Goal: Entertainment & Leisure: Browse casually

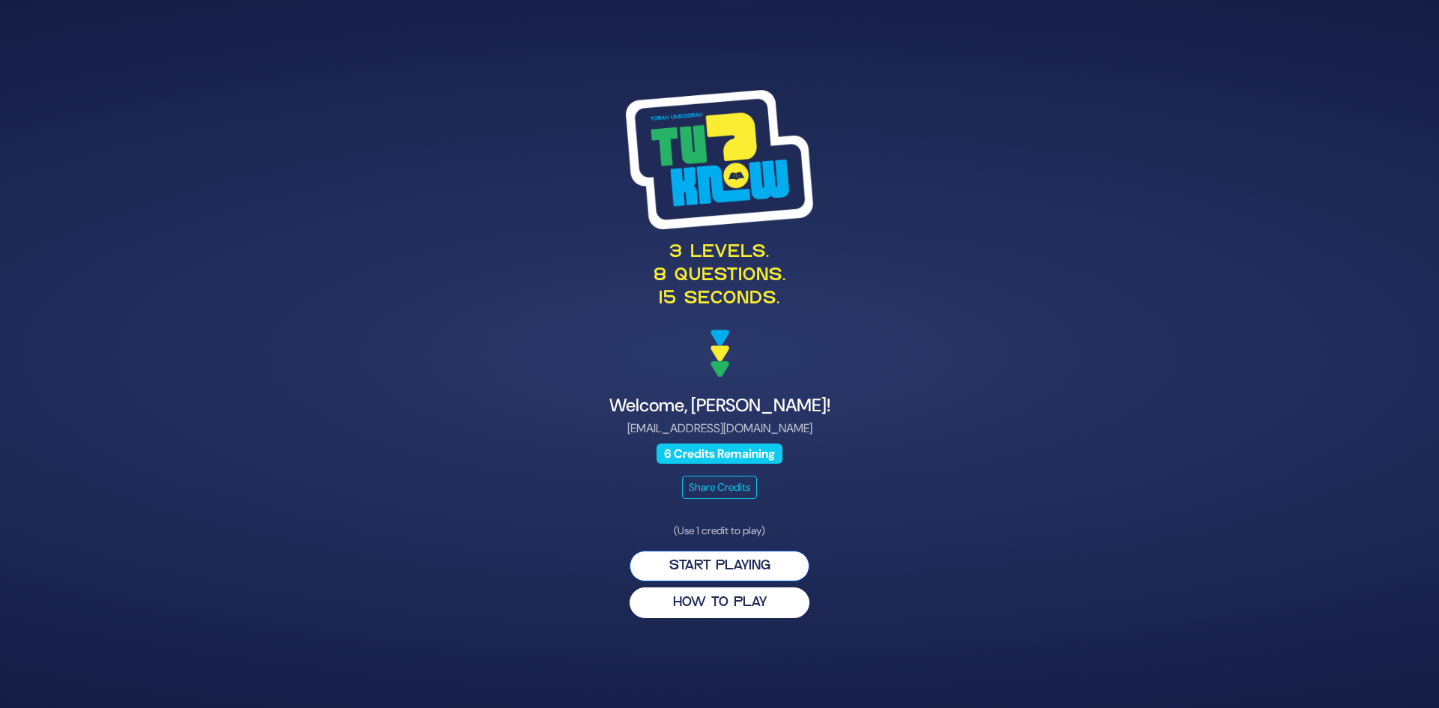
click at [726, 559] on button "Start Playing" at bounding box center [720, 566] width 180 height 31
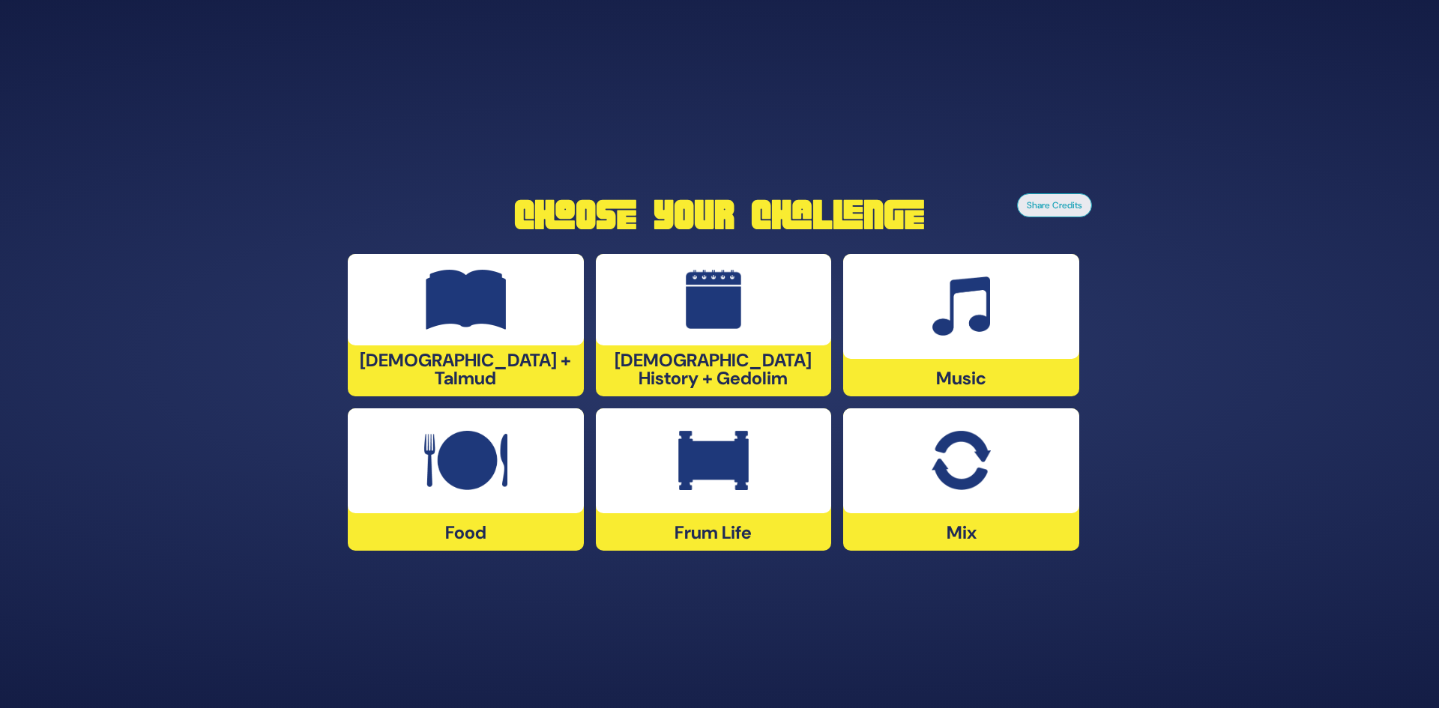
click at [491, 327] on img at bounding box center [466, 300] width 81 height 60
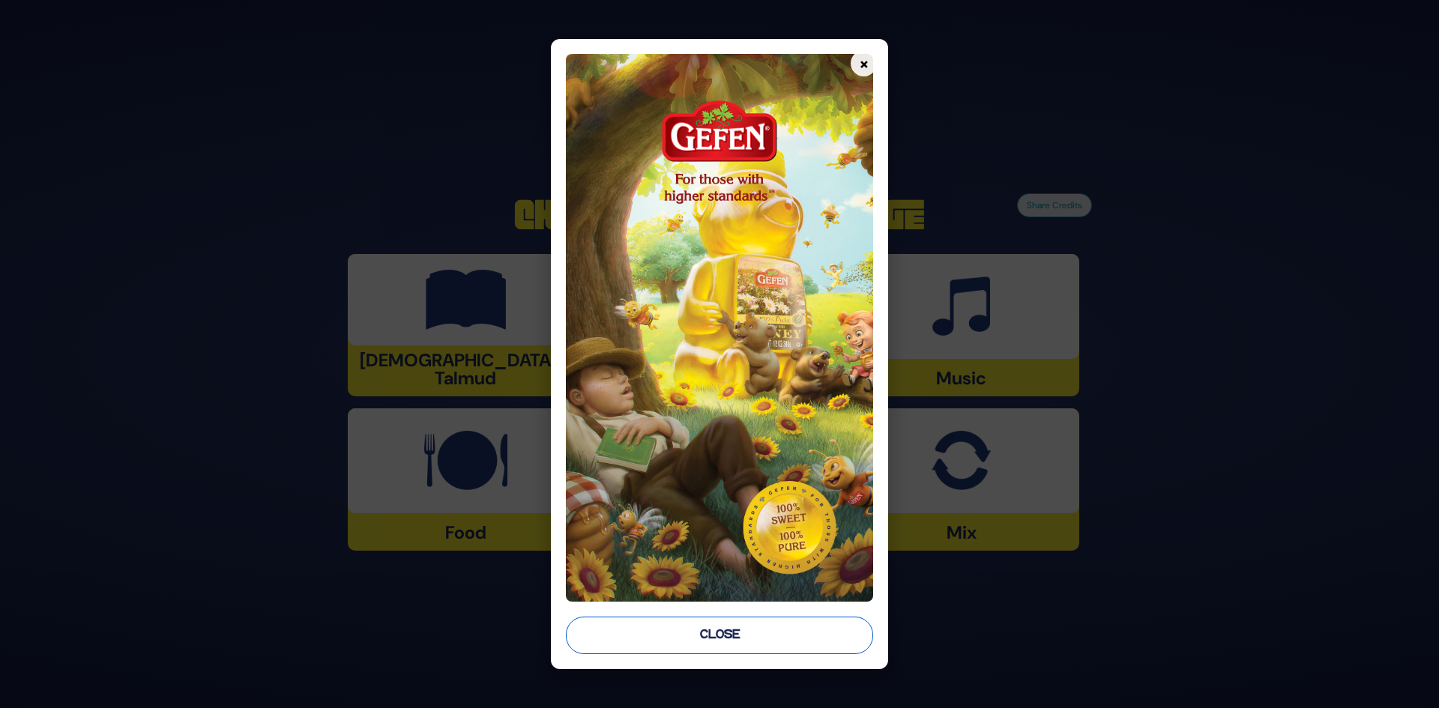
click at [738, 628] on button "Close" at bounding box center [720, 635] width 308 height 37
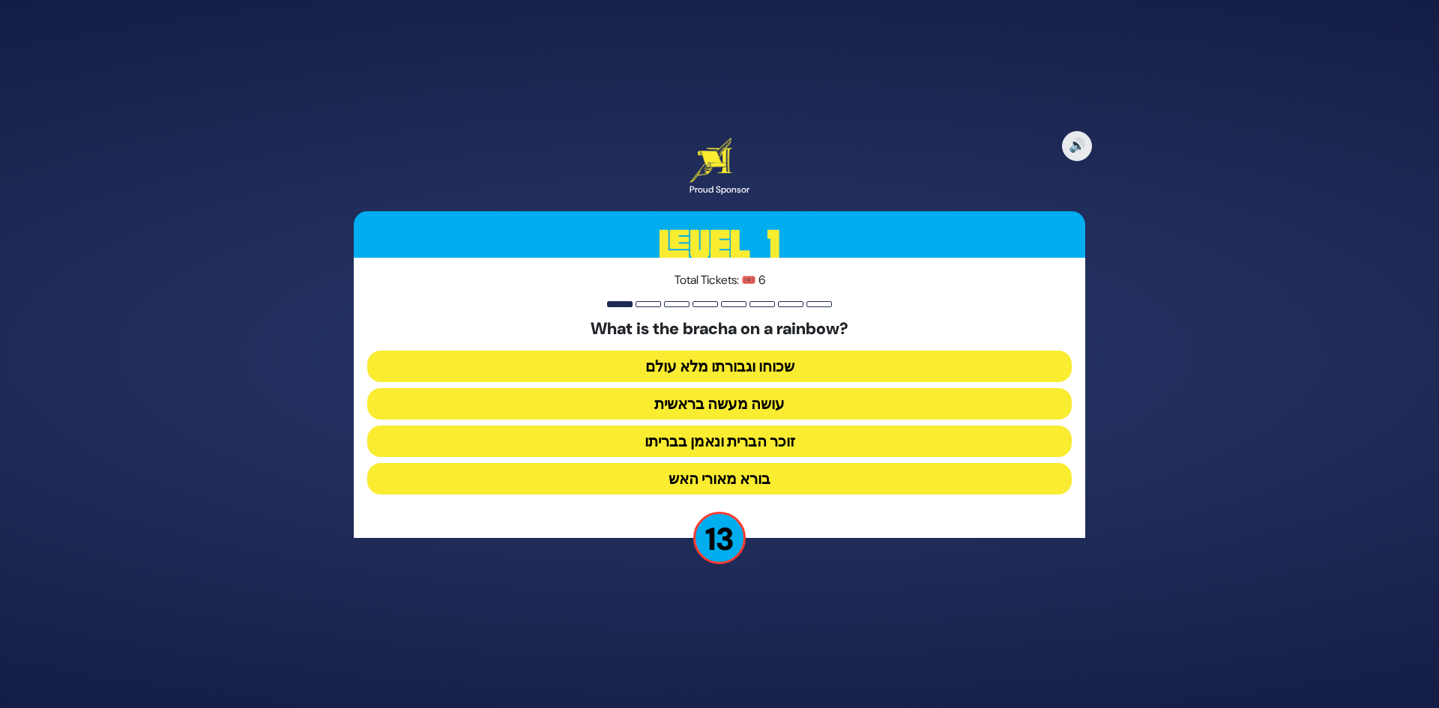
click at [694, 445] on button "זוכר הברית ונאמן בבריתו" at bounding box center [719, 441] width 705 height 31
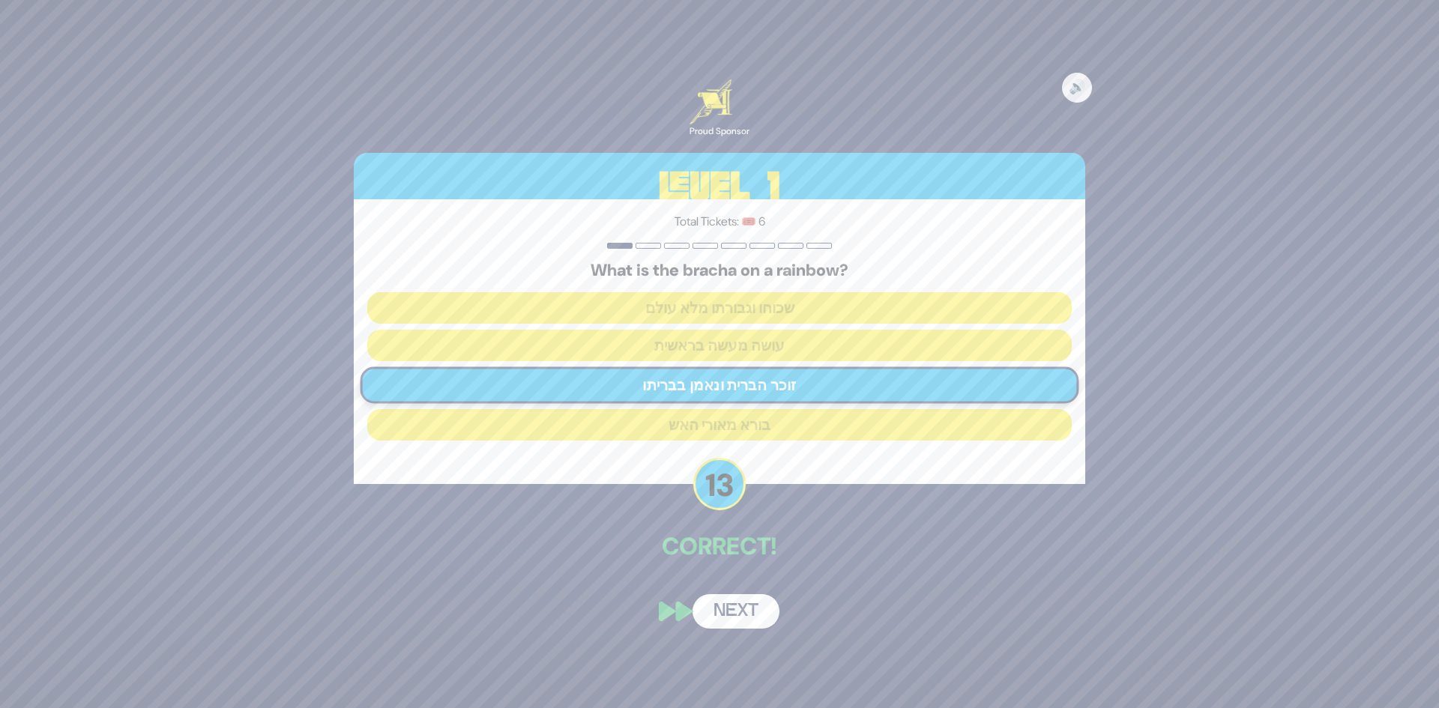
click at [735, 587] on div "🔊 Proud Sponsor Level 1 Total Tickets: 🎟️ 6 What is the bracha on a rainbow? שכ…" at bounding box center [720, 354] width 768 height 586
click at [743, 604] on button "Next" at bounding box center [736, 612] width 87 height 34
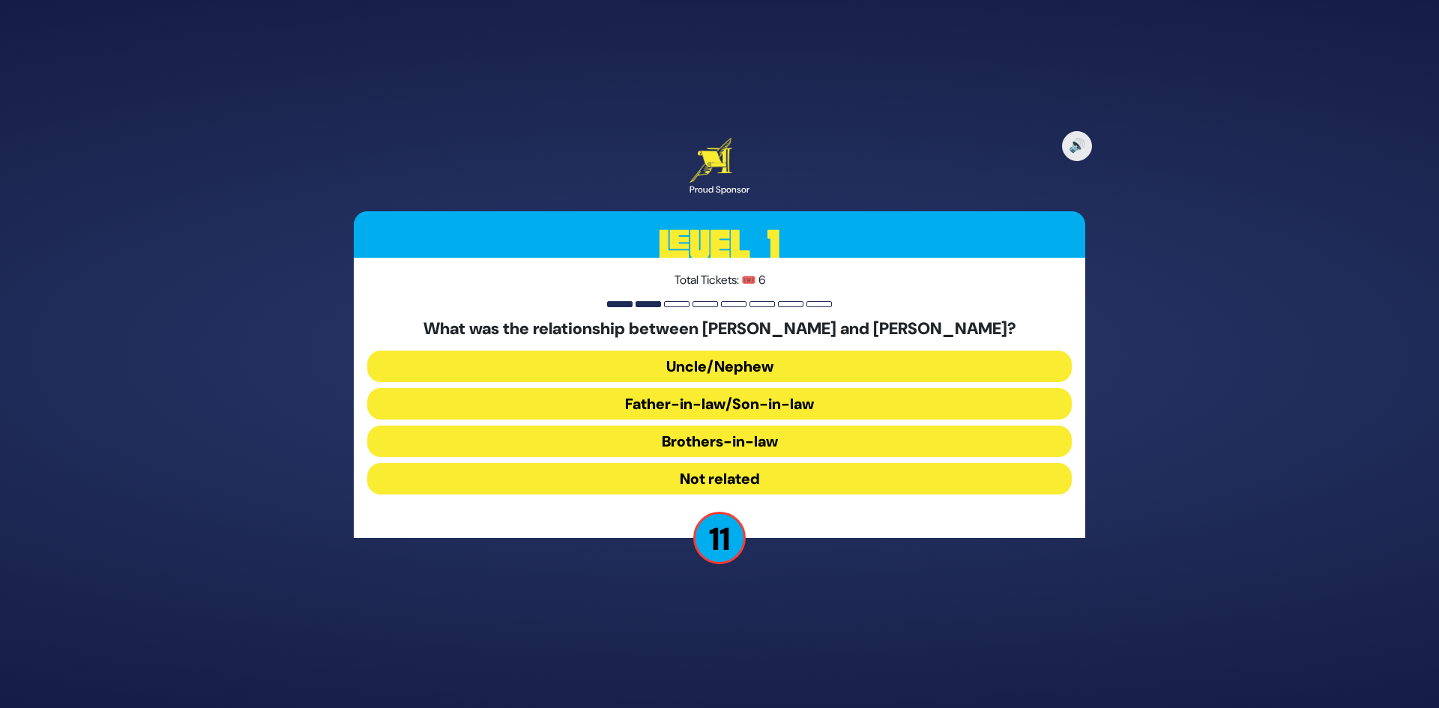
click at [737, 442] on button "Brothers-in-law" at bounding box center [719, 441] width 705 height 31
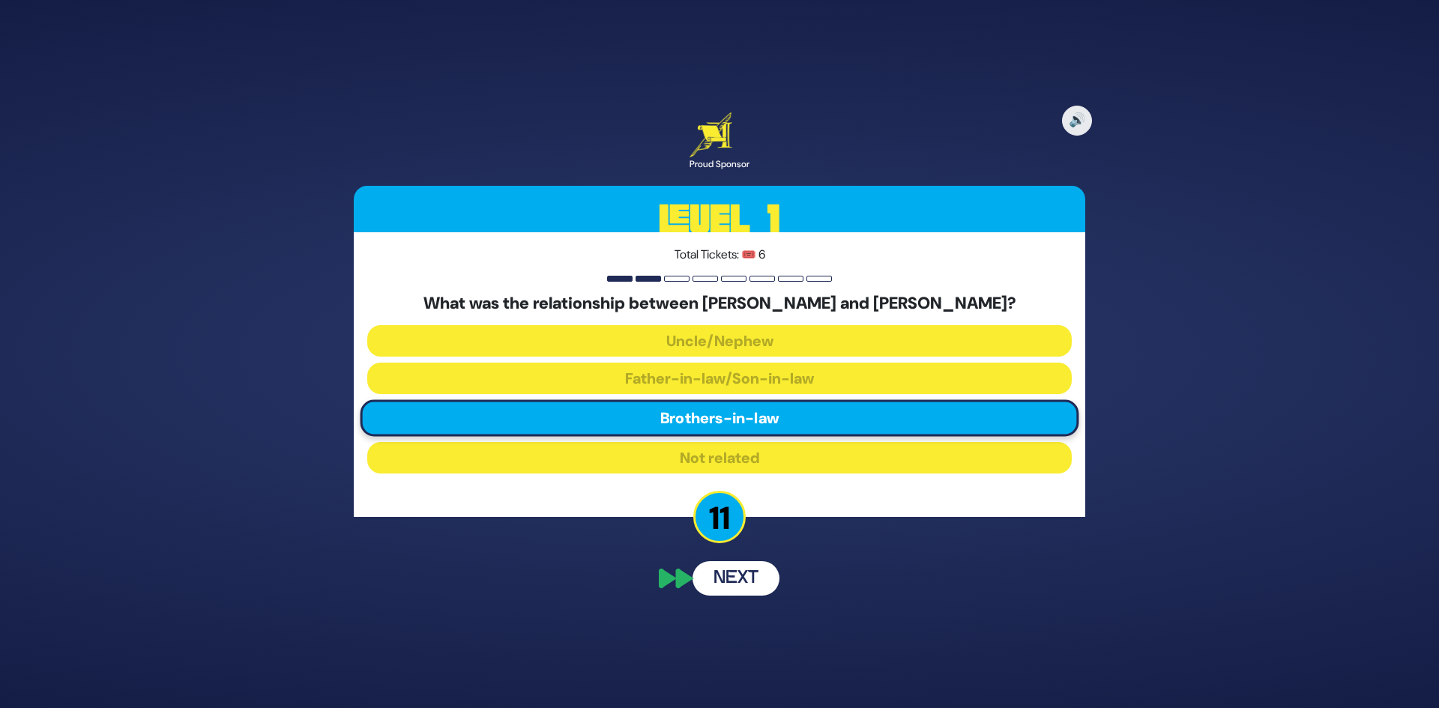
click at [747, 585] on div "🔊 Proud Sponsor Level 1 Total Tickets: 🎟️ 6 What was the relationship between M…" at bounding box center [720, 354] width 768 height 520
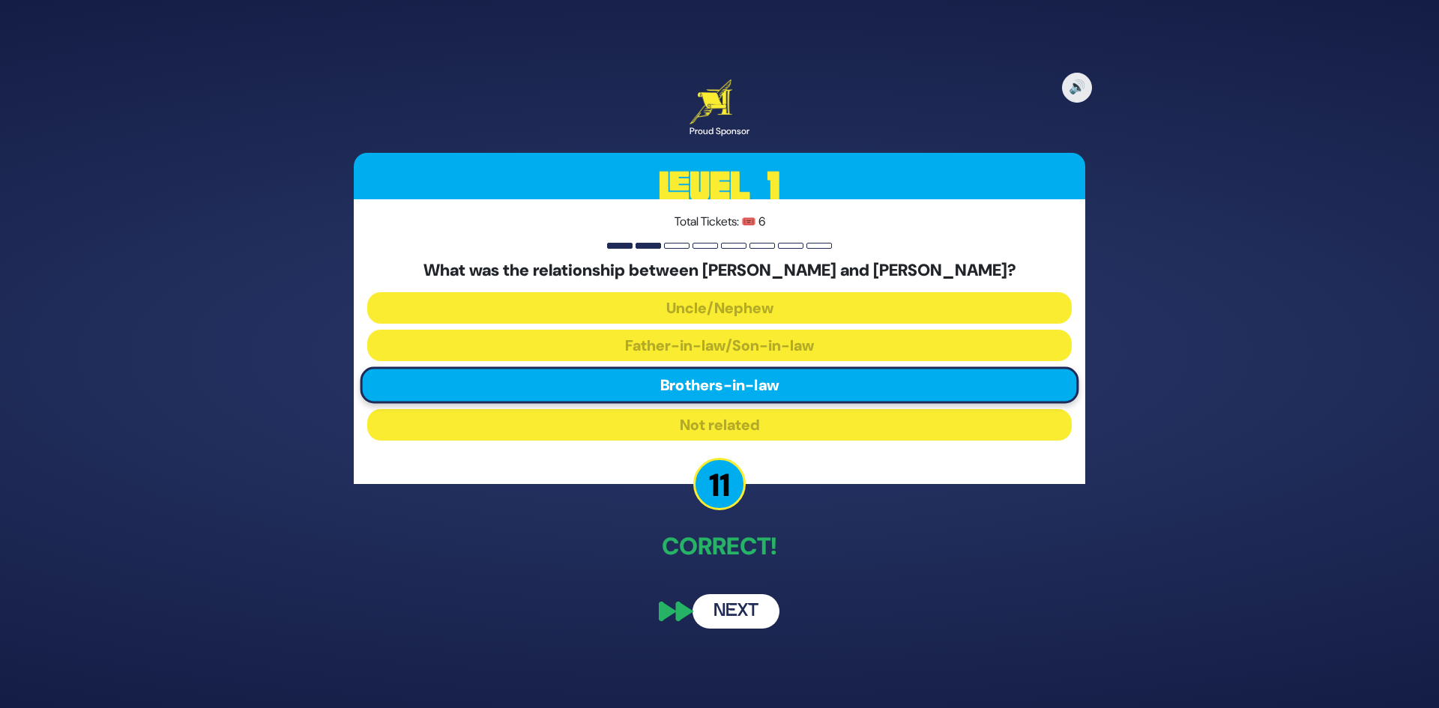
click at [739, 616] on button "Next" at bounding box center [736, 612] width 87 height 34
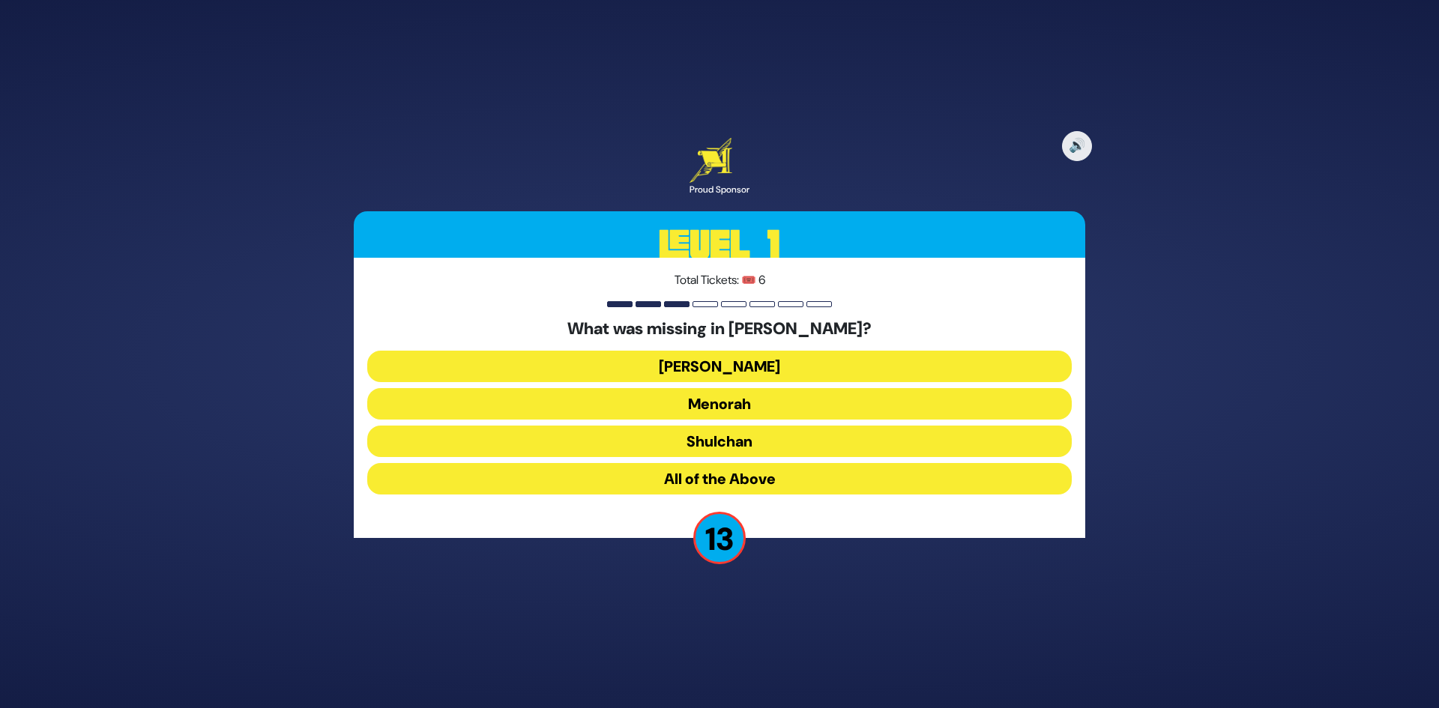
click at [750, 477] on button "All of the Above" at bounding box center [719, 478] width 705 height 31
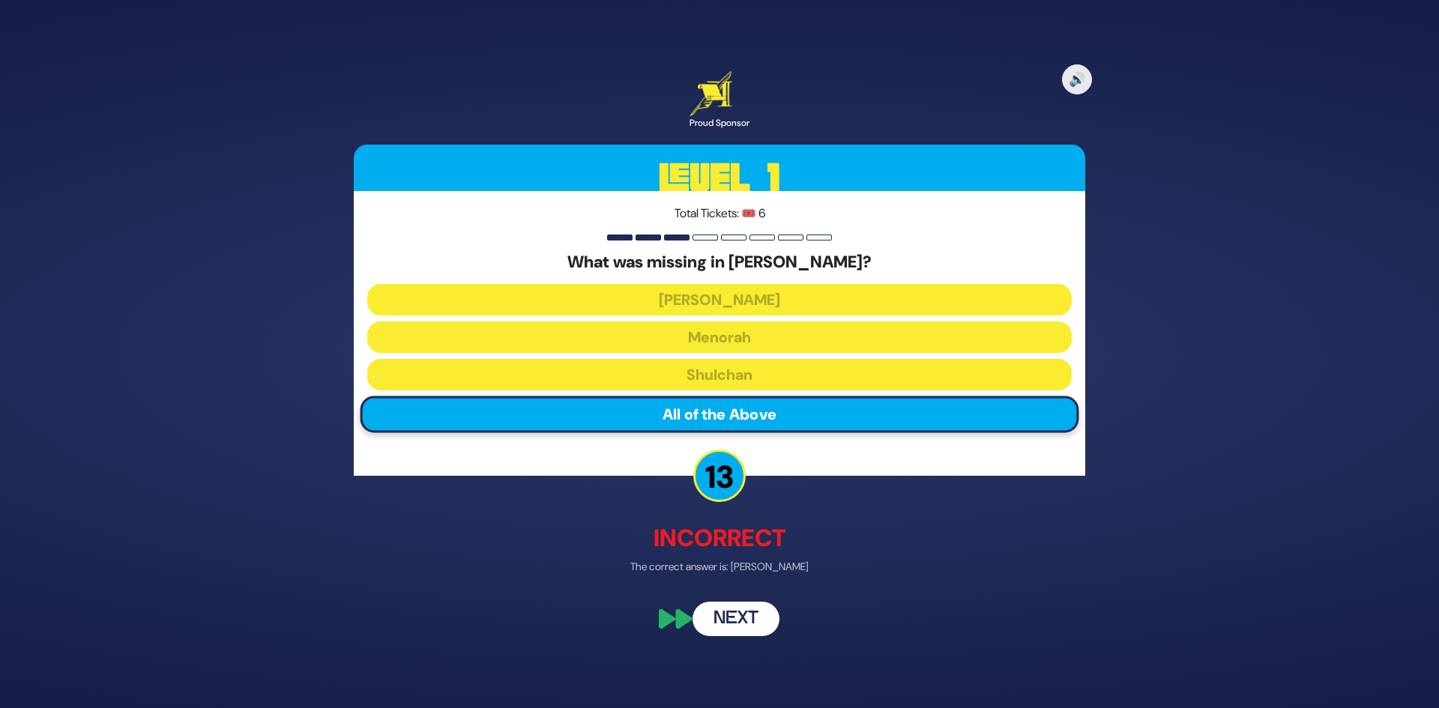
click at [752, 576] on div "🔊 Proud Sponsor Level 1 Total Tickets: 🎟️ 6 What was missing in Bayis Sheini? A…" at bounding box center [720, 353] width 768 height 601
click at [742, 619] on button "Next" at bounding box center [736, 620] width 87 height 34
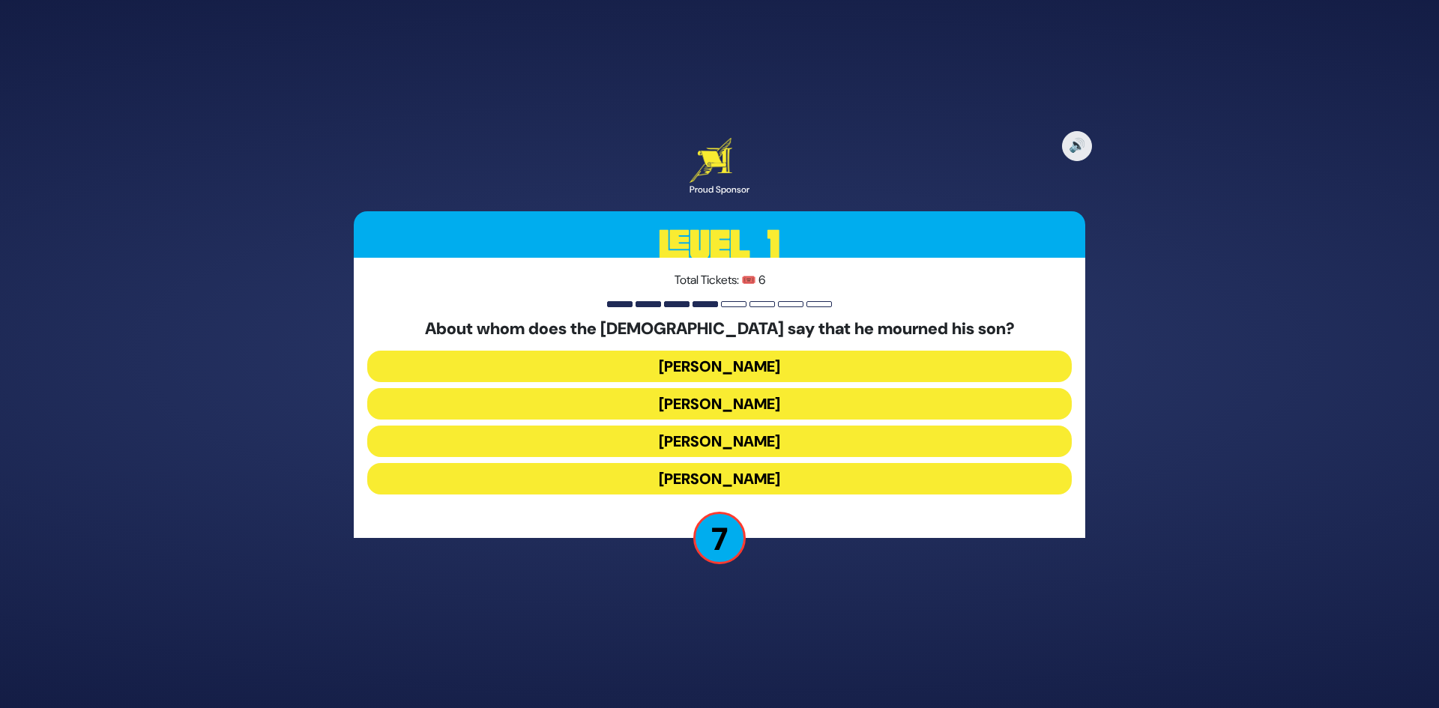
click at [735, 408] on button "Yaakov Avinu" at bounding box center [719, 403] width 705 height 31
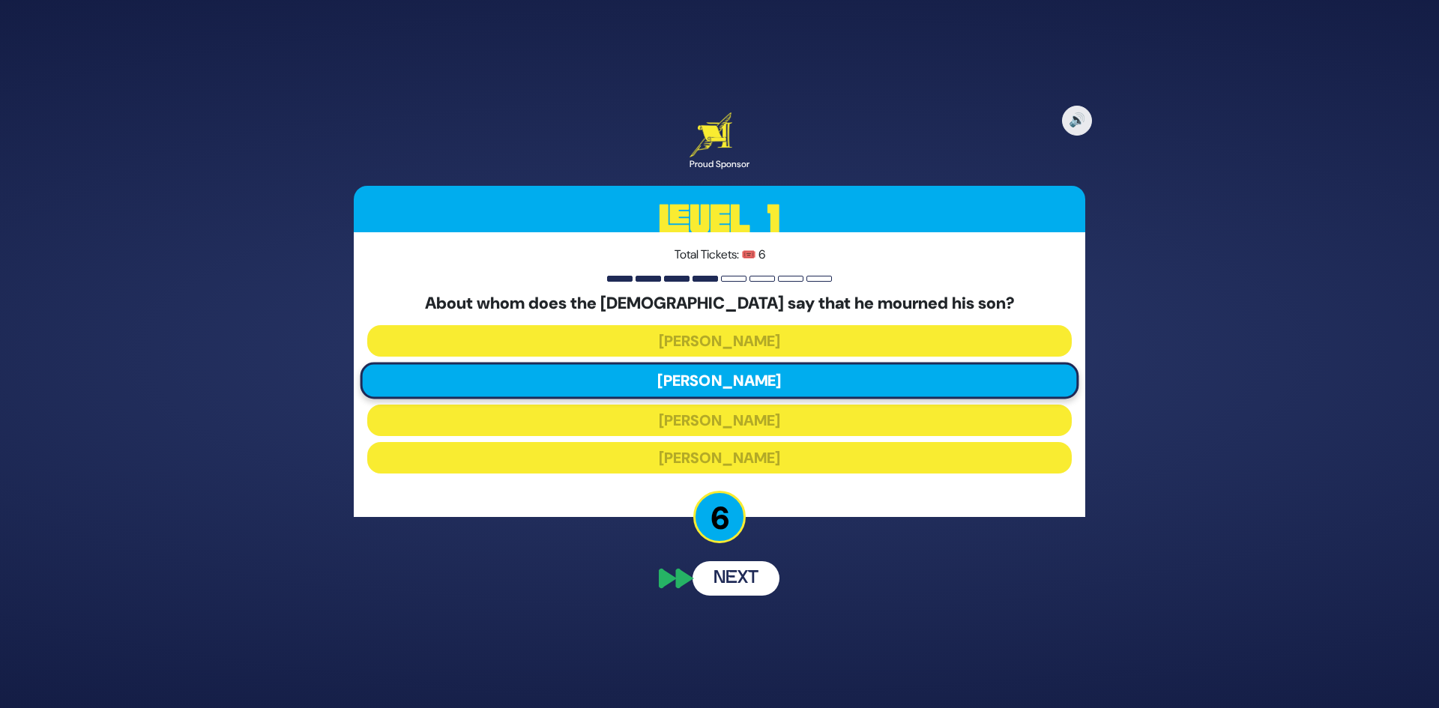
click at [749, 599] on div "🔊 Proud Sponsor Level 1 Total Tickets: 🎟️ 6 About whom does the Torah say that …" at bounding box center [720, 354] width 768 height 520
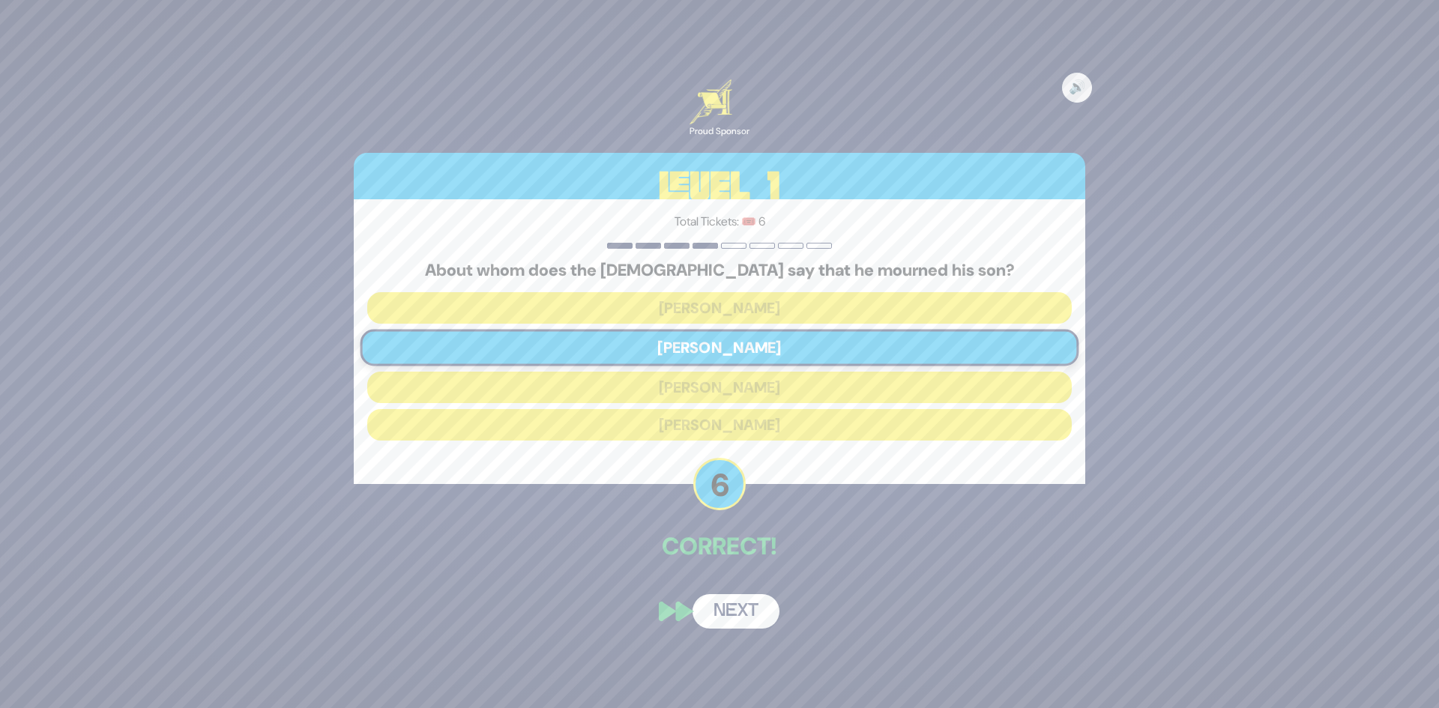
click at [735, 577] on div "🔊 Proud Sponsor Level 1 Total Tickets: 🎟️ 6 About whom does the Torah say that …" at bounding box center [720, 354] width 768 height 586
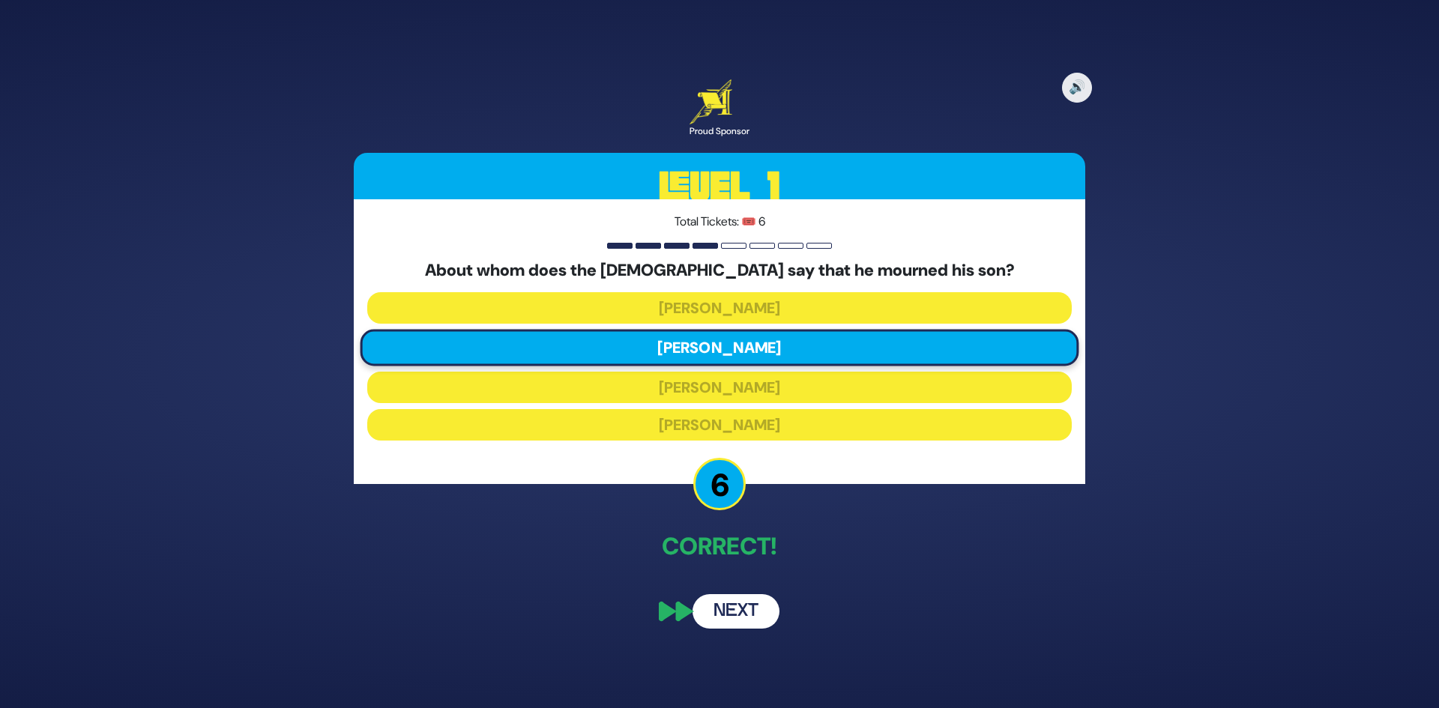
click at [744, 621] on button "Next" at bounding box center [736, 612] width 87 height 34
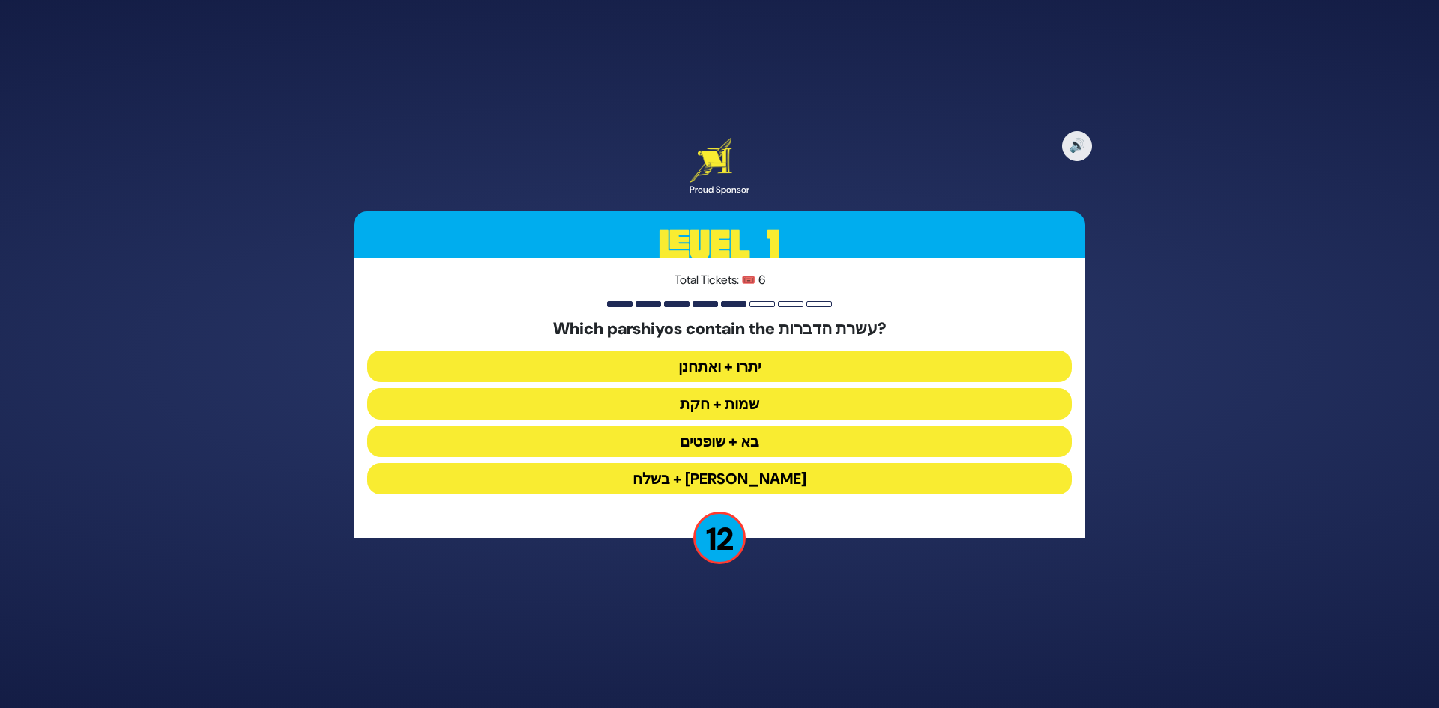
click at [775, 367] on button "יתרו + ואתחנן" at bounding box center [719, 366] width 705 height 31
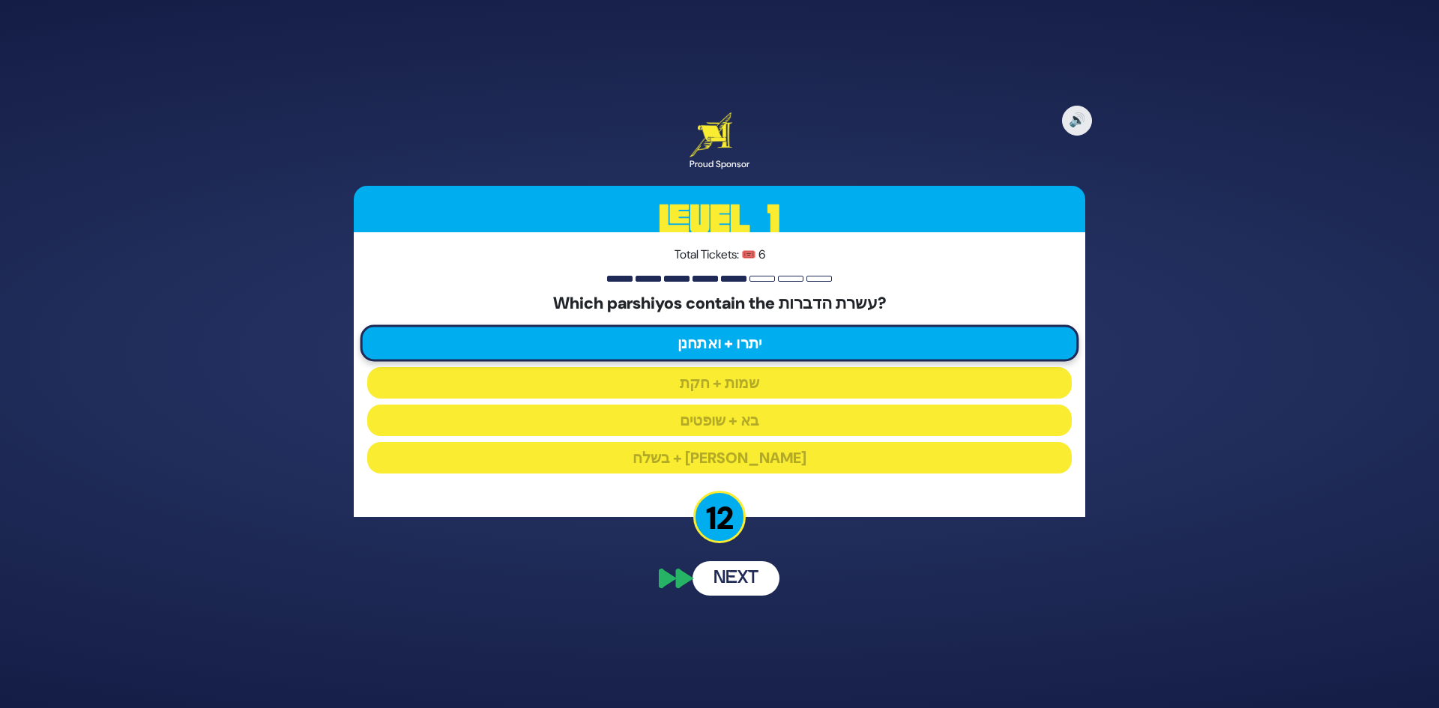
click at [726, 577] on div "🔊 Proud Sponsor Level 1 Total Tickets: 🎟️ 6 Which parshiyos contain the עשרת הד…" at bounding box center [720, 354] width 768 height 520
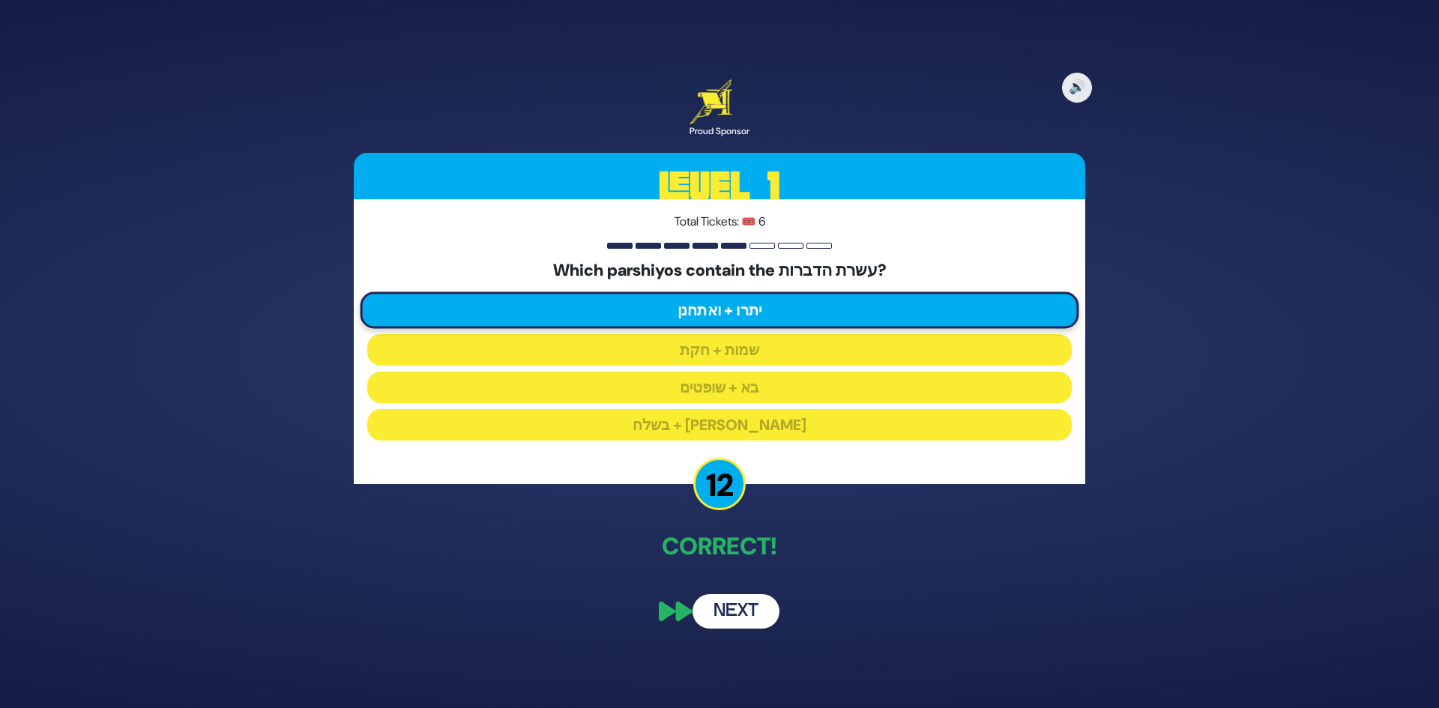
click at [739, 610] on button "Next" at bounding box center [736, 612] width 87 height 34
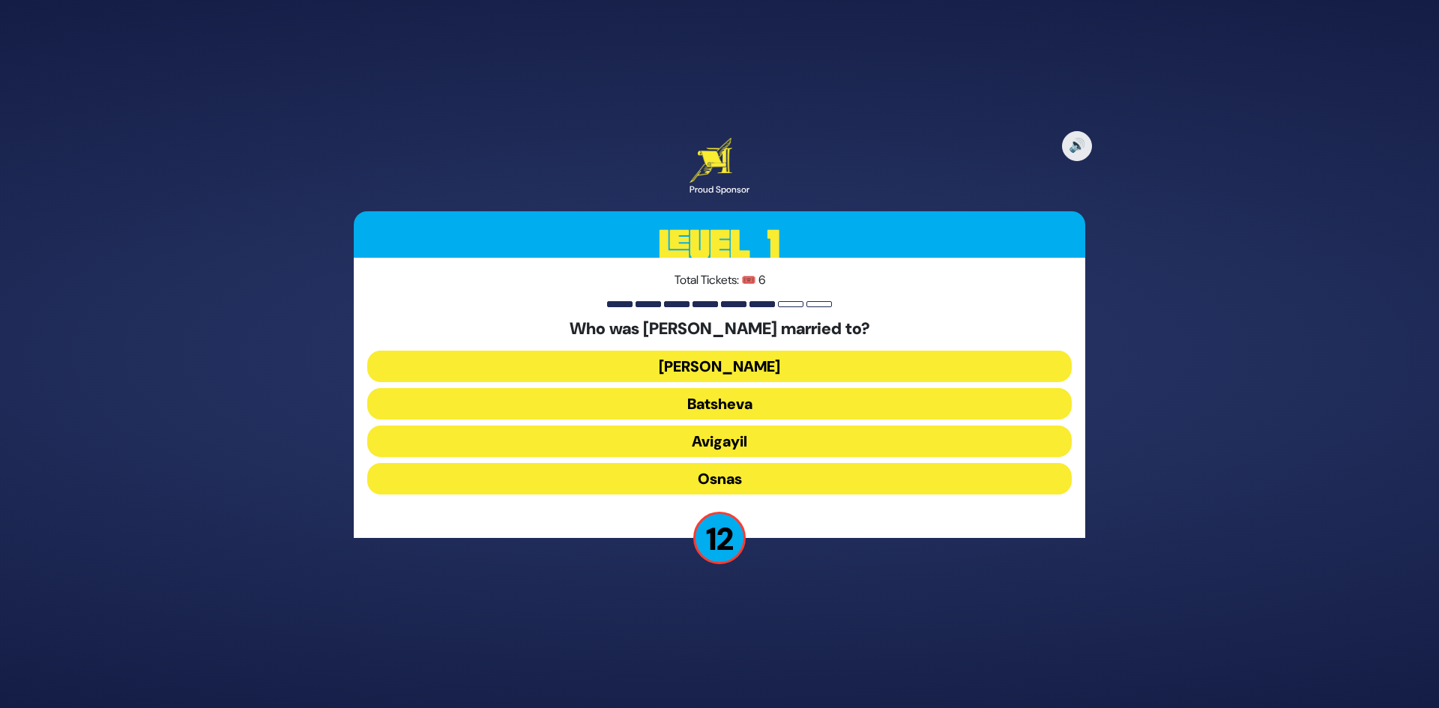
click at [722, 367] on button "Elisheva" at bounding box center [719, 366] width 705 height 31
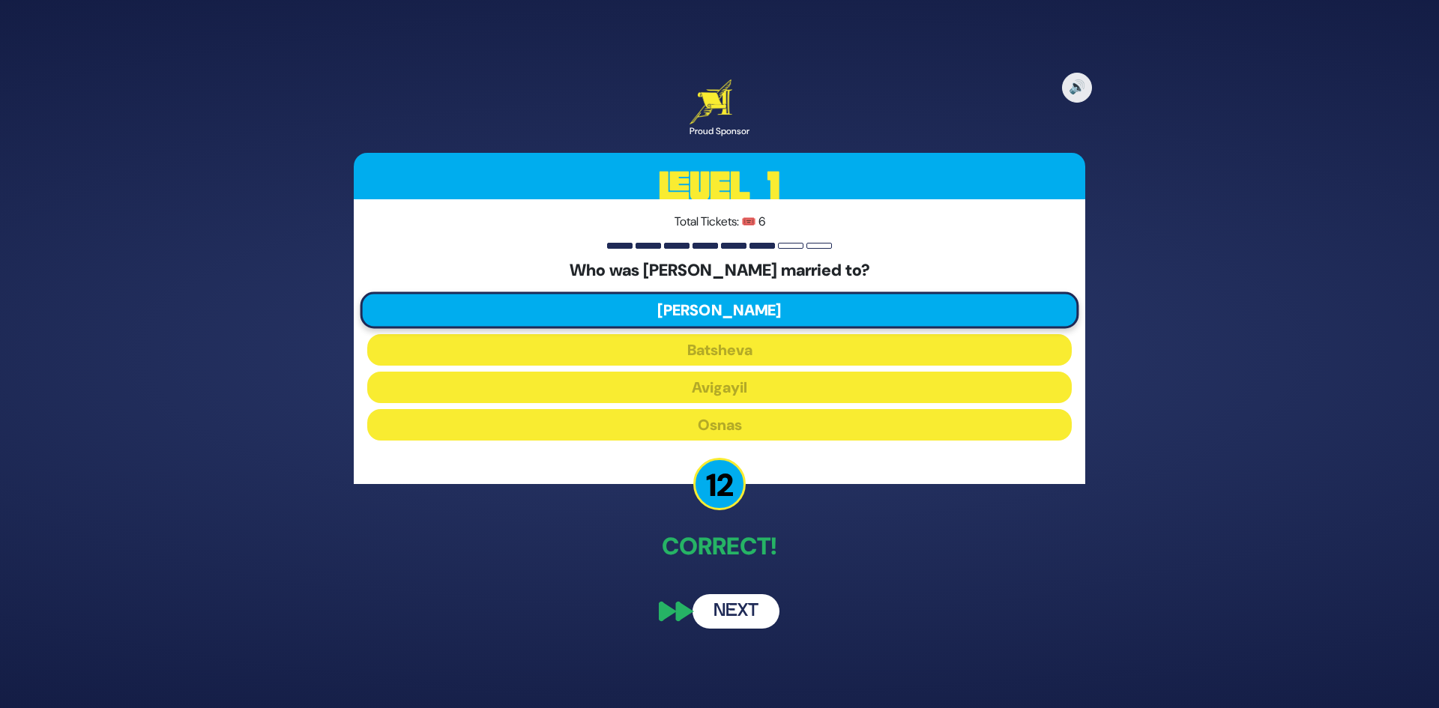
click at [724, 615] on button "Next" at bounding box center [736, 612] width 87 height 34
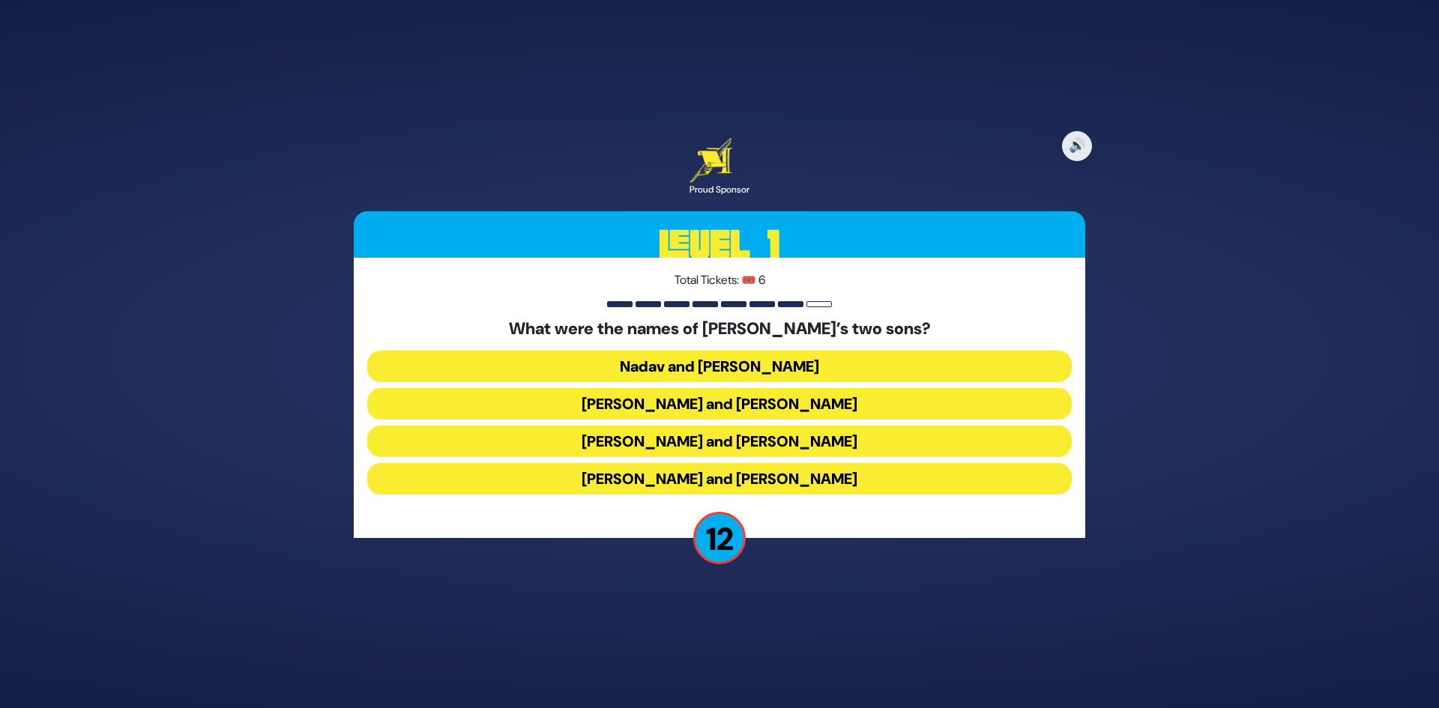
click at [764, 472] on button "Gershom and Eliezer" at bounding box center [719, 478] width 705 height 31
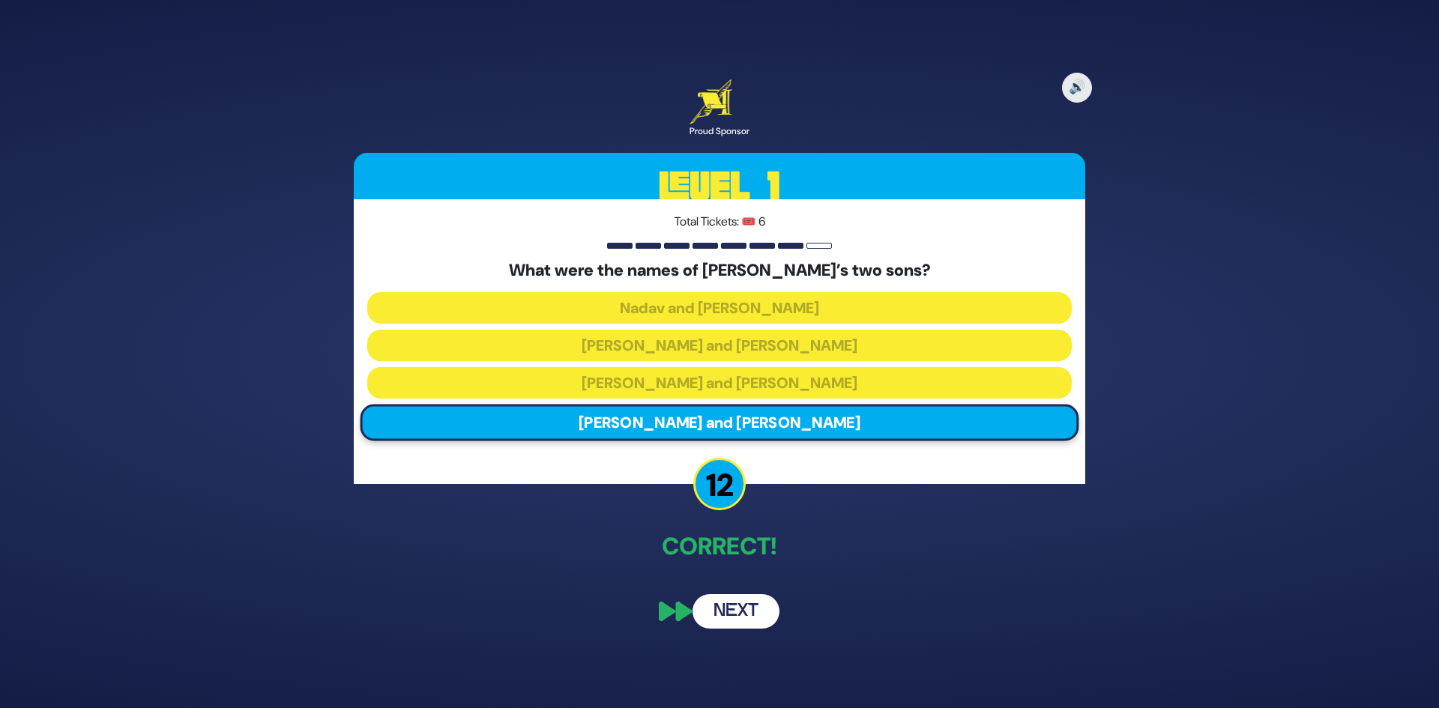
click at [735, 610] on button "Next" at bounding box center [736, 612] width 87 height 34
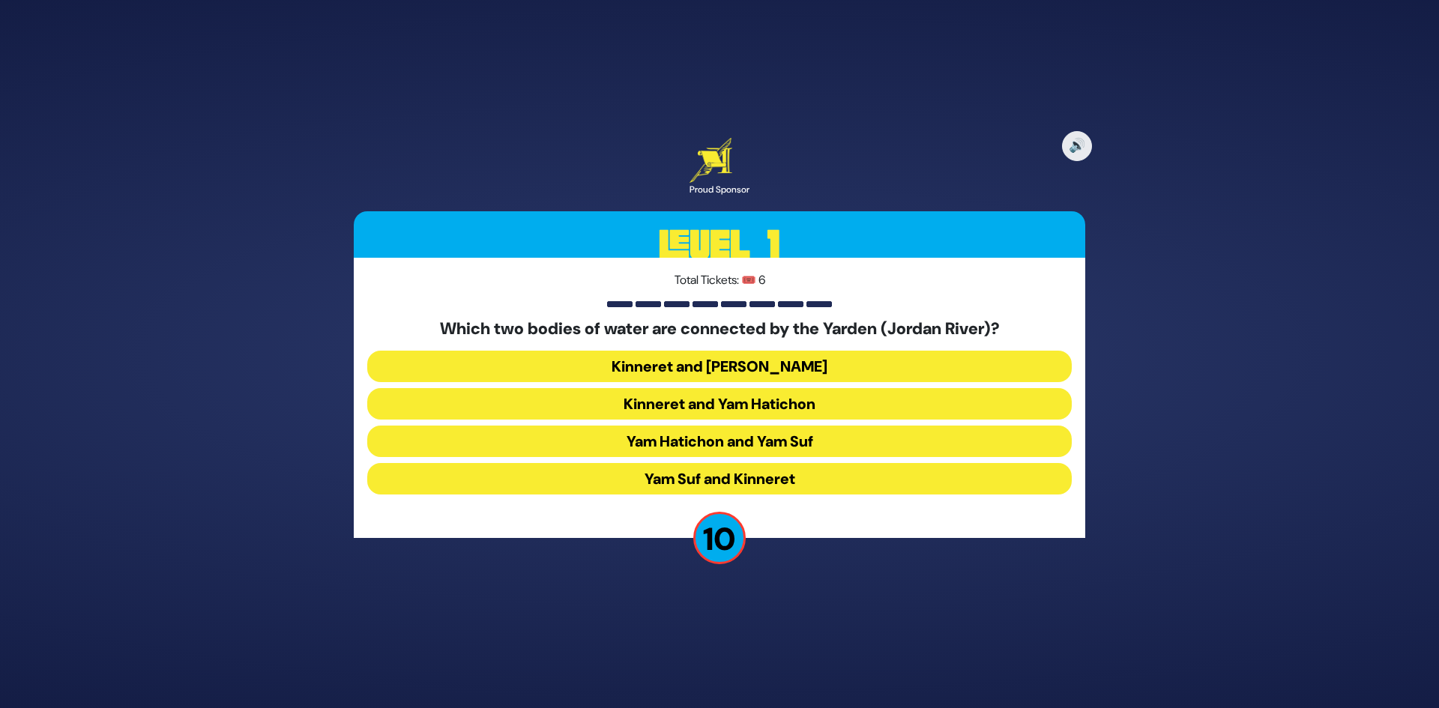
click at [719, 369] on button "Kinneret and Yam Hamelach" at bounding box center [719, 366] width 705 height 31
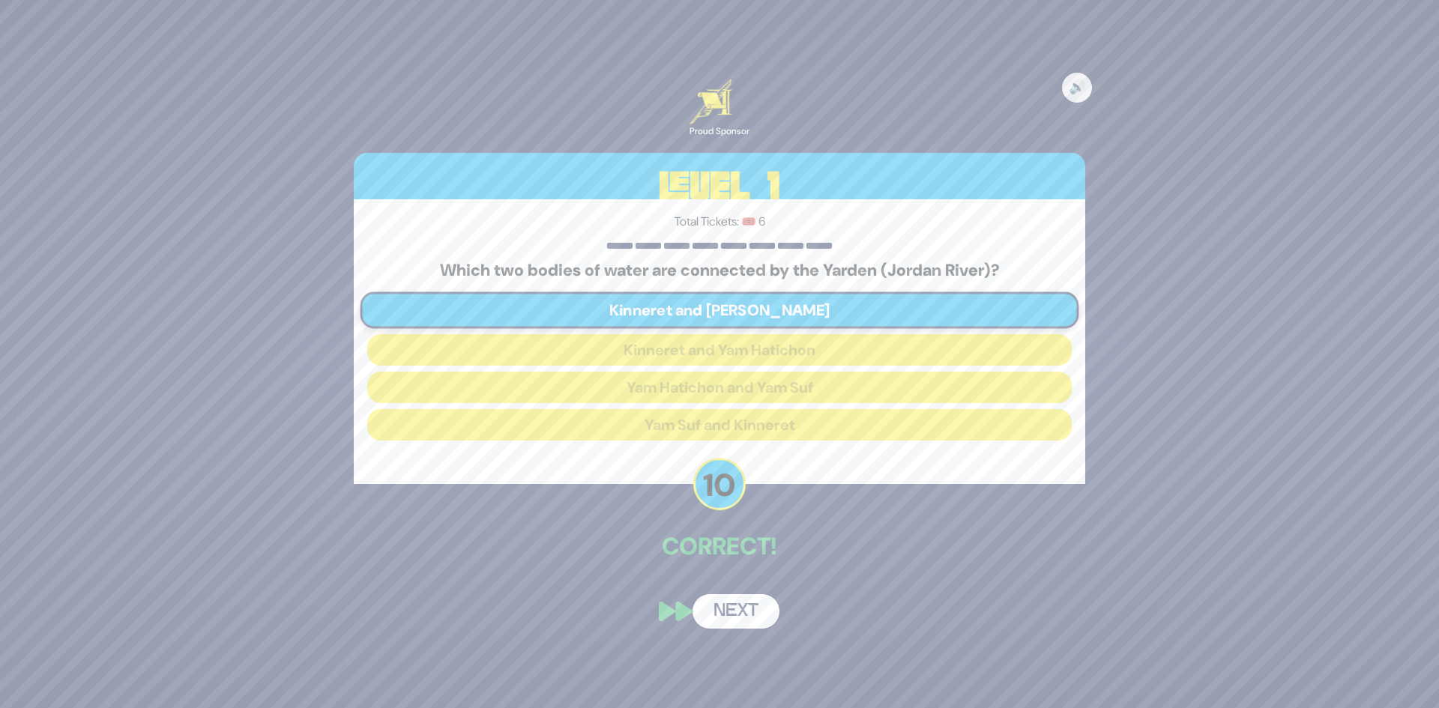
click at [741, 610] on button "Next" at bounding box center [736, 612] width 87 height 34
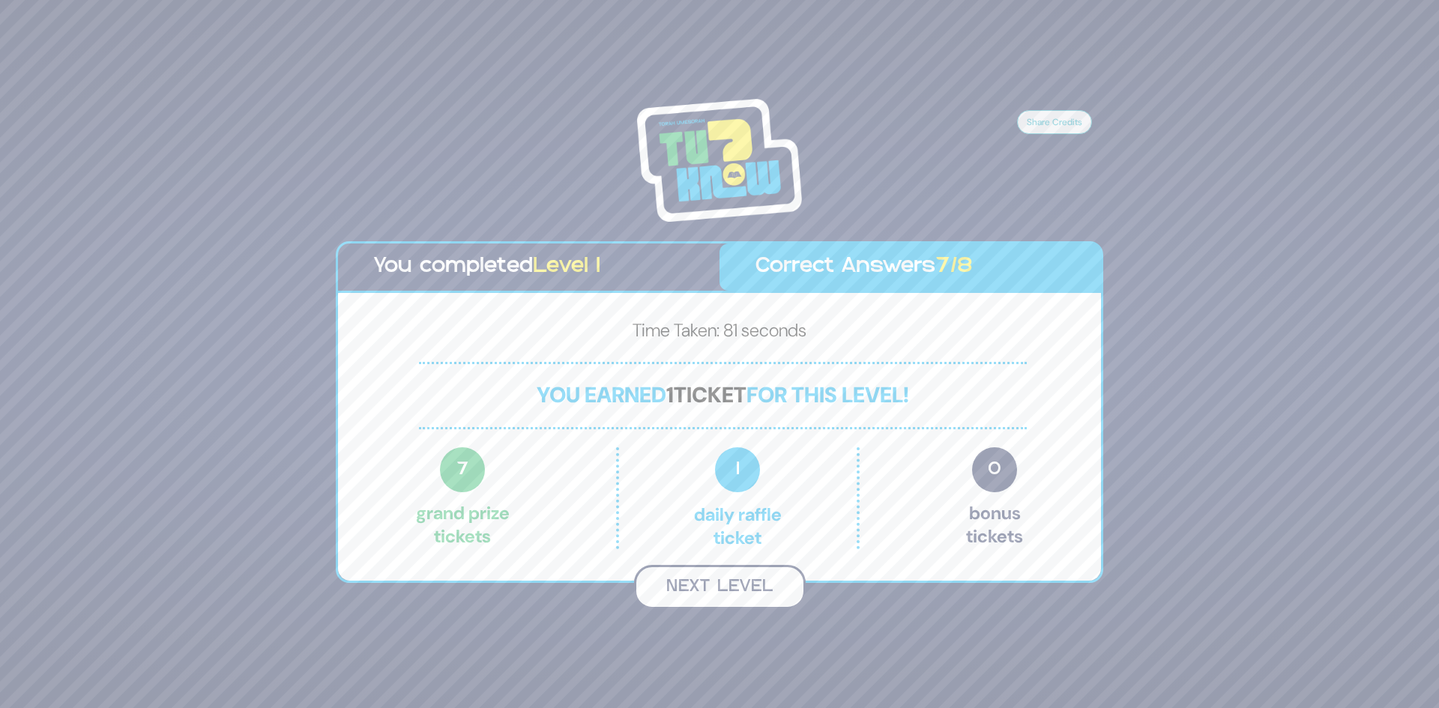
click at [713, 588] on button "Next Level" at bounding box center [720, 587] width 172 height 44
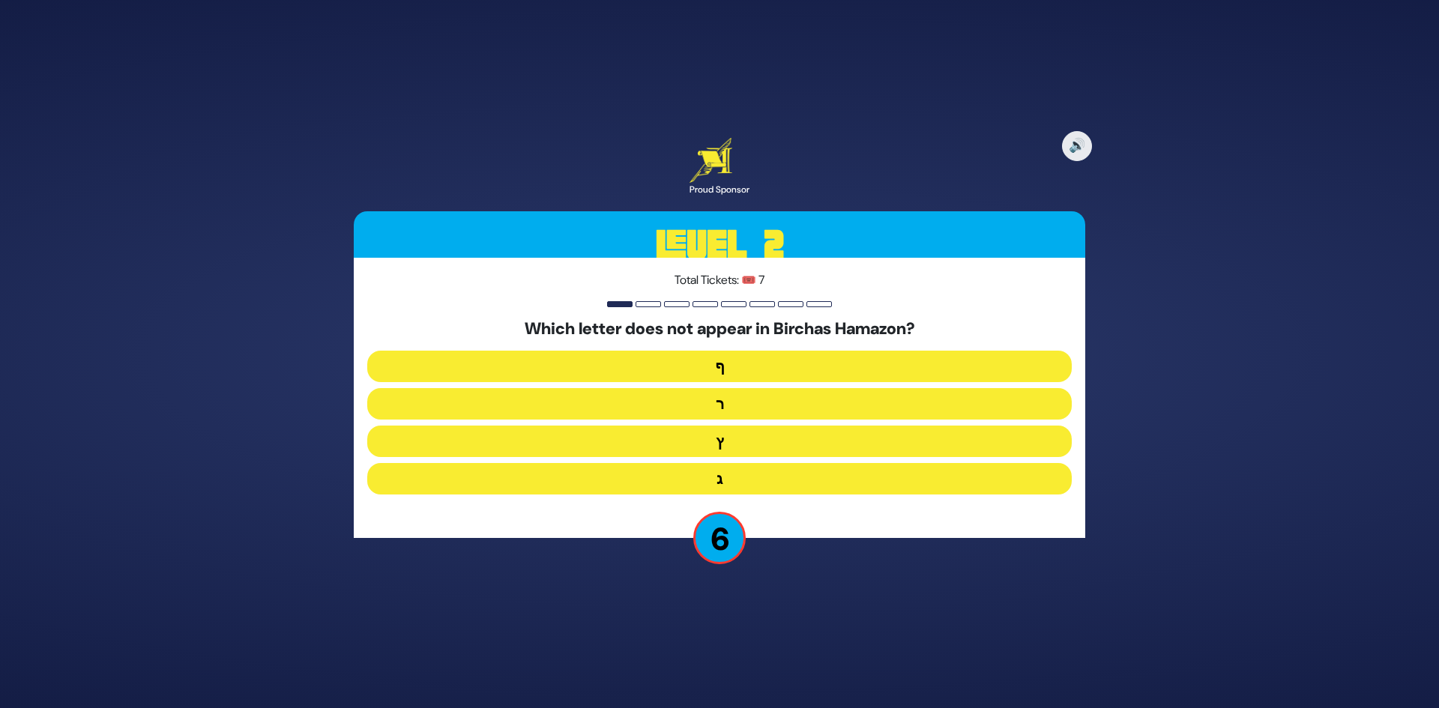
click at [752, 376] on button "ף" at bounding box center [719, 366] width 705 height 31
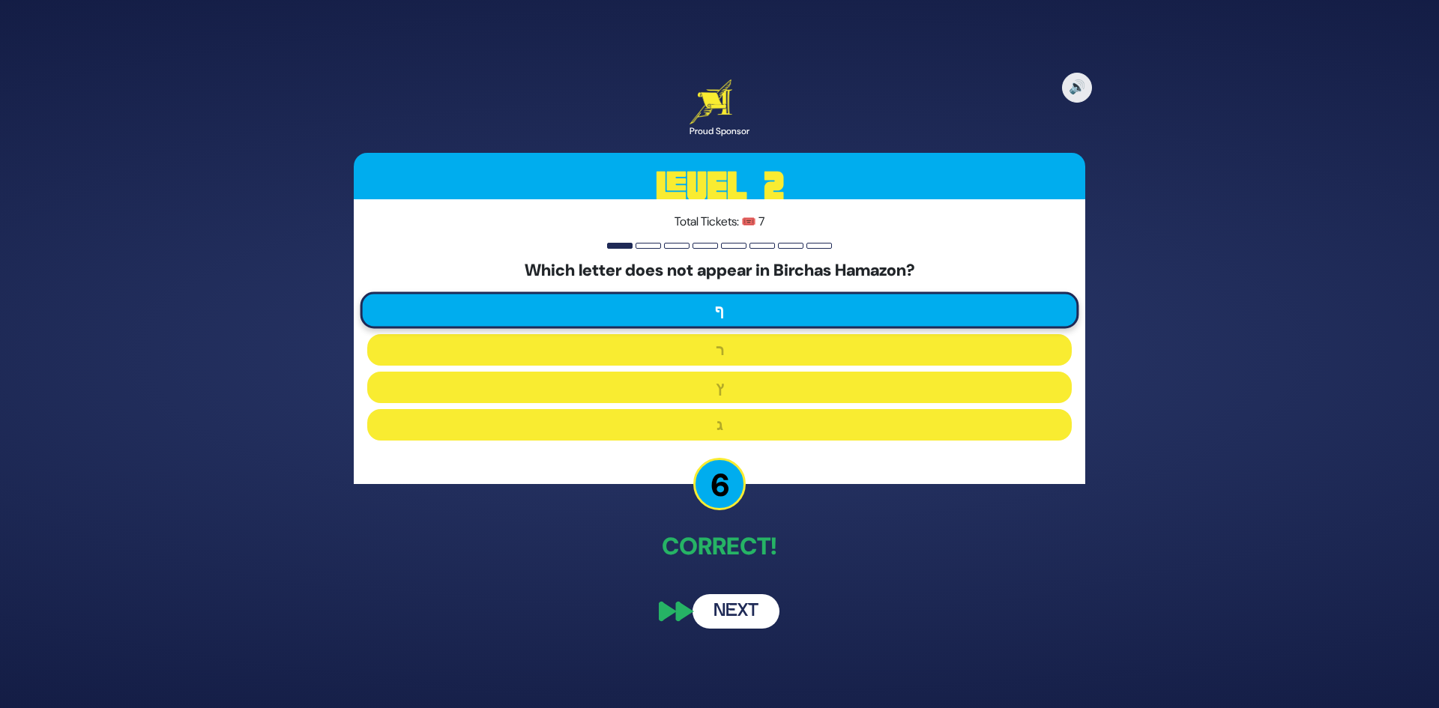
click at [735, 596] on button "Next" at bounding box center [736, 612] width 87 height 34
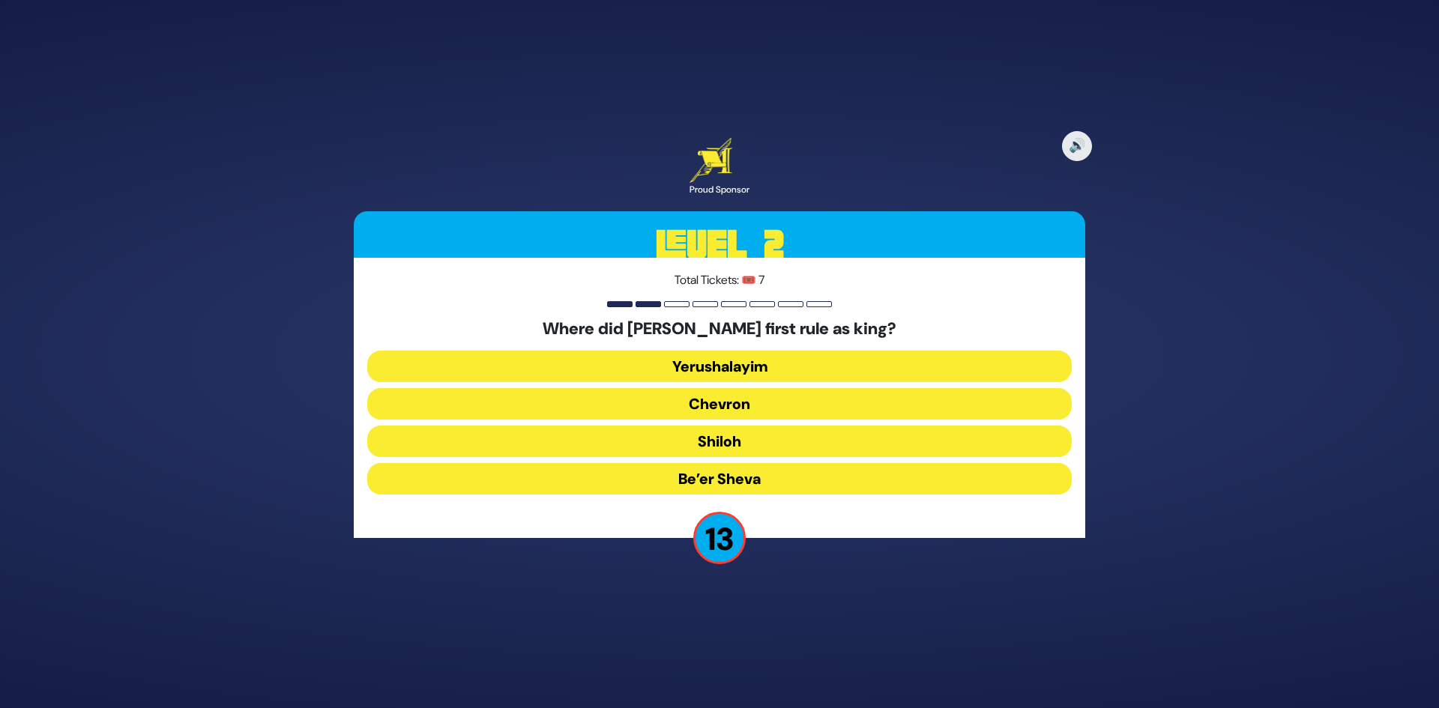
click at [762, 405] on button "Chevron" at bounding box center [719, 403] width 705 height 31
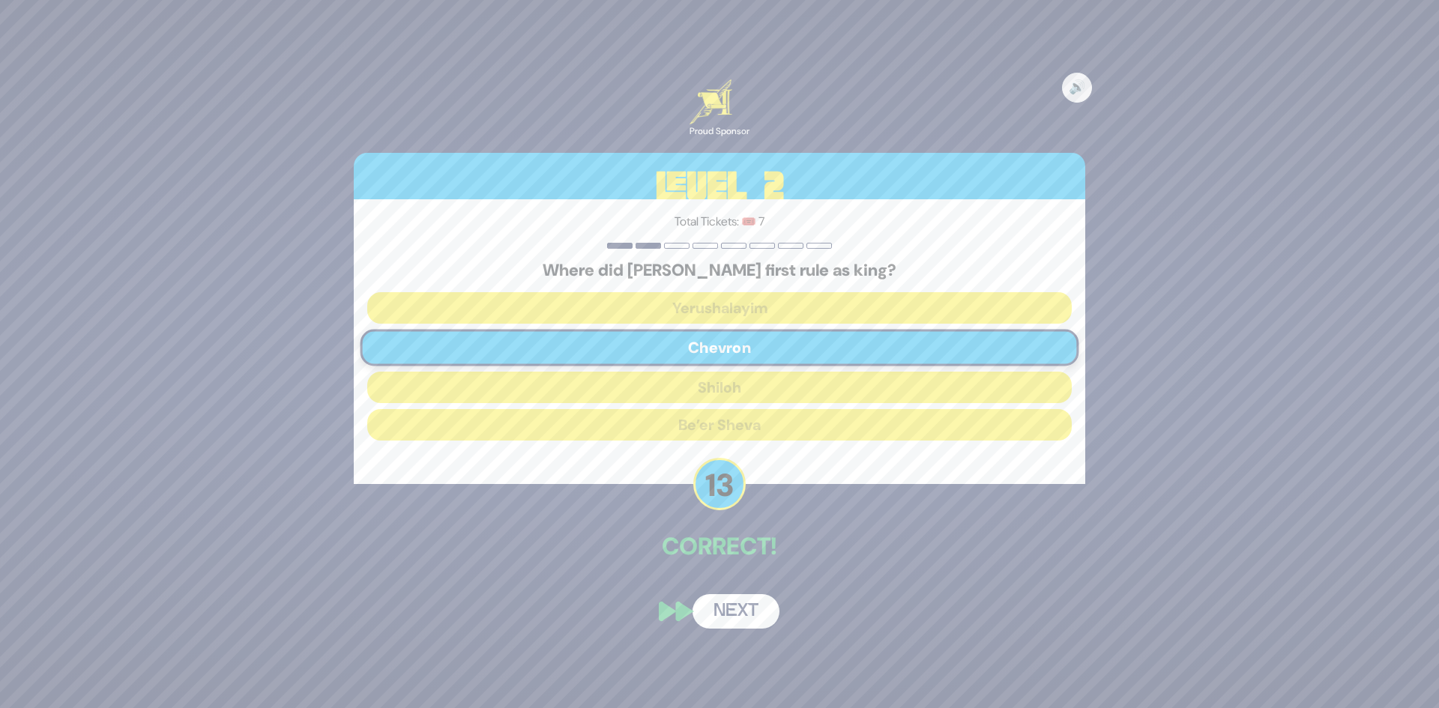
click at [763, 568] on div "🔊 Proud Sponsor Level 2 Total Tickets: 🎟️ 7 Where did Dovid Hamelech first rule…" at bounding box center [720, 354] width 768 height 586
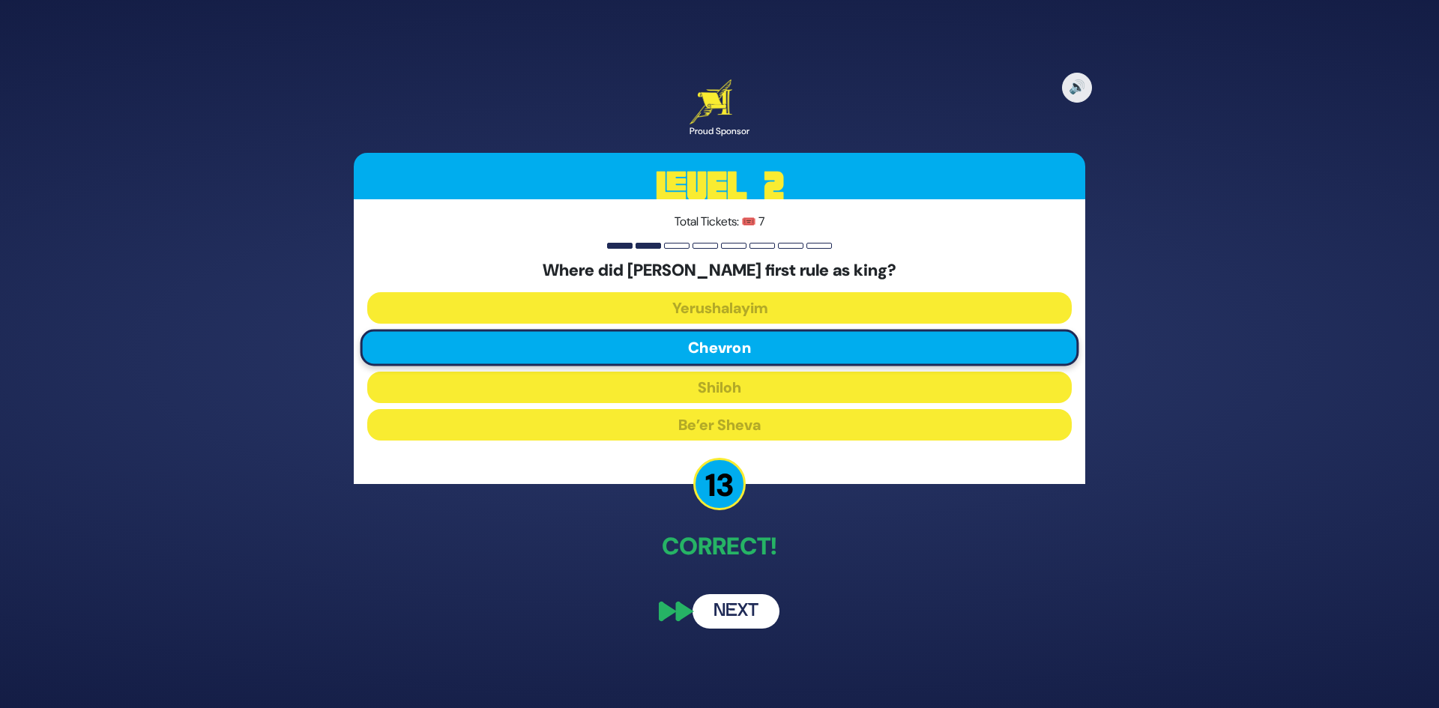
click at [737, 619] on button "Next" at bounding box center [736, 612] width 87 height 34
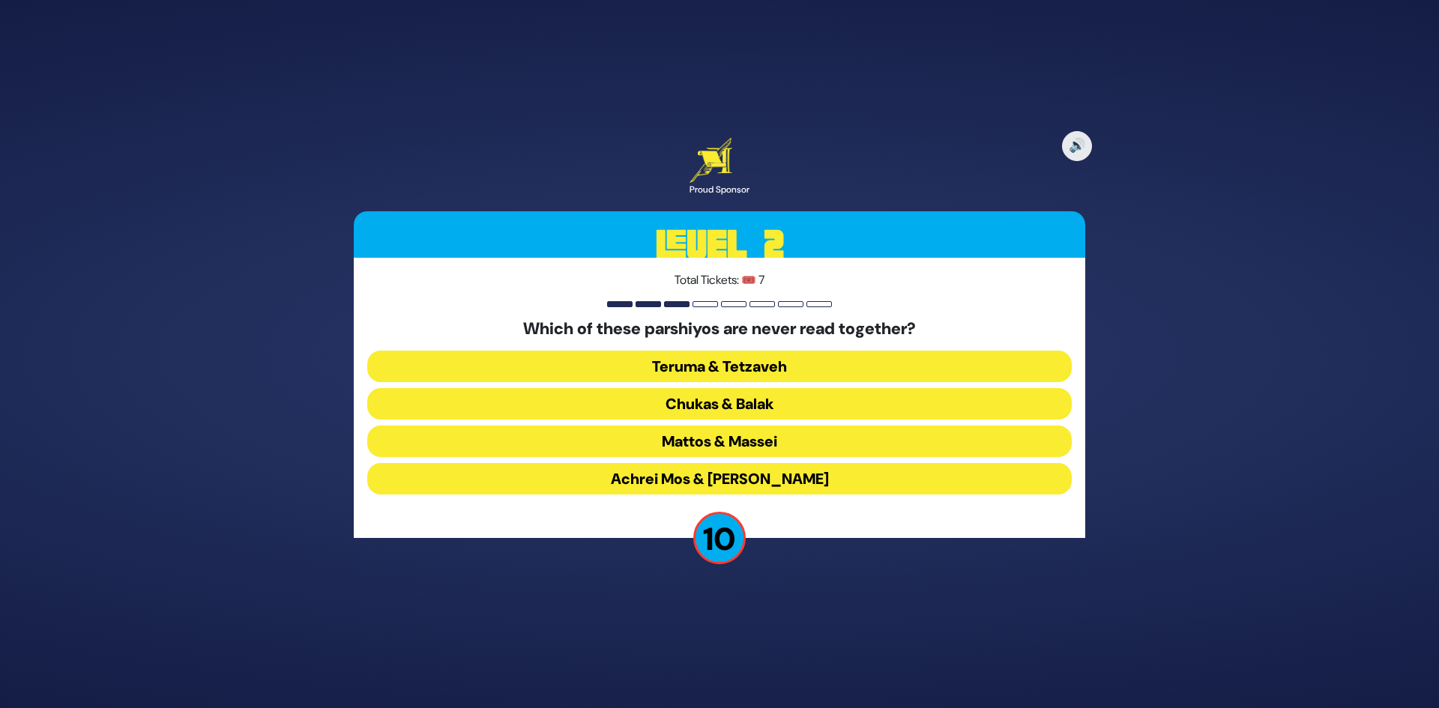
click at [758, 367] on button "Teruma & Tetzaveh" at bounding box center [719, 366] width 705 height 31
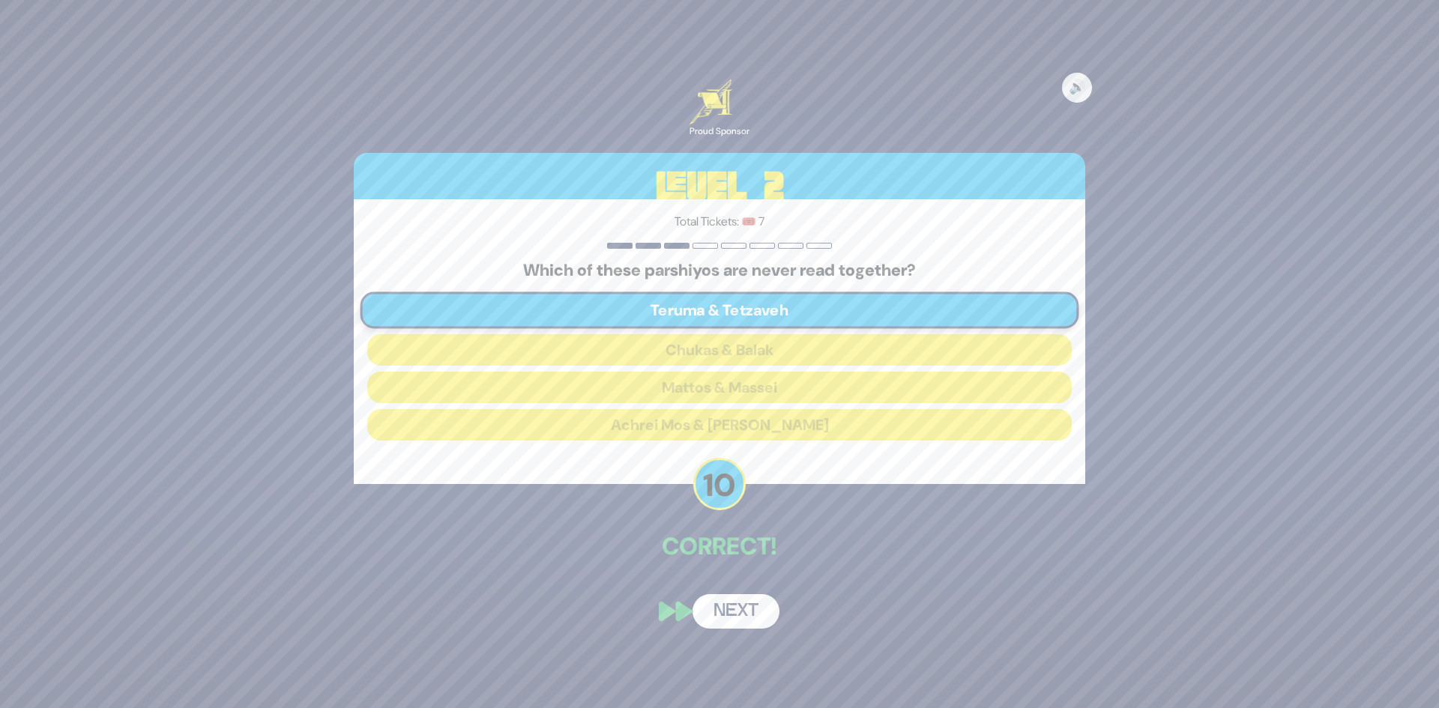
click at [745, 616] on button "Next" at bounding box center [736, 612] width 87 height 34
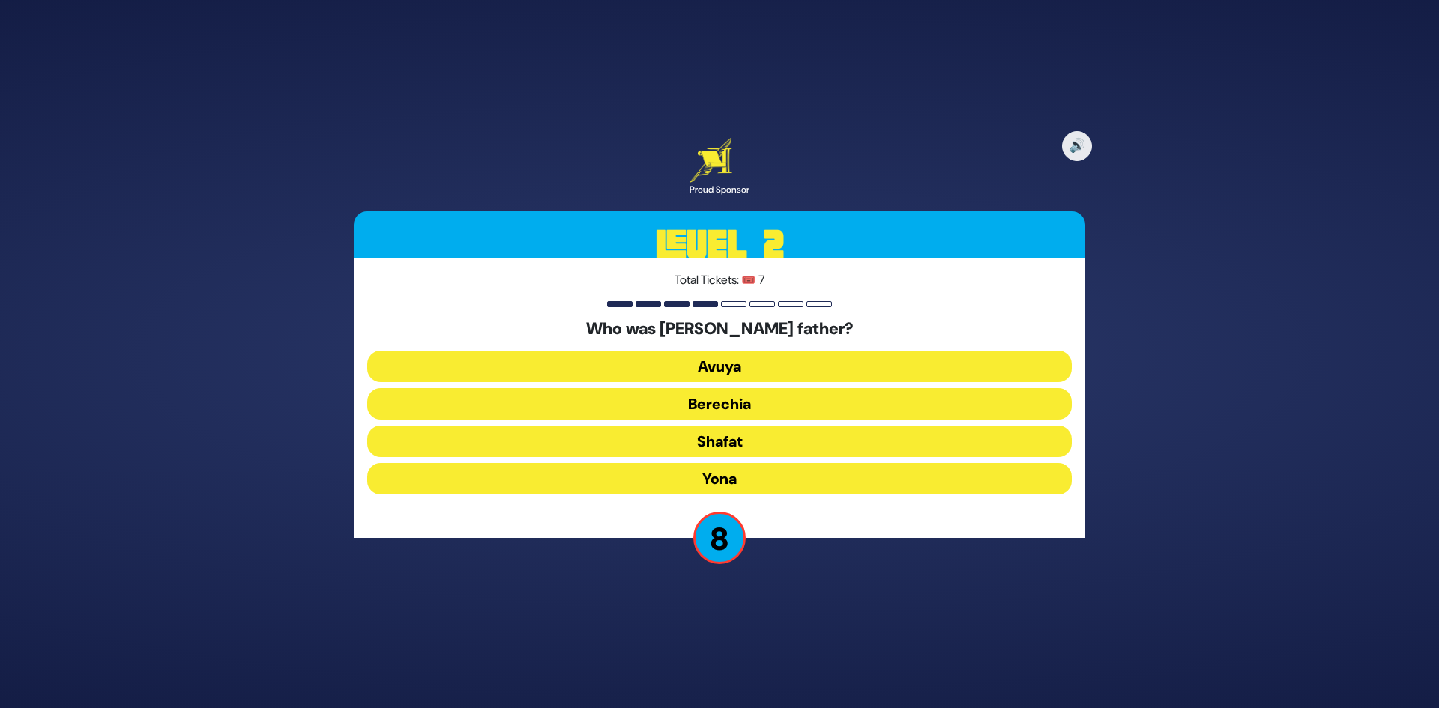
click at [751, 401] on button "Berechia" at bounding box center [719, 403] width 705 height 31
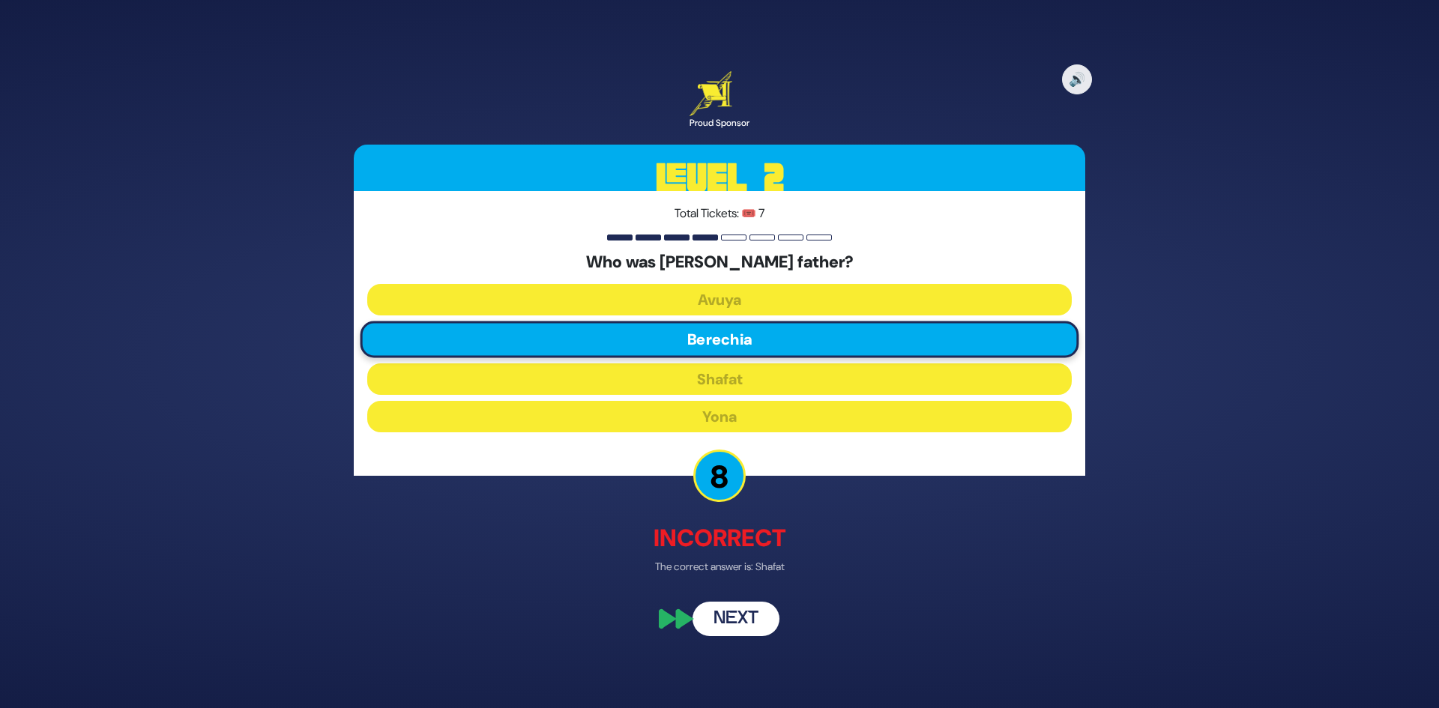
click at [747, 620] on button "Next" at bounding box center [736, 620] width 87 height 34
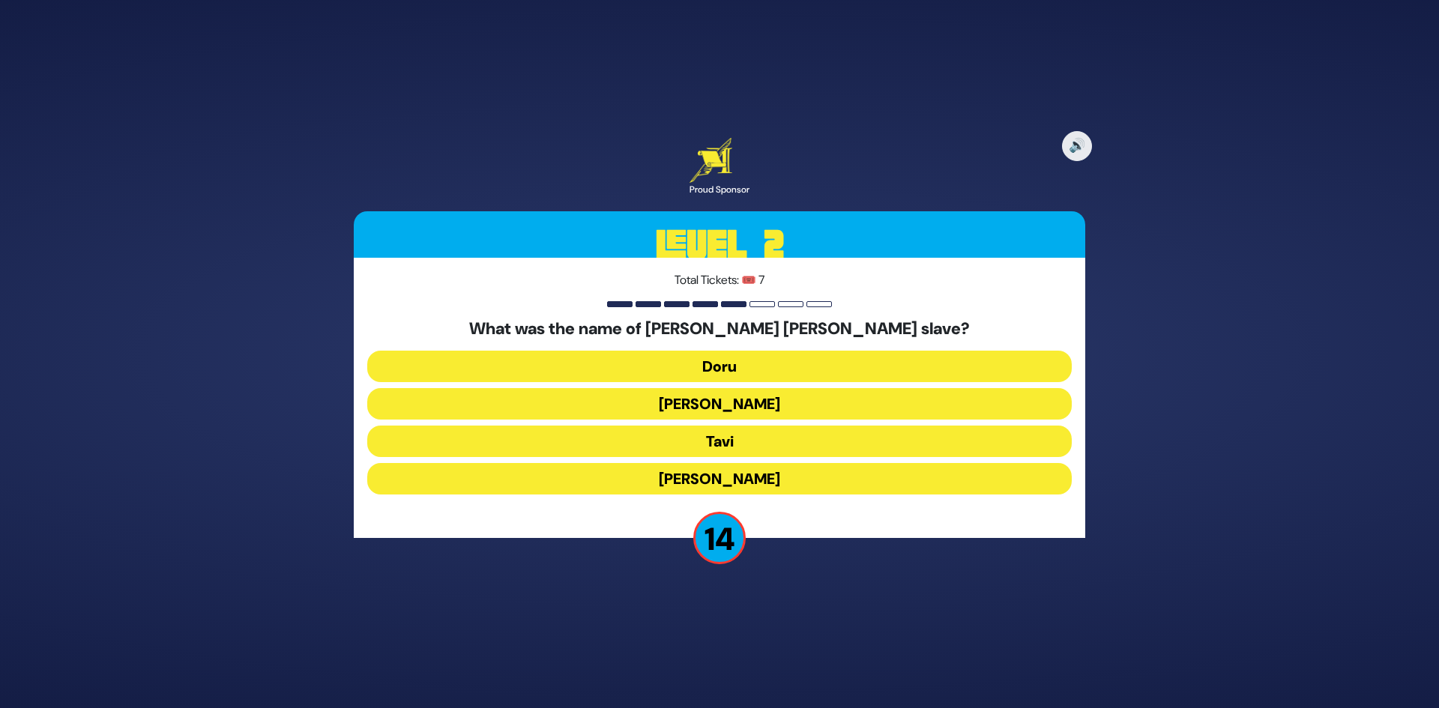
click at [739, 442] on button "Tavi" at bounding box center [719, 441] width 705 height 31
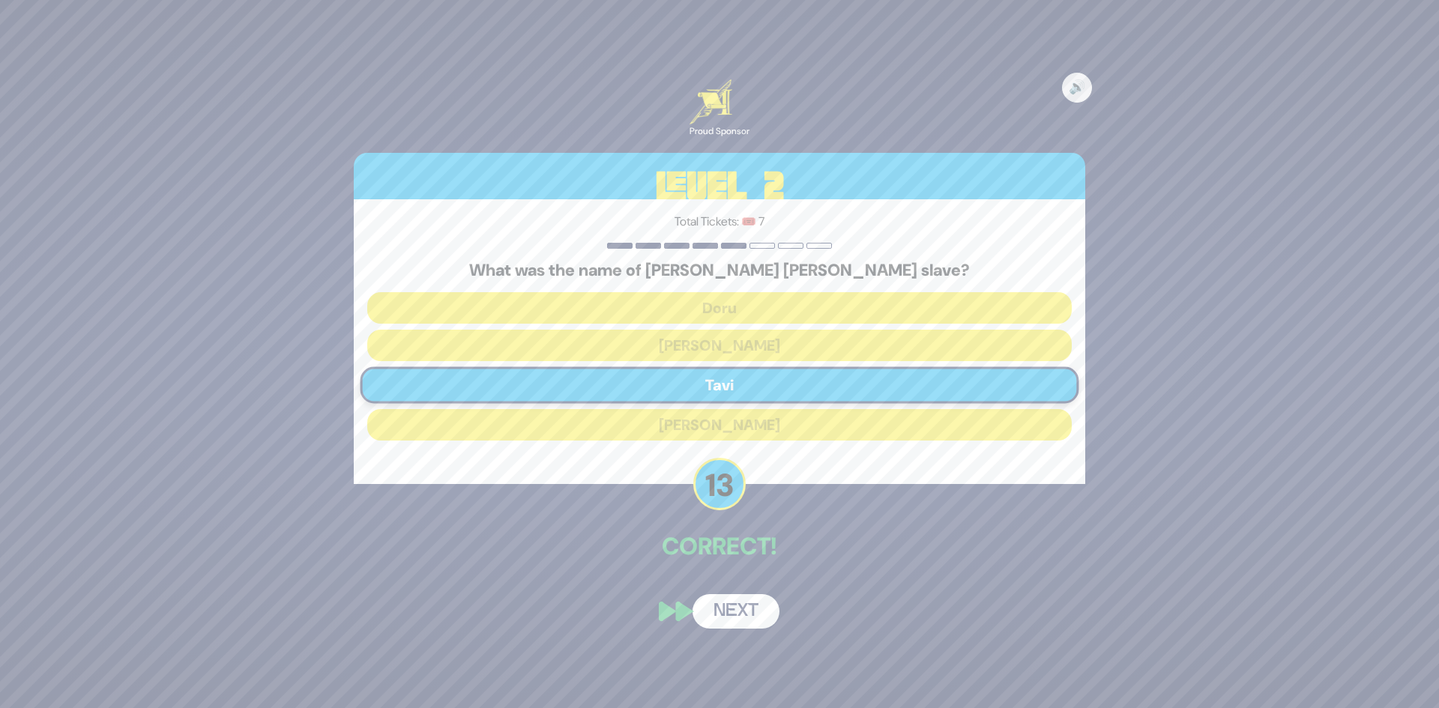
click at [746, 616] on button "Next" at bounding box center [736, 612] width 87 height 34
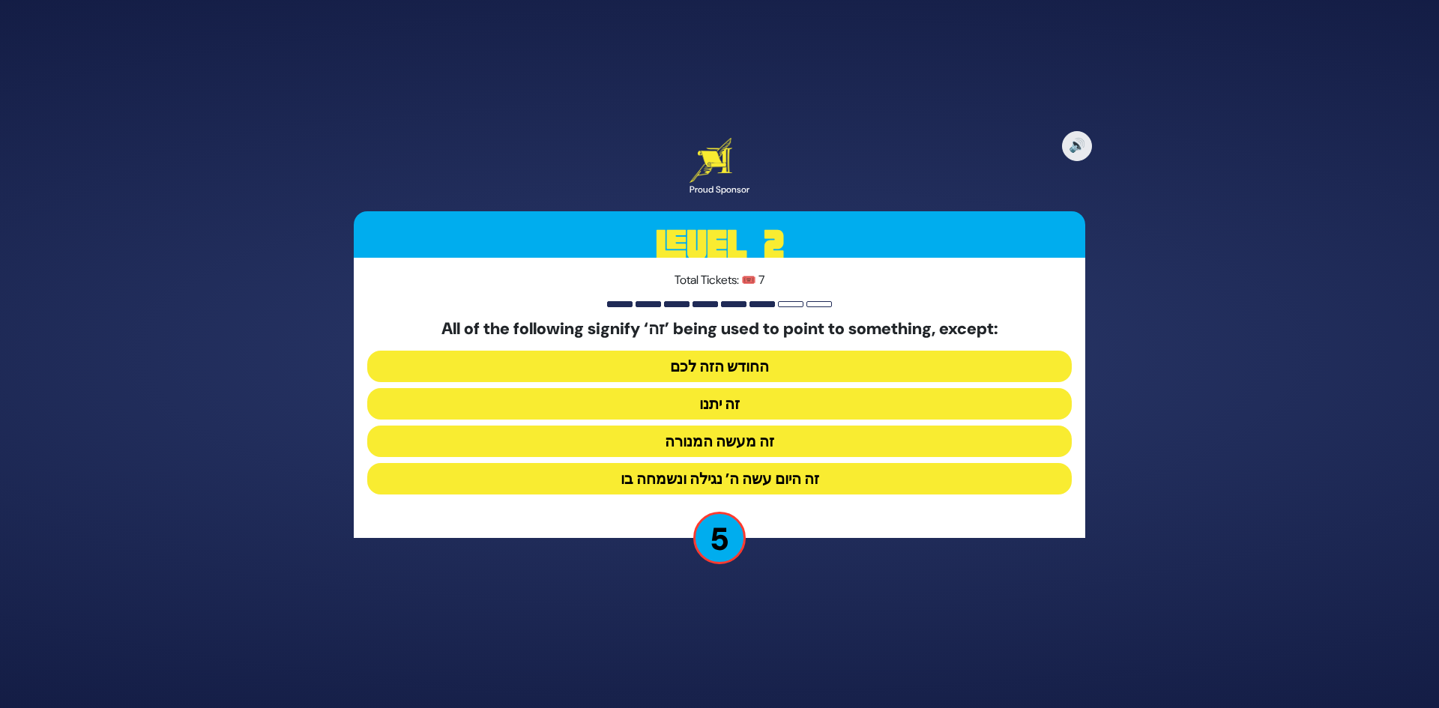
click at [768, 481] on button "זה היום עשה ה’ נגילה ונשמחה בו" at bounding box center [719, 478] width 705 height 31
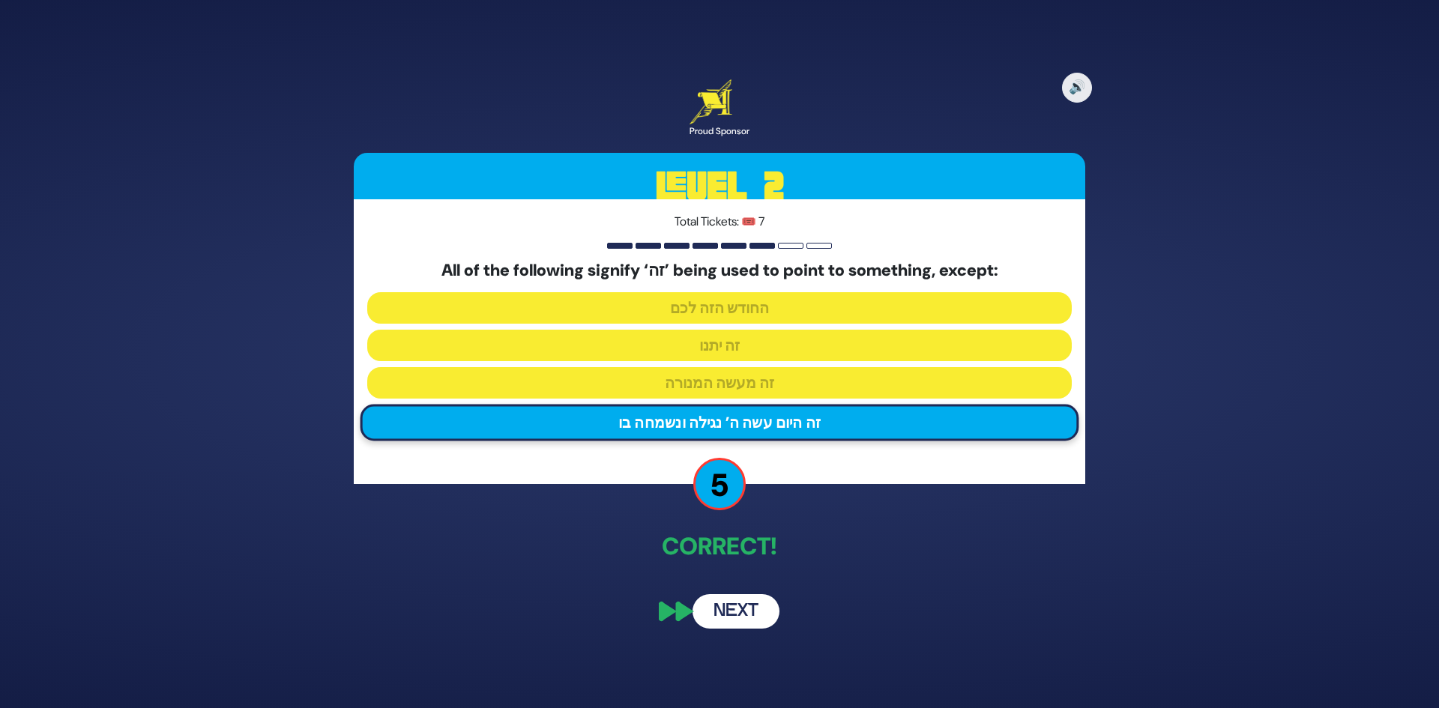
click at [742, 618] on button "Next" at bounding box center [736, 612] width 87 height 34
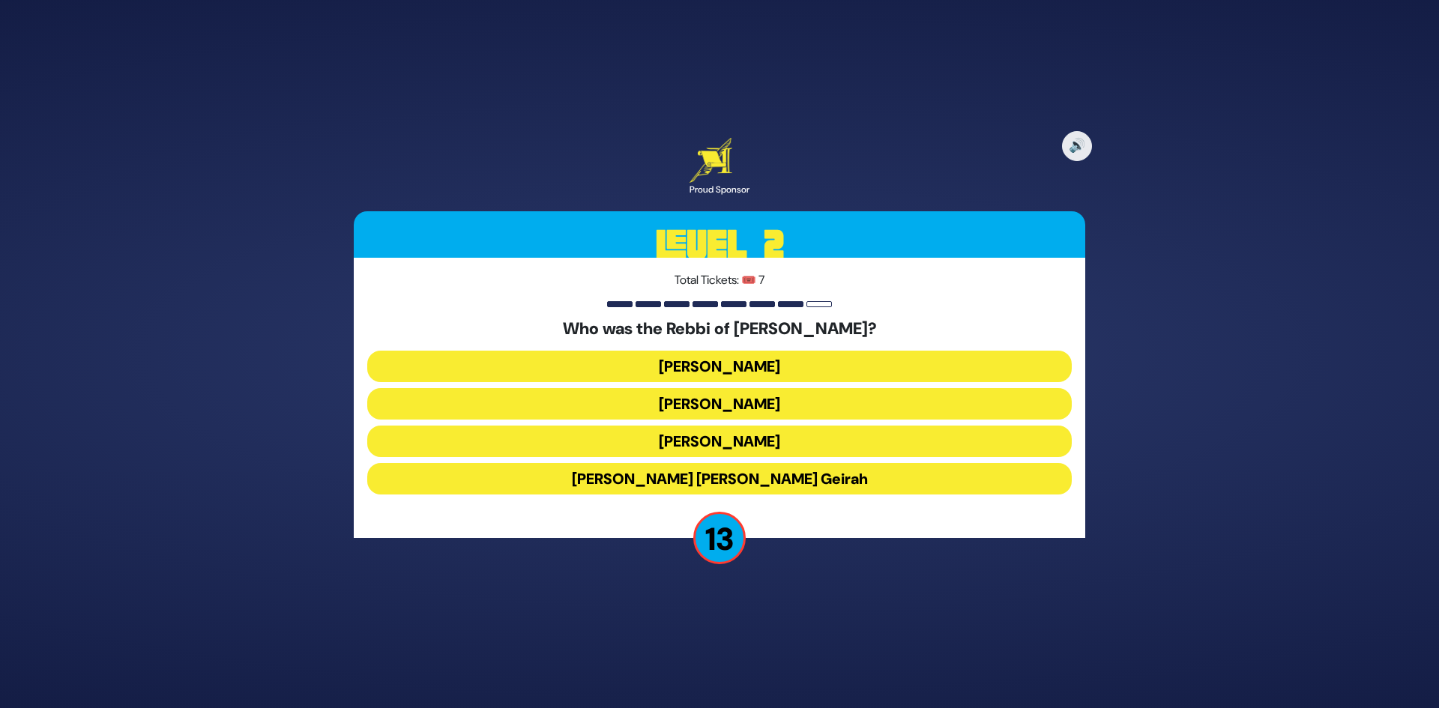
click at [732, 405] on button "Achiya Hashiloni" at bounding box center [719, 403] width 705 height 31
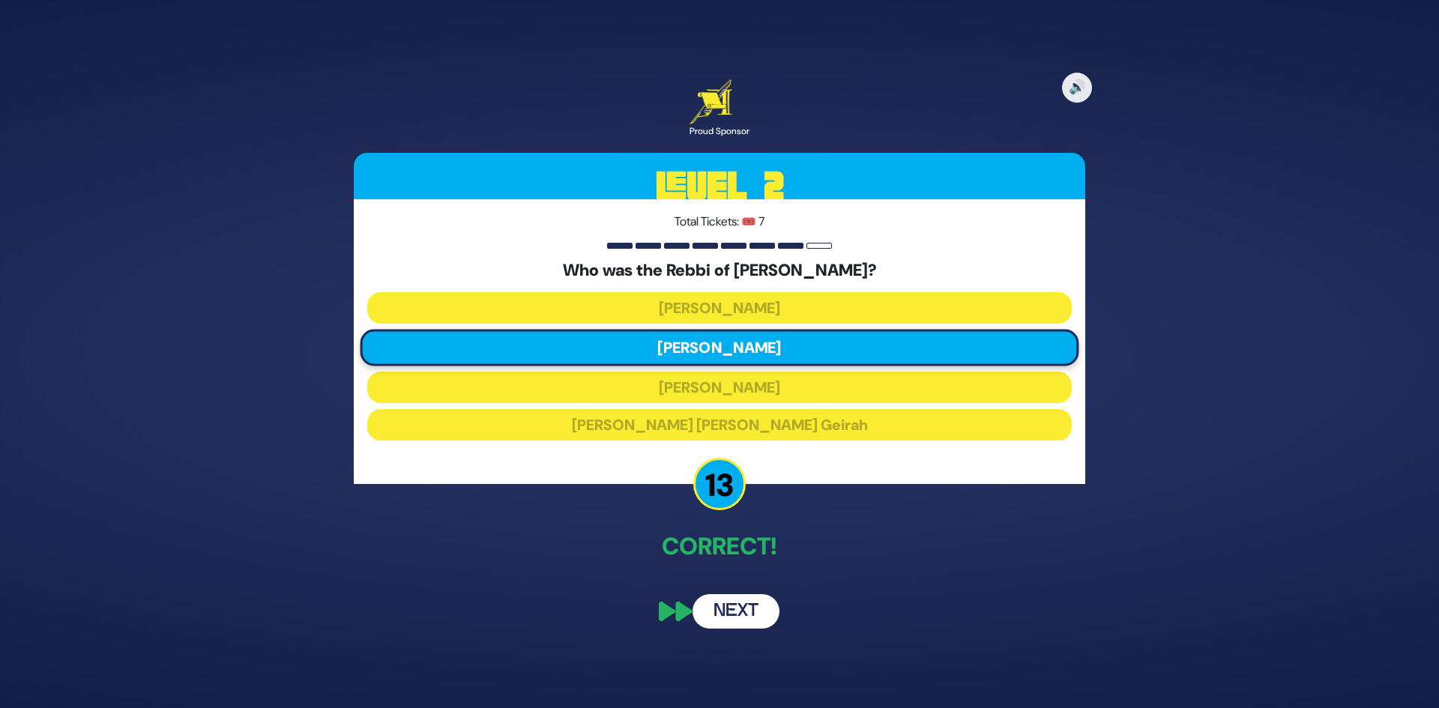
click at [750, 614] on button "Next" at bounding box center [736, 612] width 87 height 34
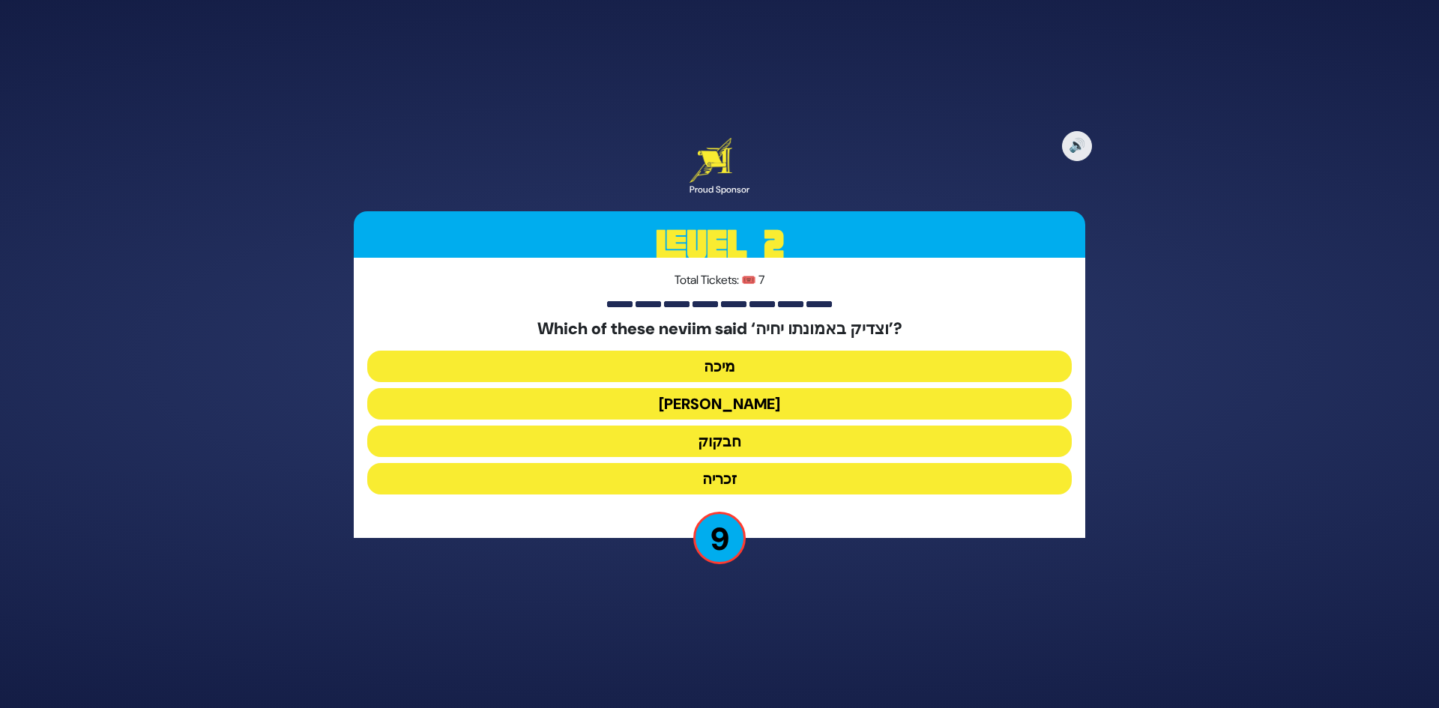
click at [740, 445] on button "חבקוק" at bounding box center [719, 441] width 705 height 31
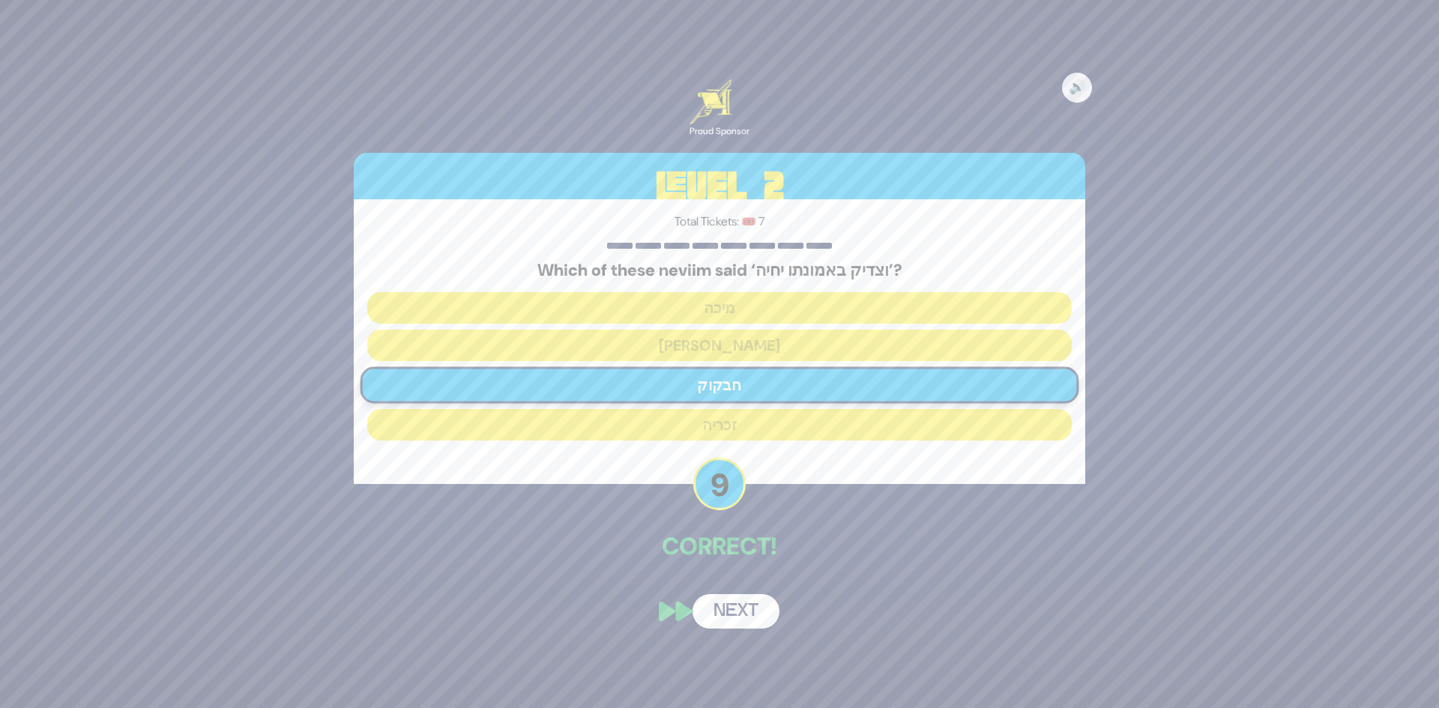
click at [743, 584] on div "🔊 Proud Sponsor Level 2 Total Tickets: 🎟️ 7 Which of these neviim said ‘וצדיק ב…" at bounding box center [720, 354] width 768 height 586
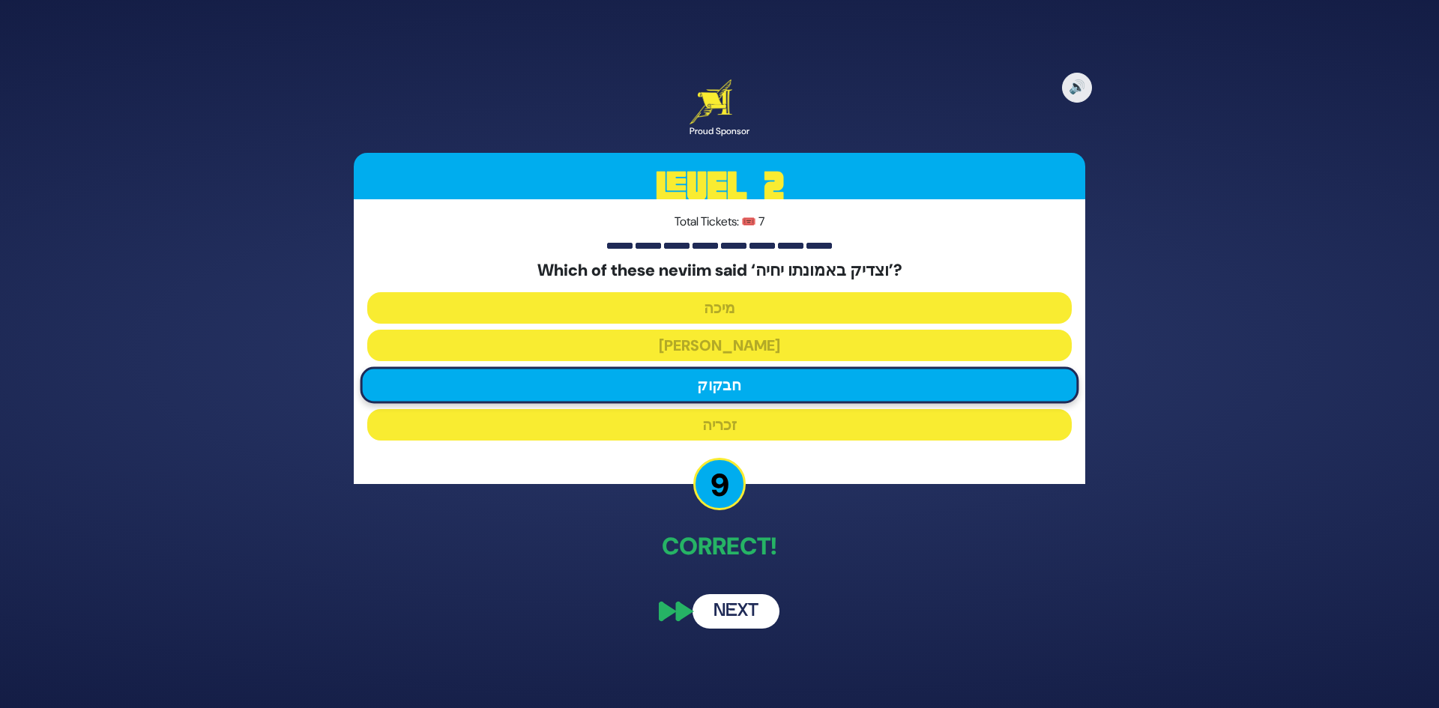
click at [739, 615] on button "Next" at bounding box center [736, 612] width 87 height 34
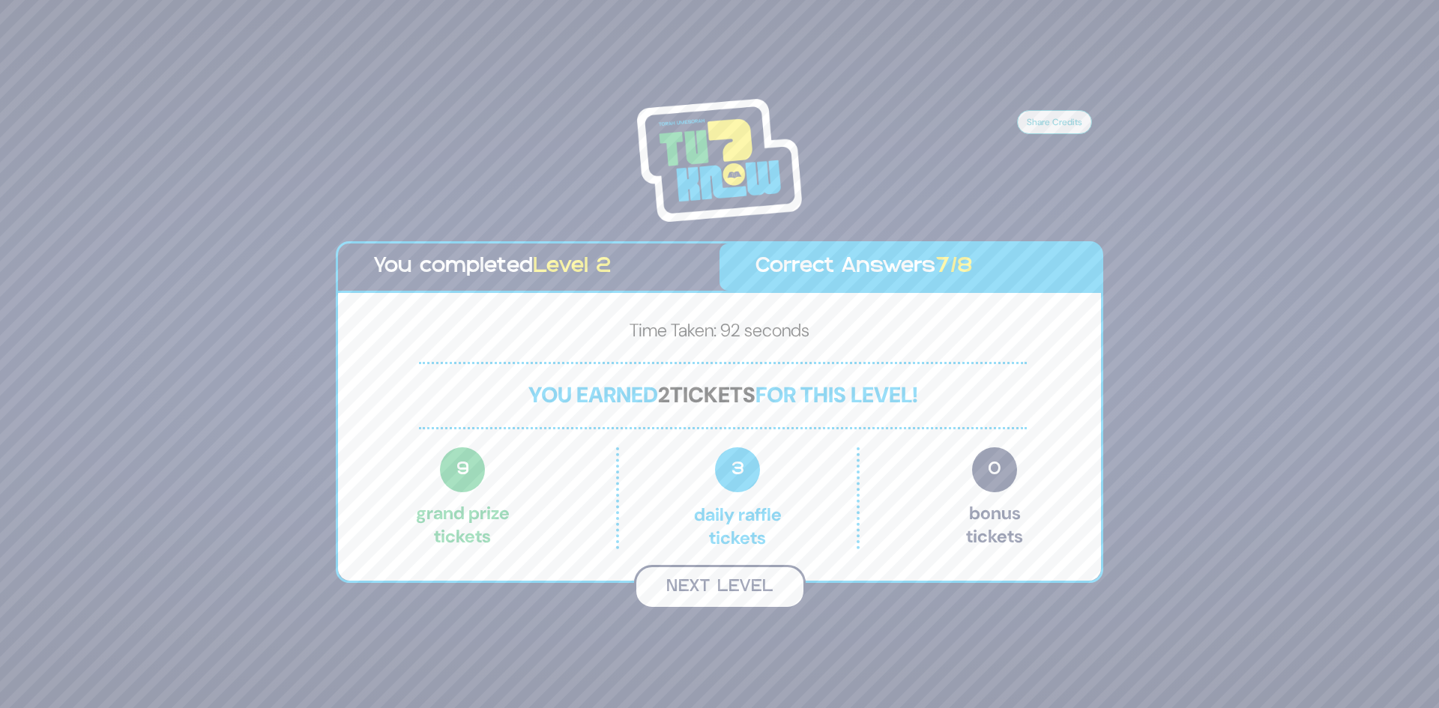
click at [720, 595] on button "Next Level" at bounding box center [720, 587] width 172 height 44
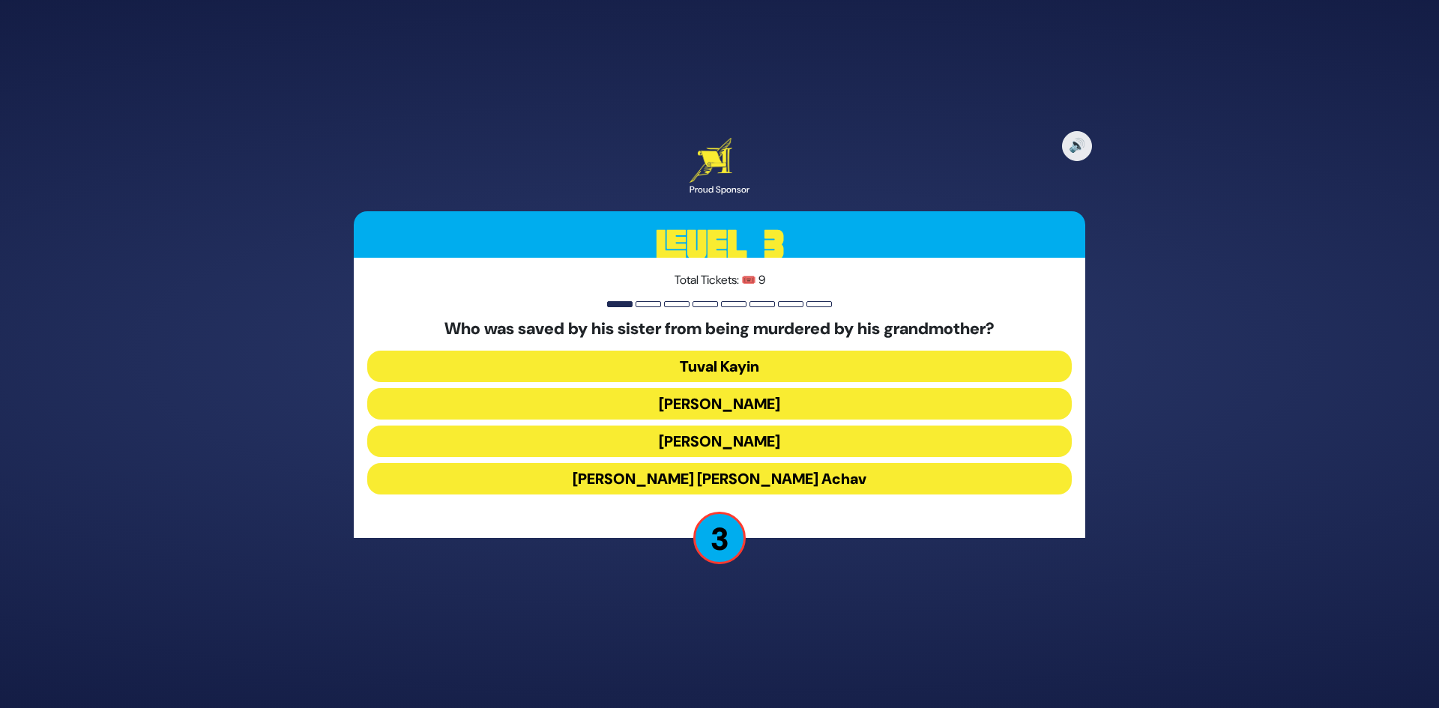
click at [741, 401] on button "King Yehoash" at bounding box center [719, 403] width 705 height 31
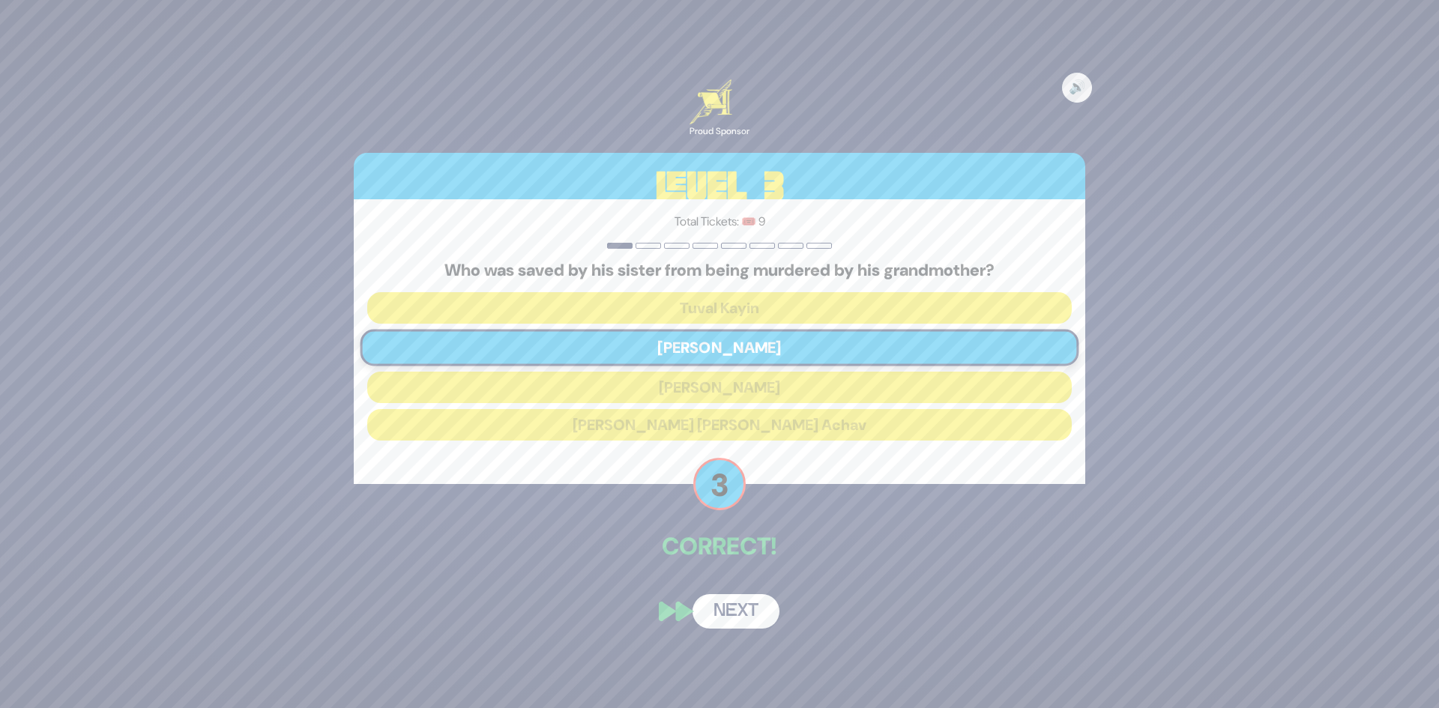
click at [734, 619] on button "Next" at bounding box center [736, 612] width 87 height 34
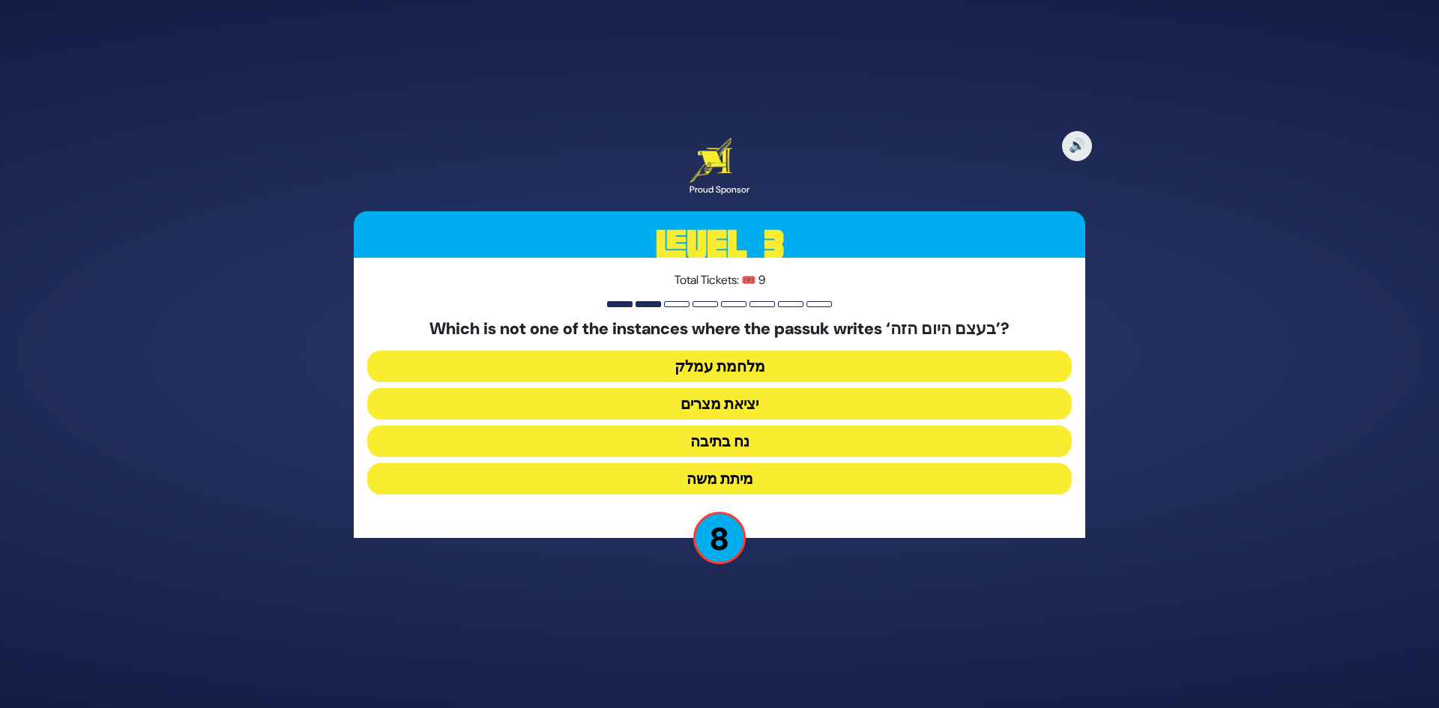
click at [769, 365] on button "מלחמת עמלק" at bounding box center [719, 366] width 705 height 31
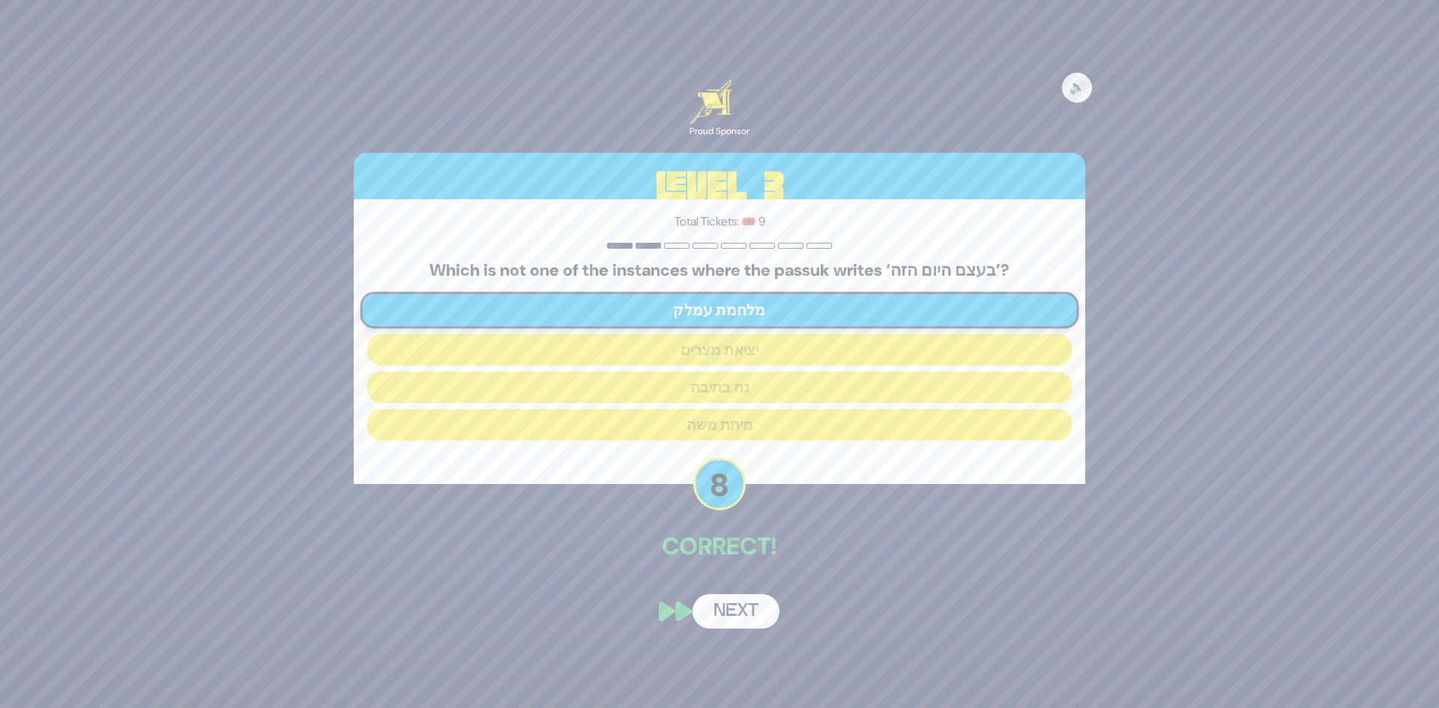
click at [742, 609] on button "Next" at bounding box center [736, 612] width 87 height 34
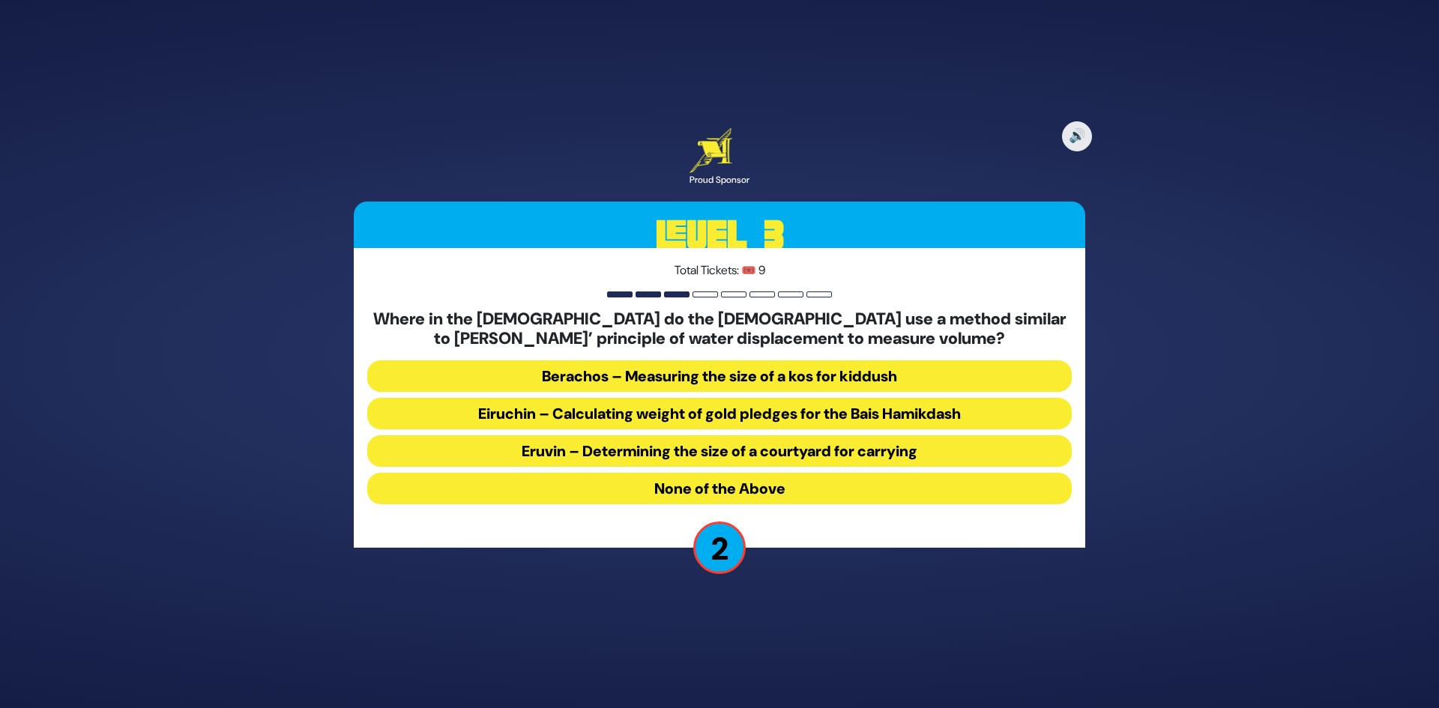
click at [708, 380] on button "Berachos – Measuring the size of a kos for kiddush" at bounding box center [719, 376] width 705 height 31
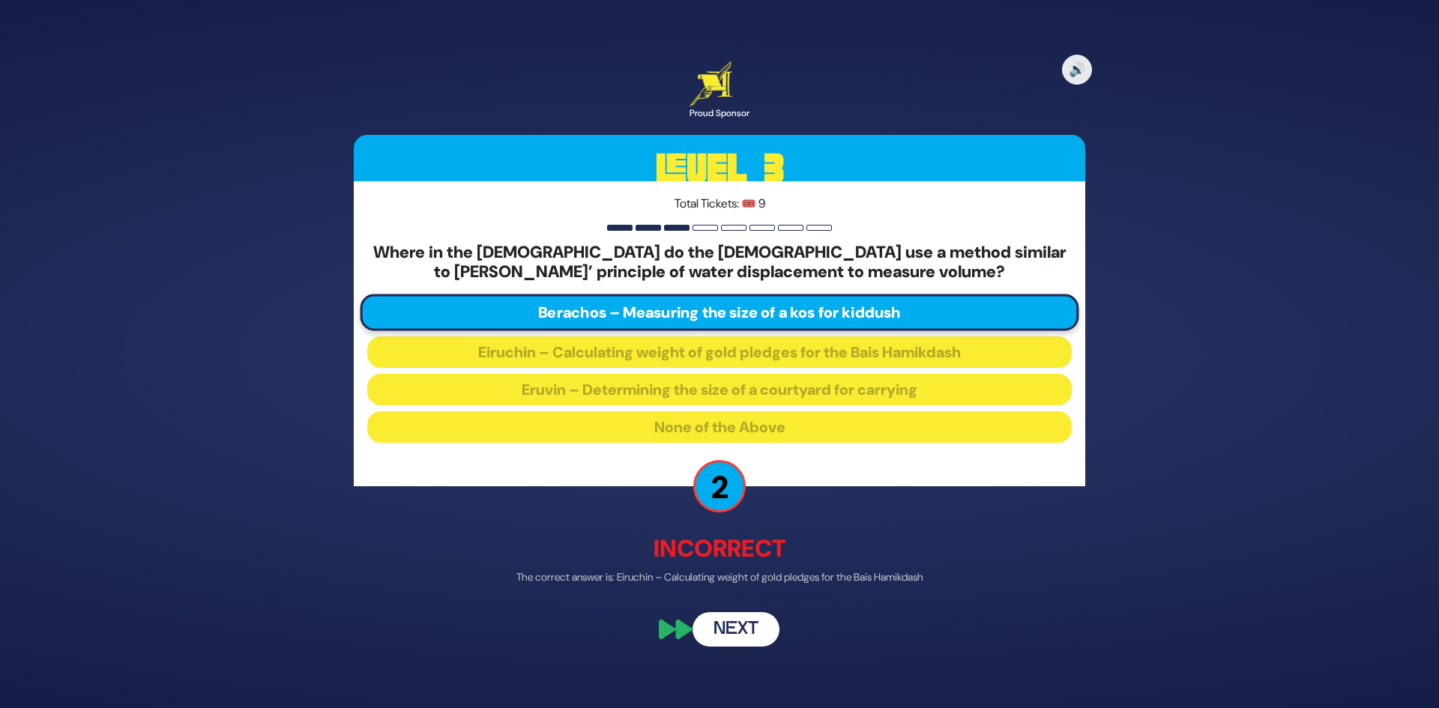
click at [752, 631] on button "Next" at bounding box center [736, 630] width 87 height 34
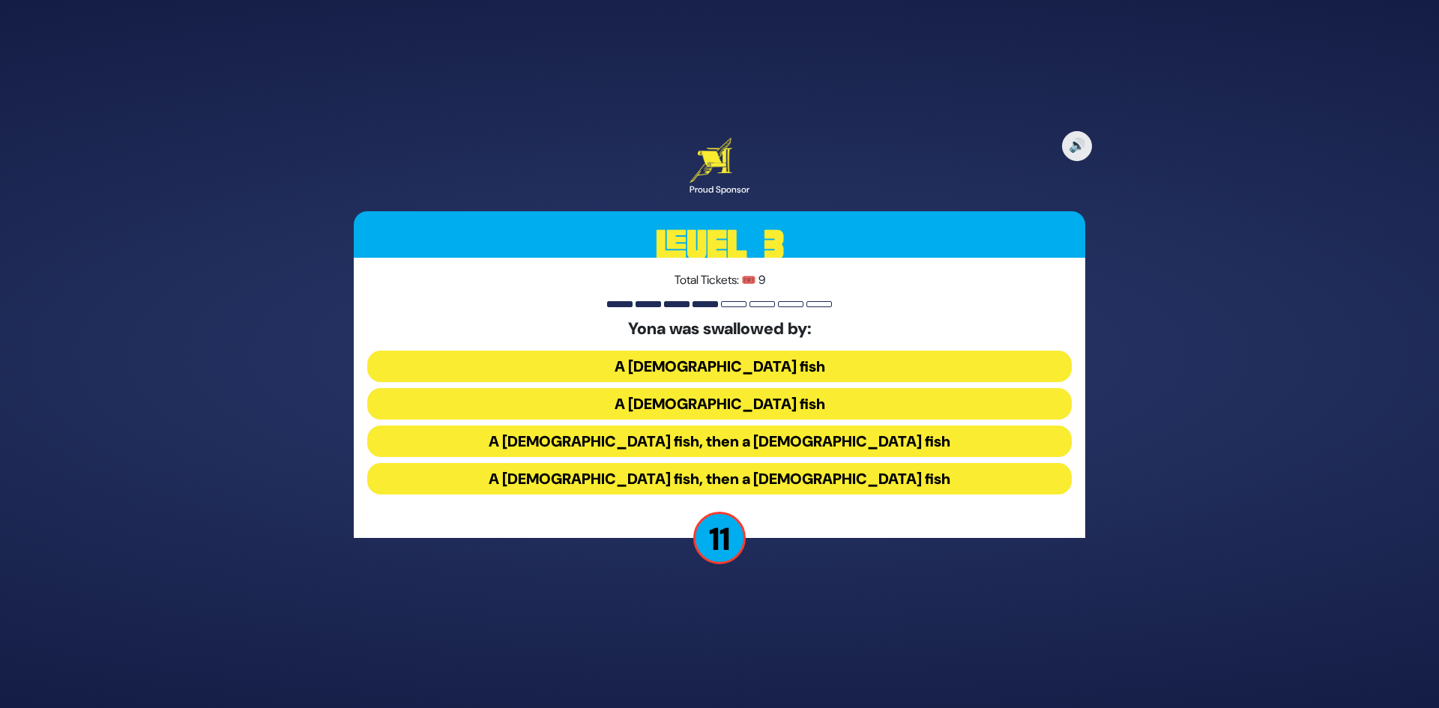
click at [750, 477] on button "A female fish, then a male fish" at bounding box center [719, 478] width 705 height 31
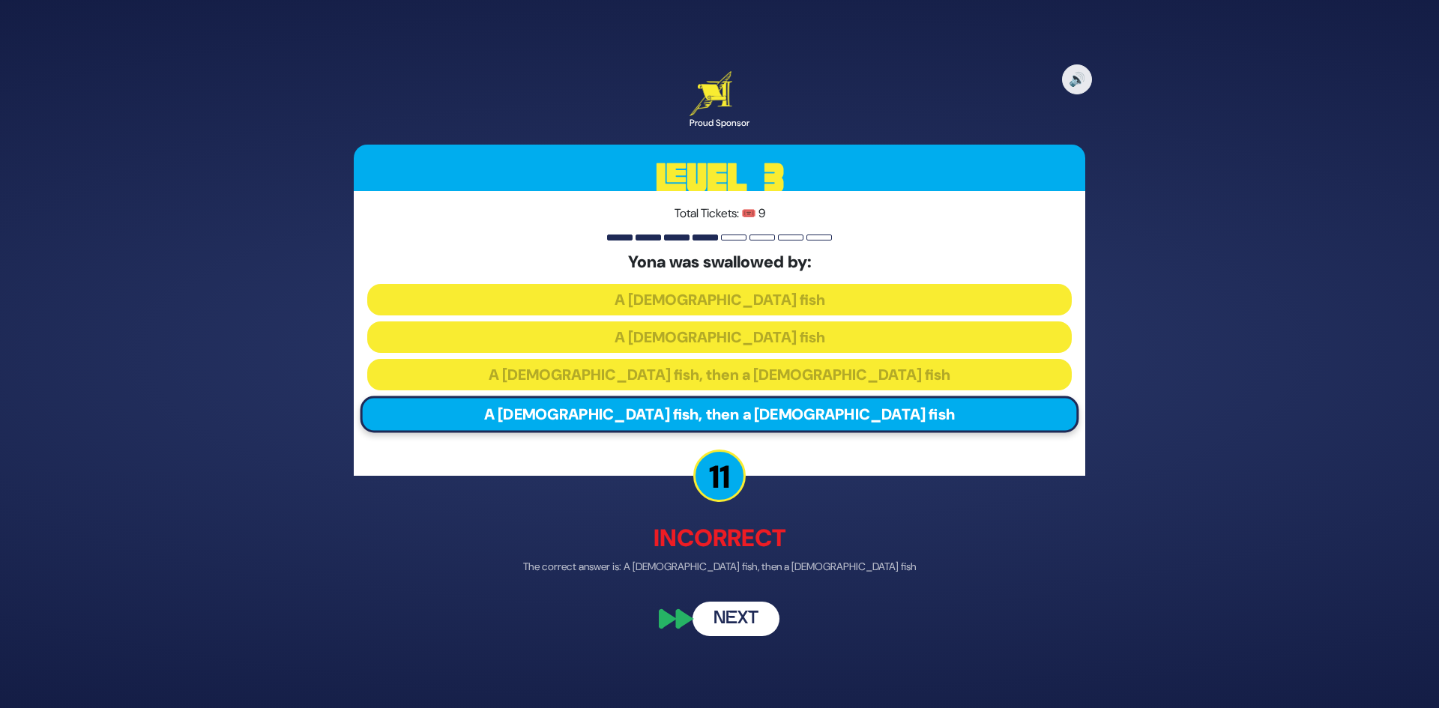
drag, startPoint x: 747, startPoint y: 619, endPoint x: 747, endPoint y: 604, distance: 15.7
click at [747, 618] on button "Next" at bounding box center [736, 620] width 87 height 34
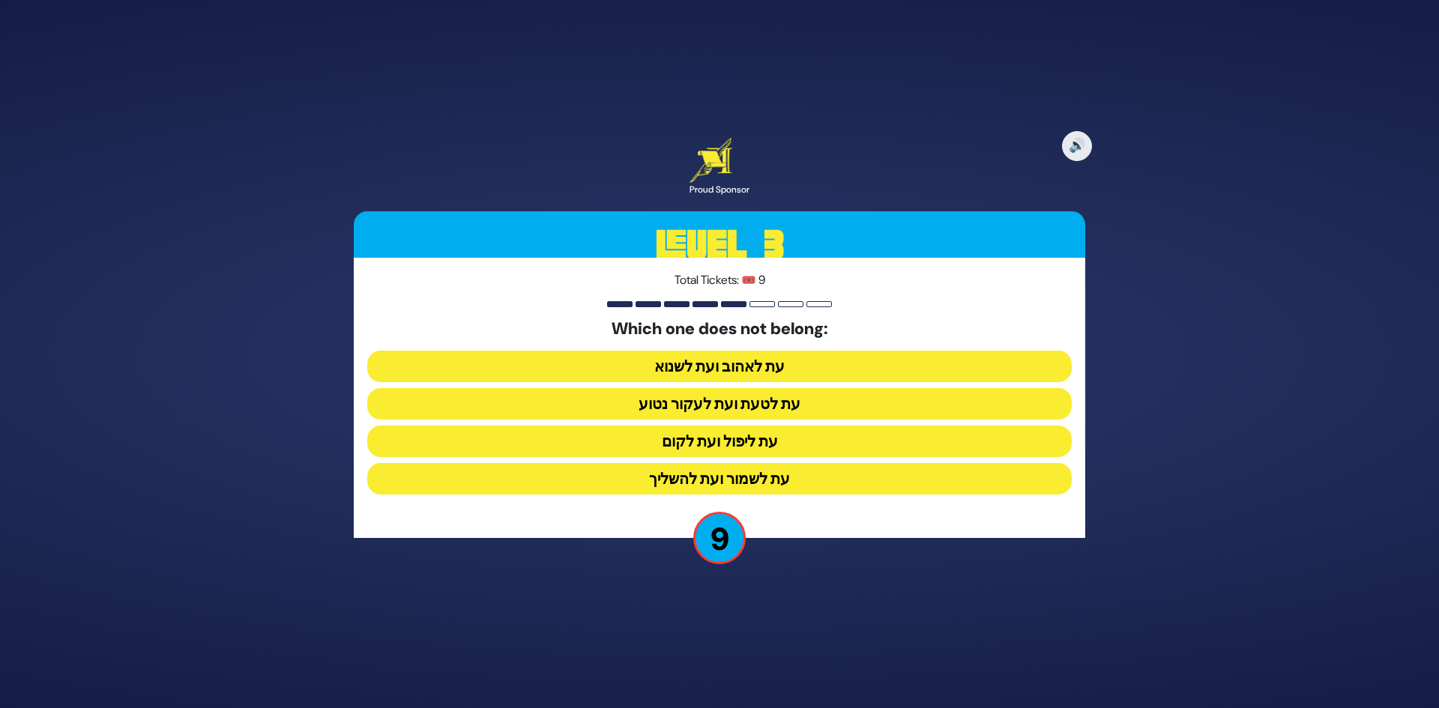
click at [754, 443] on button "עת ליפול ועת לקום" at bounding box center [719, 441] width 705 height 31
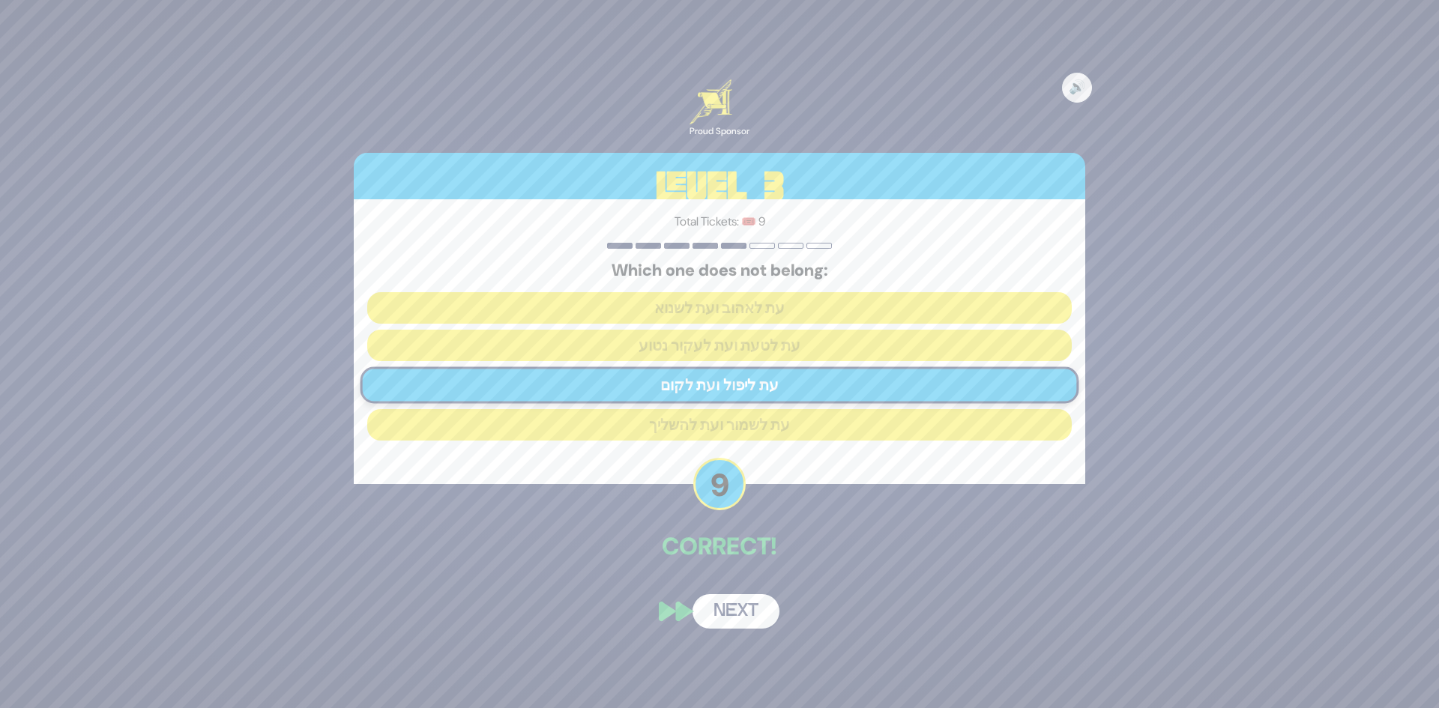
click at [736, 609] on button "Next" at bounding box center [736, 612] width 87 height 34
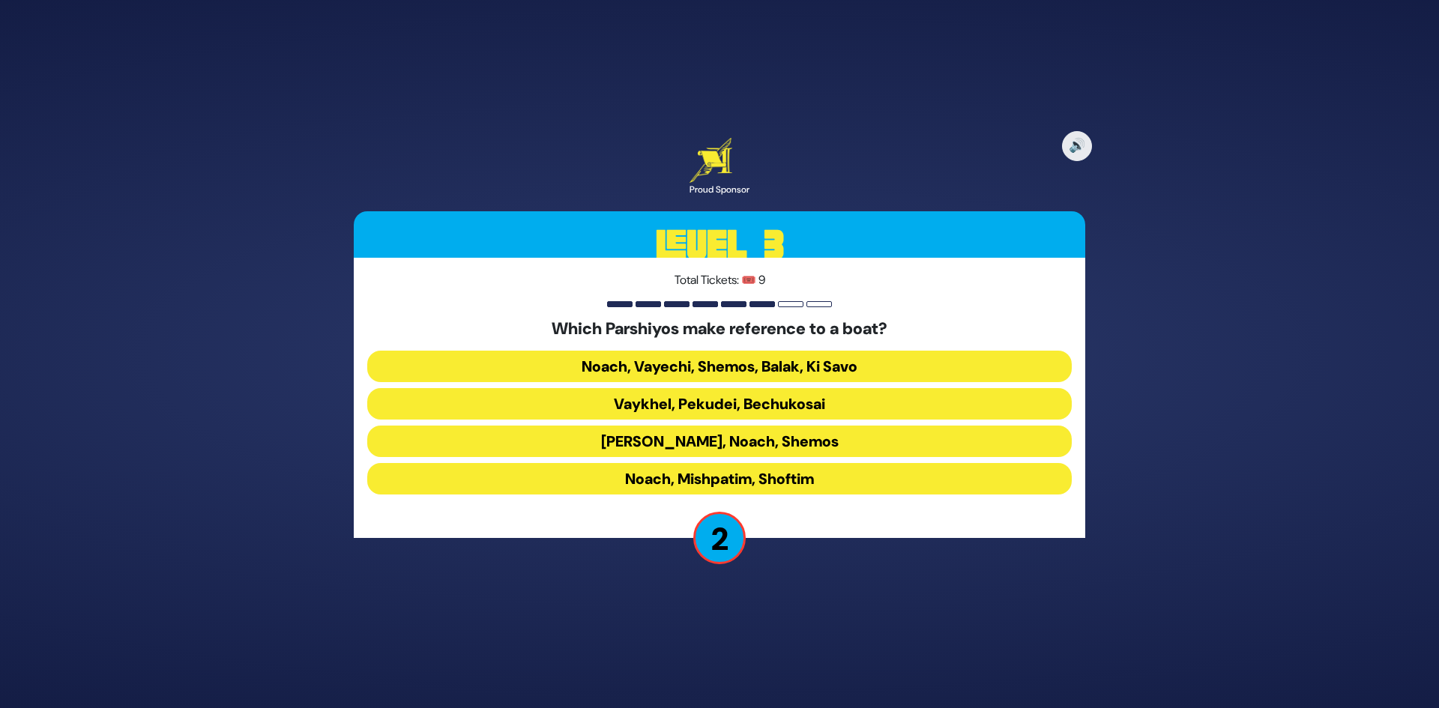
click at [721, 476] on button "Noach, Mishpatim, Shoftim" at bounding box center [719, 478] width 705 height 31
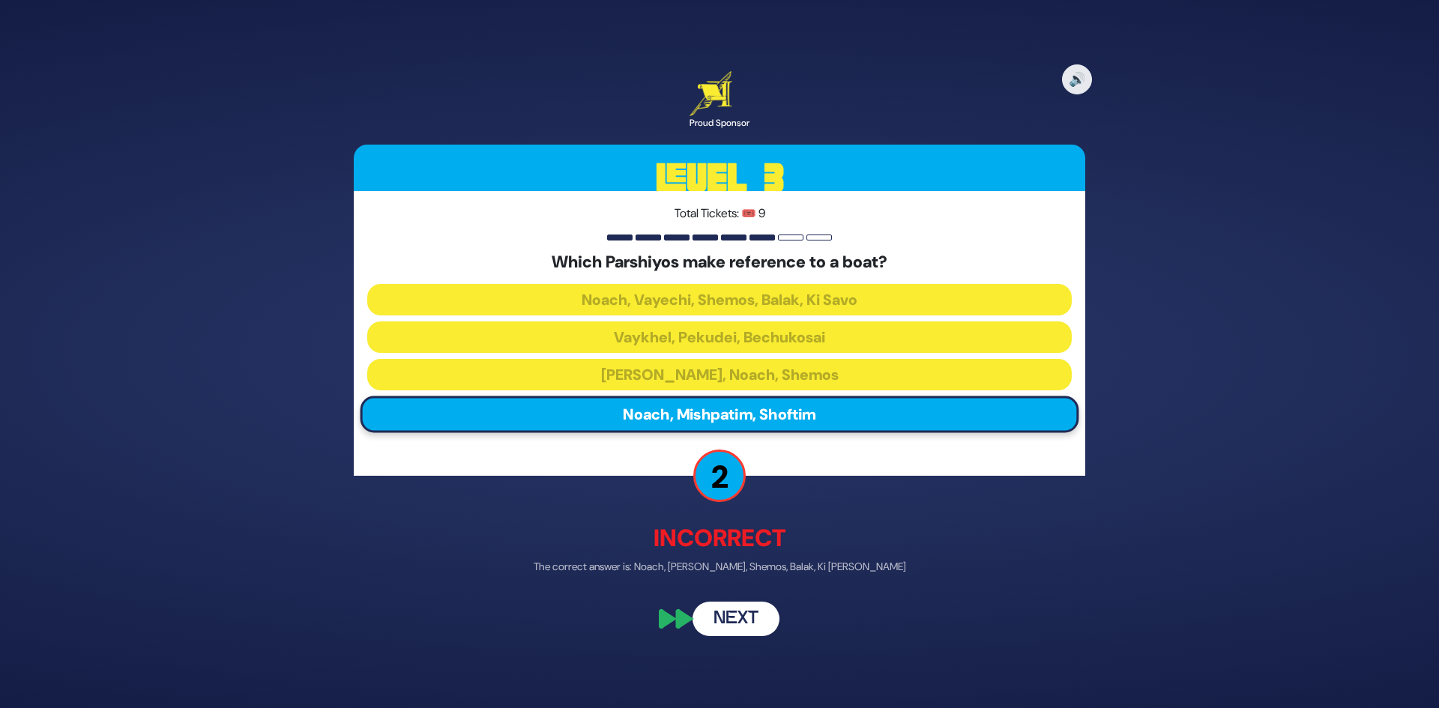
click at [742, 610] on button "Next" at bounding box center [736, 620] width 87 height 34
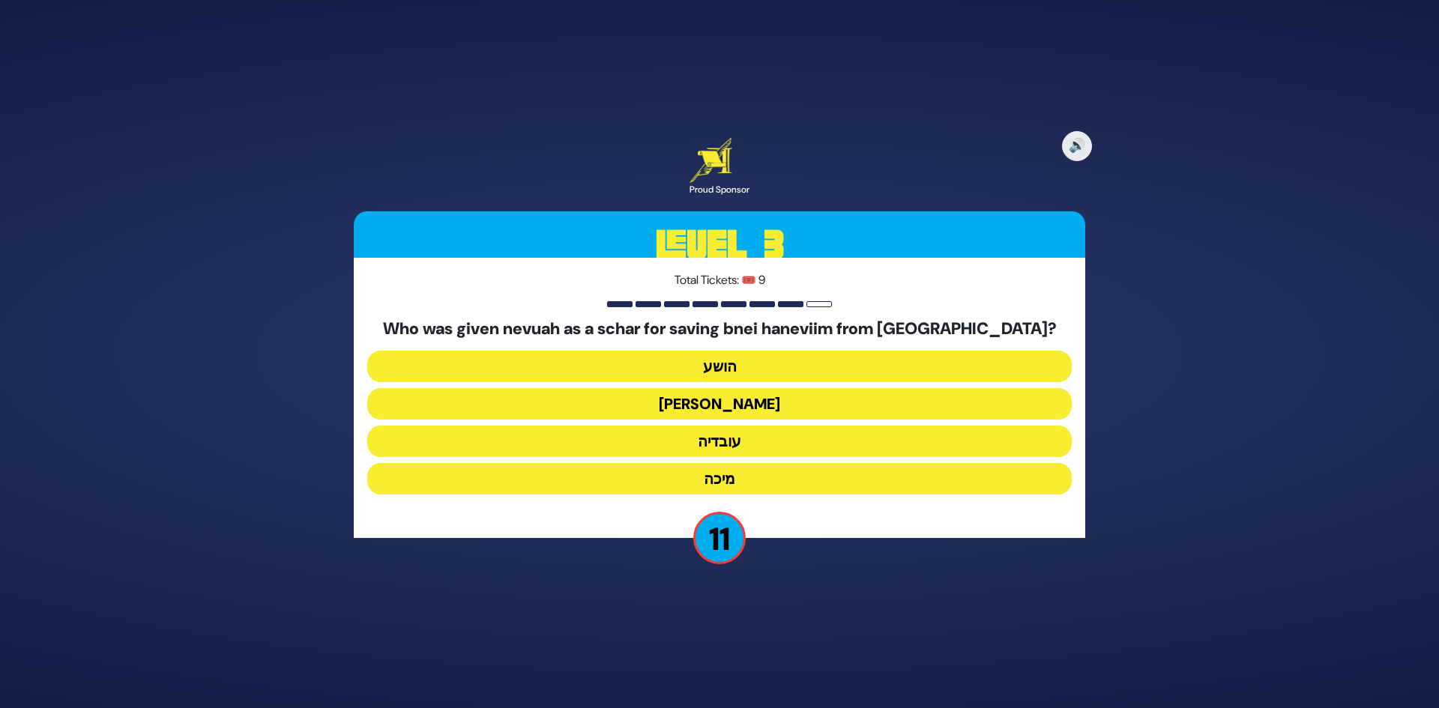
click at [753, 441] on button "עובדיה" at bounding box center [719, 441] width 705 height 31
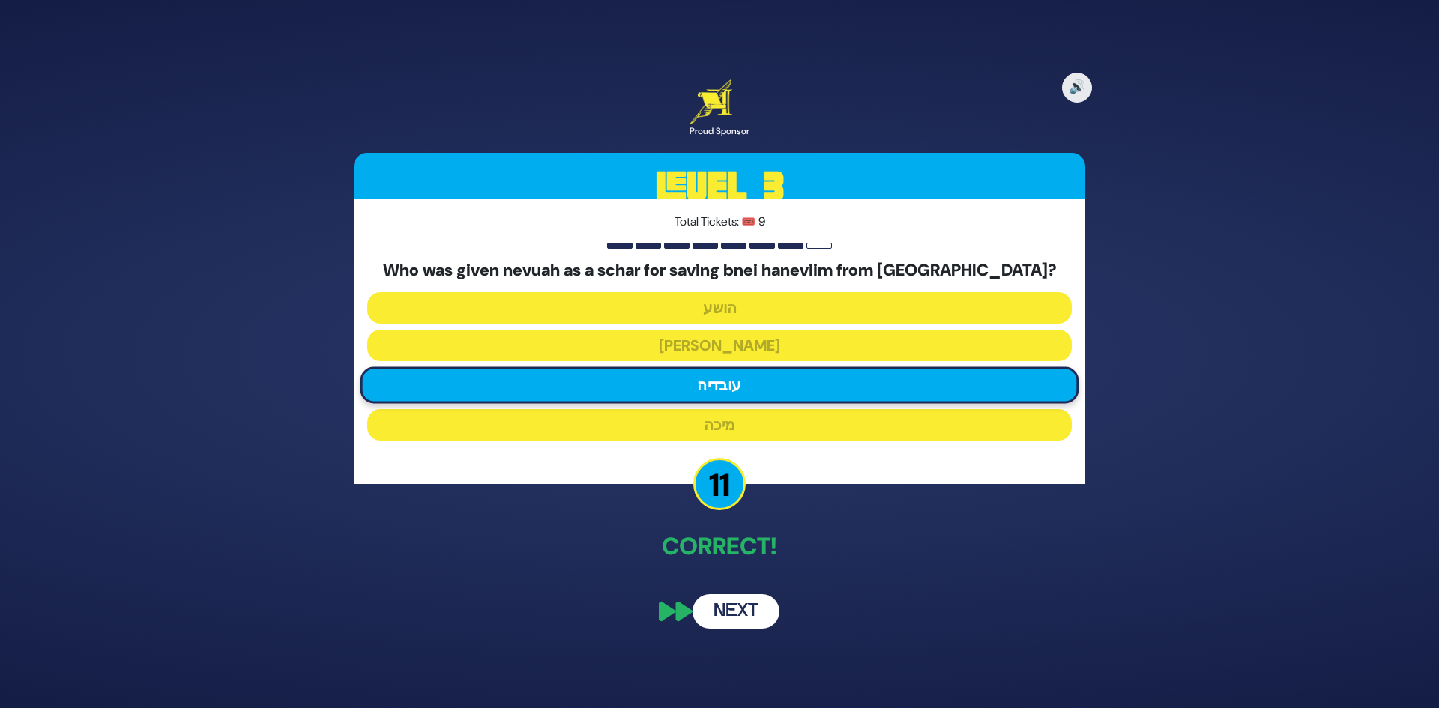
click at [756, 619] on button "Next" at bounding box center [736, 612] width 87 height 34
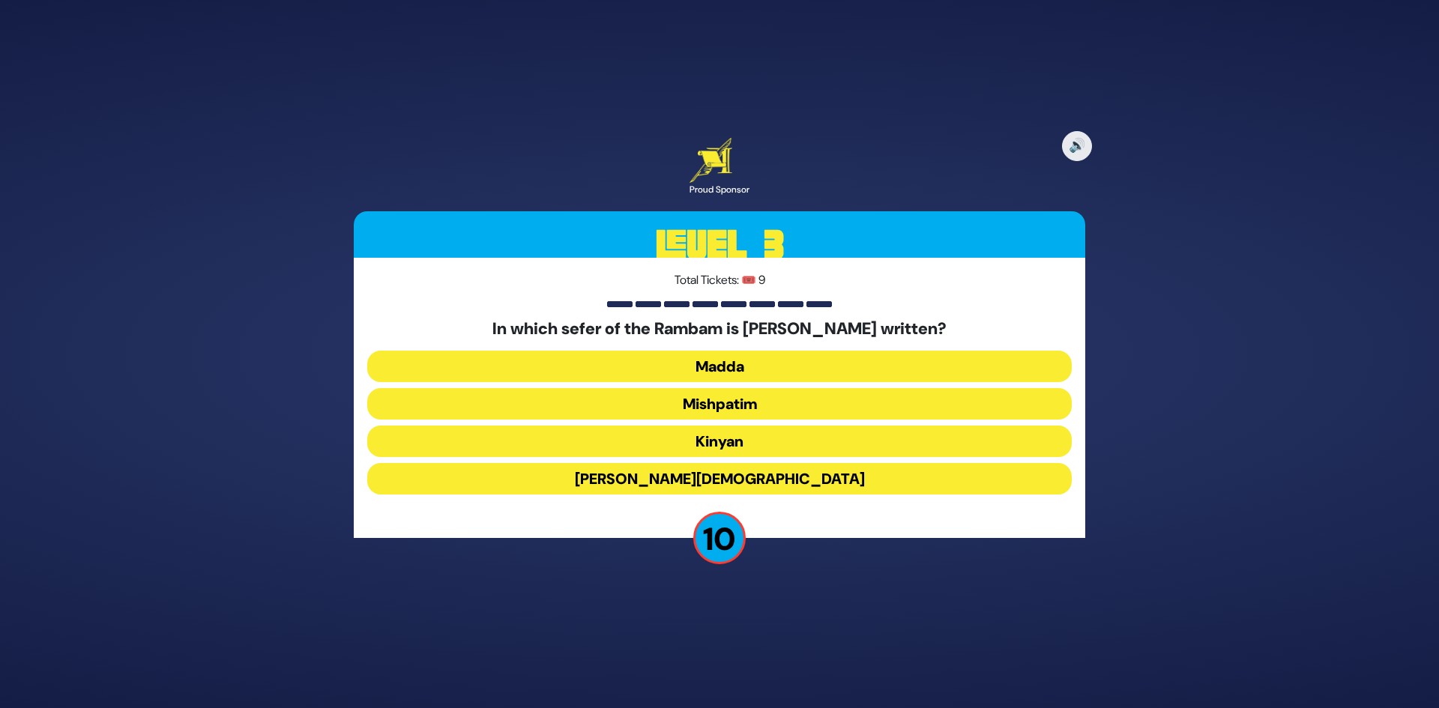
click at [753, 404] on button "Mishpatim" at bounding box center [719, 403] width 705 height 31
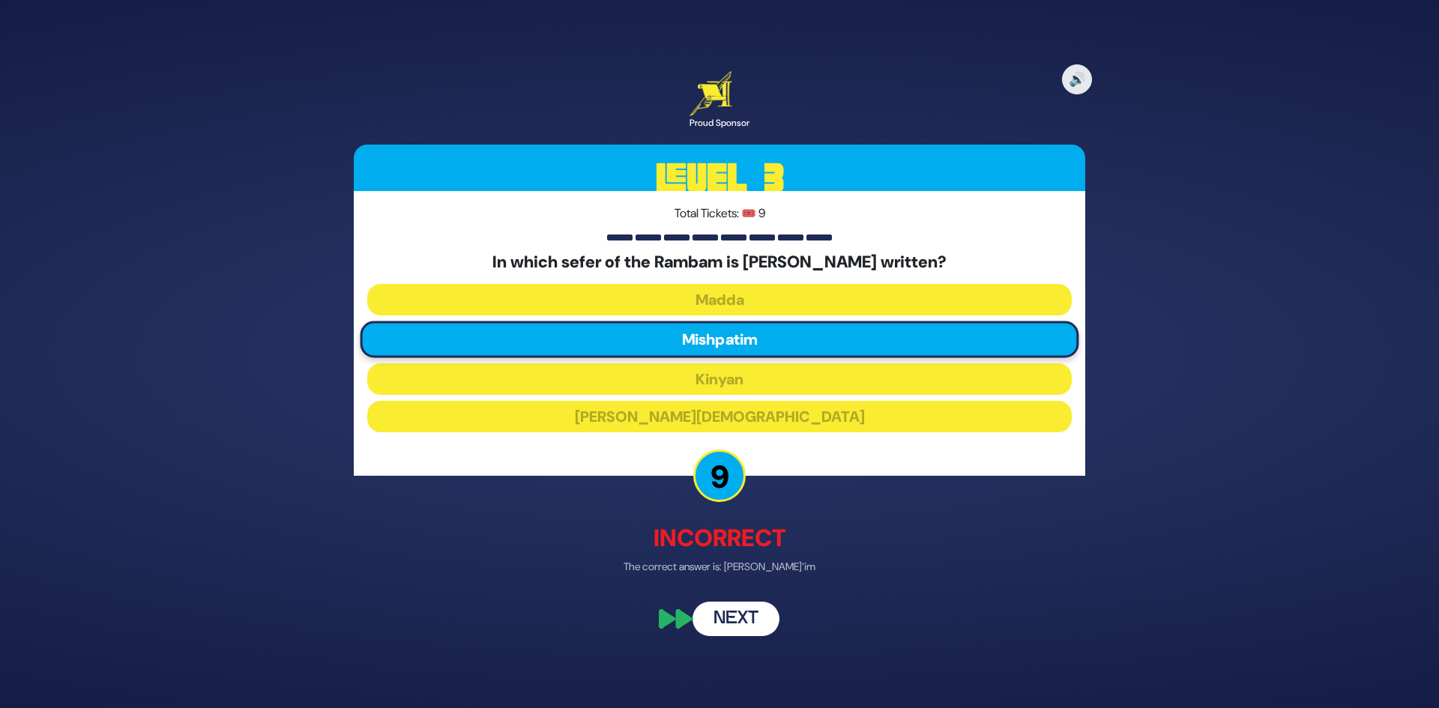
click at [738, 623] on button "Next" at bounding box center [736, 620] width 87 height 34
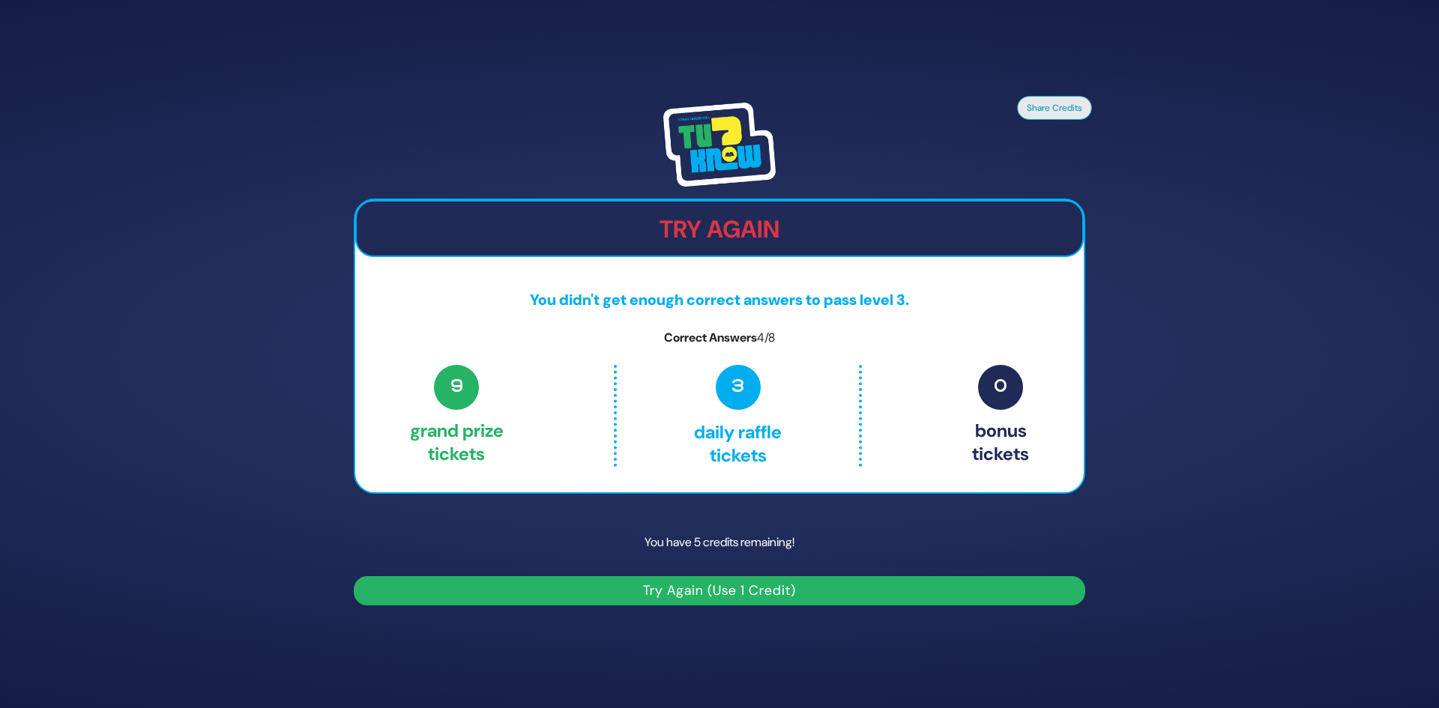
click at [736, 590] on button "Try Again (Use 1 Credit)" at bounding box center [720, 591] width 732 height 29
click at [699, 588] on button "Try Again (Use 1 Credit)" at bounding box center [720, 591] width 732 height 29
click at [714, 382] on p "3 Daily Raffle tickets" at bounding box center [737, 416] width 178 height 102
click at [699, 583] on button "Try Again (Use 1 Credit)" at bounding box center [720, 591] width 732 height 29
click at [744, 410] on p "3 Daily Raffle tickets" at bounding box center [737, 416] width 178 height 102
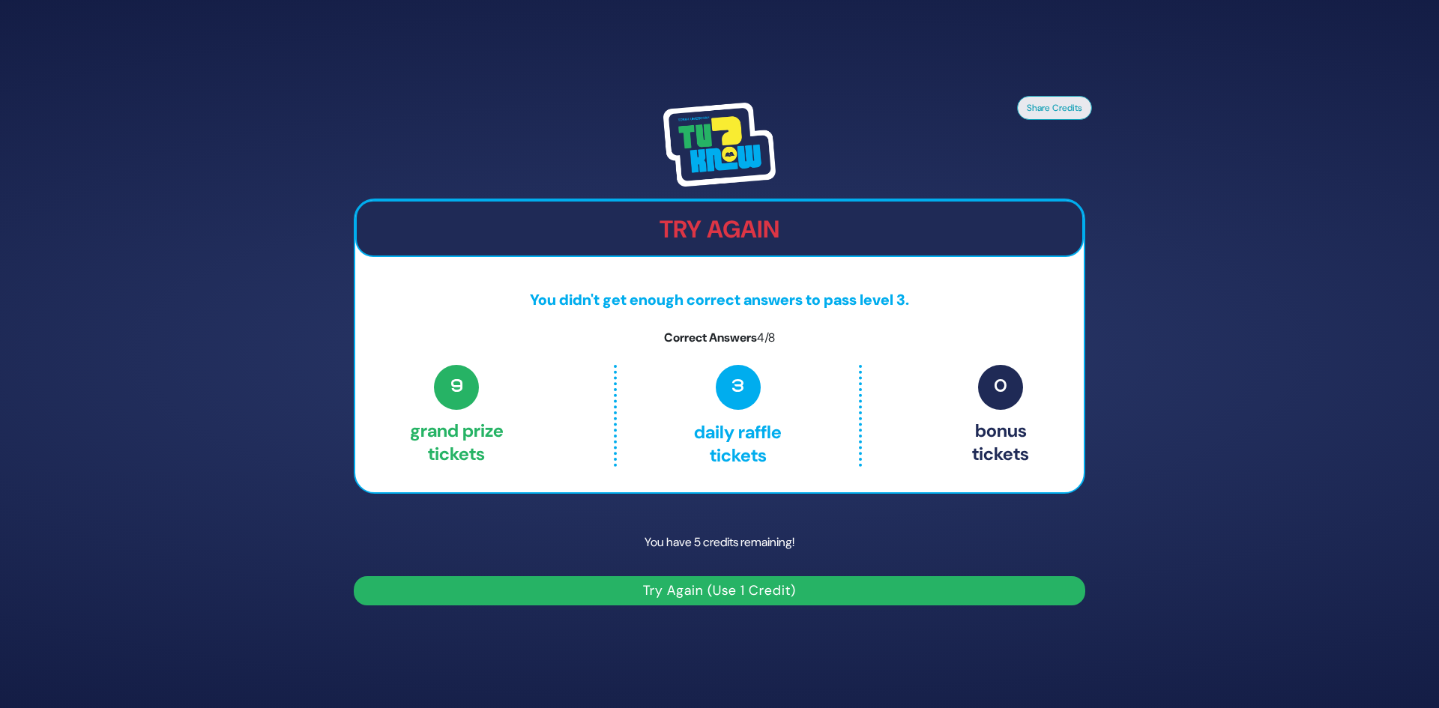
click at [468, 391] on span "9" at bounding box center [456, 387] width 45 height 45
click at [742, 411] on p "3 Daily Raffle tickets" at bounding box center [737, 416] width 178 height 102
click at [699, 231] on h2 "Try Again" at bounding box center [720, 229] width 726 height 28
click at [748, 582] on button "Try Again (Use 1 Credit)" at bounding box center [720, 591] width 732 height 29
click at [935, 118] on div at bounding box center [720, 145] width 732 height 84
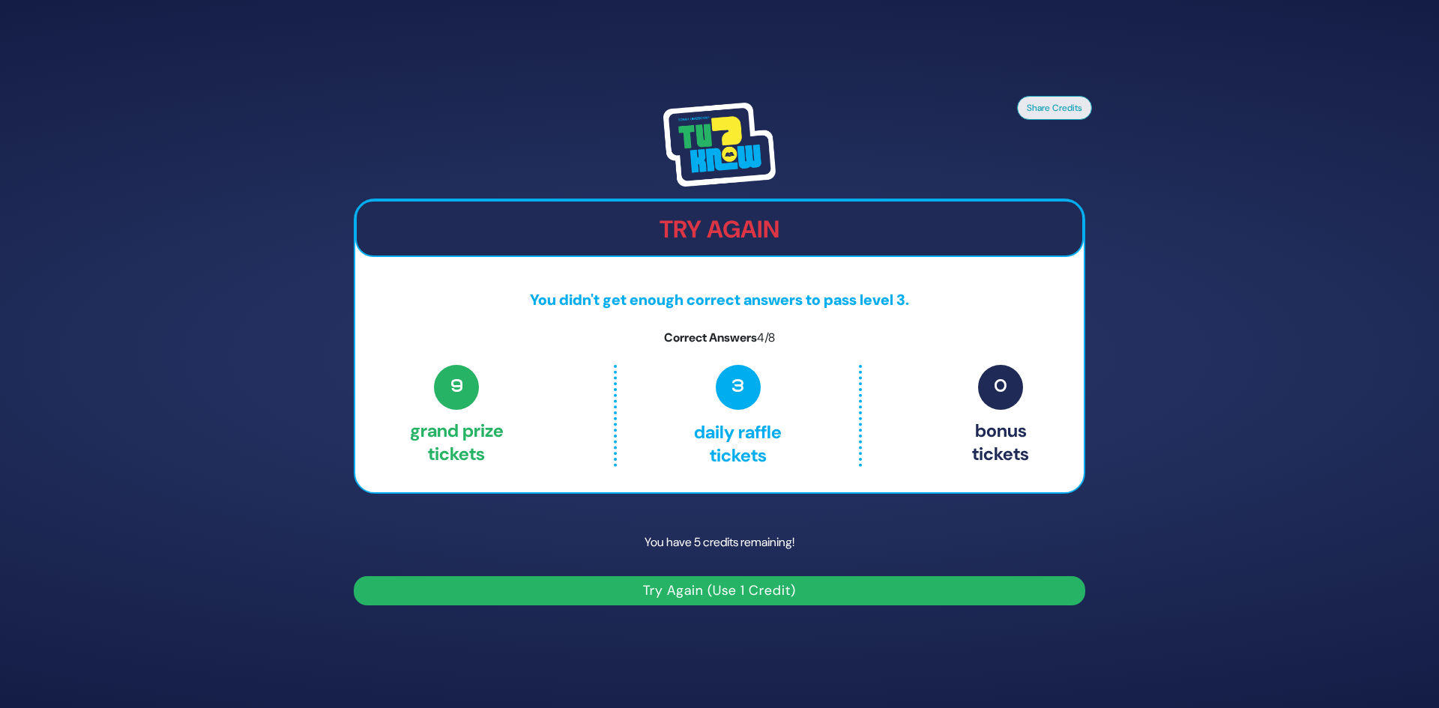
click at [704, 606] on button "Try Again (Use 1 Credit)" at bounding box center [720, 591] width 732 height 29
click at [705, 598] on button "Try Again (Use 1 Credit)" at bounding box center [720, 591] width 732 height 29
click at [354, 577] on button "Try Again (Use 1 Credit)" at bounding box center [720, 591] width 732 height 29
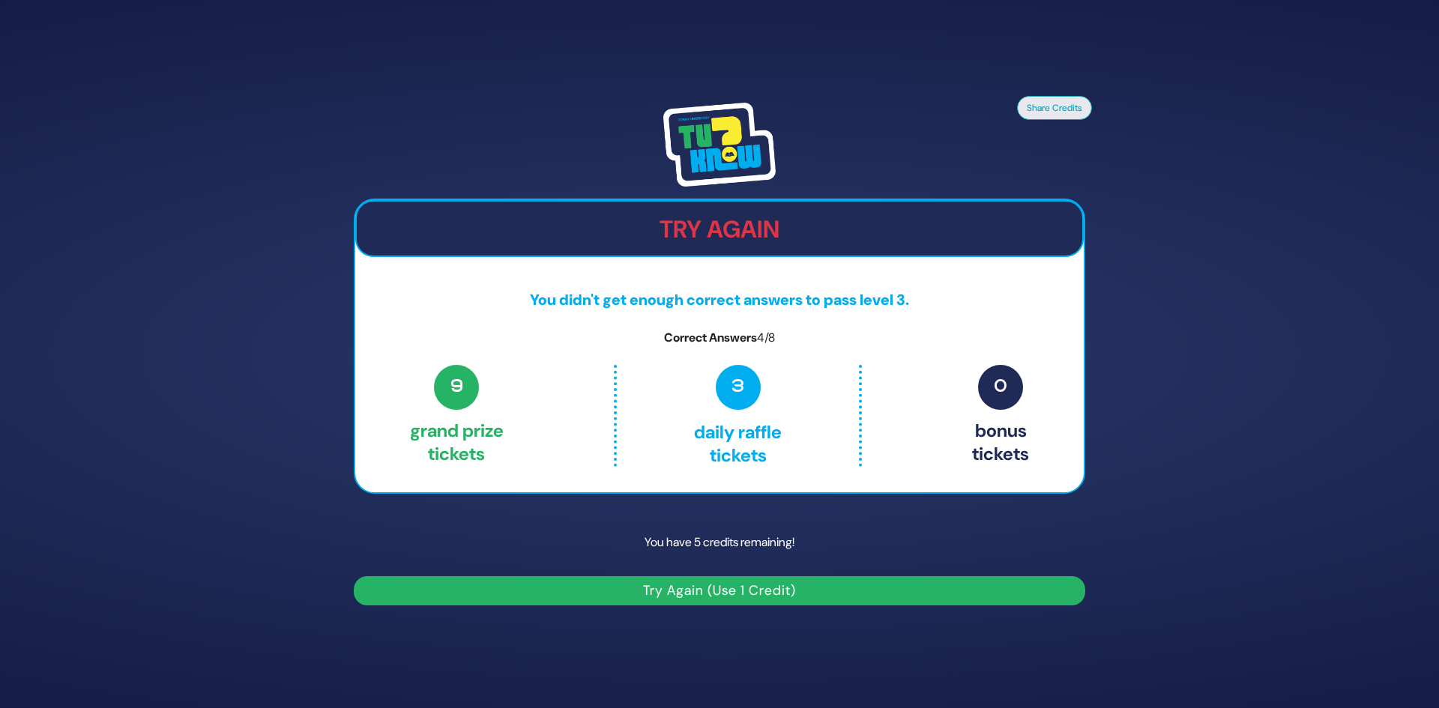
click at [705, 596] on button "Try Again (Use 1 Credit)" at bounding box center [720, 591] width 732 height 29
drag, startPoint x: 708, startPoint y: 592, endPoint x: 638, endPoint y: 579, distance: 71.0
click at [638, 579] on button "Try Again (Use 1 Credit)" at bounding box center [720, 591] width 732 height 29
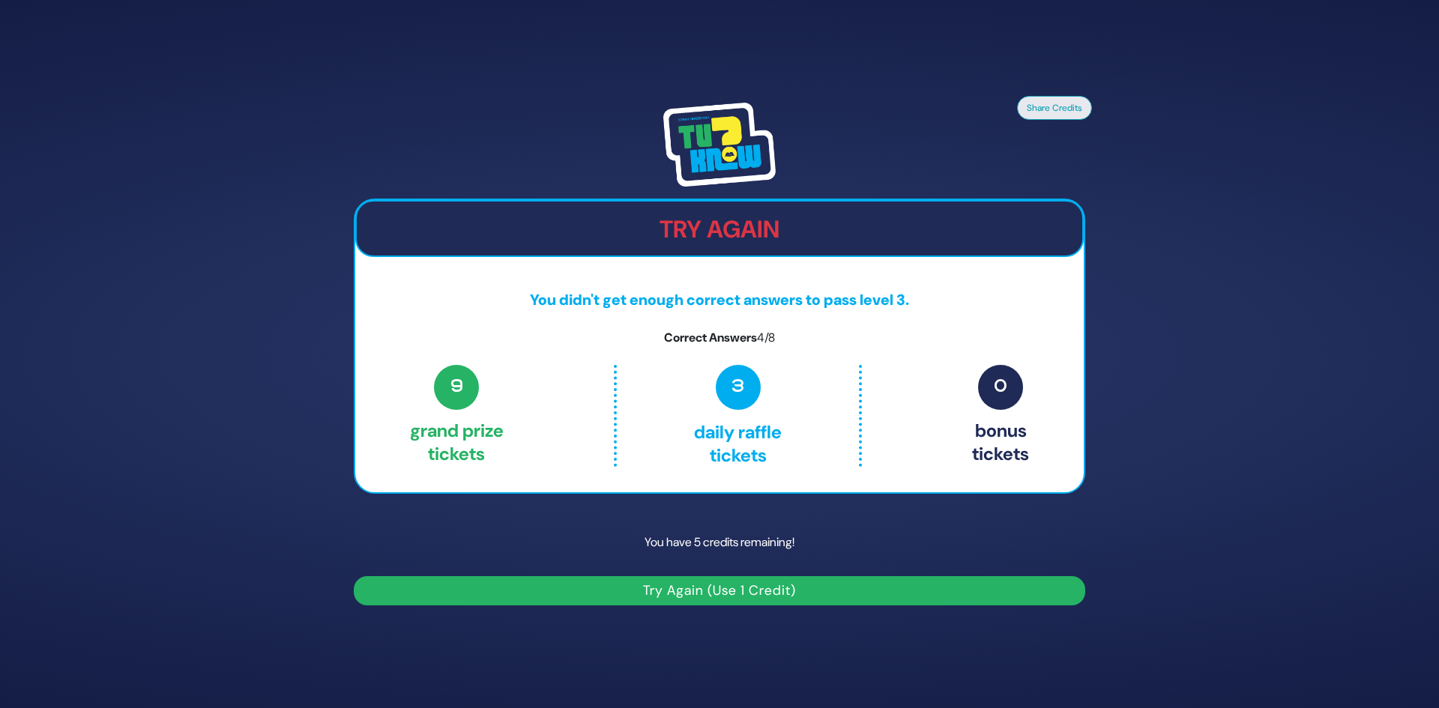
click at [638, 579] on button "Try Again (Use 1 Credit)" at bounding box center [720, 591] width 732 height 29
click at [1210, 210] on div "Share Credits Try Again You didn't get enough correct answers to pass level 3. …" at bounding box center [719, 354] width 1439 height 708
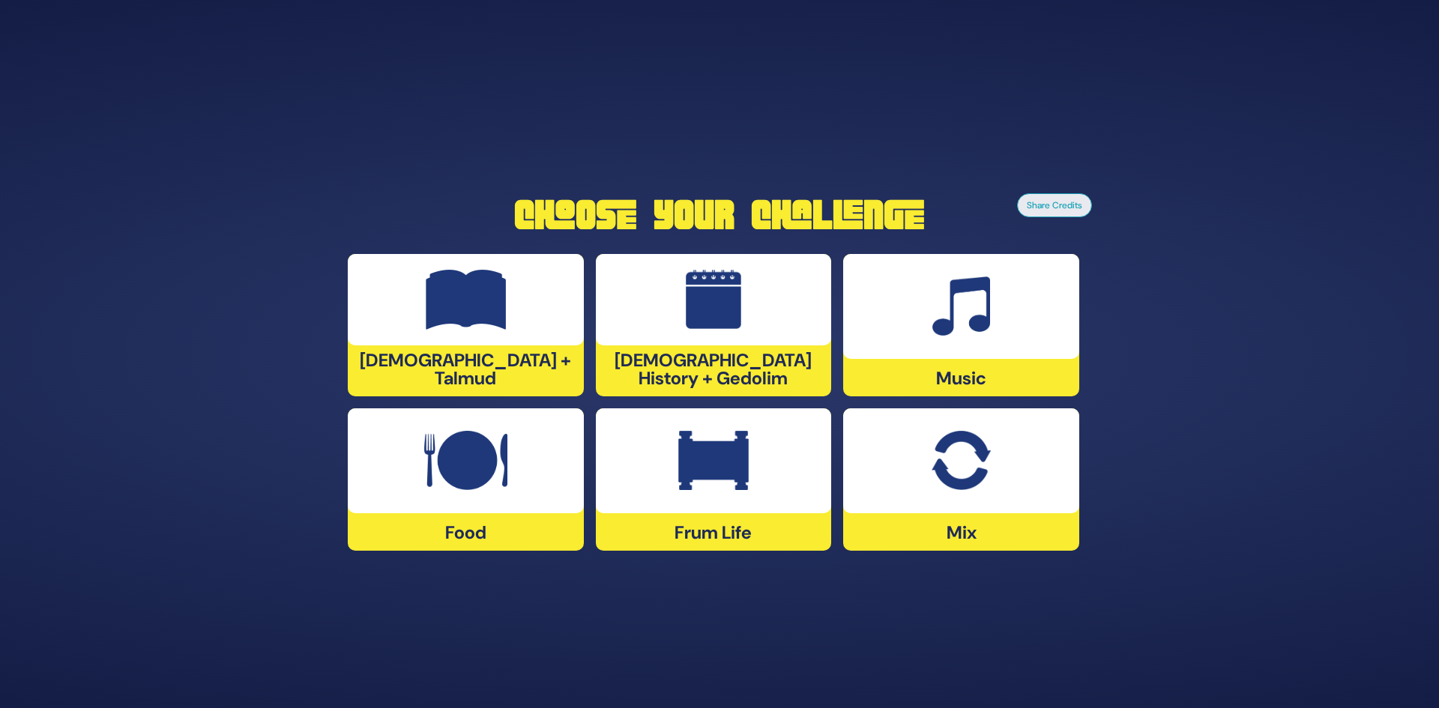
click at [936, 495] on div at bounding box center [961, 461] width 236 height 105
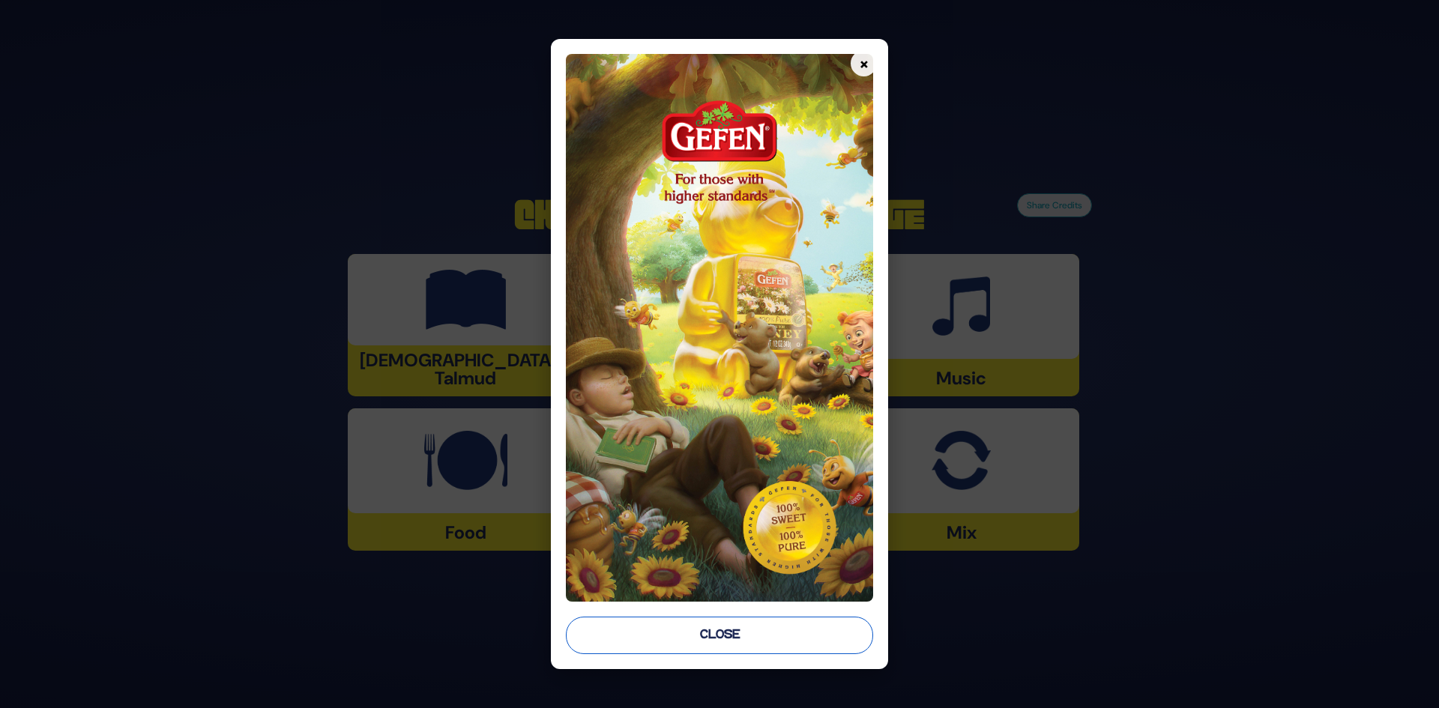
click at [735, 633] on button "Close" at bounding box center [720, 635] width 308 height 37
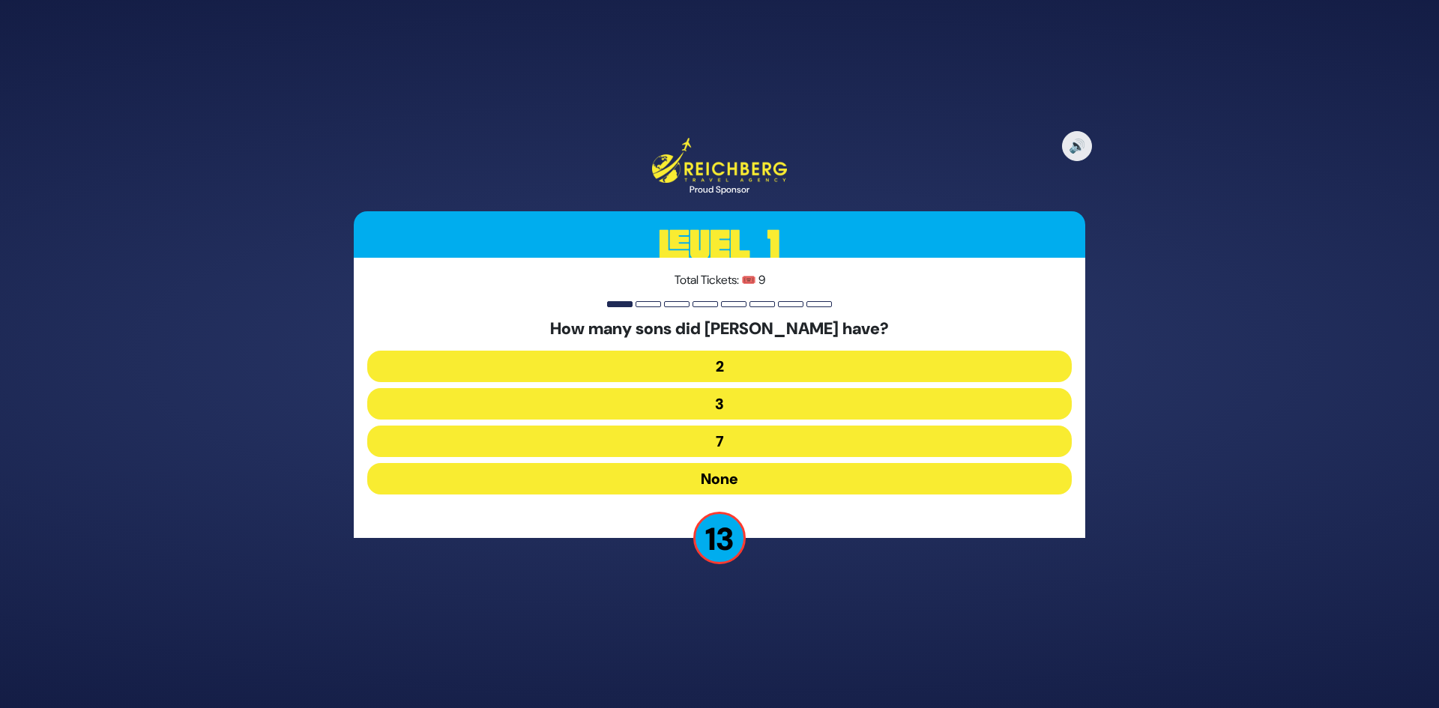
click at [730, 483] on button "None" at bounding box center [719, 478] width 705 height 31
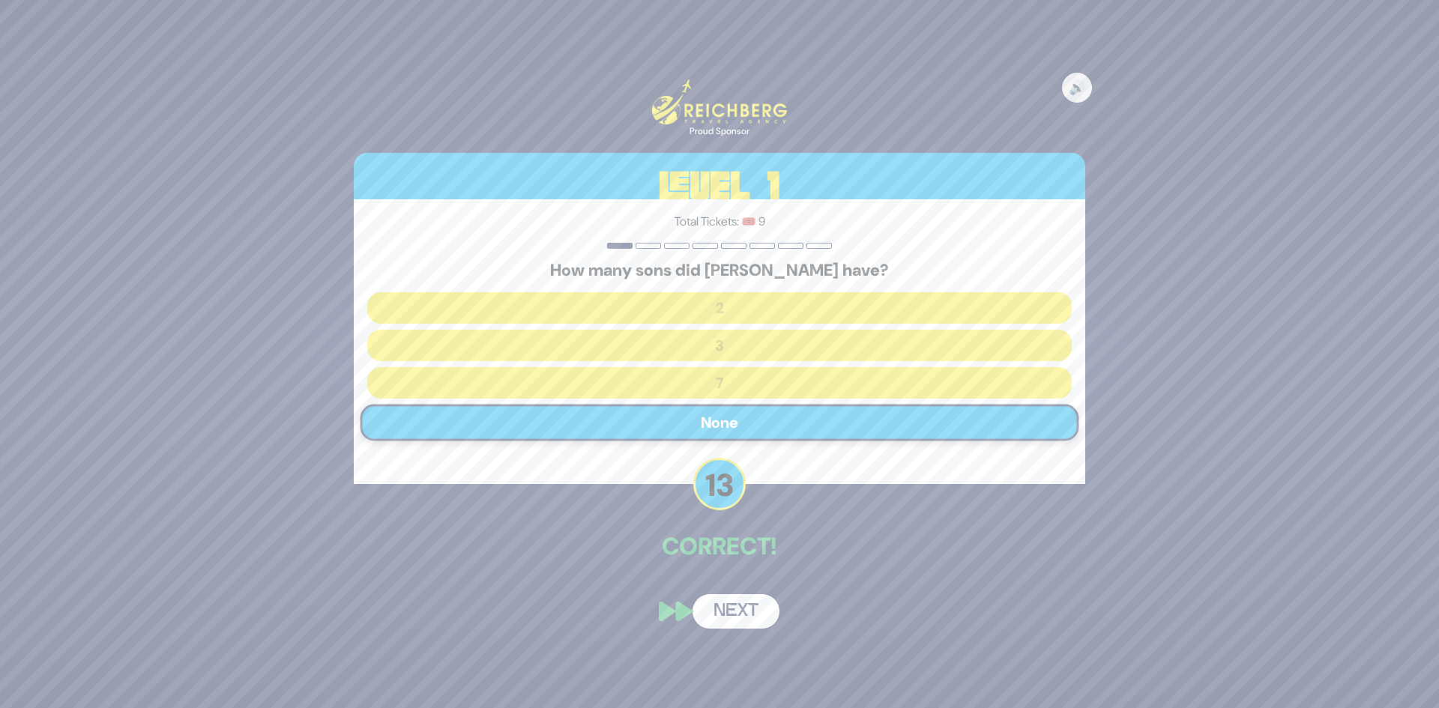
click at [749, 610] on button "Next" at bounding box center [736, 612] width 87 height 34
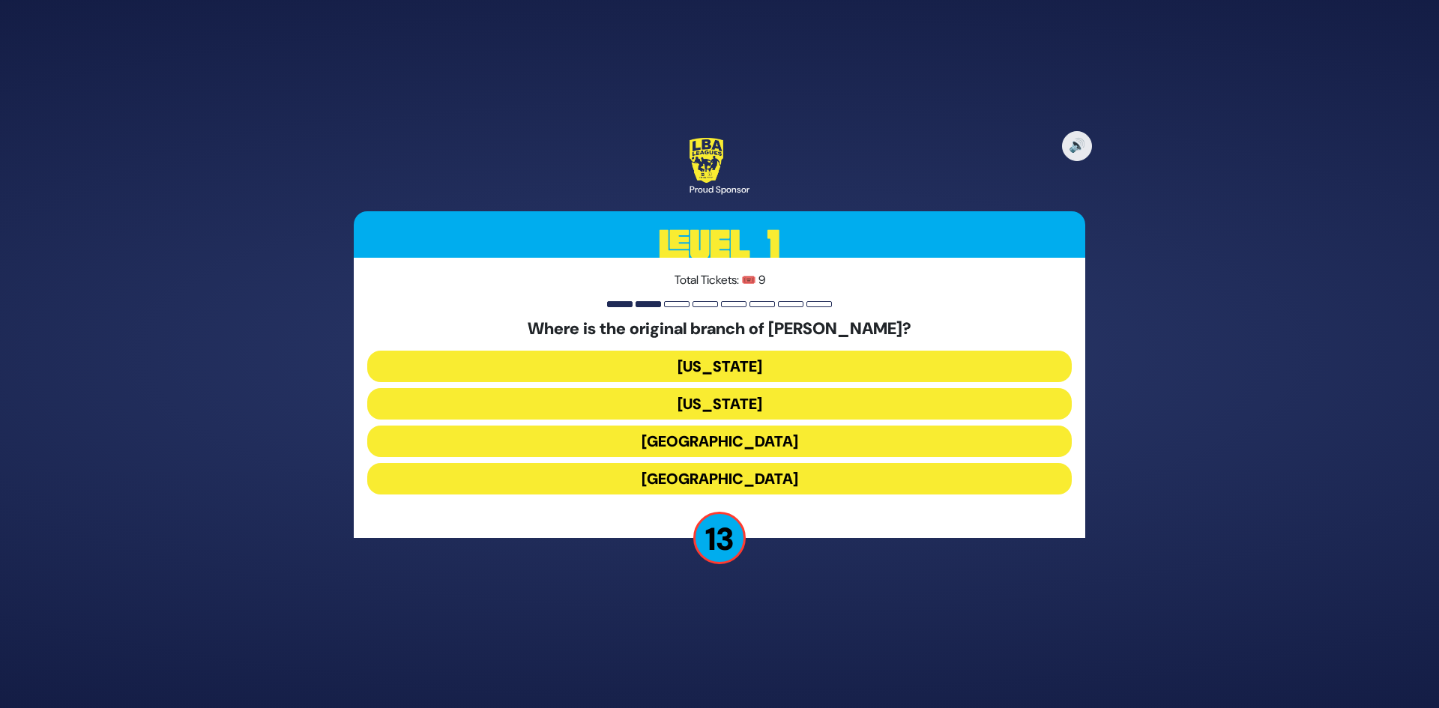
click at [756, 445] on button "London" at bounding box center [719, 441] width 705 height 31
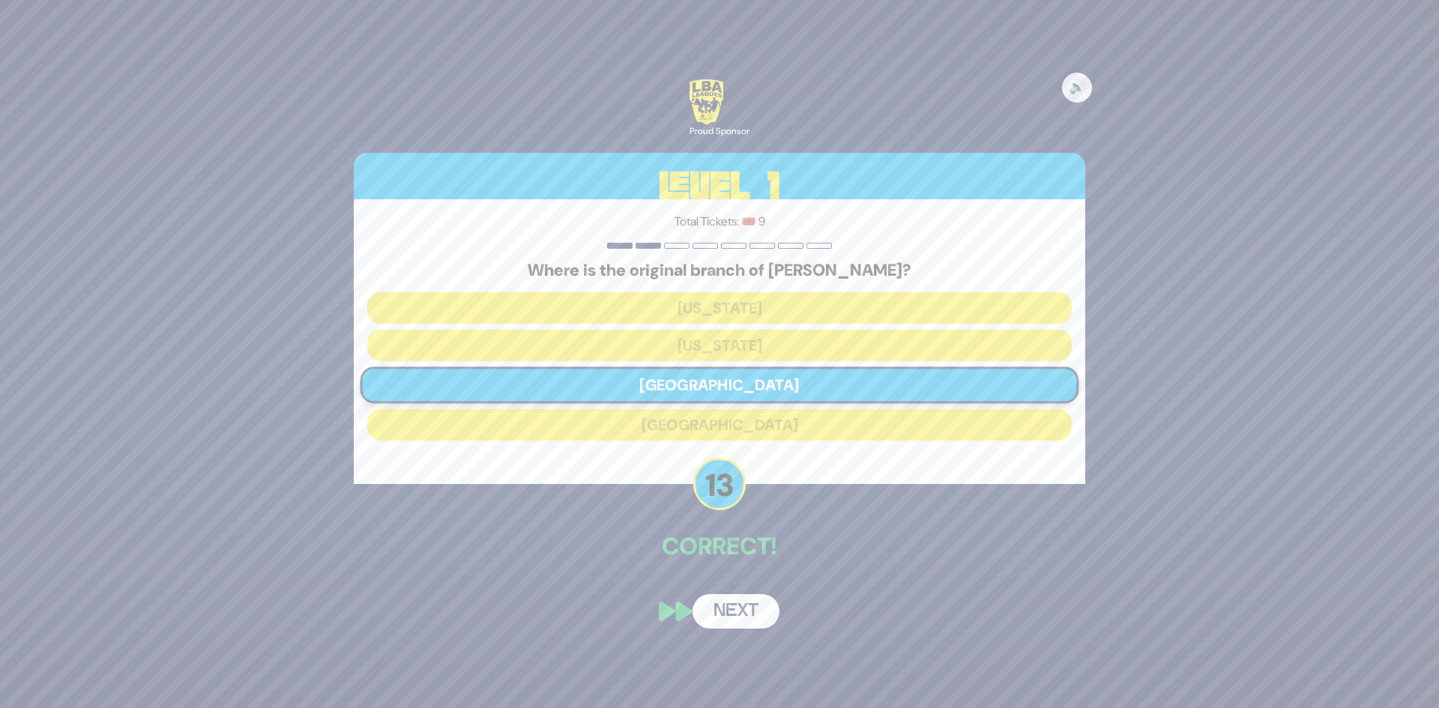
click at [726, 613] on button "Next" at bounding box center [736, 612] width 87 height 34
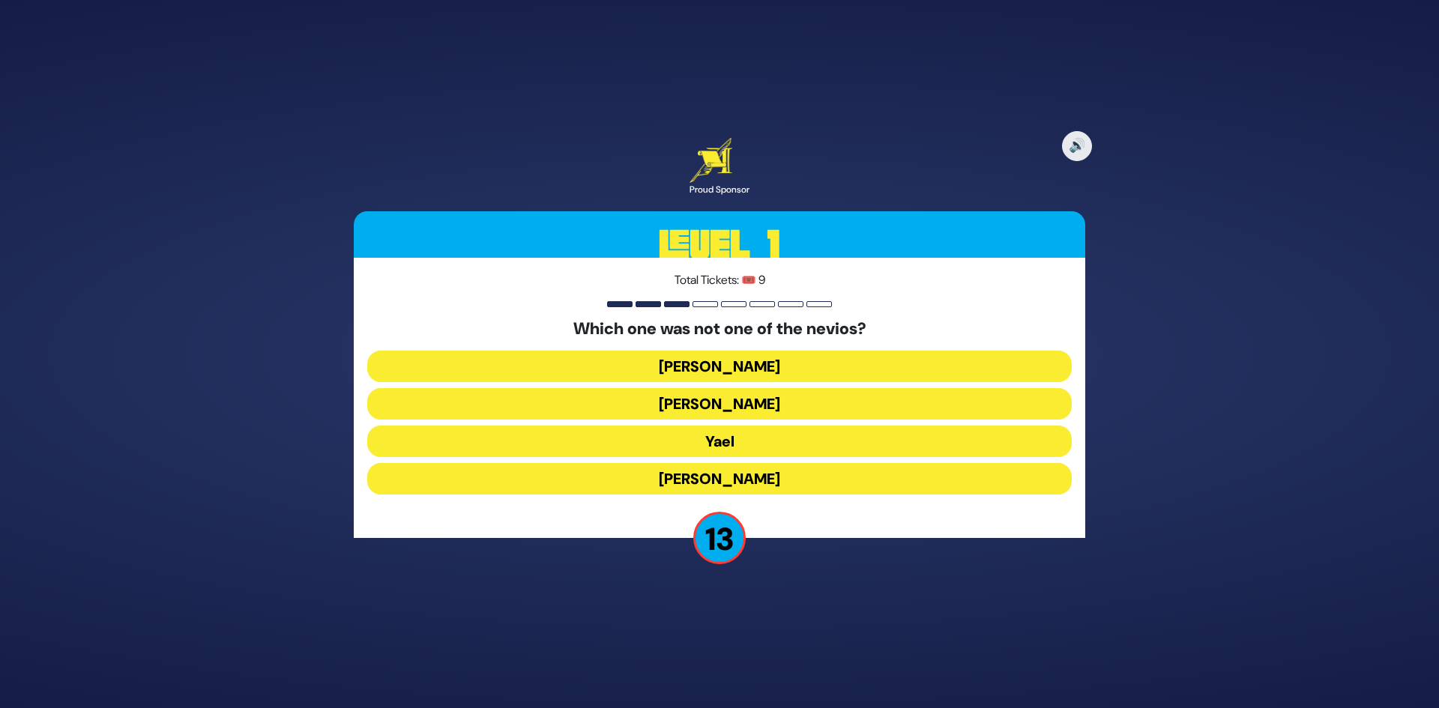
click at [739, 445] on button "Yael" at bounding box center [719, 441] width 705 height 31
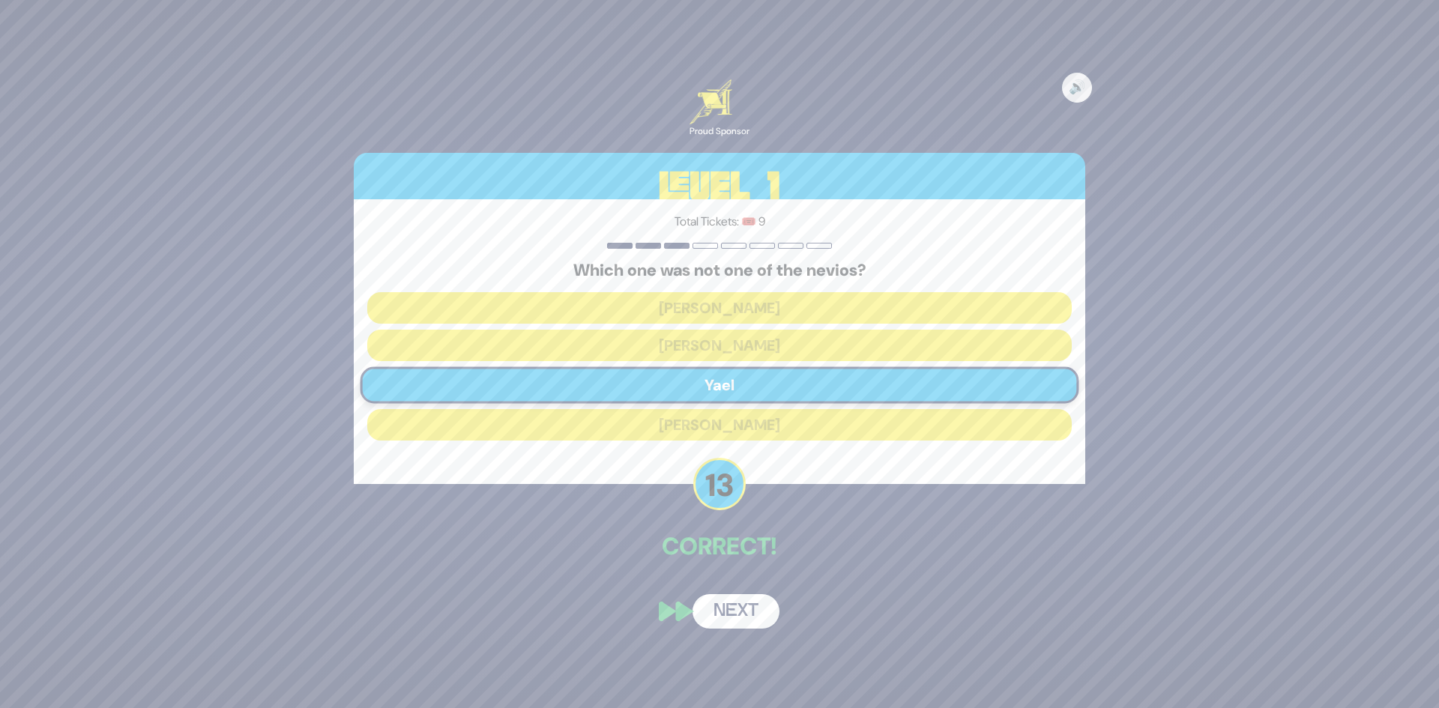
click at [744, 608] on button "Next" at bounding box center [736, 612] width 87 height 34
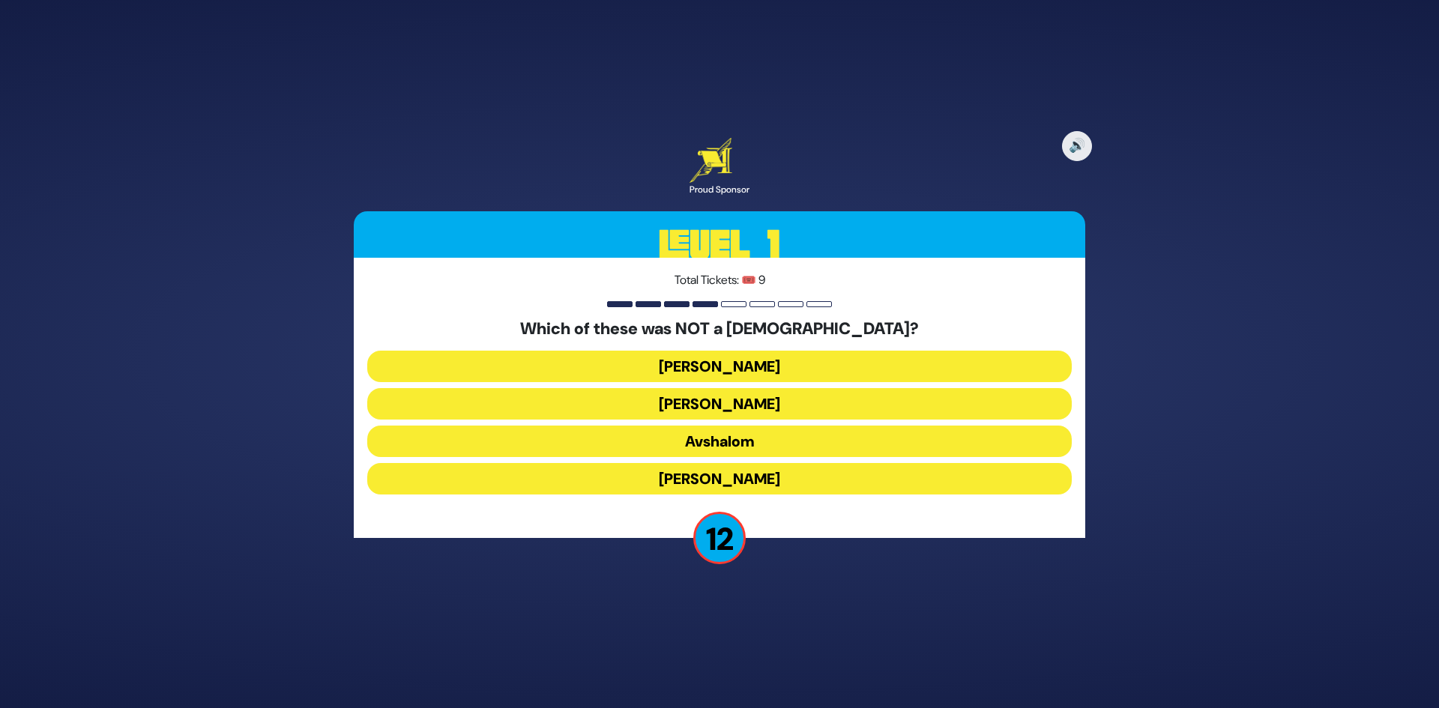
click at [777, 484] on button "Shimon Hatzaddik" at bounding box center [719, 478] width 705 height 31
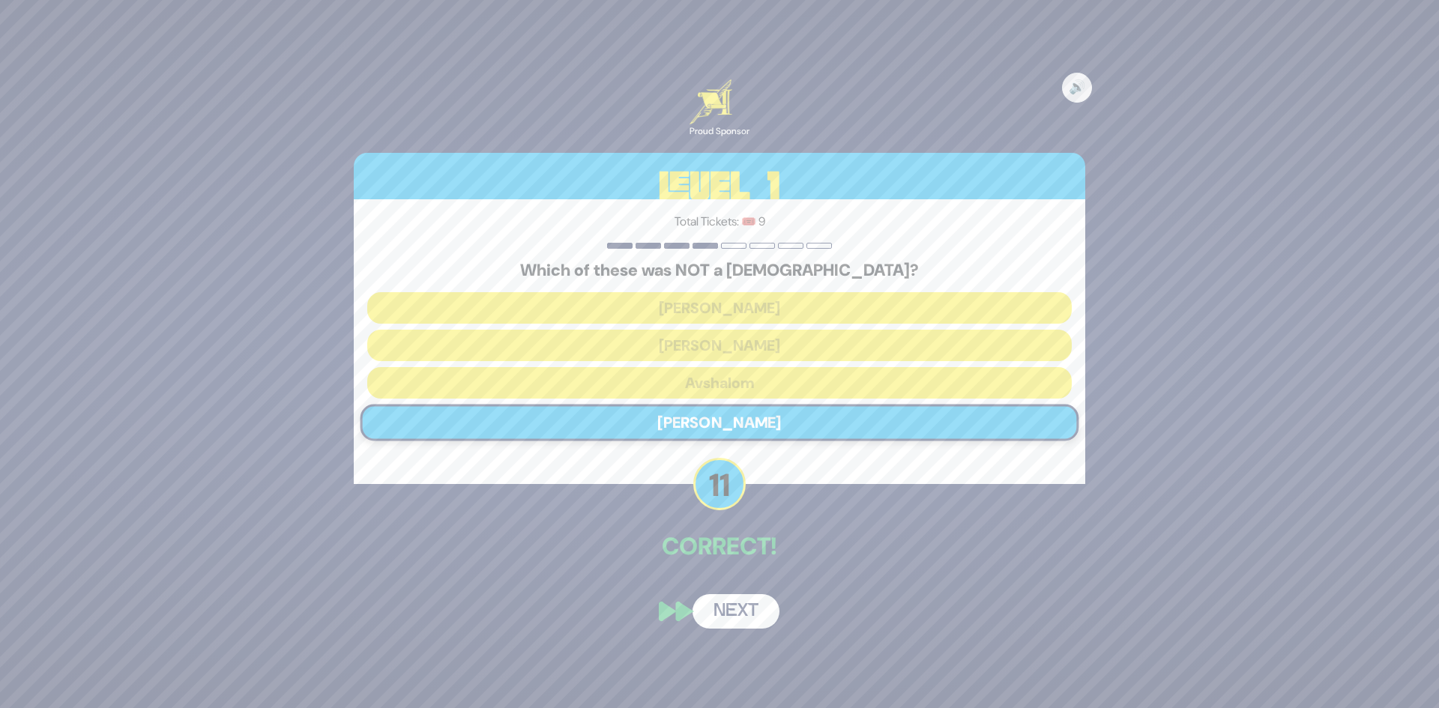
click at [746, 613] on button "Next" at bounding box center [736, 612] width 87 height 34
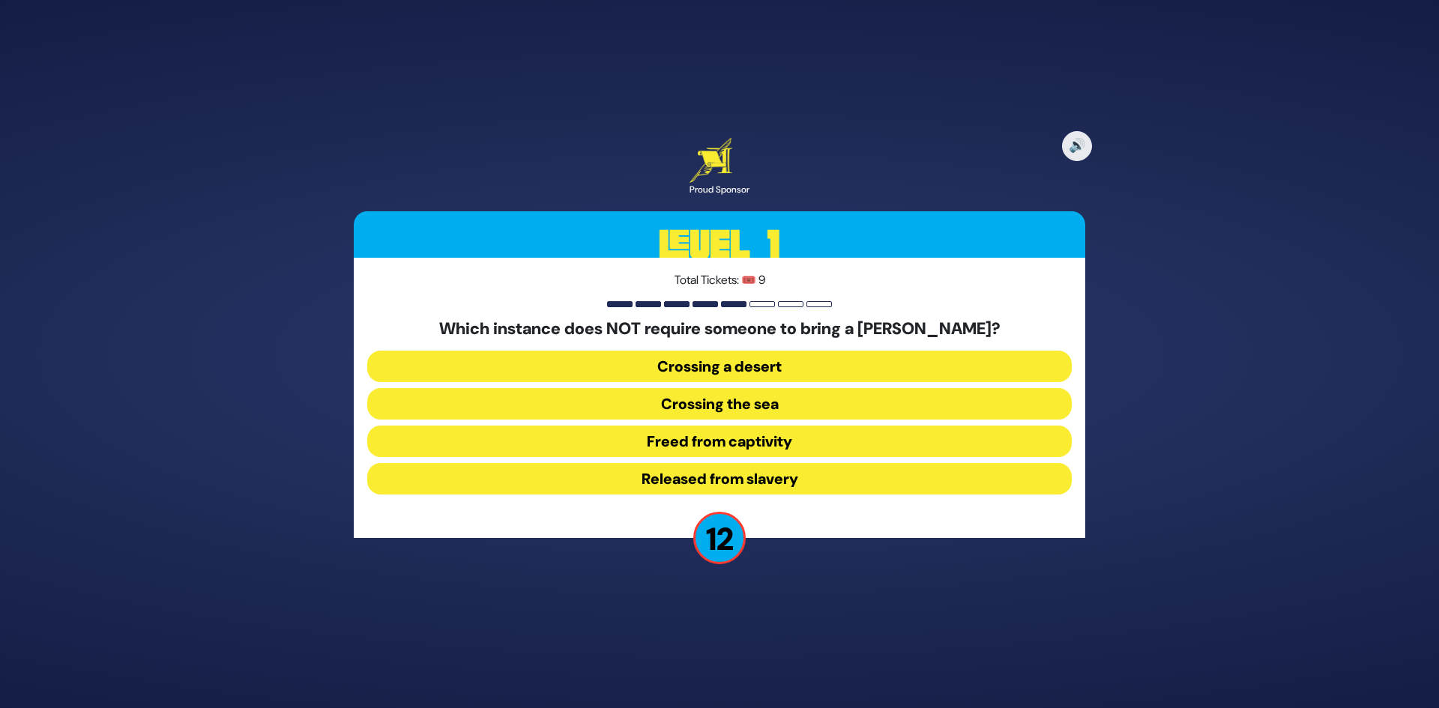
click at [770, 477] on button "Released from slavery" at bounding box center [719, 478] width 705 height 31
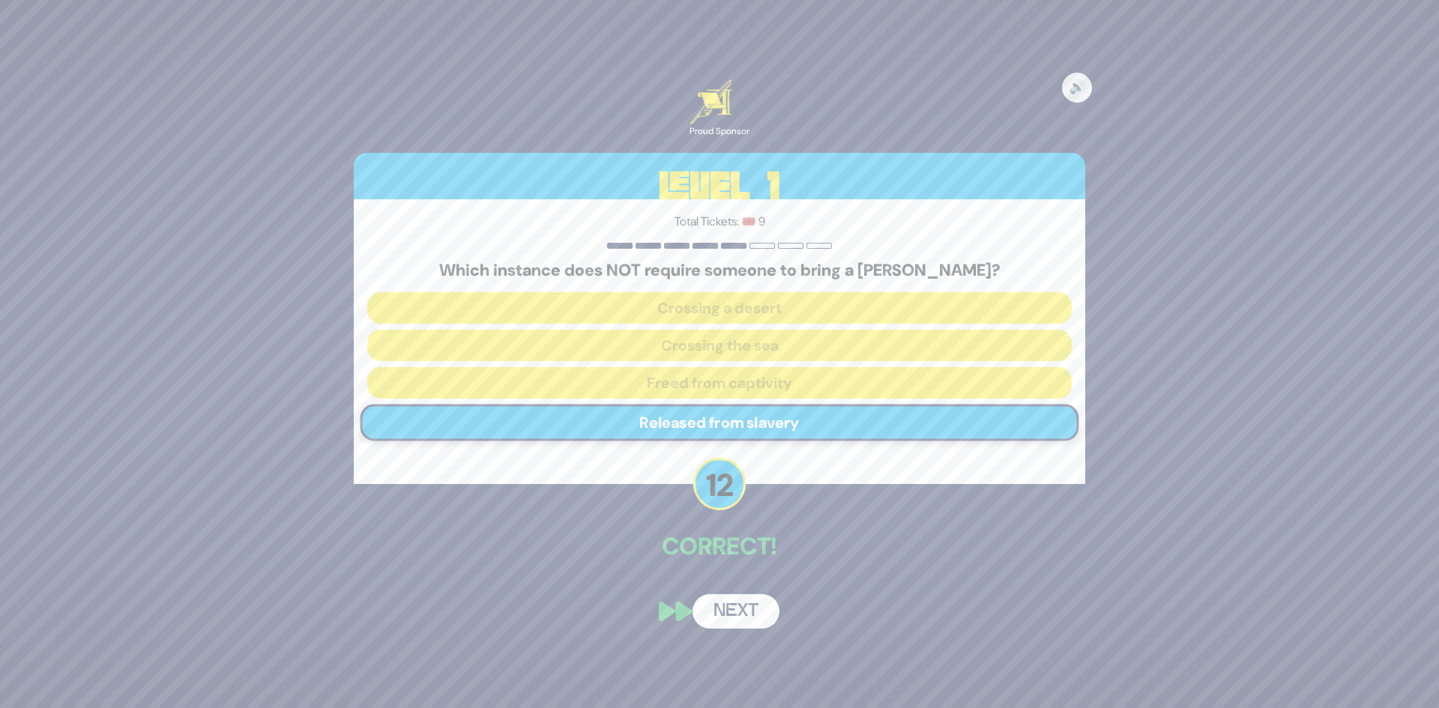
click at [735, 614] on button "Next" at bounding box center [736, 612] width 87 height 34
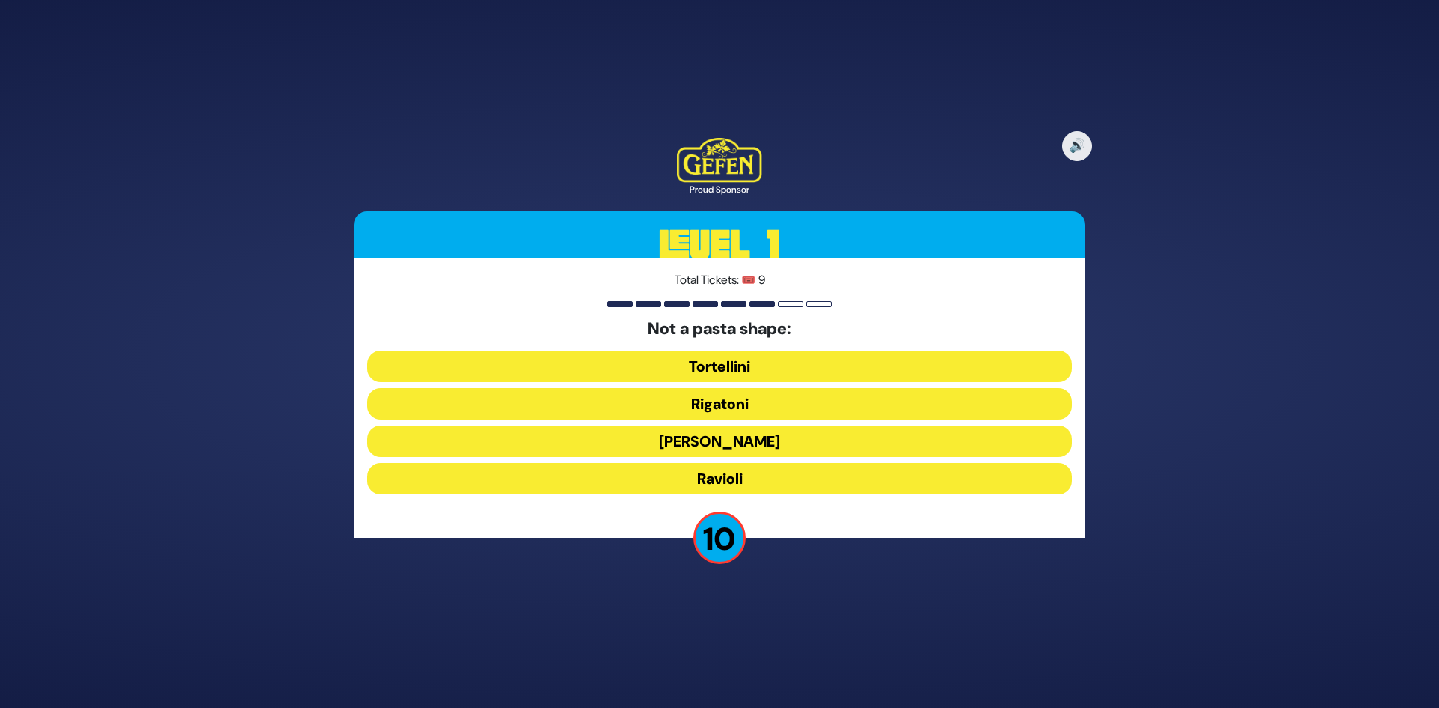
click at [752, 372] on button "Tortellini" at bounding box center [719, 366] width 705 height 31
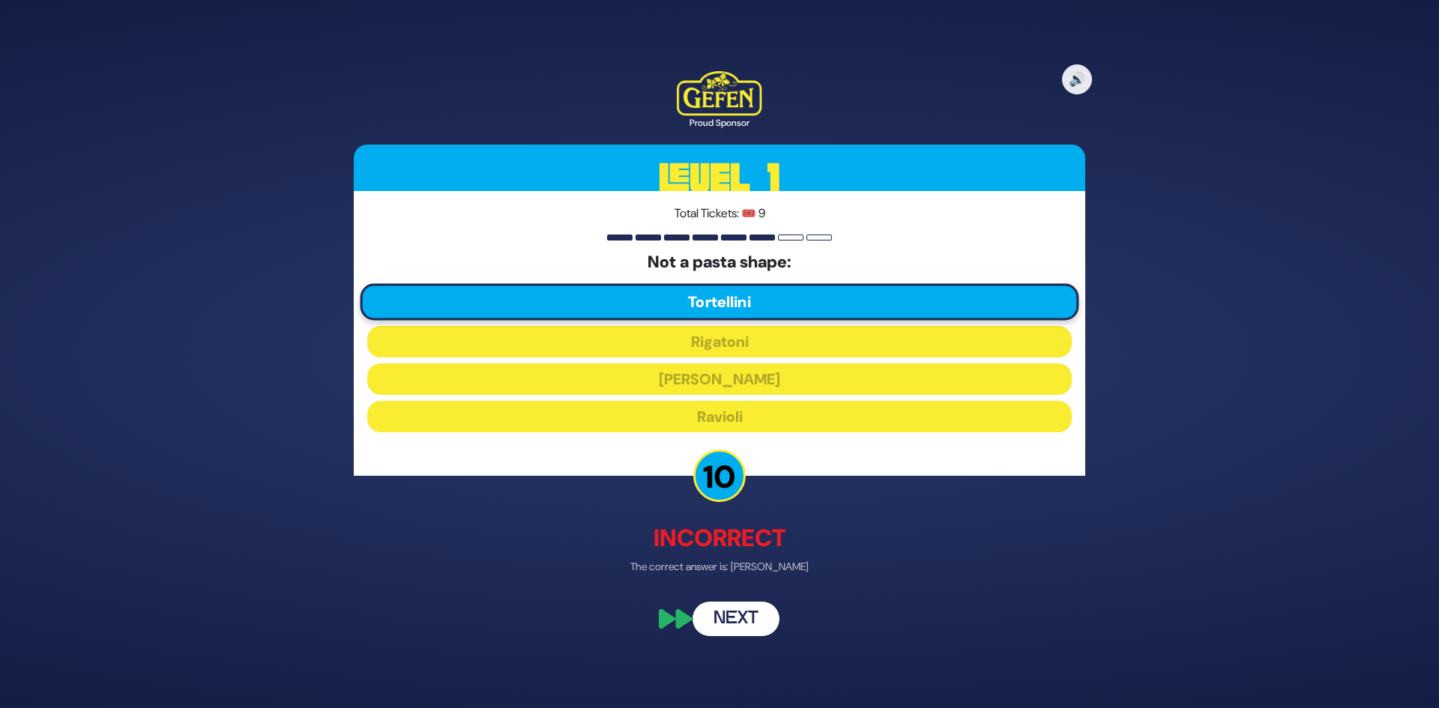
click at [735, 623] on button "Next" at bounding box center [736, 620] width 87 height 34
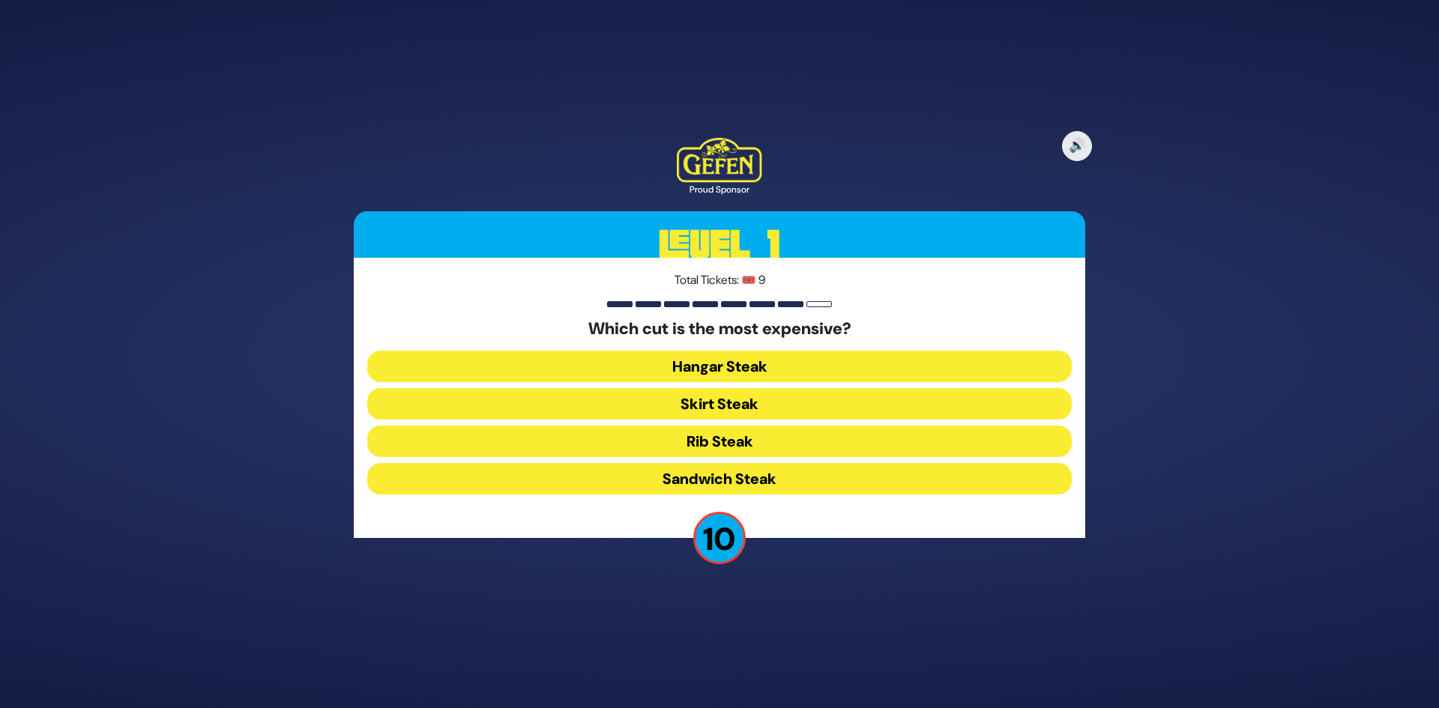
click at [759, 367] on button "Hangar Steak" at bounding box center [719, 366] width 705 height 31
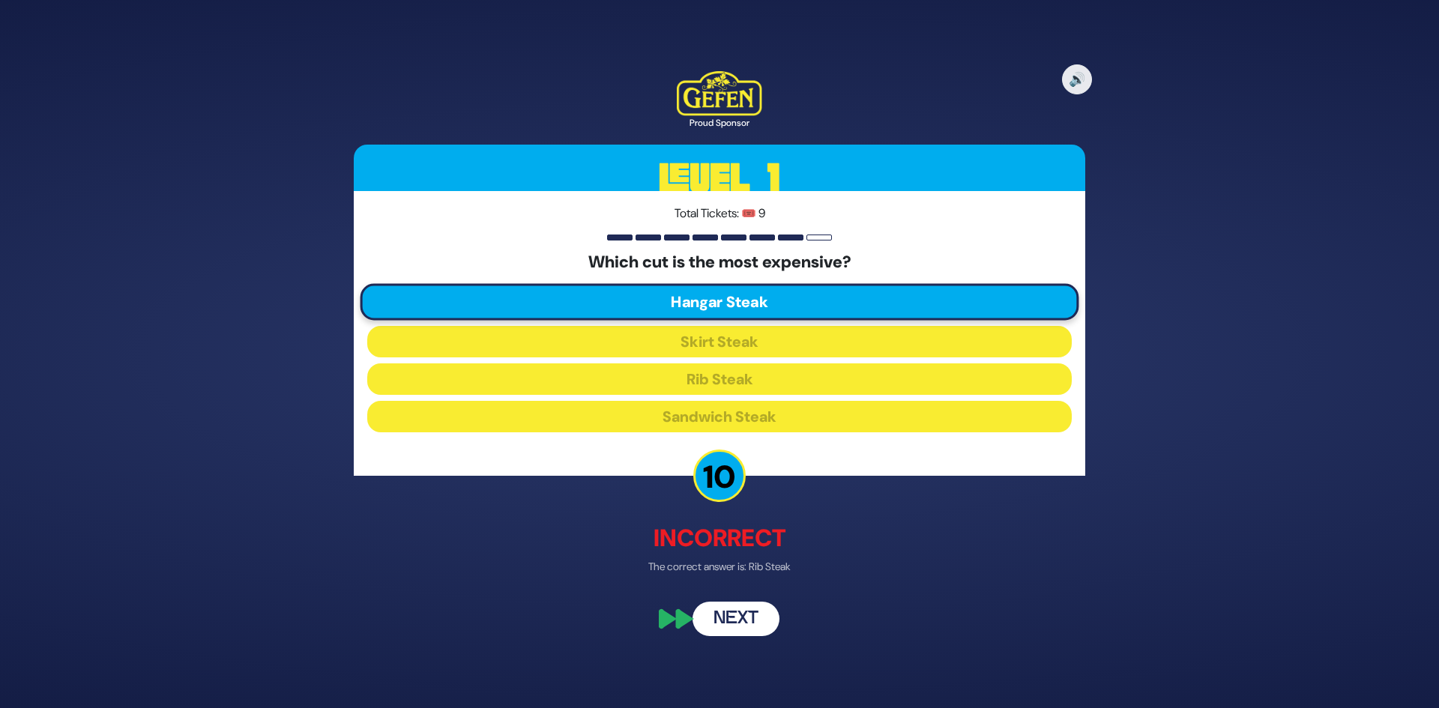
click at [741, 619] on button "Next" at bounding box center [736, 620] width 87 height 34
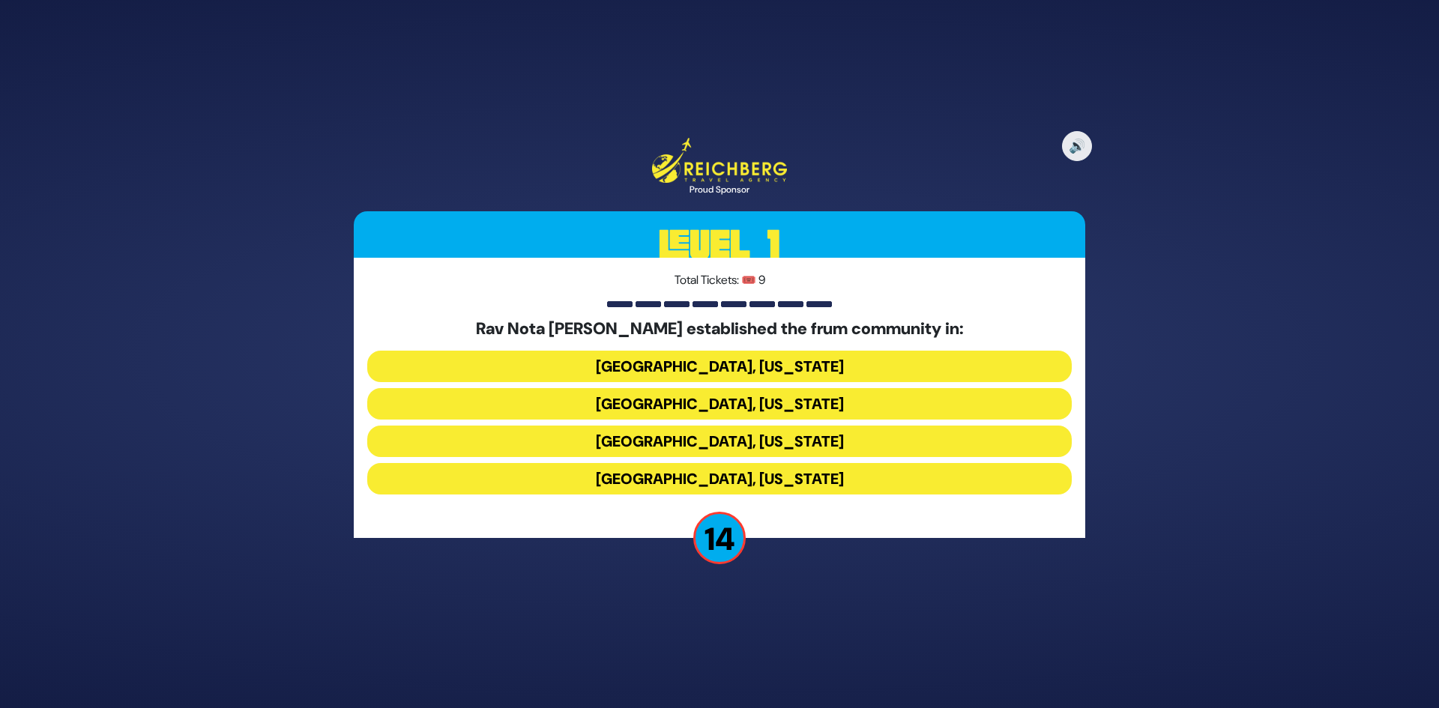
click at [728, 409] on button "Memphis, Tennessee" at bounding box center [719, 403] width 705 height 31
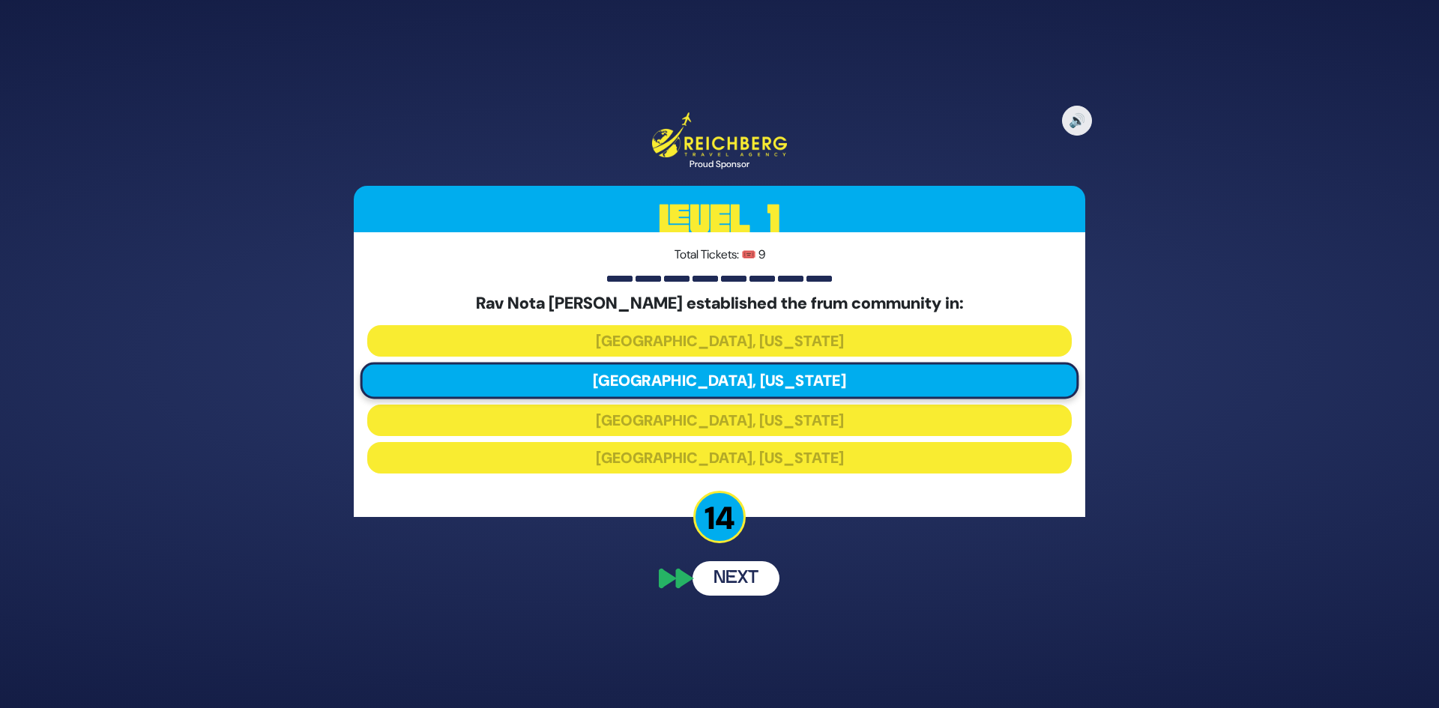
click at [715, 590] on button "Next" at bounding box center [736, 579] width 87 height 34
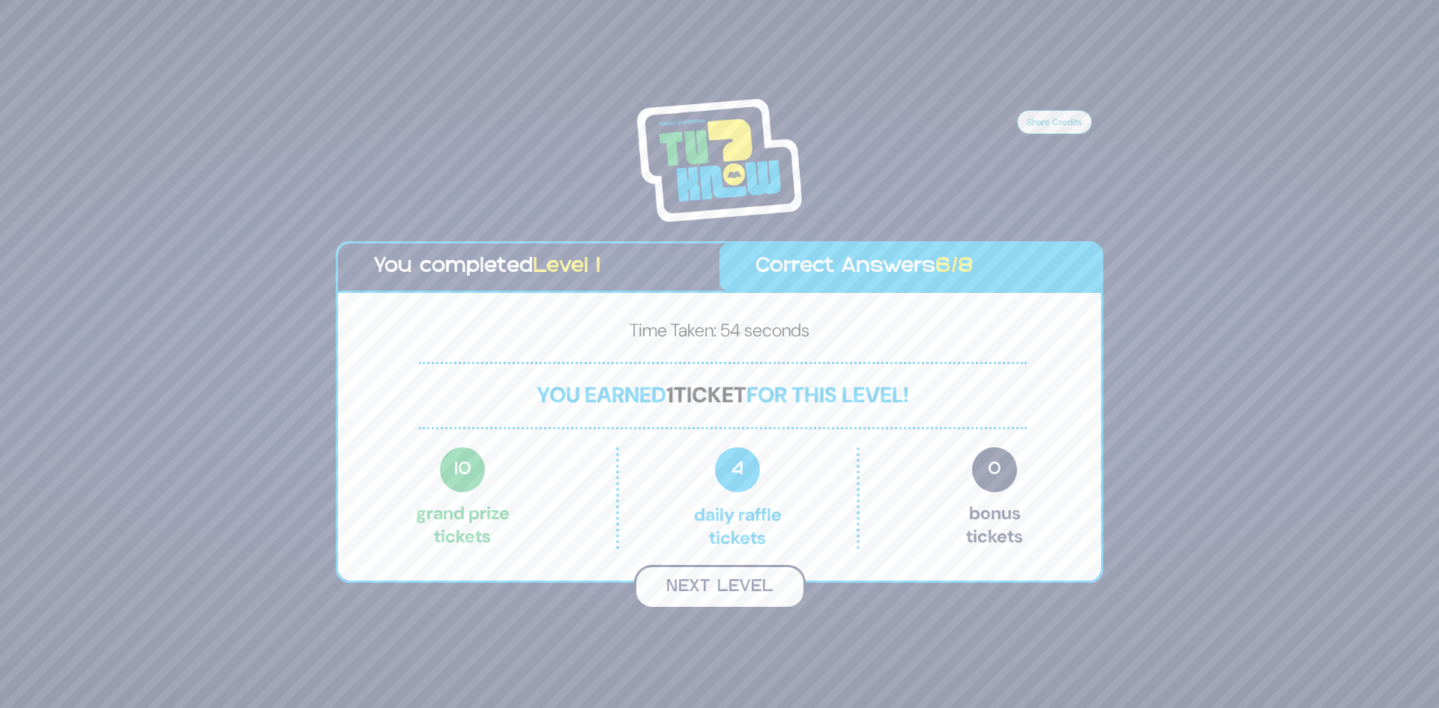
click at [726, 587] on button "Next Level" at bounding box center [720, 587] width 172 height 44
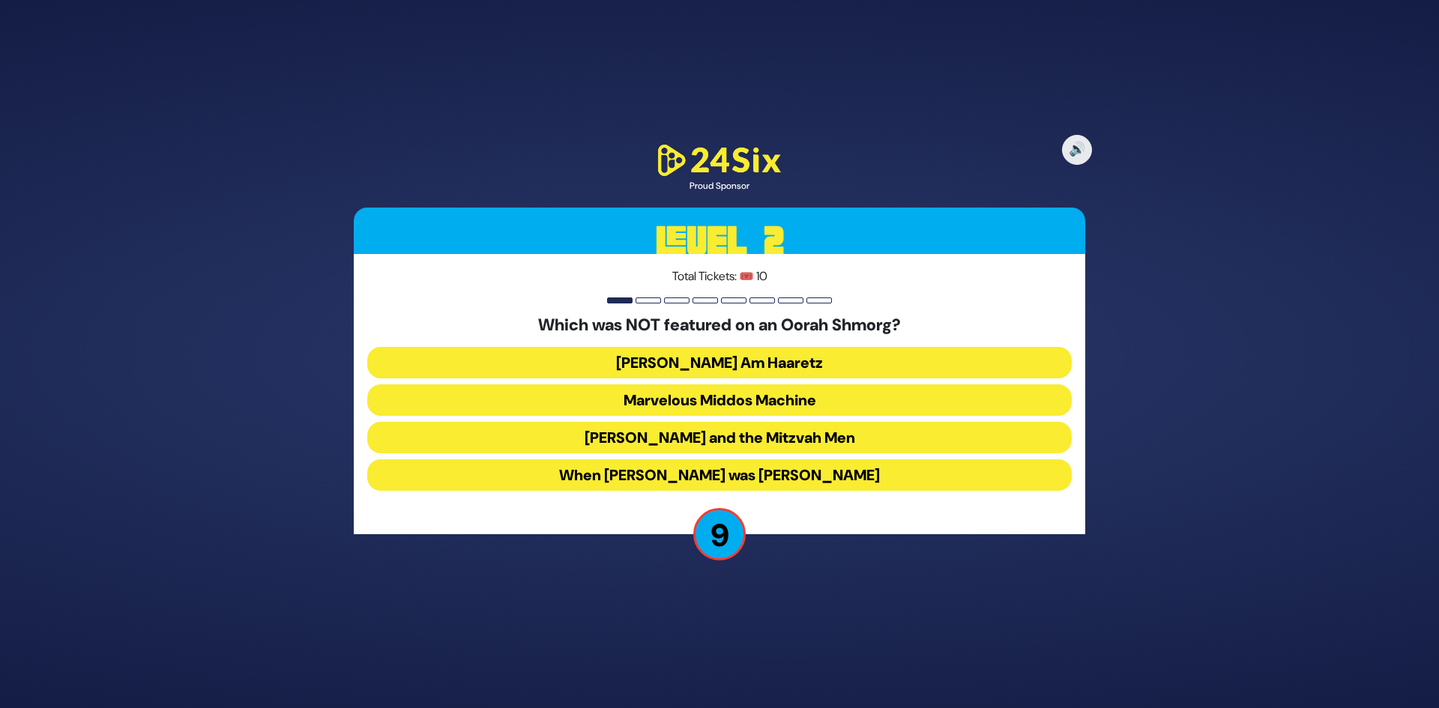
click at [774, 359] on button "Yankel Am Haaretz" at bounding box center [719, 362] width 705 height 31
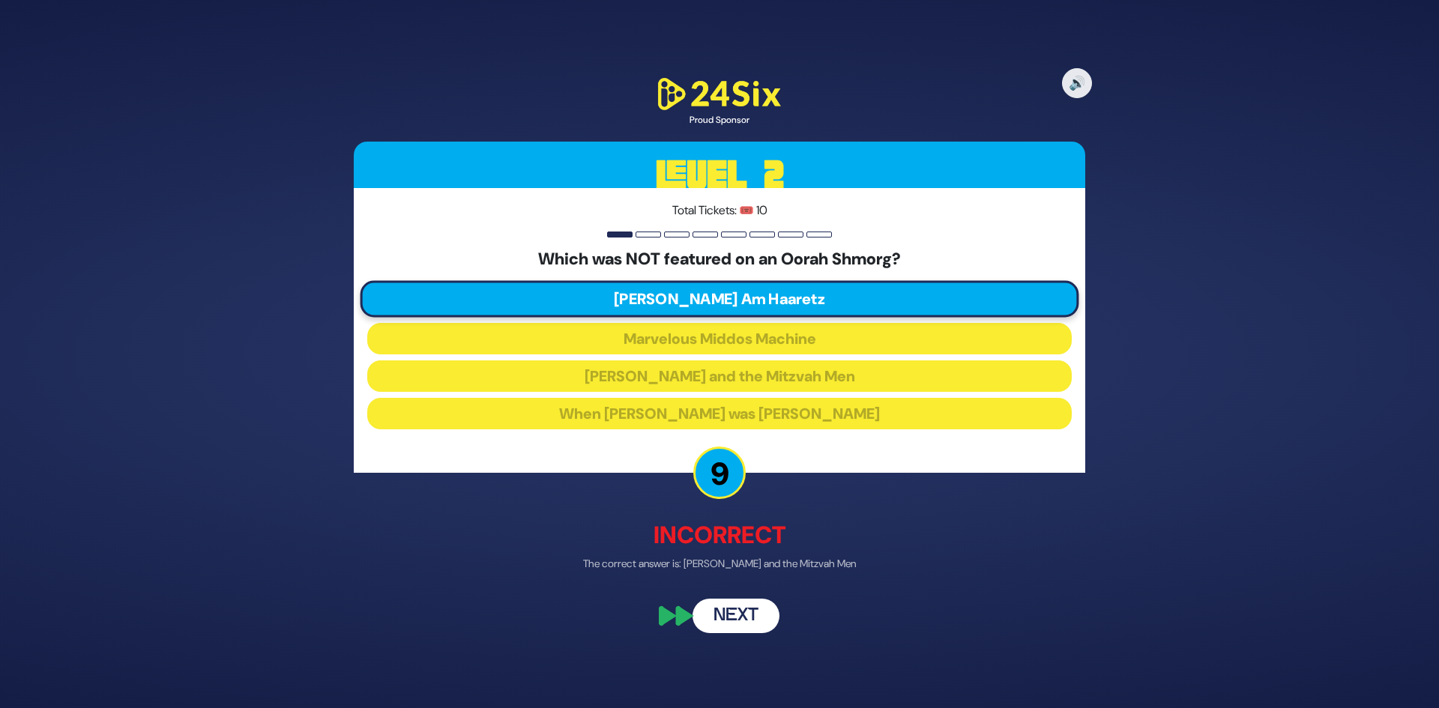
click at [745, 622] on button "Next" at bounding box center [736, 616] width 87 height 34
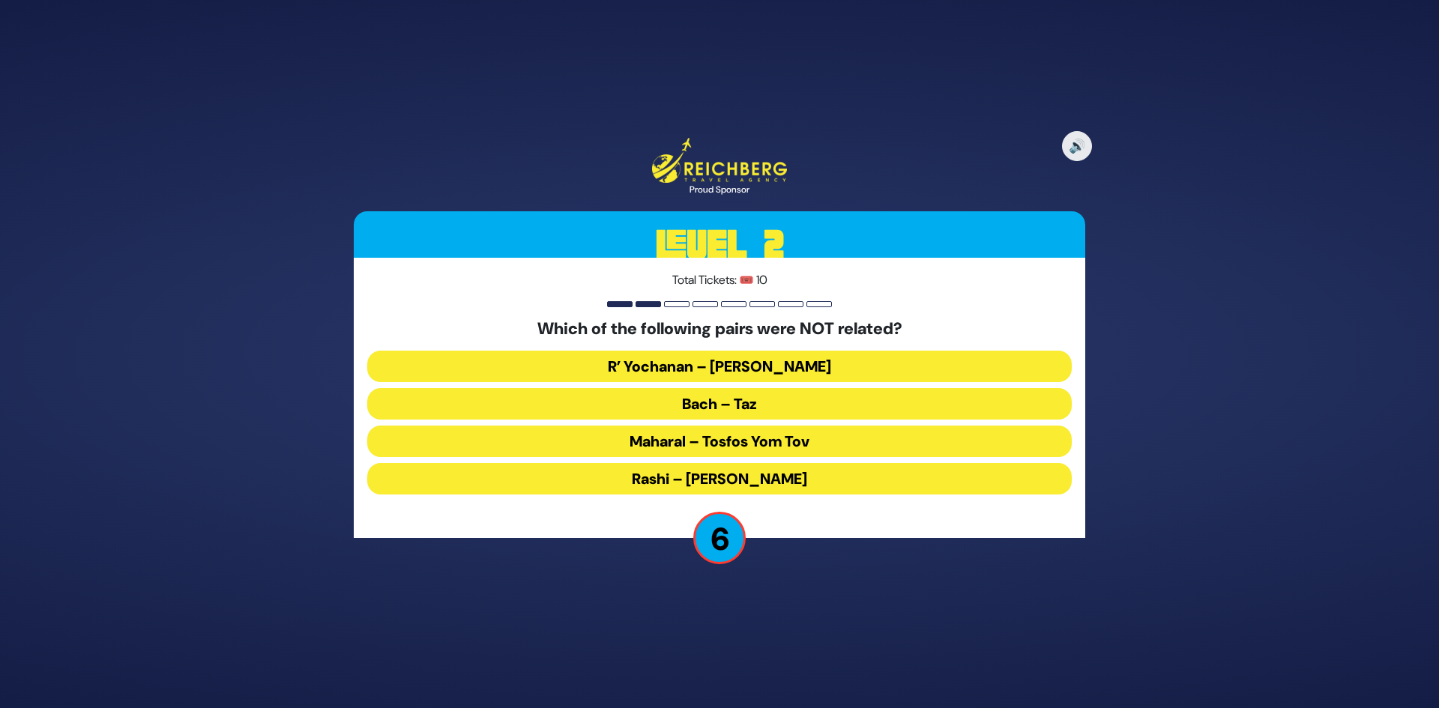
click at [772, 403] on button "Bach – Taz" at bounding box center [719, 403] width 705 height 31
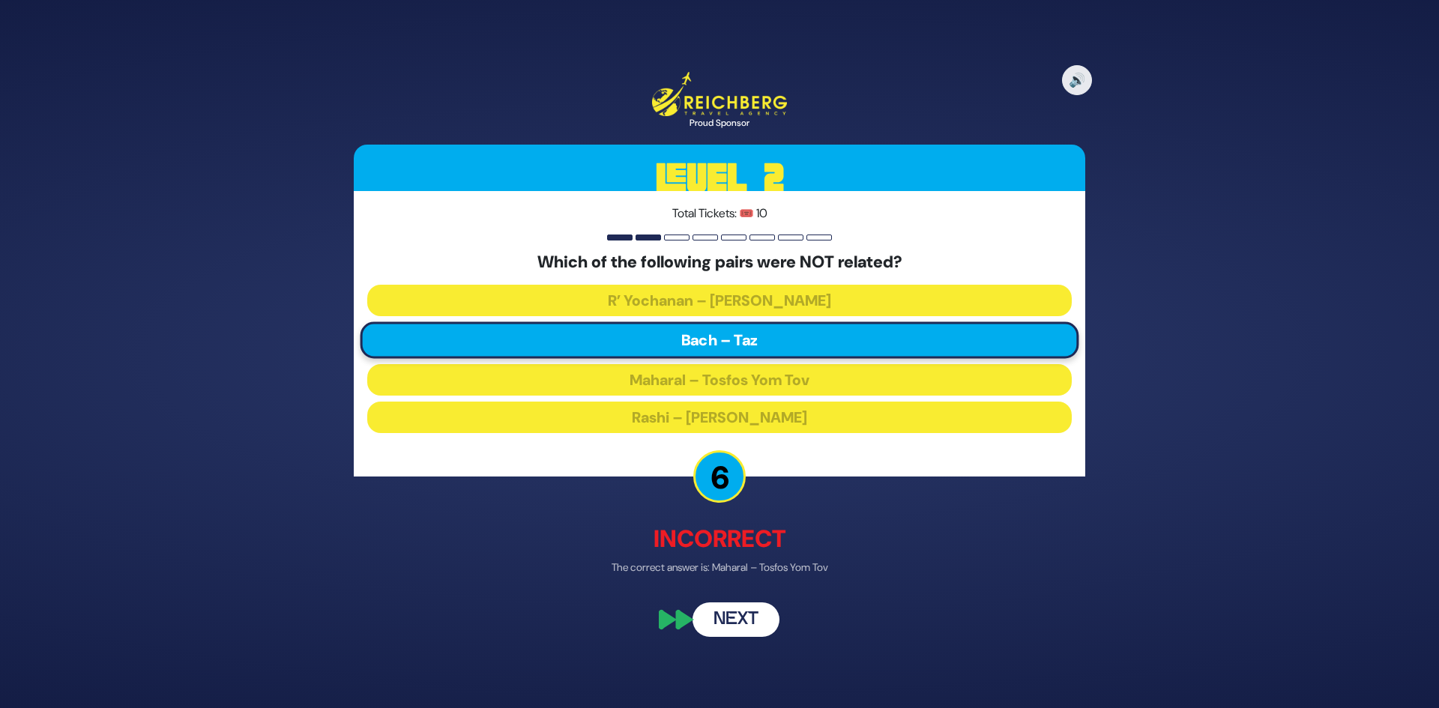
drag, startPoint x: 741, startPoint y: 621, endPoint x: 735, endPoint y: 606, distance: 15.9
click at [740, 621] on button "Next" at bounding box center [736, 619] width 87 height 34
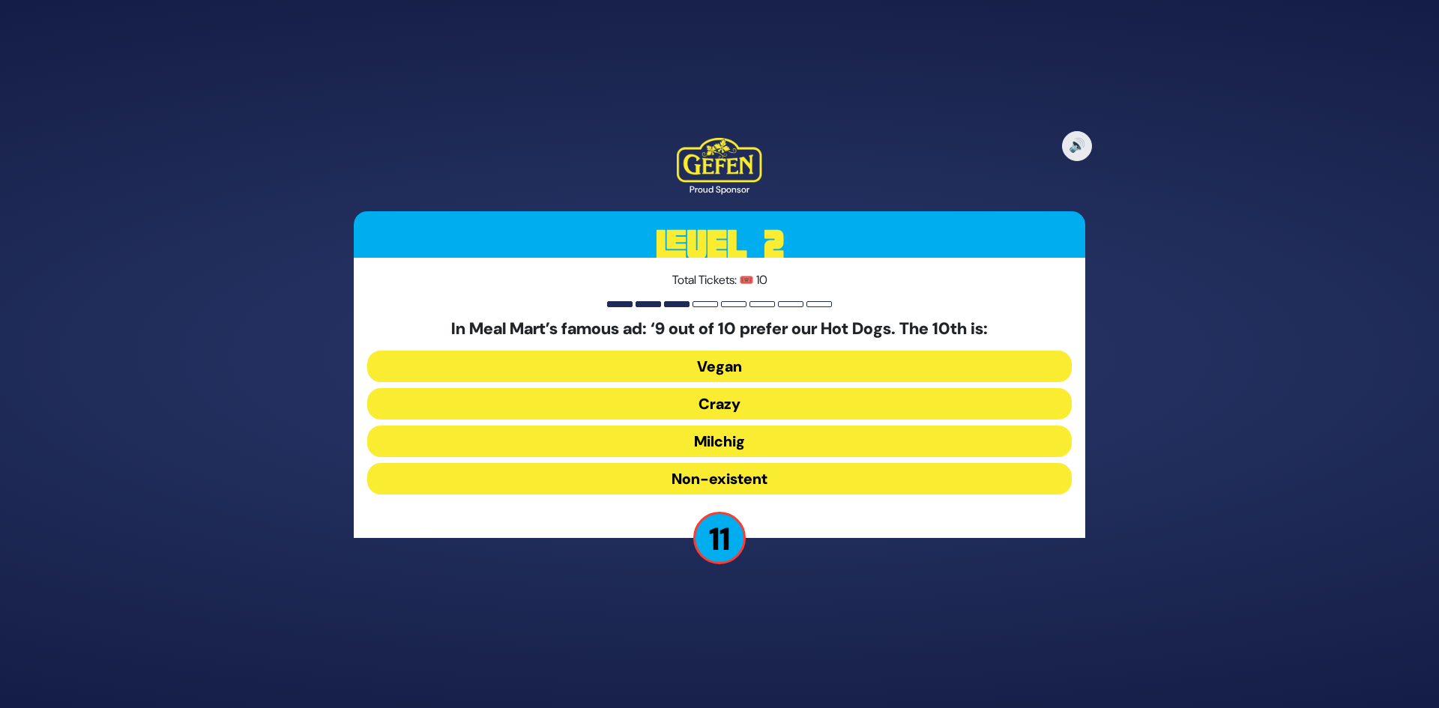
click at [756, 472] on button "Non-existent" at bounding box center [719, 478] width 705 height 31
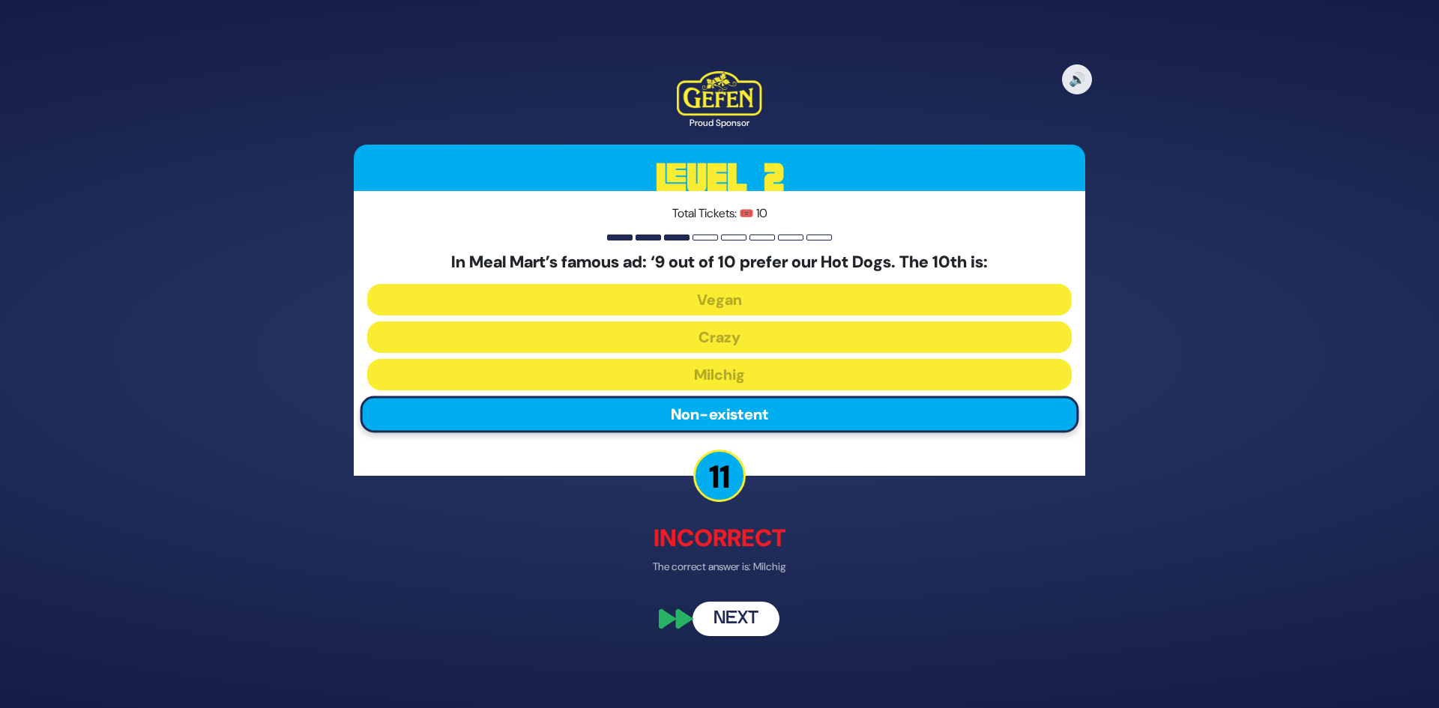
click at [742, 613] on button "Next" at bounding box center [736, 620] width 87 height 34
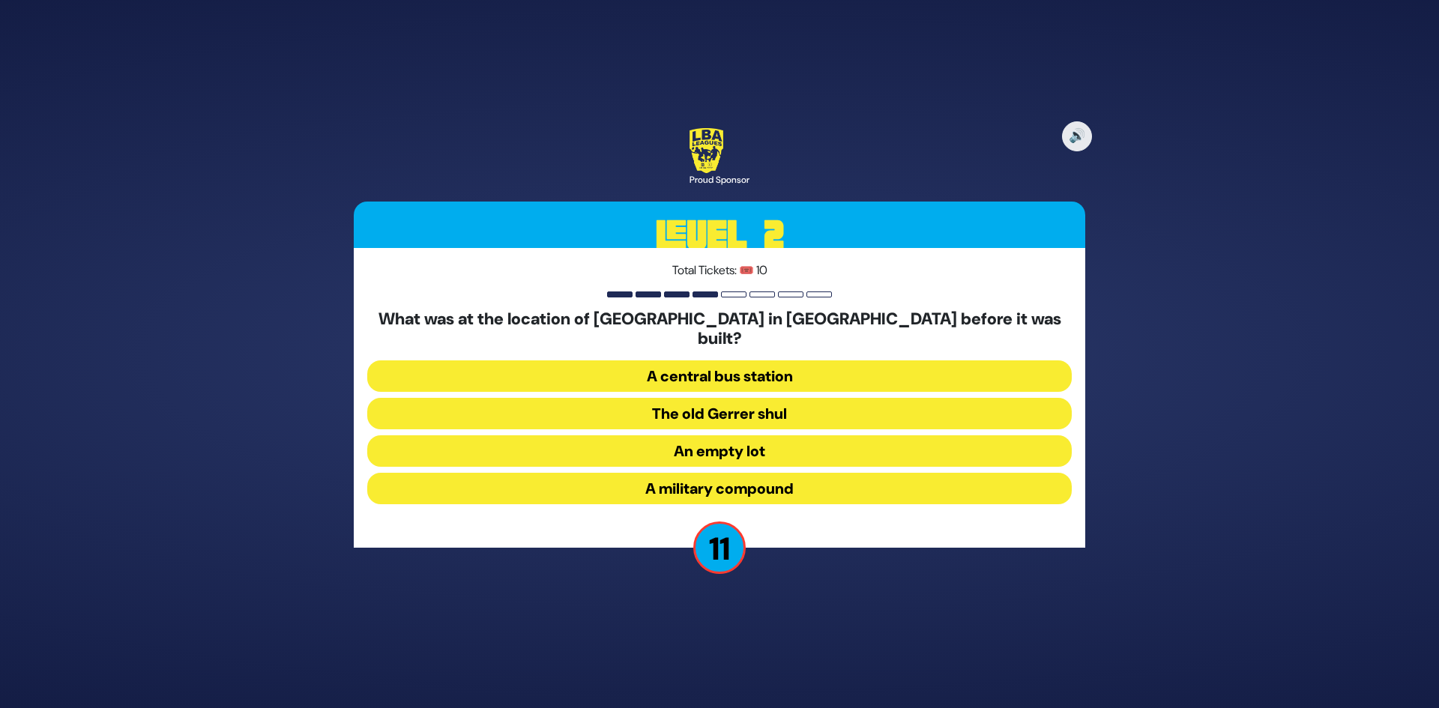
click at [778, 478] on button "A military compound" at bounding box center [719, 488] width 705 height 31
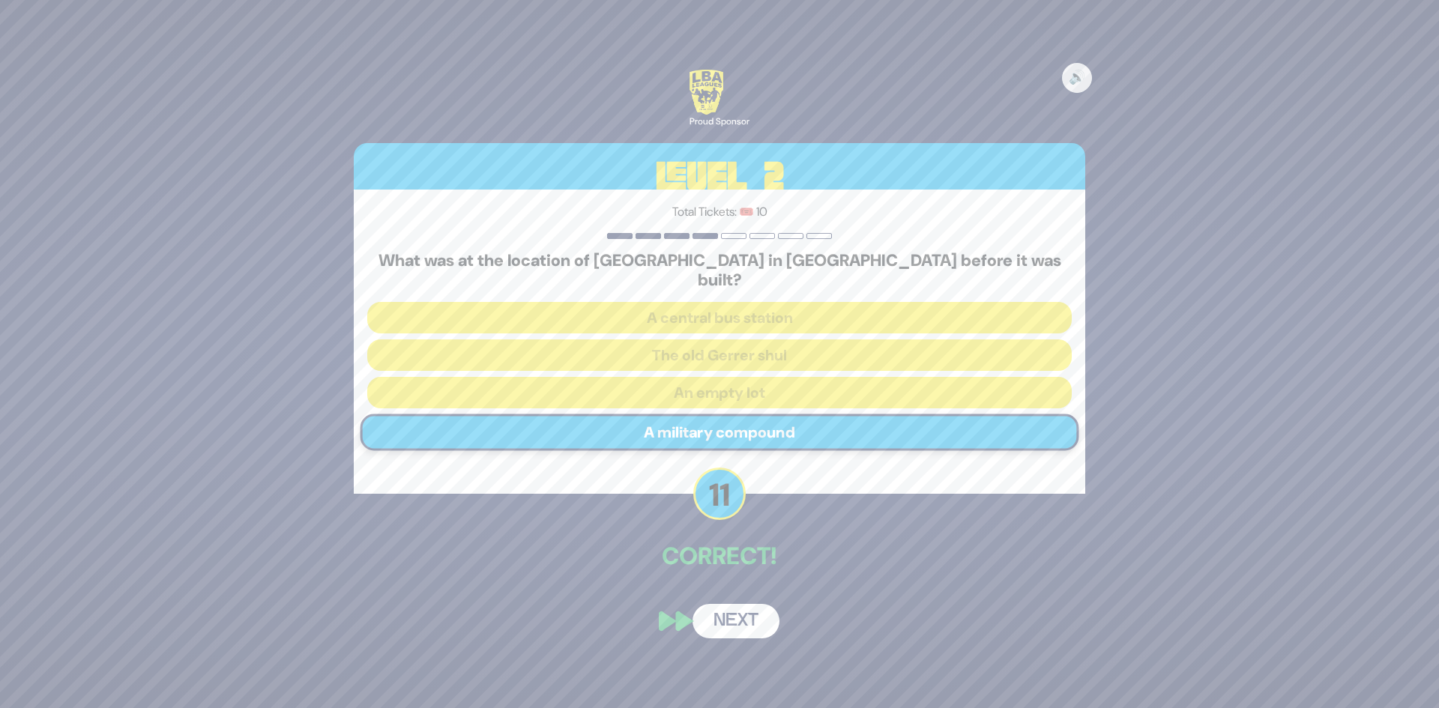
click at [729, 567] on div "Correct!" at bounding box center [720, 557] width 732 height 39
click at [747, 604] on button "Next" at bounding box center [736, 621] width 87 height 34
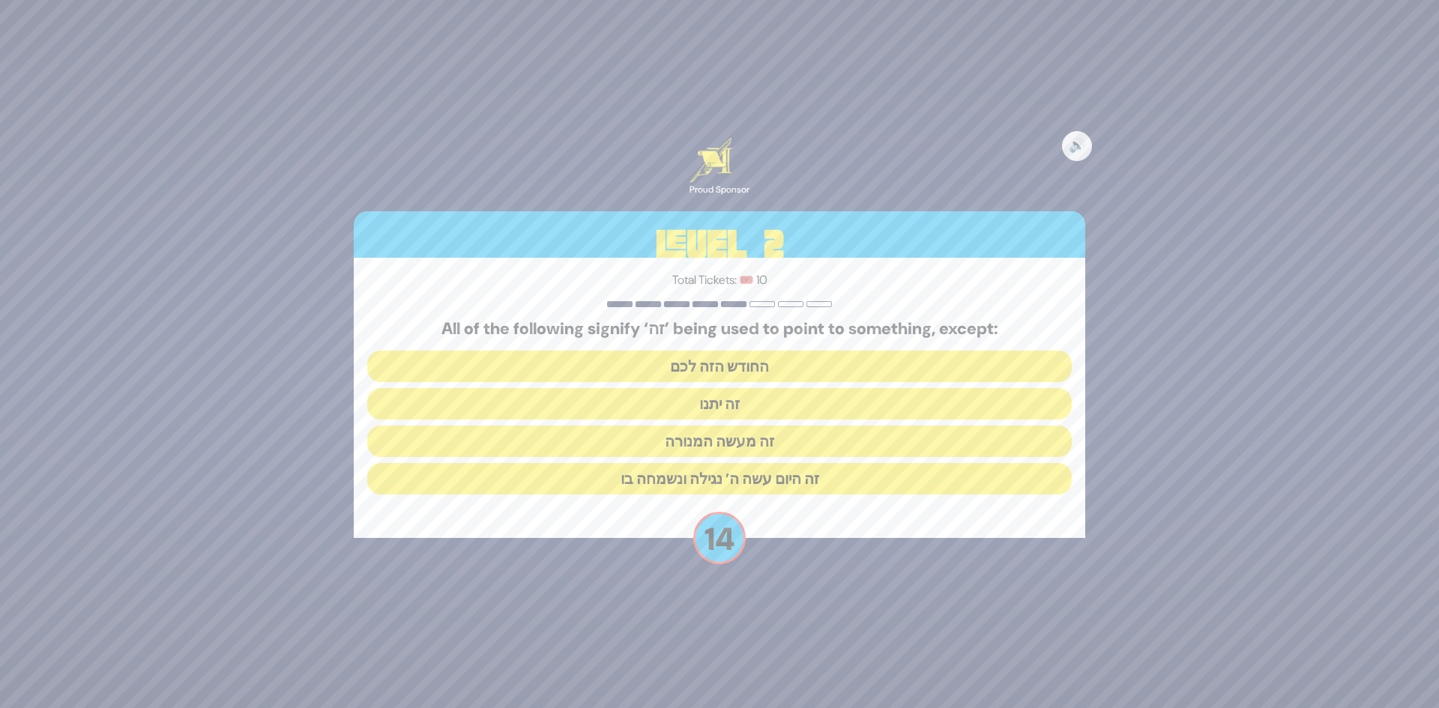
click at [778, 477] on button "זה היום עשה ה’ נגילה ונשמחה בו" at bounding box center [719, 478] width 705 height 31
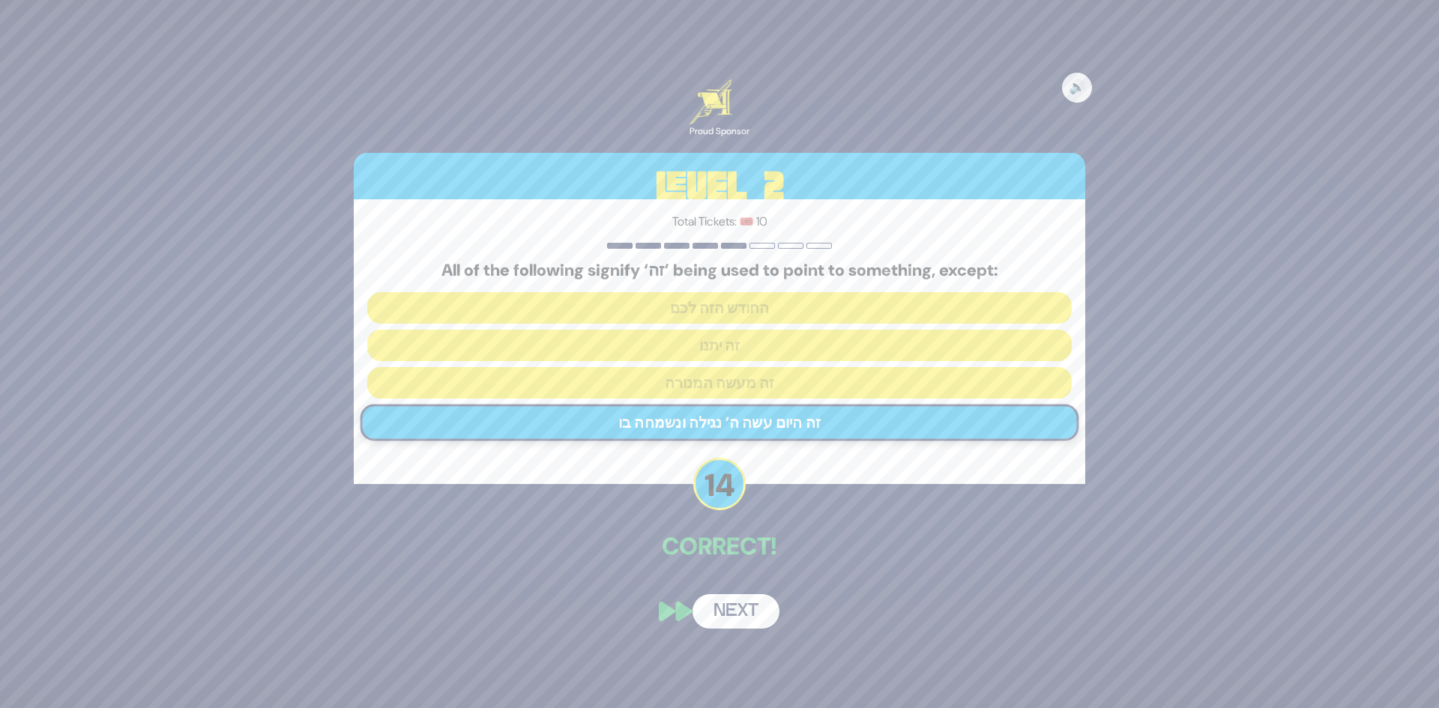
click at [738, 616] on button "Next" at bounding box center [736, 612] width 87 height 34
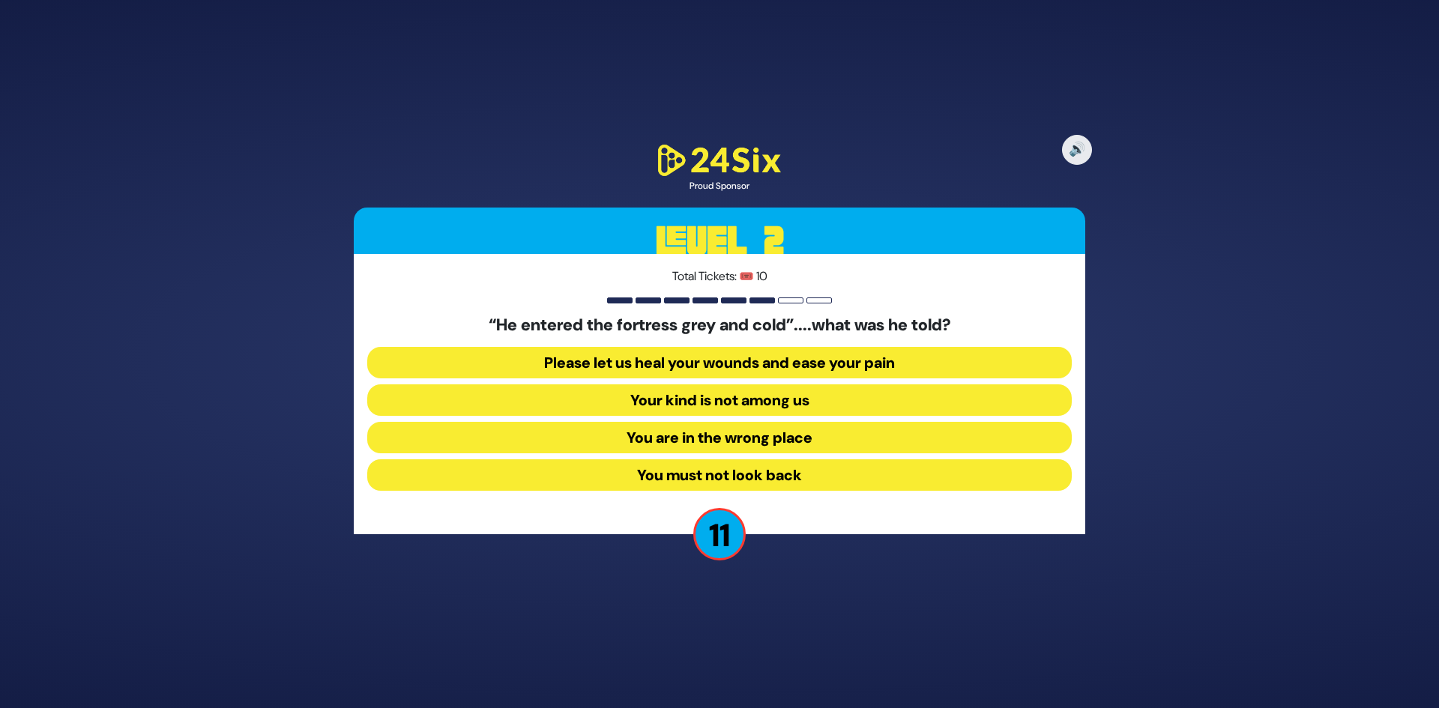
click at [736, 398] on button "Your kind is not among us" at bounding box center [719, 400] width 705 height 31
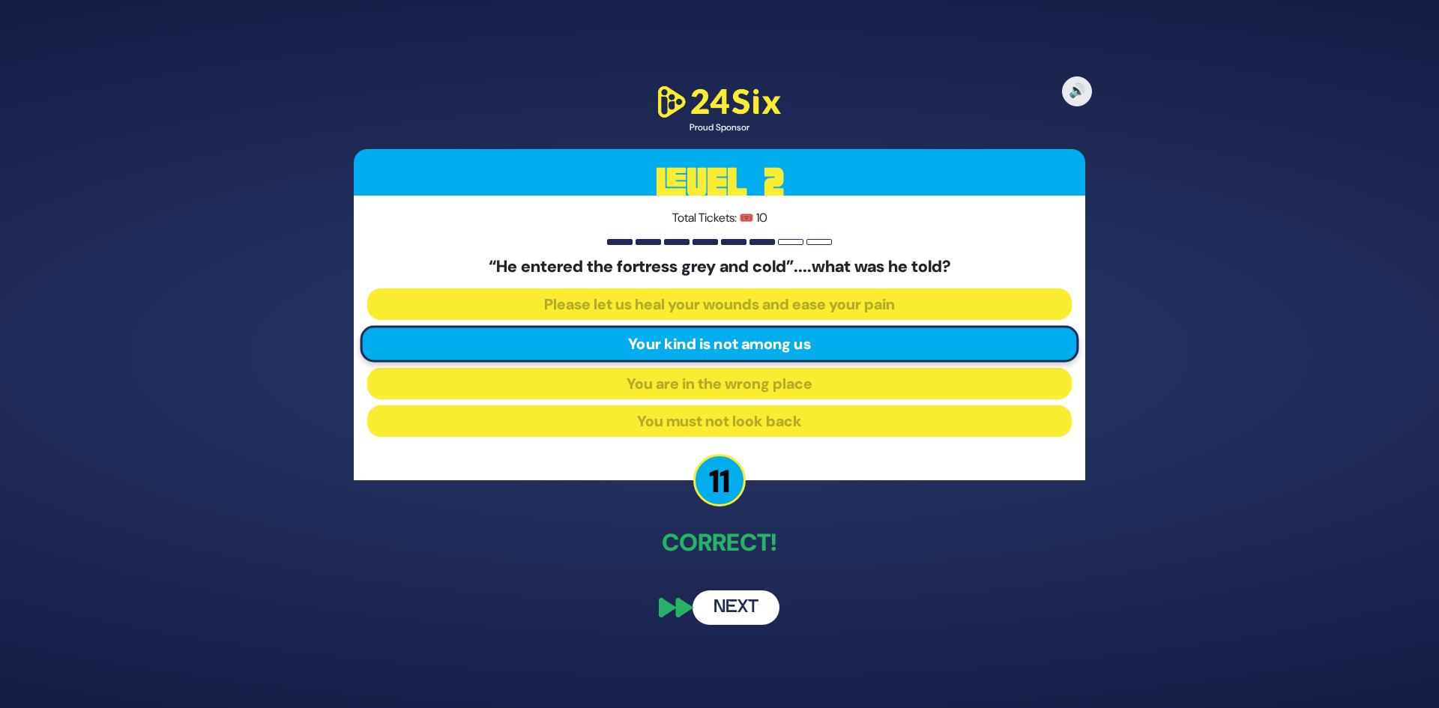
click at [749, 608] on button "Next" at bounding box center [736, 608] width 87 height 34
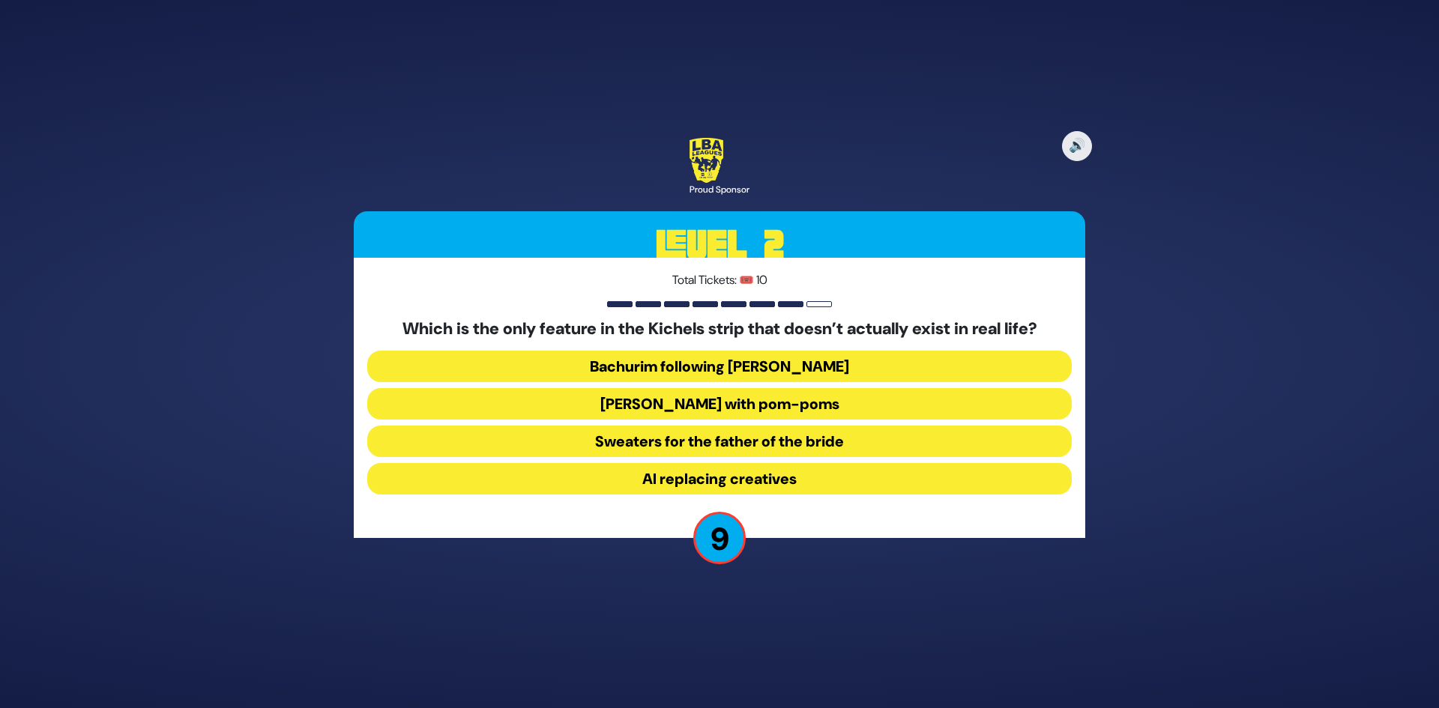
click at [760, 405] on button "Yarmulkes with pom-poms" at bounding box center [719, 403] width 705 height 31
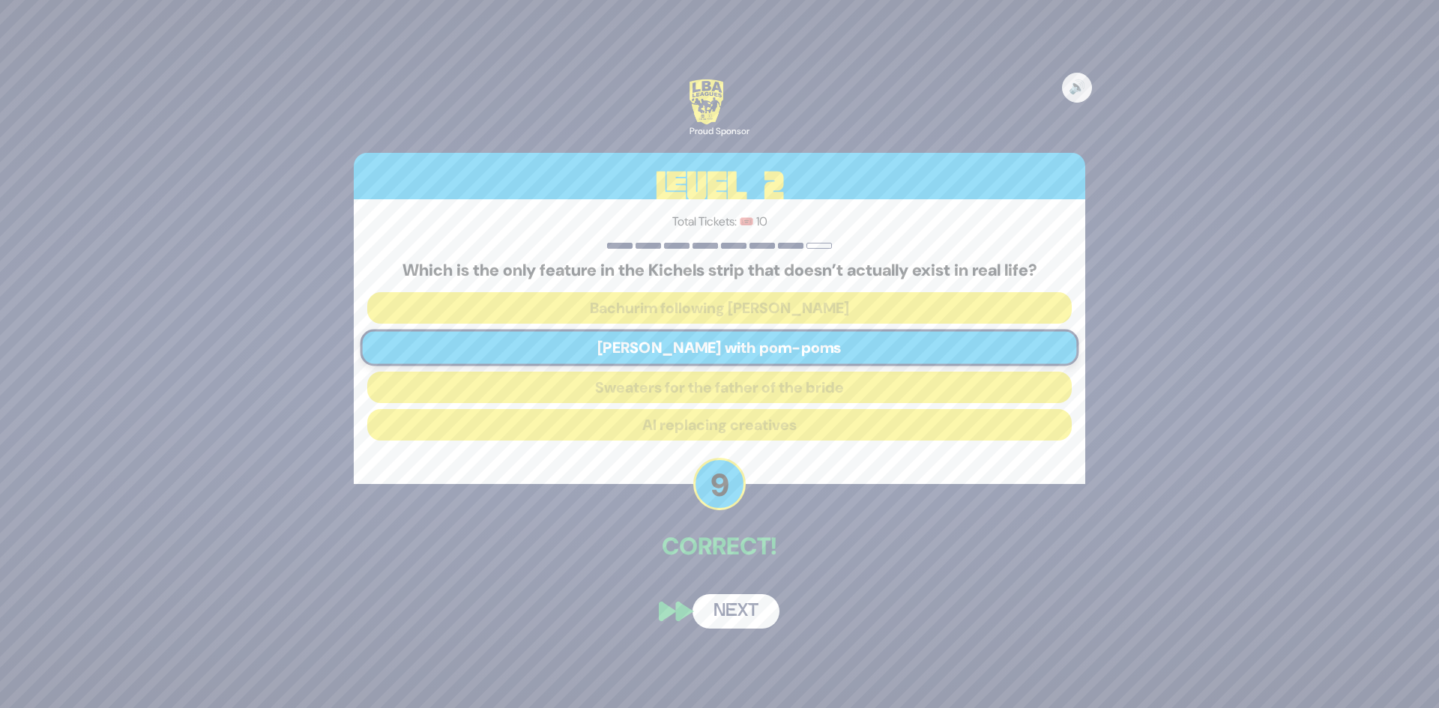
click at [737, 609] on button "Next" at bounding box center [736, 612] width 87 height 34
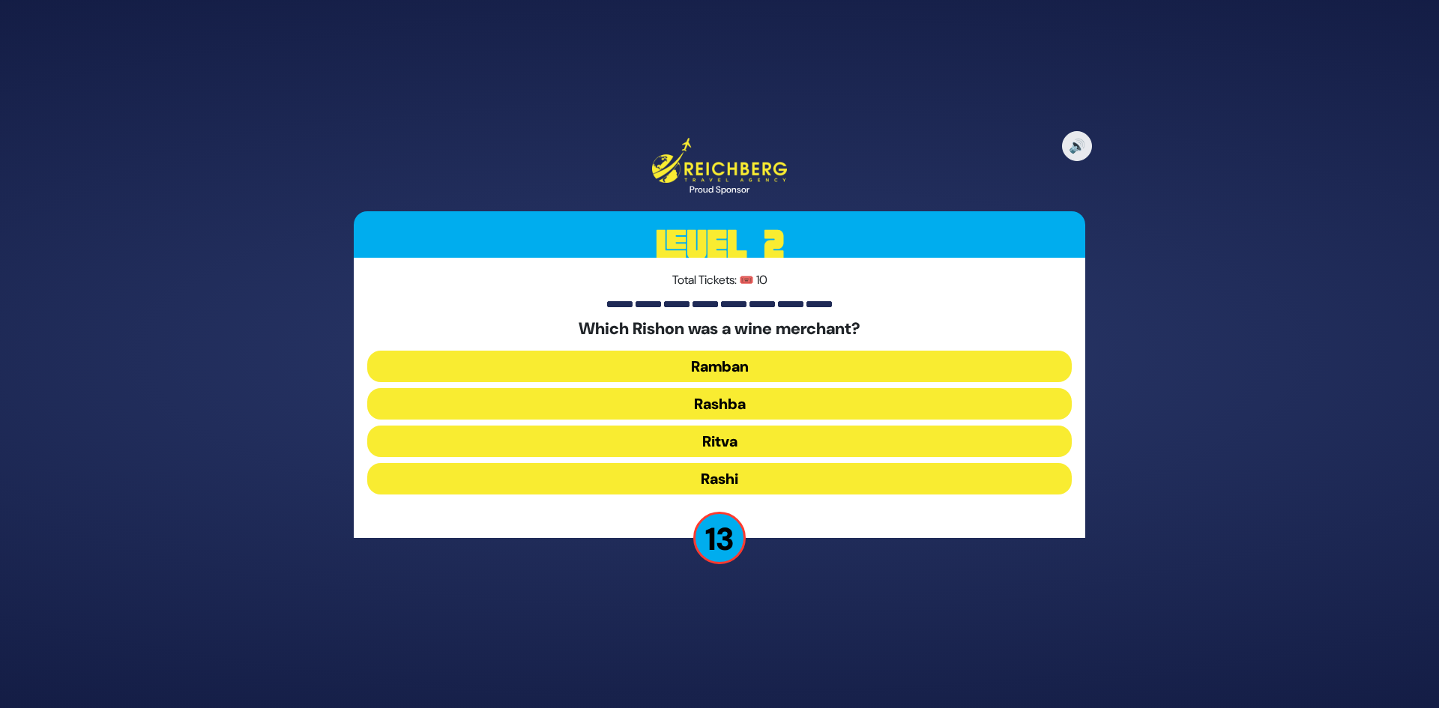
click at [756, 475] on button "Rashi" at bounding box center [719, 478] width 705 height 31
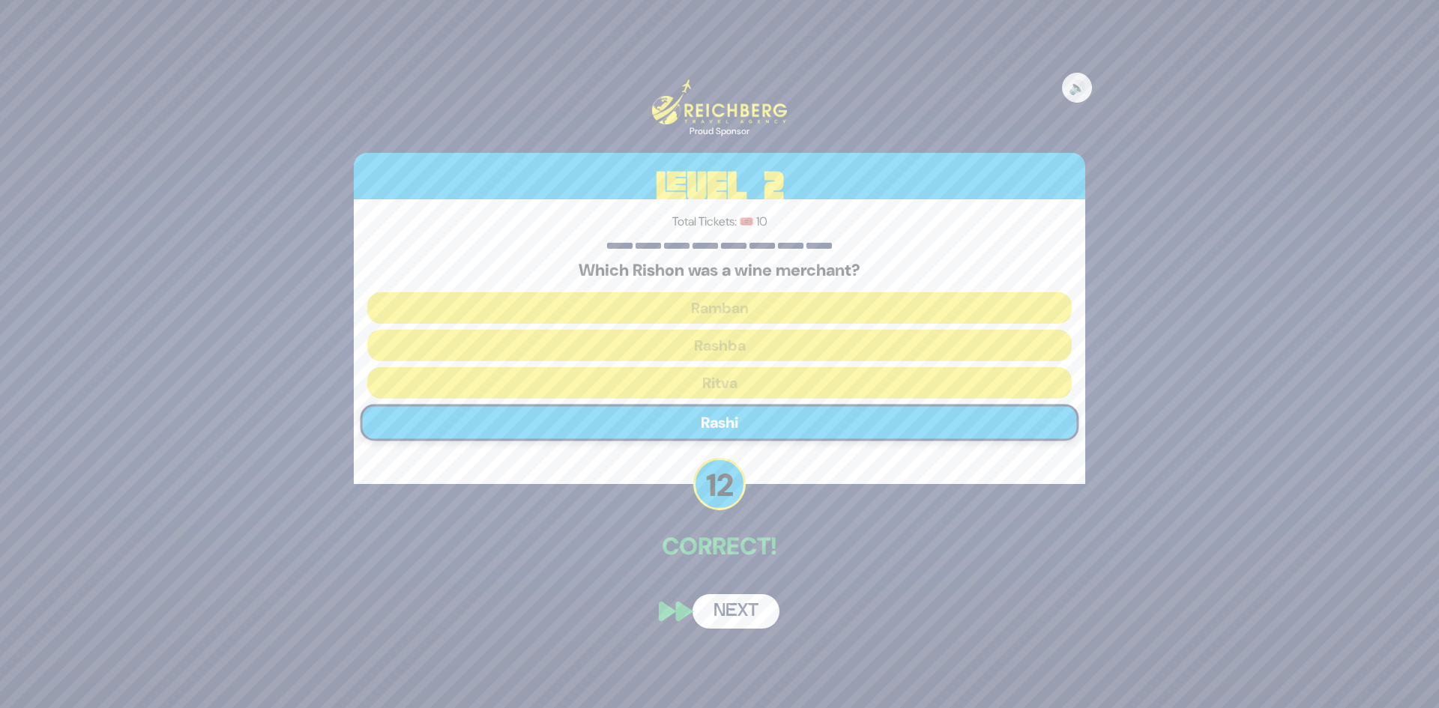
click at [742, 613] on button "Next" at bounding box center [736, 612] width 87 height 34
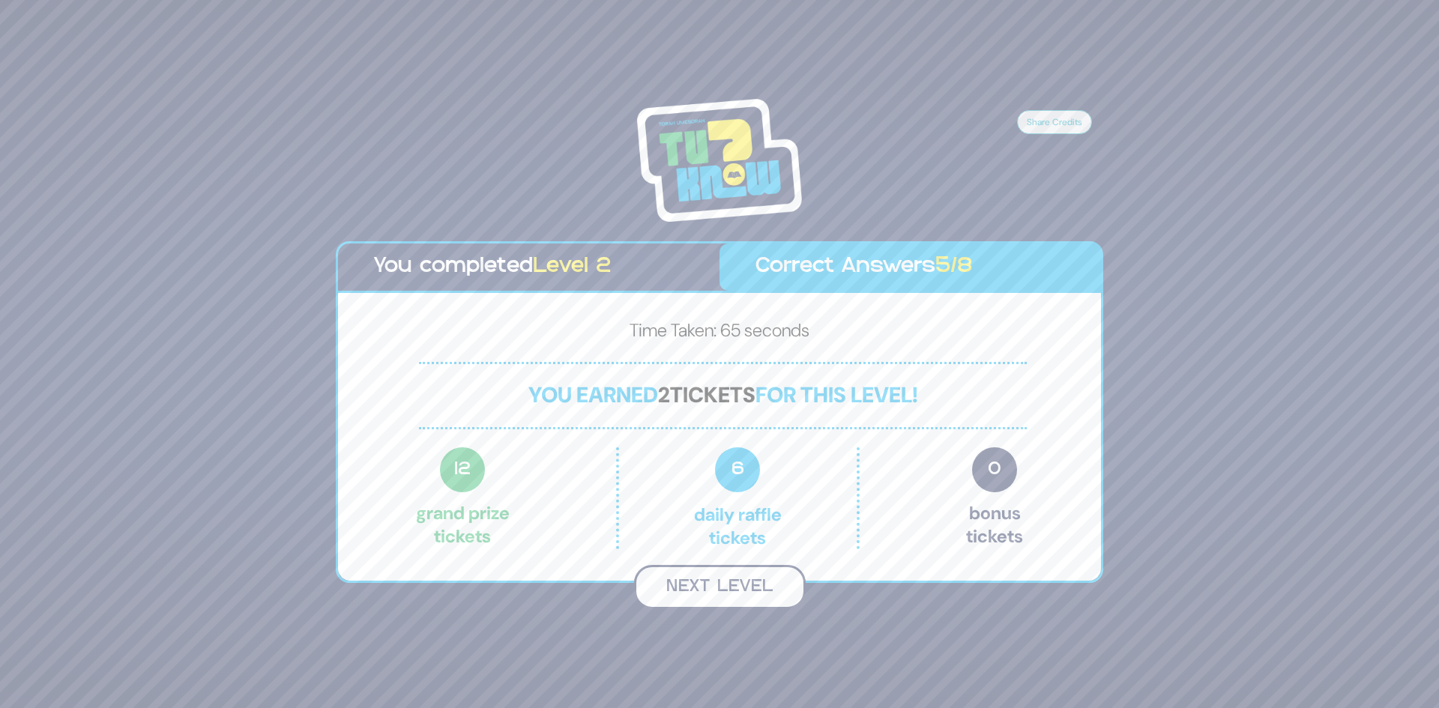
click at [732, 589] on button "Next Level" at bounding box center [720, 587] width 172 height 44
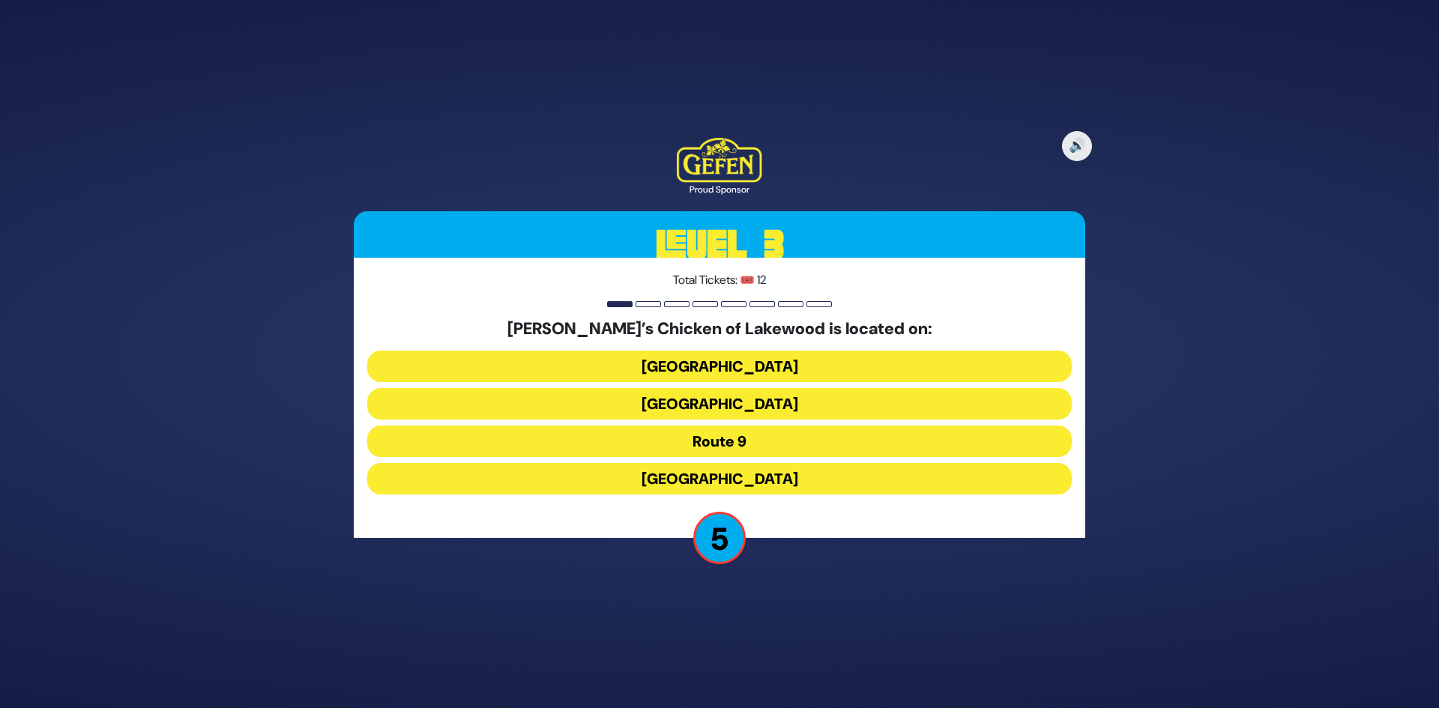
drag, startPoint x: 759, startPoint y: 366, endPoint x: 754, endPoint y: 408, distance: 42.2
click at [754, 408] on div "Mike’s Chicken of Lakewood is located on: Avenue of the States Cedarbridge Aven…" at bounding box center [719, 409] width 705 height 181
drag, startPoint x: 762, startPoint y: 378, endPoint x: 756, endPoint y: 409, distance: 31.3
click at [756, 409] on div "Mike’s Chicken of Lakewood is located on: Avenue of the States Cedarbridge Aven…" at bounding box center [719, 409] width 705 height 181
click at [756, 409] on button "Cedarbridge Avenue" at bounding box center [719, 403] width 705 height 31
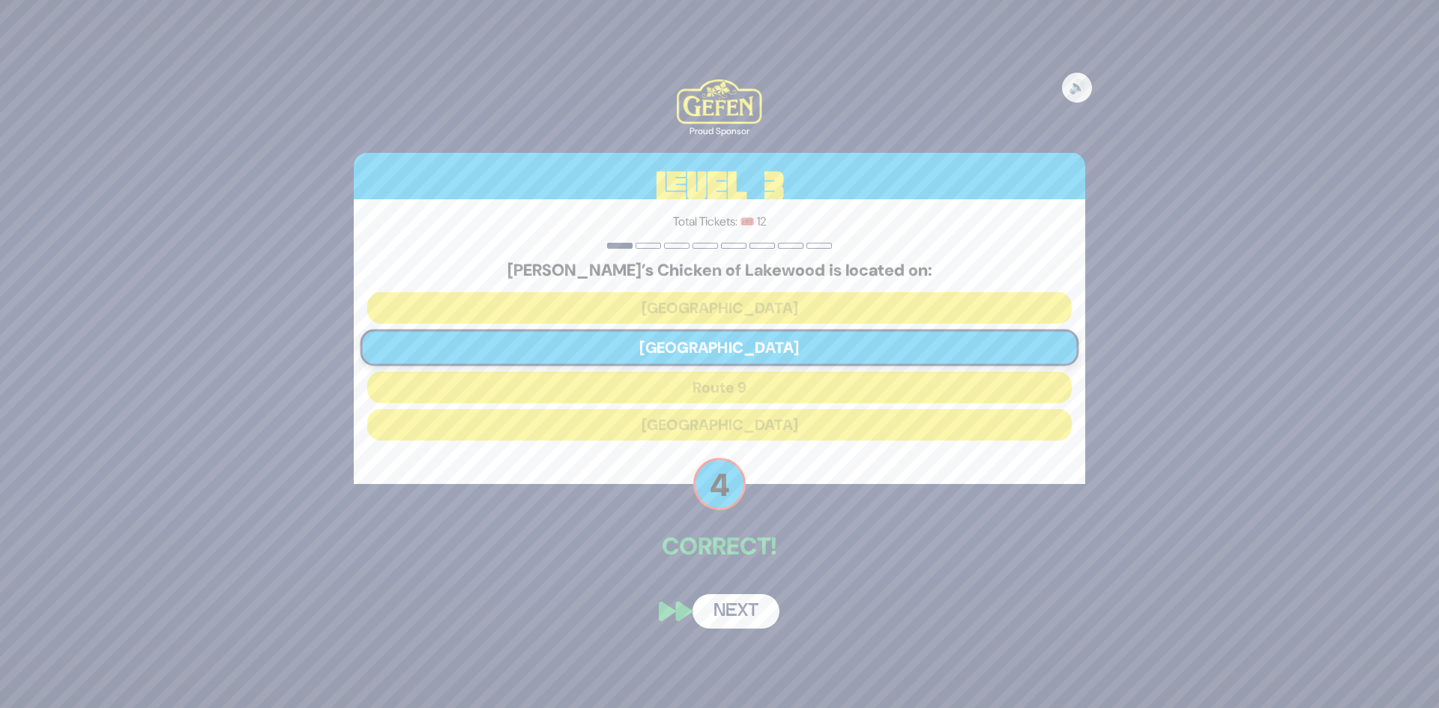
click at [741, 610] on button "Next" at bounding box center [736, 612] width 87 height 34
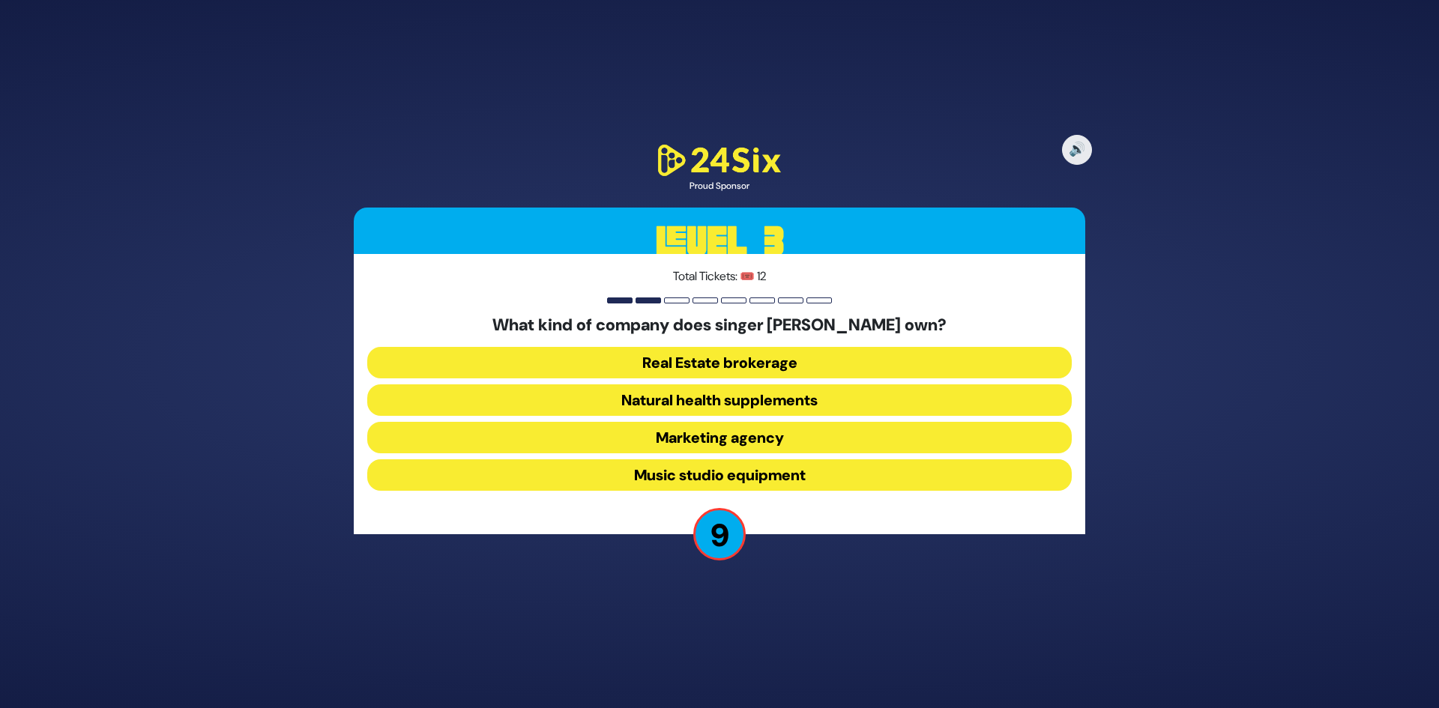
click at [739, 429] on button "Marketing agency" at bounding box center [719, 437] width 705 height 31
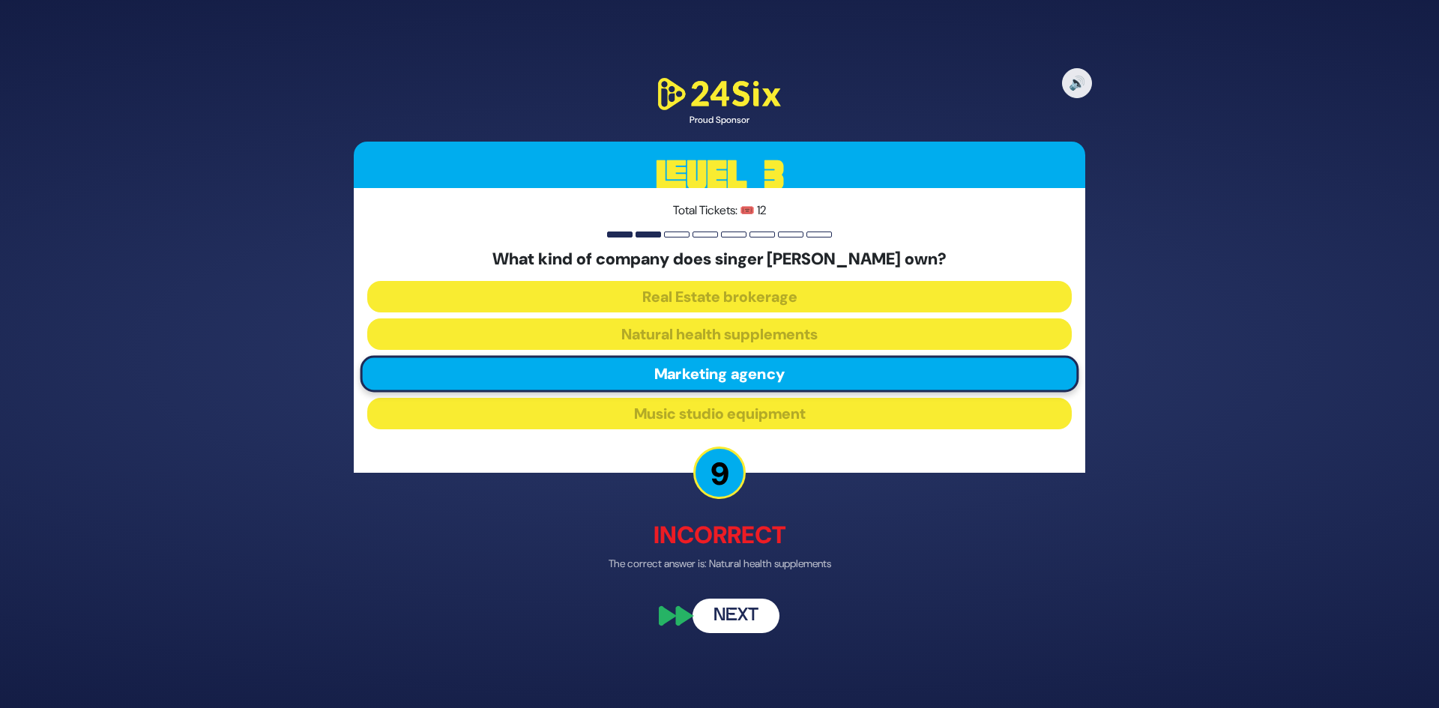
click at [756, 621] on button "Next" at bounding box center [736, 616] width 87 height 34
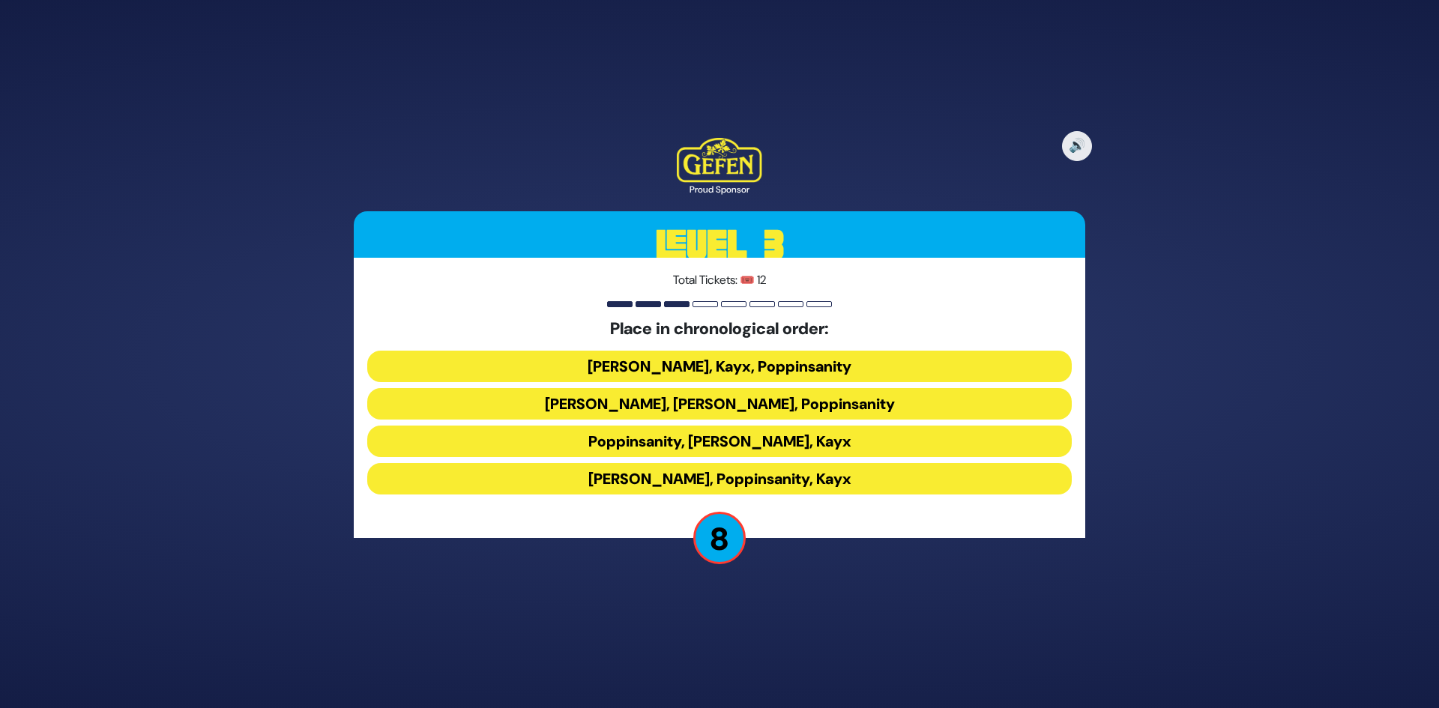
click at [731, 371] on button "Siegelmans, Kayx, Poppinsanity" at bounding box center [719, 366] width 705 height 31
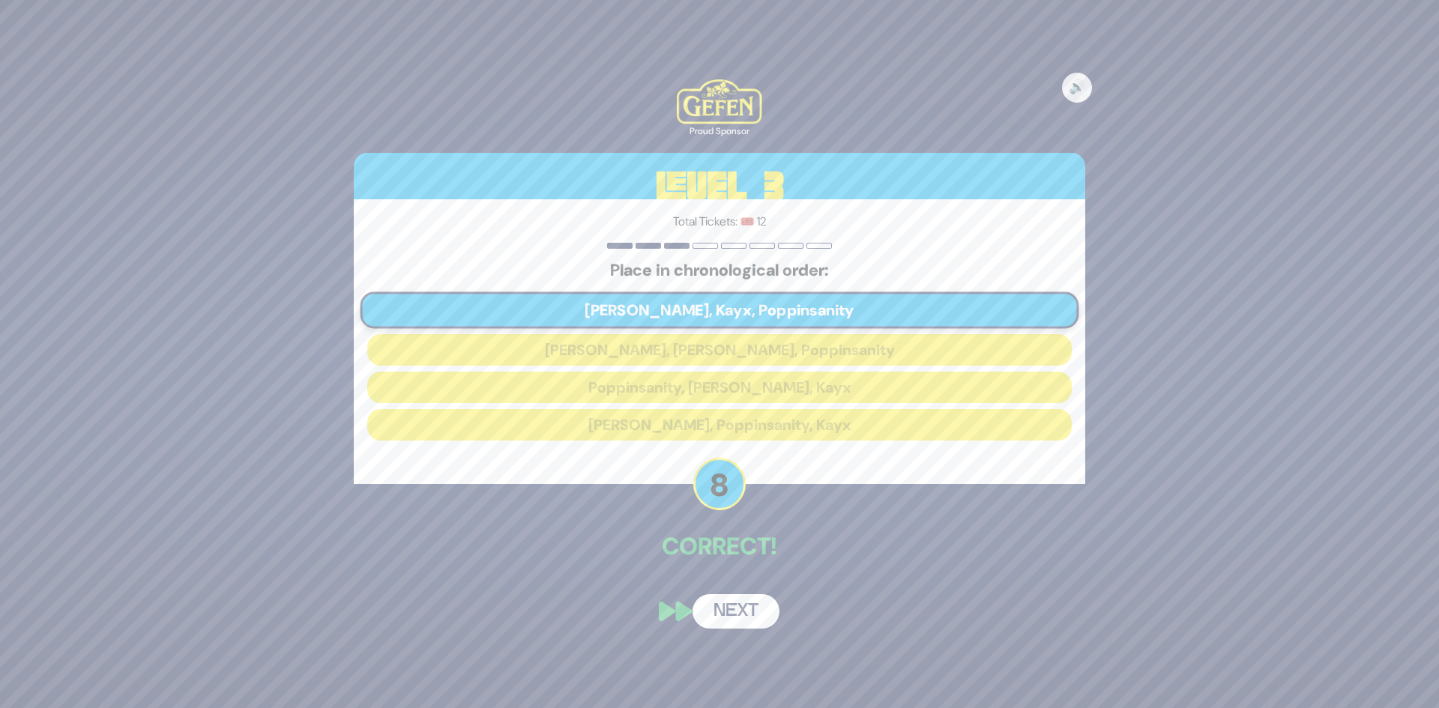
click at [738, 623] on button "Next" at bounding box center [736, 612] width 87 height 34
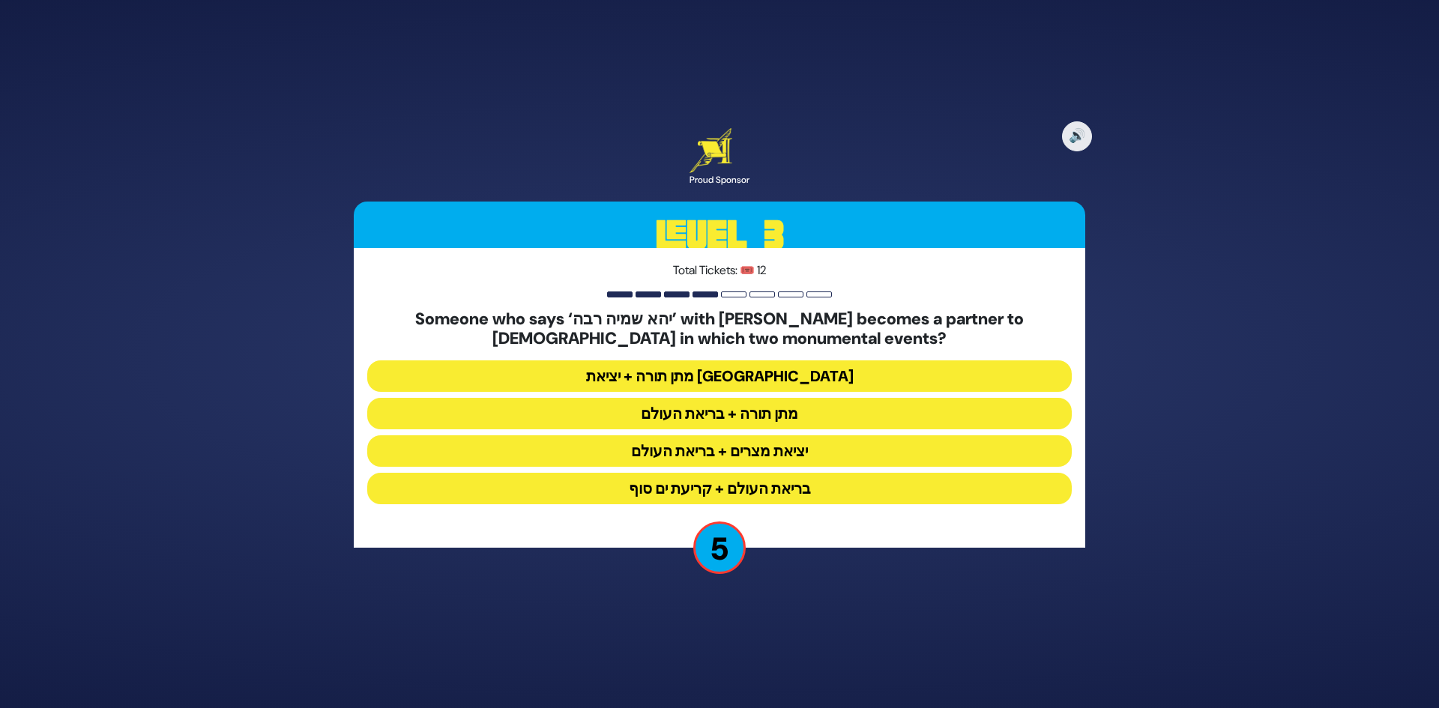
click at [753, 417] on button "מתן תורה + בריאת העולם" at bounding box center [719, 413] width 705 height 31
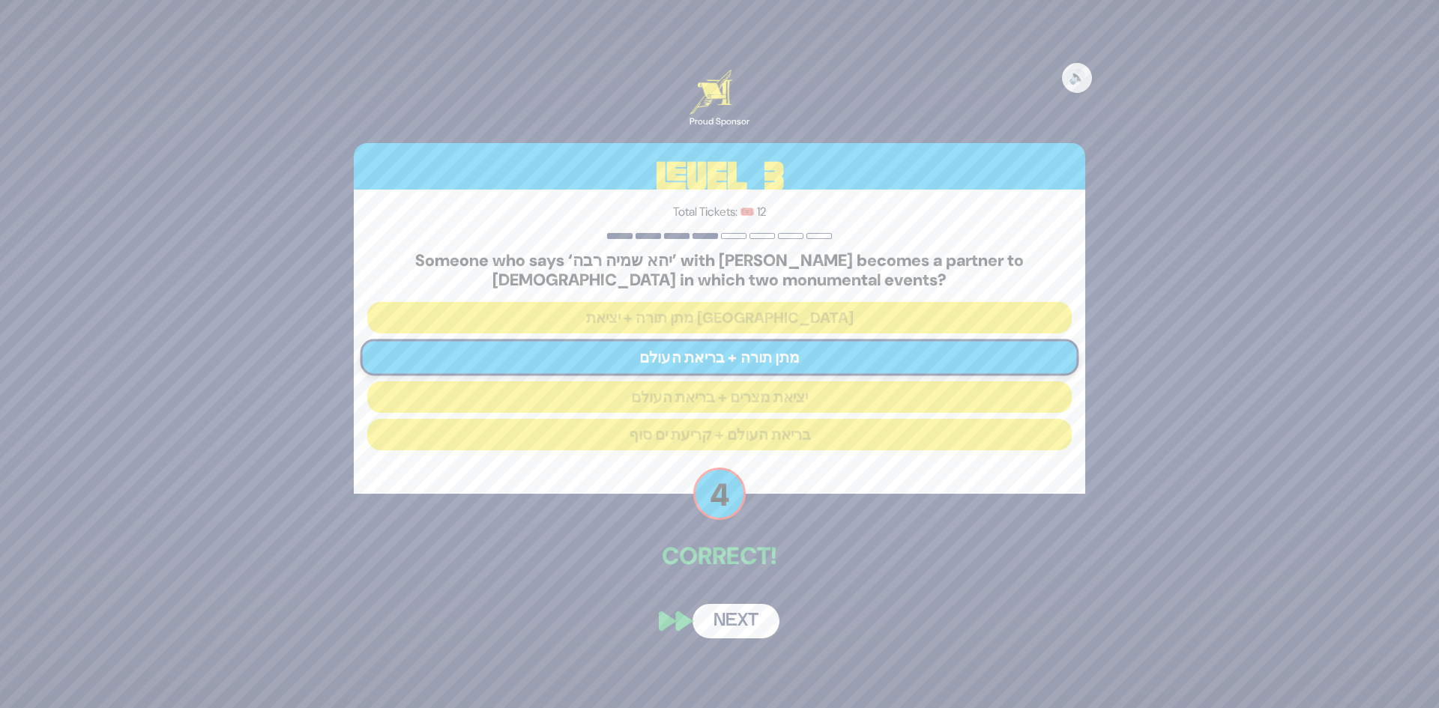
click at [739, 616] on button "Next" at bounding box center [736, 621] width 87 height 34
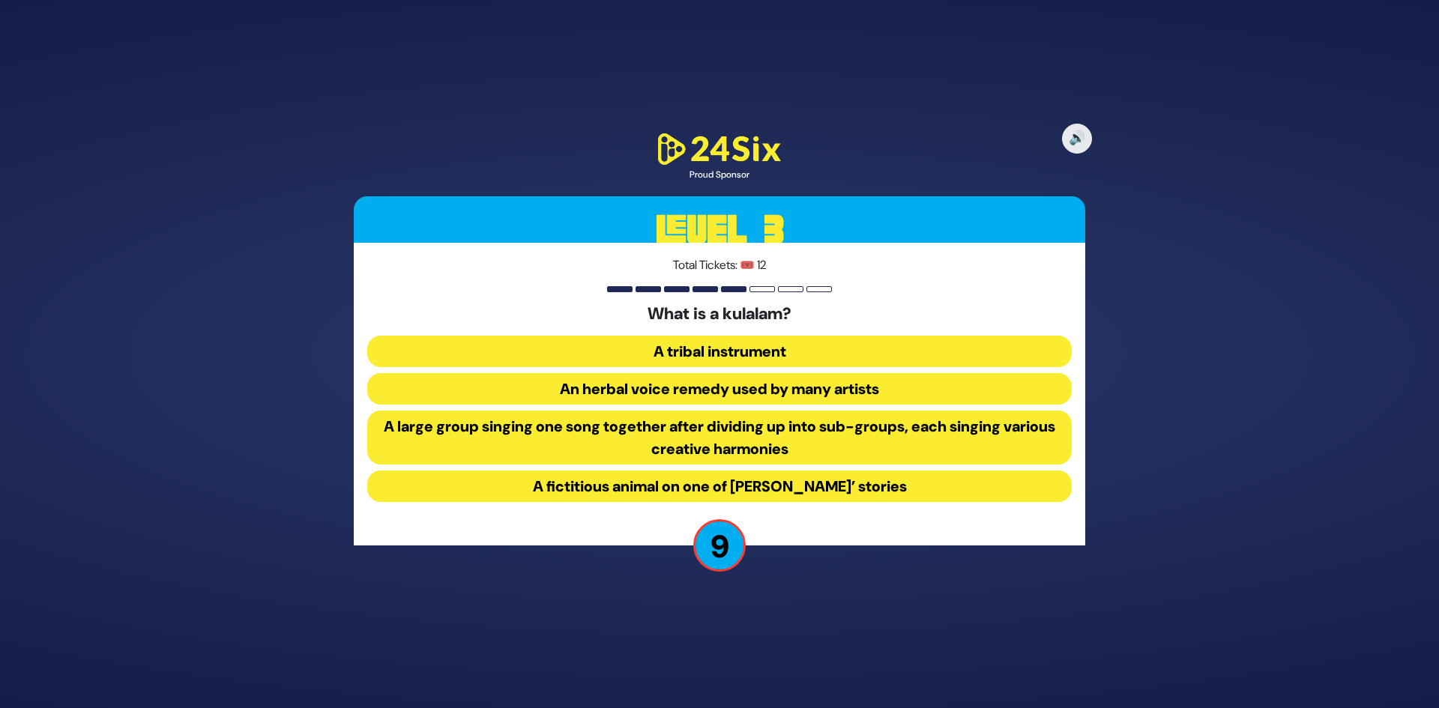
click at [810, 490] on button "A fictitious animal on one of Rabbi Yitzy Erps’ stories" at bounding box center [719, 486] width 705 height 31
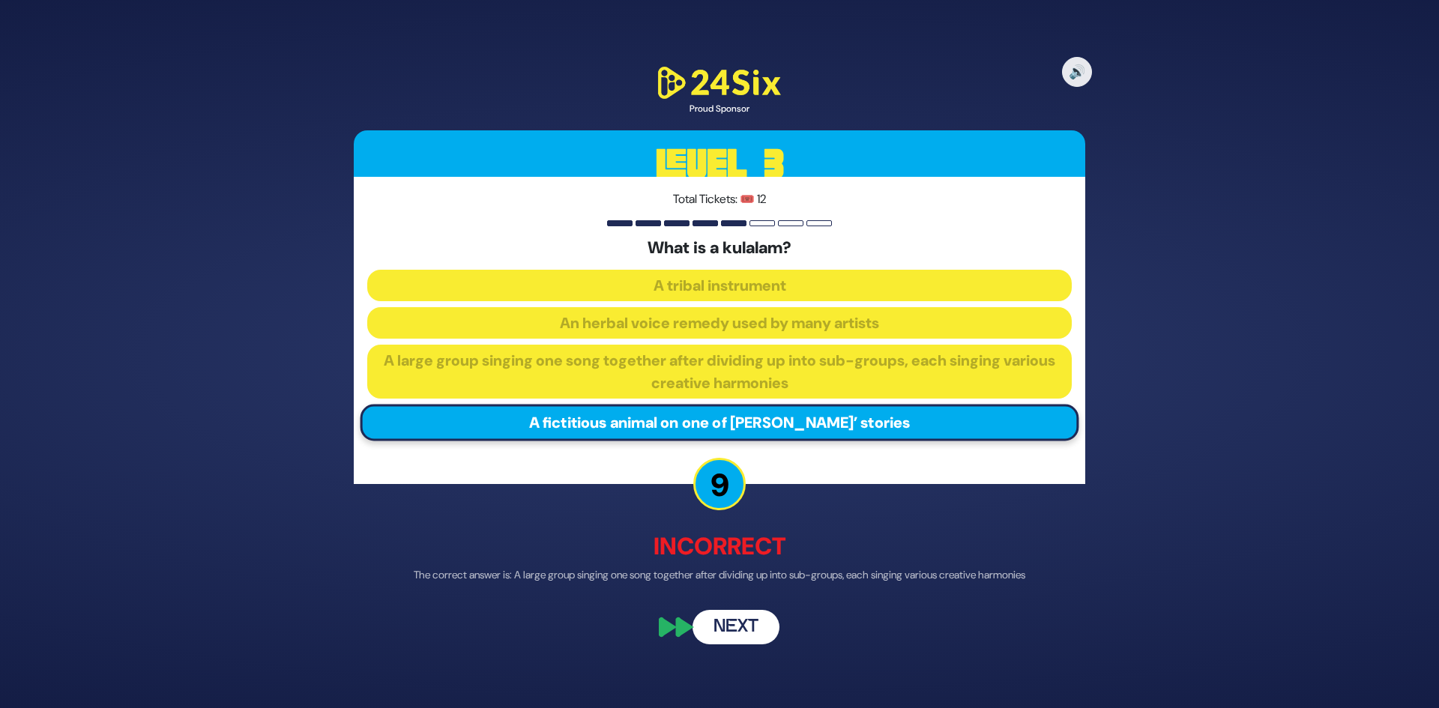
click at [741, 631] on button "Next" at bounding box center [736, 627] width 87 height 34
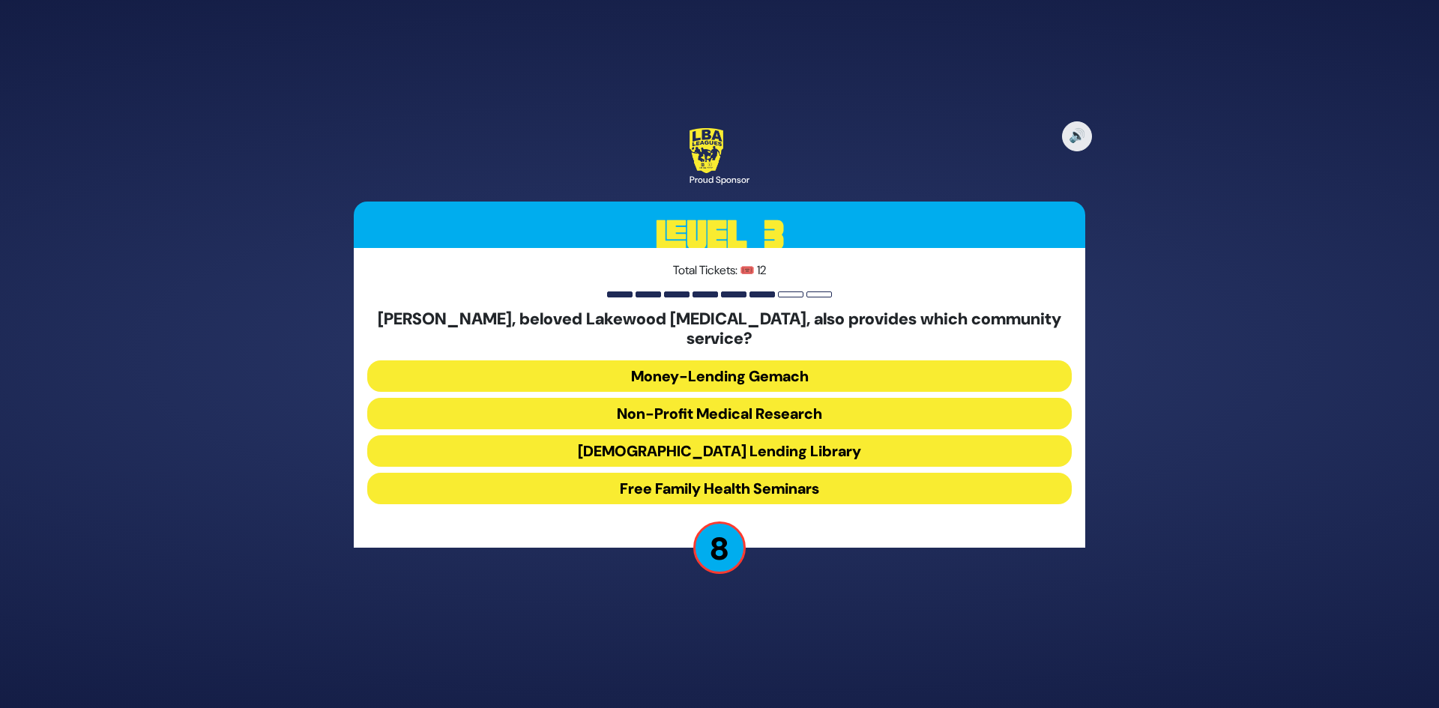
click at [735, 442] on button "Jewish Lending Library" at bounding box center [719, 451] width 705 height 31
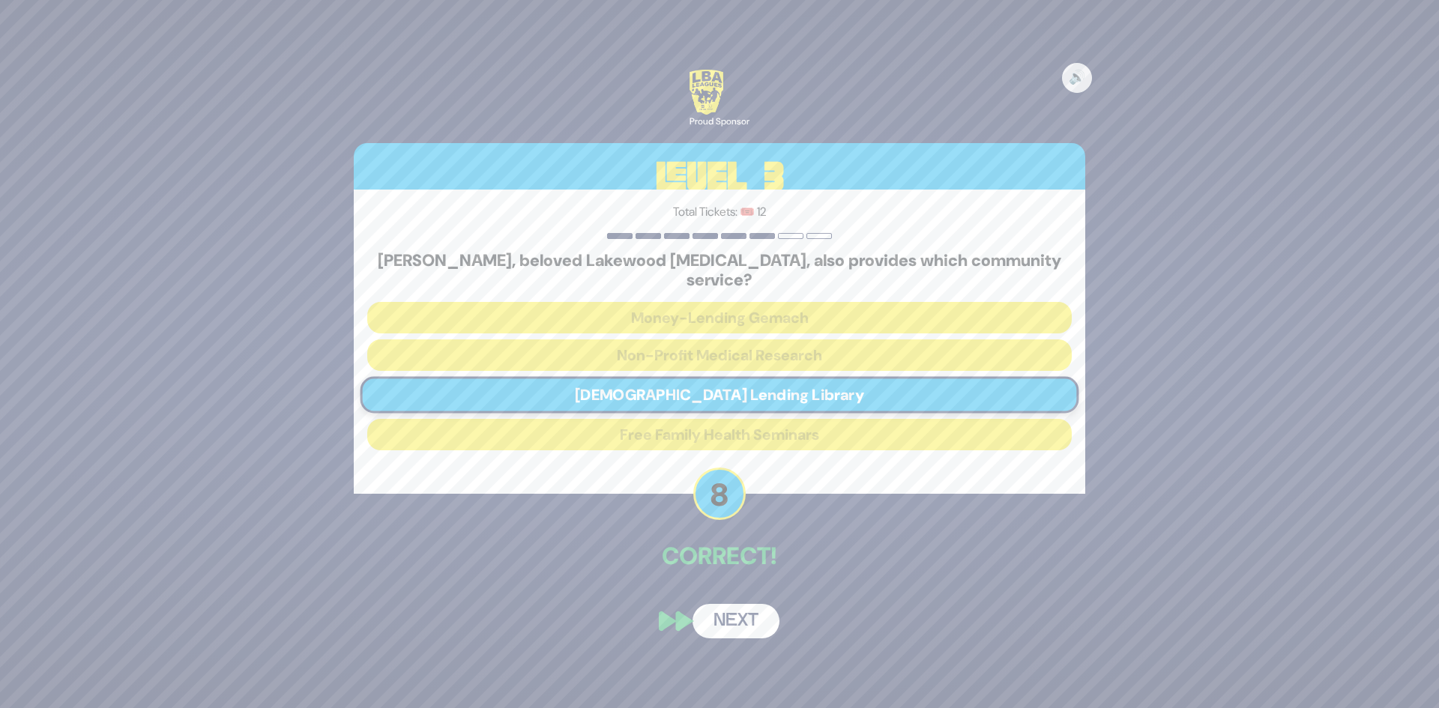
click at [741, 605] on button "Next" at bounding box center [736, 621] width 87 height 34
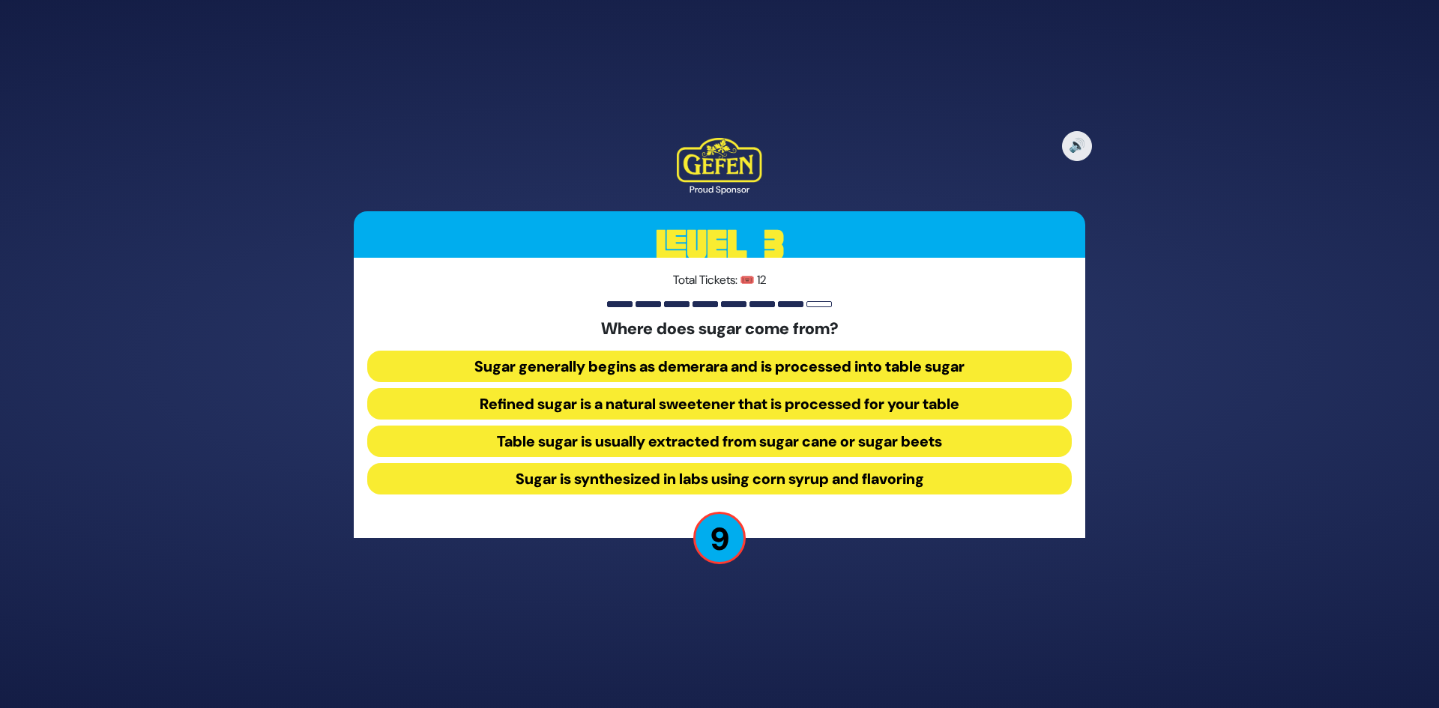
click at [653, 442] on button "Table sugar is usually extracted from sugar cane or sugar beets" at bounding box center [719, 441] width 705 height 31
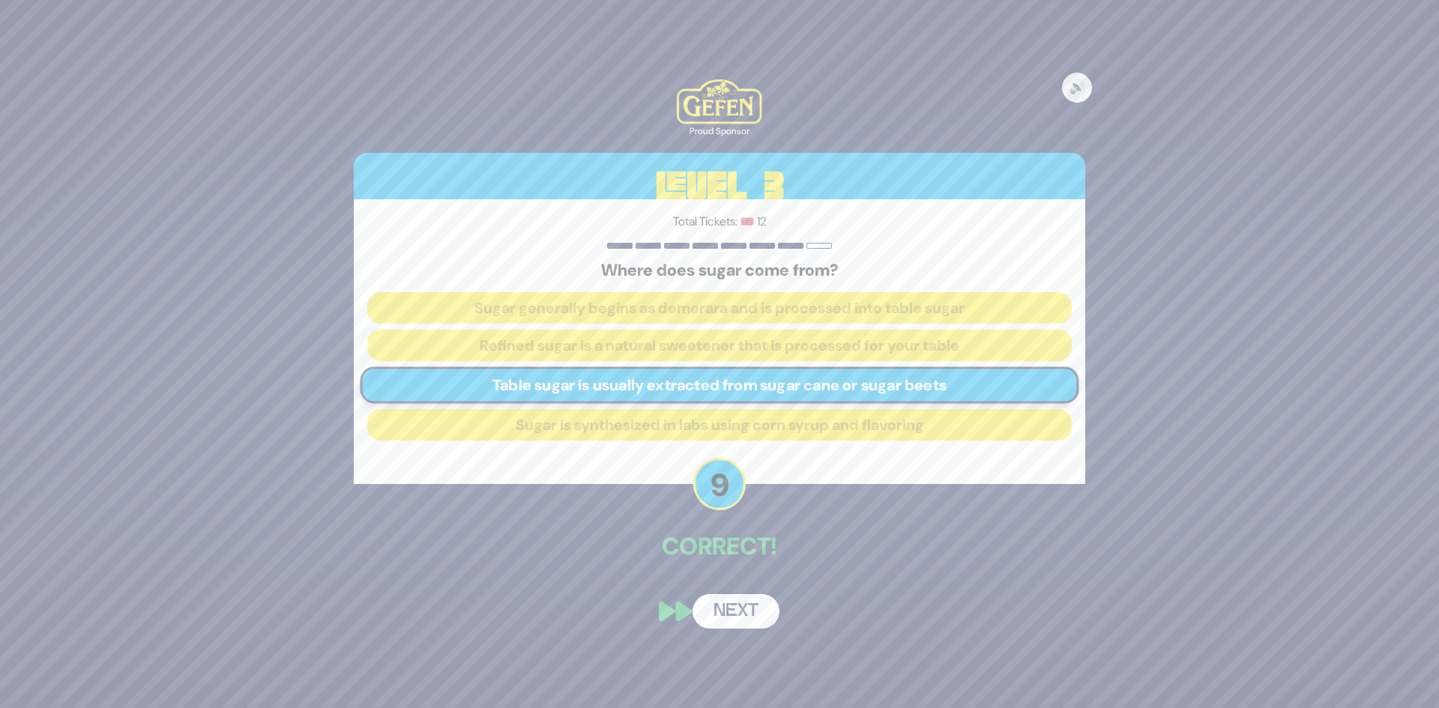
click at [740, 611] on button "Next" at bounding box center [736, 612] width 87 height 34
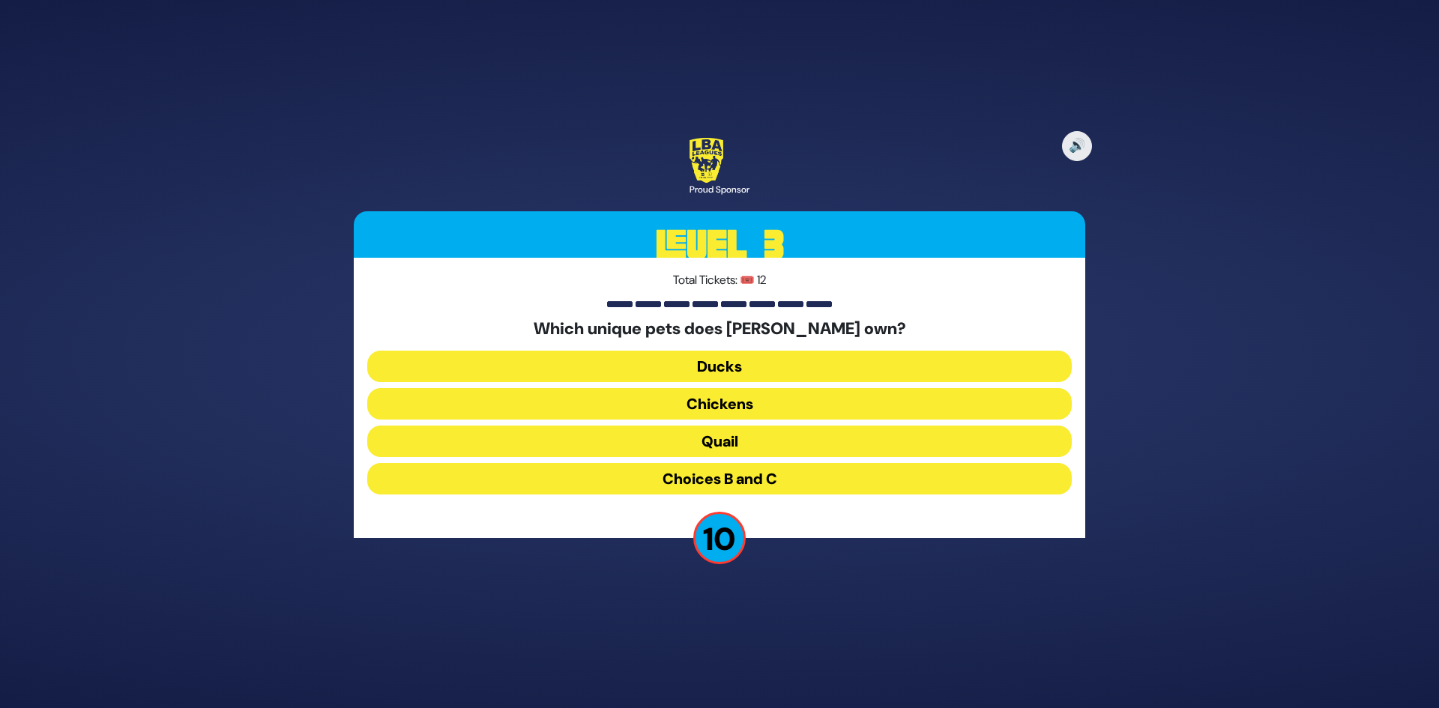
click at [753, 446] on button "Quail" at bounding box center [719, 441] width 705 height 31
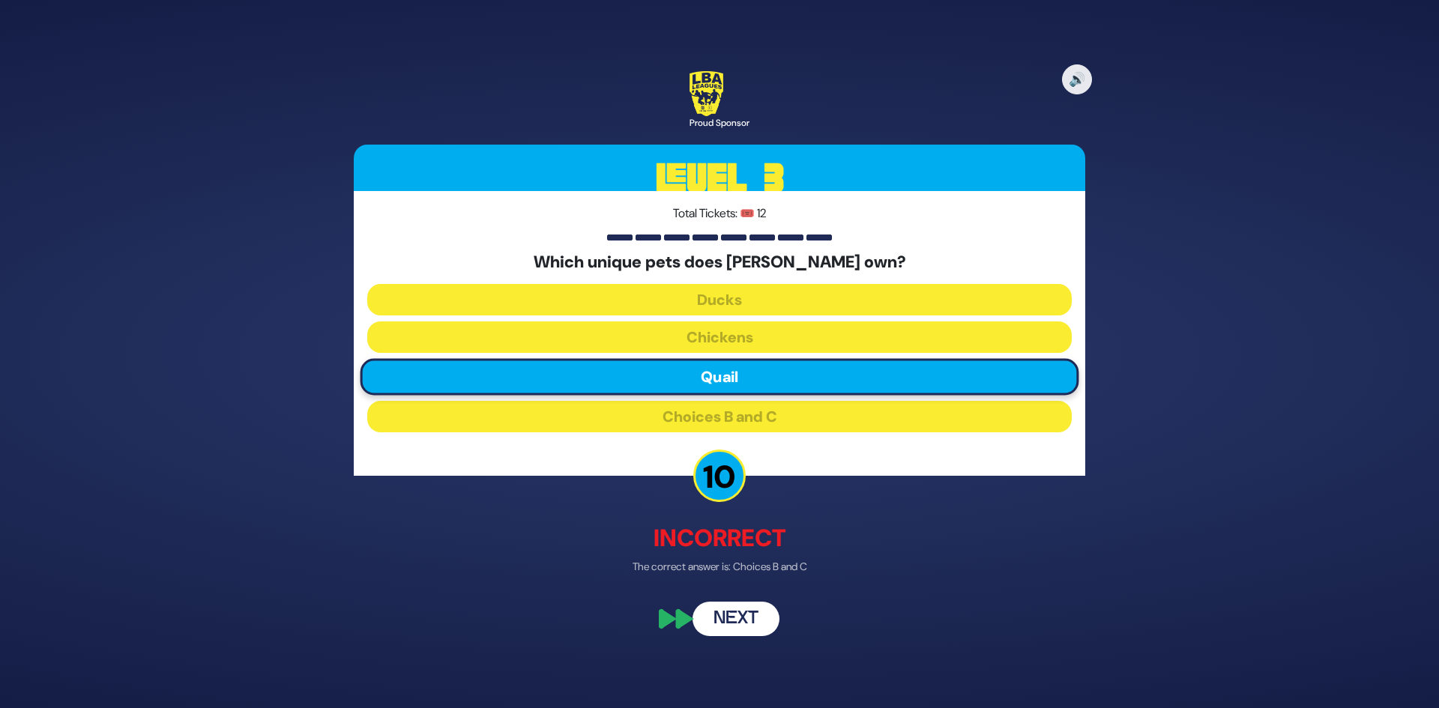
click at [747, 618] on button "Next" at bounding box center [736, 620] width 87 height 34
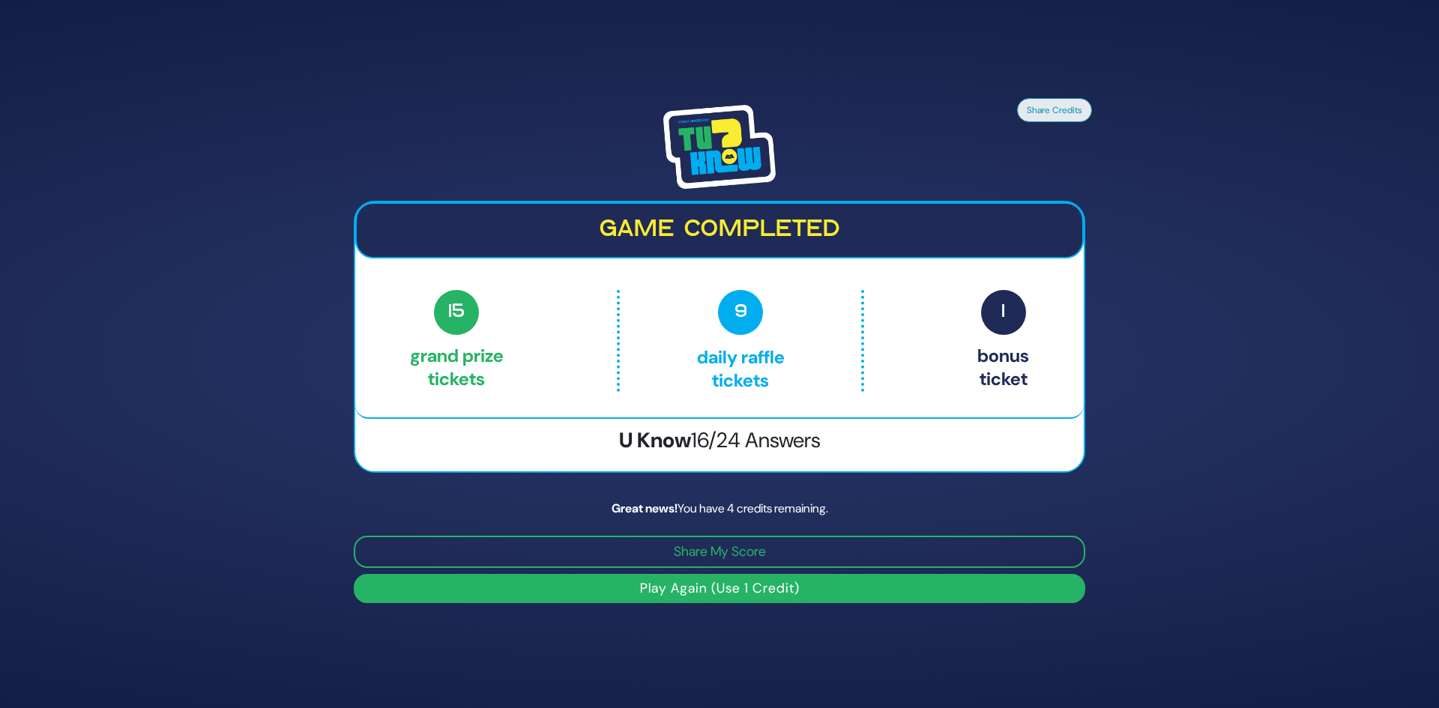
click at [717, 591] on button "Play Again (Use 1 Credit)" at bounding box center [720, 588] width 732 height 29
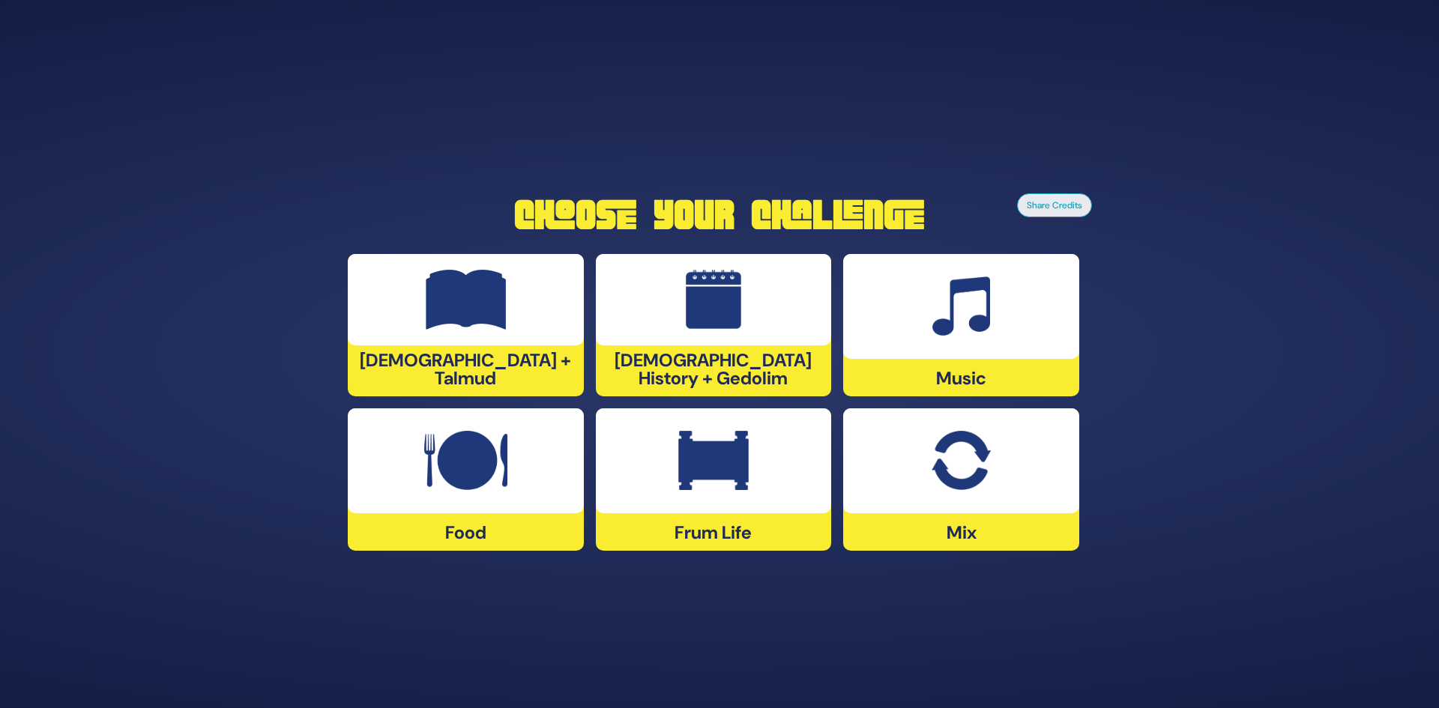
click at [691, 376] on div "[DEMOGRAPHIC_DATA] History + Gedolim" at bounding box center [714, 325] width 236 height 142
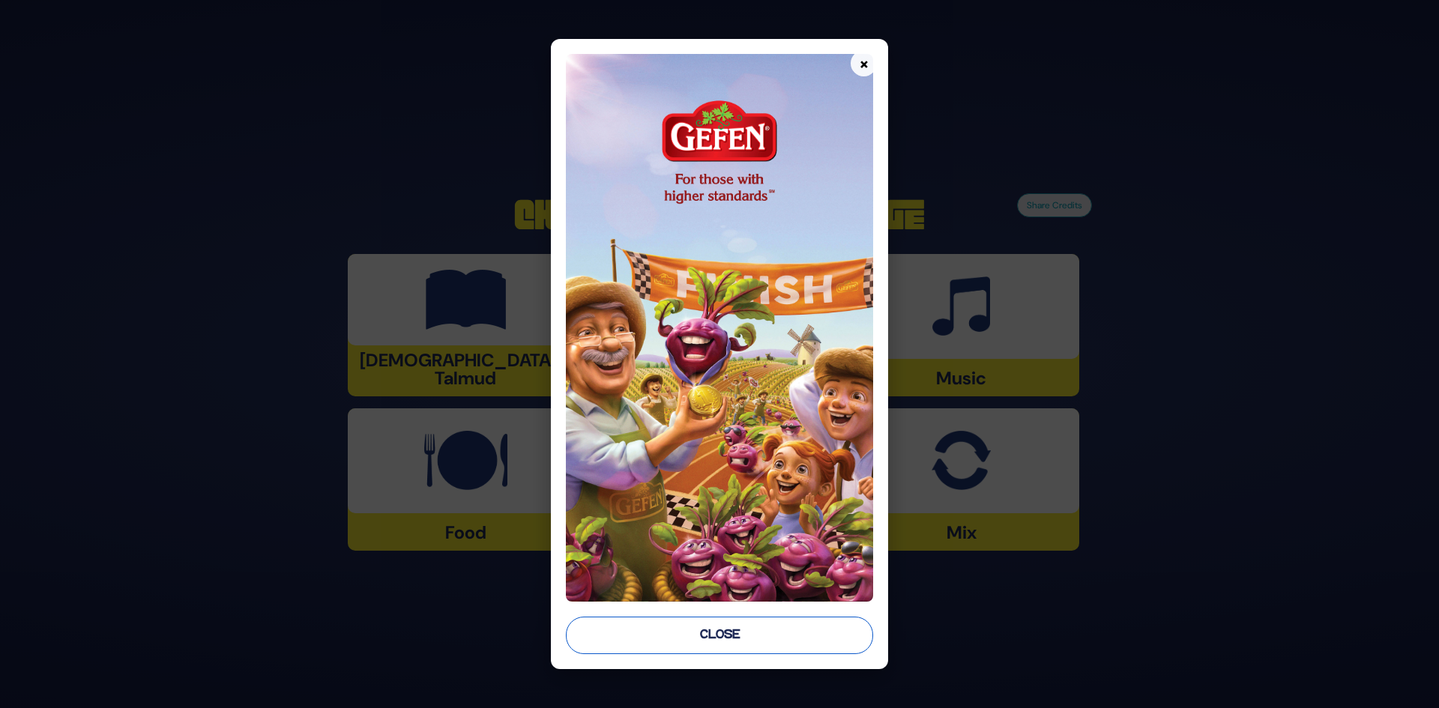
click at [762, 619] on button "Close" at bounding box center [720, 635] width 308 height 37
click at [762, 619] on div "Share Credits Choose Your Challenge Tanach + Talmud Jewish History + Gedolim Mu…" at bounding box center [719, 354] width 1439 height 708
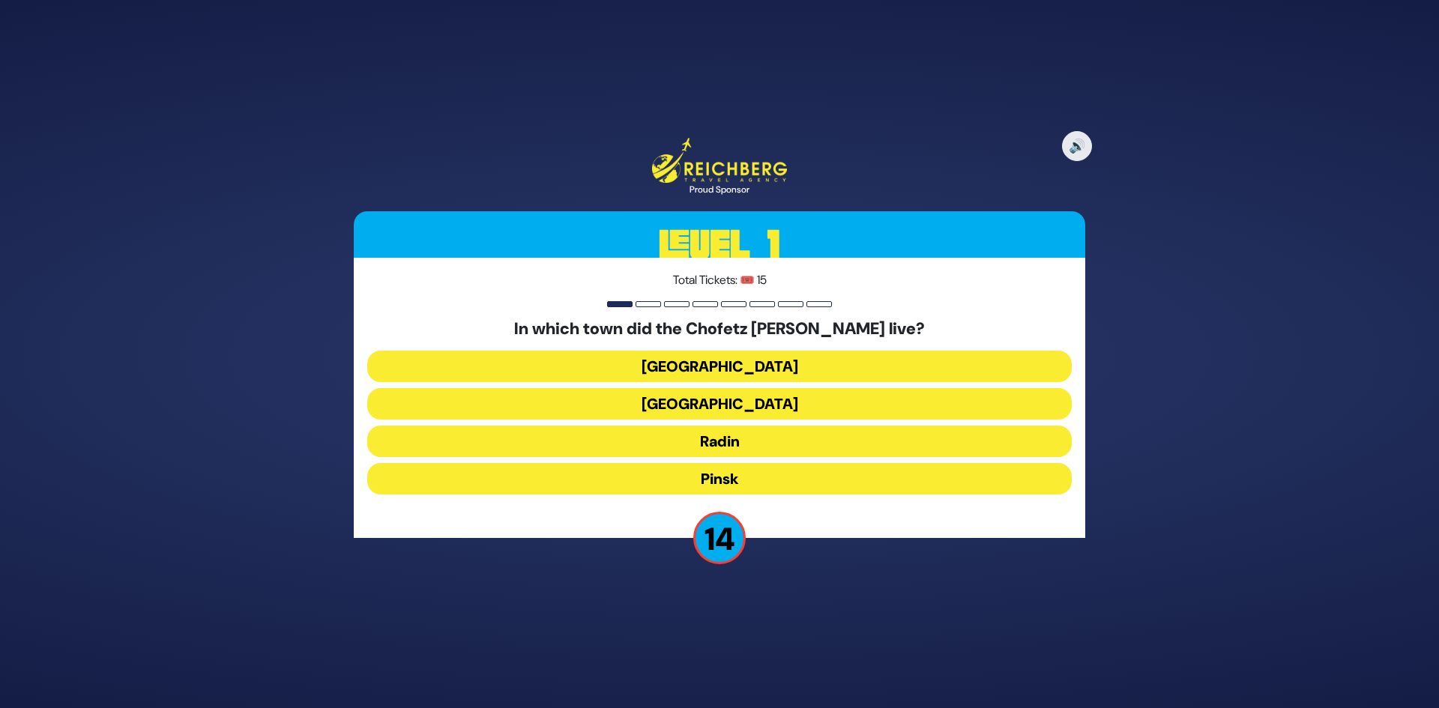
click at [756, 442] on button "Radin" at bounding box center [719, 441] width 705 height 31
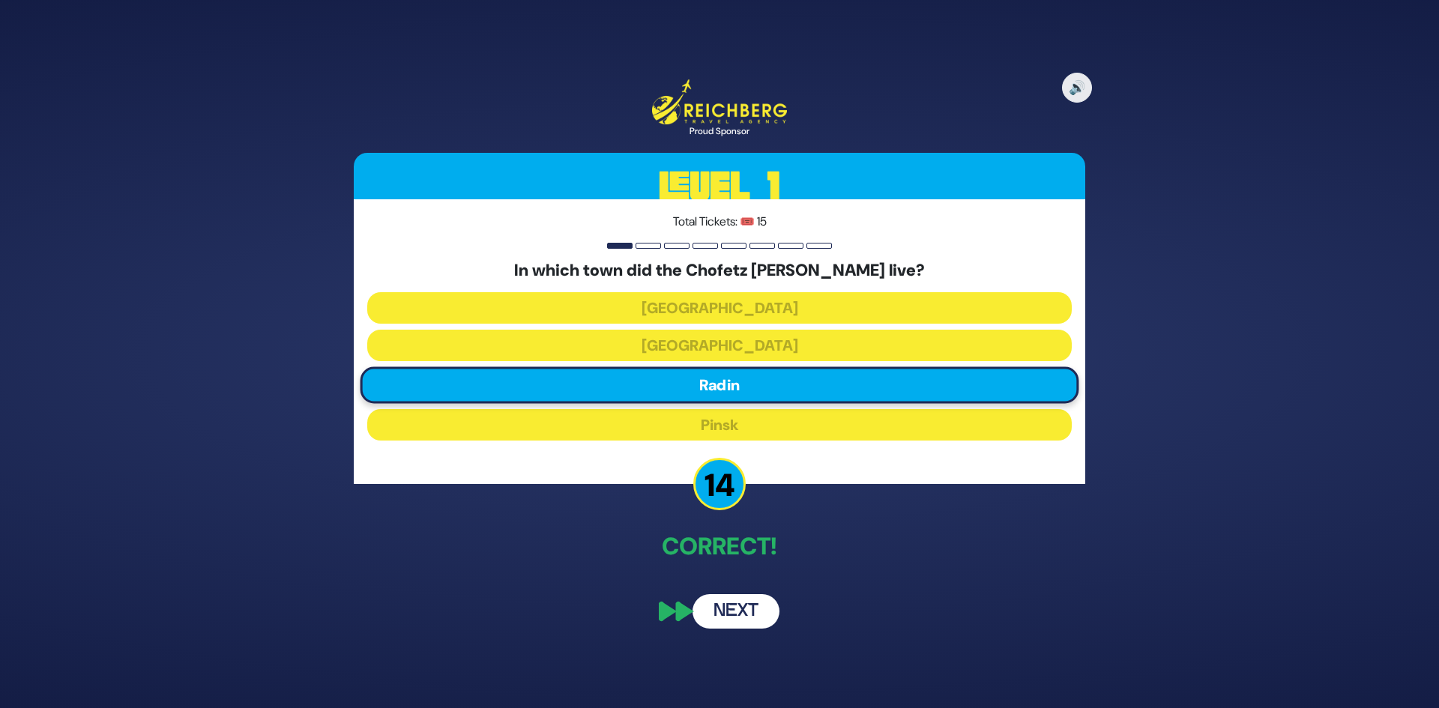
click at [741, 616] on button "Next" at bounding box center [736, 612] width 87 height 34
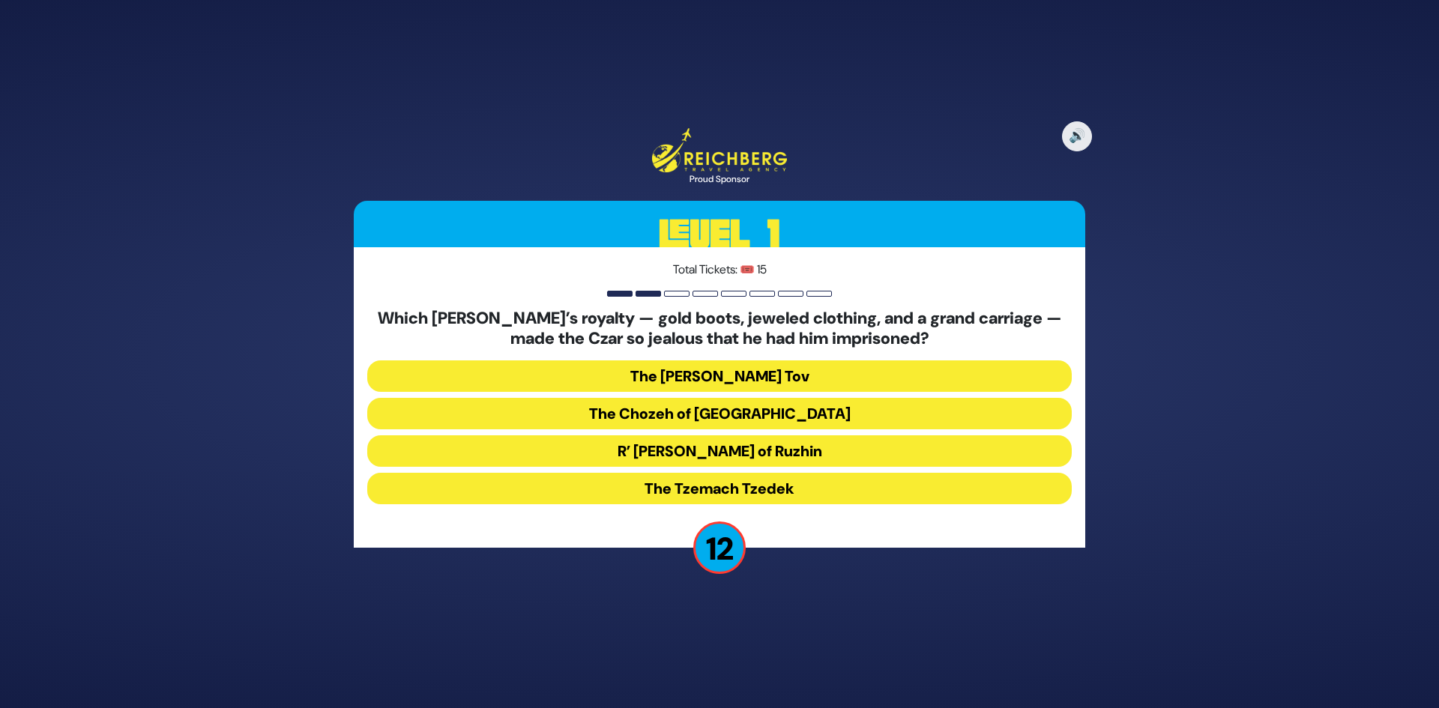
click at [780, 453] on button "R’ Yisroel of Ruzhin" at bounding box center [719, 451] width 705 height 31
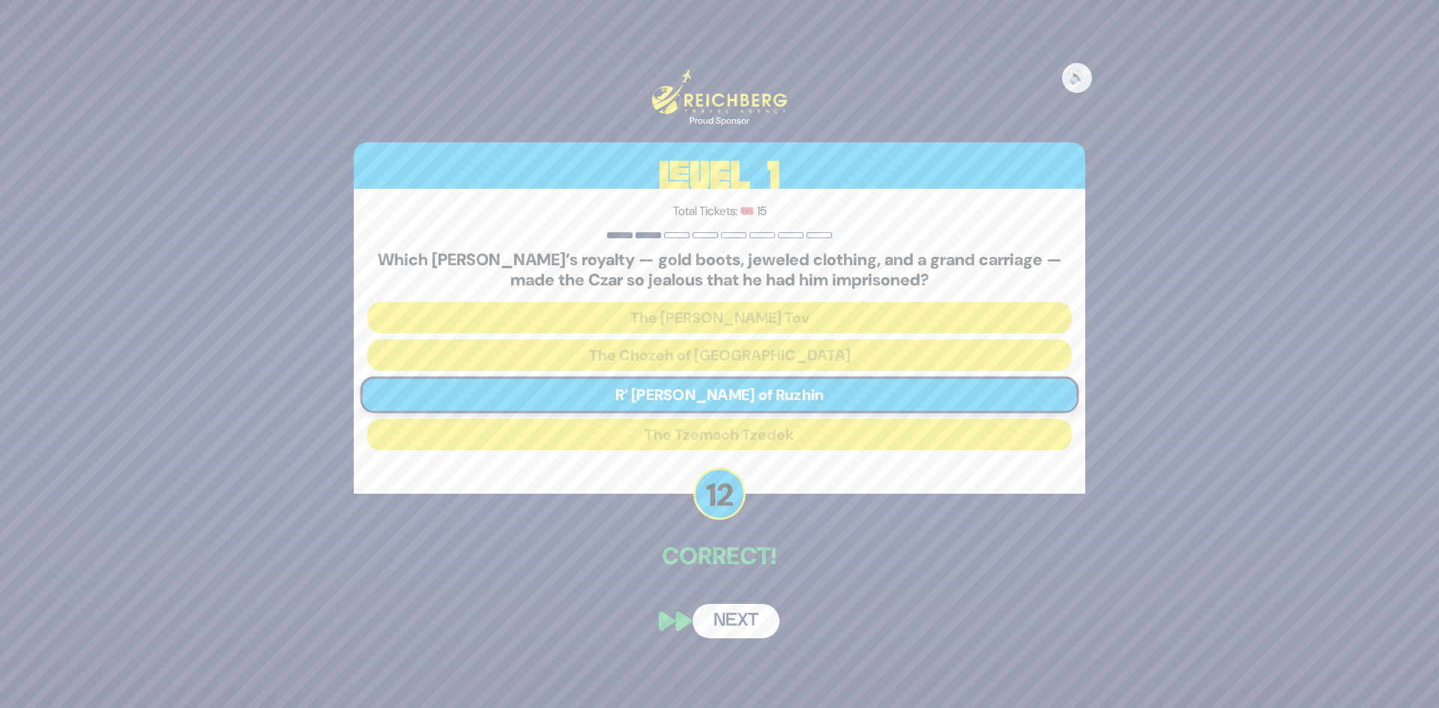
click at [759, 620] on button "Next" at bounding box center [736, 621] width 87 height 34
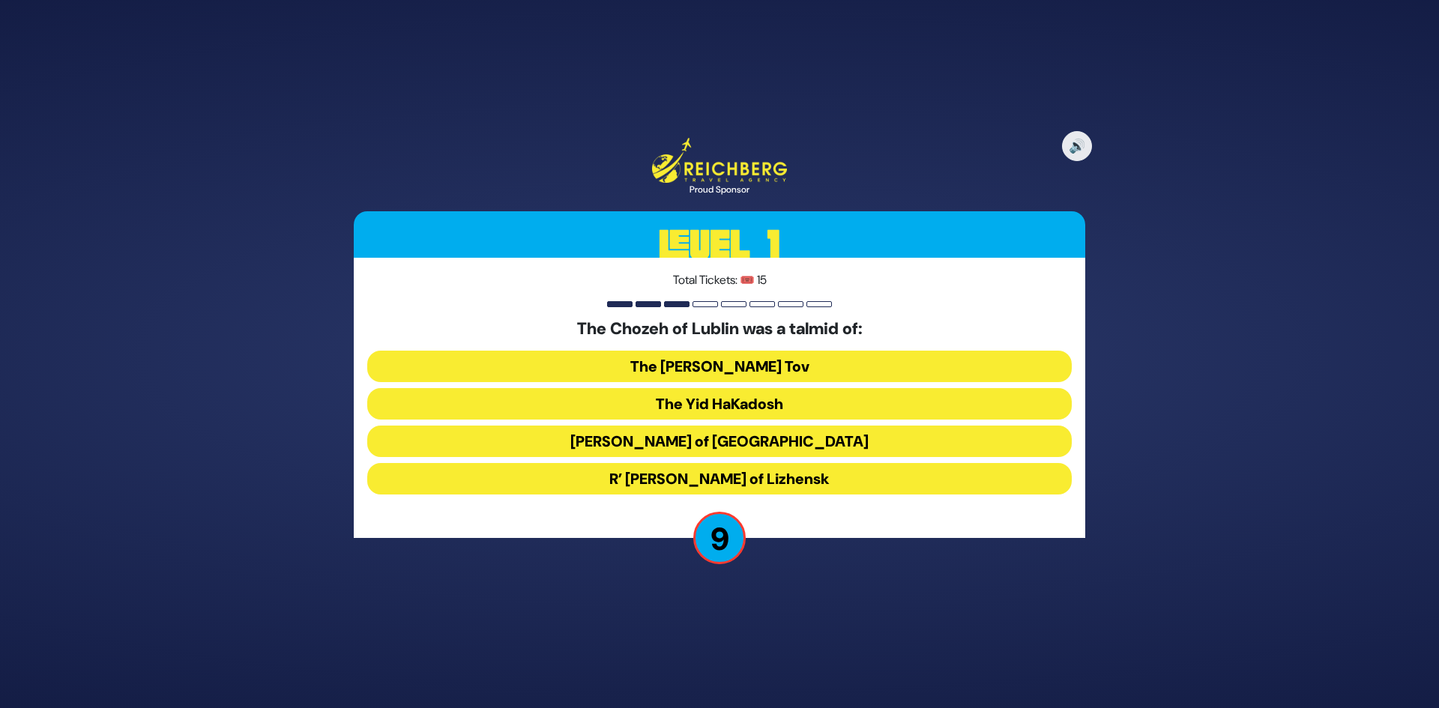
click at [757, 442] on button "Reb Tzadok Hakohen of Lublin" at bounding box center [719, 441] width 705 height 31
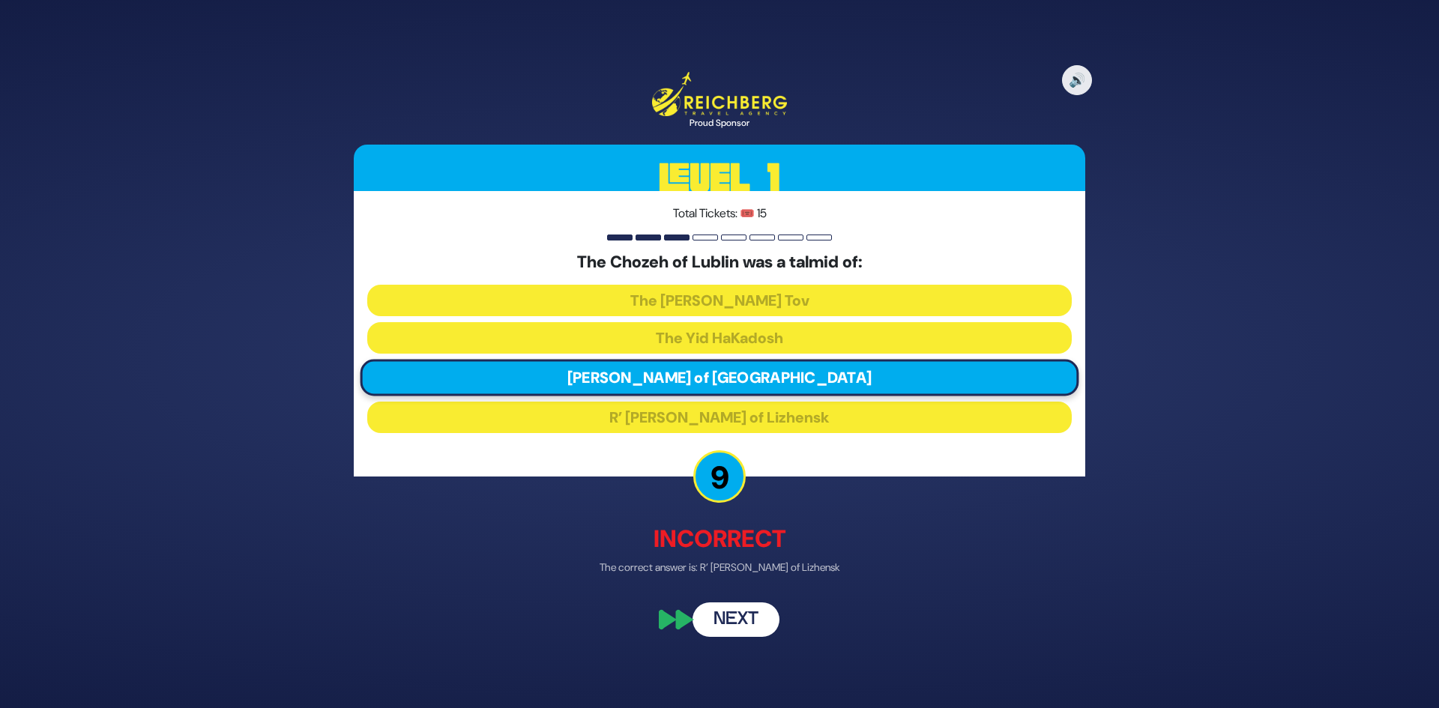
click at [754, 626] on button "Next" at bounding box center [736, 619] width 87 height 34
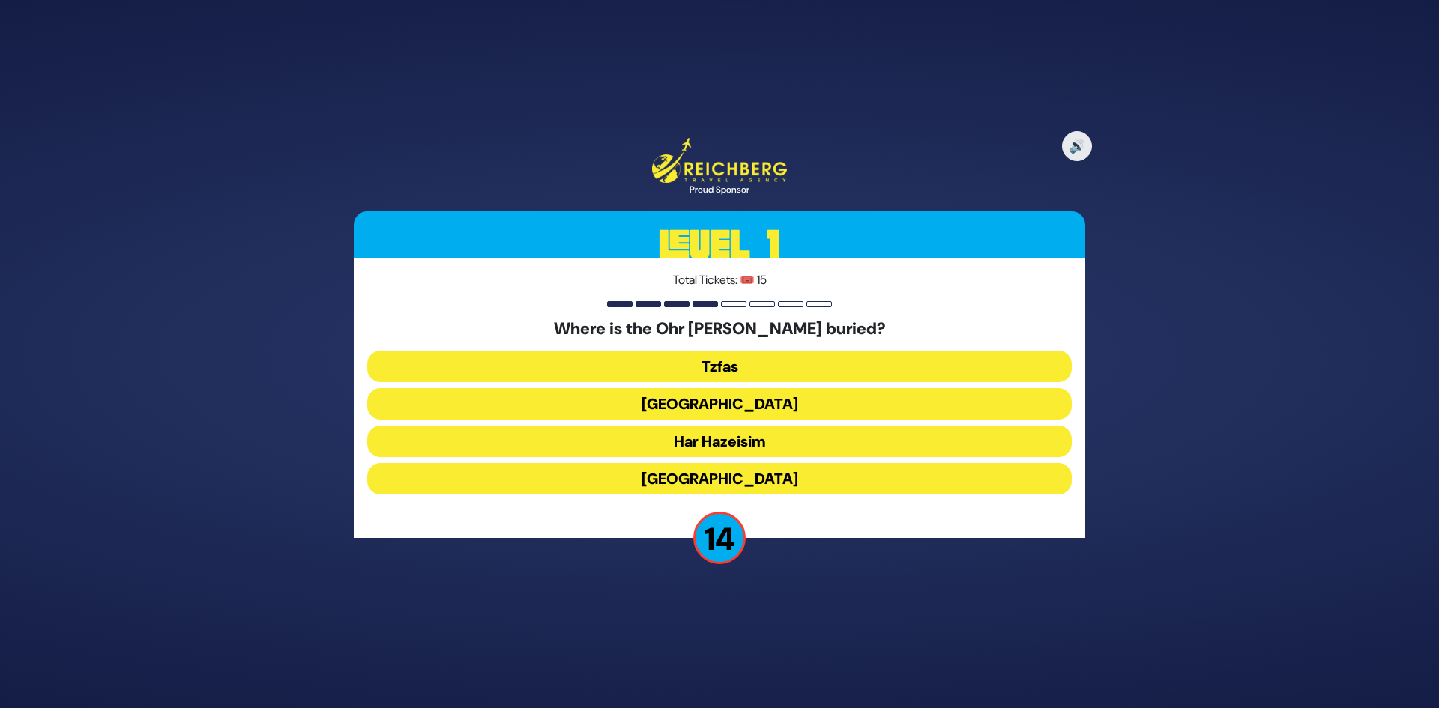
click at [753, 447] on button "Har Hazeisim" at bounding box center [719, 441] width 705 height 31
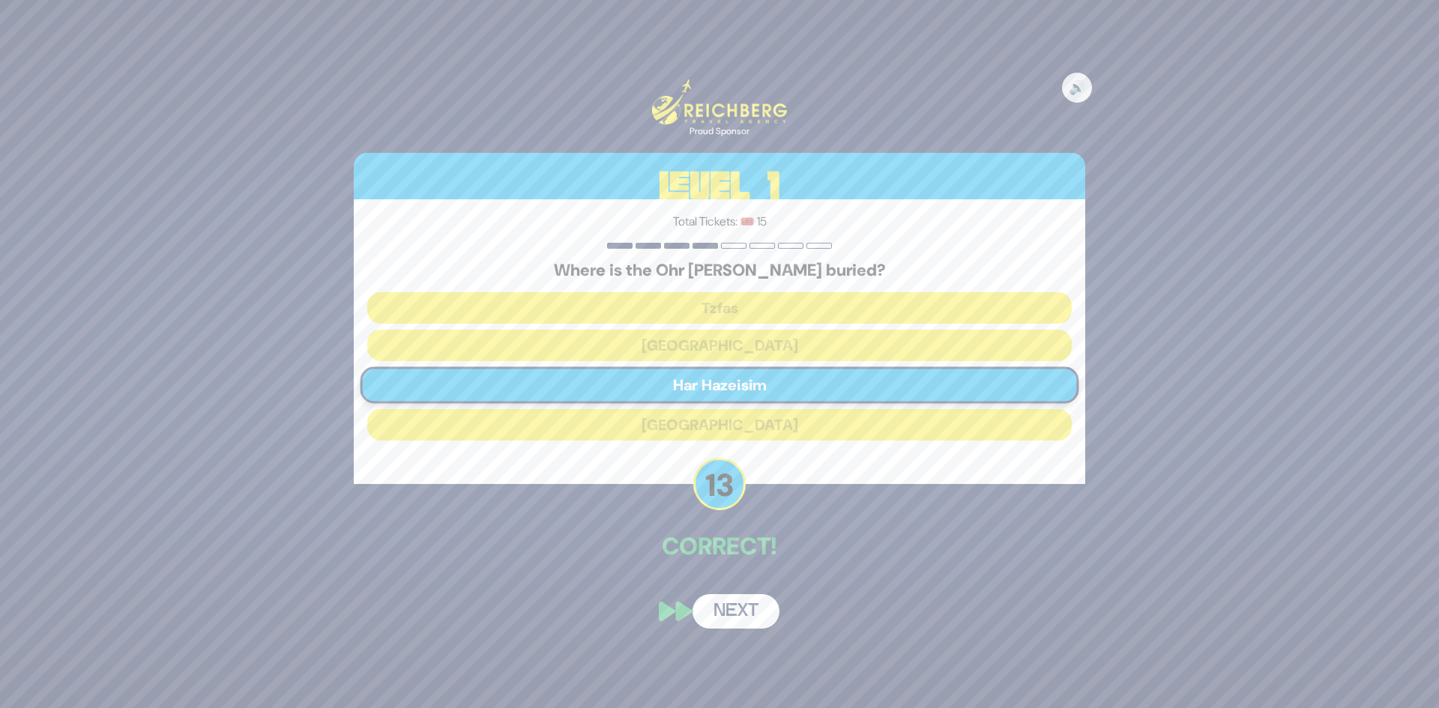
click at [761, 620] on button "Next" at bounding box center [736, 612] width 87 height 34
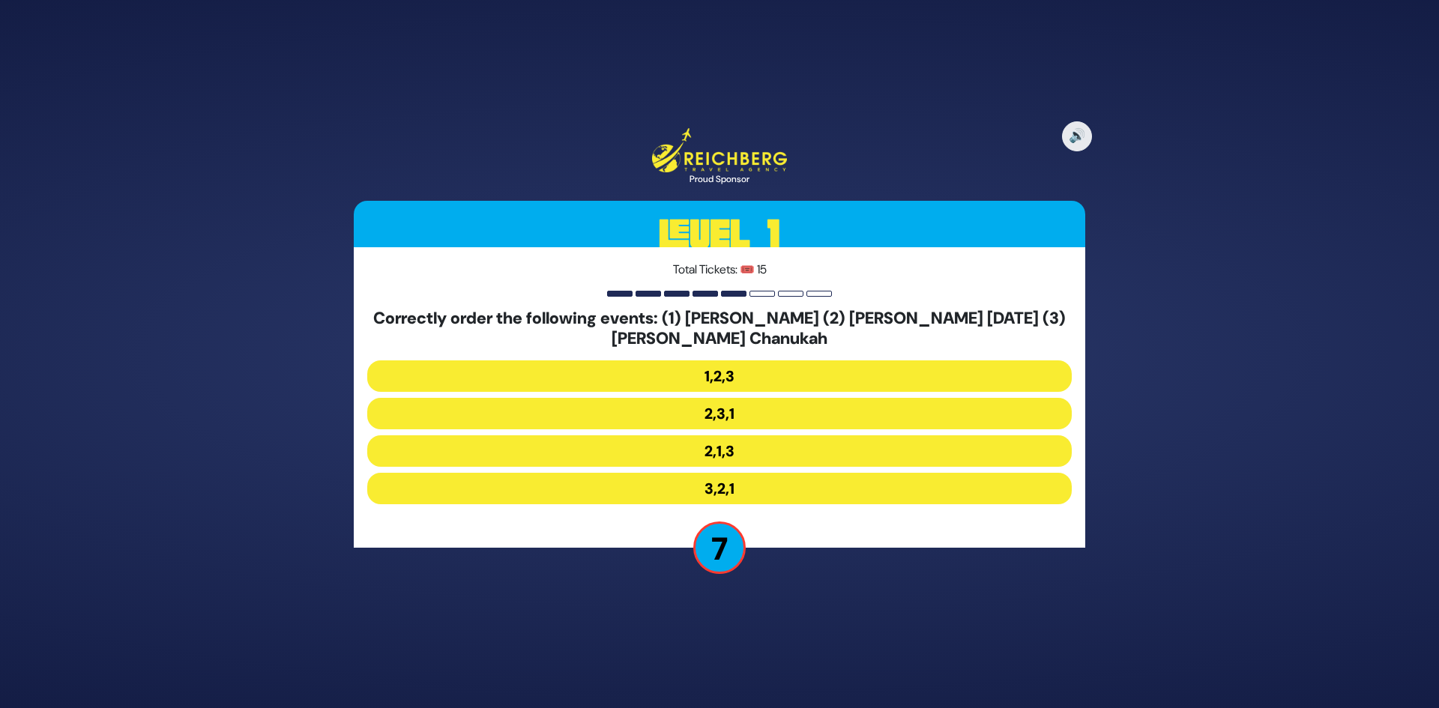
click at [726, 454] on button "2,1,3" at bounding box center [719, 451] width 705 height 31
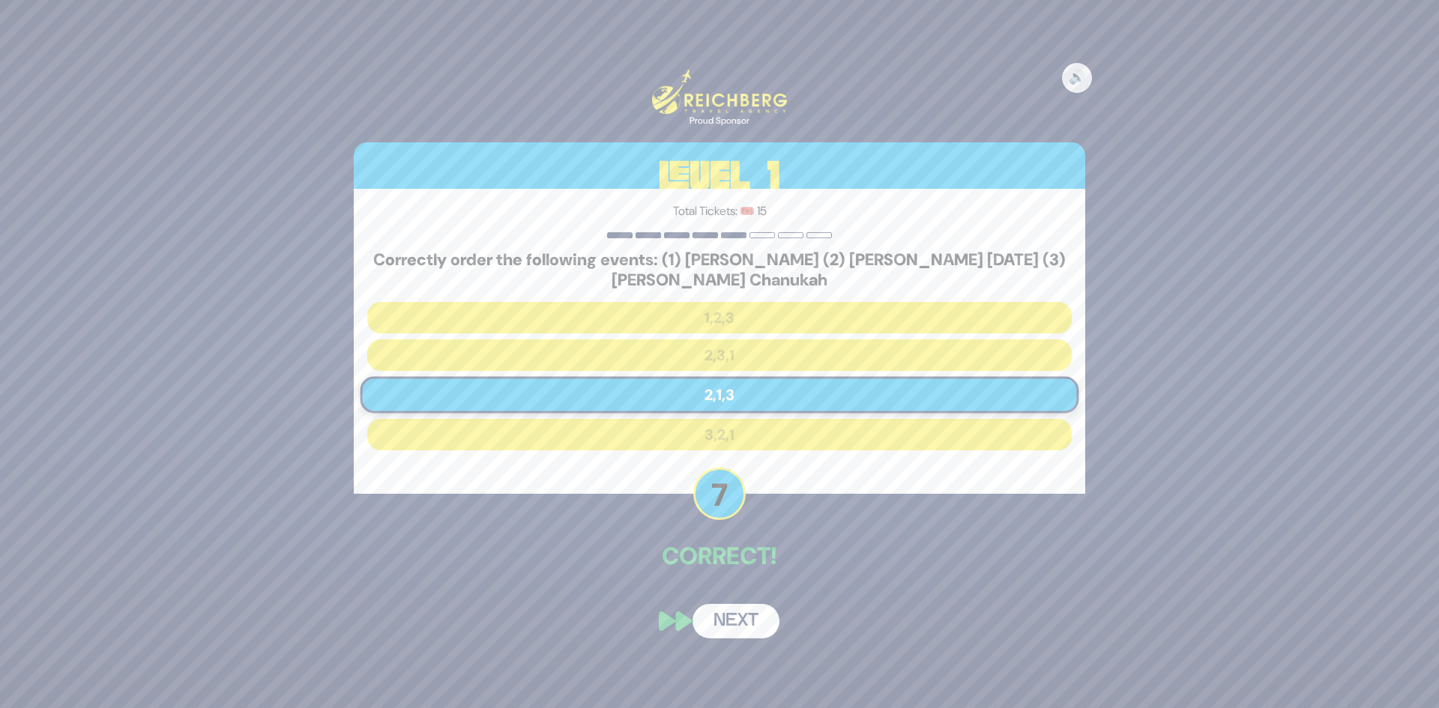
click at [720, 613] on button "Next" at bounding box center [736, 621] width 87 height 34
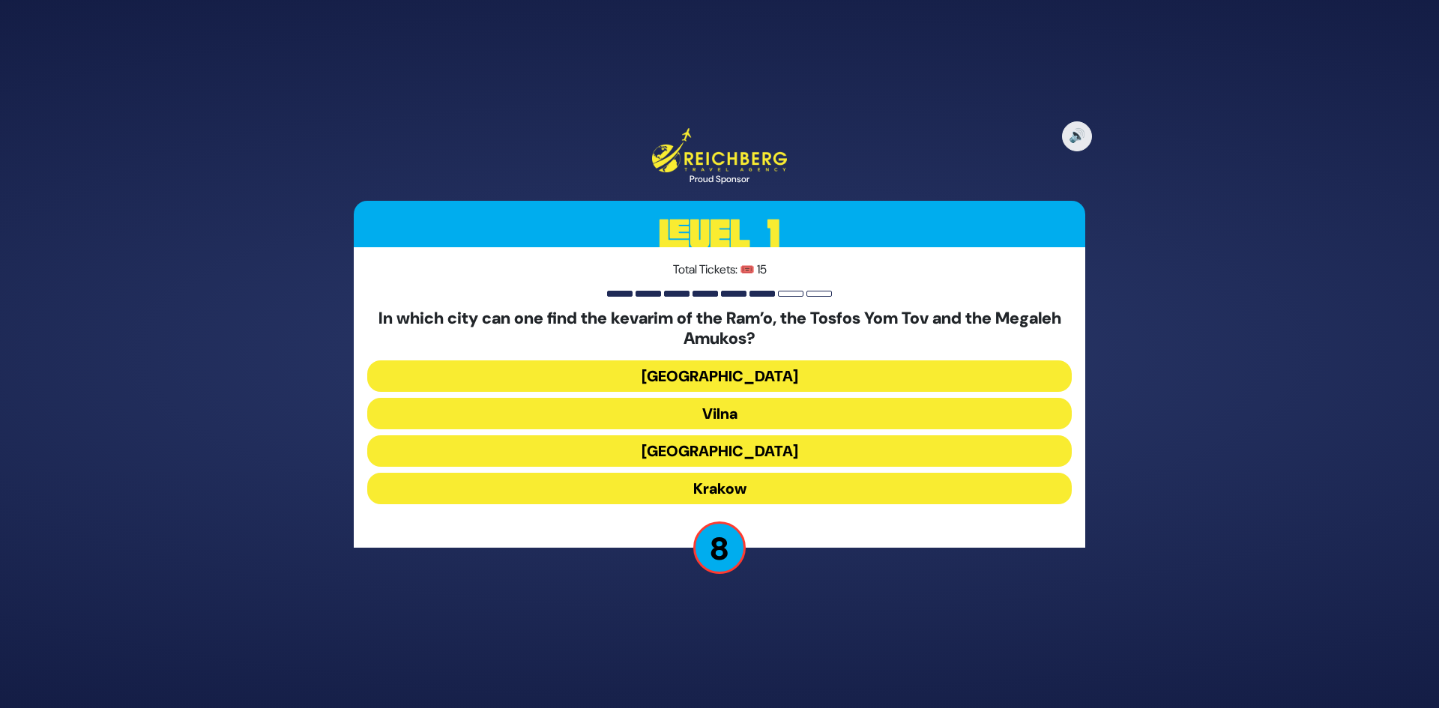
click at [753, 485] on button "Krakow" at bounding box center [719, 488] width 705 height 31
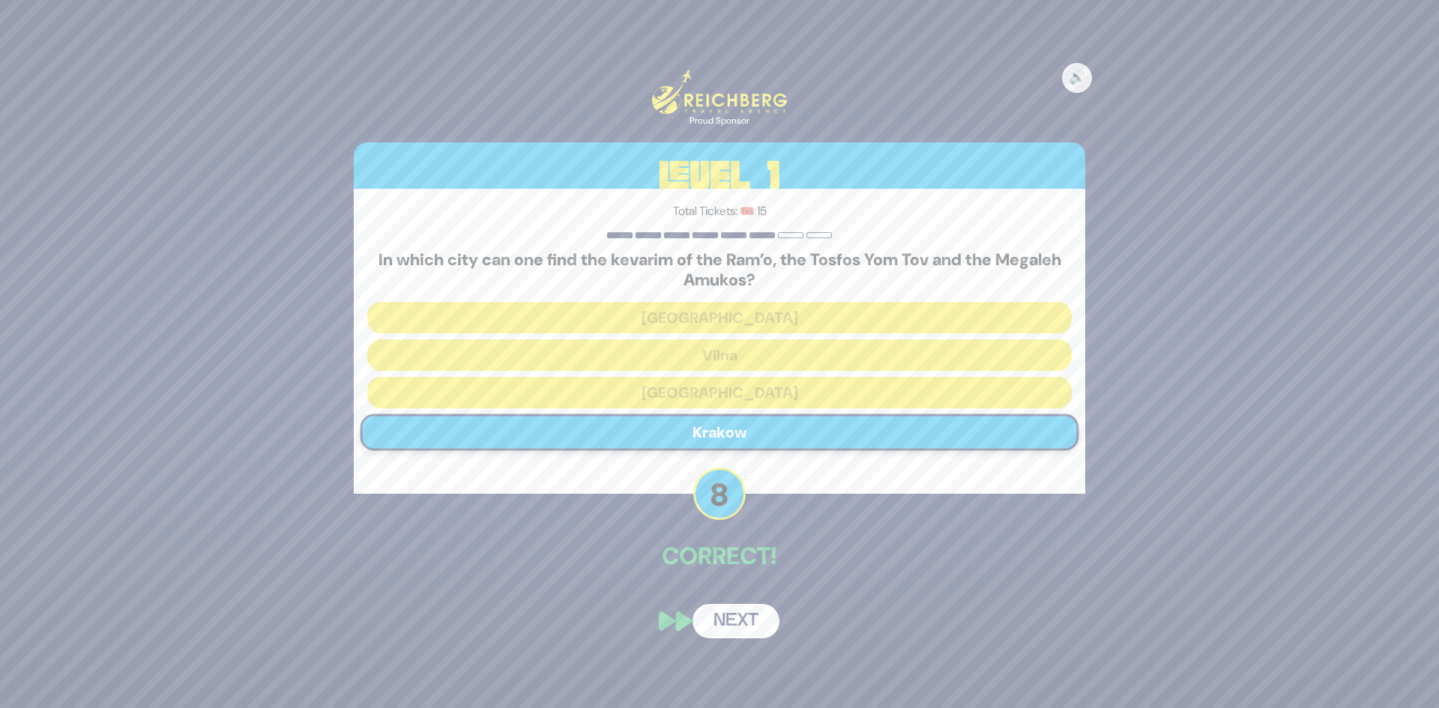
click at [735, 626] on button "Next" at bounding box center [736, 621] width 87 height 34
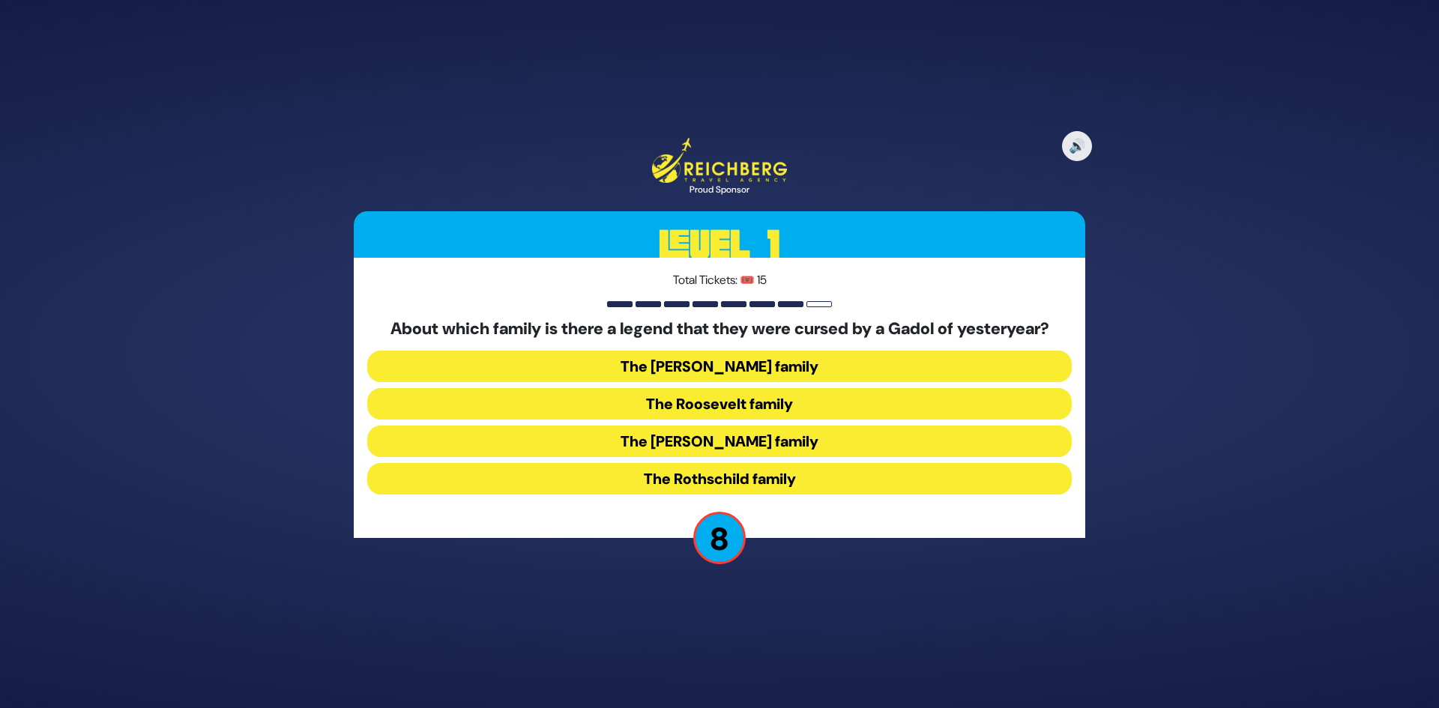
click at [780, 472] on button "The Rothschild family" at bounding box center [719, 478] width 705 height 31
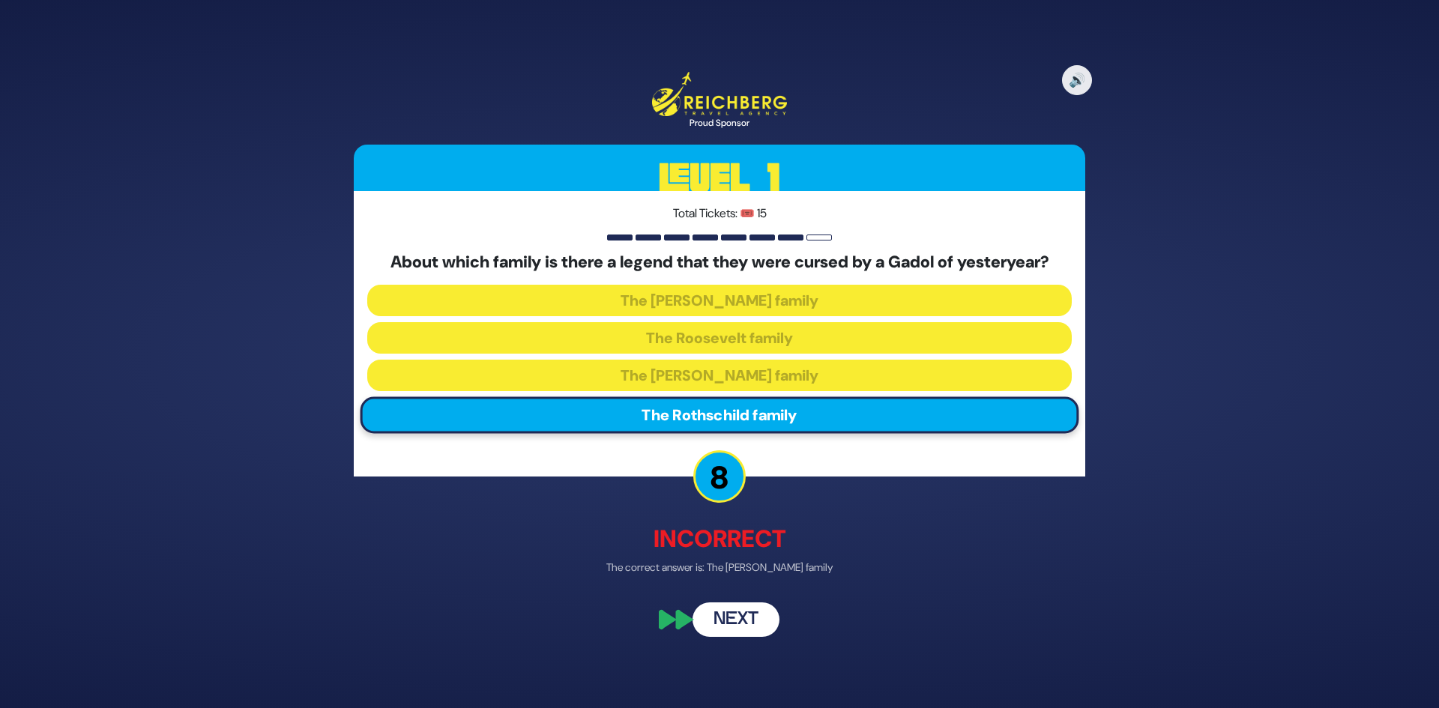
click at [728, 622] on button "Next" at bounding box center [736, 619] width 87 height 34
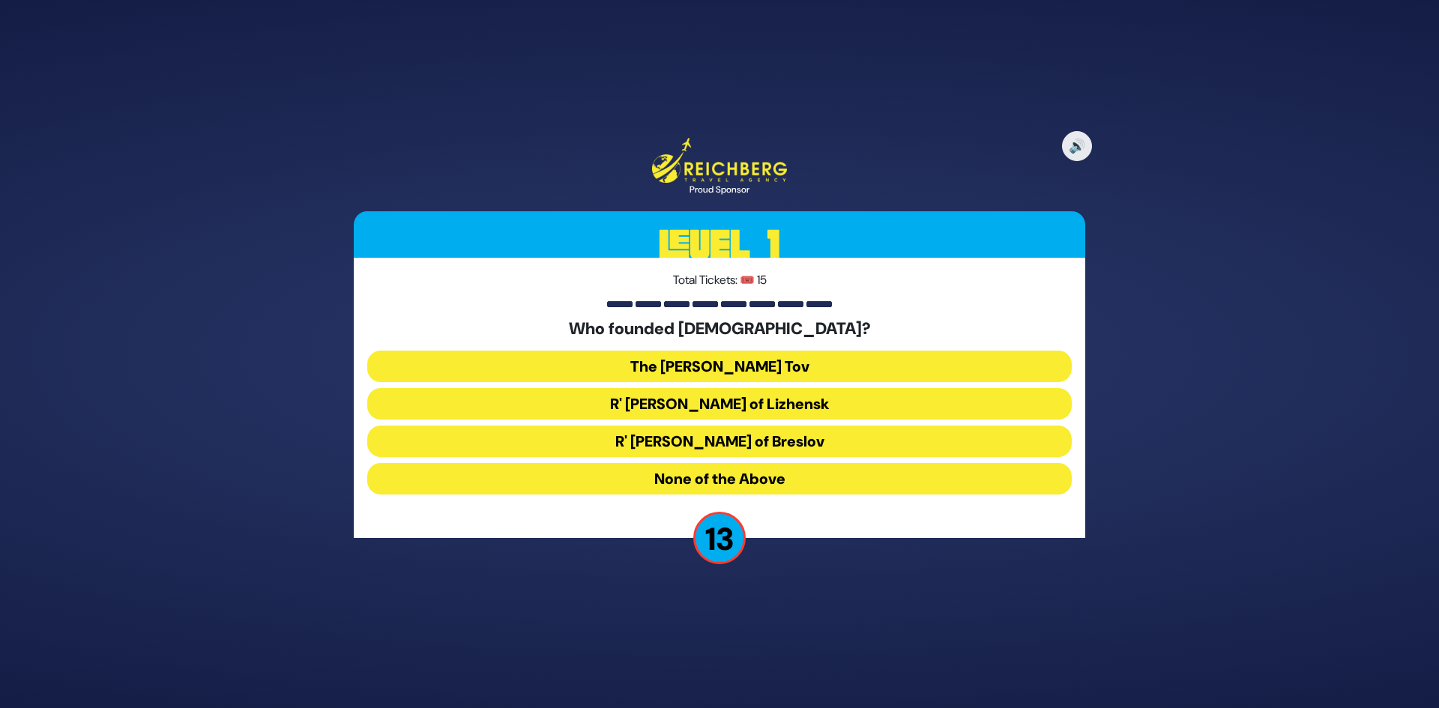
click at [764, 370] on button "The Baal Shem Tov" at bounding box center [719, 366] width 705 height 31
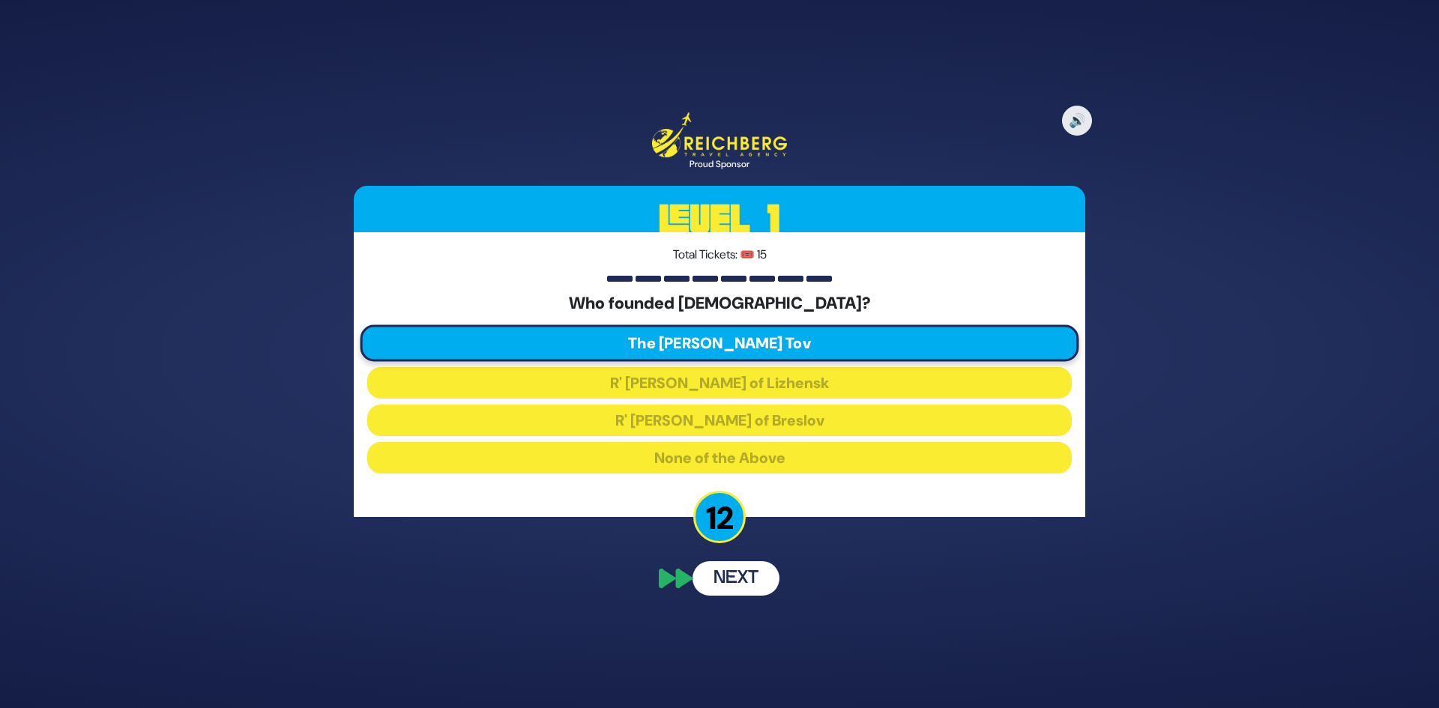
click at [745, 591] on button "Next" at bounding box center [736, 579] width 87 height 34
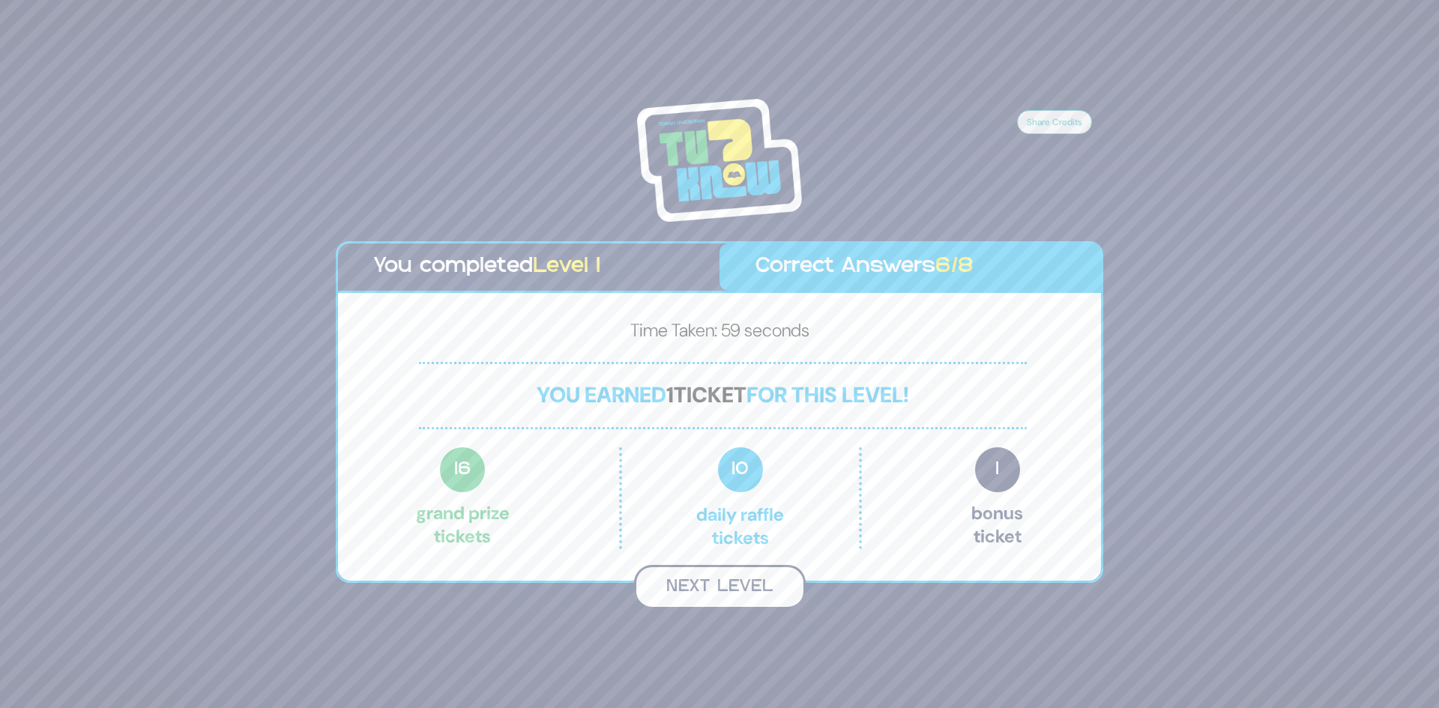
click at [738, 593] on button "Next Level" at bounding box center [720, 587] width 172 height 44
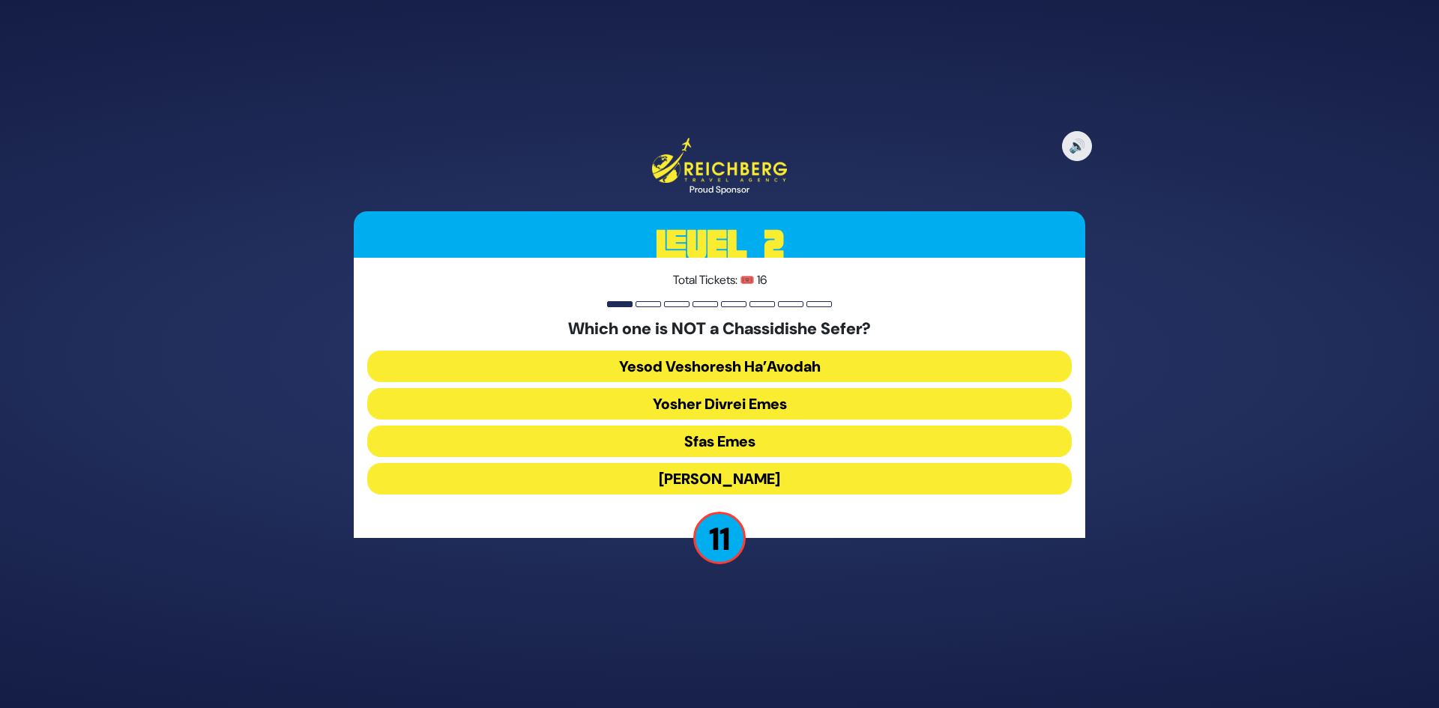
click at [789, 367] on button "Yesod Veshoresh Ha’Avodah" at bounding box center [719, 366] width 705 height 31
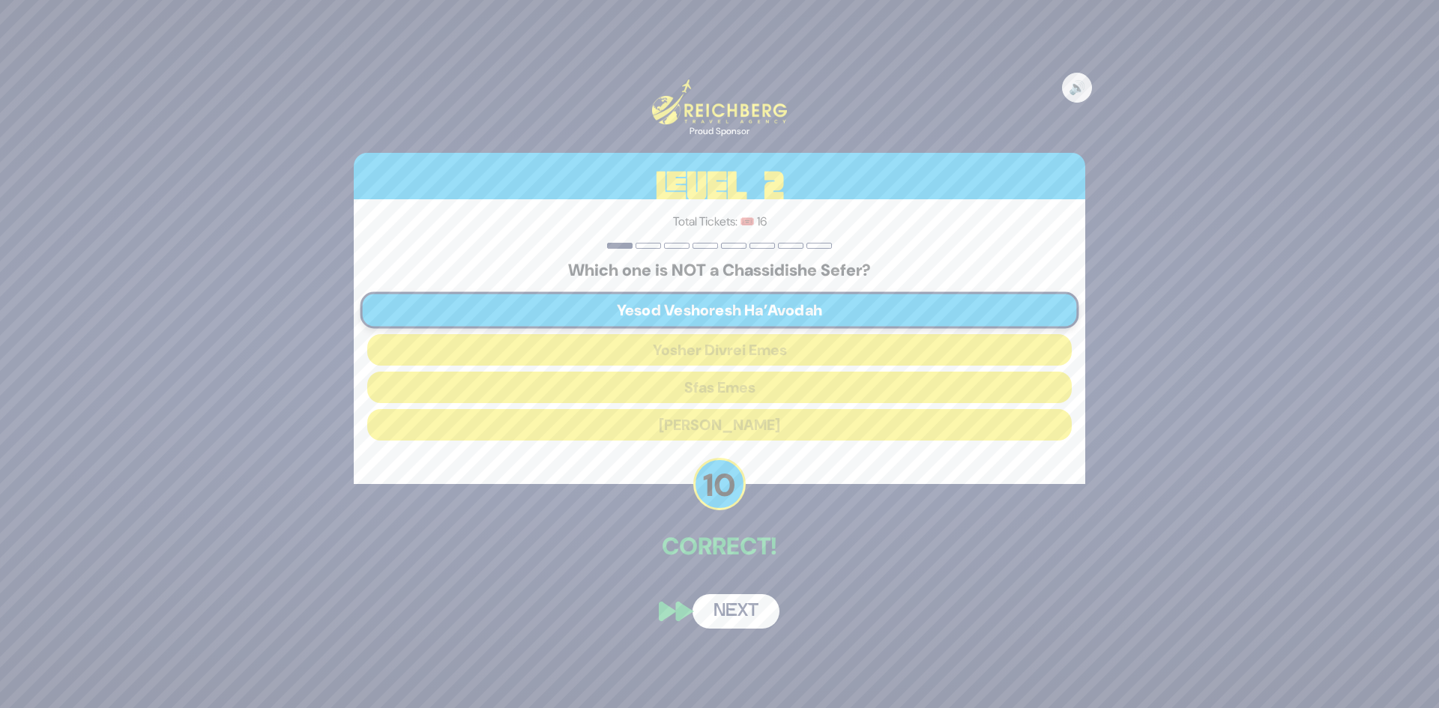
click at [735, 604] on button "Next" at bounding box center [736, 612] width 87 height 34
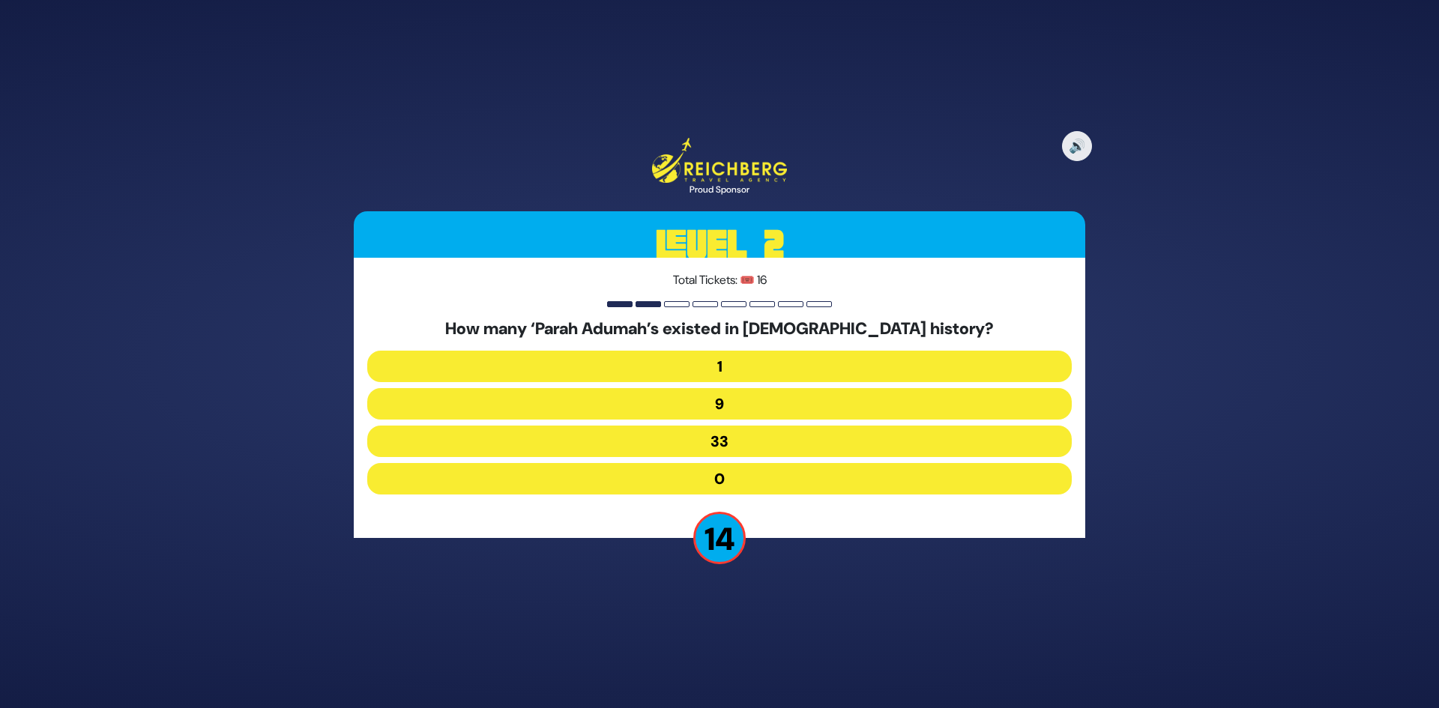
click at [723, 412] on button "9" at bounding box center [719, 403] width 705 height 31
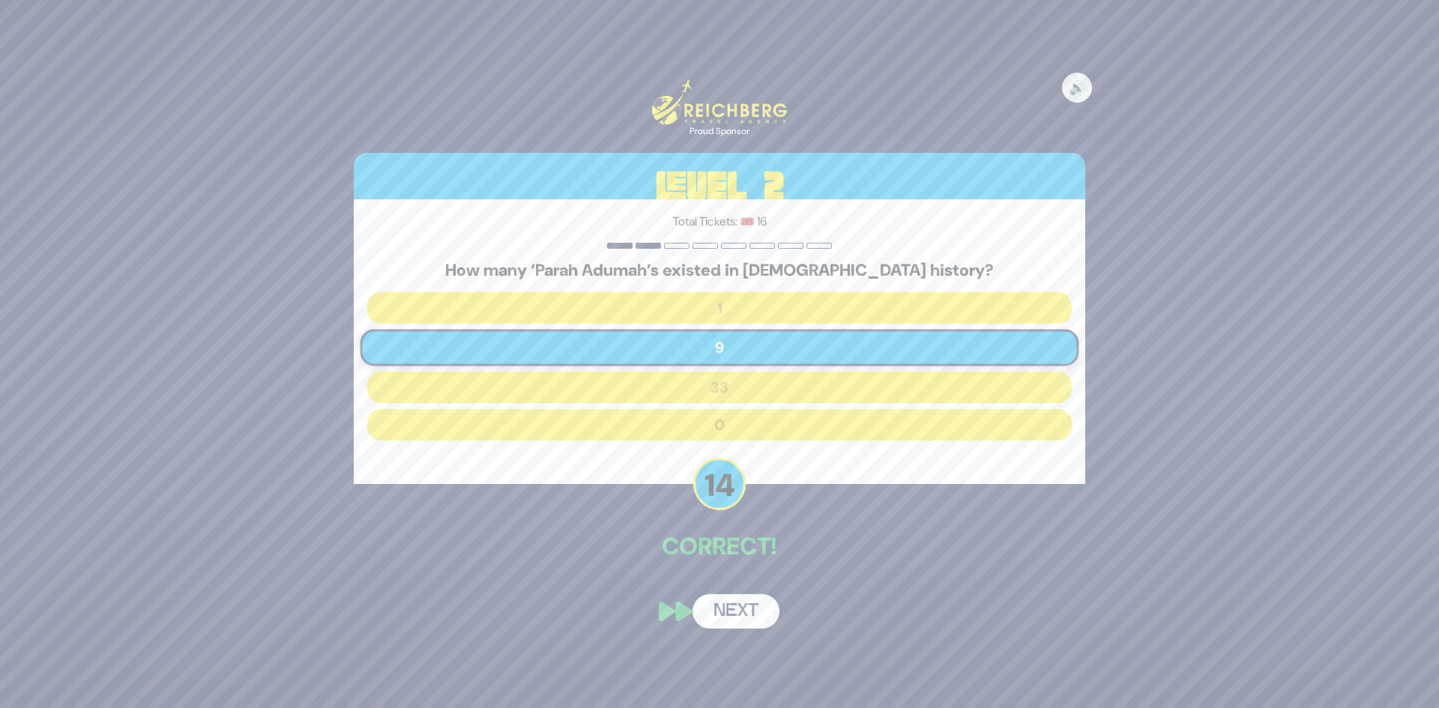
click at [746, 613] on button "Next" at bounding box center [736, 612] width 87 height 34
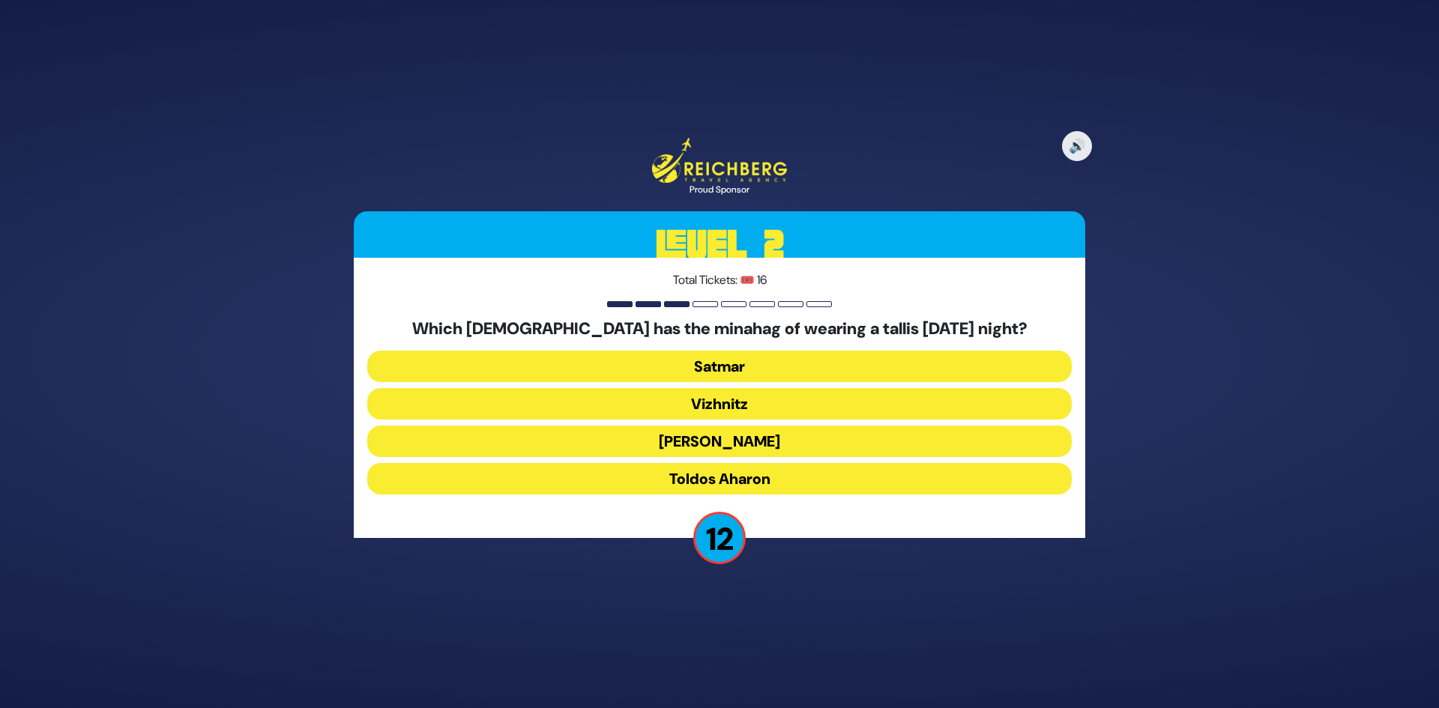
click at [770, 476] on button "Toldos Aharon" at bounding box center [719, 478] width 705 height 31
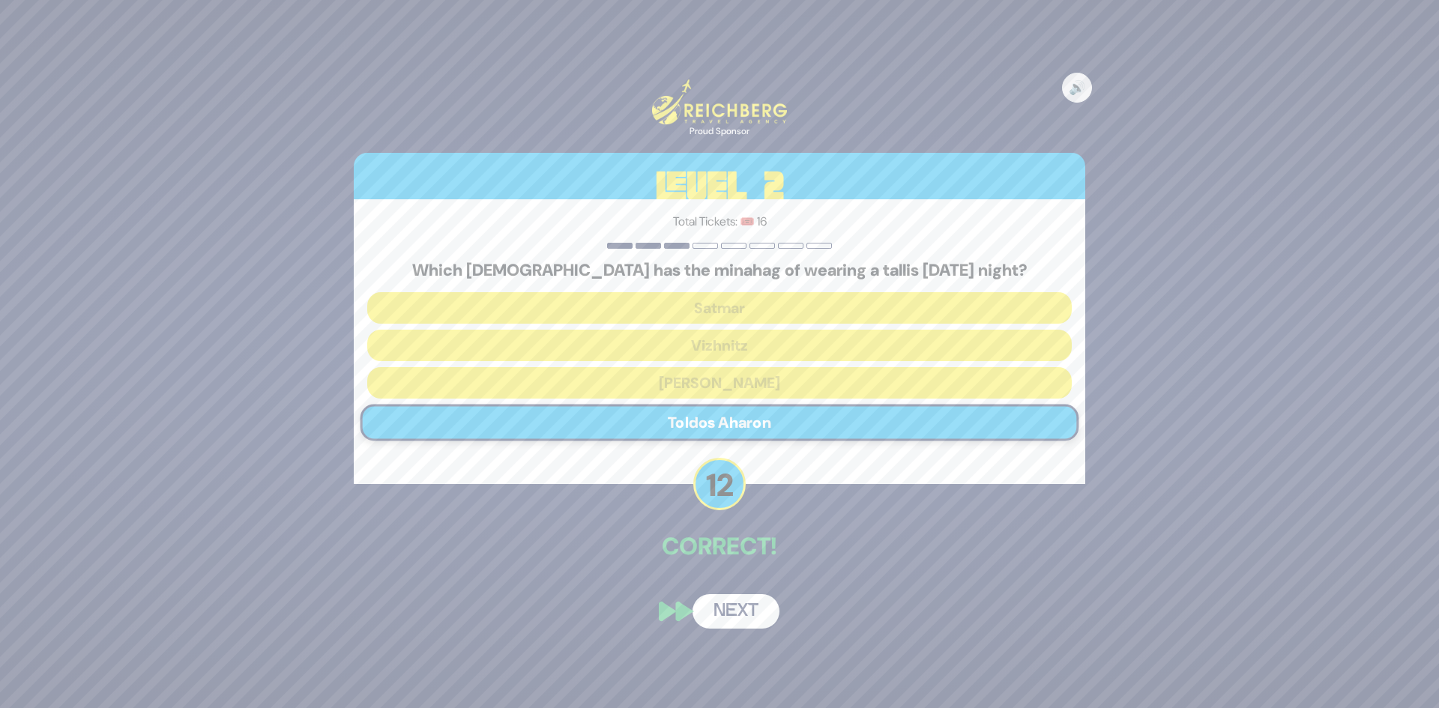
click at [756, 603] on button "Next" at bounding box center [736, 612] width 87 height 34
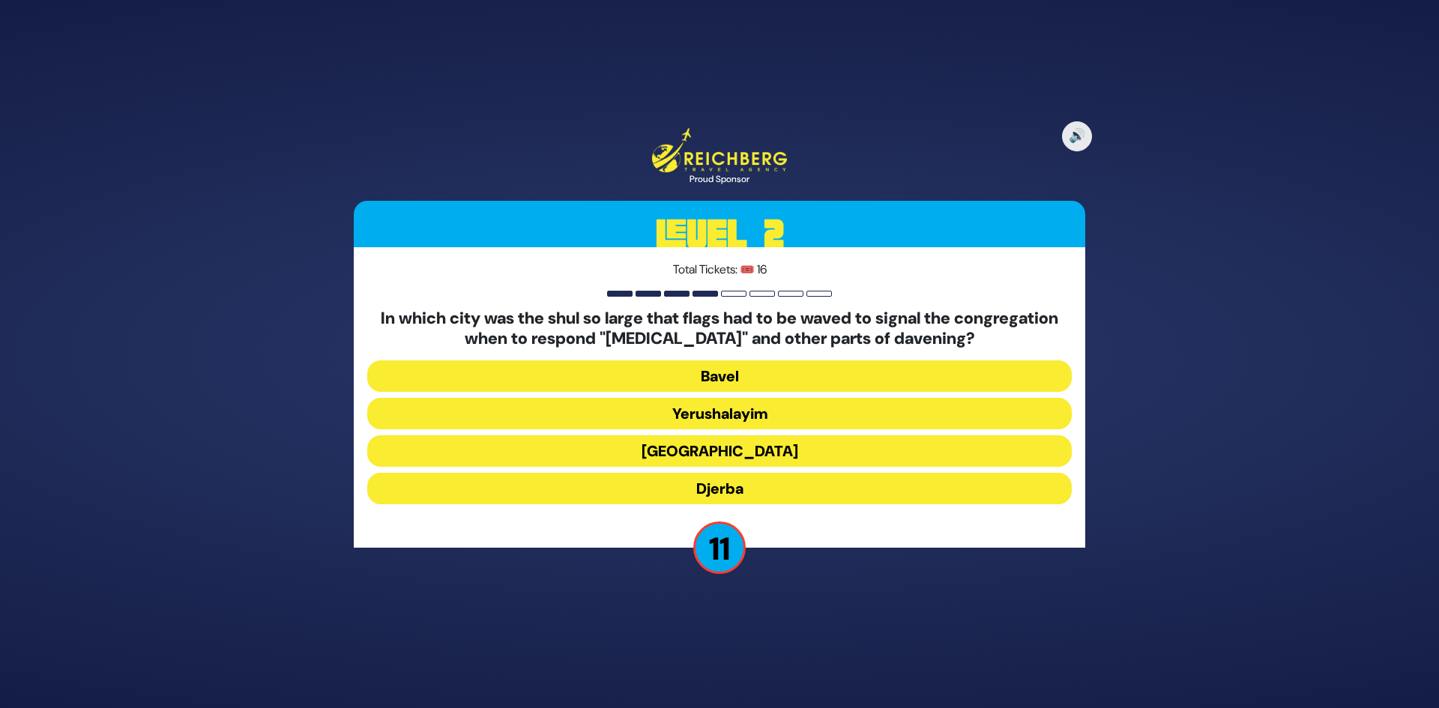
click at [762, 451] on button "Alexandria" at bounding box center [719, 451] width 705 height 31
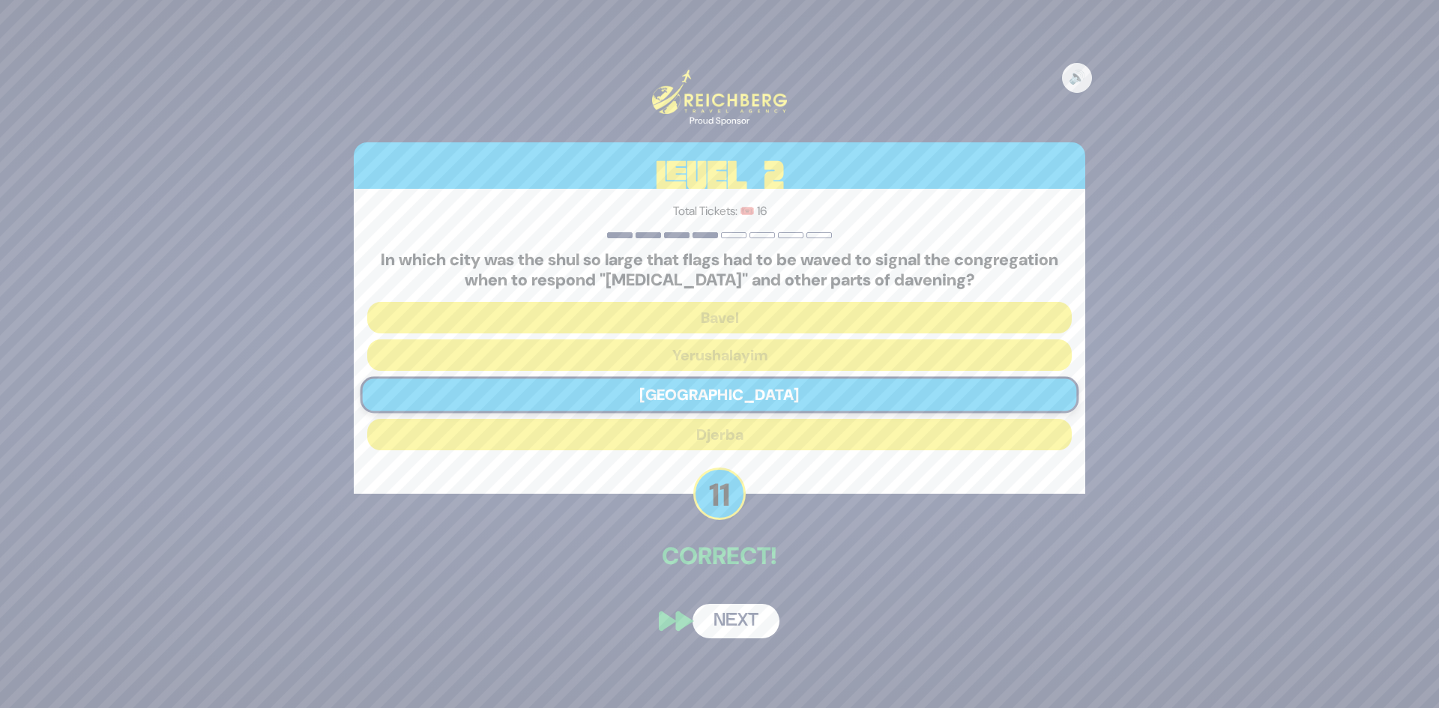
click at [749, 615] on button "Next" at bounding box center [736, 621] width 87 height 34
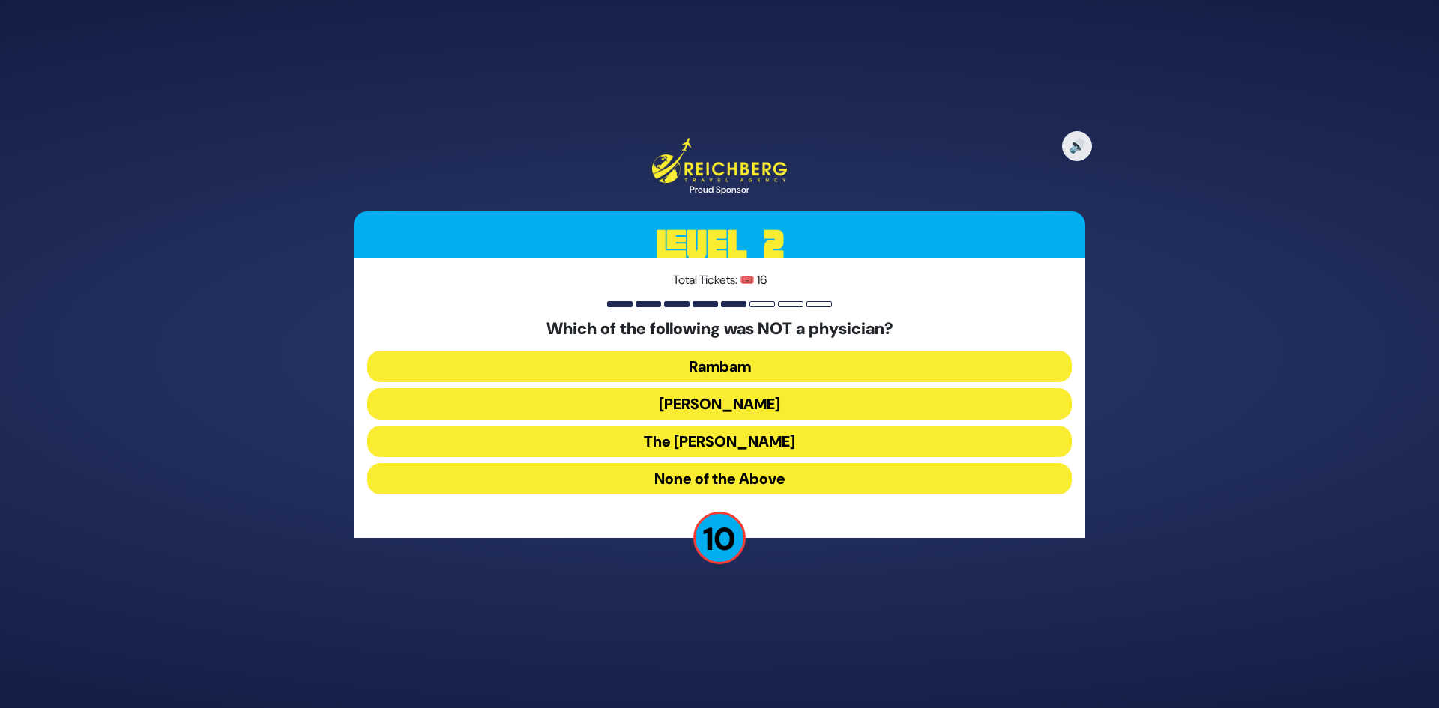
click at [744, 409] on button "Ibn Ezra" at bounding box center [719, 403] width 705 height 31
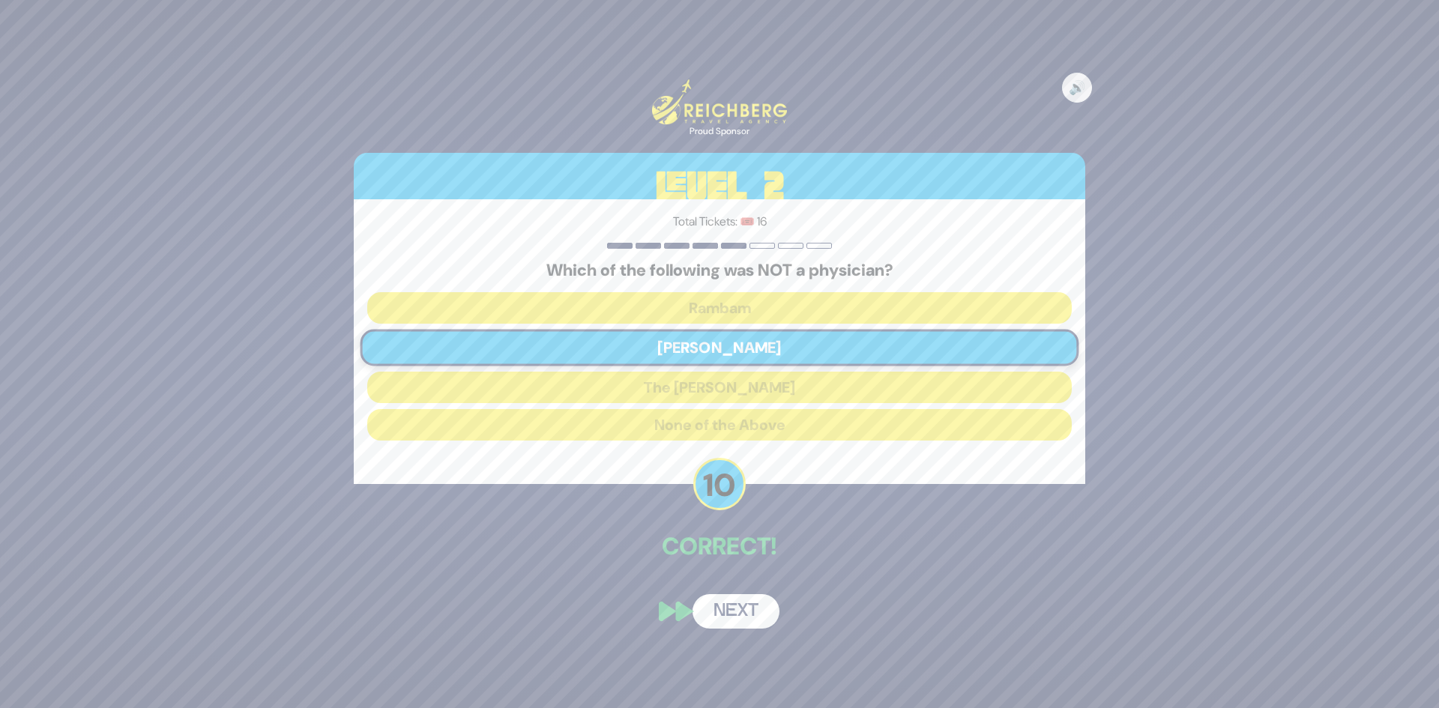
click at [754, 606] on button "Next" at bounding box center [736, 612] width 87 height 34
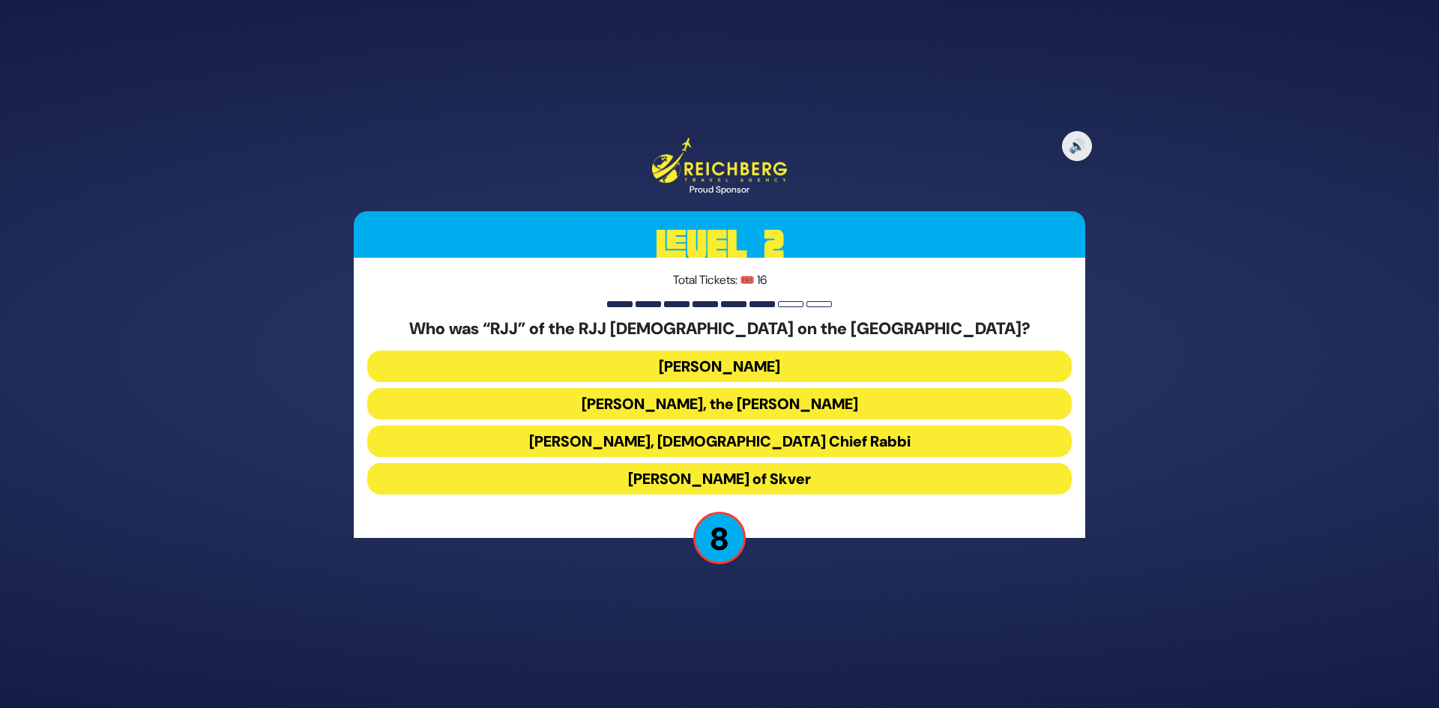
click at [725, 405] on button "Rabbi Yaakov Yosef Yoszef, the Rav HaKolel" at bounding box center [719, 403] width 705 height 31
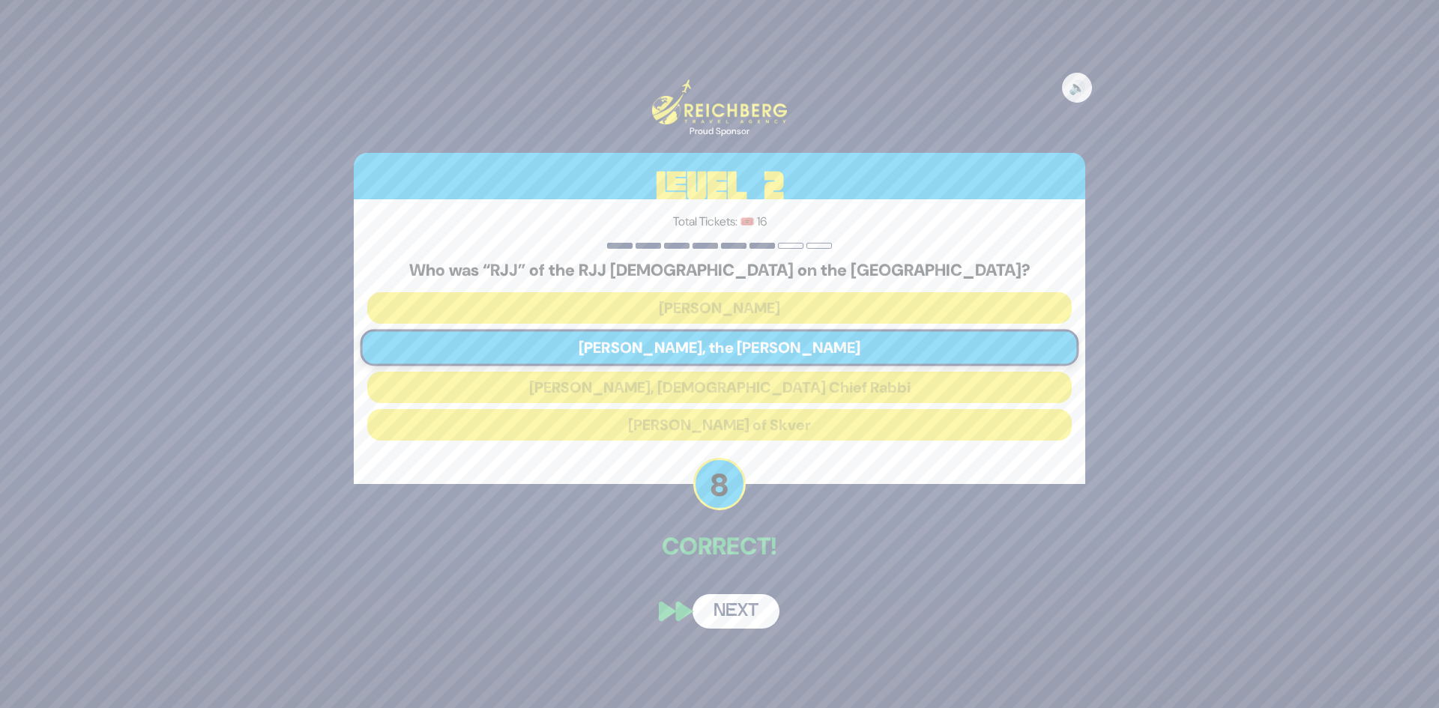
click at [744, 621] on button "Next" at bounding box center [736, 612] width 87 height 34
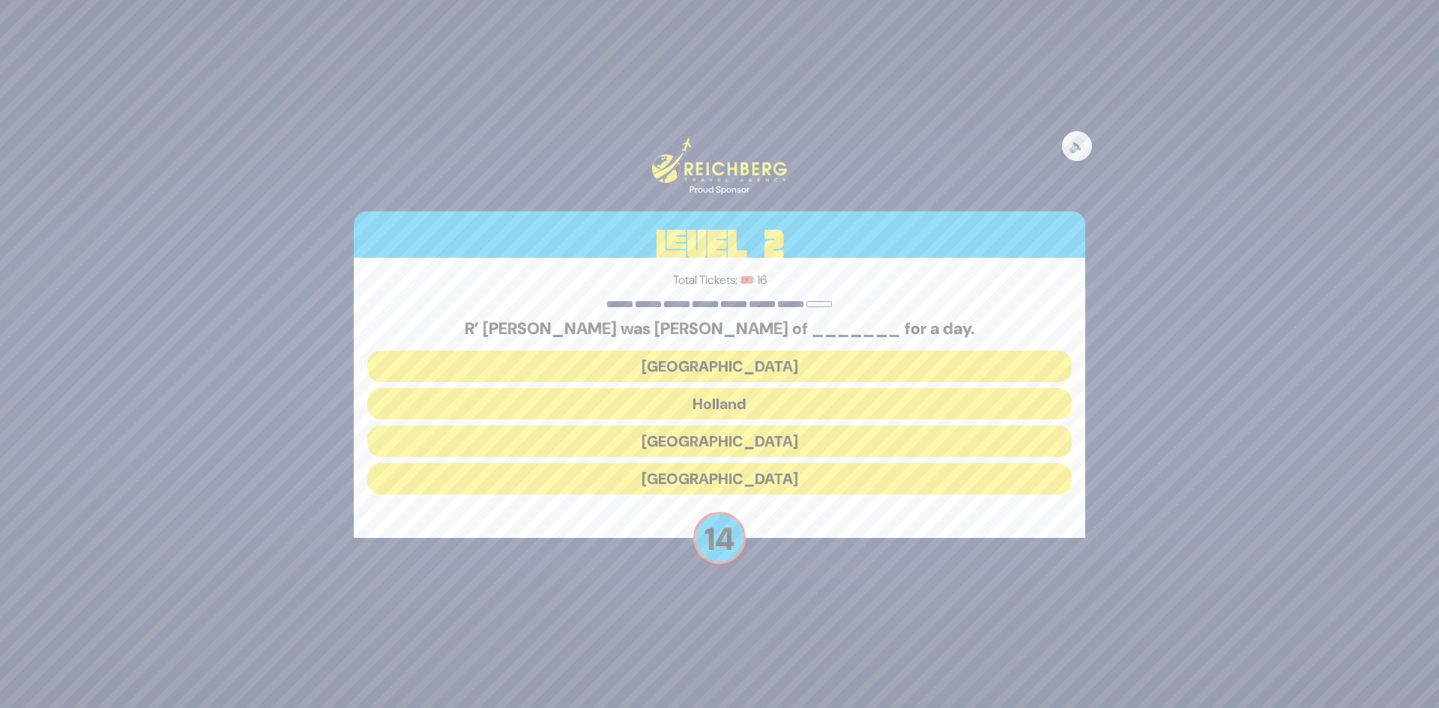
click at [720, 370] on button "Poland" at bounding box center [719, 366] width 705 height 31
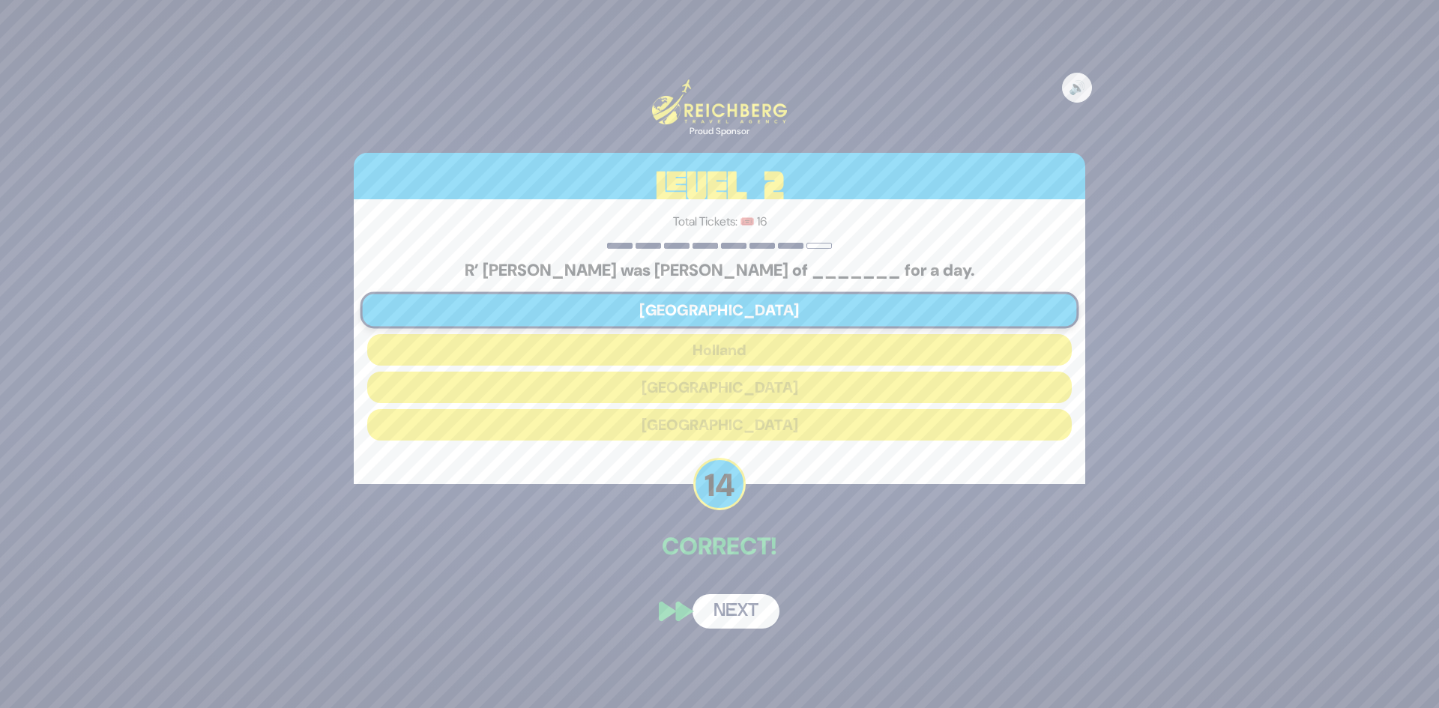
click at [764, 612] on button "Next" at bounding box center [736, 612] width 87 height 34
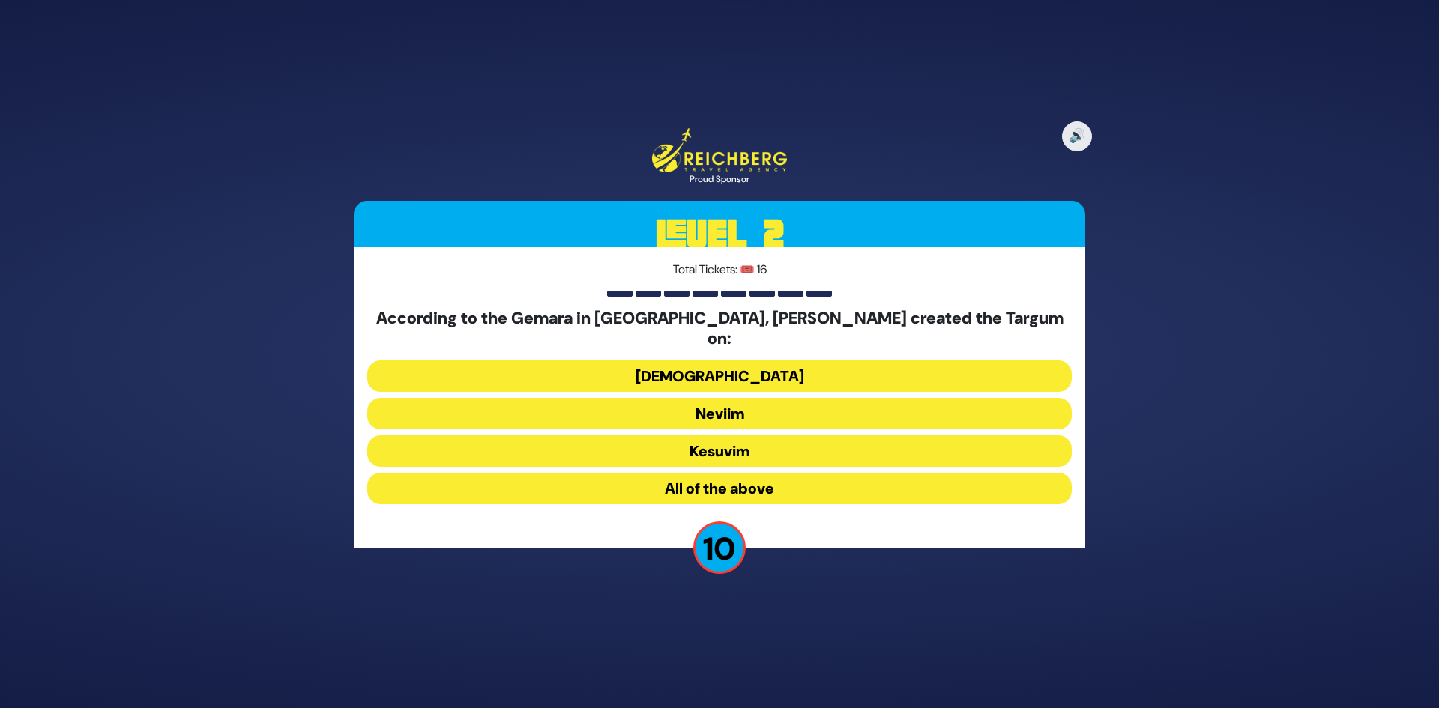
click at [744, 410] on button "Neviim" at bounding box center [719, 413] width 705 height 31
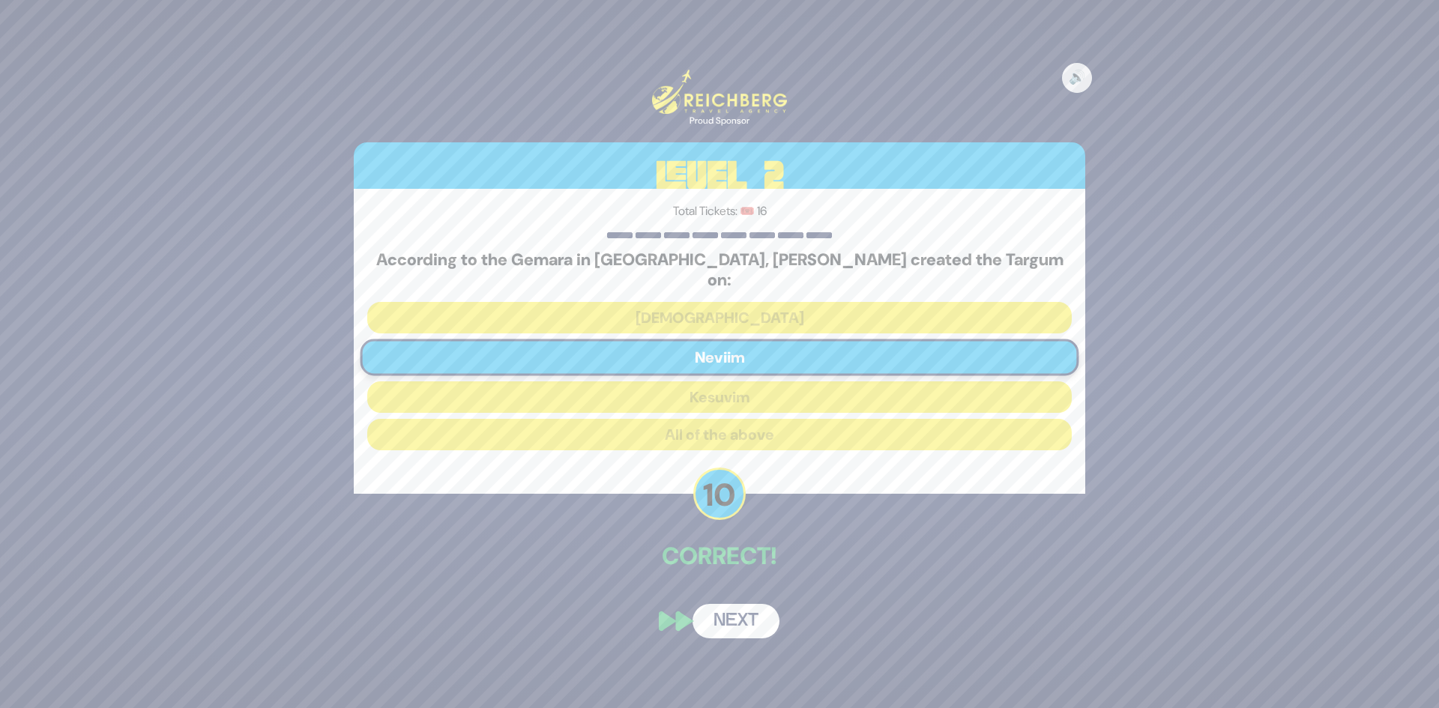
click at [750, 615] on button "Next" at bounding box center [736, 621] width 87 height 34
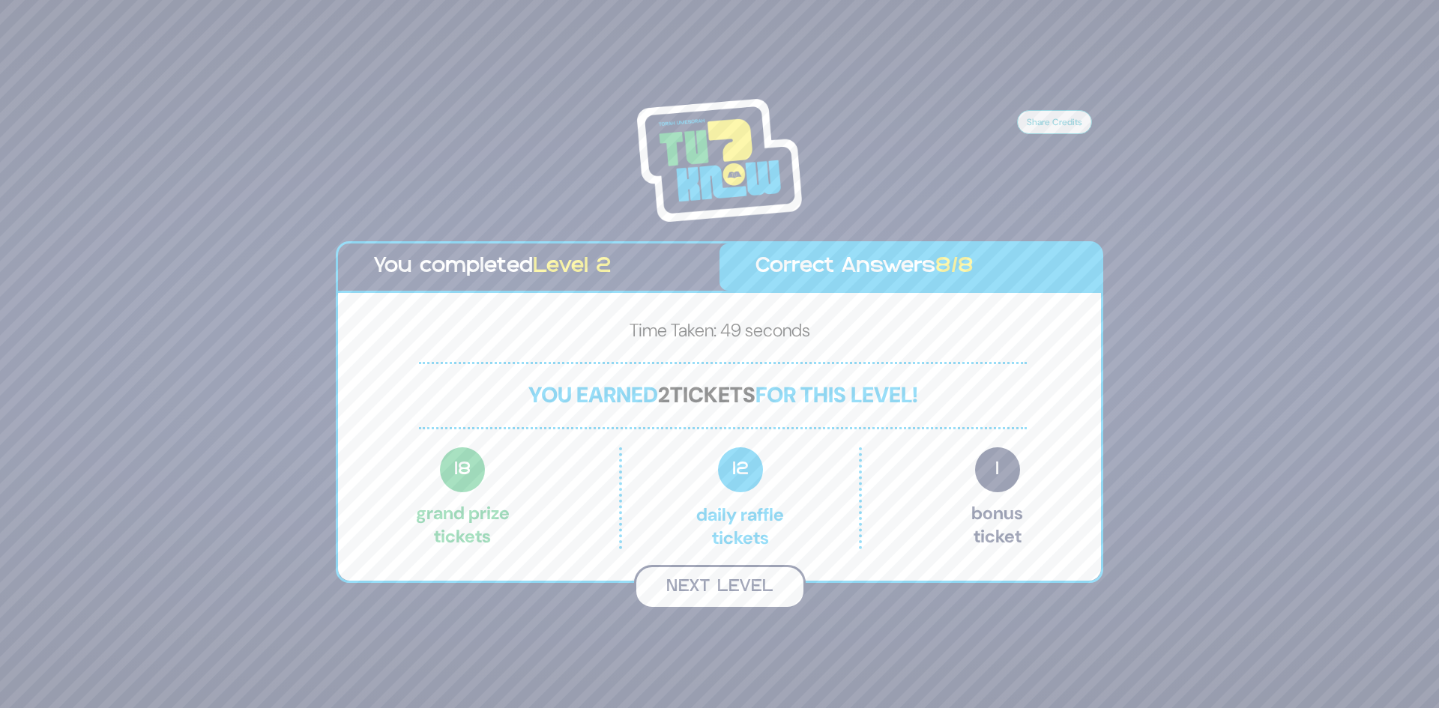
click at [719, 580] on button "Next Level" at bounding box center [720, 587] width 172 height 44
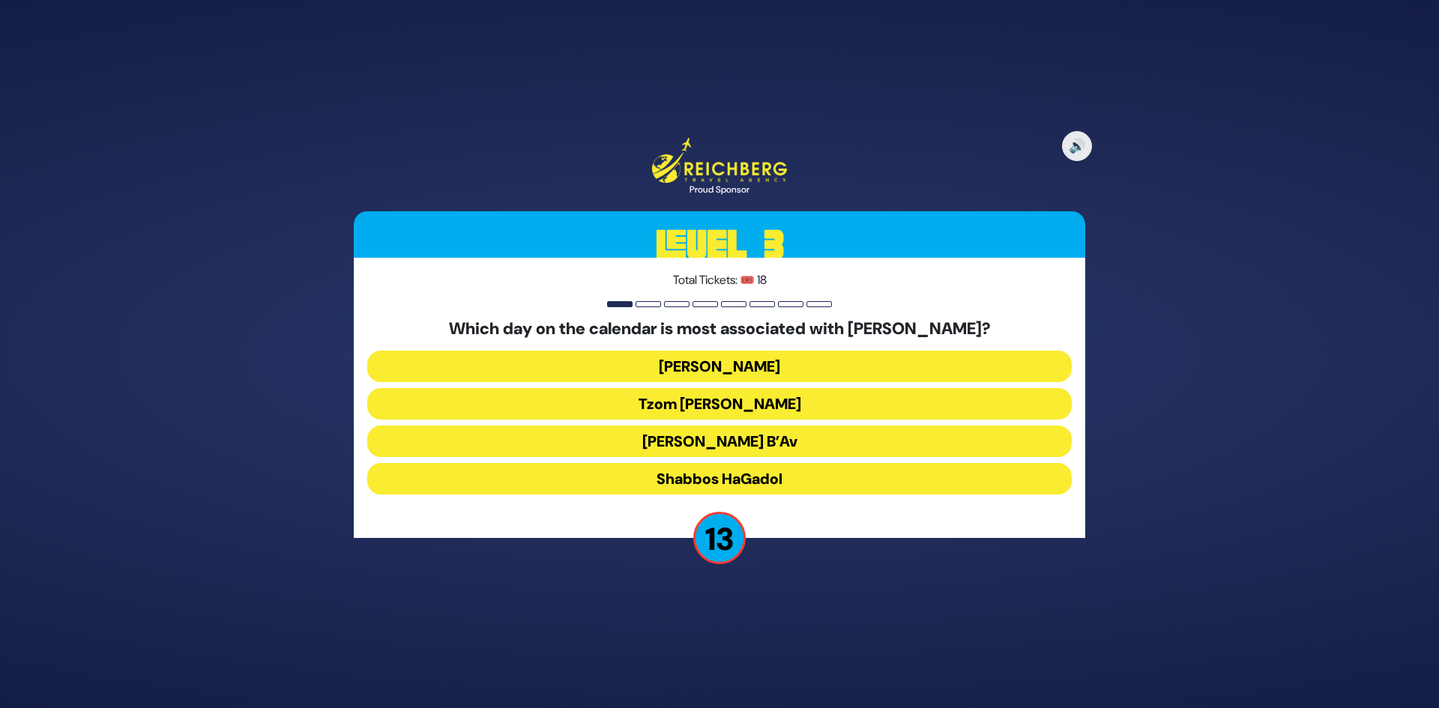
click at [719, 435] on button "Tisha B’Av" at bounding box center [719, 441] width 705 height 31
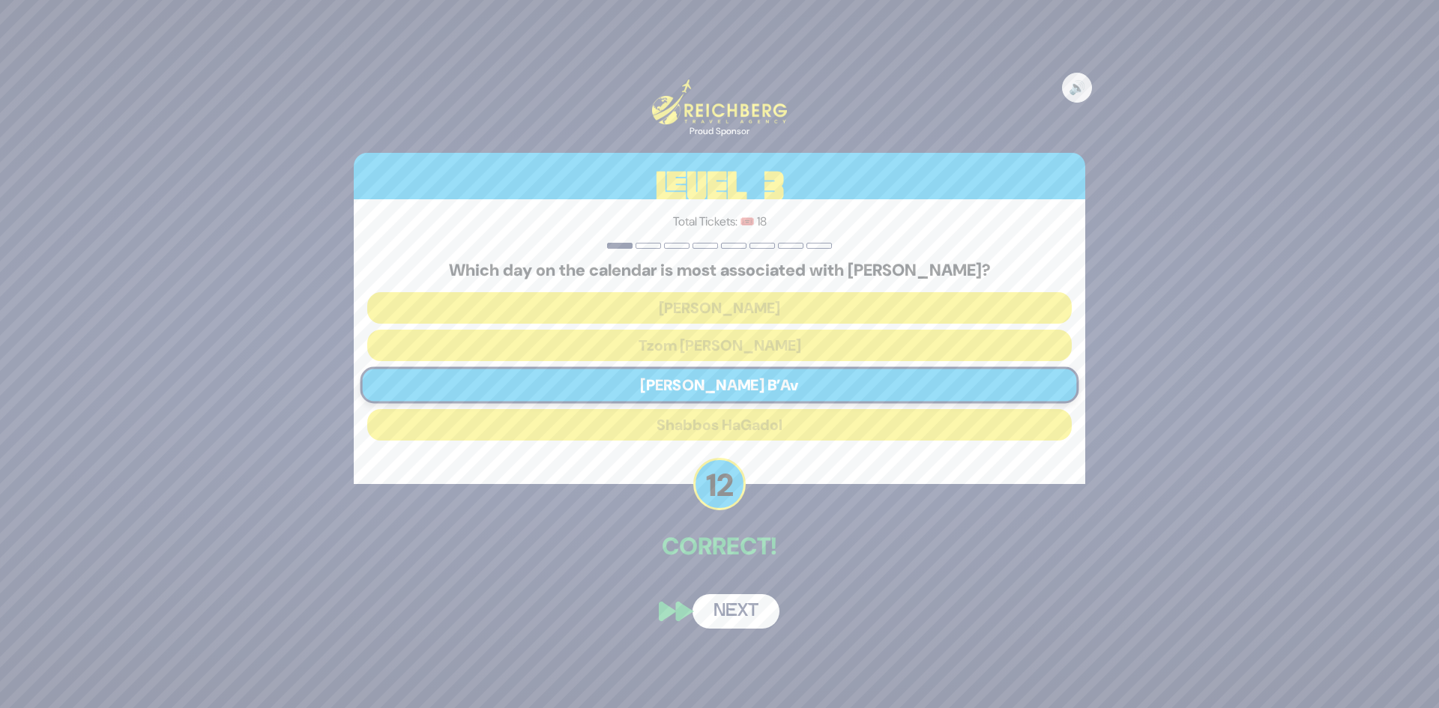
click at [738, 610] on button "Next" at bounding box center [736, 612] width 87 height 34
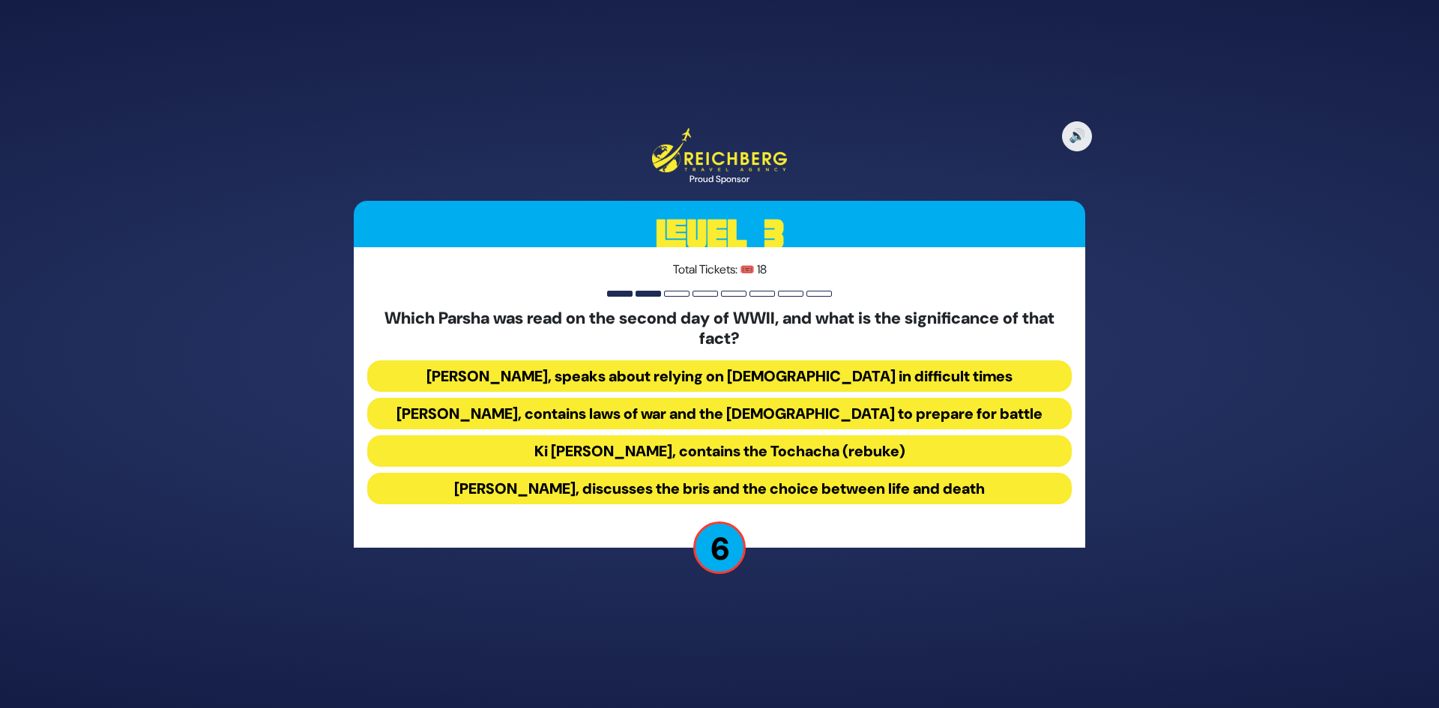
click at [707, 444] on button "Ki Savo, contains the Tochacha (rebuke)" at bounding box center [719, 451] width 705 height 31
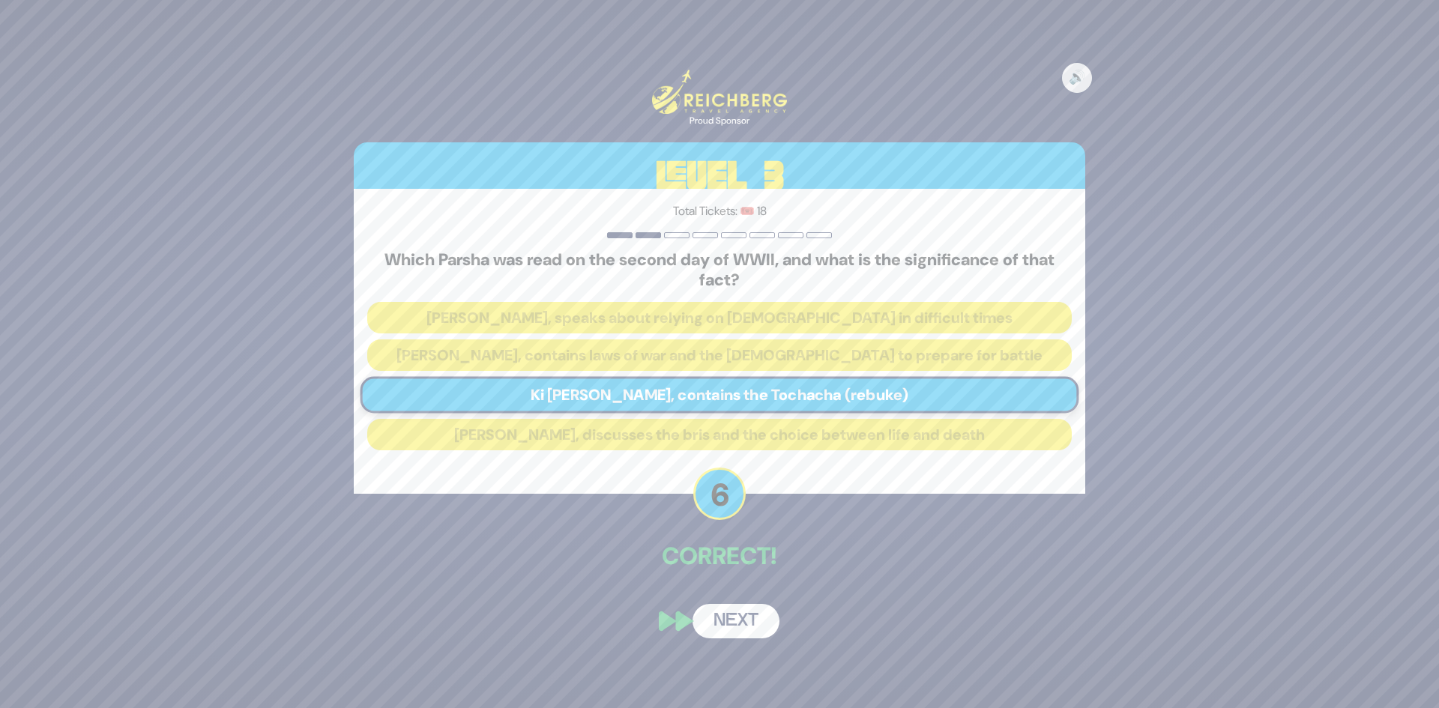
click at [751, 620] on button "Next" at bounding box center [736, 621] width 87 height 34
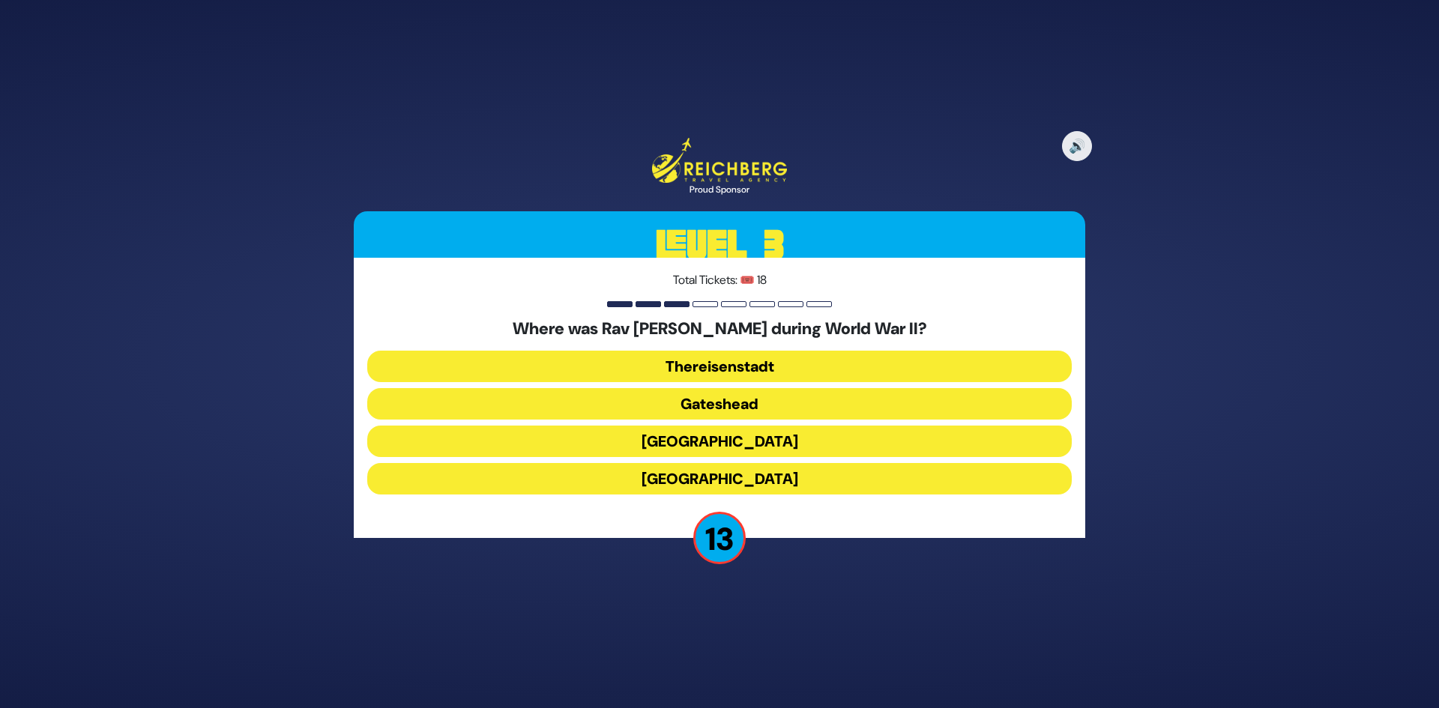
click at [747, 409] on button "Gateshead" at bounding box center [719, 403] width 705 height 31
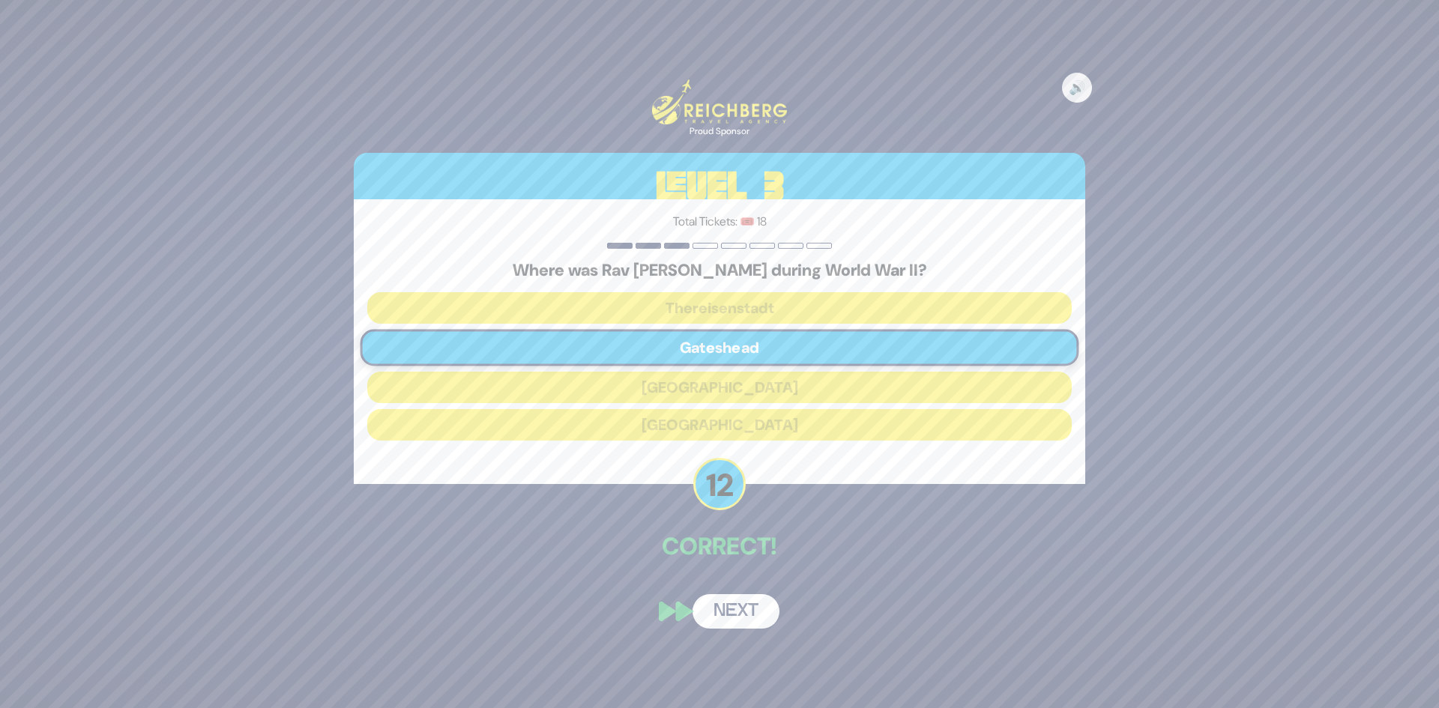
click at [757, 603] on button "Next" at bounding box center [736, 612] width 87 height 34
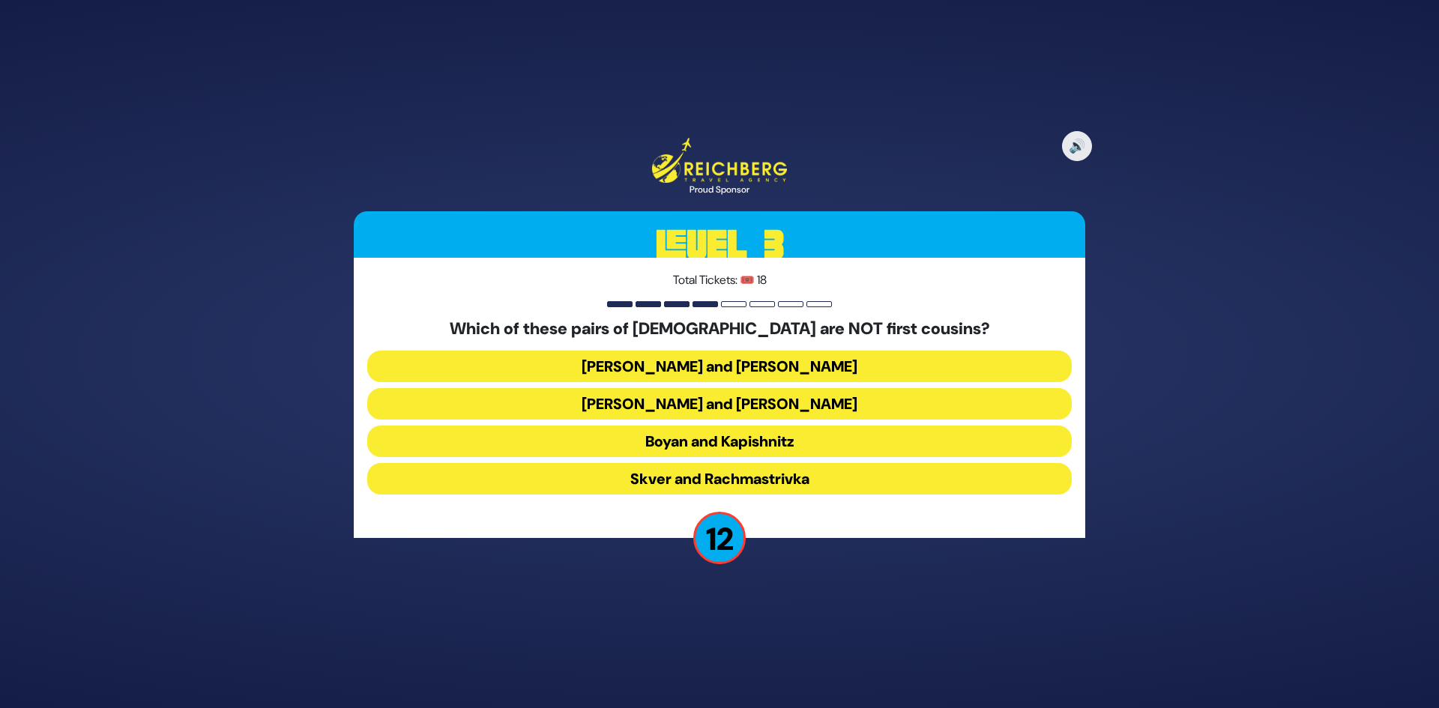
click at [751, 442] on button "Boyan and Kapishnitz" at bounding box center [719, 441] width 705 height 31
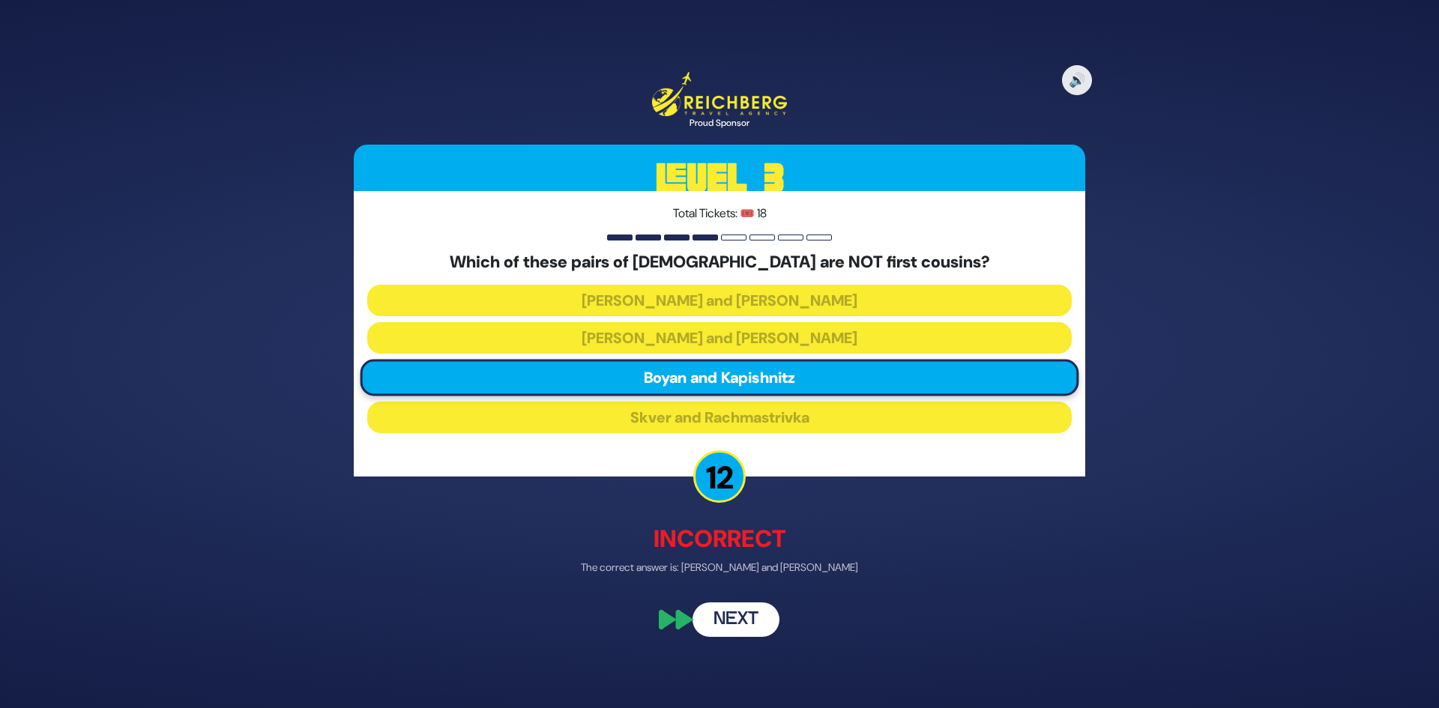
click at [744, 615] on button "Next" at bounding box center [736, 619] width 87 height 34
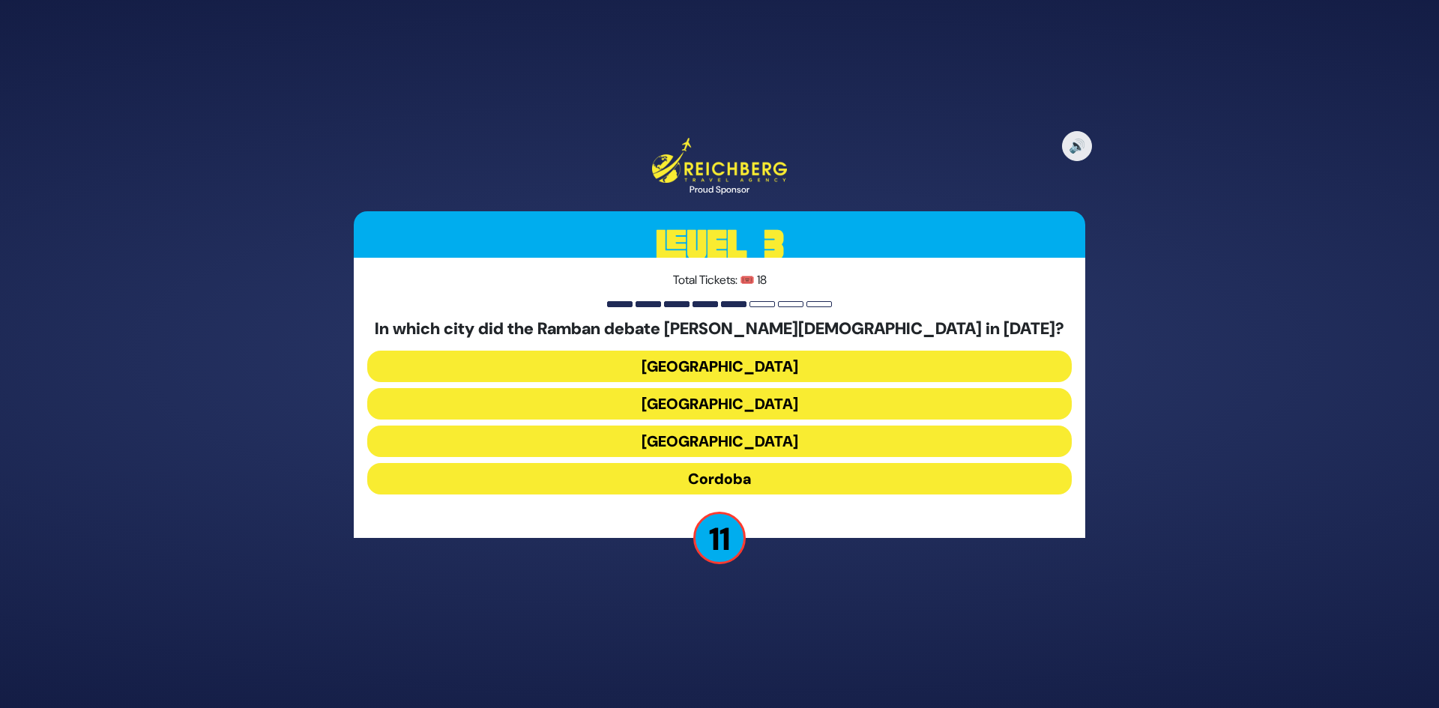
click at [733, 405] on button "Barcelona" at bounding box center [719, 403] width 705 height 31
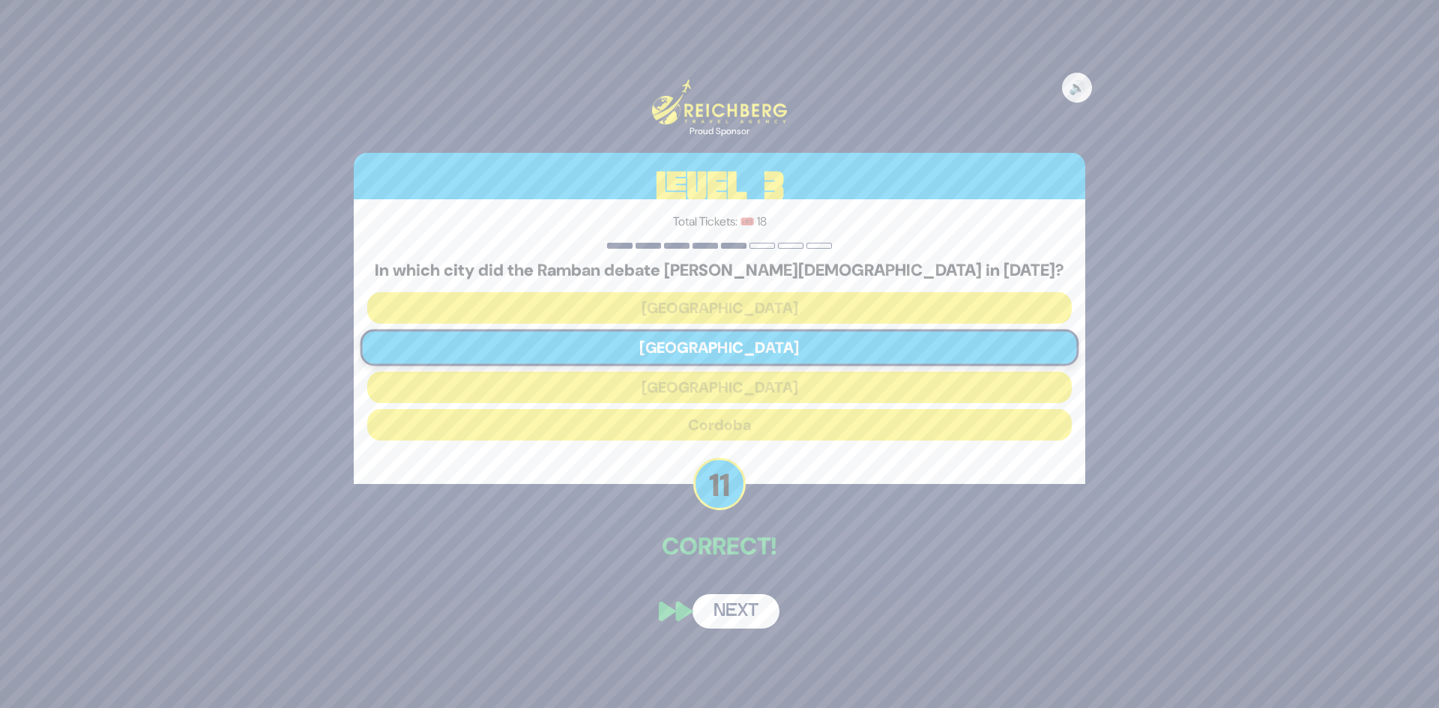
click at [759, 602] on button "Next" at bounding box center [736, 612] width 87 height 34
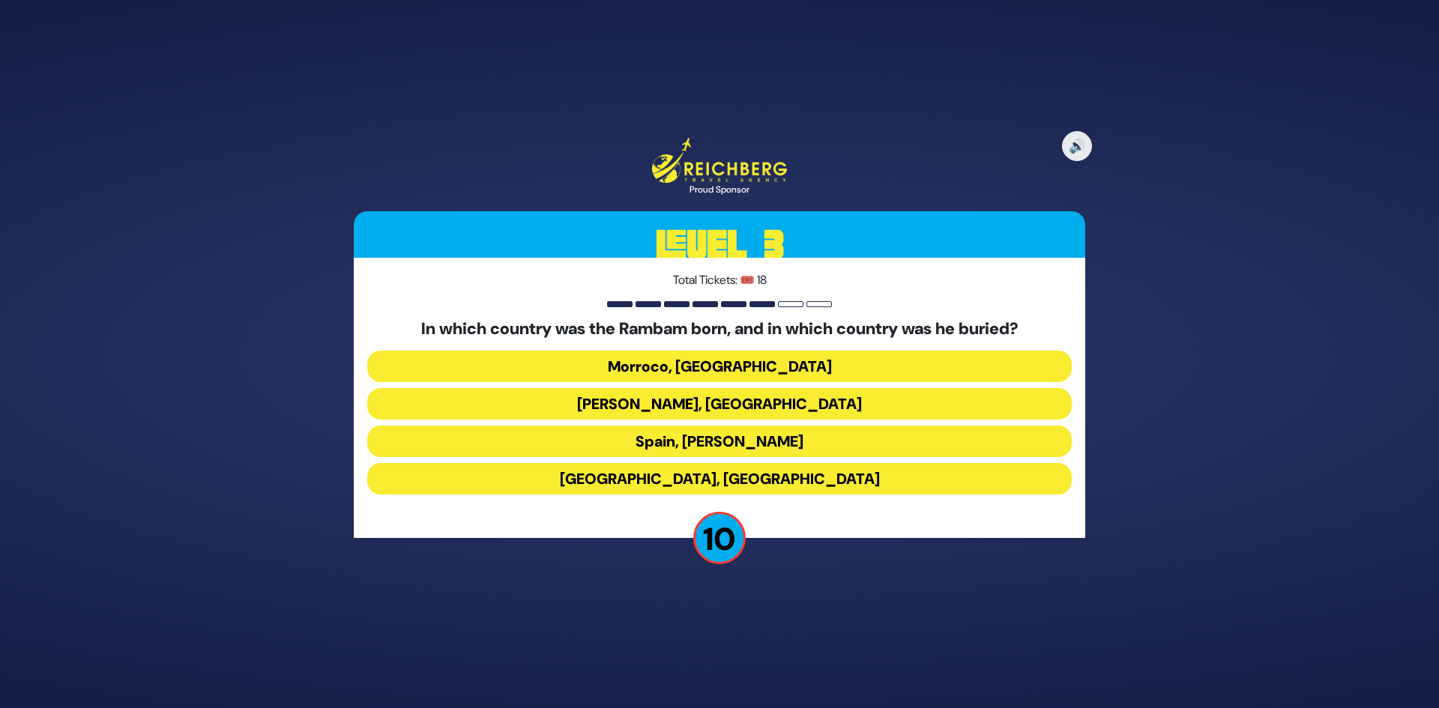
click at [735, 442] on button "Spain, Eretz Yisroel" at bounding box center [719, 441] width 705 height 31
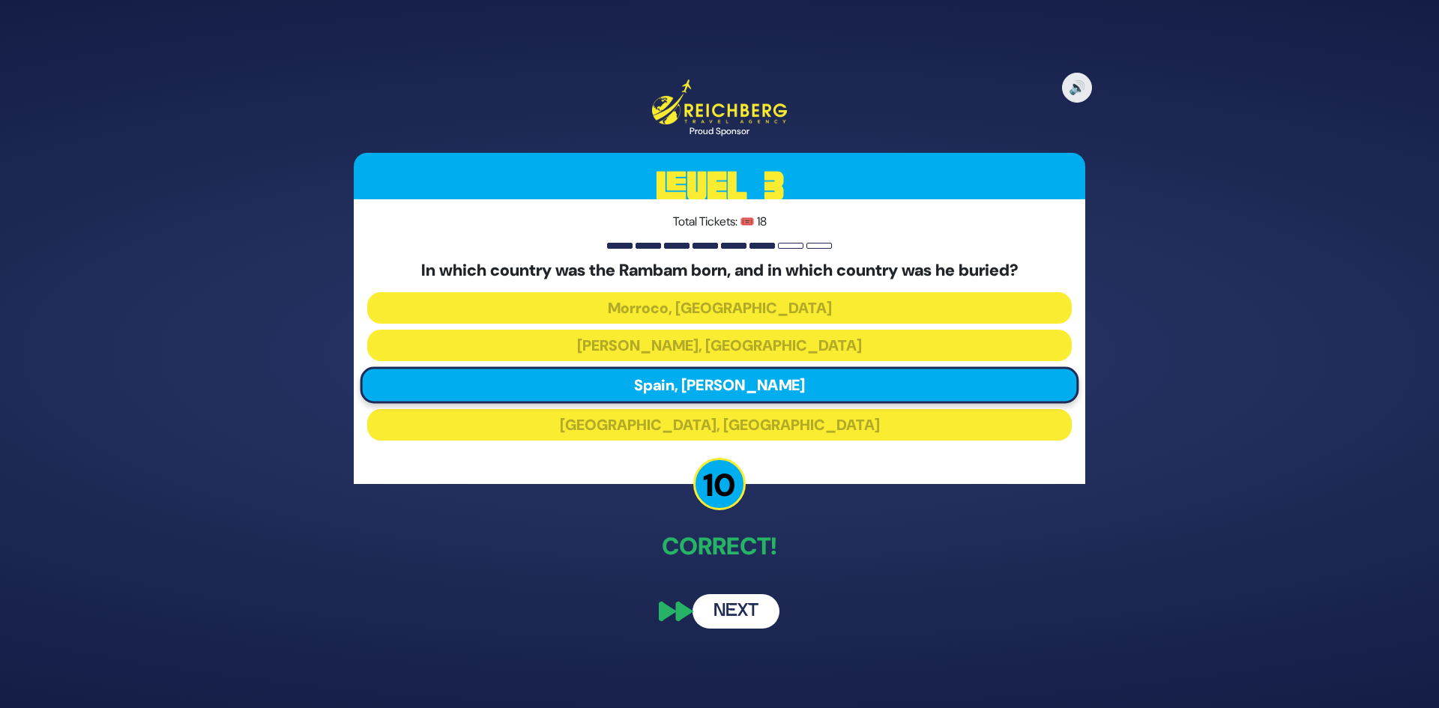
click at [716, 622] on button "Next" at bounding box center [736, 612] width 87 height 34
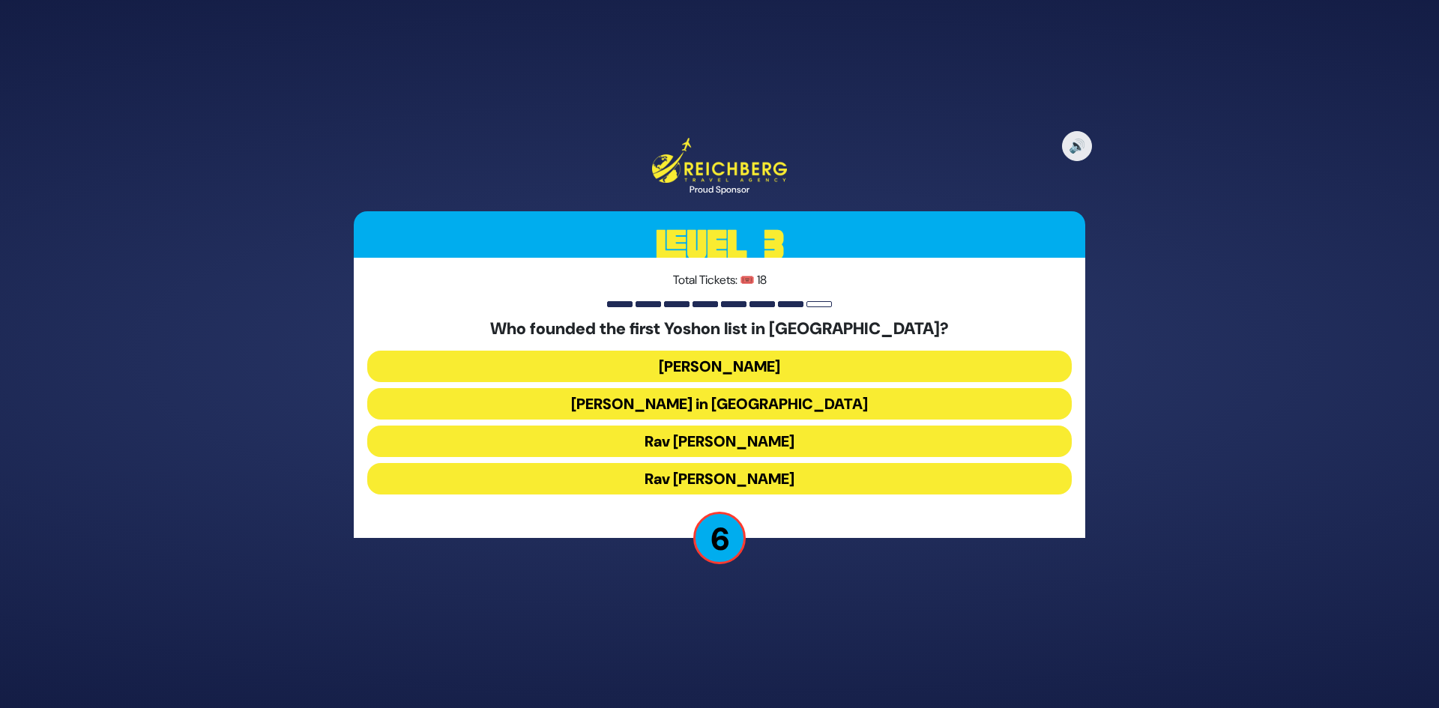
click at [784, 445] on button "Rav Nochum Zev Herman" at bounding box center [719, 441] width 705 height 31
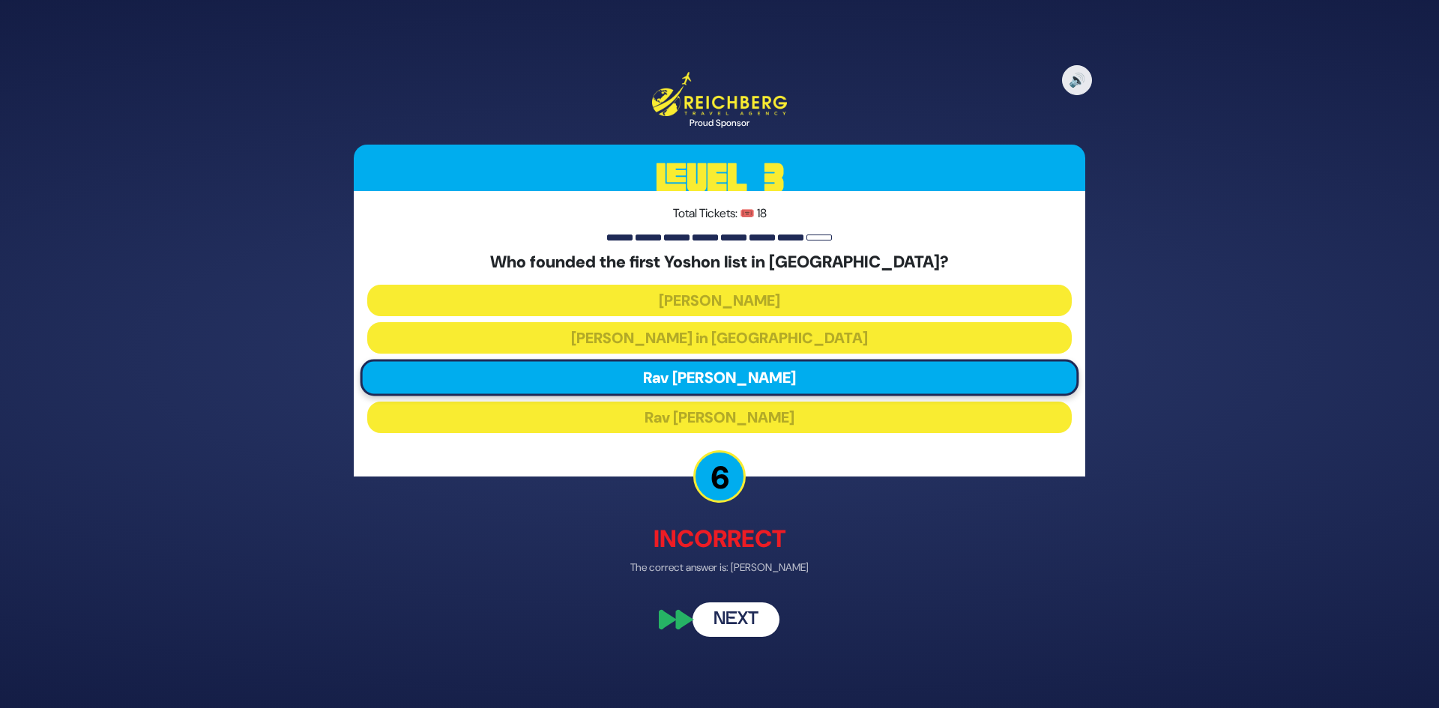
click at [741, 616] on button "Next" at bounding box center [736, 619] width 87 height 34
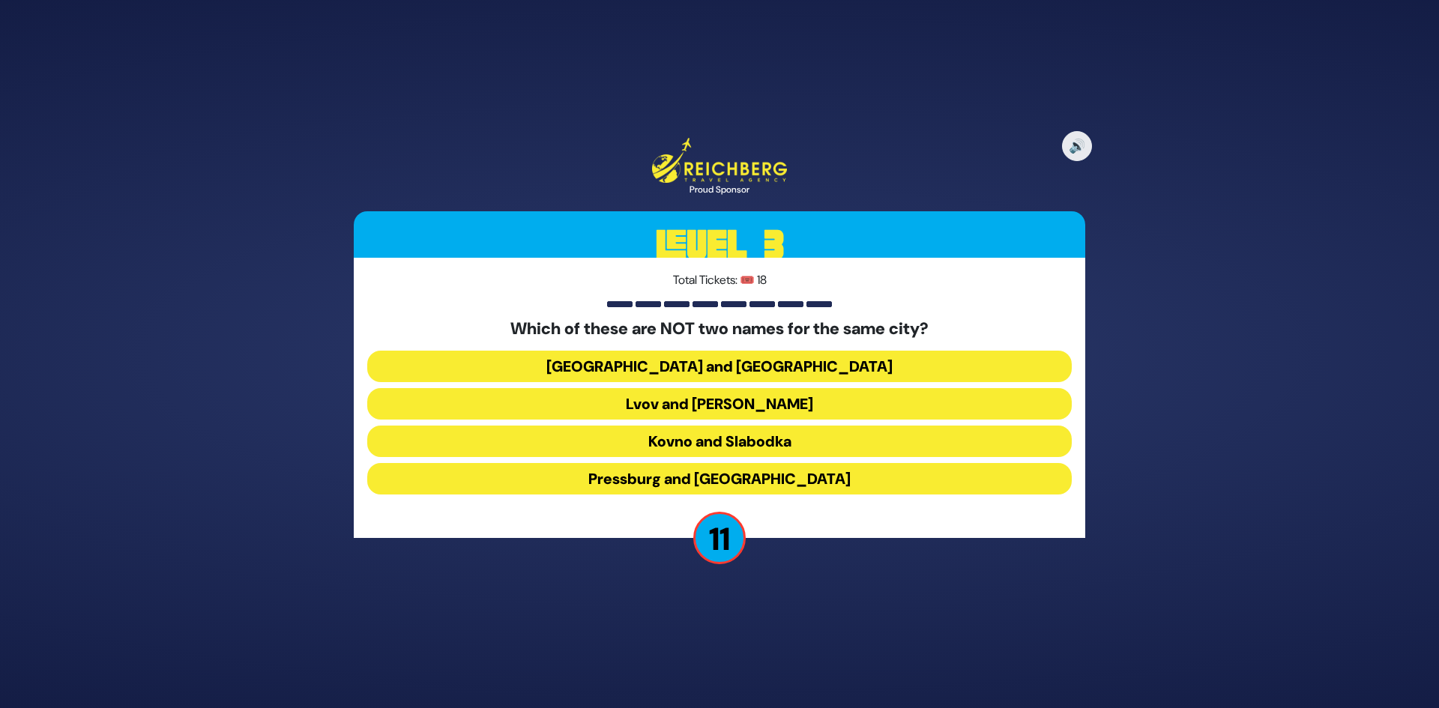
click at [783, 439] on button "Kovno and Slabodka" at bounding box center [719, 441] width 705 height 31
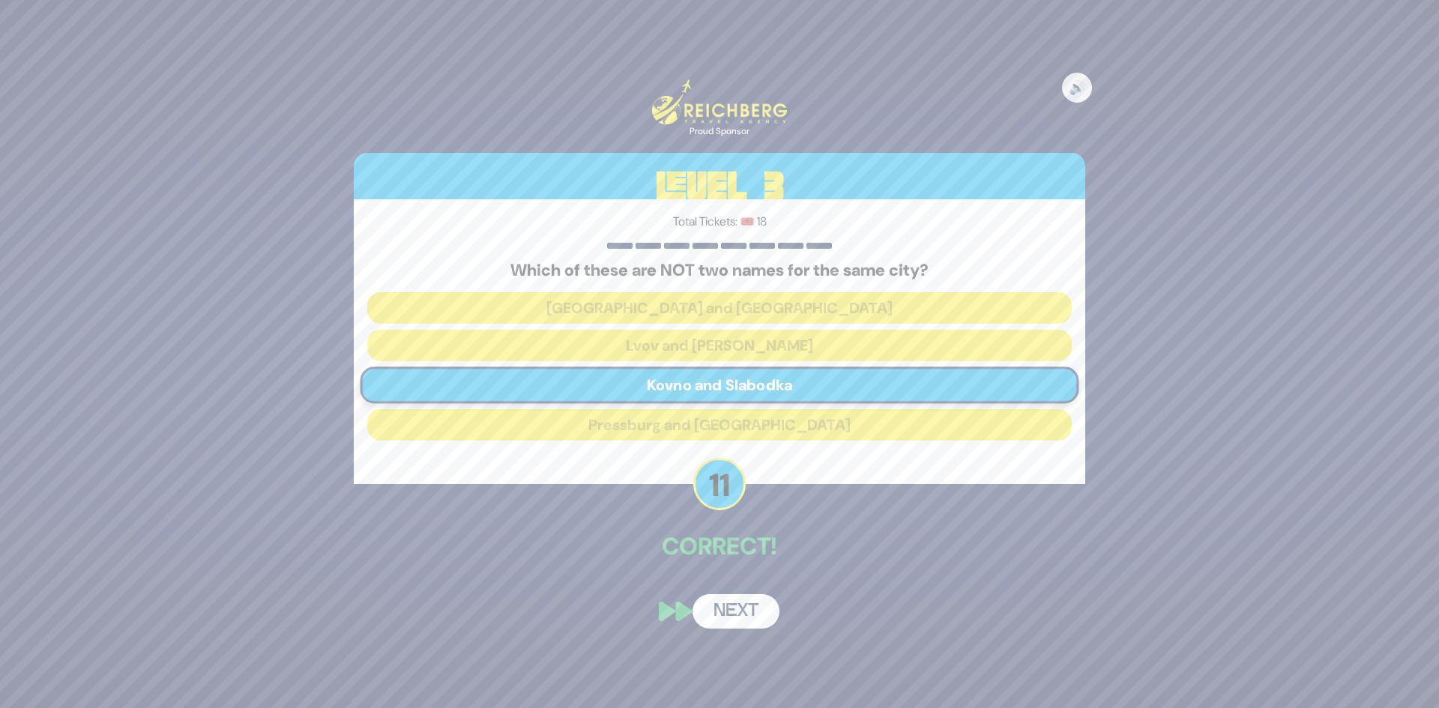
click at [747, 611] on button "Next" at bounding box center [736, 612] width 87 height 34
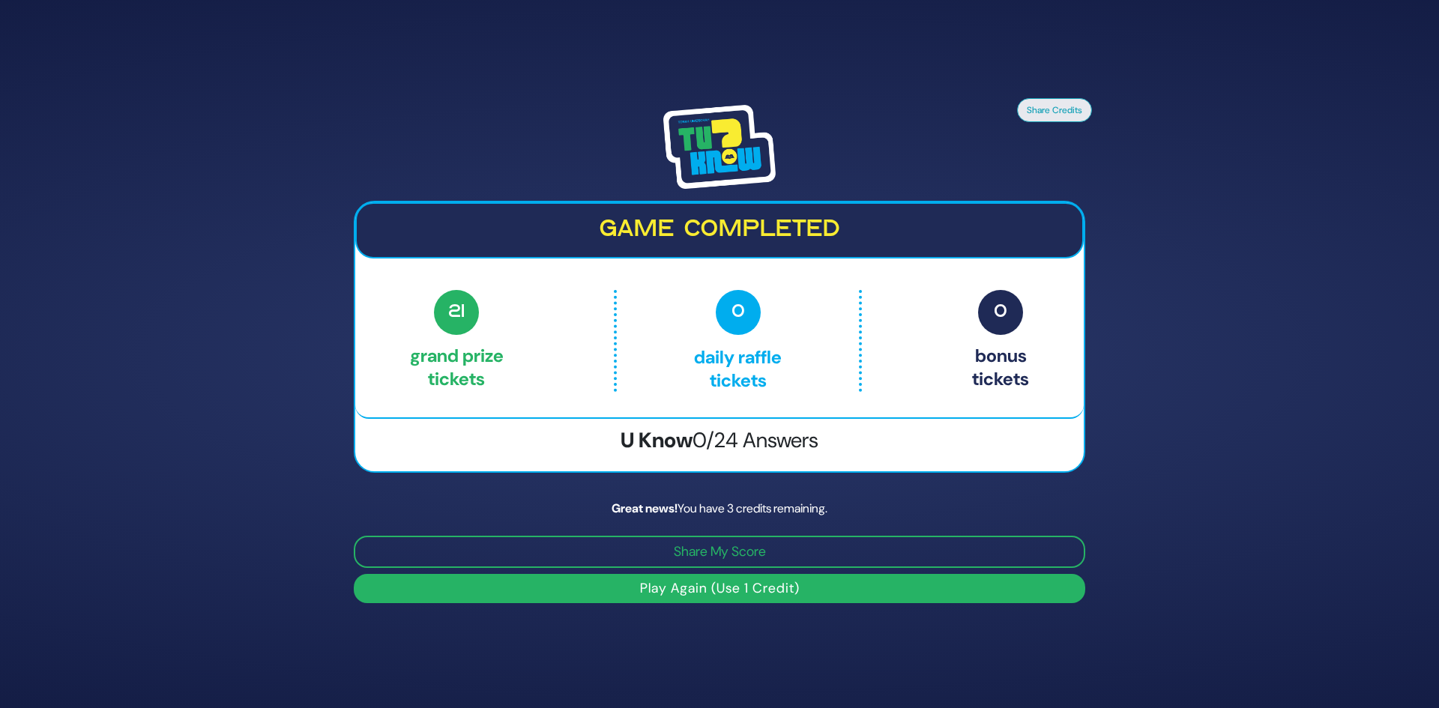
click at [768, 588] on button "Play Again (Use 1 Credit)" at bounding box center [720, 588] width 732 height 29
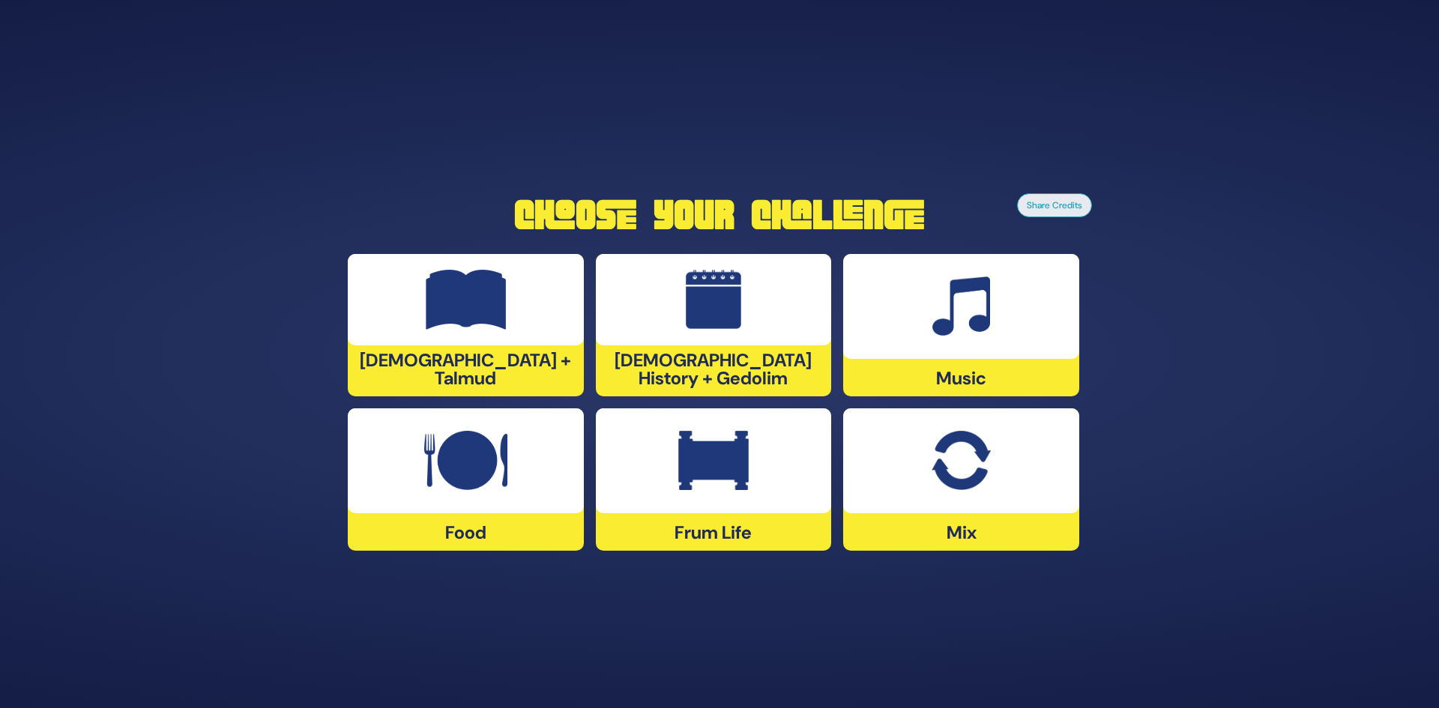
click at [491, 310] on img at bounding box center [466, 300] width 81 height 60
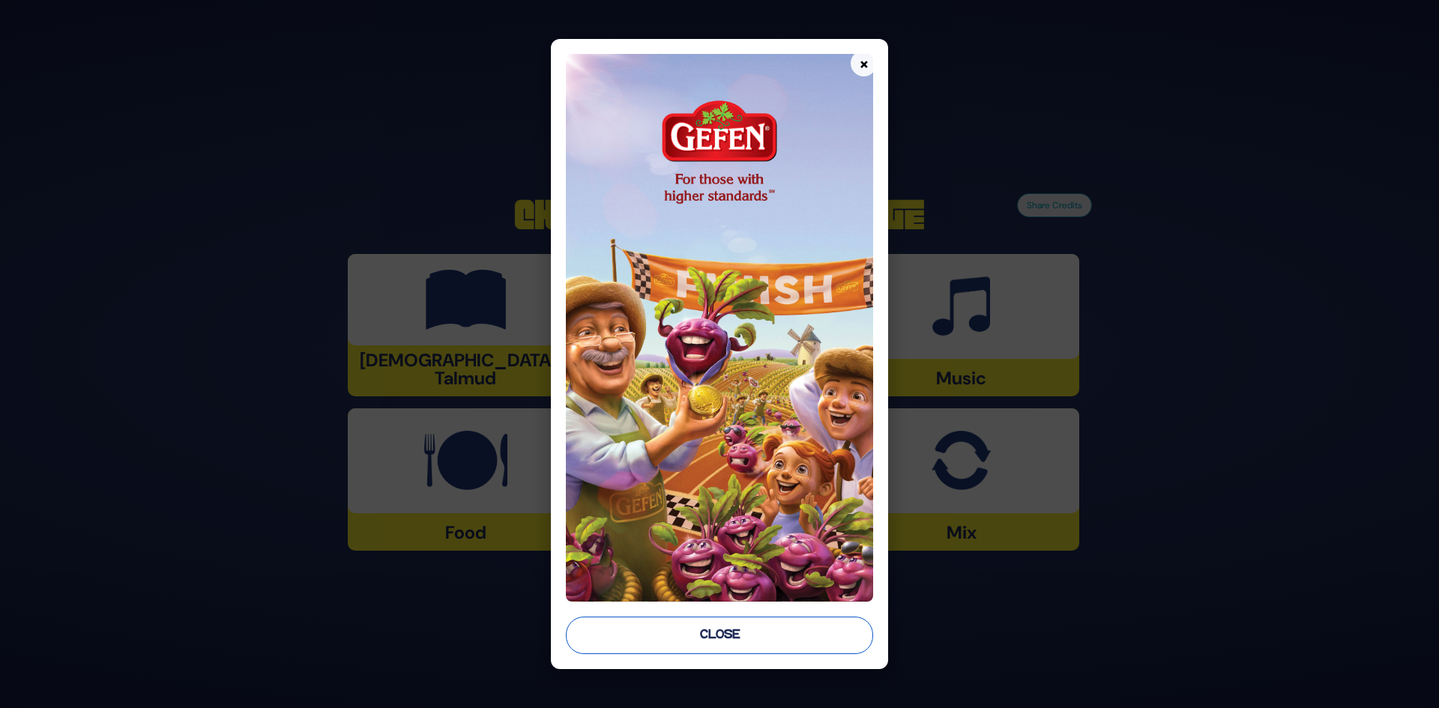
click at [714, 630] on button "Close" at bounding box center [720, 635] width 308 height 37
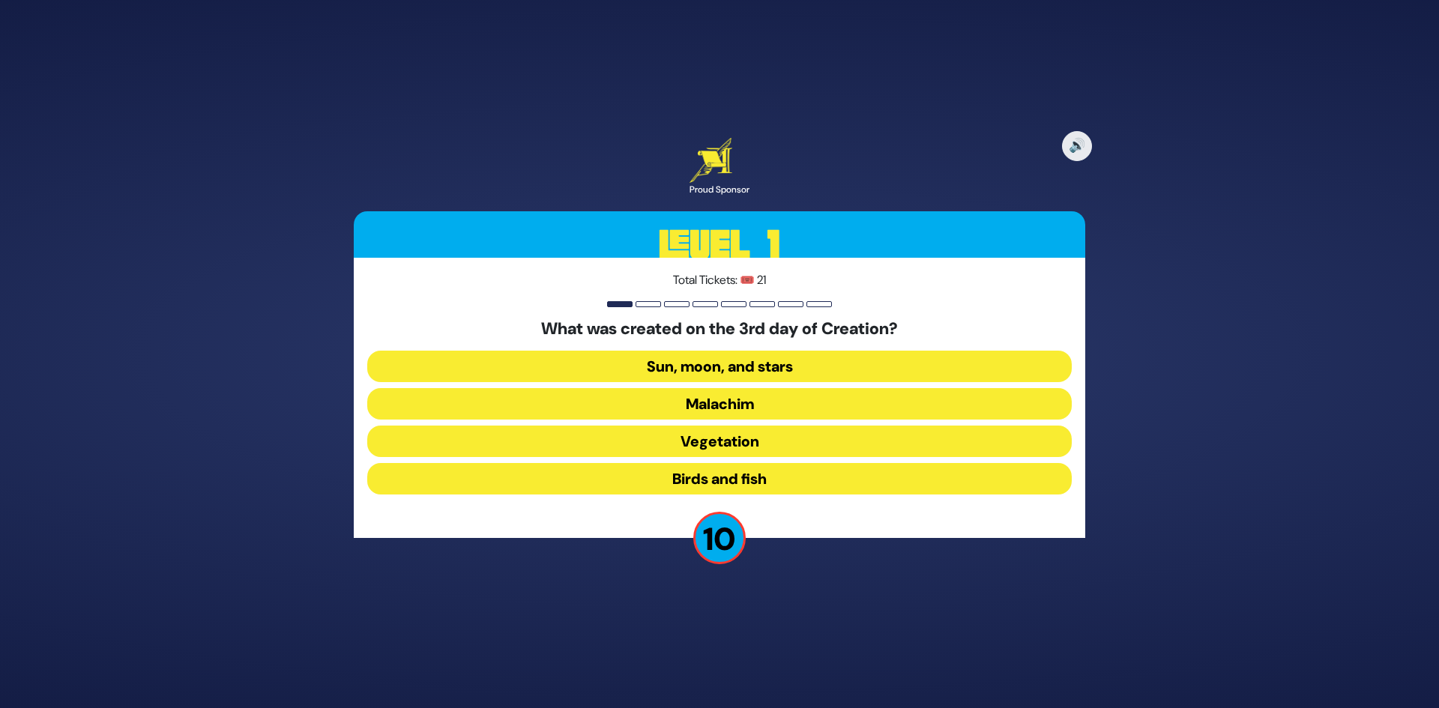
click at [738, 433] on button "Vegetation" at bounding box center [719, 441] width 705 height 31
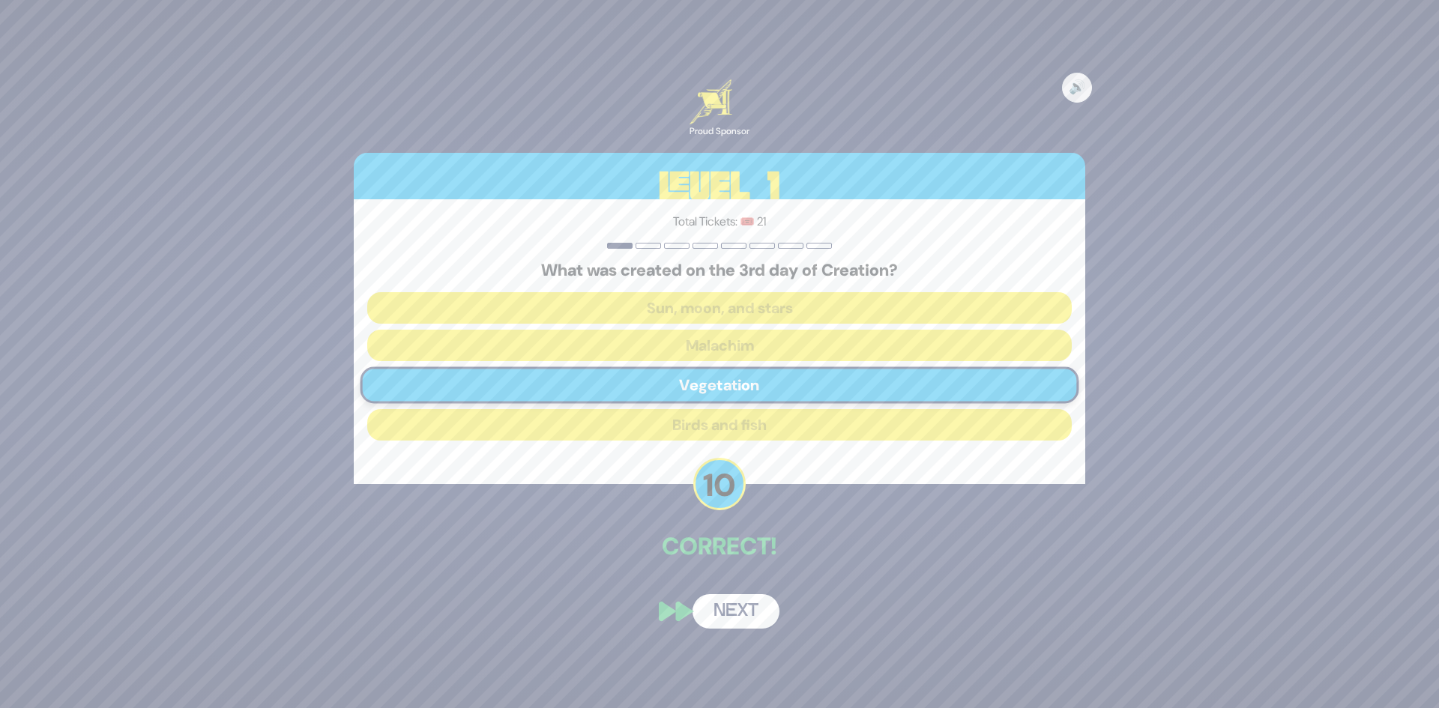
click at [731, 602] on button "Next" at bounding box center [736, 612] width 87 height 34
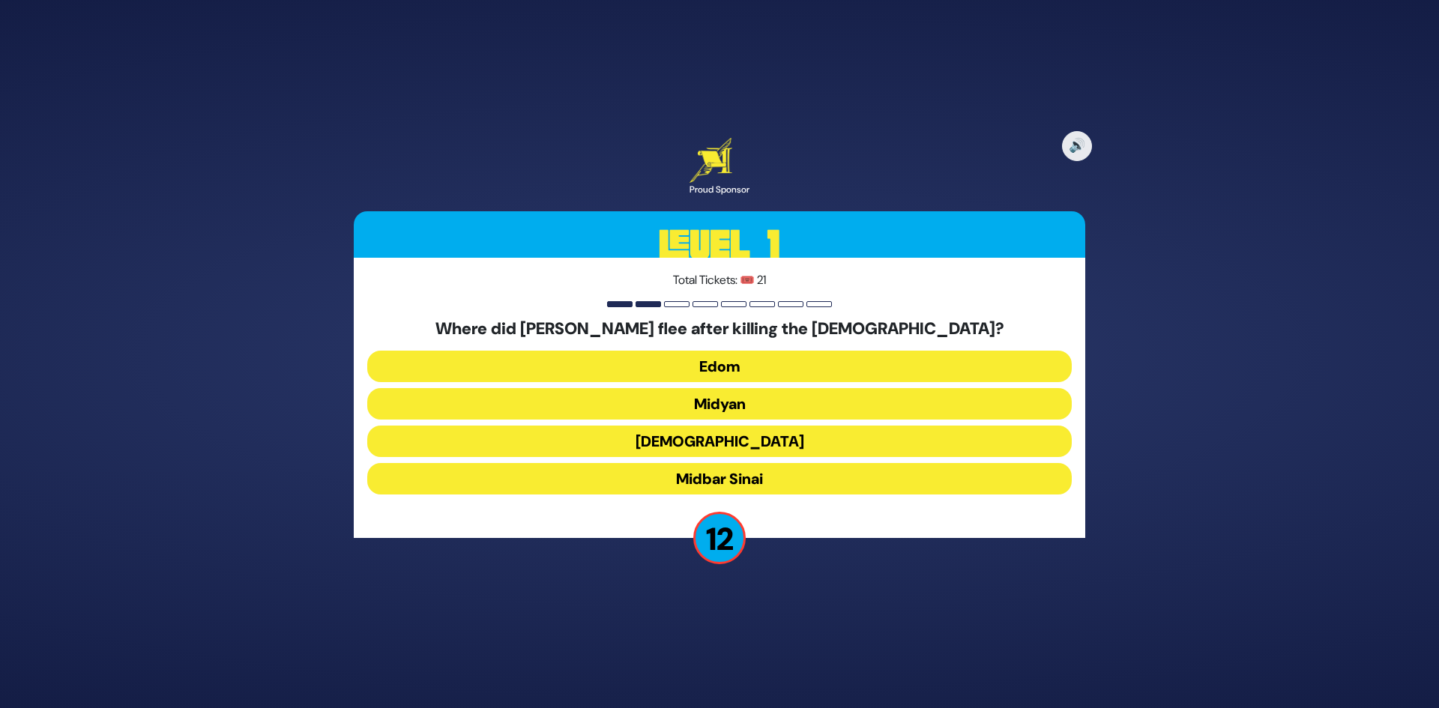
click at [765, 409] on button "Midyan" at bounding box center [719, 403] width 705 height 31
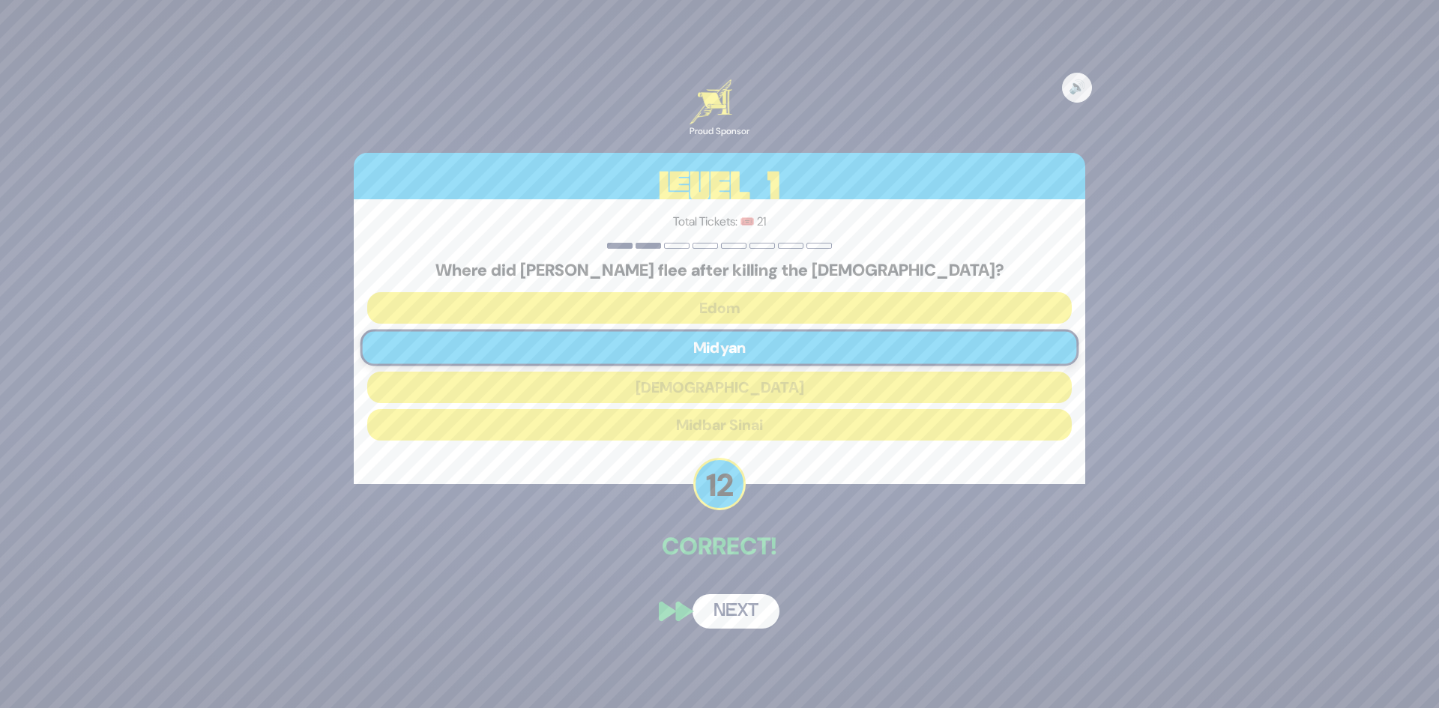
click at [746, 607] on button "Next" at bounding box center [736, 612] width 87 height 34
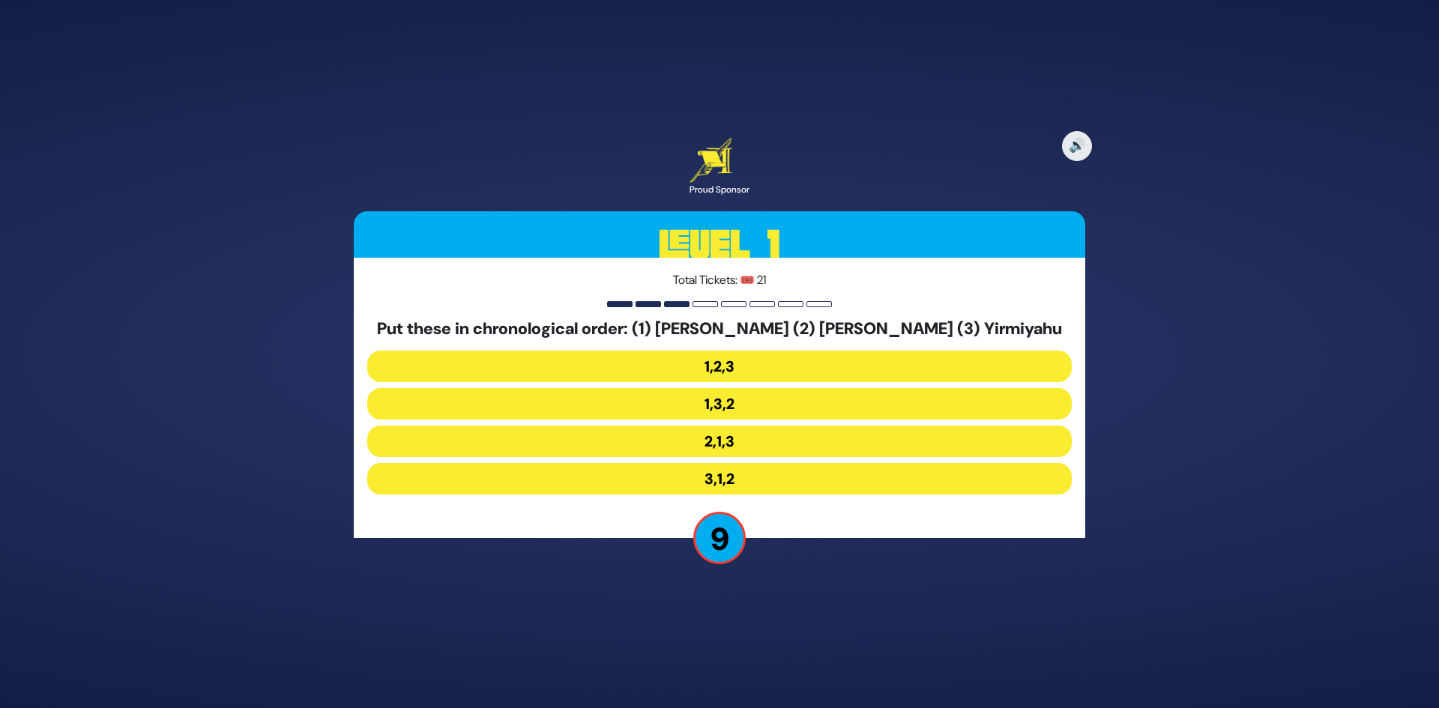
click at [718, 444] on button "2,1,3" at bounding box center [719, 441] width 705 height 31
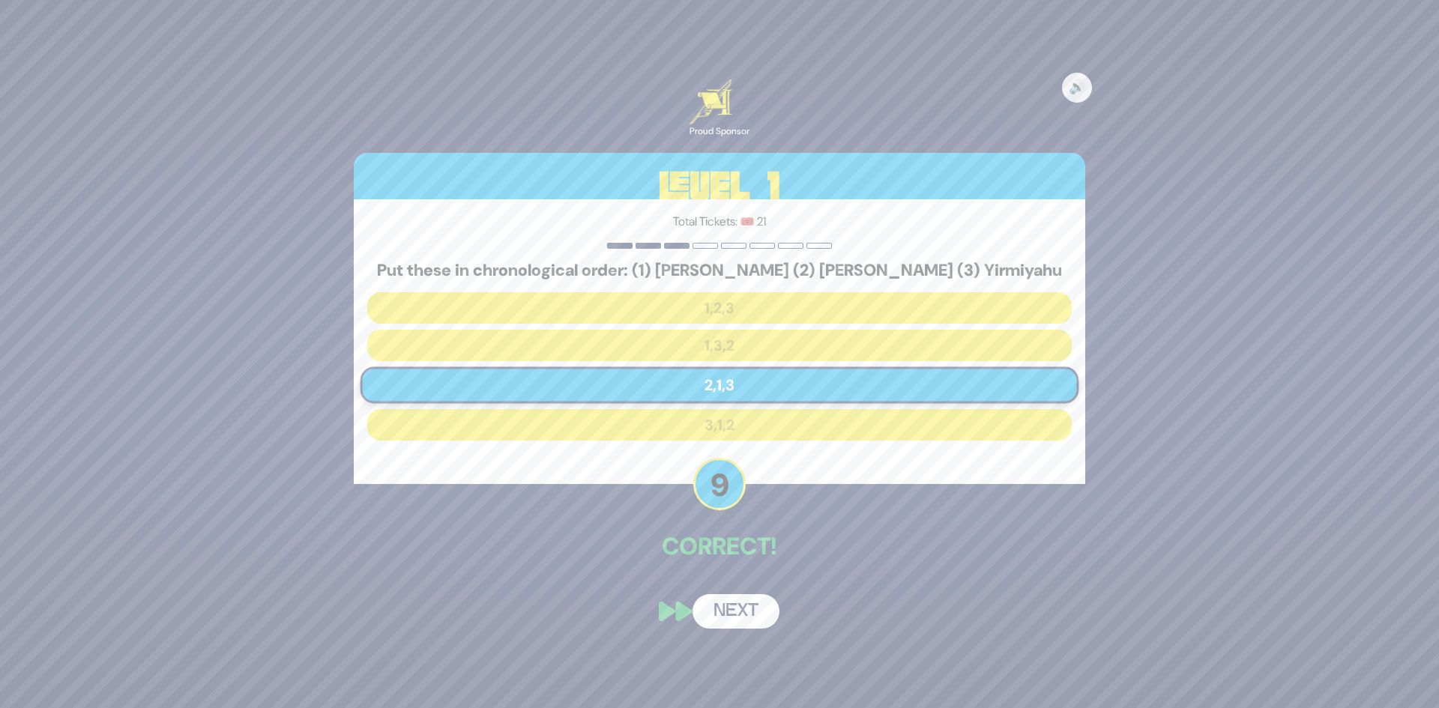
click at [739, 607] on button "Next" at bounding box center [736, 612] width 87 height 34
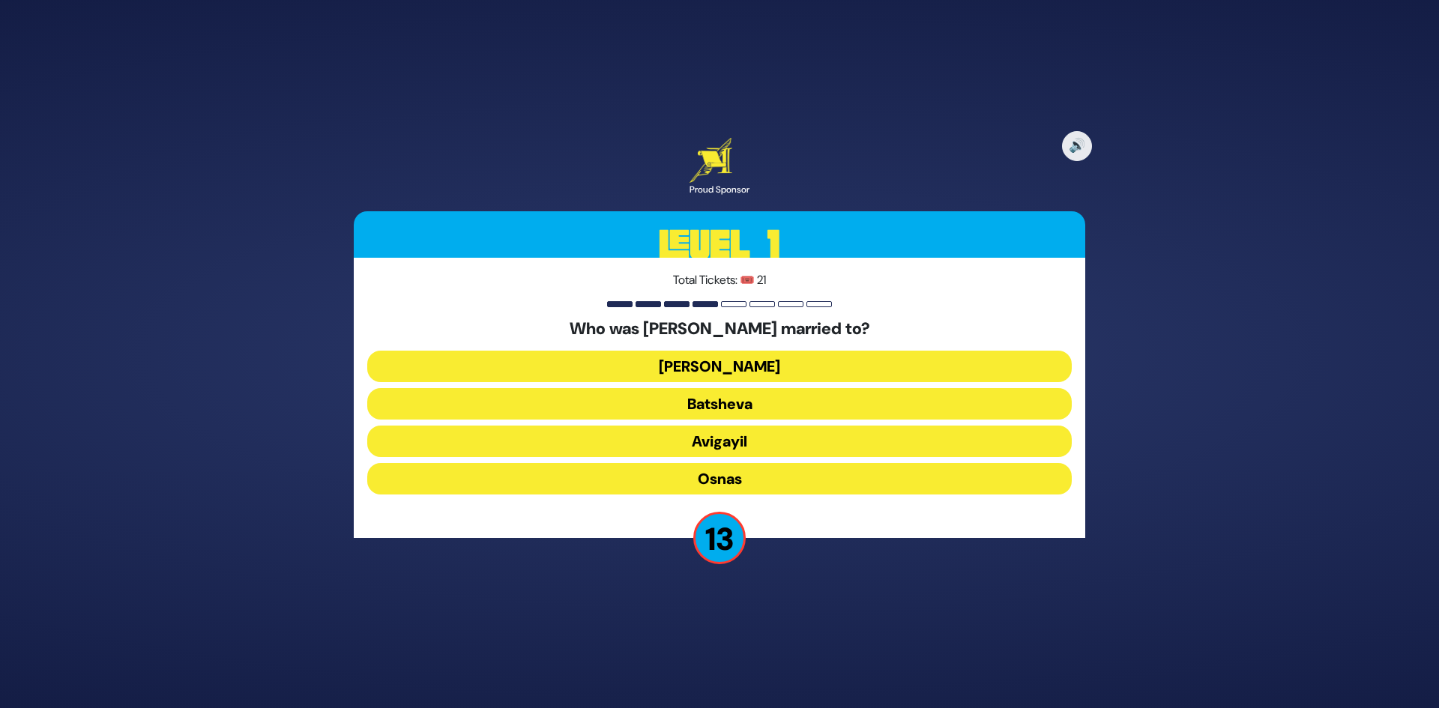
click at [745, 444] on button "Avigayil" at bounding box center [719, 441] width 705 height 31
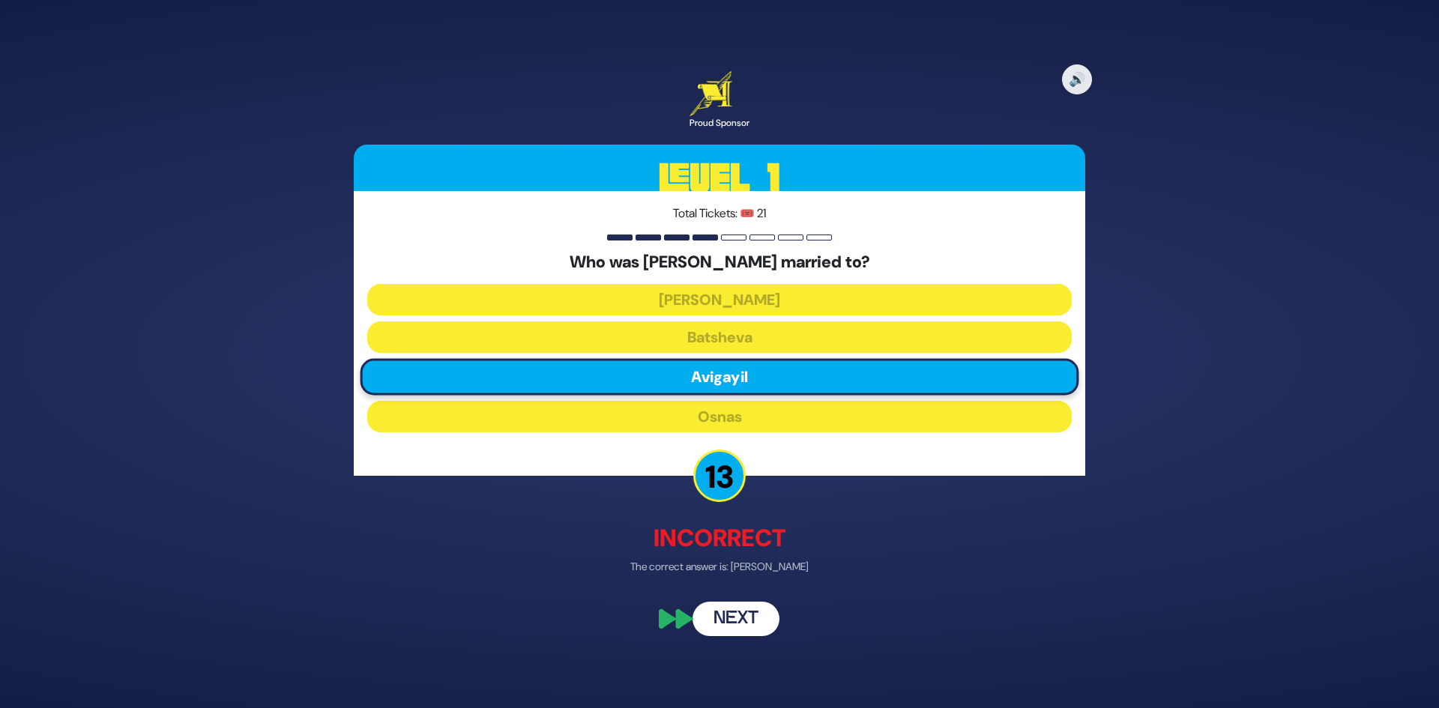
click at [725, 625] on button "Next" at bounding box center [736, 620] width 87 height 34
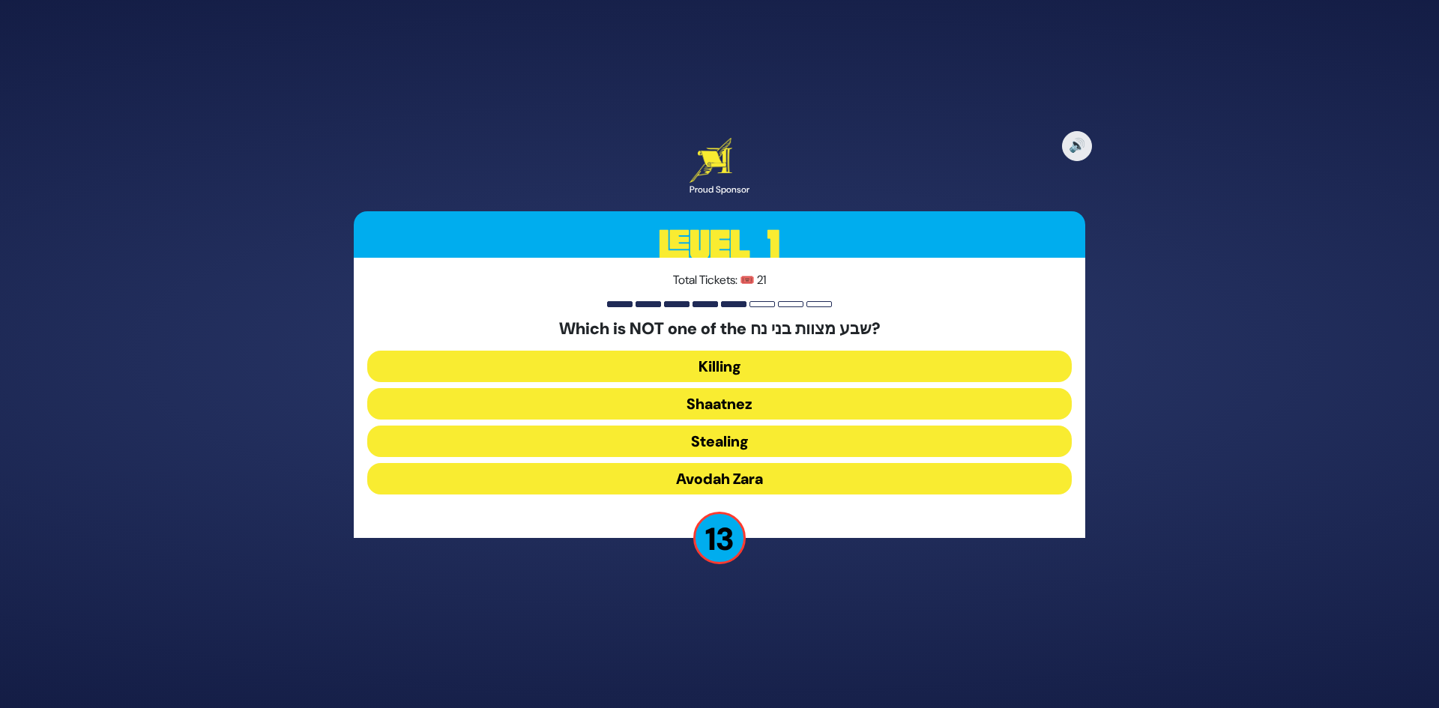
click at [760, 403] on button "Shaatnez" at bounding box center [719, 403] width 705 height 31
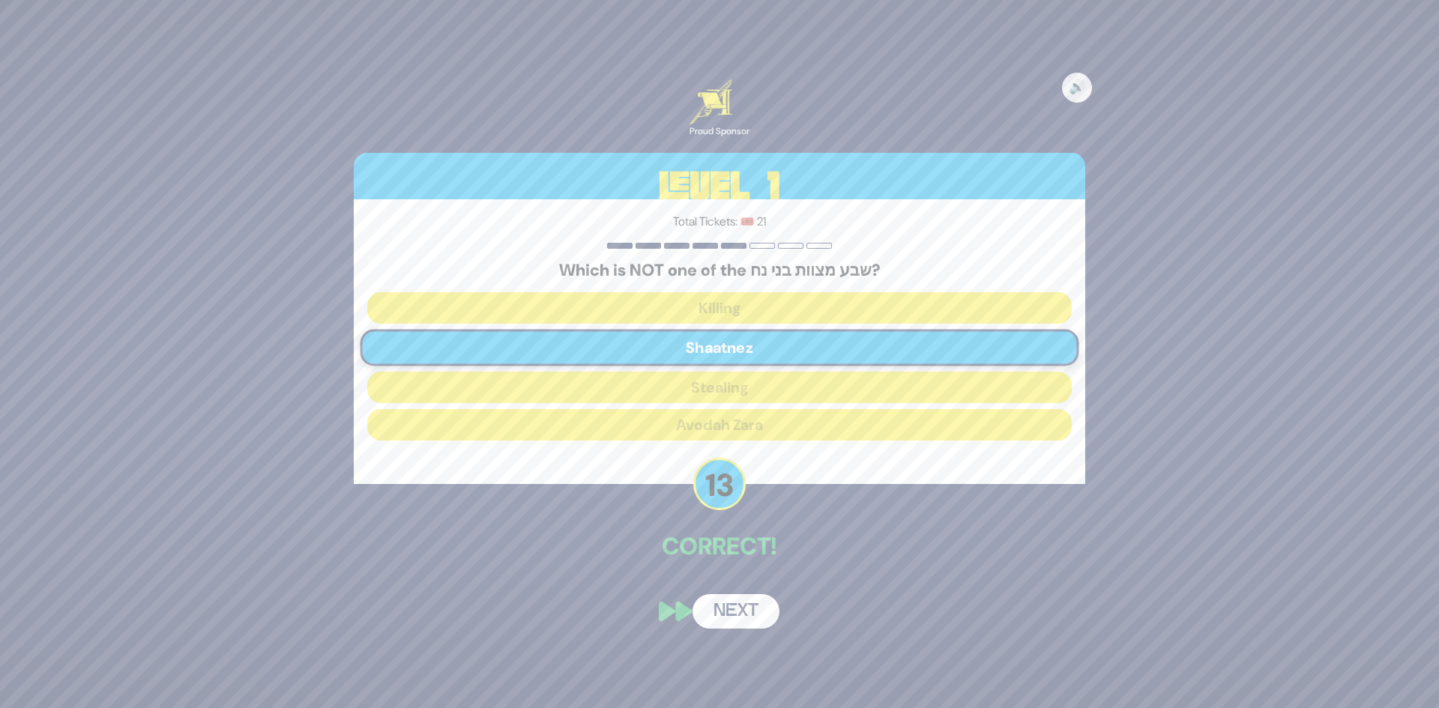
click at [745, 616] on button "Next" at bounding box center [736, 612] width 87 height 34
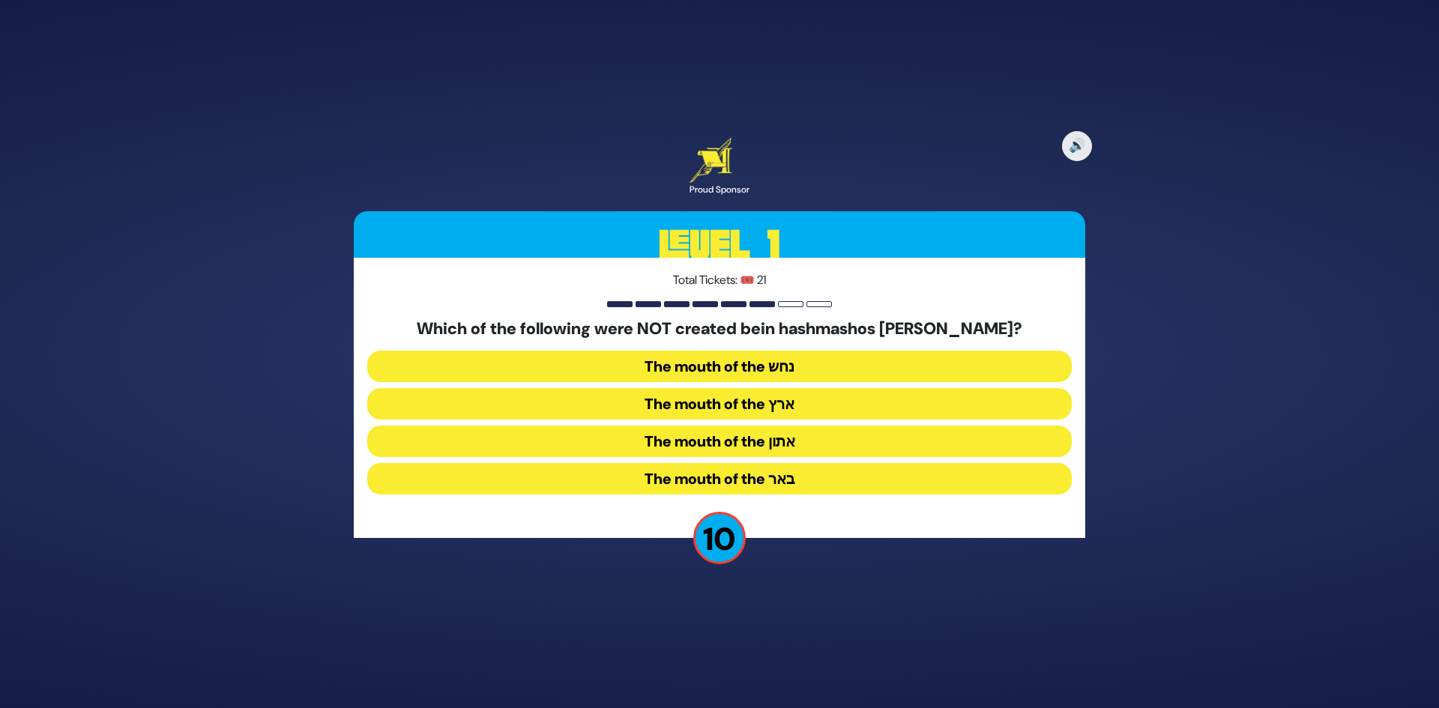
click at [751, 364] on button "The mouth of the נחש" at bounding box center [719, 366] width 705 height 31
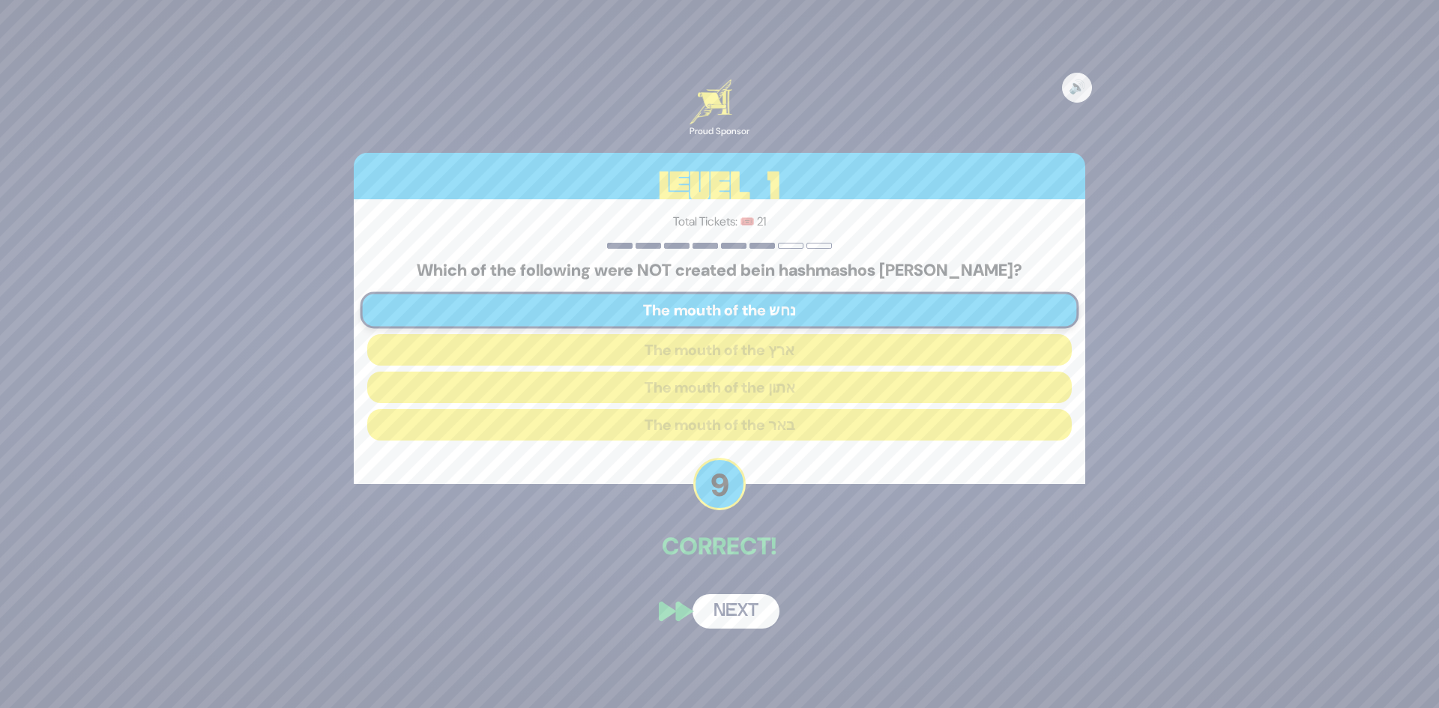
click at [762, 609] on button "Next" at bounding box center [736, 612] width 87 height 34
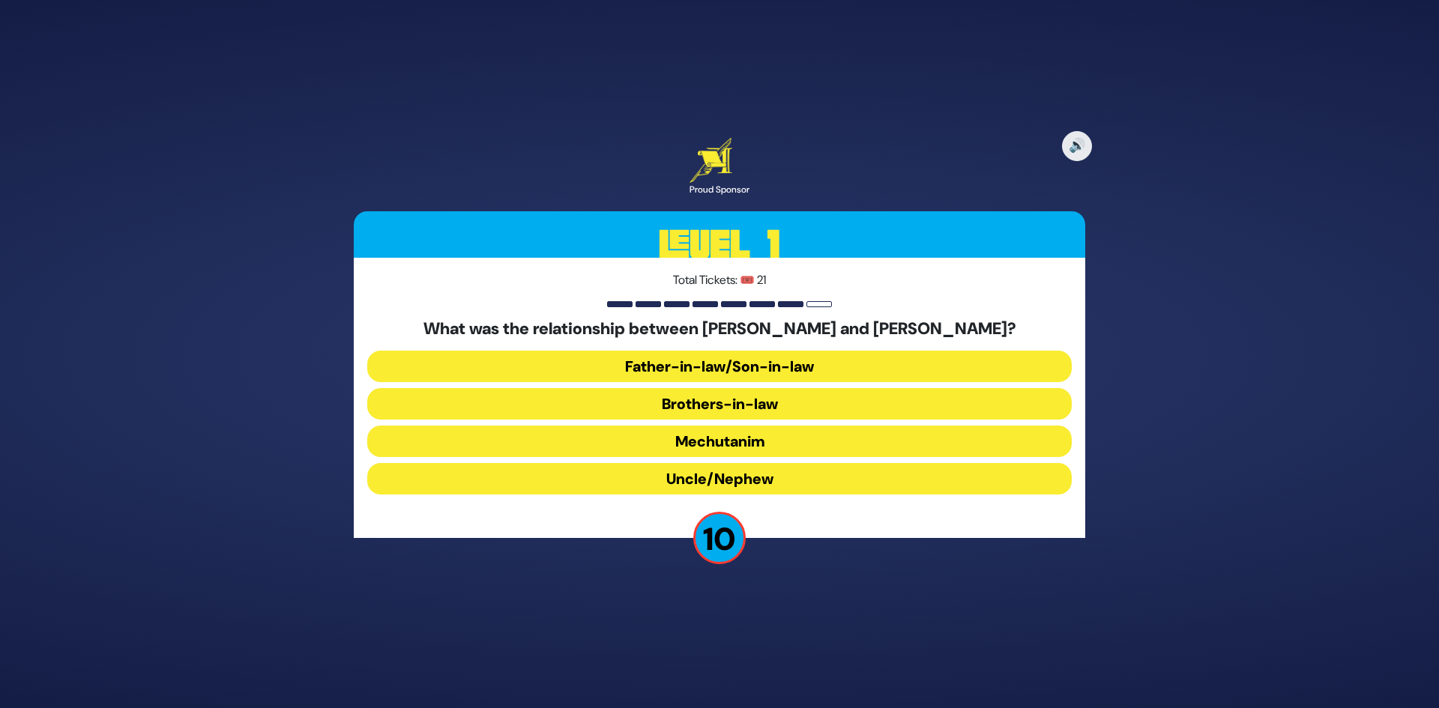
click at [741, 403] on button "Brothers-in-law" at bounding box center [719, 403] width 705 height 31
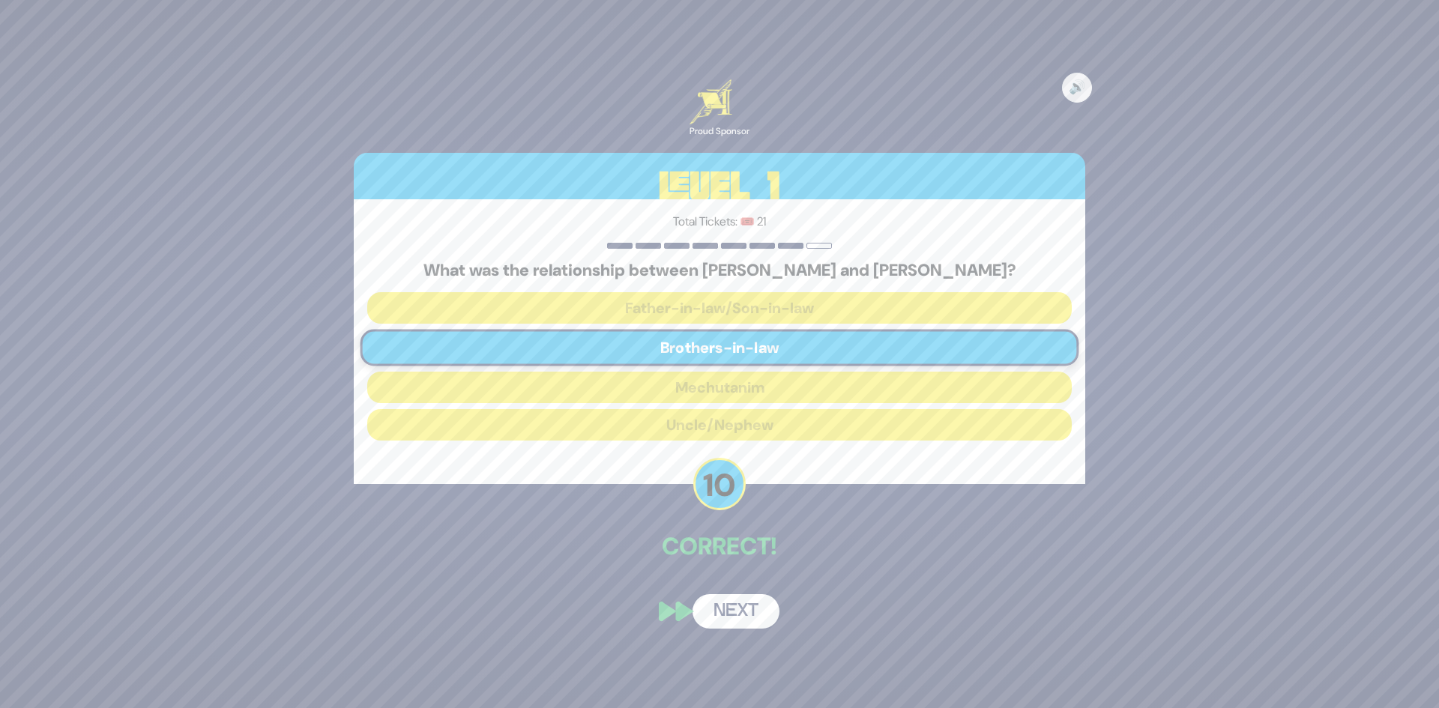
click at [753, 614] on button "Next" at bounding box center [736, 612] width 87 height 34
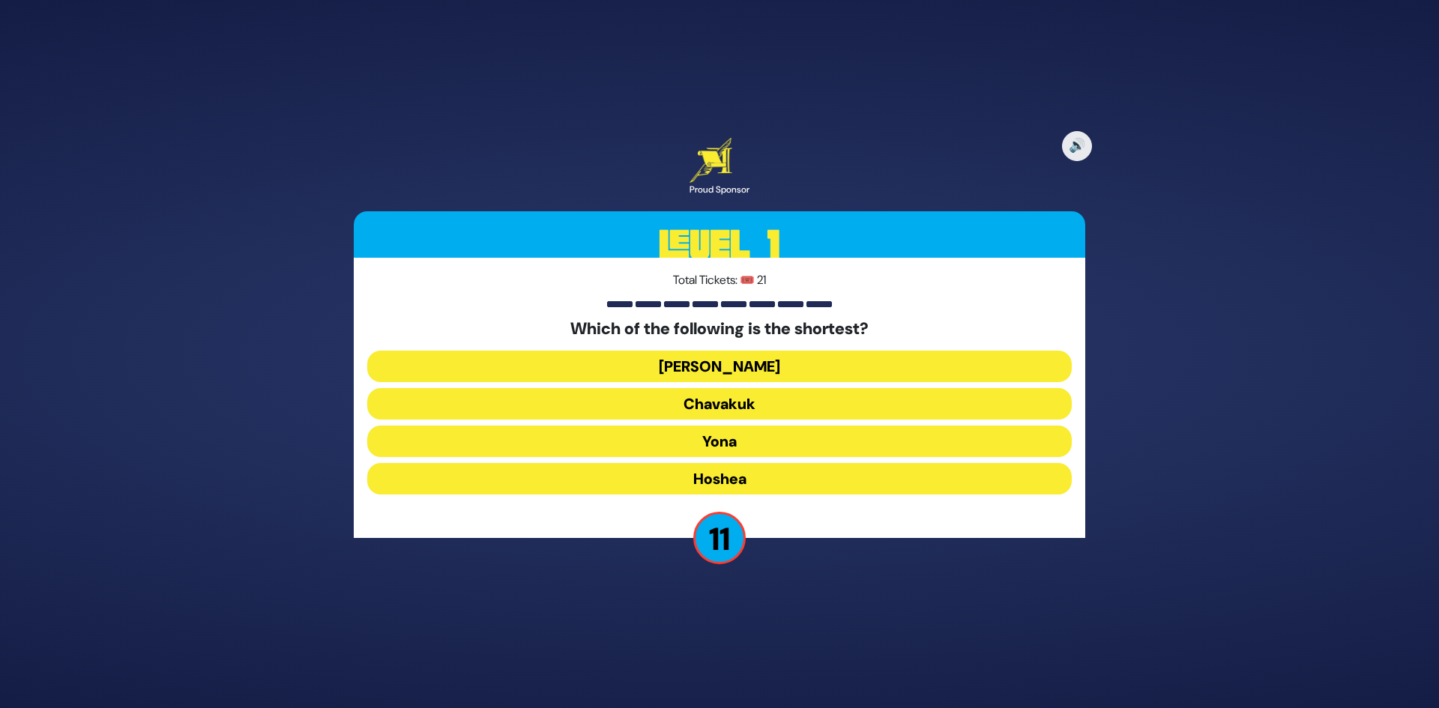
click at [763, 372] on button "Ovadia" at bounding box center [719, 366] width 705 height 31
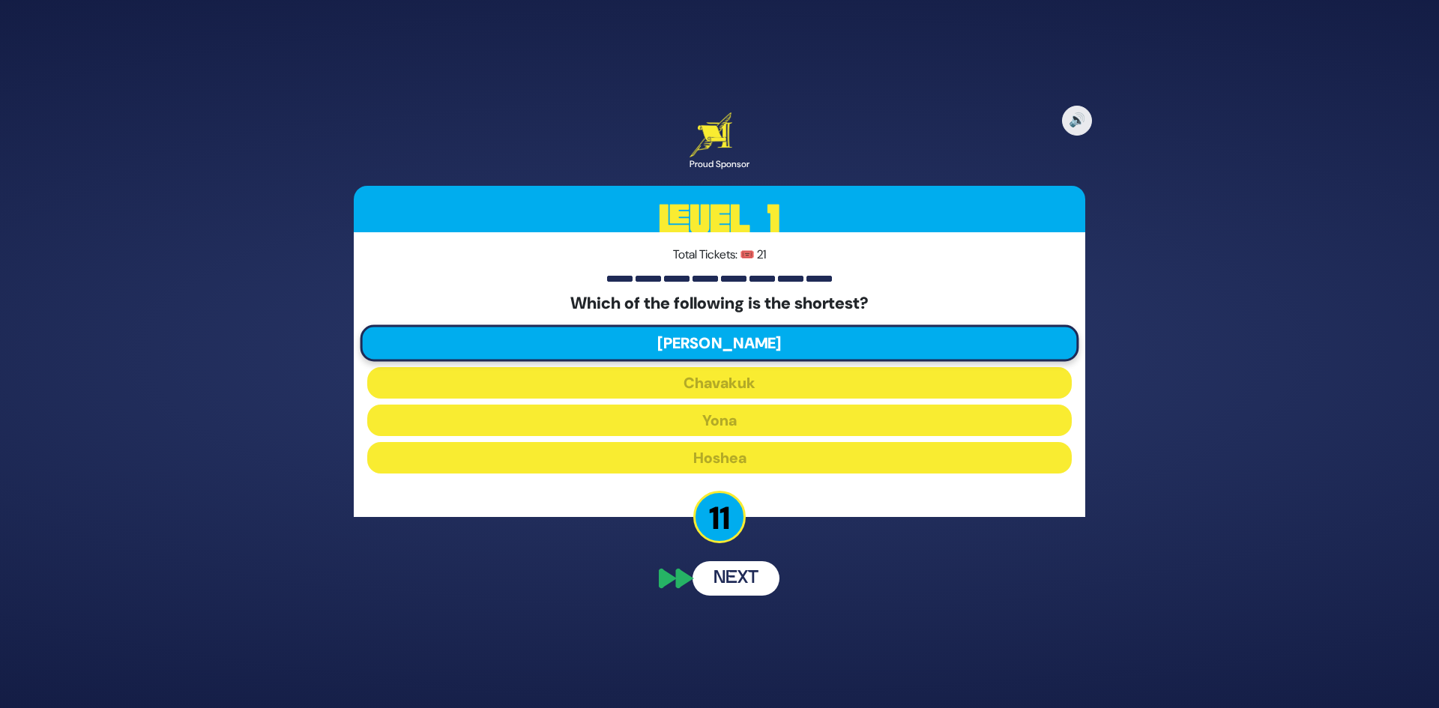
click at [754, 575] on div "🔊 Proud Sponsor Level 1 Total Tickets: 🎟️ 21 Which of the following is the shor…" at bounding box center [720, 354] width 768 height 520
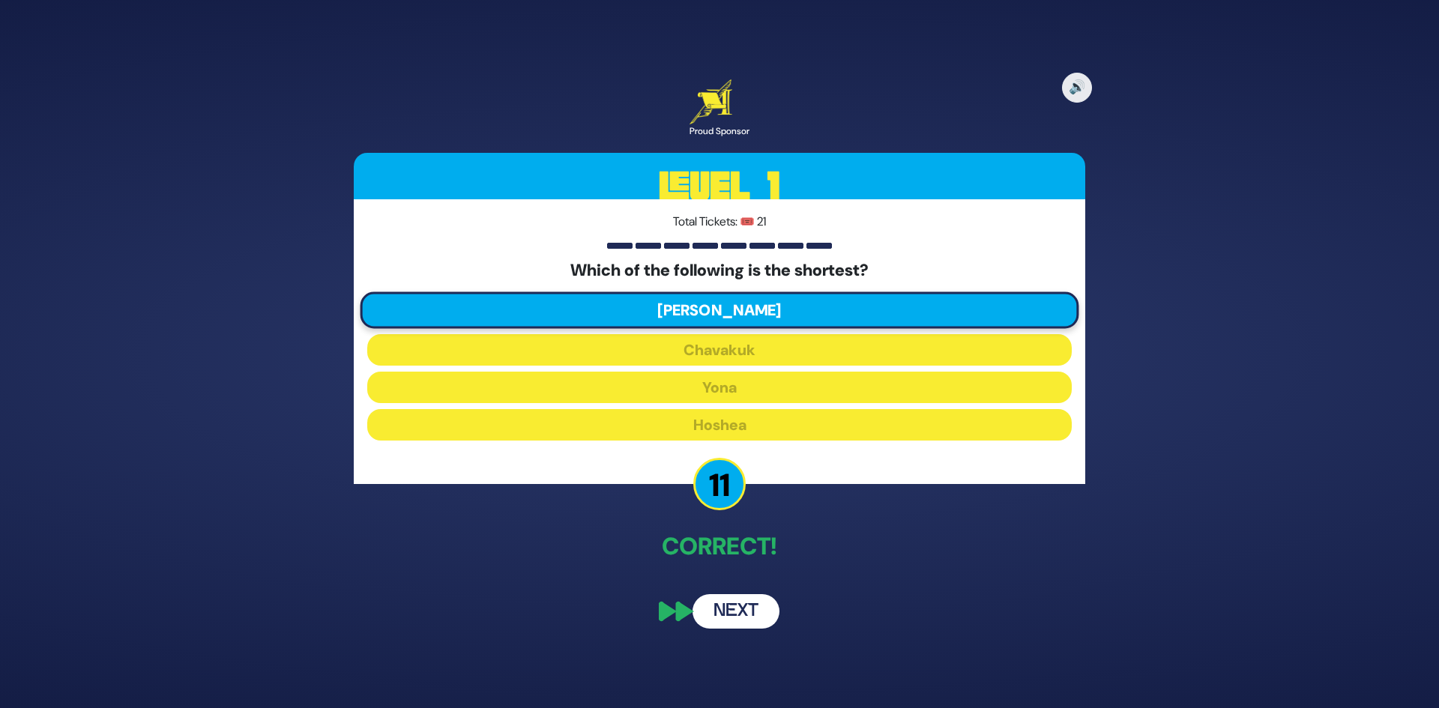
click at [743, 602] on button "Next" at bounding box center [736, 612] width 87 height 34
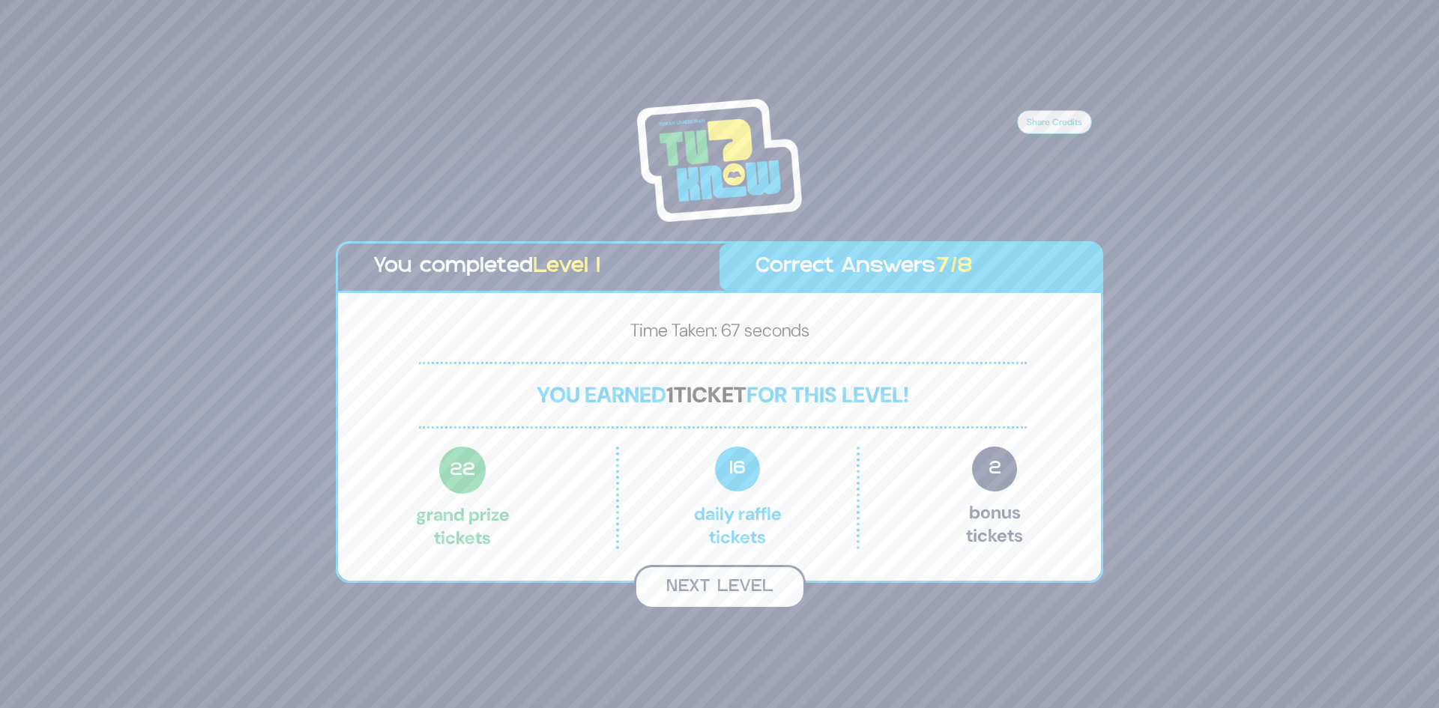
click at [729, 593] on button "Next Level" at bounding box center [720, 587] width 172 height 44
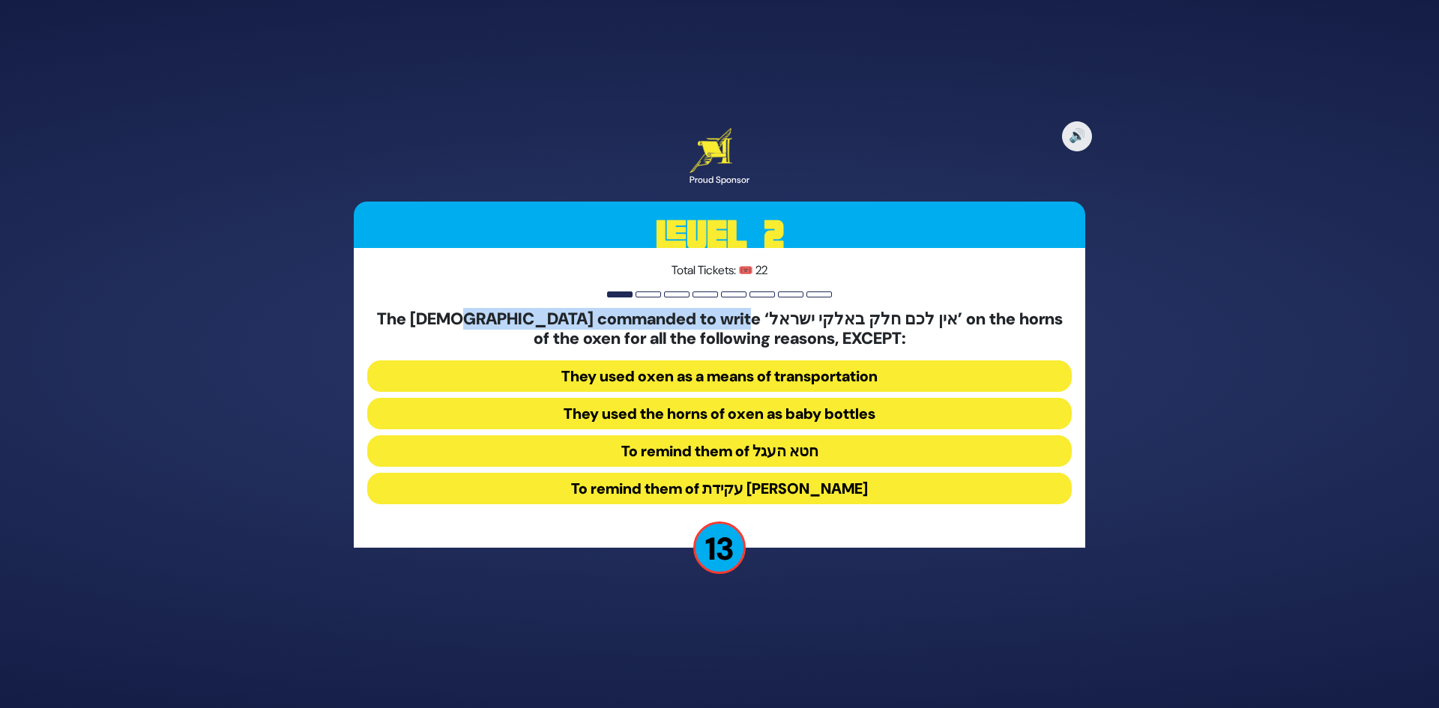
drag, startPoint x: 455, startPoint y: 325, endPoint x: 765, endPoint y: 325, distance: 310.4
click at [765, 325] on h5 "The Yevanim commanded to write ‘אין לכם חלק באלקי ישראל’ on the horns of the ox…" at bounding box center [719, 330] width 705 height 40
click at [574, 316] on h5 "The Yevanim commanded to write ‘אין לכם חלק באלקי ישראל’ on the horns of the ox…" at bounding box center [719, 330] width 705 height 40
click at [700, 493] on button "To remind them of עקידת יצחק" at bounding box center [719, 488] width 705 height 31
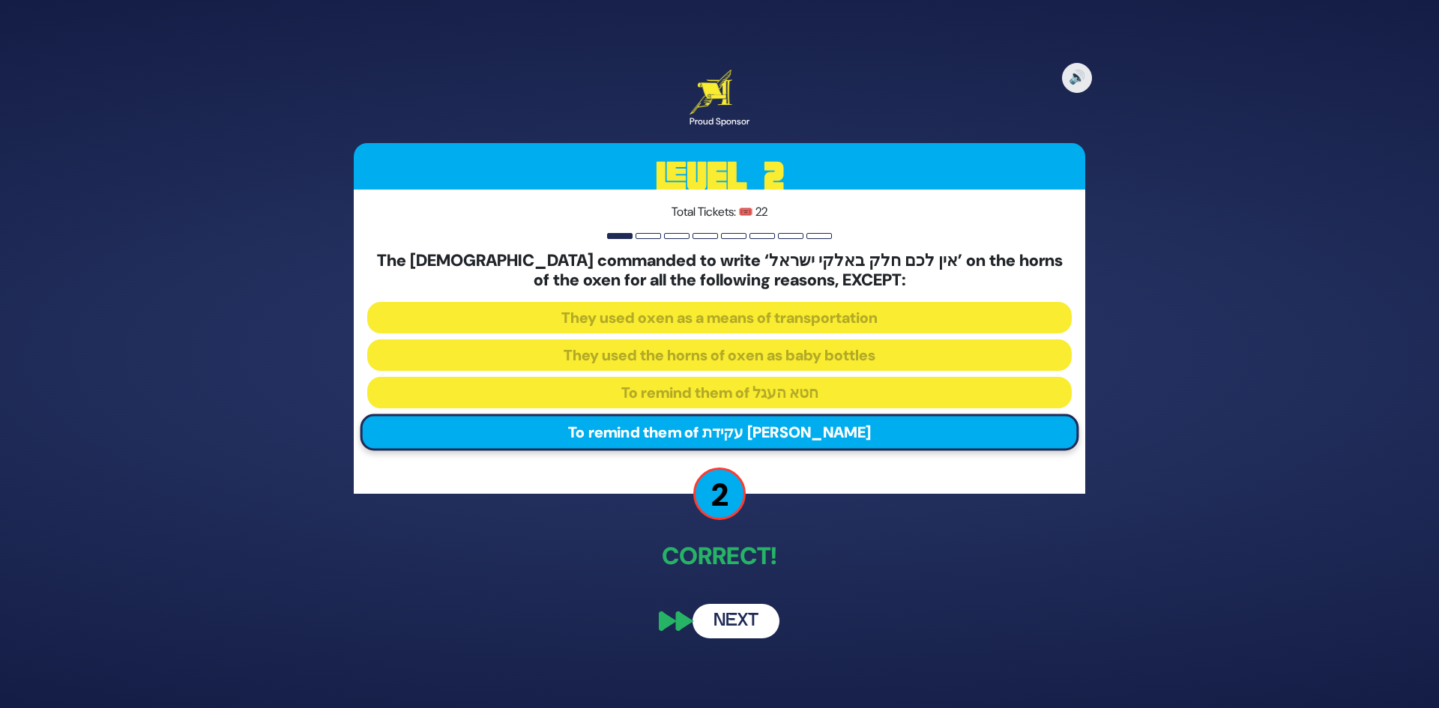
click at [745, 609] on button "Next" at bounding box center [736, 621] width 87 height 34
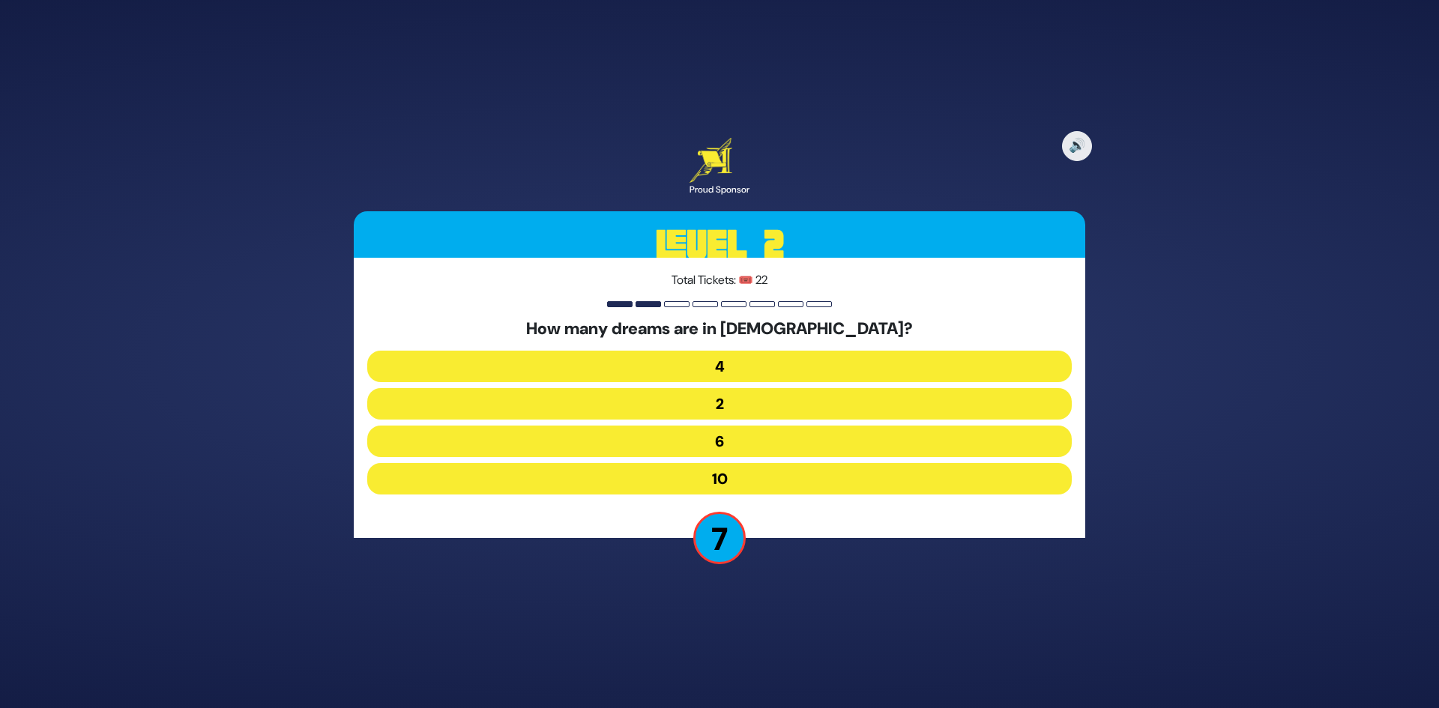
click at [729, 455] on button "6" at bounding box center [719, 441] width 705 height 31
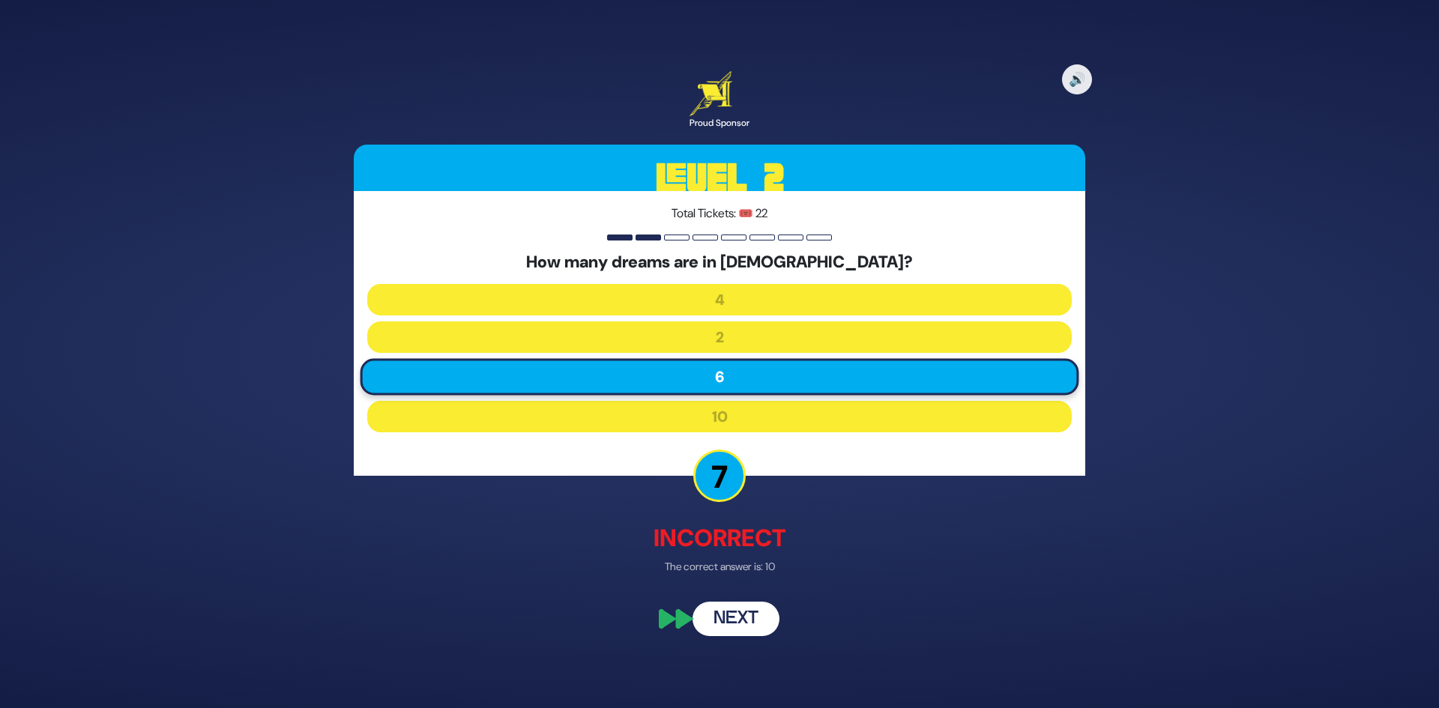
click at [756, 607] on button "Next" at bounding box center [736, 620] width 87 height 34
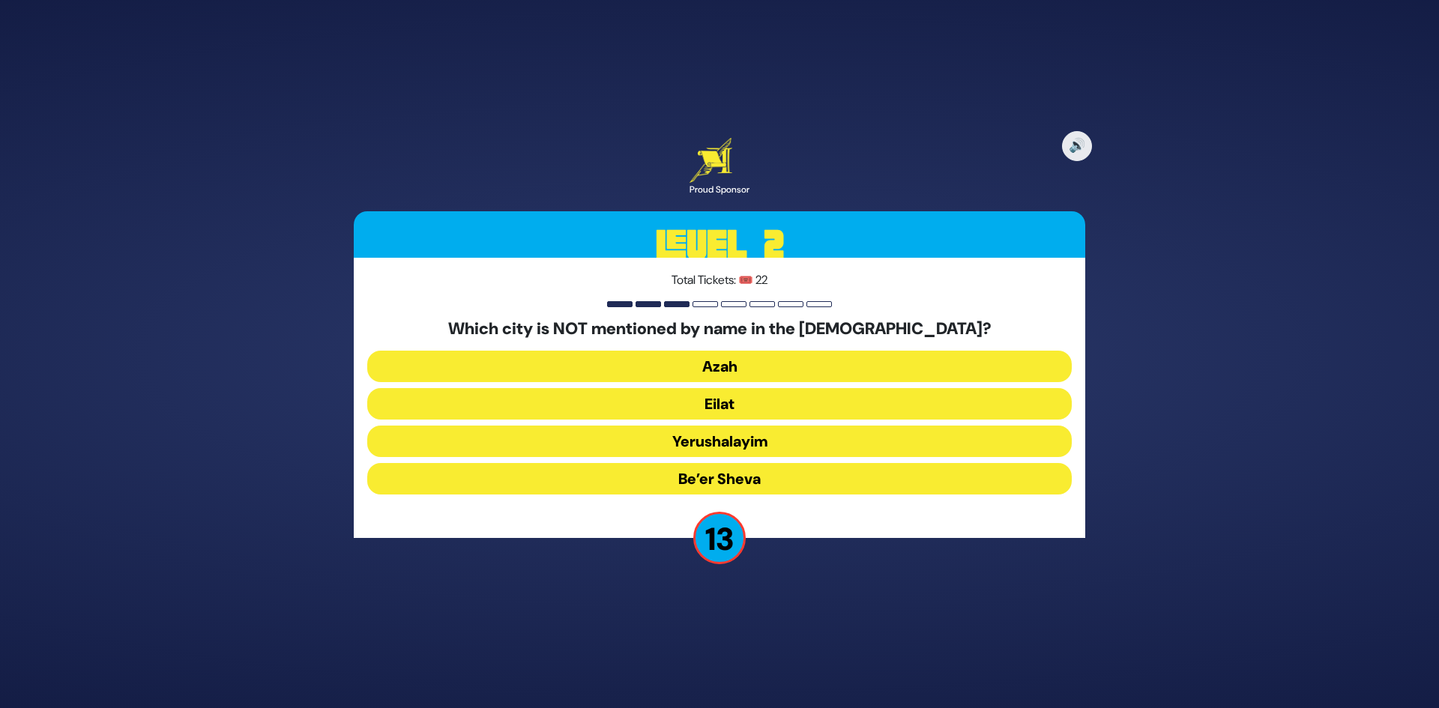
click at [756, 444] on button "Yerushalayim" at bounding box center [719, 441] width 705 height 31
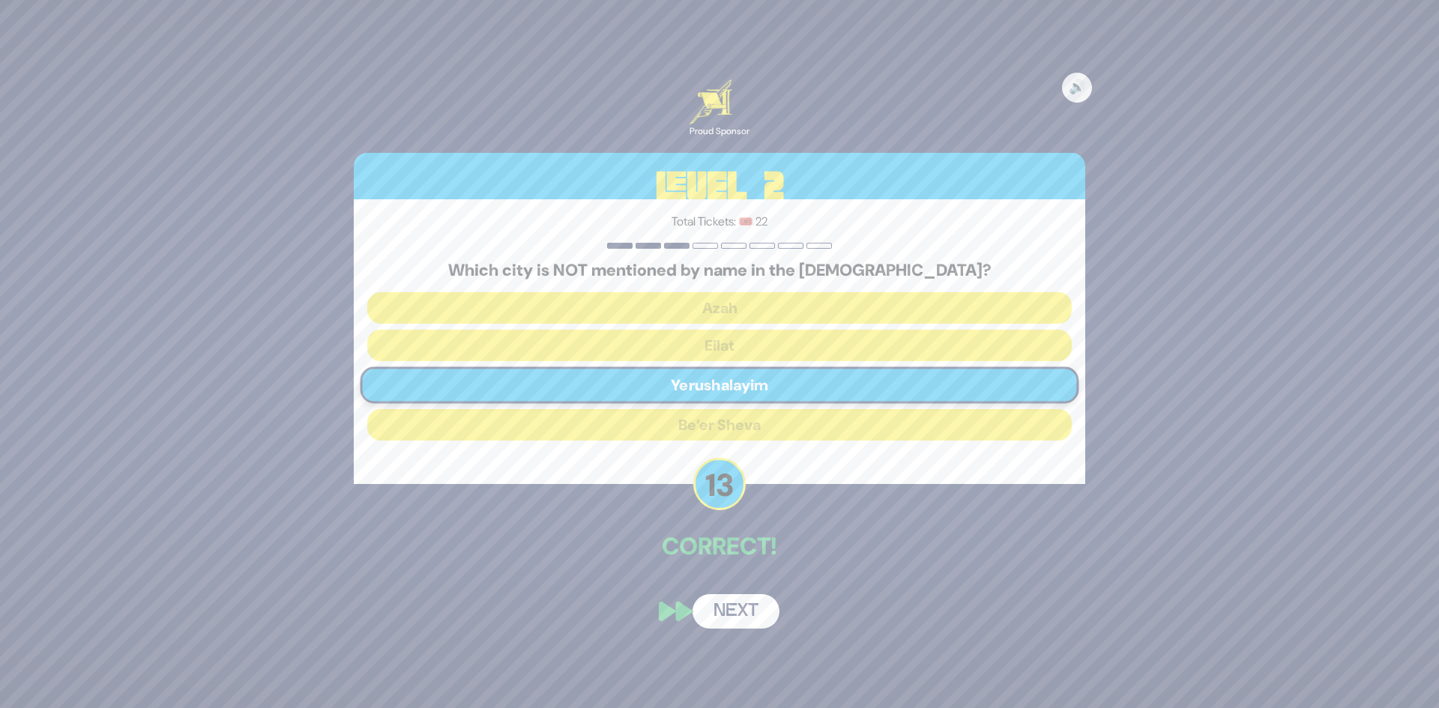
drag, startPoint x: 749, startPoint y: 574, endPoint x: 751, endPoint y: 612, distance: 37.6
click at [750, 603] on div "🔊 Proud Sponsor Level 2 Total Tickets: 🎟️ 22 Which city is NOT mentioned by nam…" at bounding box center [720, 354] width 768 height 586
click at [752, 613] on button "Next" at bounding box center [736, 612] width 87 height 34
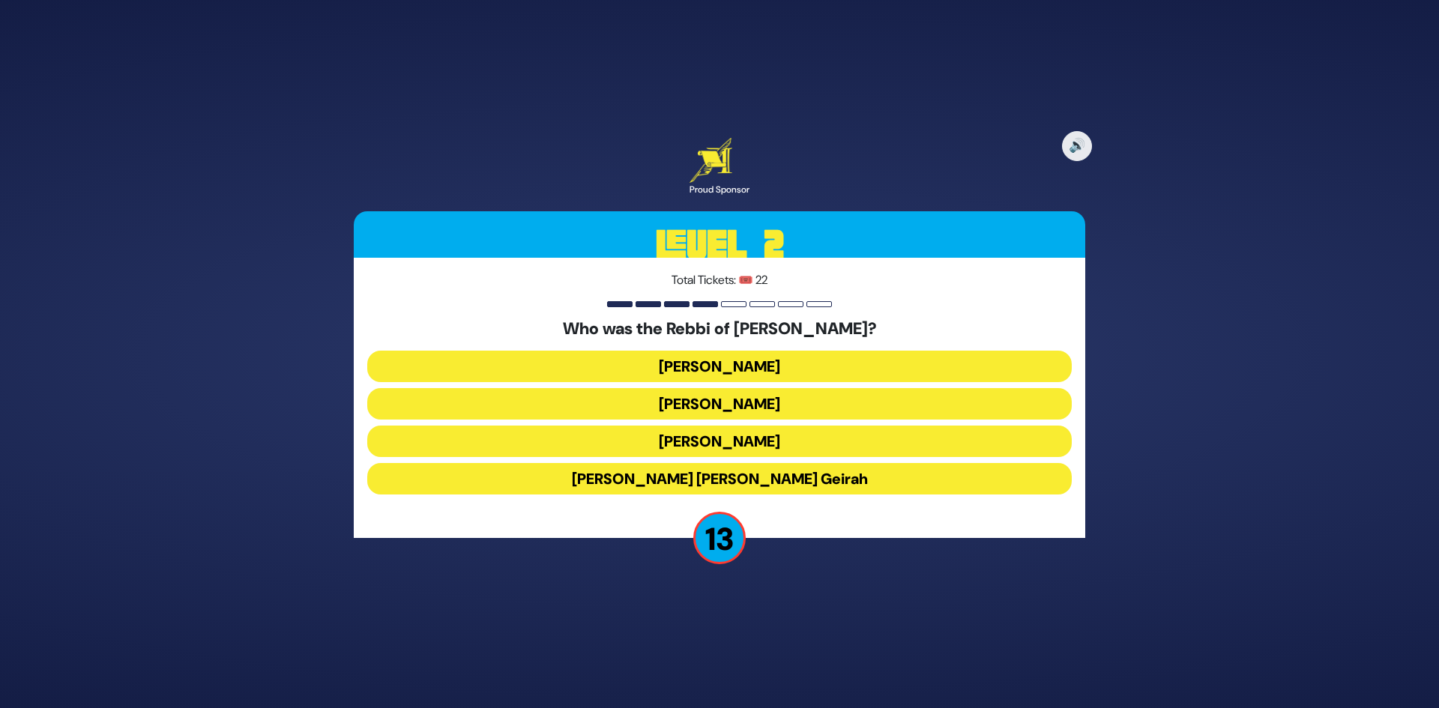
click at [762, 412] on button "[PERSON_NAME]" at bounding box center [719, 403] width 705 height 31
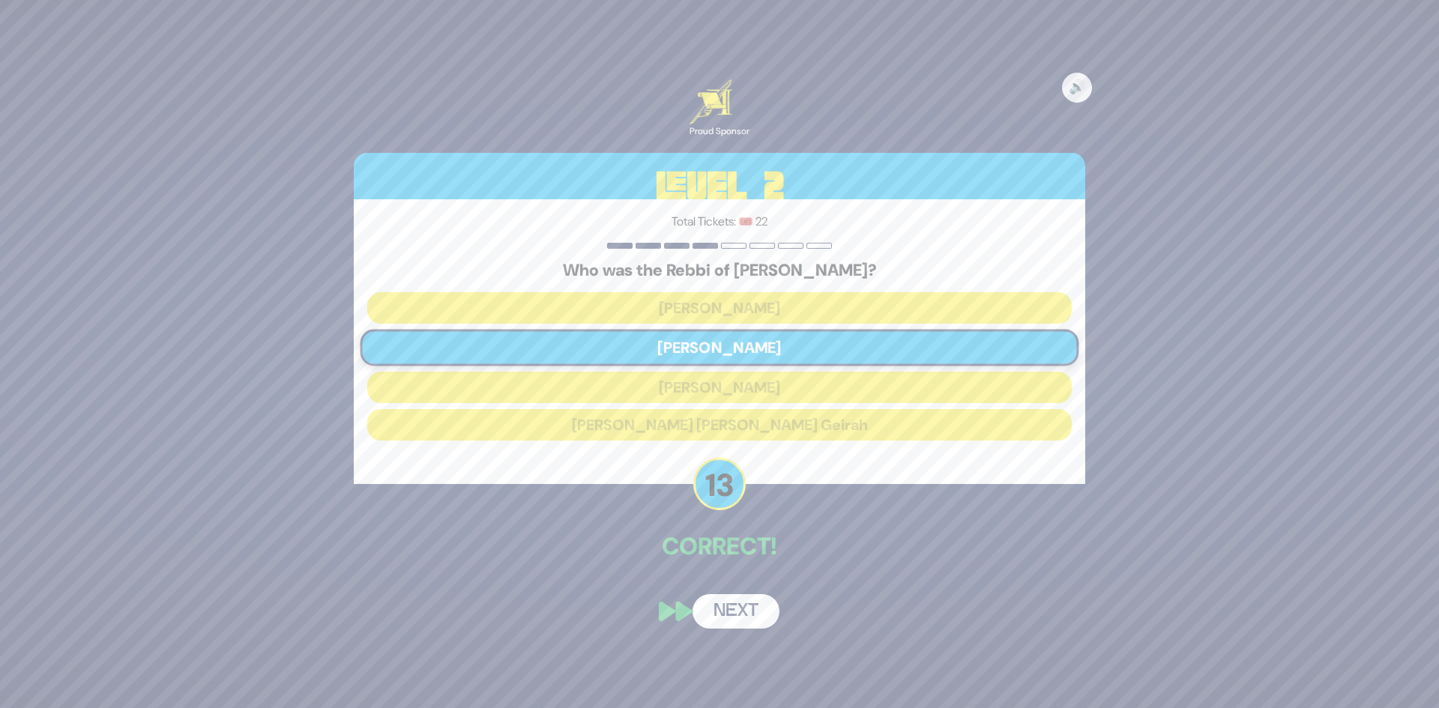
click at [741, 612] on button "Next" at bounding box center [736, 612] width 87 height 34
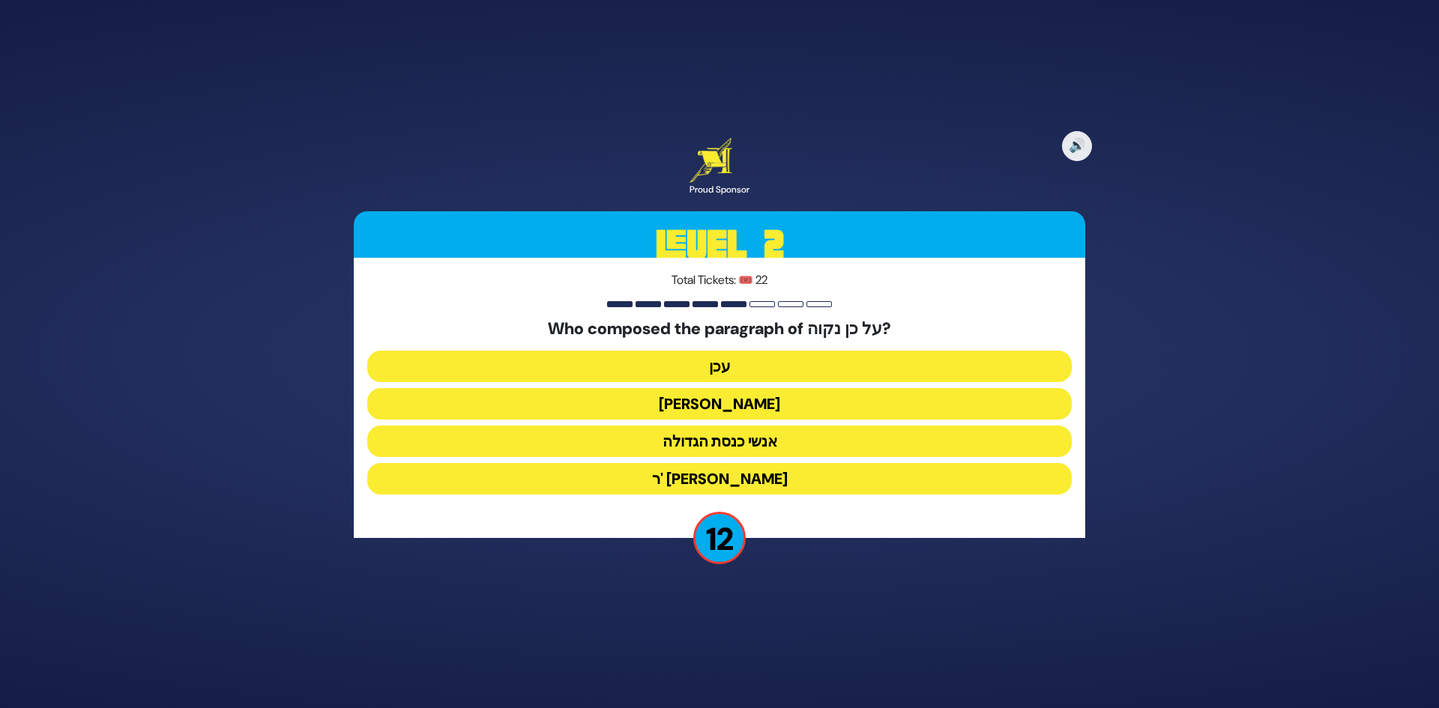
click at [741, 406] on button "יהושע" at bounding box center [719, 403] width 705 height 31
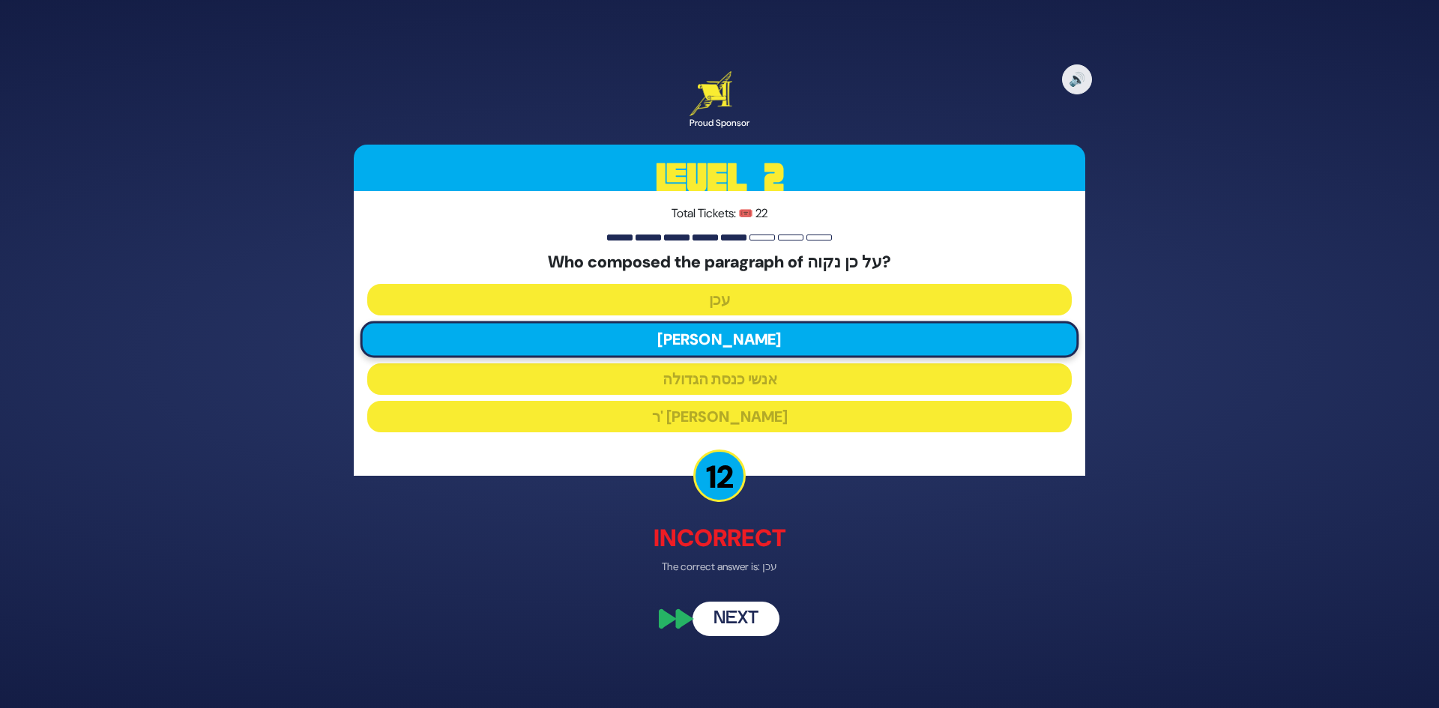
click at [747, 619] on button "Next" at bounding box center [736, 620] width 87 height 34
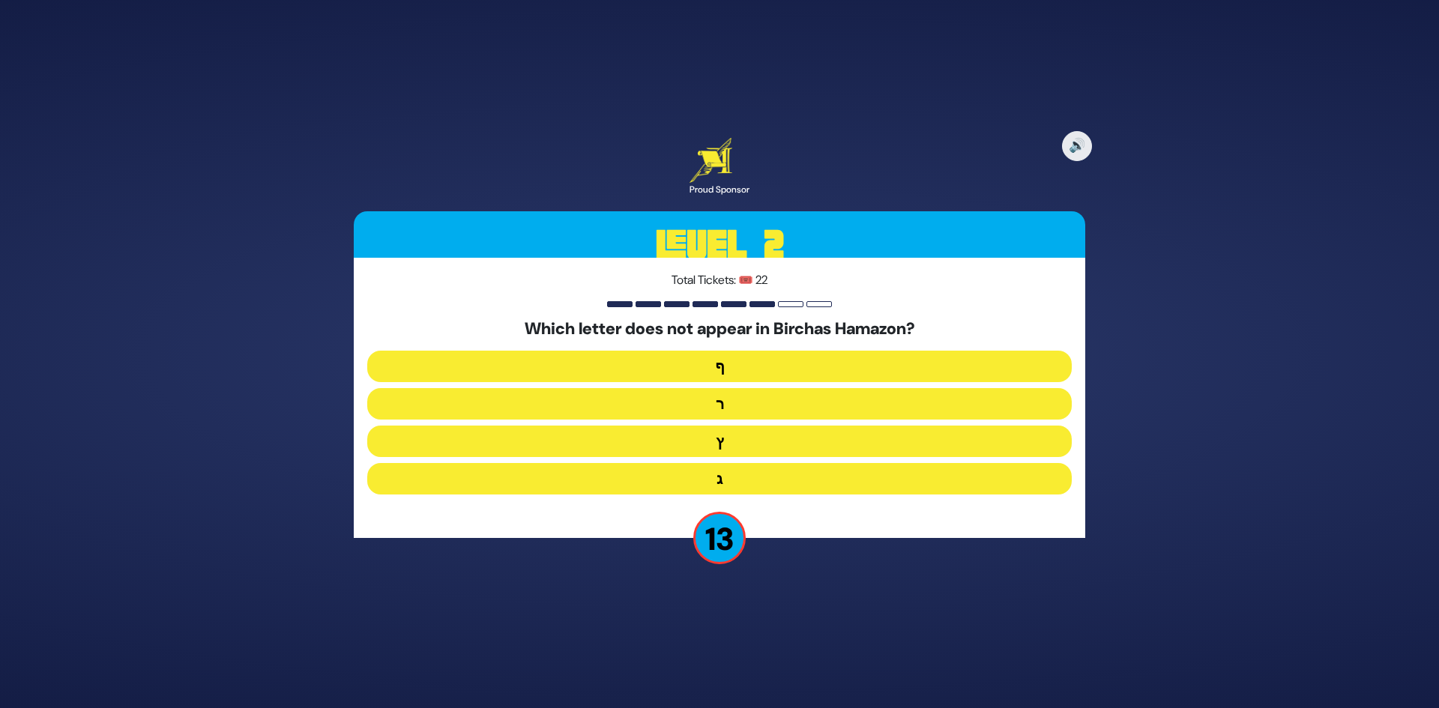
click at [757, 373] on button "ף" at bounding box center [719, 366] width 705 height 31
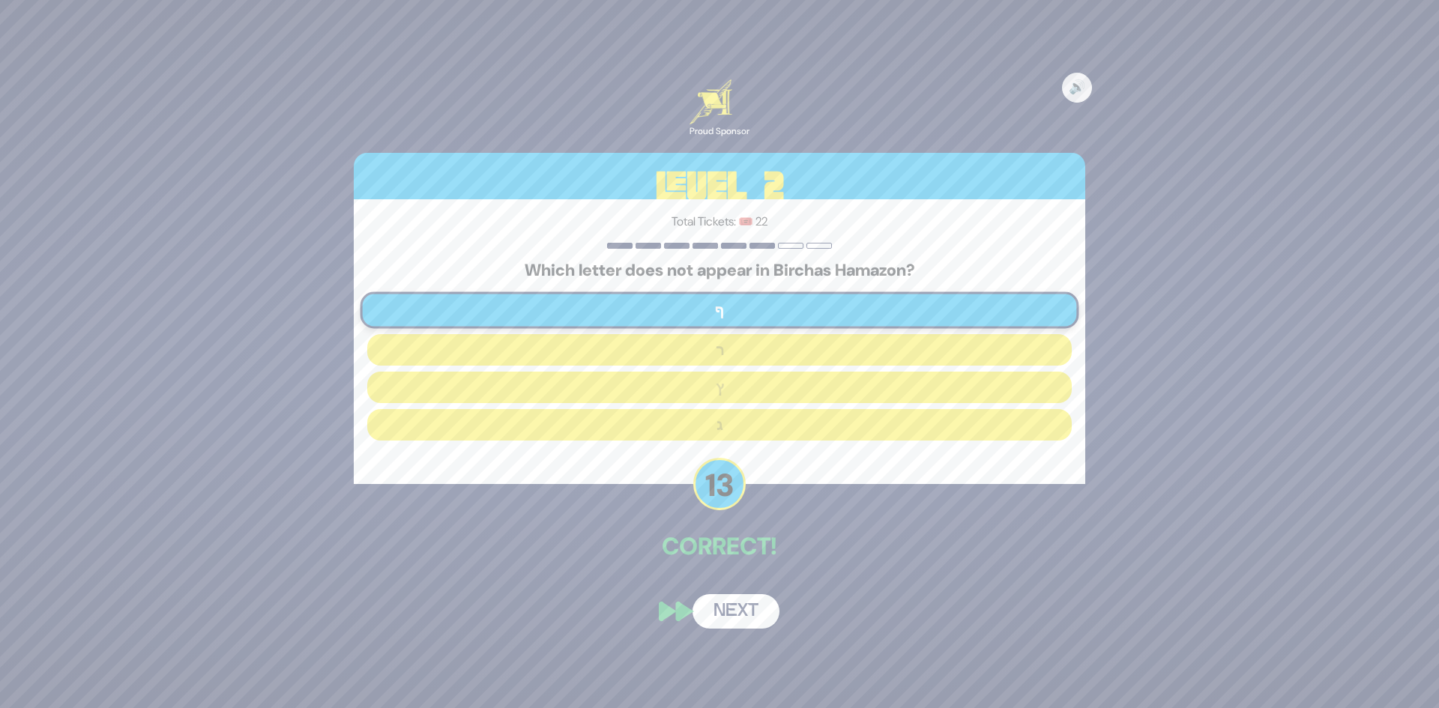
click at [739, 595] on button "Next" at bounding box center [736, 612] width 87 height 34
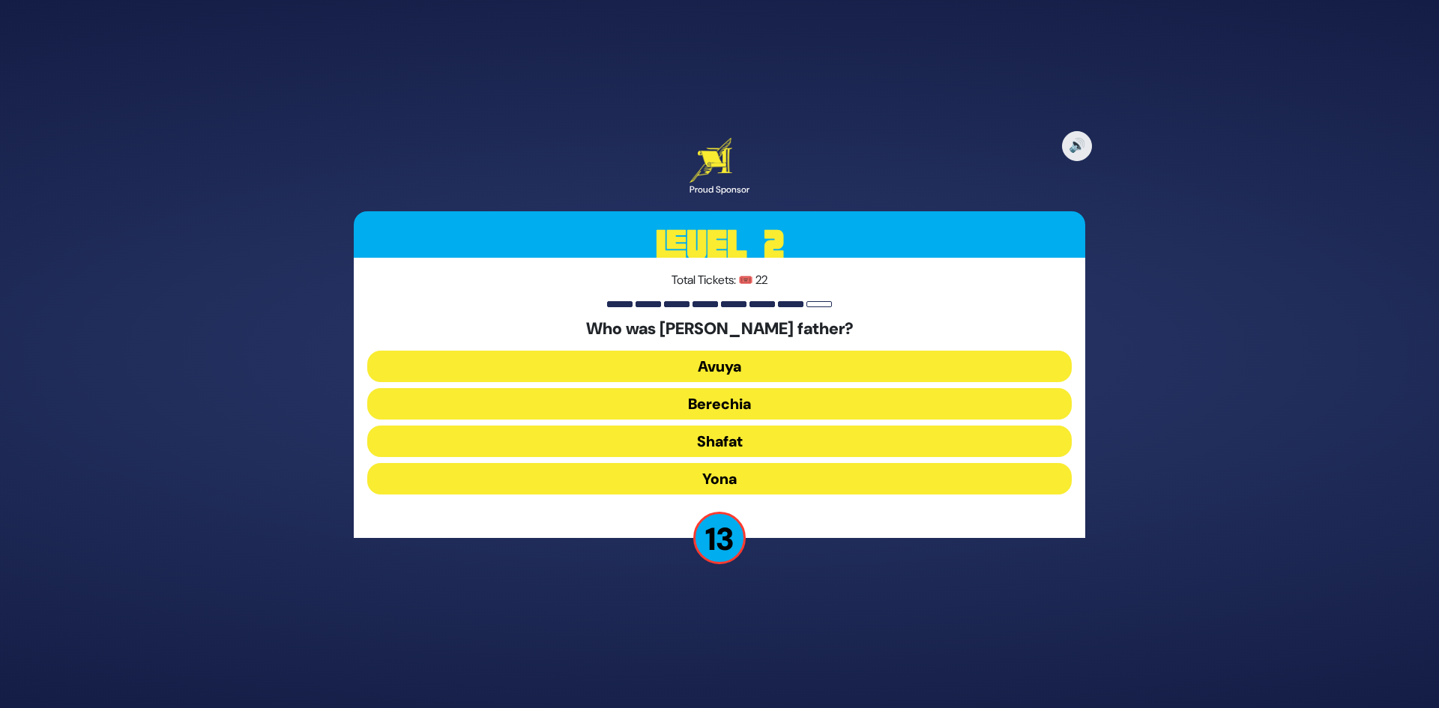
click at [756, 444] on button "Shafat" at bounding box center [719, 441] width 705 height 31
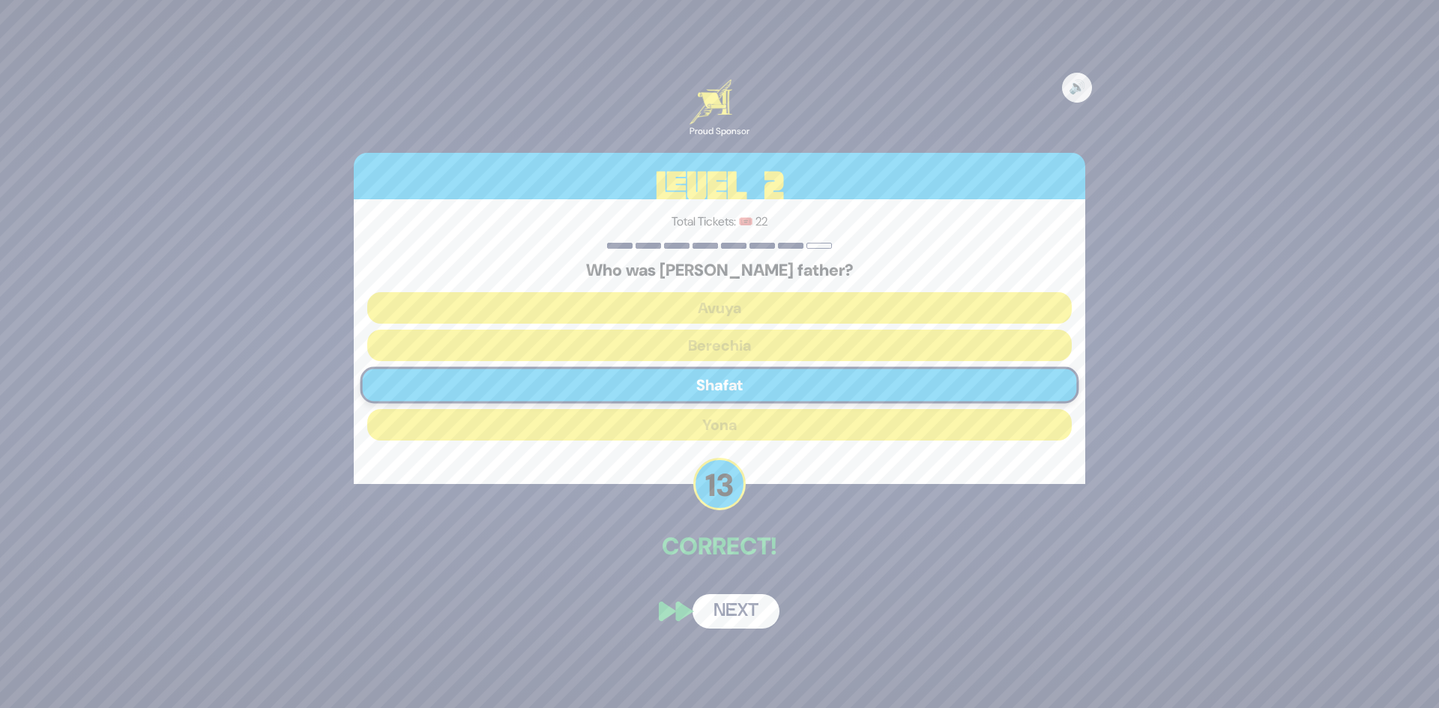
click at [732, 607] on button "Next" at bounding box center [736, 612] width 87 height 34
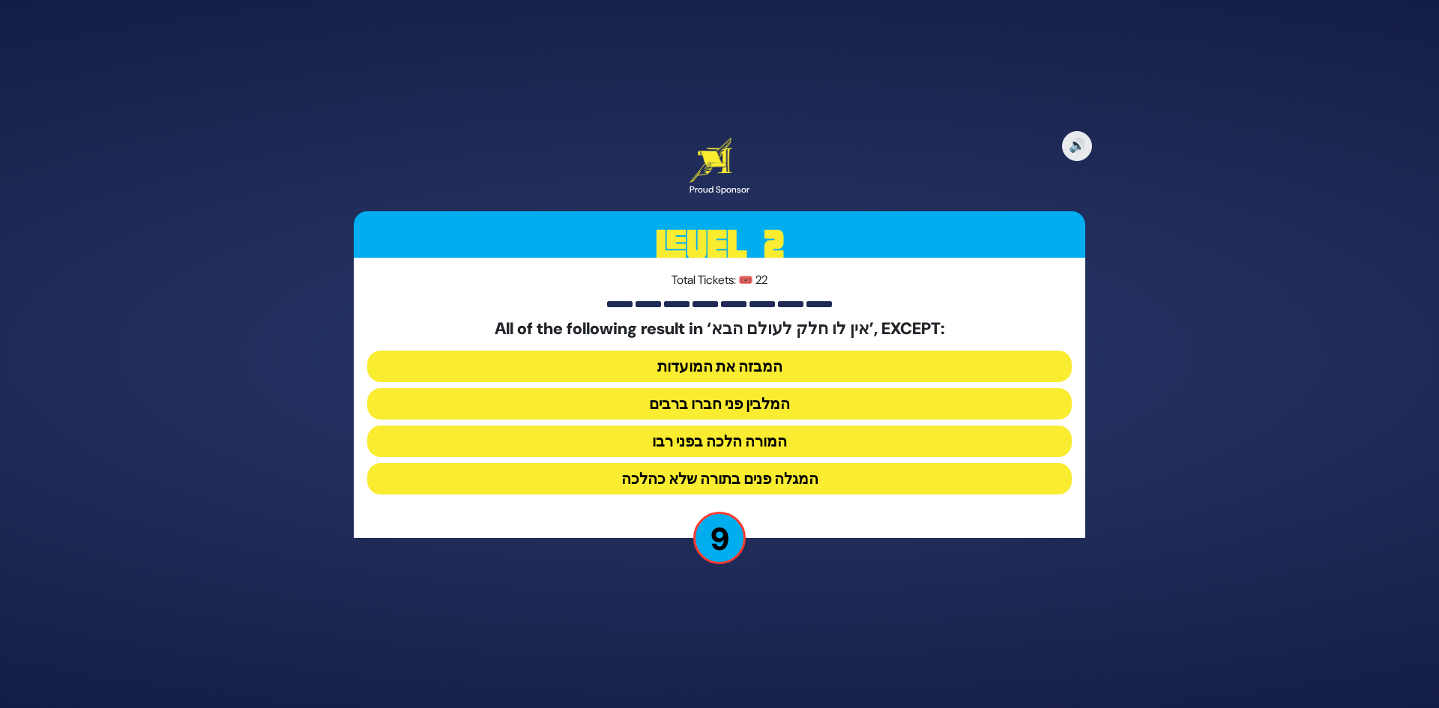
click at [787, 478] on button "המגלה פנים בתורה שלא כהלכה" at bounding box center [719, 478] width 705 height 31
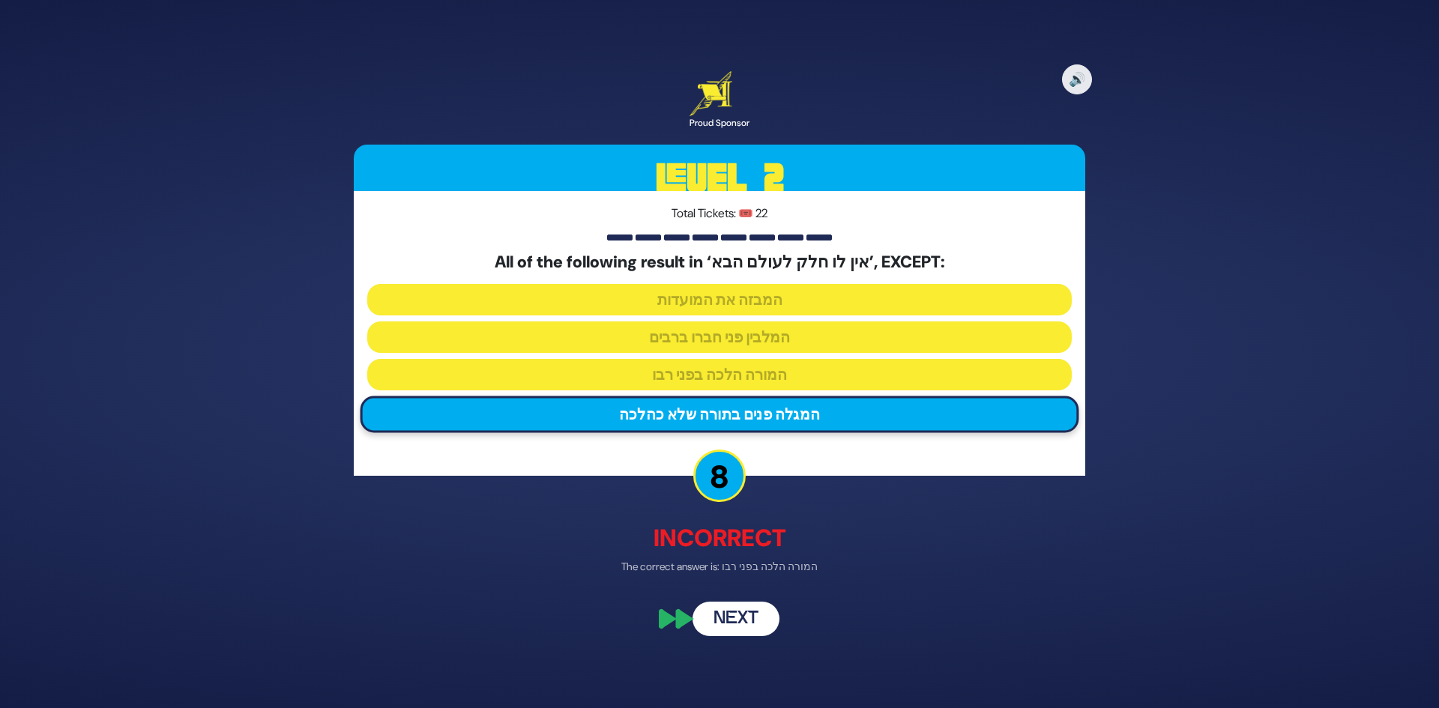
click at [738, 607] on button "Next" at bounding box center [736, 620] width 87 height 34
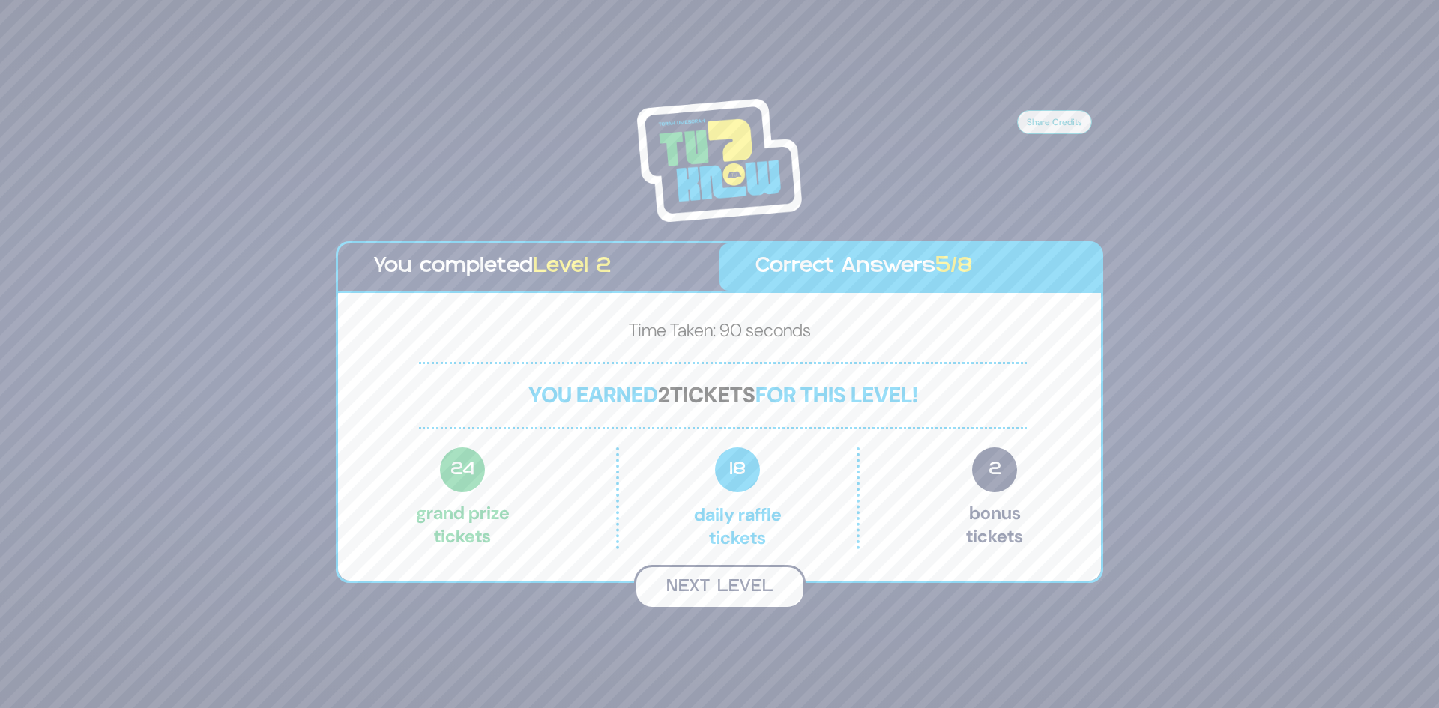
click at [744, 587] on button "Next Level" at bounding box center [720, 587] width 172 height 44
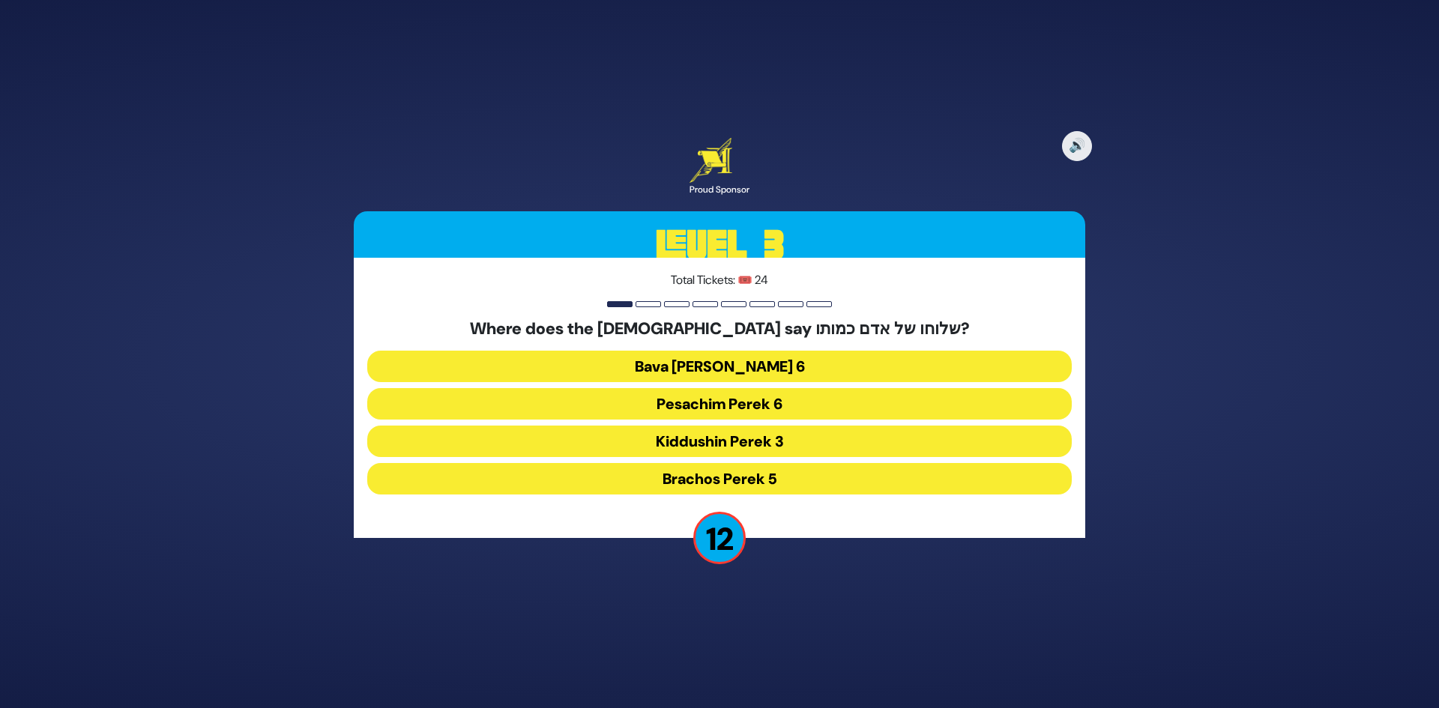
click at [795, 376] on button "Bava Kama Perek 6" at bounding box center [719, 366] width 705 height 31
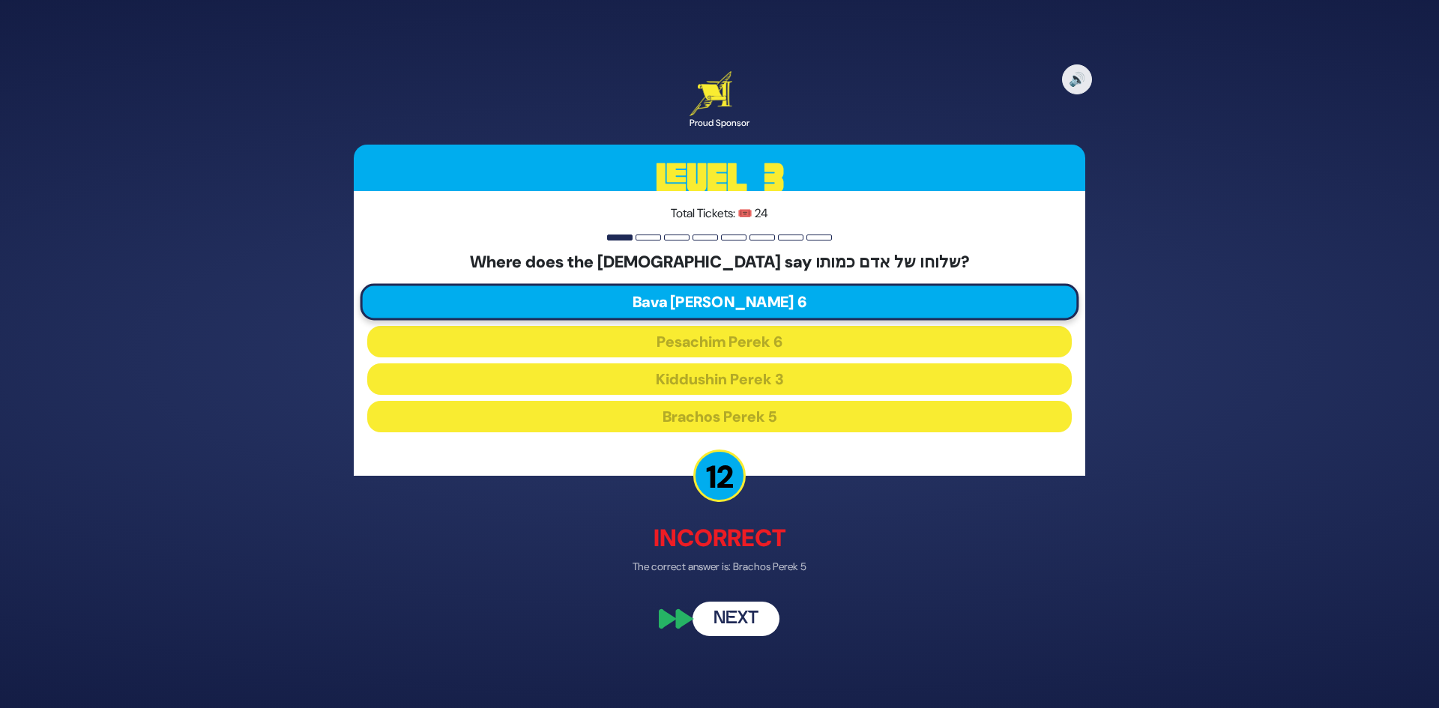
click at [750, 619] on button "Next" at bounding box center [736, 620] width 87 height 34
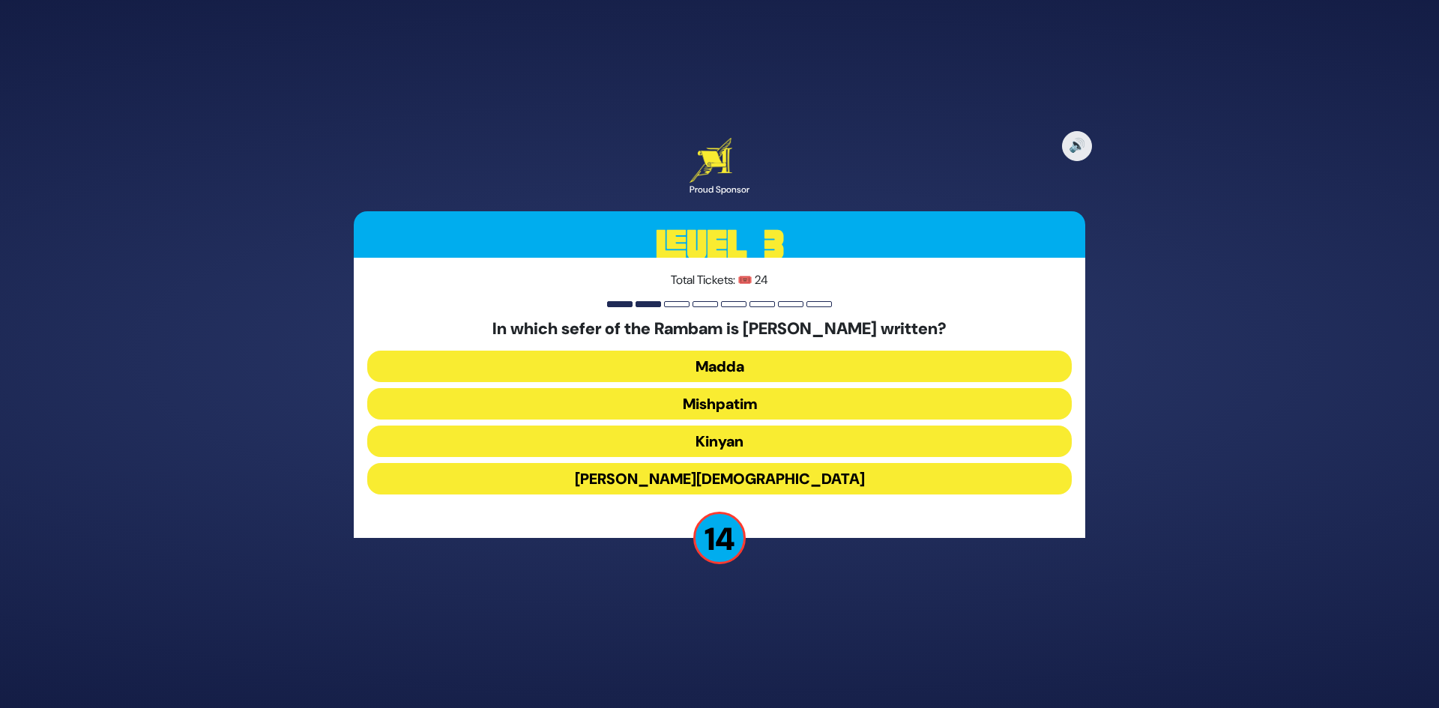
click at [733, 496] on div "In which sefer of the Rambam is Hilchos Tzedaka written? Madda Mishpatim Kinyan…" at bounding box center [719, 409] width 705 height 181
click at [735, 489] on button "[PERSON_NAME][DEMOGRAPHIC_DATA]" at bounding box center [719, 478] width 705 height 31
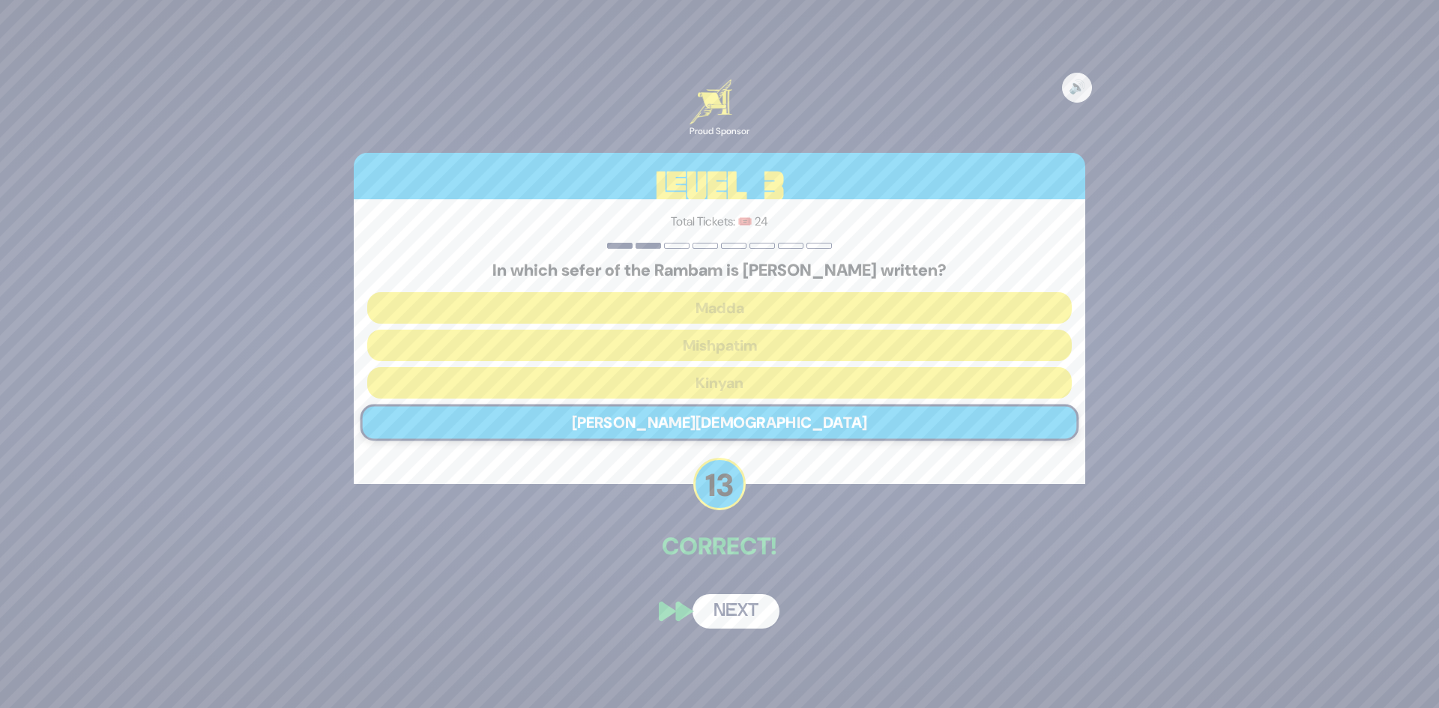
click at [738, 601] on button "Next" at bounding box center [736, 612] width 87 height 34
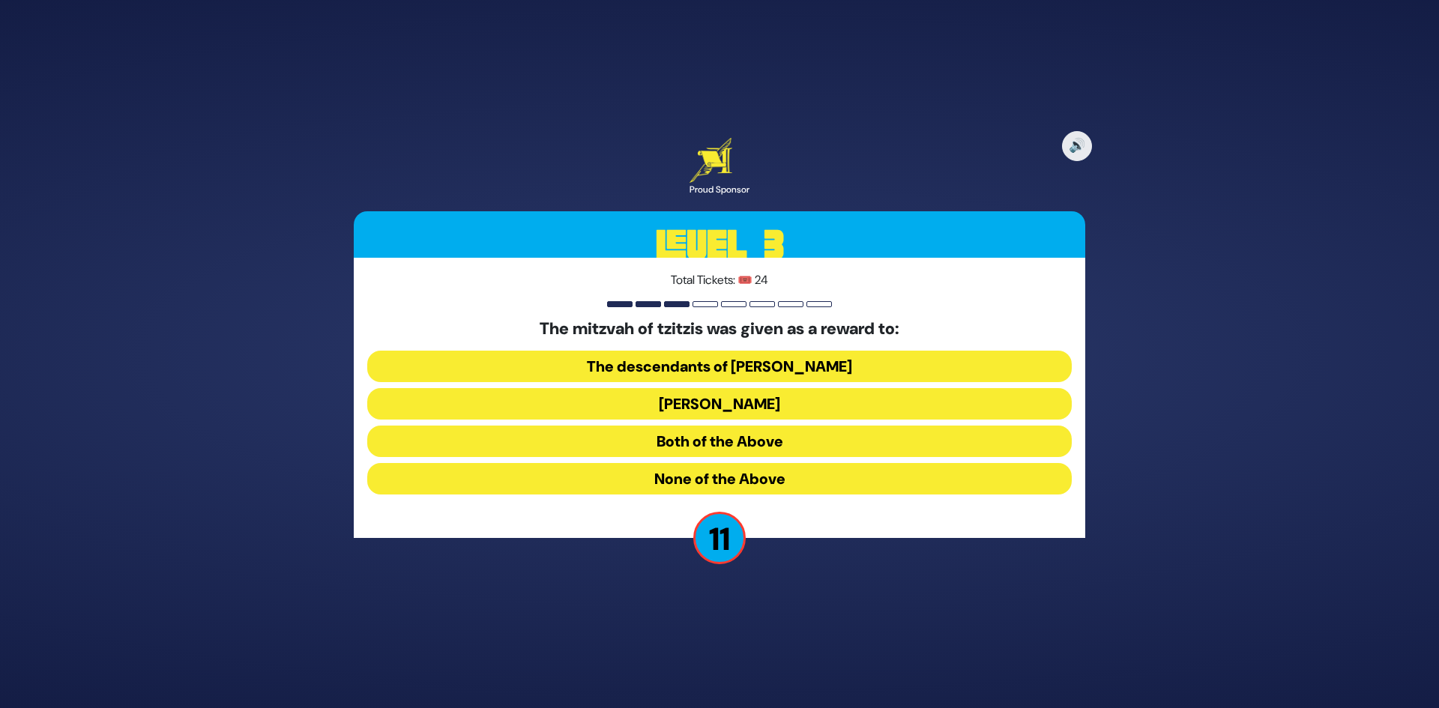
click at [795, 366] on button "The descendants of Shem" at bounding box center [719, 366] width 705 height 31
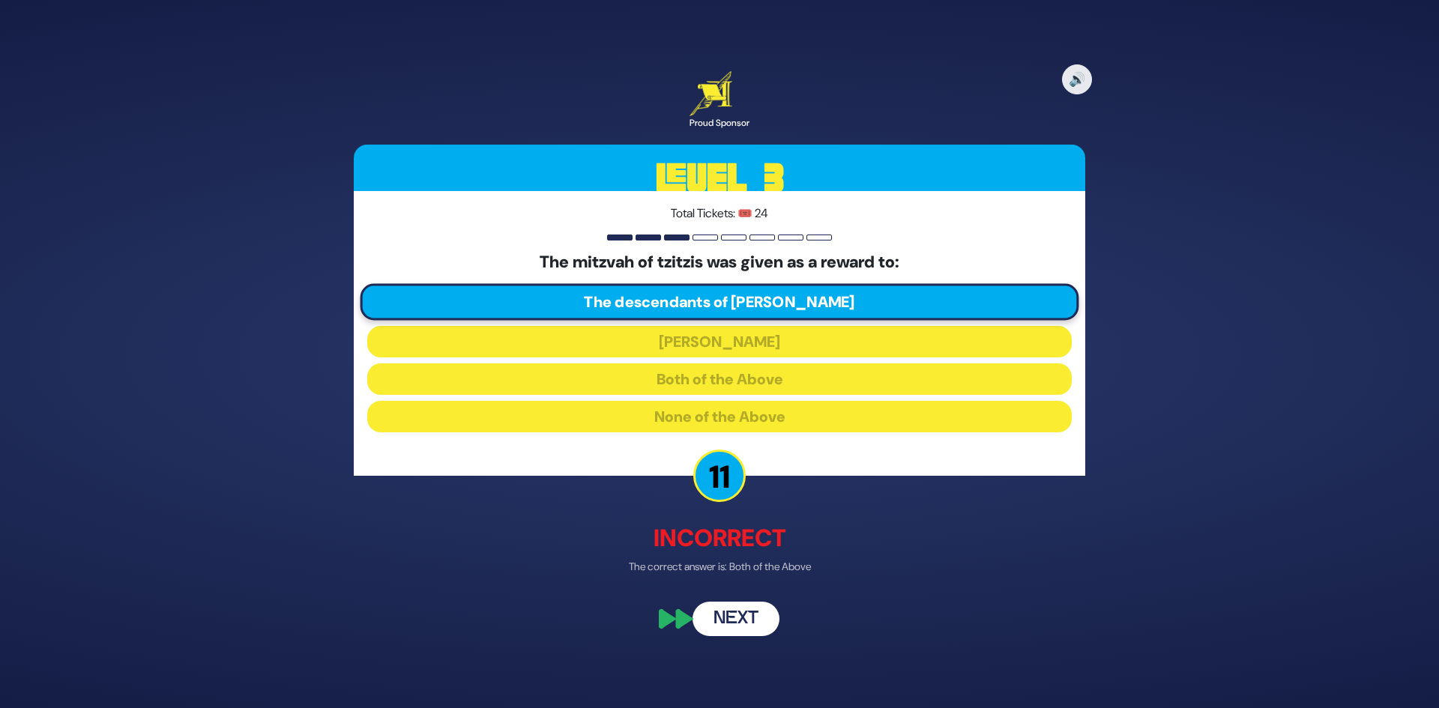
click at [744, 623] on button "Next" at bounding box center [736, 620] width 87 height 34
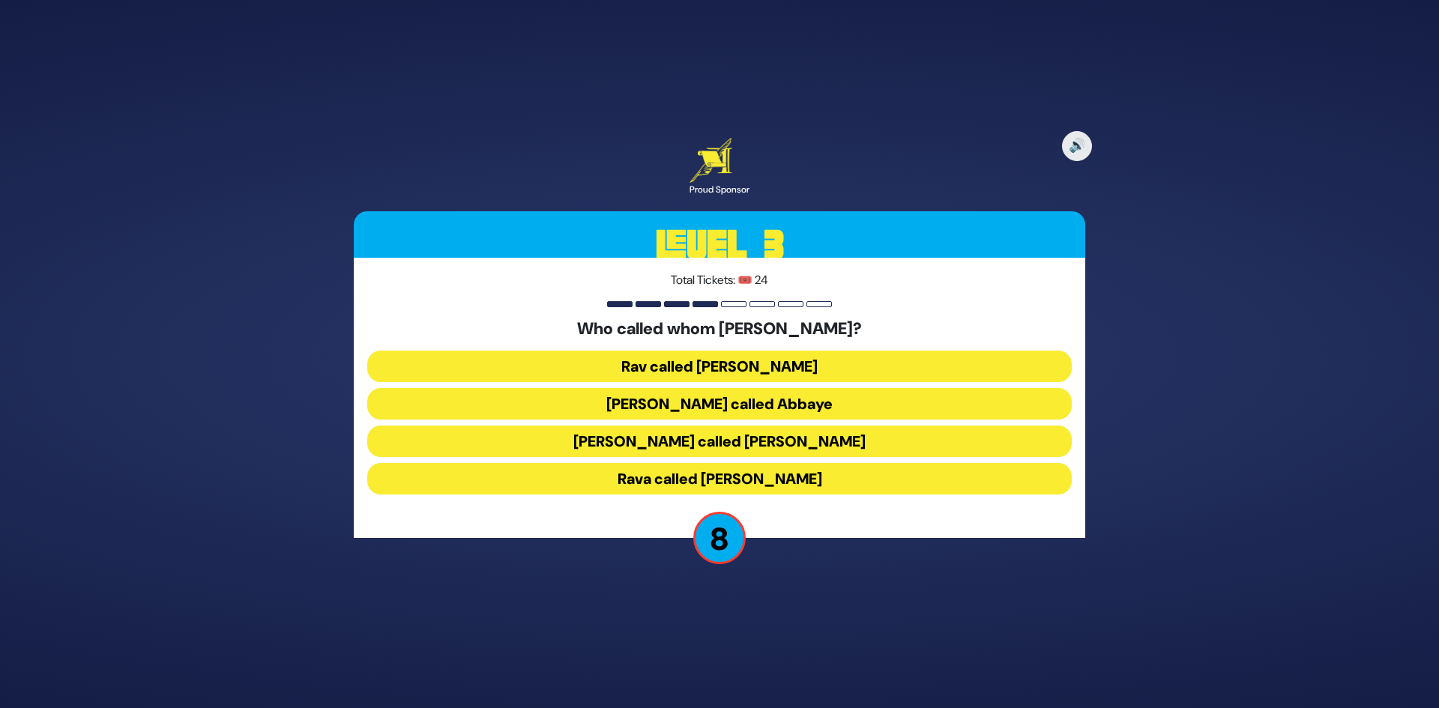
drag, startPoint x: 782, startPoint y: 362, endPoint x: 787, endPoint y: 434, distance: 72.2
click at [787, 434] on div "Who called whom שיננא? Rav called Shmuel Rav Yosef called Abbaye Shmuel called …" at bounding box center [719, 409] width 705 height 181
click at [787, 434] on button "Shmuel called Rav Yehuda" at bounding box center [719, 441] width 705 height 31
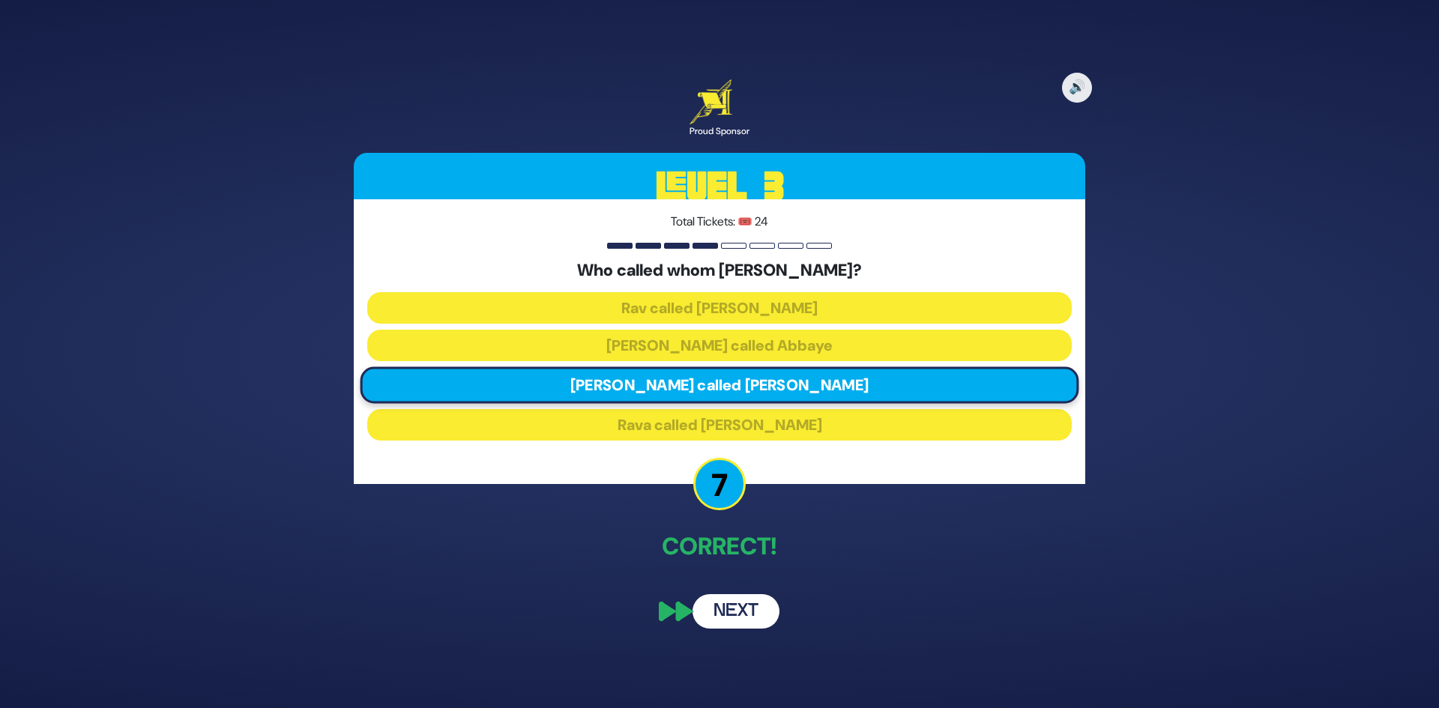
click at [753, 620] on button "Next" at bounding box center [736, 612] width 87 height 34
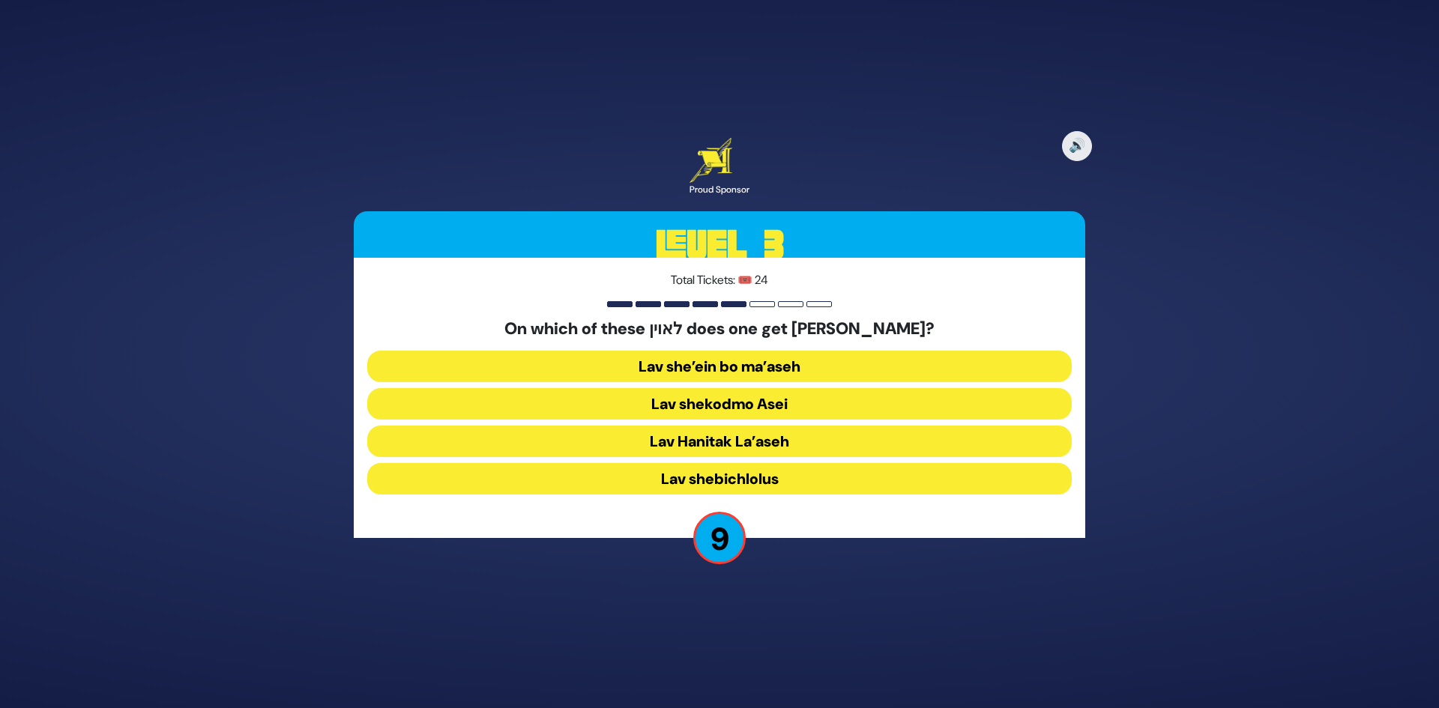
click at [823, 370] on button "Lav she’ein bo ma’aseh" at bounding box center [719, 366] width 705 height 31
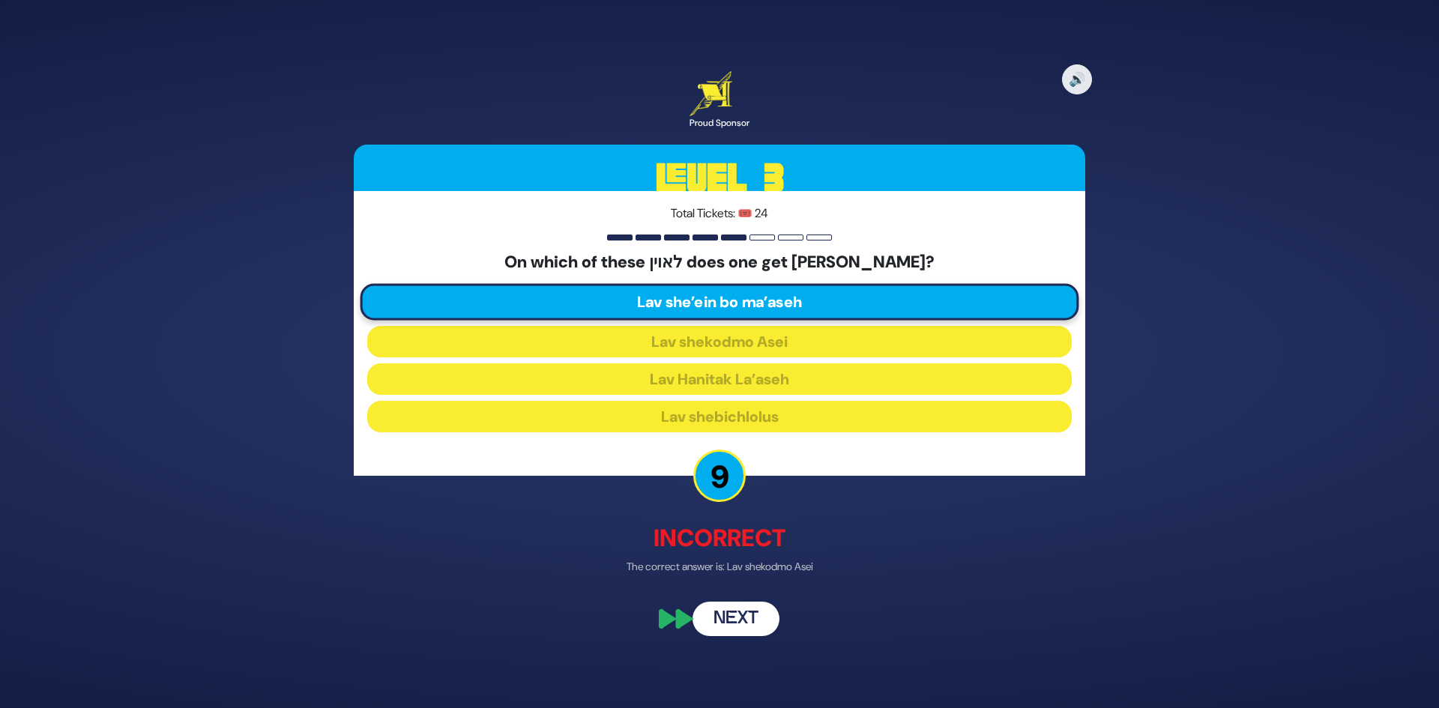
click at [747, 611] on button "Next" at bounding box center [736, 620] width 87 height 34
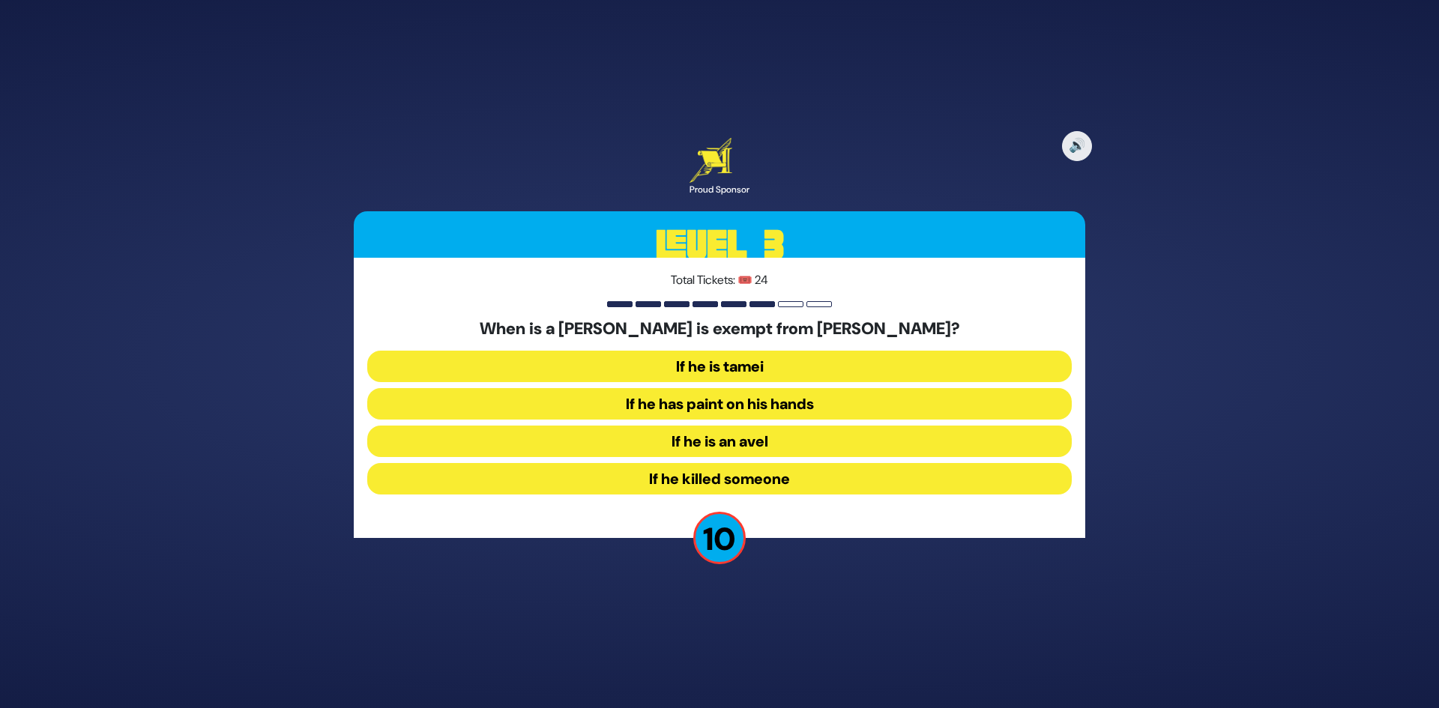
click at [789, 407] on button "If he has paint on his hands" at bounding box center [719, 403] width 705 height 31
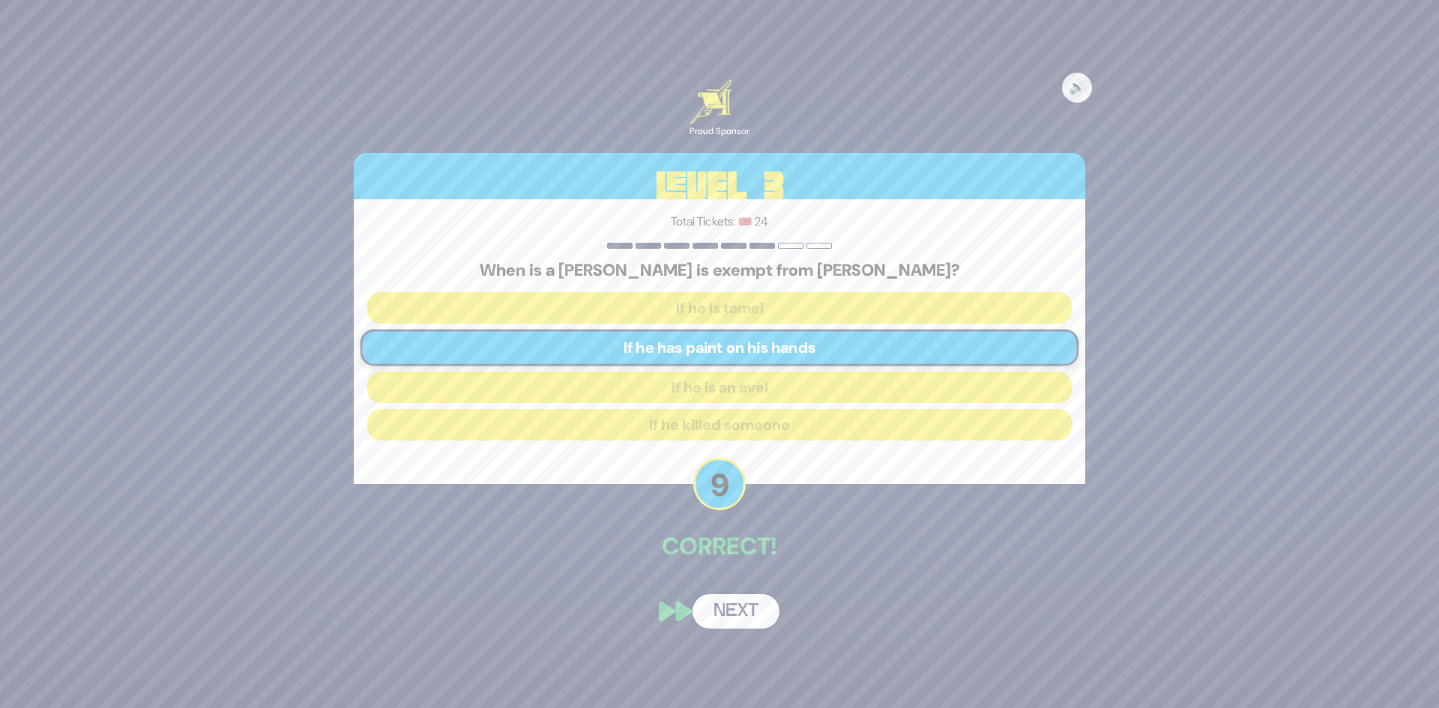
click at [741, 618] on button "Next" at bounding box center [736, 612] width 87 height 34
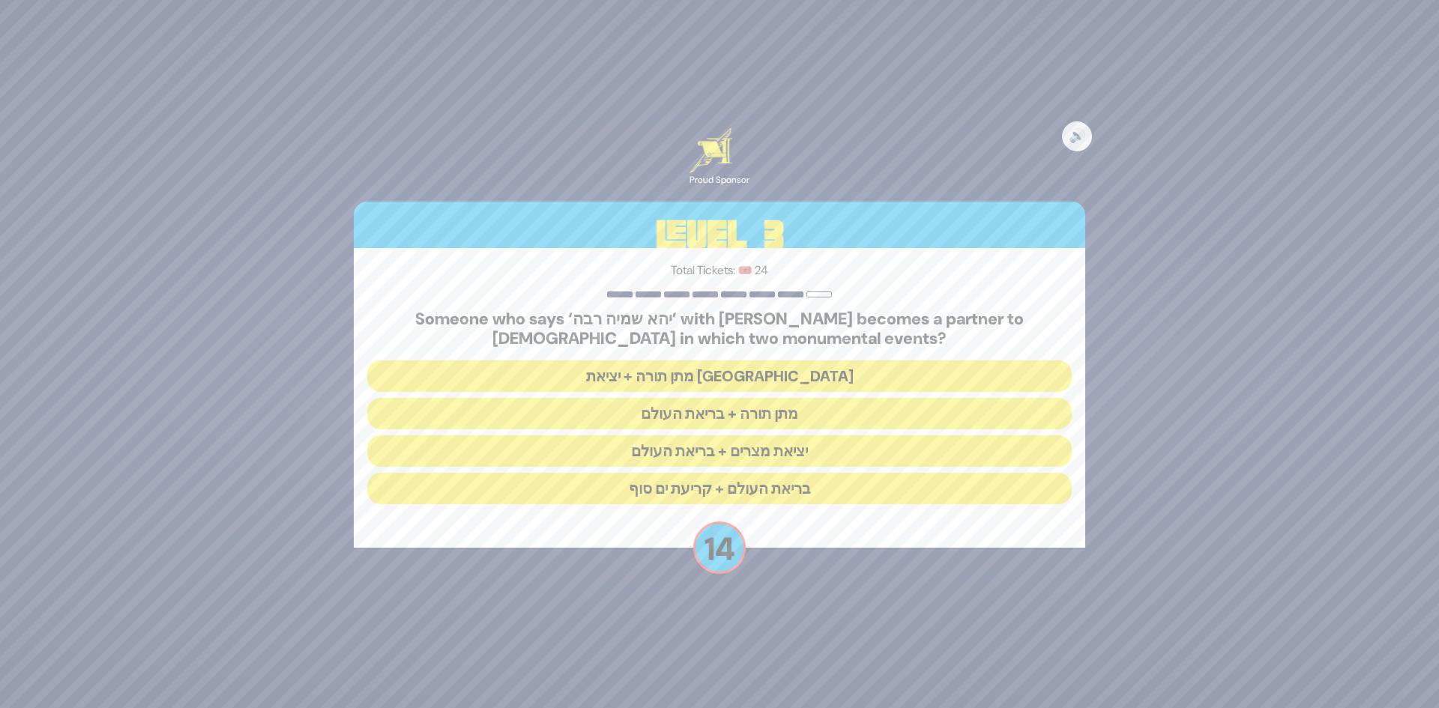
click at [753, 412] on button "מתן תורה + בריאת העולם" at bounding box center [719, 413] width 705 height 31
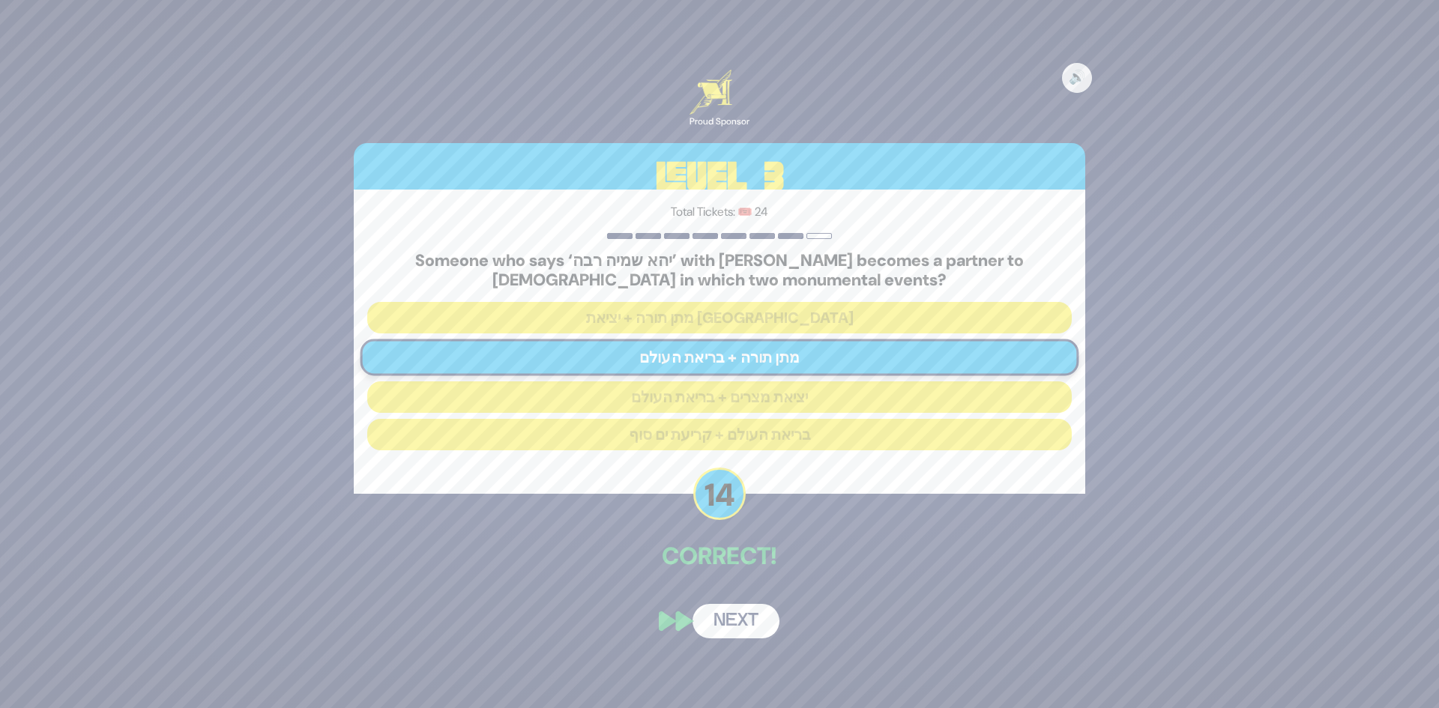
click at [742, 617] on button "Next" at bounding box center [736, 621] width 87 height 34
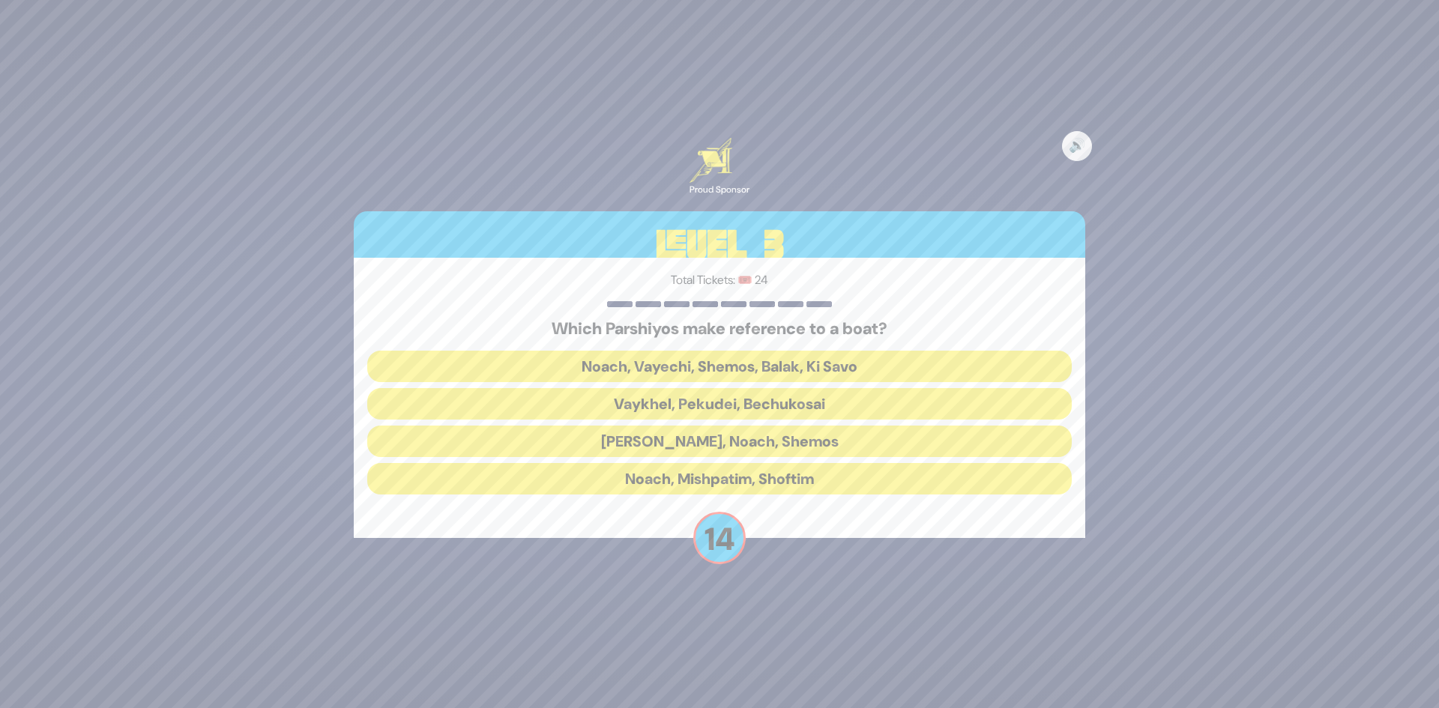
click at [754, 359] on button "Noach, Vayechi, Shemos, Balak, Ki Savo" at bounding box center [719, 366] width 705 height 31
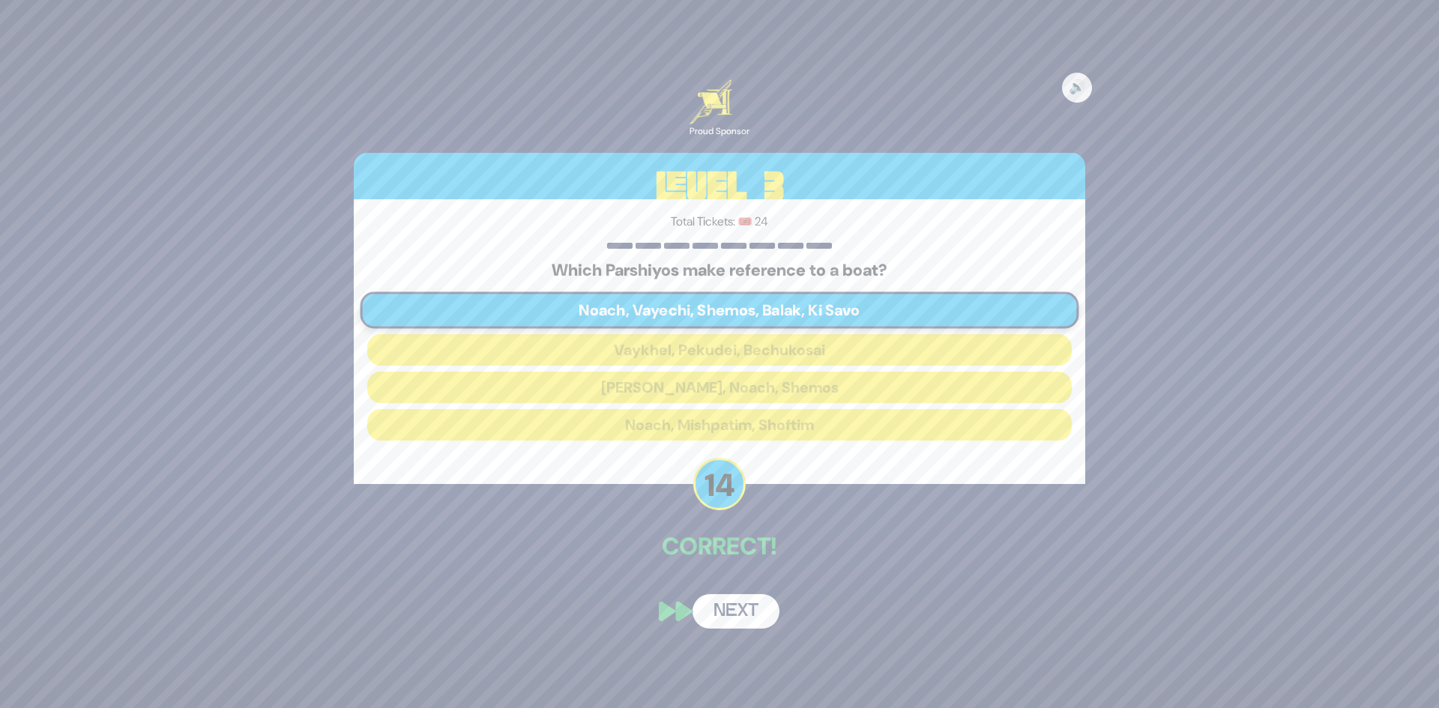
click at [741, 625] on button "Next" at bounding box center [736, 612] width 87 height 34
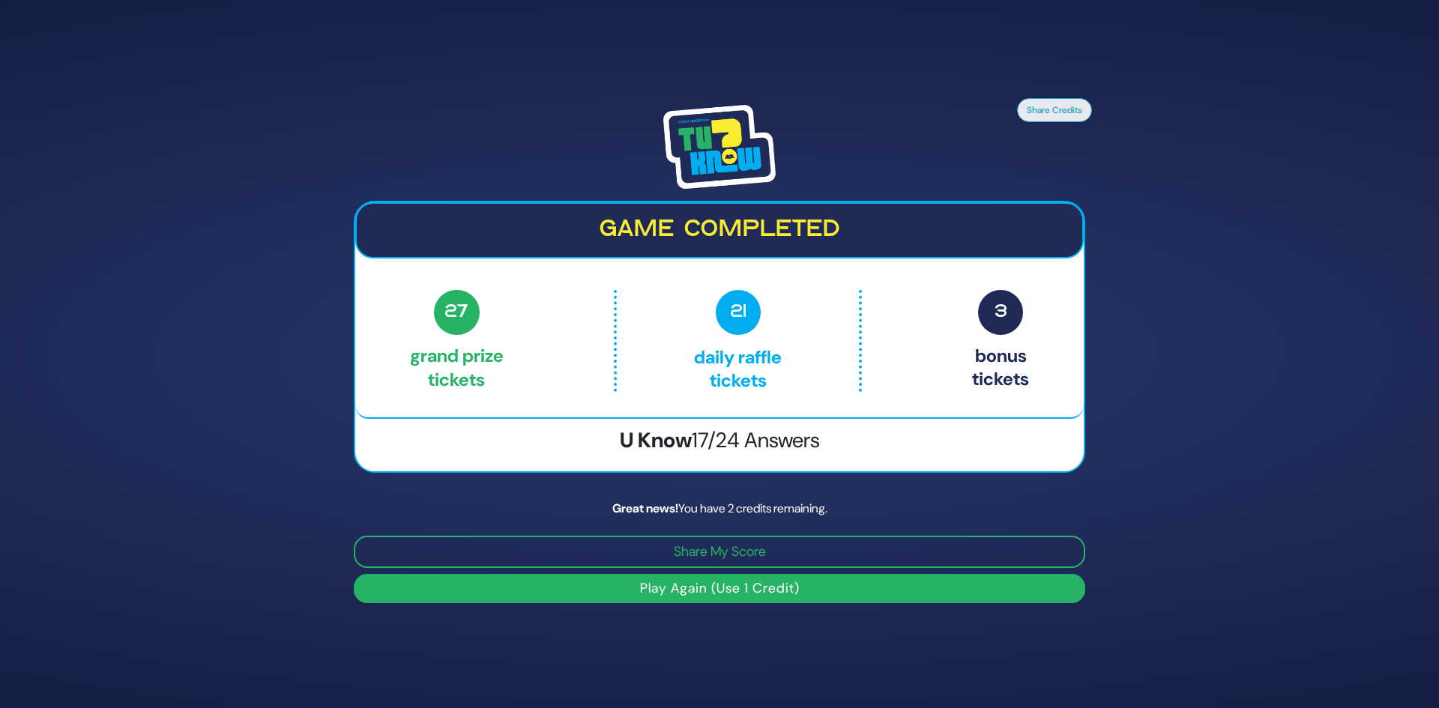
click at [724, 141] on img at bounding box center [719, 147] width 112 height 84
click at [714, 235] on h2 "Game completed" at bounding box center [720, 230] width 702 height 28
click at [764, 586] on button "Play Again (Use 1 Credit)" at bounding box center [720, 588] width 732 height 29
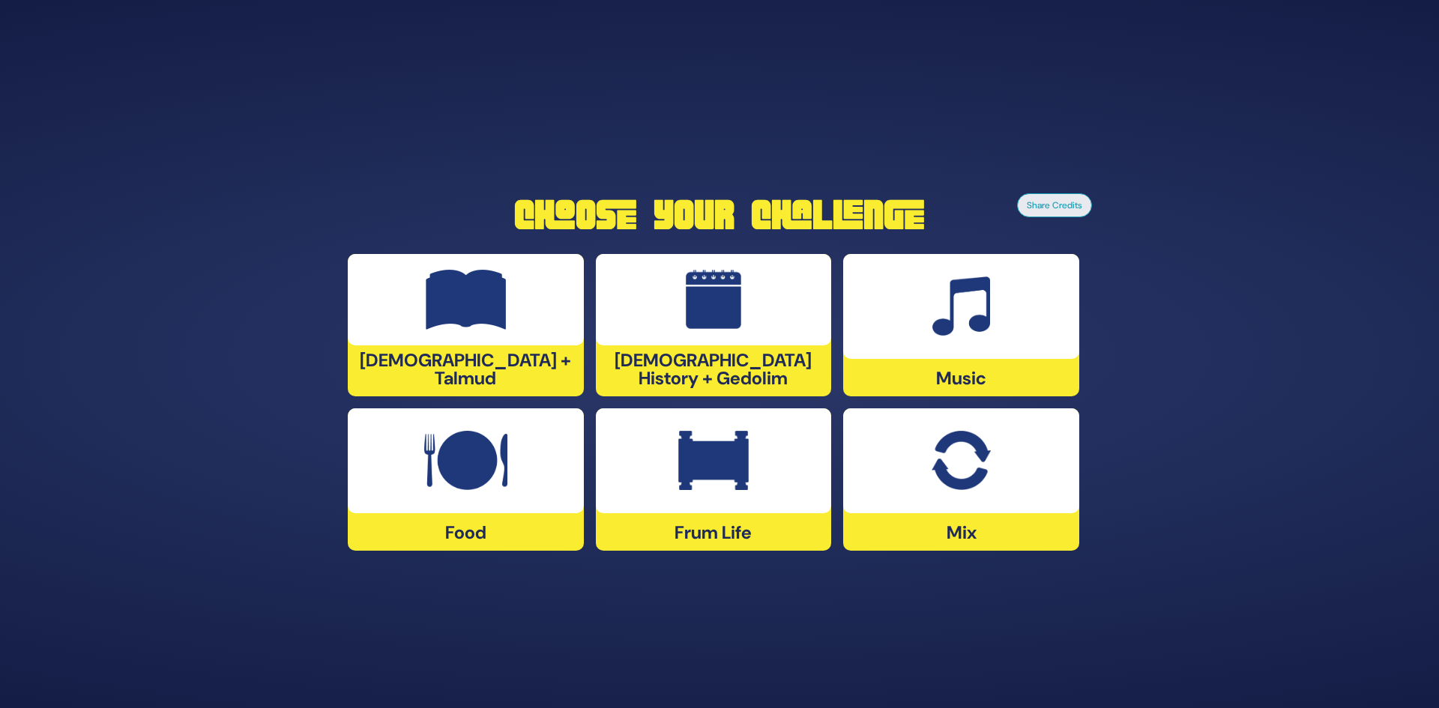
click at [706, 327] on img at bounding box center [714, 300] width 56 height 60
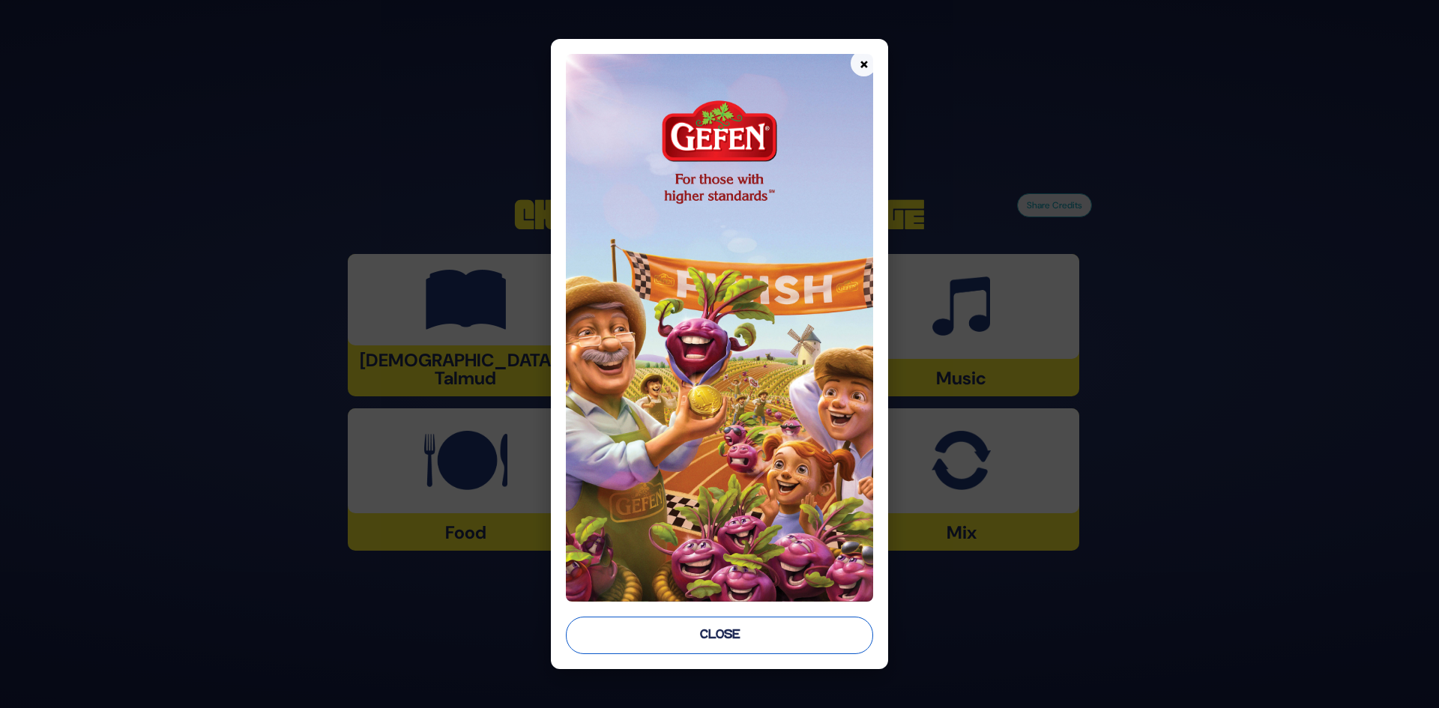
click at [704, 636] on button "Close" at bounding box center [720, 635] width 308 height 37
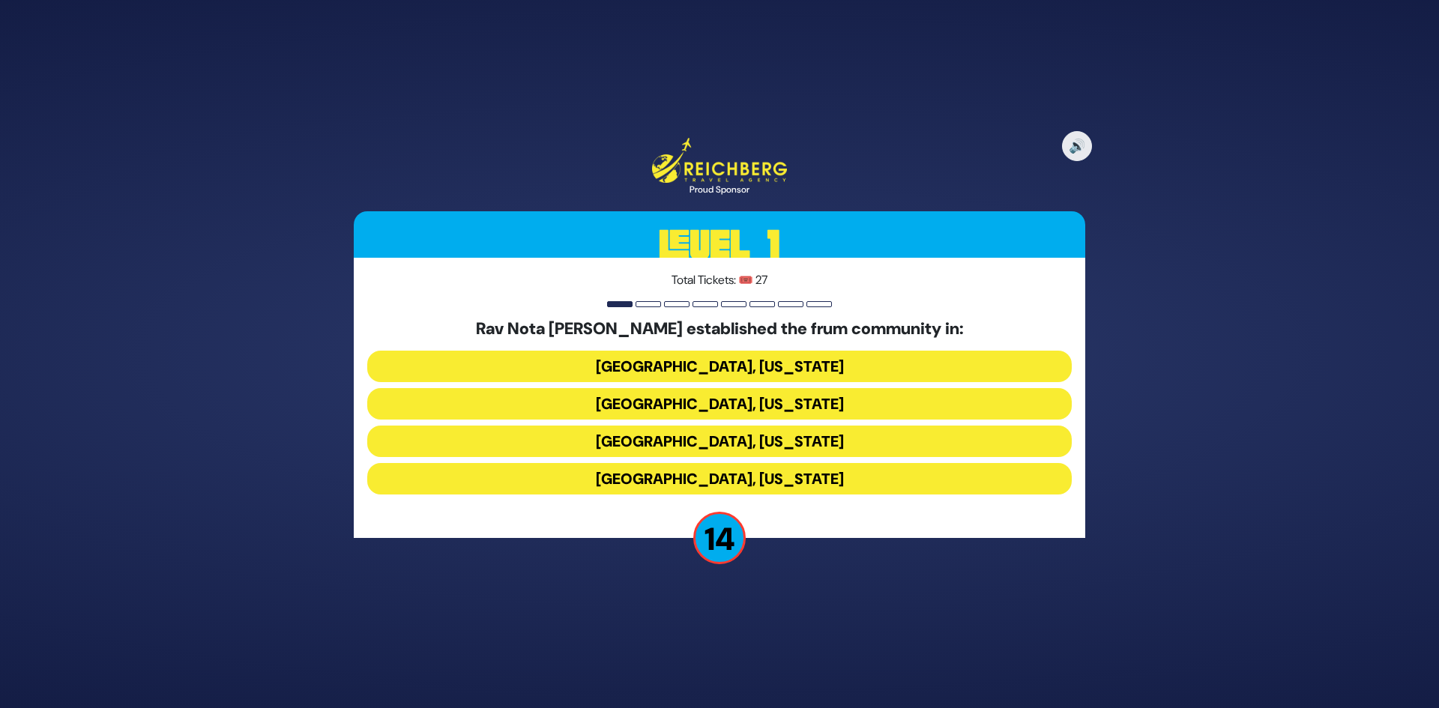
click at [740, 398] on button "Memphis, Tennessee" at bounding box center [719, 403] width 705 height 31
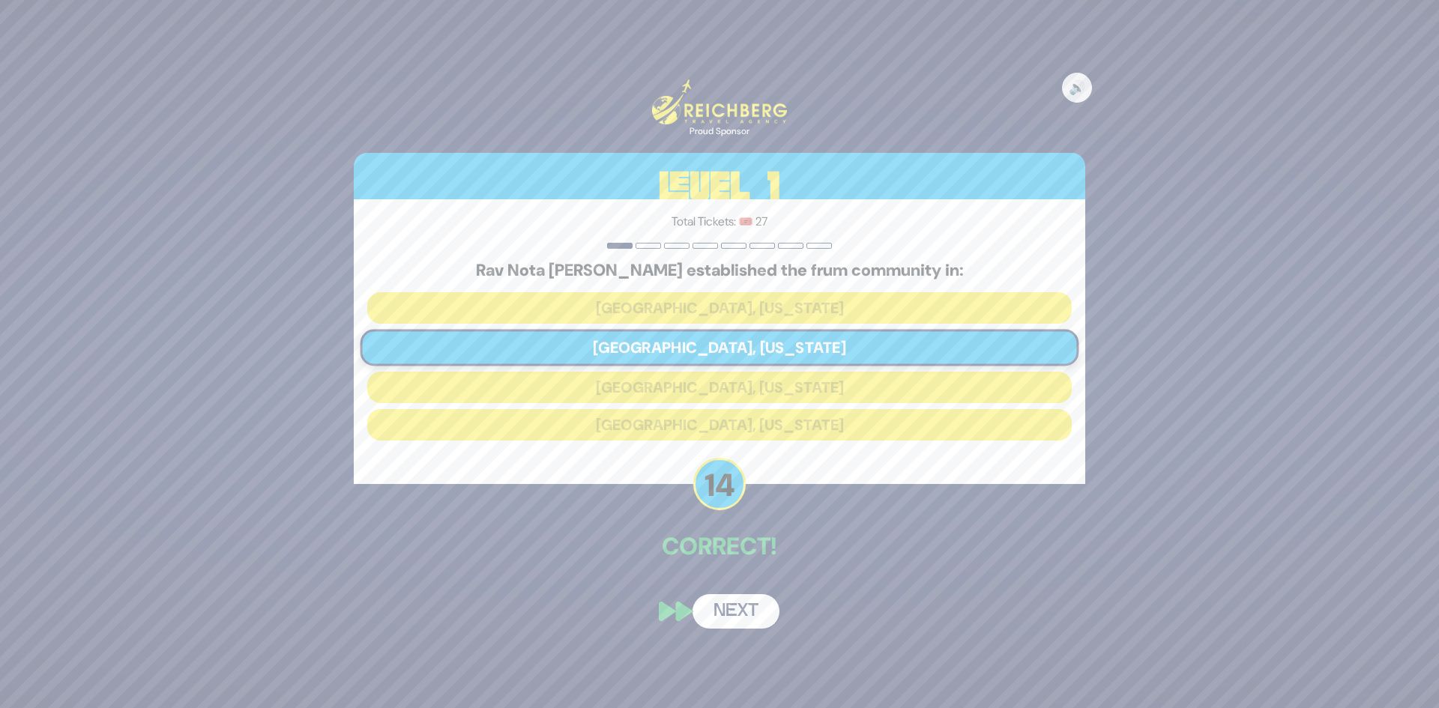
click at [765, 606] on button "Next" at bounding box center [736, 612] width 87 height 34
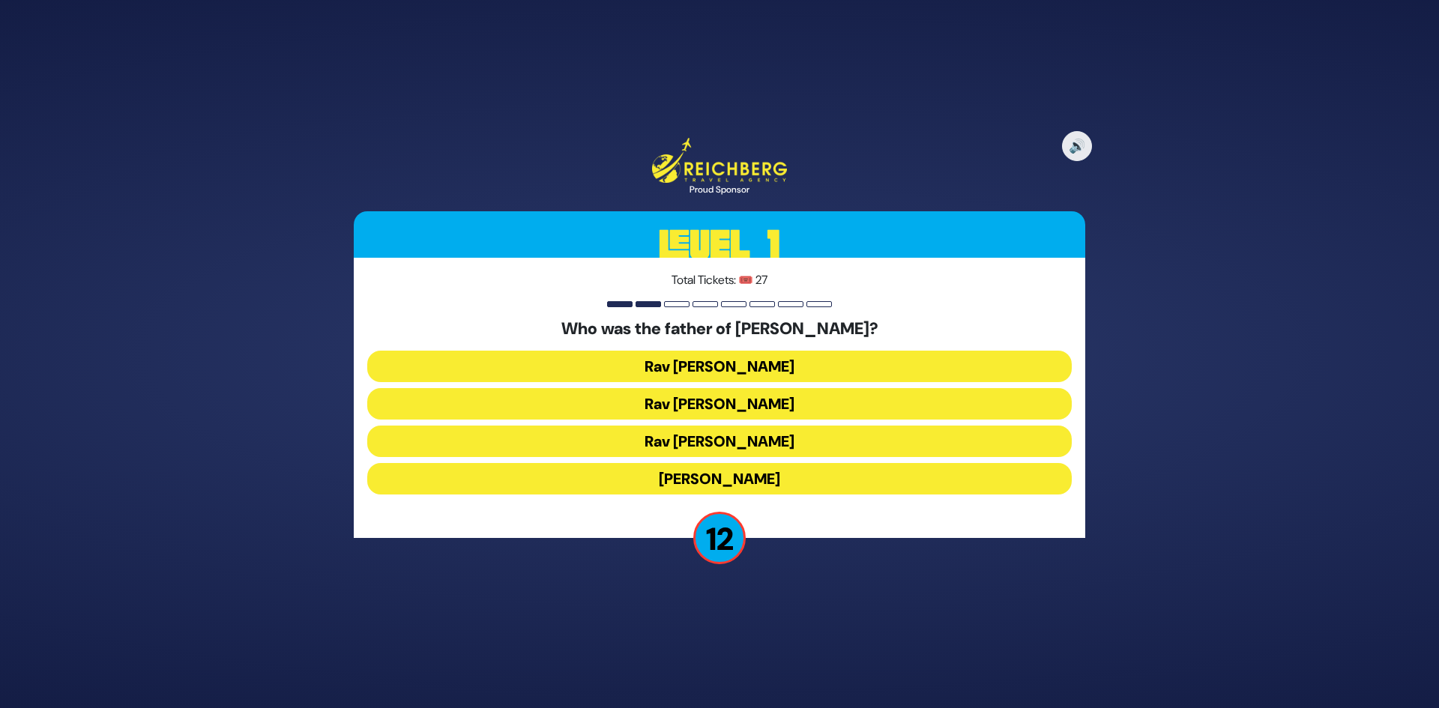
click at [786, 365] on button "Rav Eliyahu Dessler" at bounding box center [719, 366] width 705 height 31
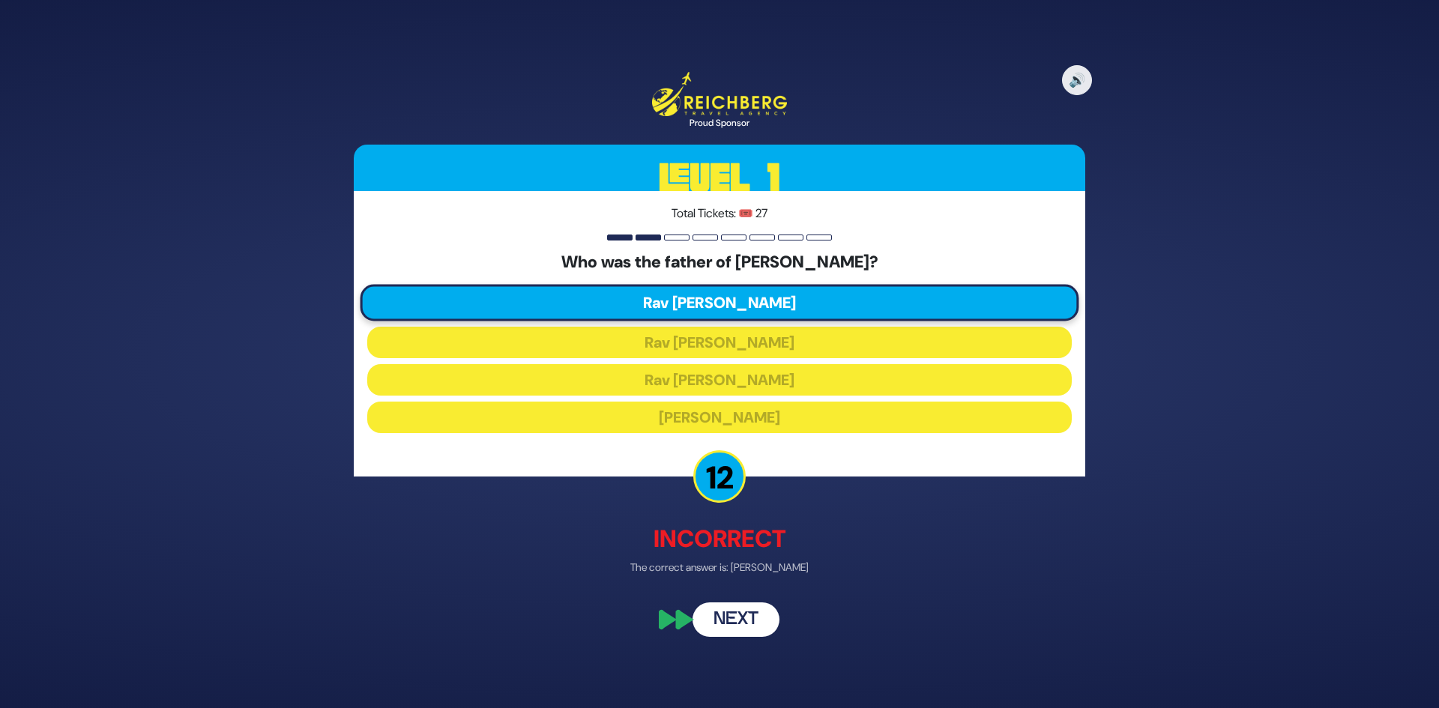
click at [745, 628] on button "Next" at bounding box center [736, 619] width 87 height 34
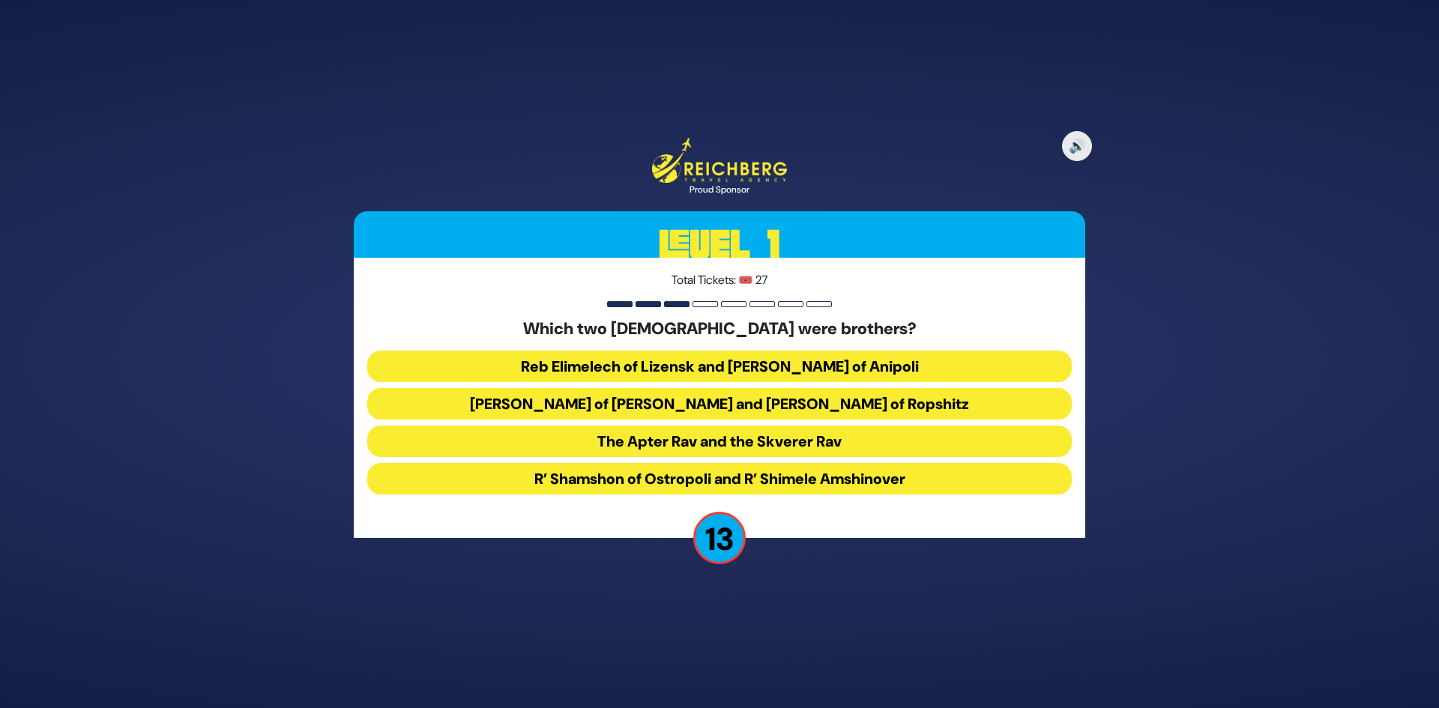
click at [734, 364] on button "Reb Elimelech of Lizensk and Reb Zusha of Anipoli" at bounding box center [719, 366] width 705 height 31
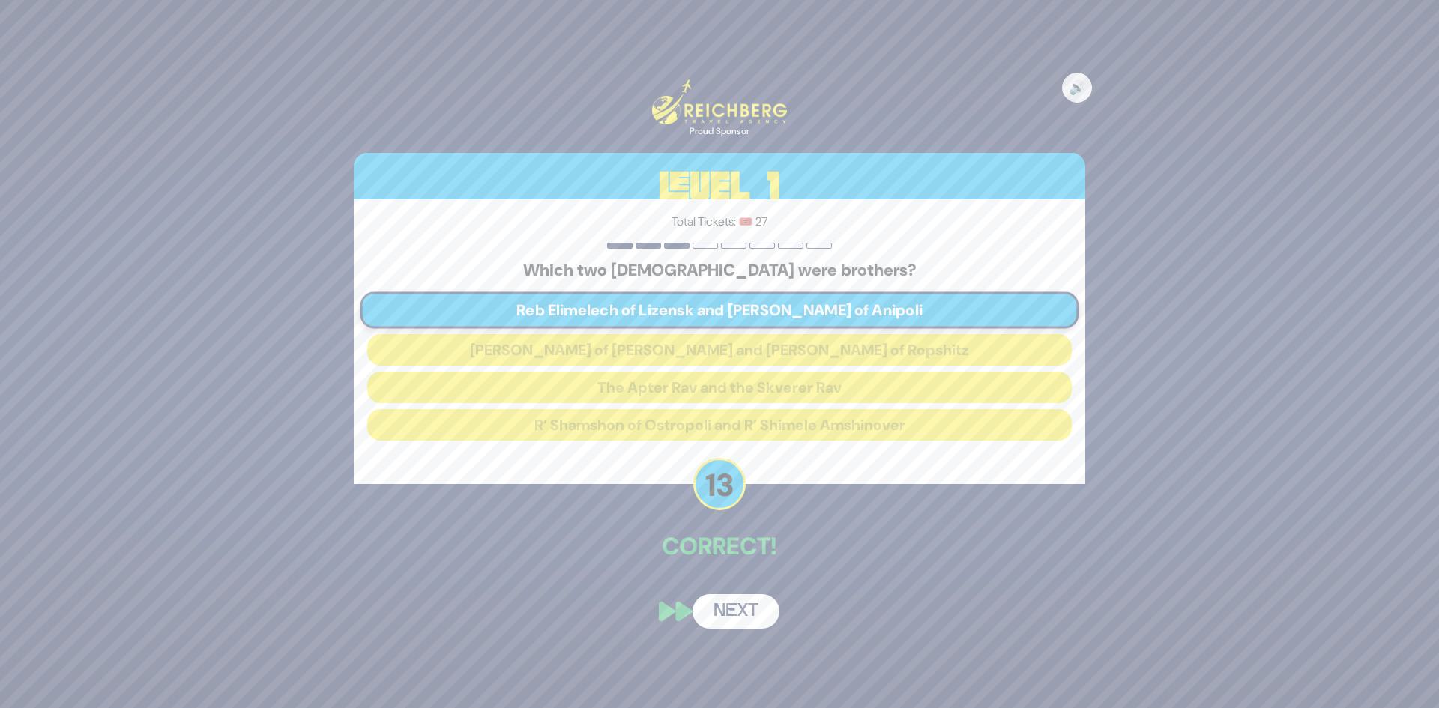
click at [741, 610] on button "Next" at bounding box center [736, 612] width 87 height 34
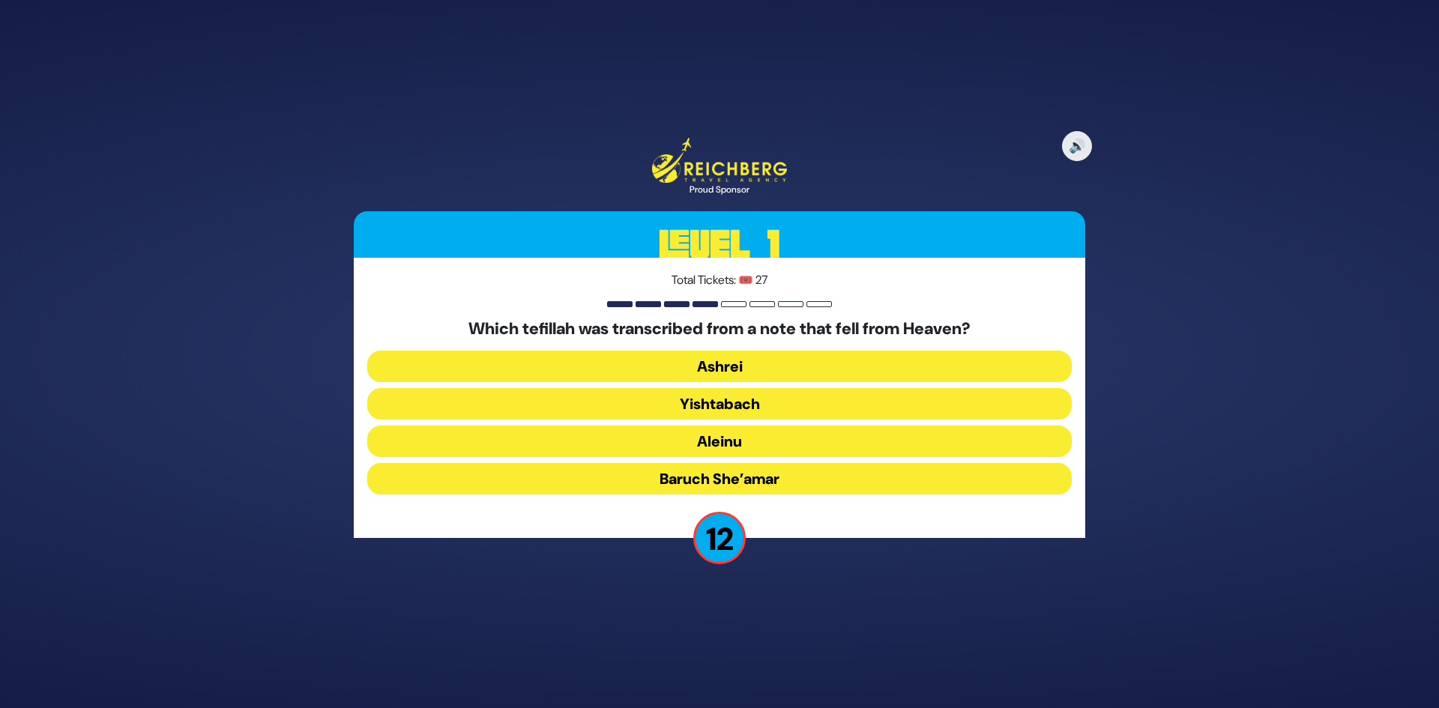
click at [766, 472] on button "Baruch She’amar" at bounding box center [719, 478] width 705 height 31
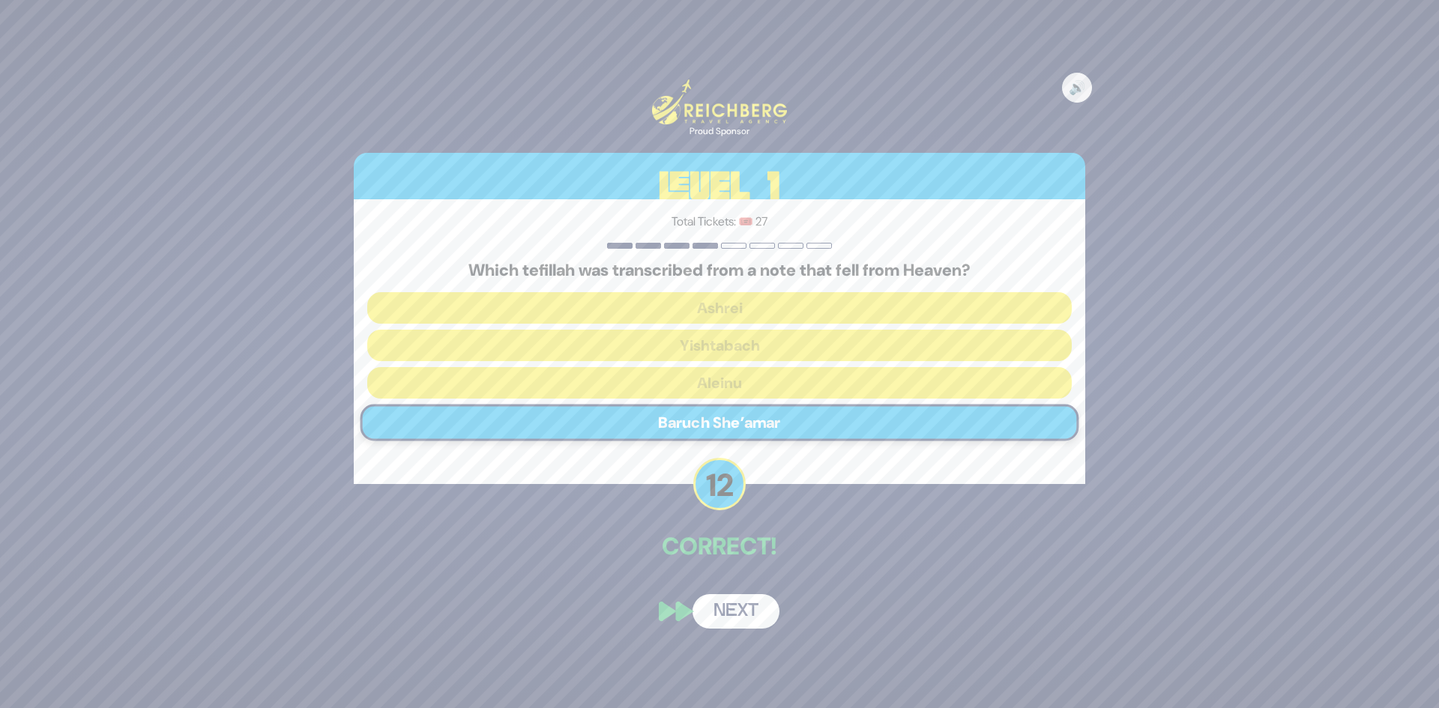
click at [753, 604] on button "Next" at bounding box center [736, 612] width 87 height 34
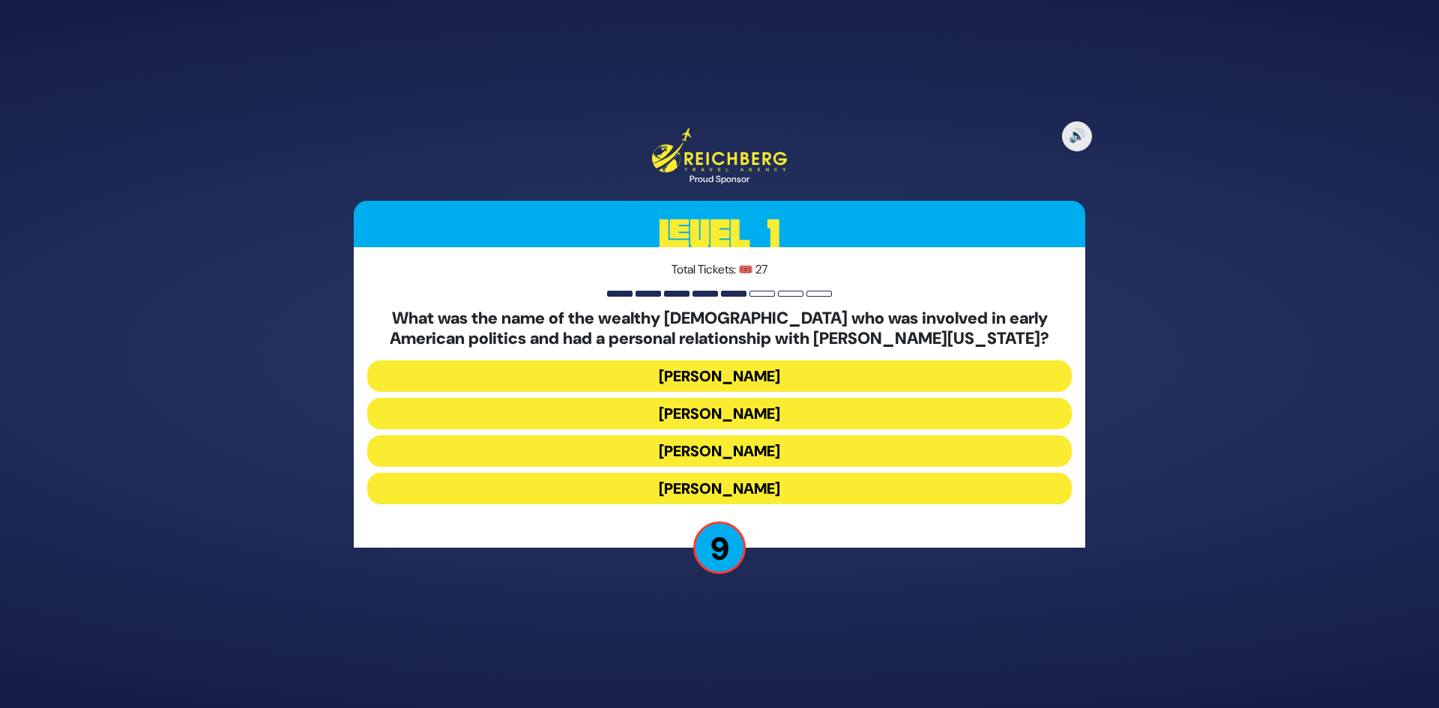
click at [753, 416] on button "Haym Salomon" at bounding box center [719, 413] width 705 height 31
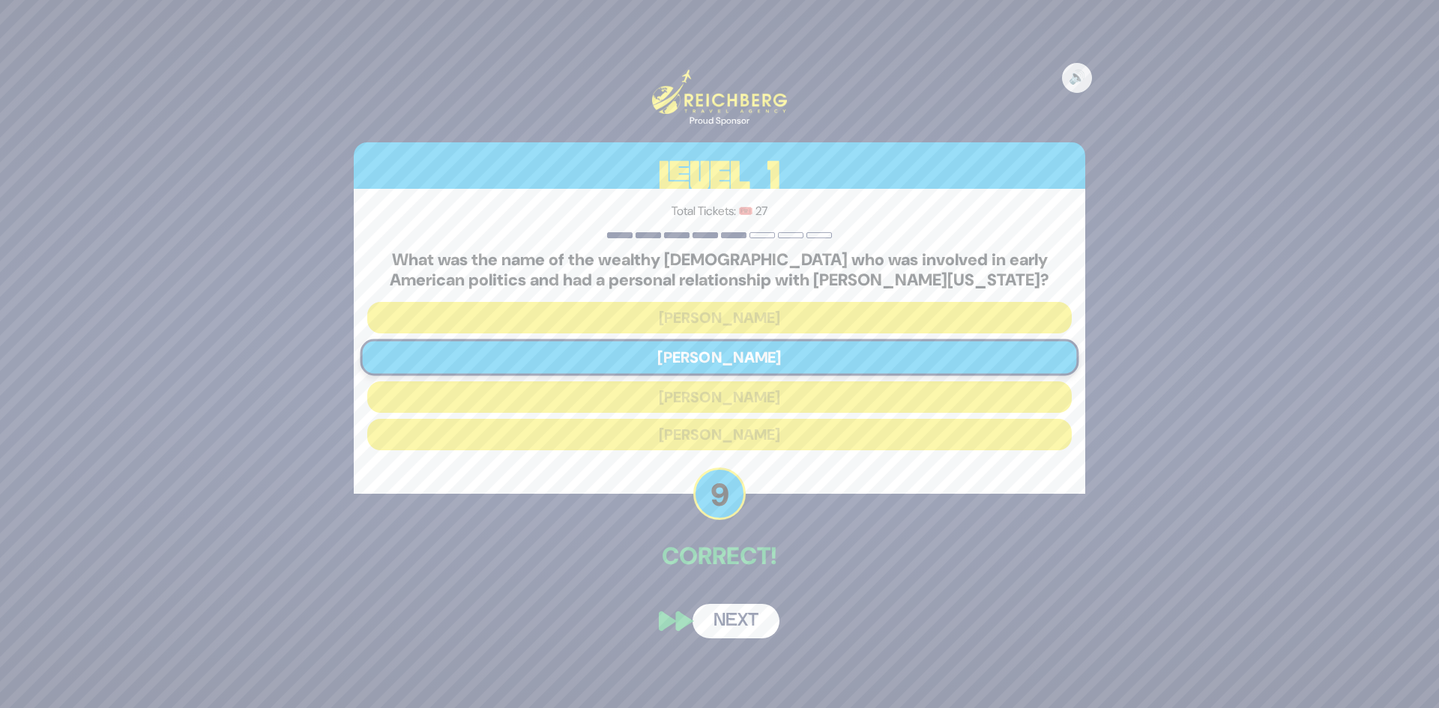
click at [753, 619] on button "Next" at bounding box center [736, 621] width 87 height 34
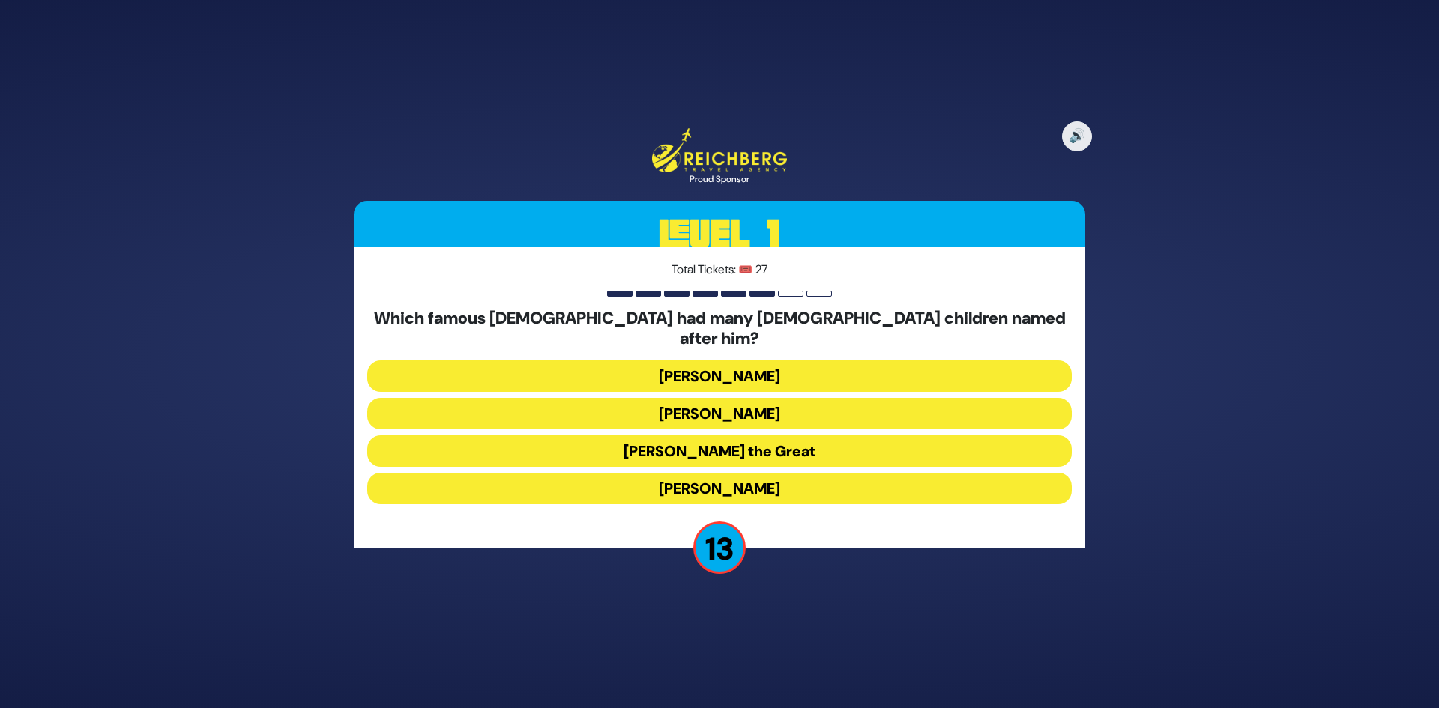
click at [764, 445] on button "Alexander the Great" at bounding box center [719, 451] width 705 height 31
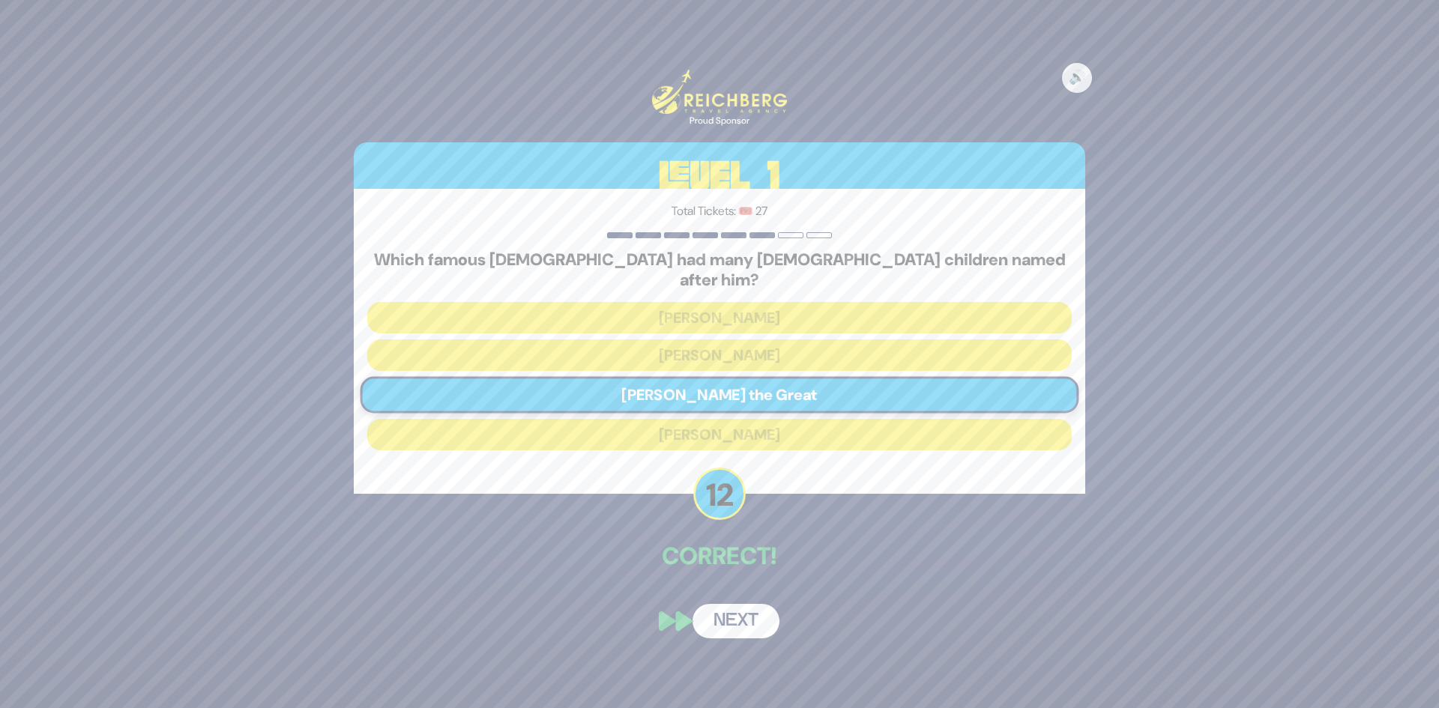
click at [736, 617] on button "Next" at bounding box center [736, 621] width 87 height 34
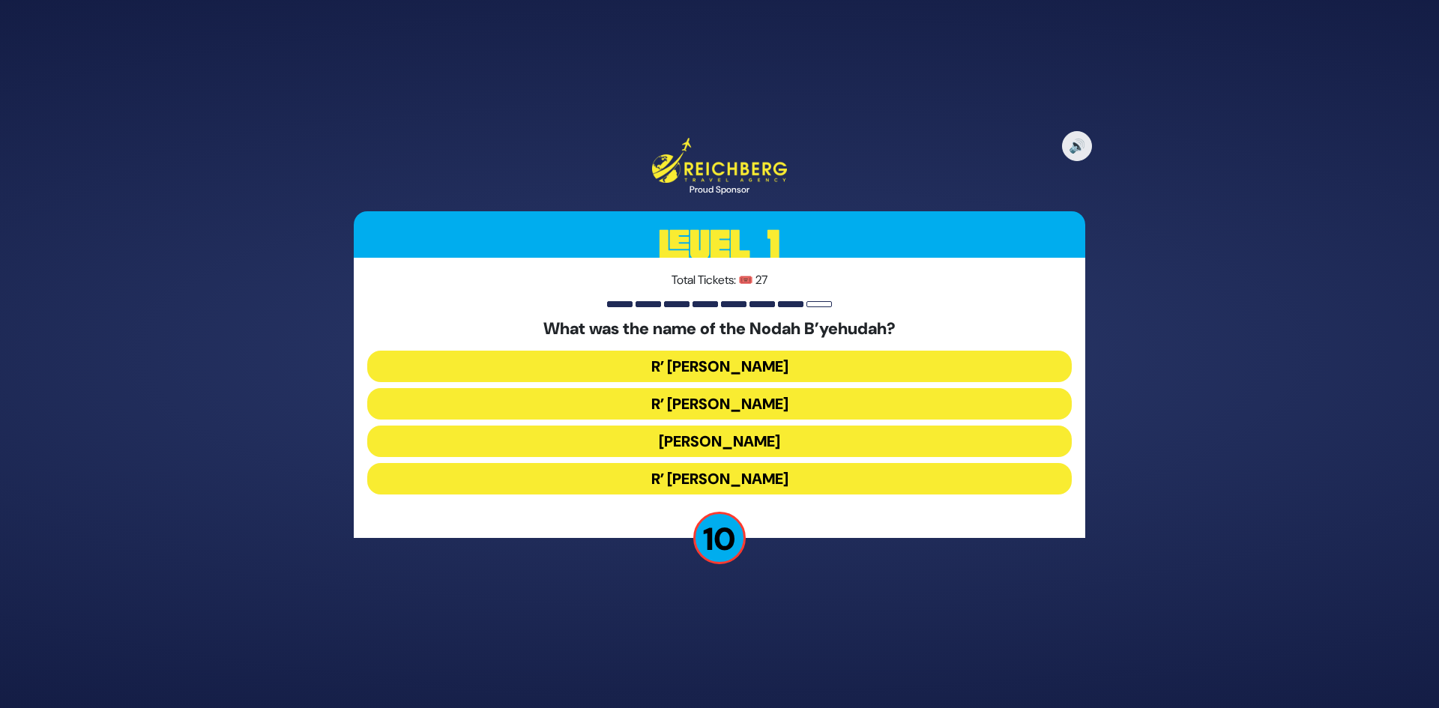
click at [771, 361] on button "R’ Yechezkel" at bounding box center [719, 366] width 705 height 31
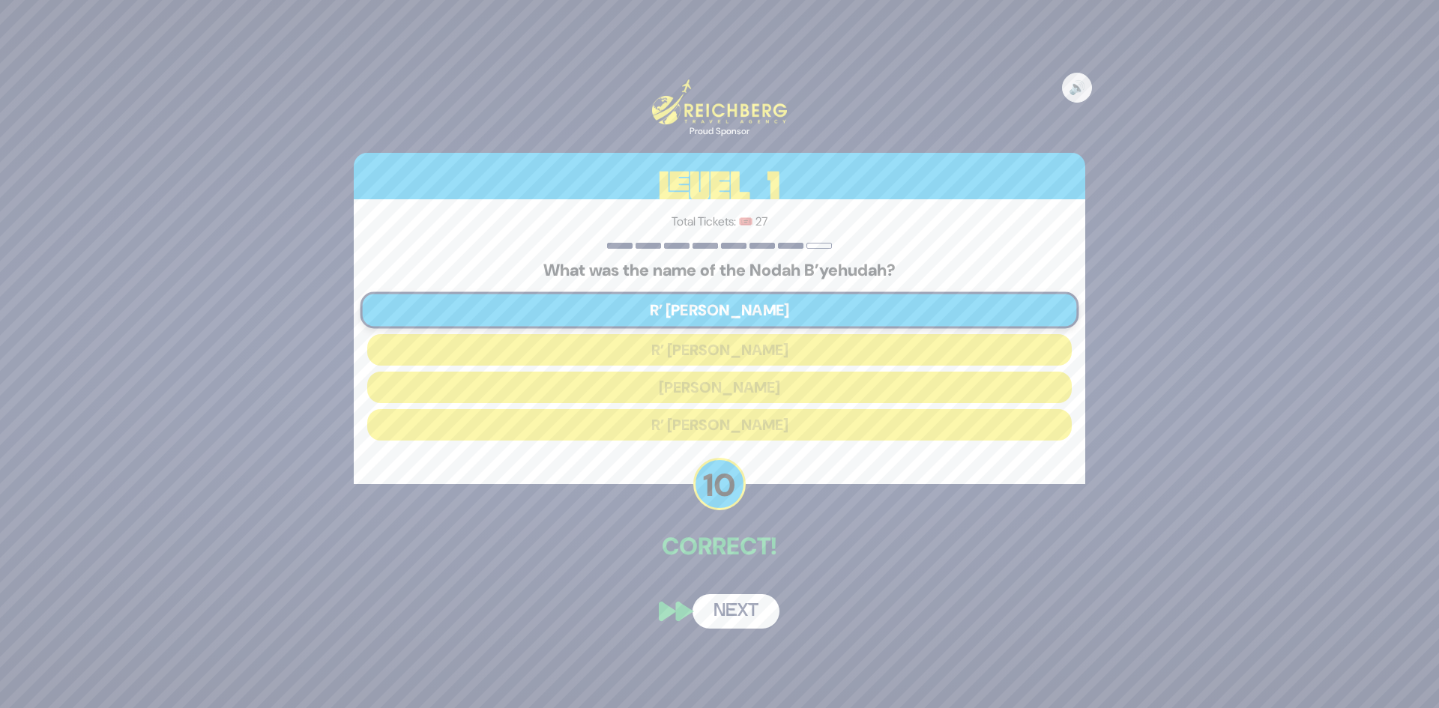
click at [739, 609] on button "Next" at bounding box center [736, 612] width 87 height 34
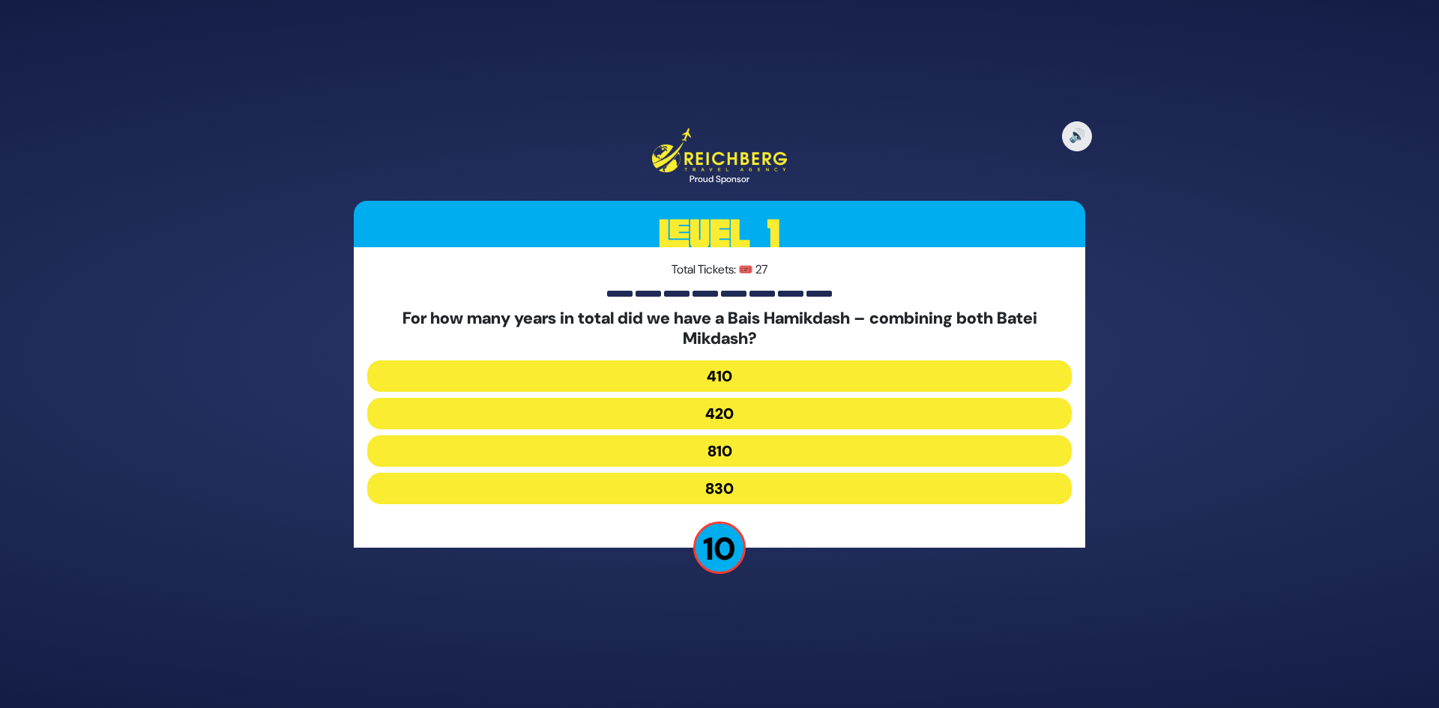
click at [740, 484] on button "830" at bounding box center [719, 488] width 705 height 31
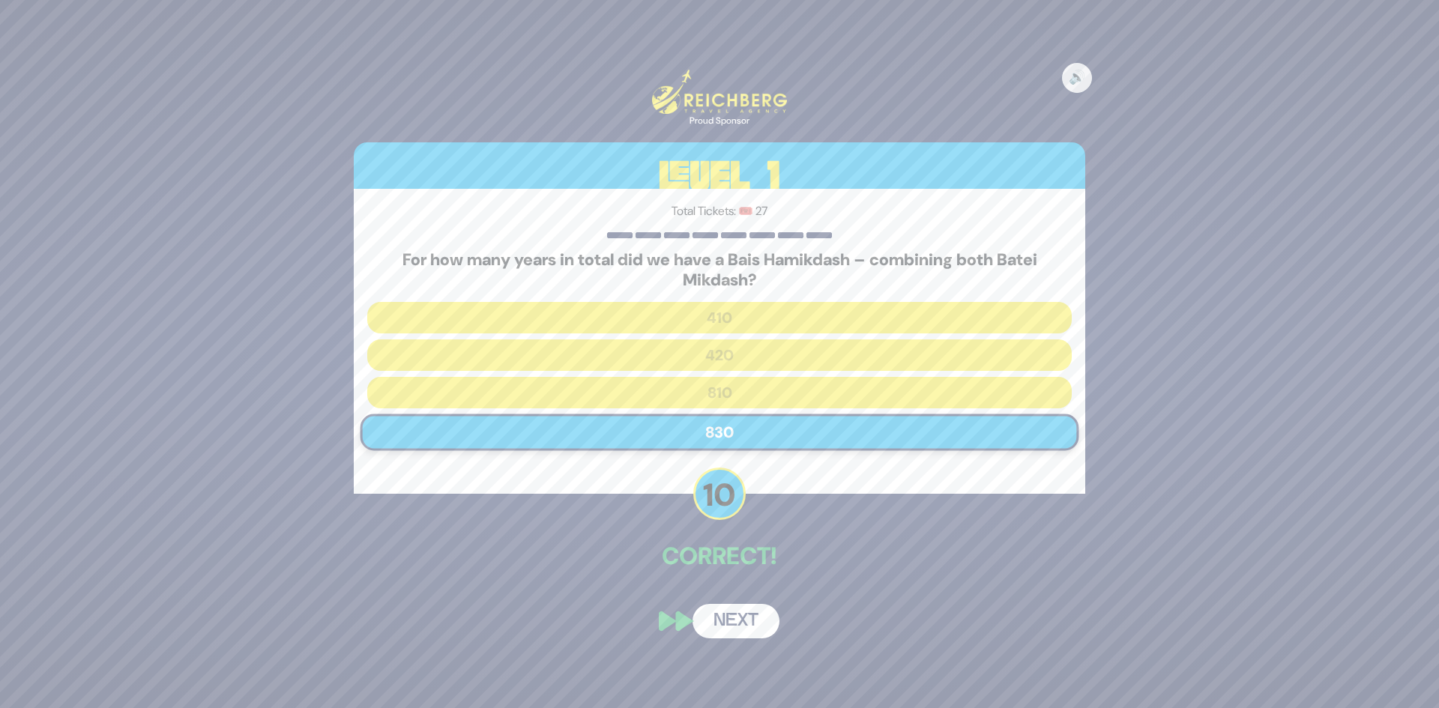
click at [738, 624] on button "Next" at bounding box center [736, 621] width 87 height 34
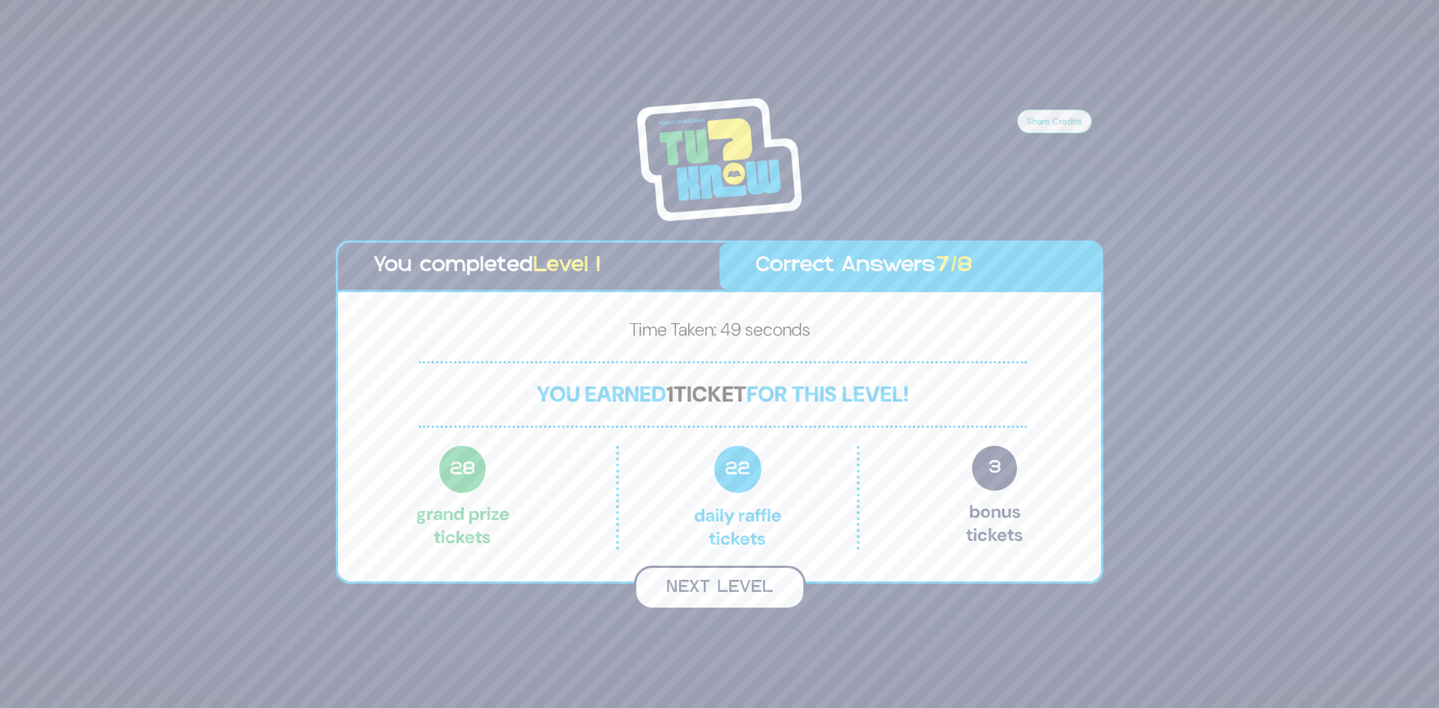
click at [742, 596] on button "Next Level" at bounding box center [720, 588] width 172 height 44
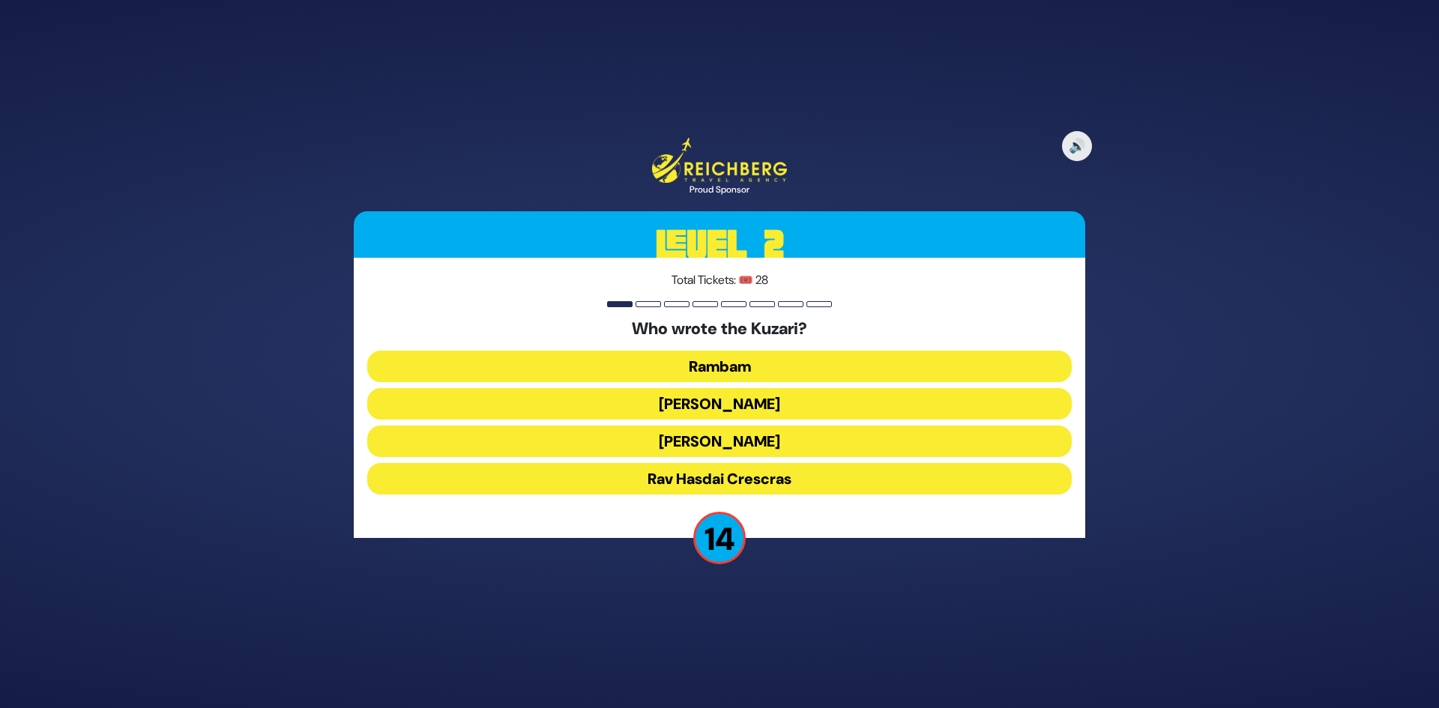
click at [771, 437] on button "Rav Yehudah HaLevi" at bounding box center [719, 441] width 705 height 31
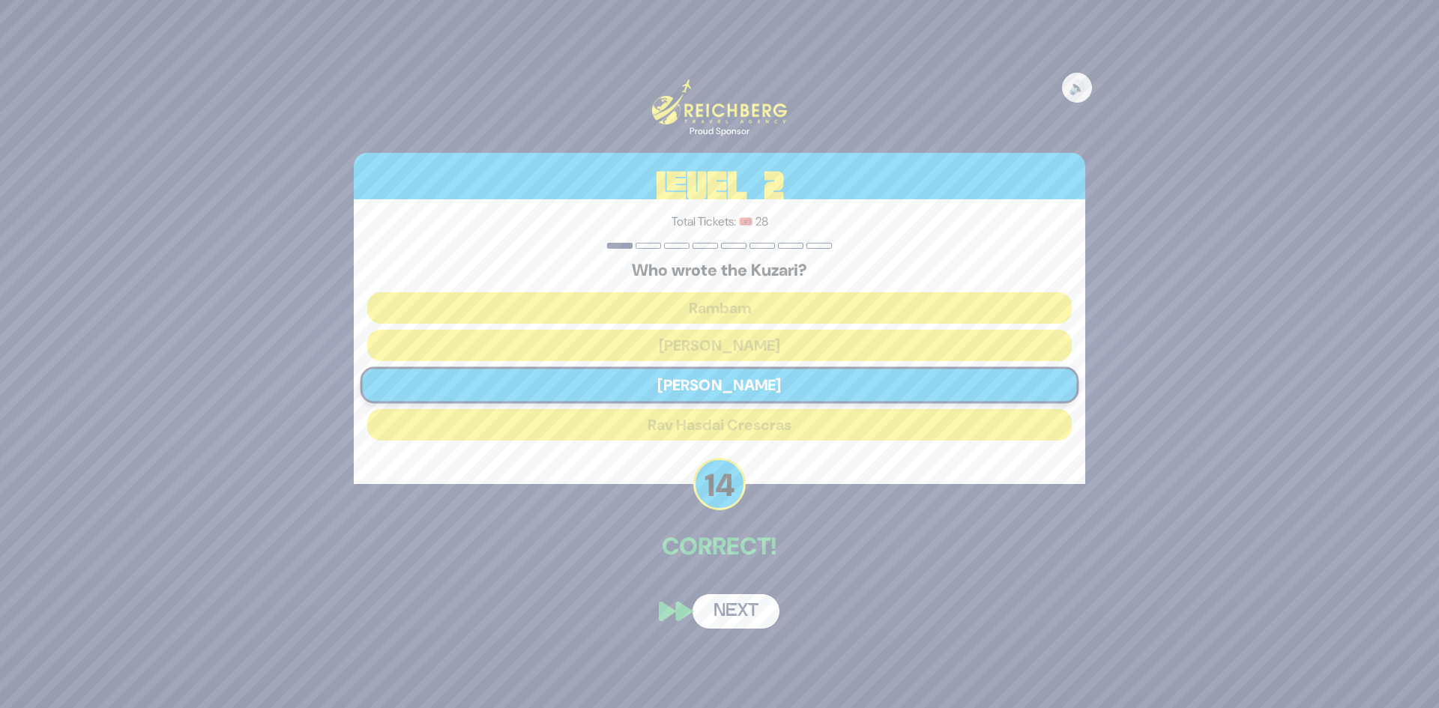
click at [740, 612] on button "Next" at bounding box center [736, 612] width 87 height 34
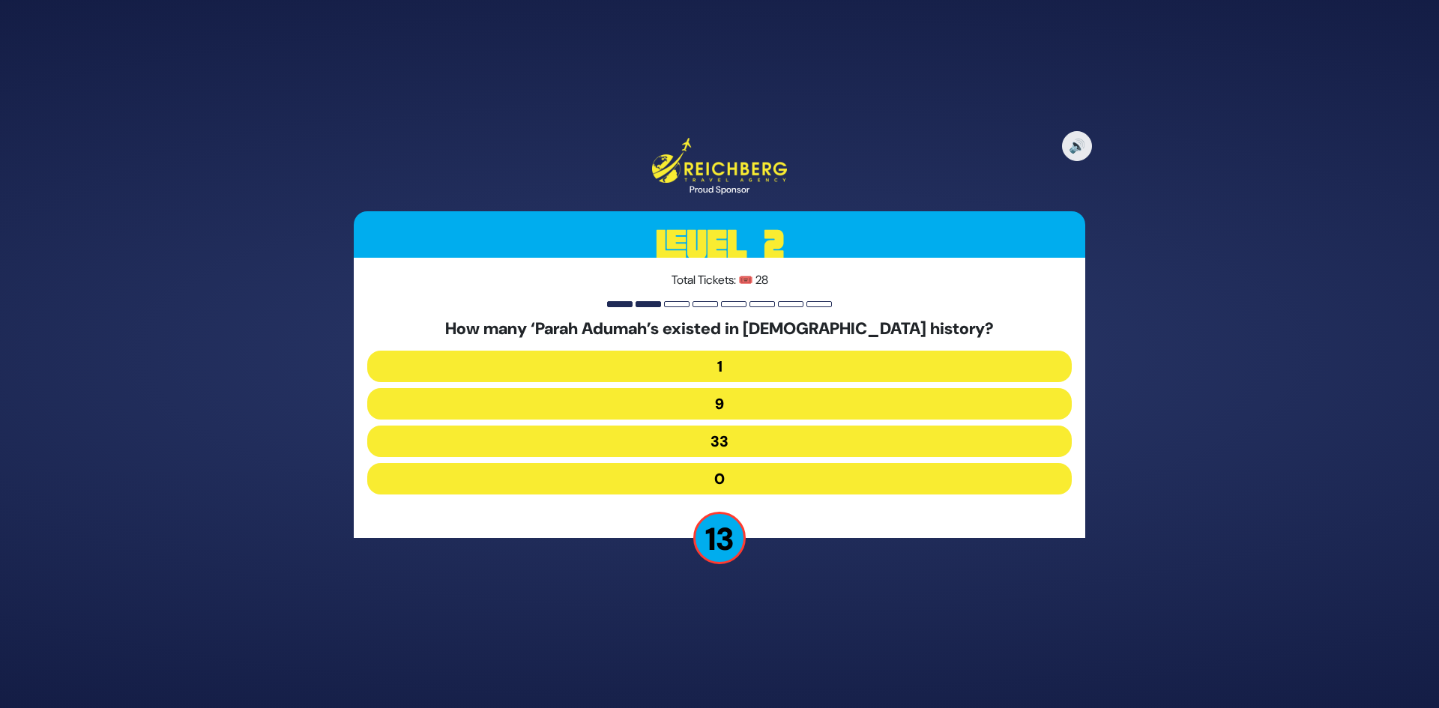
click at [738, 412] on button "9" at bounding box center [719, 403] width 705 height 31
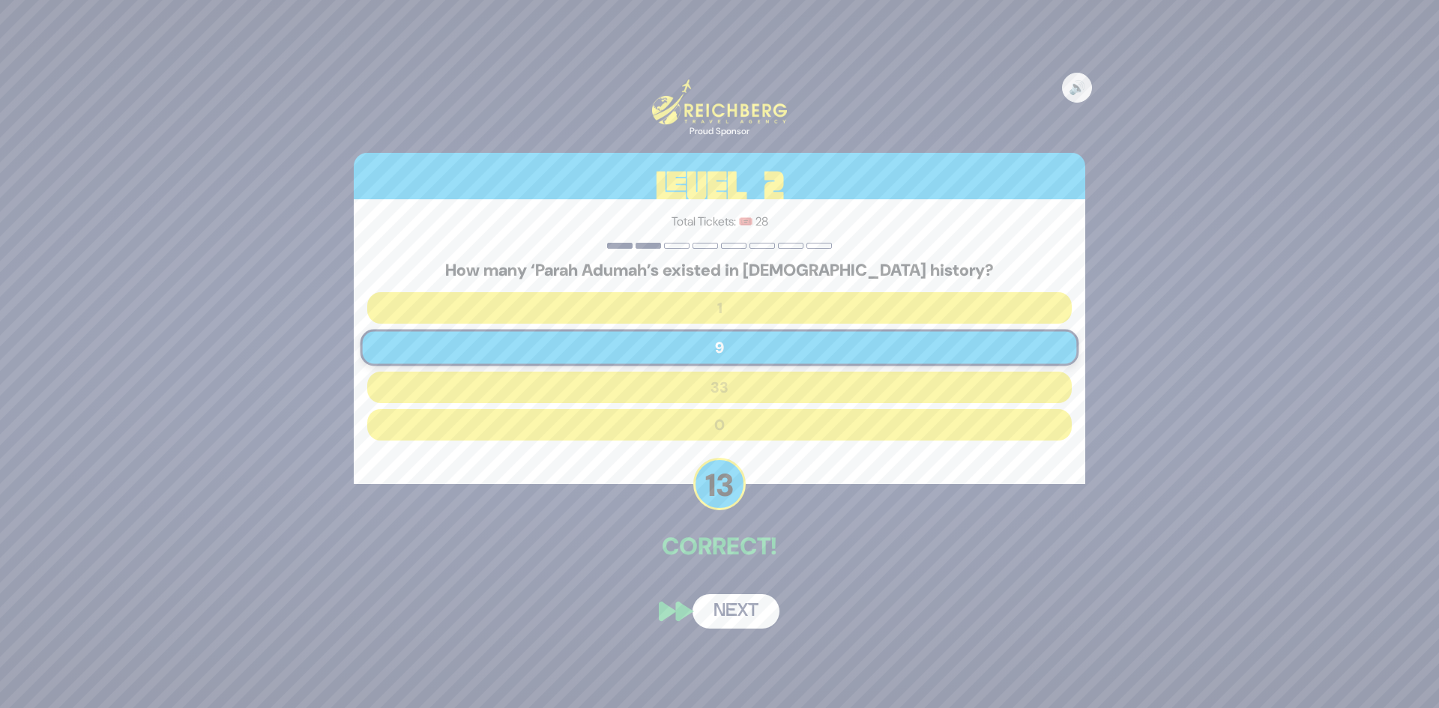
click at [747, 607] on button "Next" at bounding box center [736, 612] width 87 height 34
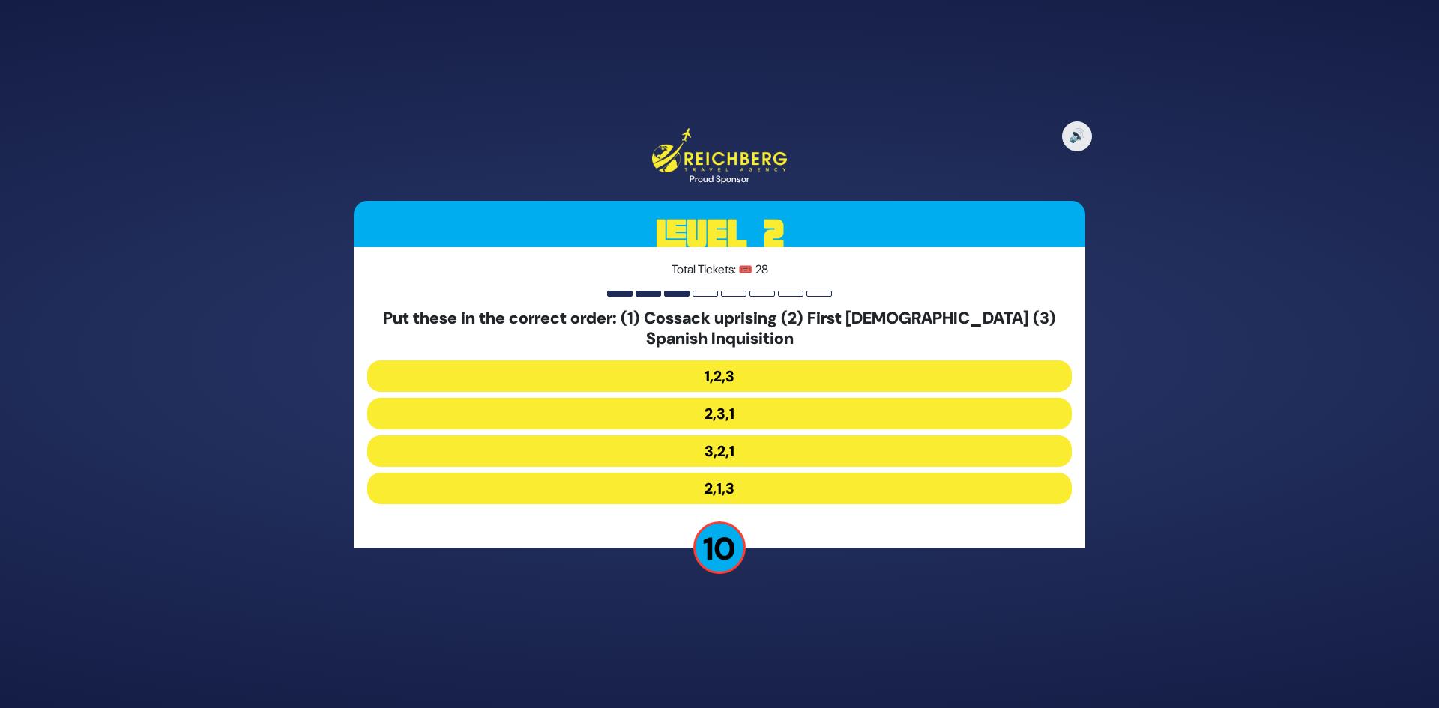
click at [727, 418] on button "2,3,1" at bounding box center [719, 413] width 705 height 31
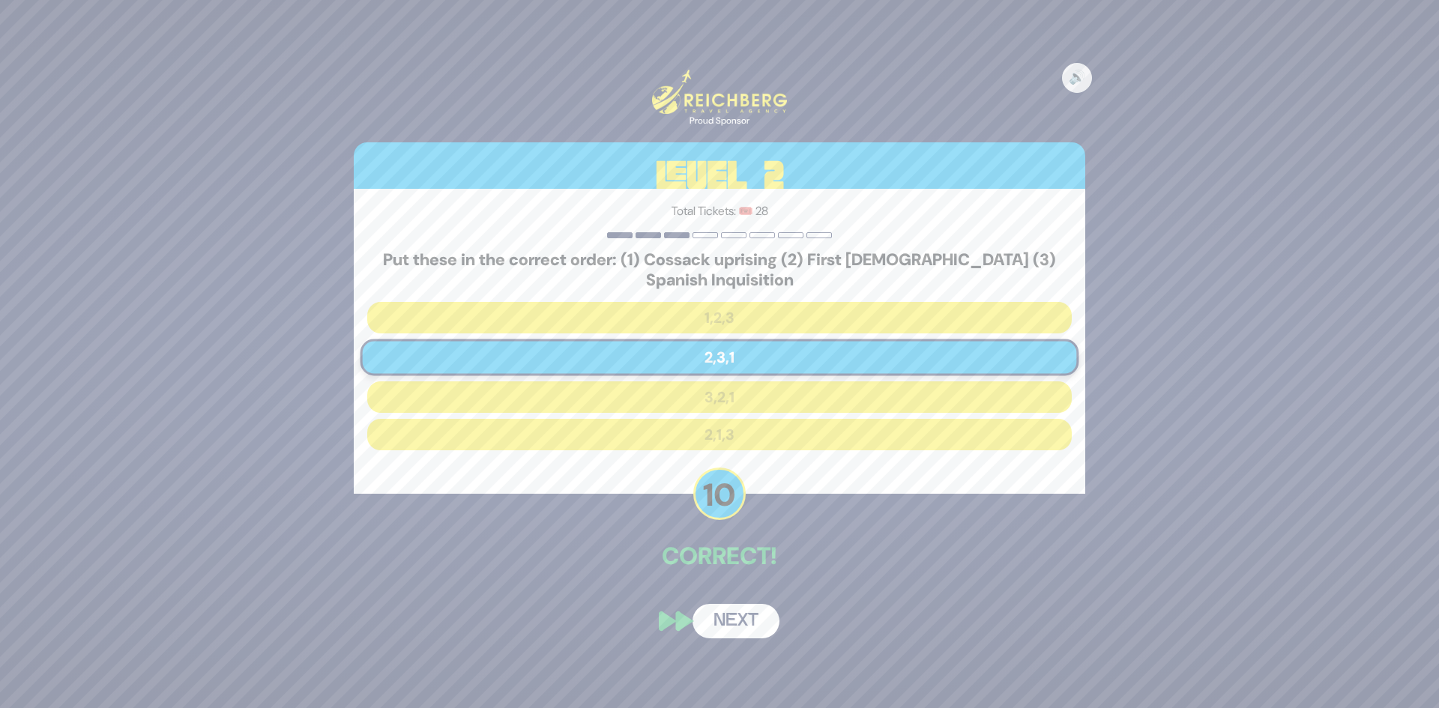
click at [742, 616] on button "Next" at bounding box center [736, 621] width 87 height 34
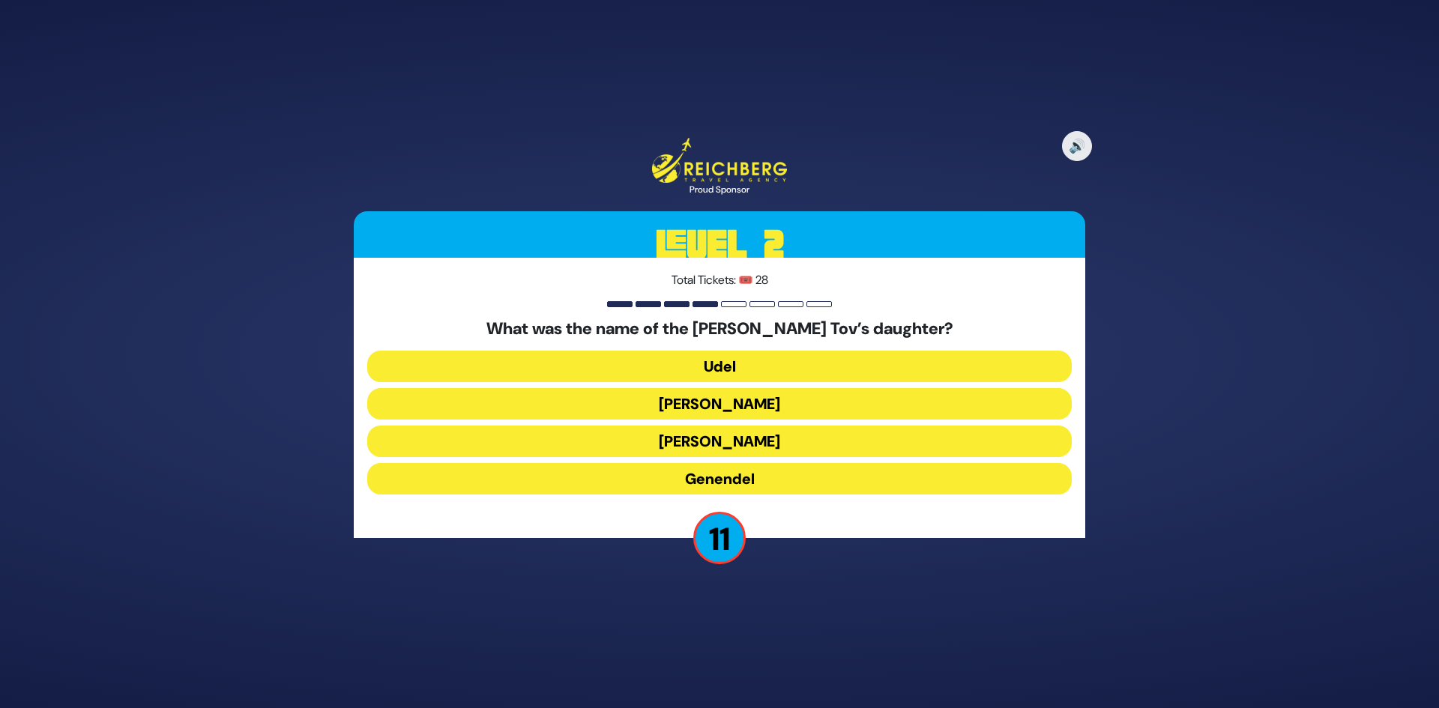
click at [723, 405] on button "Sara" at bounding box center [719, 403] width 705 height 31
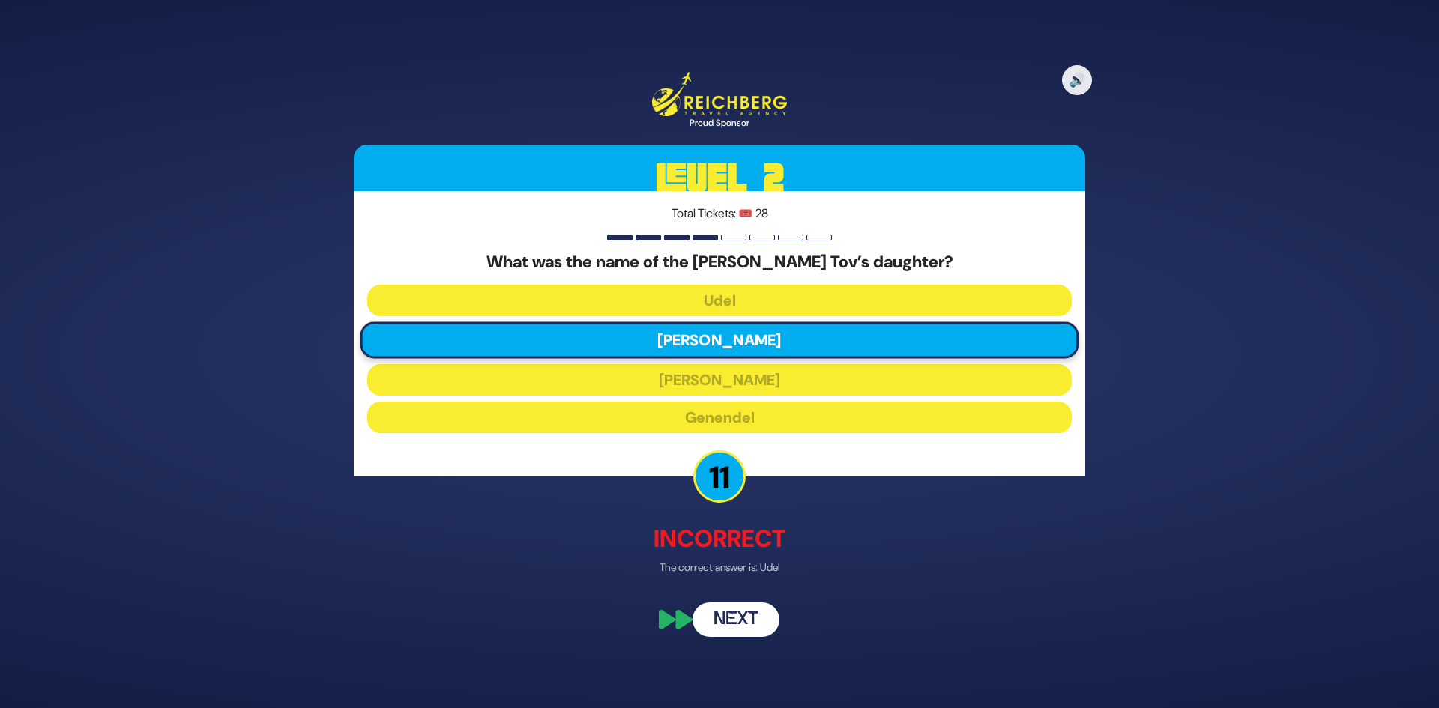
click at [742, 622] on button "Next" at bounding box center [736, 619] width 87 height 34
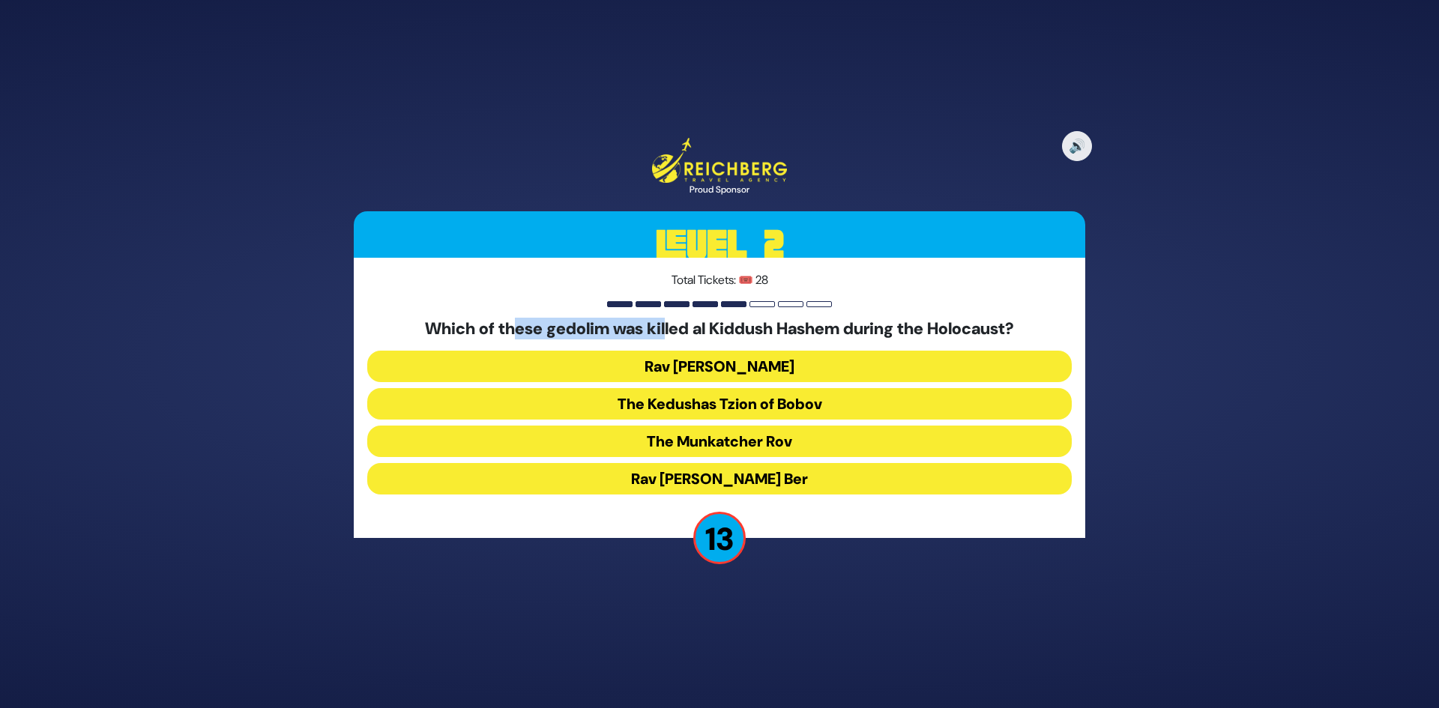
drag, startPoint x: 505, startPoint y: 332, endPoint x: 660, endPoint y: 333, distance: 155.9
click at [660, 333] on h5 "Which of these gedolim was killed al Kiddush Hashem during the Holocaust?" at bounding box center [719, 328] width 705 height 19
click at [790, 440] on button "The Munkatcher Rov" at bounding box center [719, 441] width 705 height 31
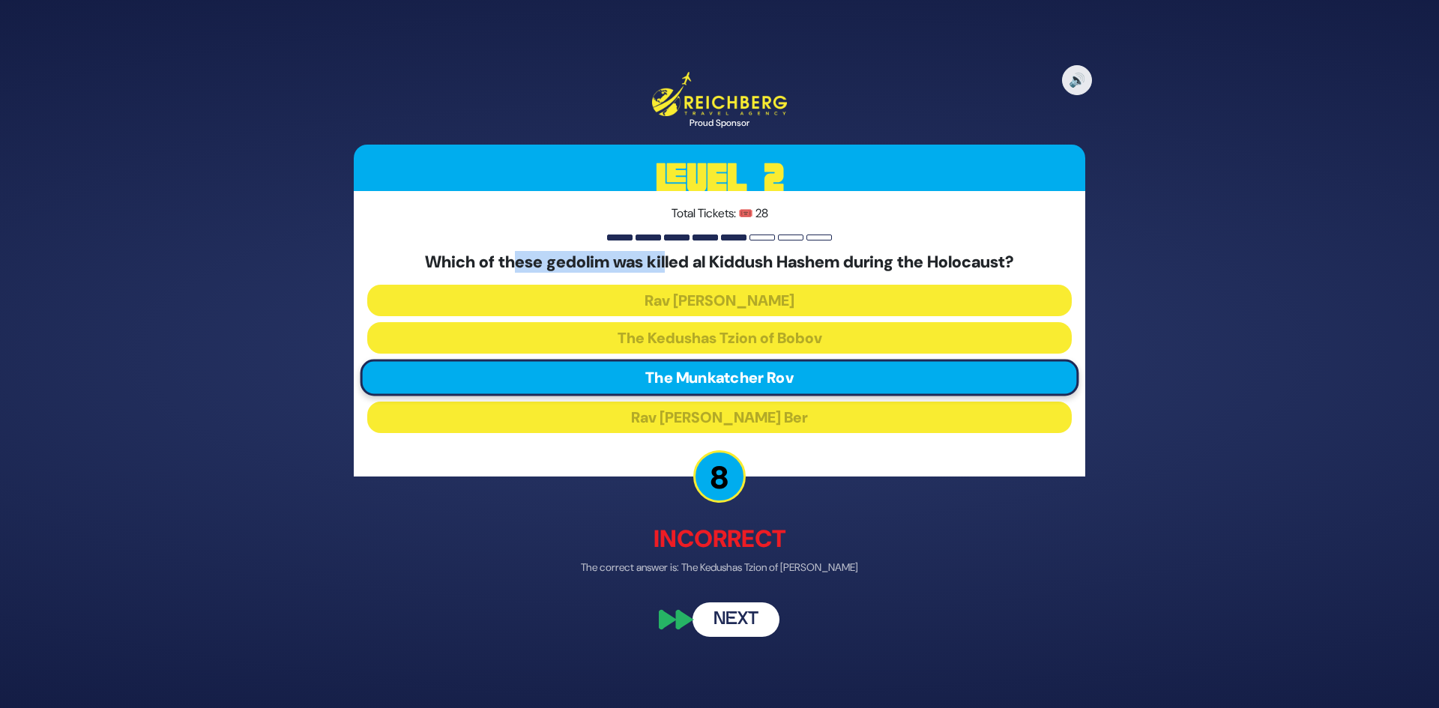
click at [746, 628] on button "Next" at bounding box center [736, 619] width 87 height 34
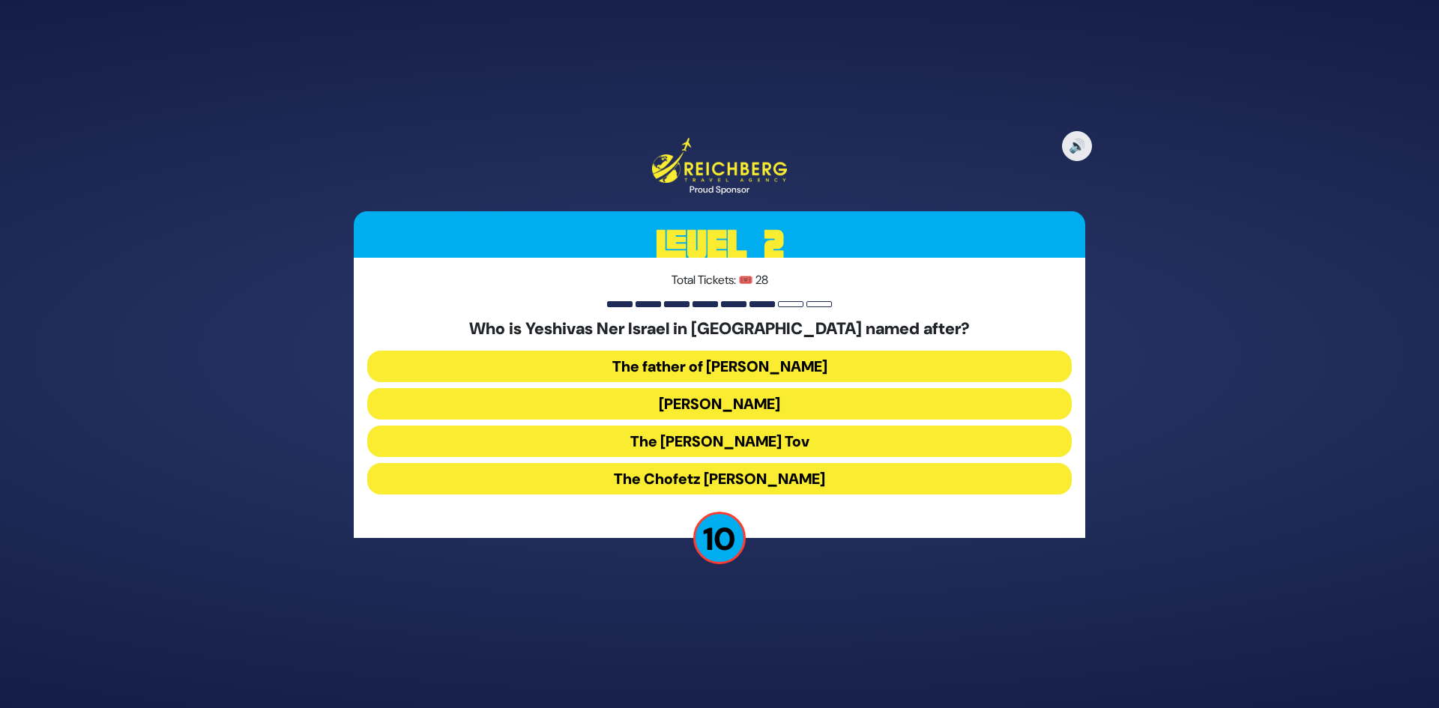
click at [756, 404] on button "Rav Yisroel Salanter" at bounding box center [719, 403] width 705 height 31
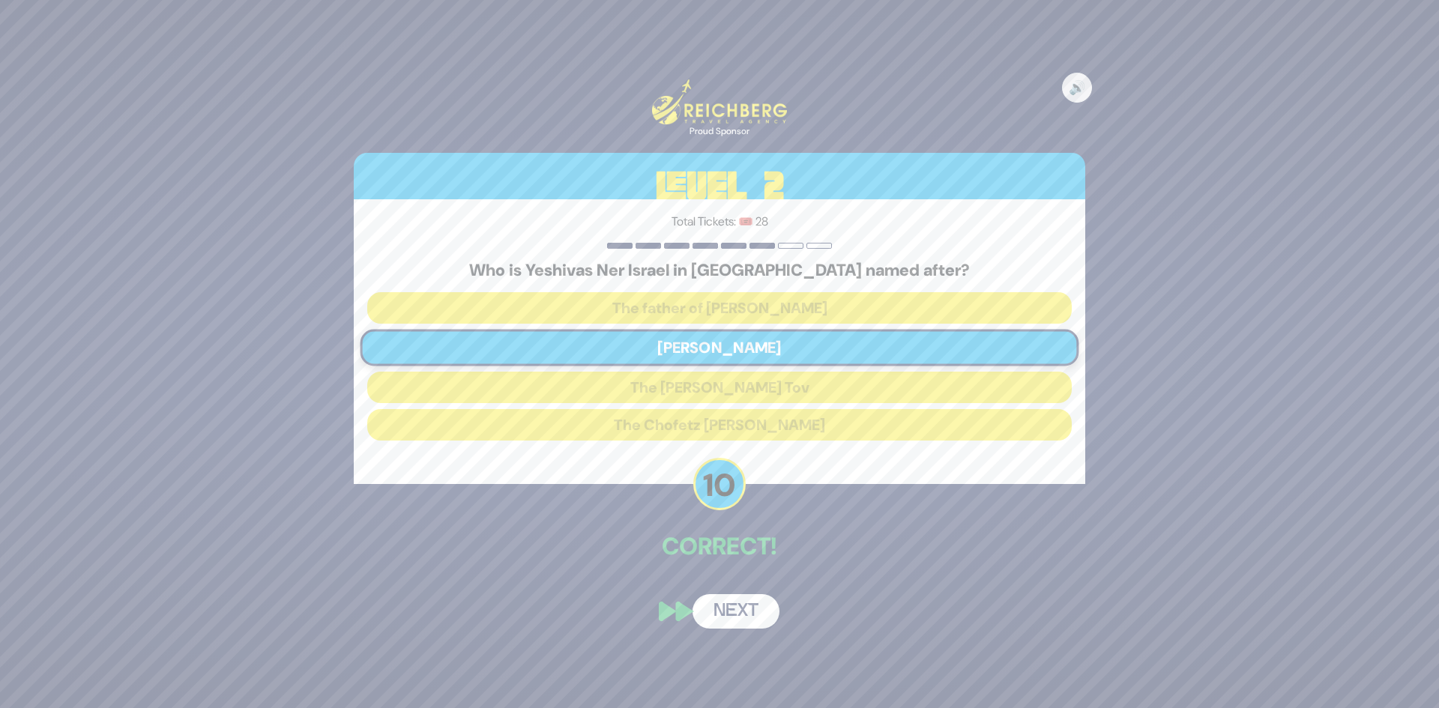
click at [735, 605] on button "Next" at bounding box center [736, 612] width 87 height 34
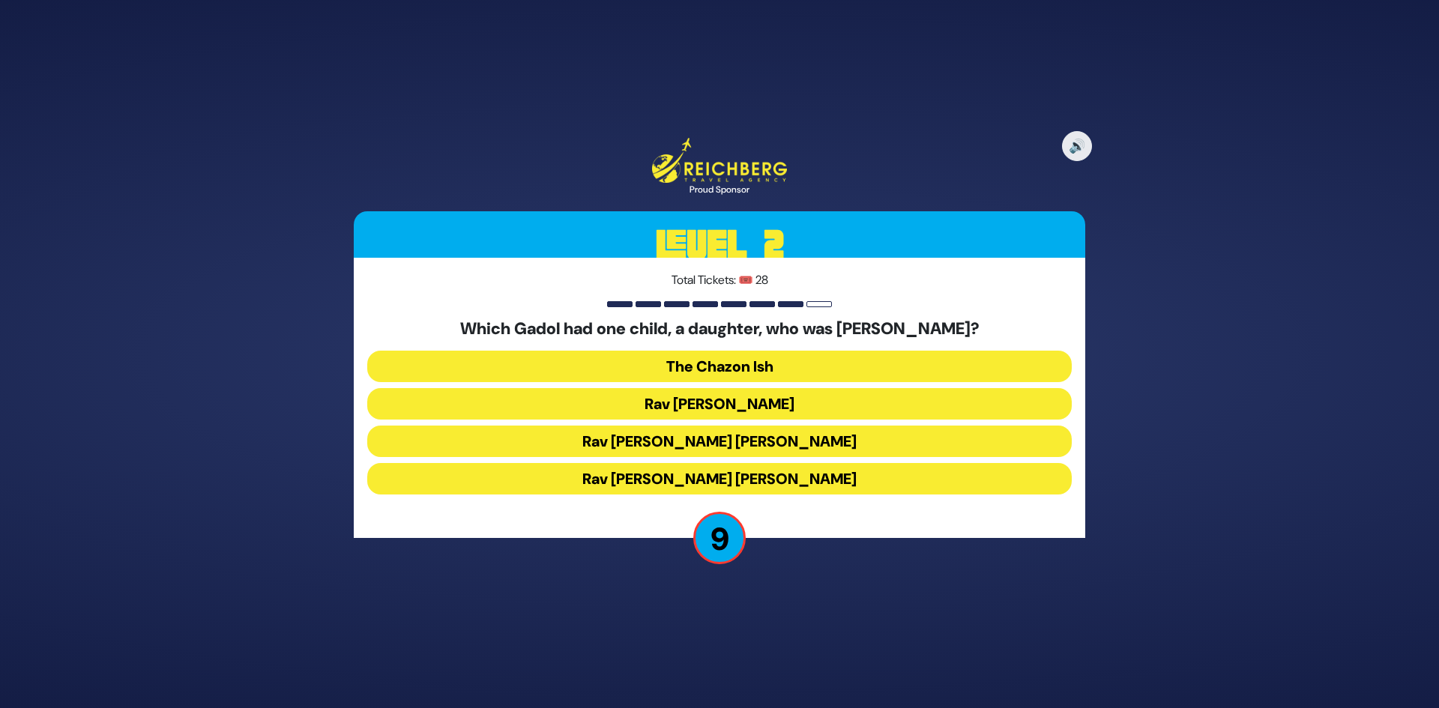
click at [773, 370] on button "The Chazon Ish" at bounding box center [719, 366] width 705 height 31
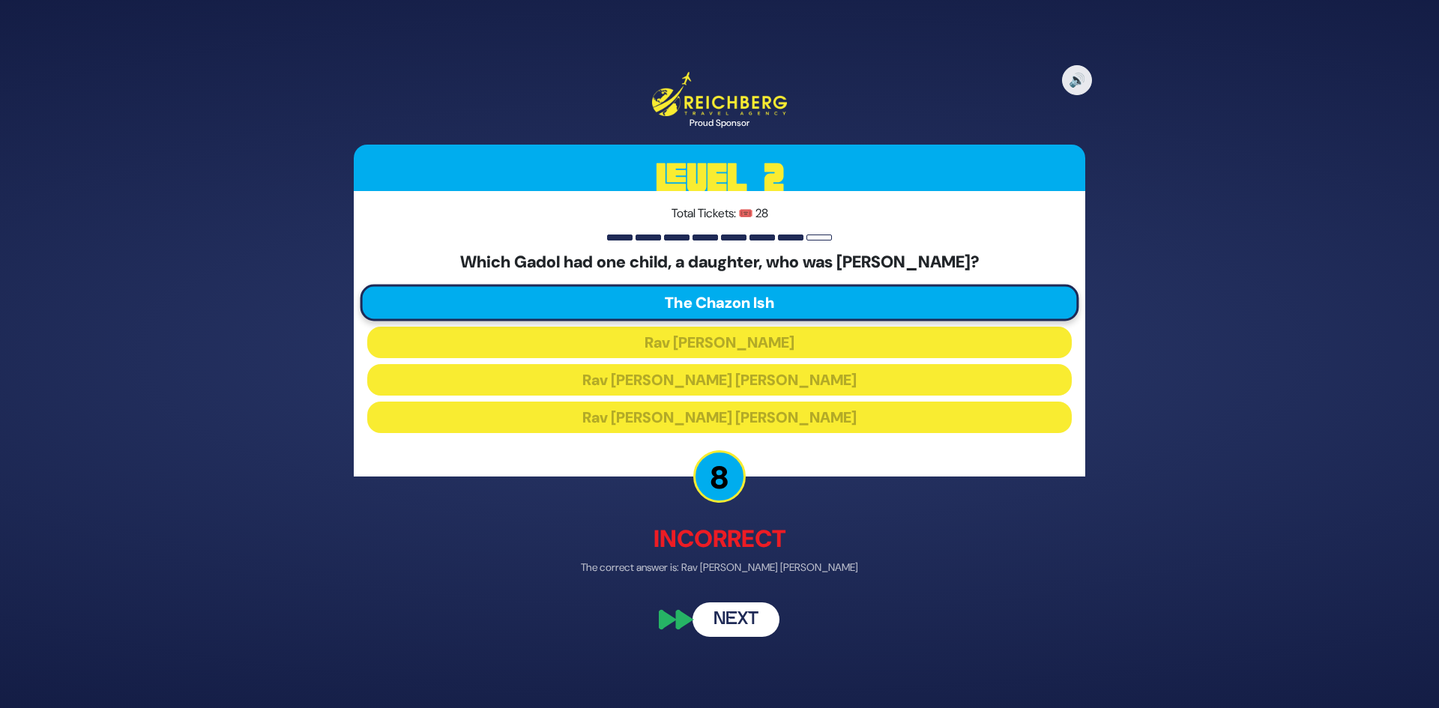
click at [741, 616] on button "Next" at bounding box center [736, 619] width 87 height 34
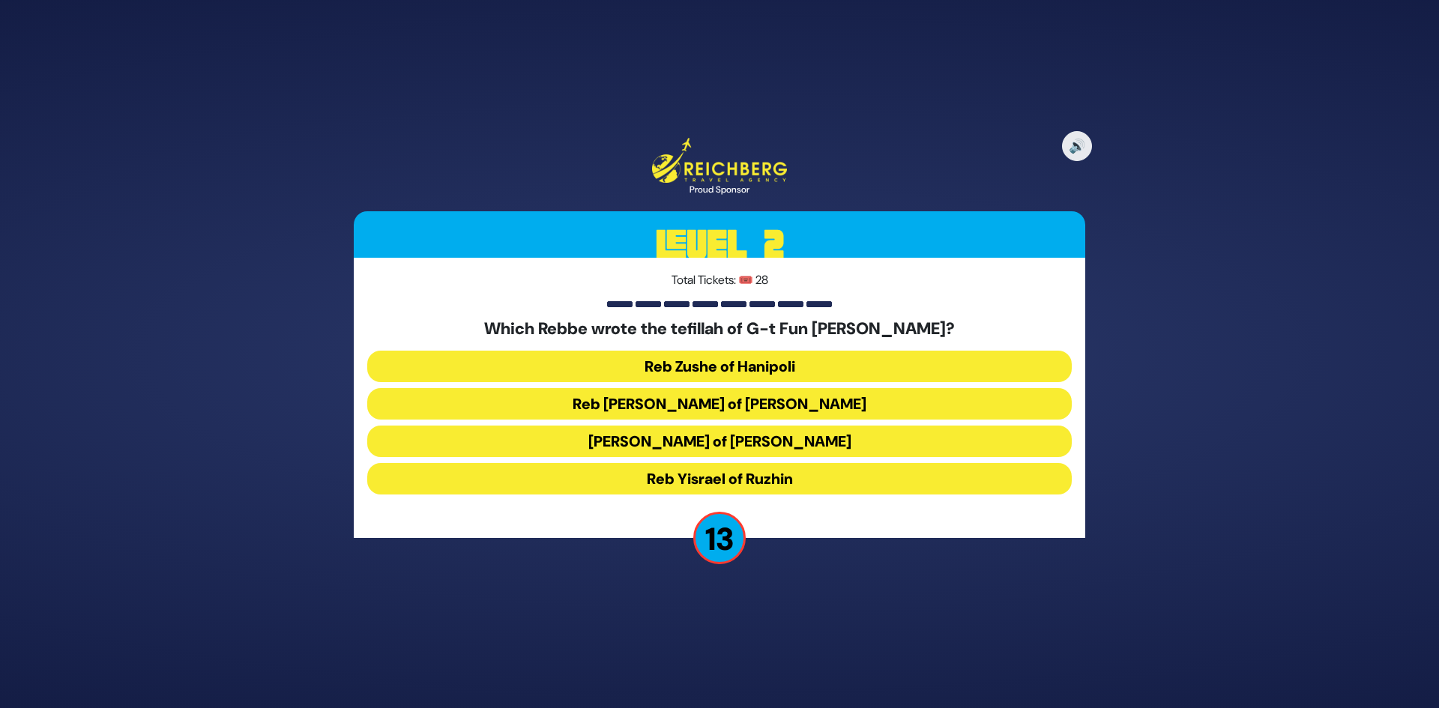
click at [741, 393] on button "Reb Levi Yitzchok of Berditchev" at bounding box center [719, 403] width 705 height 31
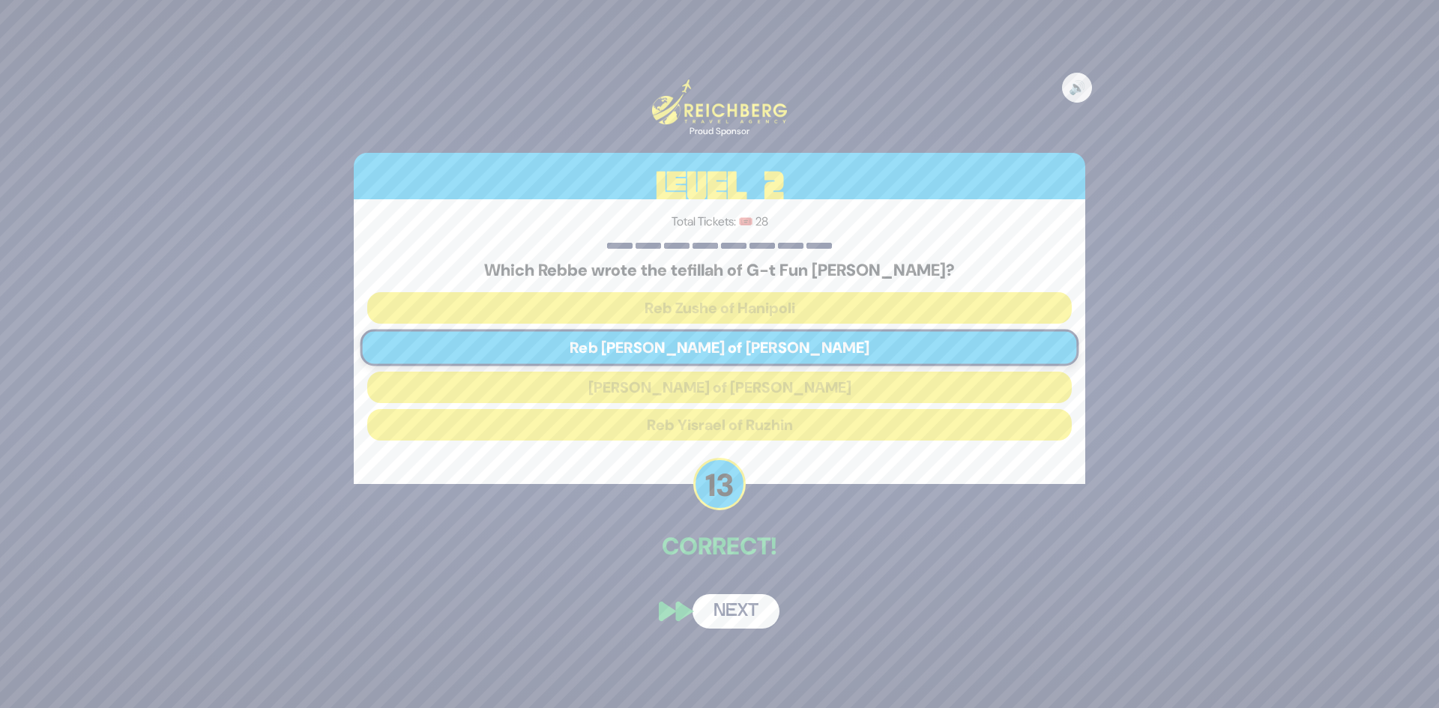
click at [739, 574] on div "🔊 Proud Sponsor Level 2 Total Tickets: 🎟️ 28 Which Rebbe wrote the tefillah of …" at bounding box center [720, 354] width 768 height 586
click at [750, 608] on button "Next" at bounding box center [736, 612] width 87 height 34
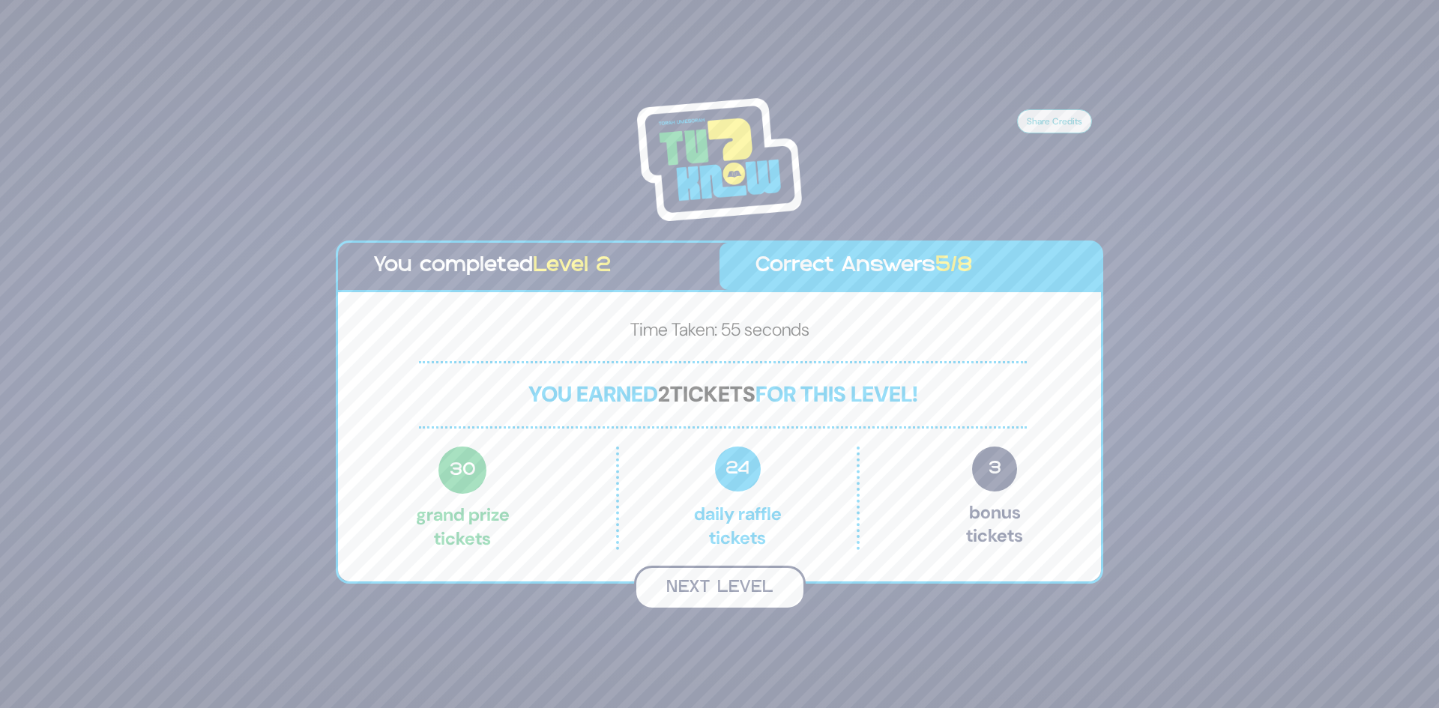
click at [732, 586] on button "Next Level" at bounding box center [720, 588] width 172 height 44
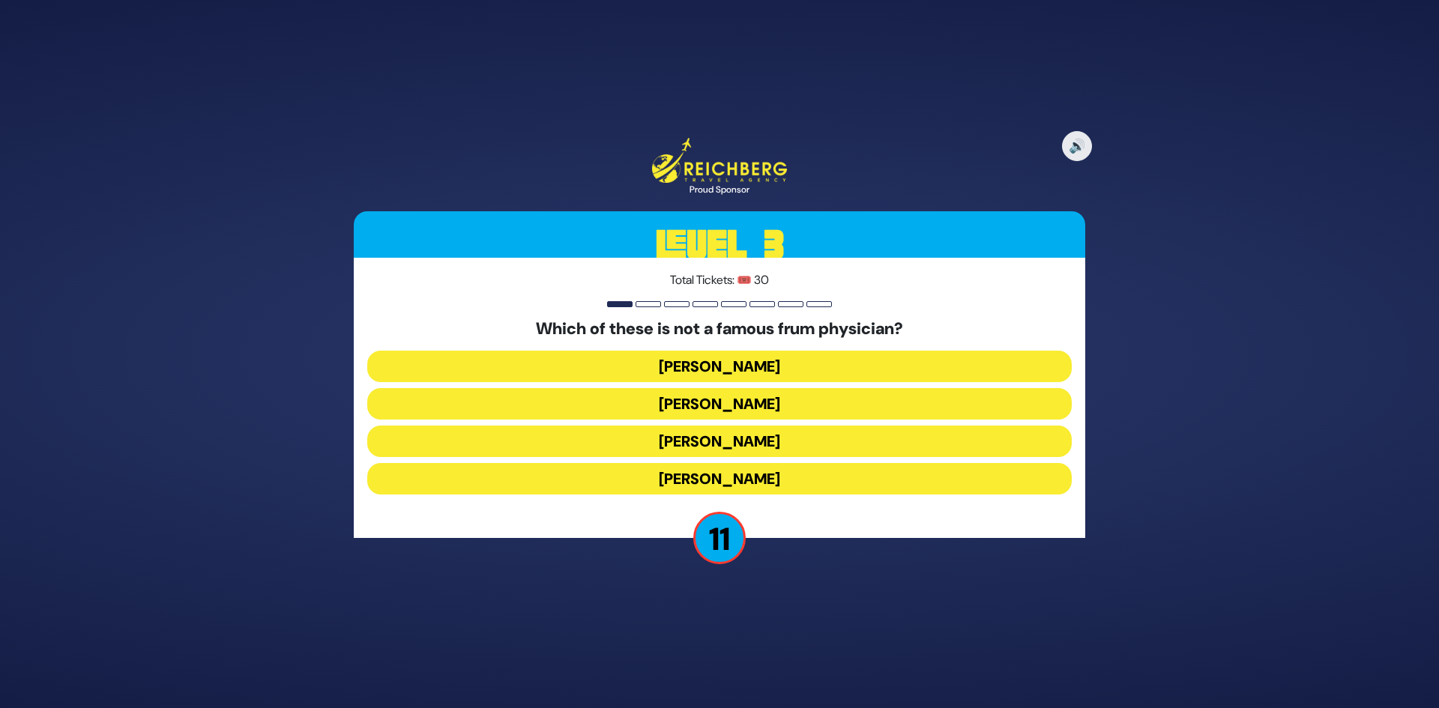
click at [784, 476] on button "Dr. Shayowitz" at bounding box center [719, 478] width 705 height 31
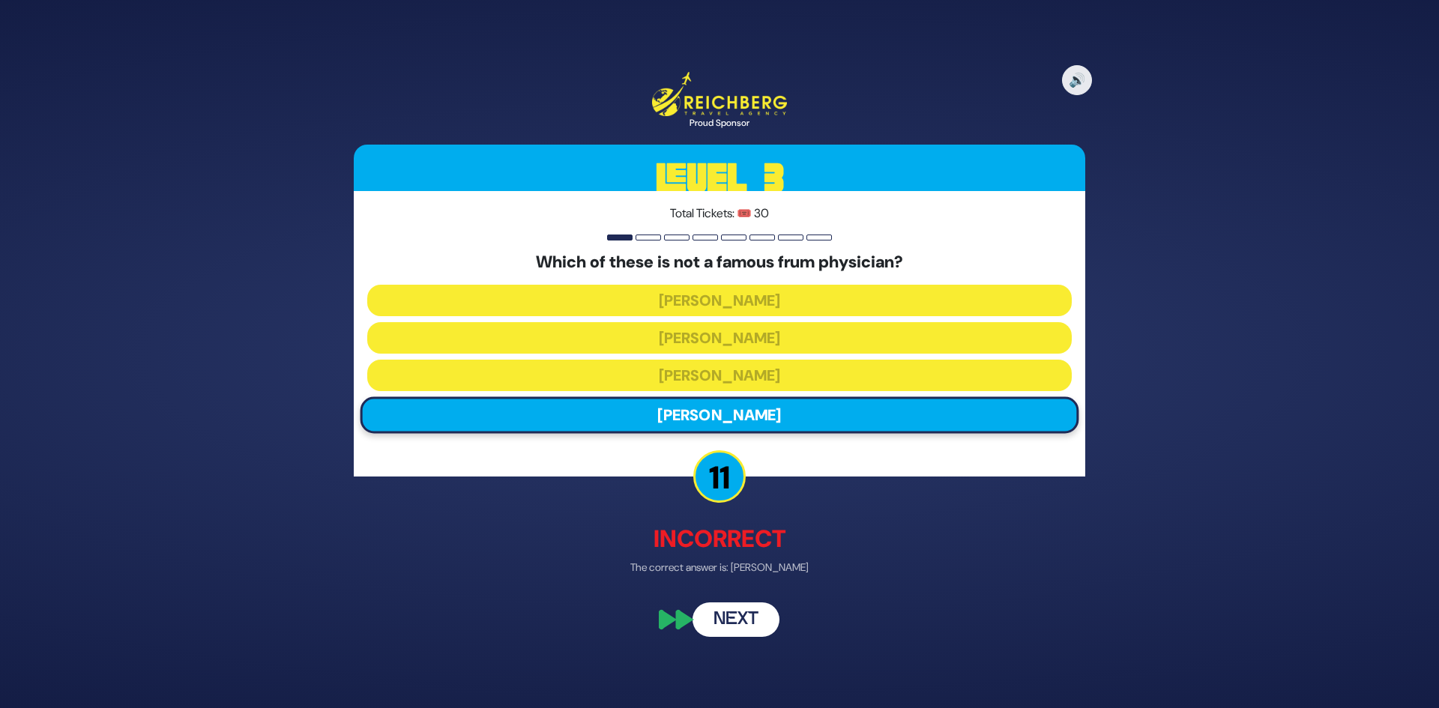
click at [750, 624] on button "Next" at bounding box center [736, 619] width 87 height 34
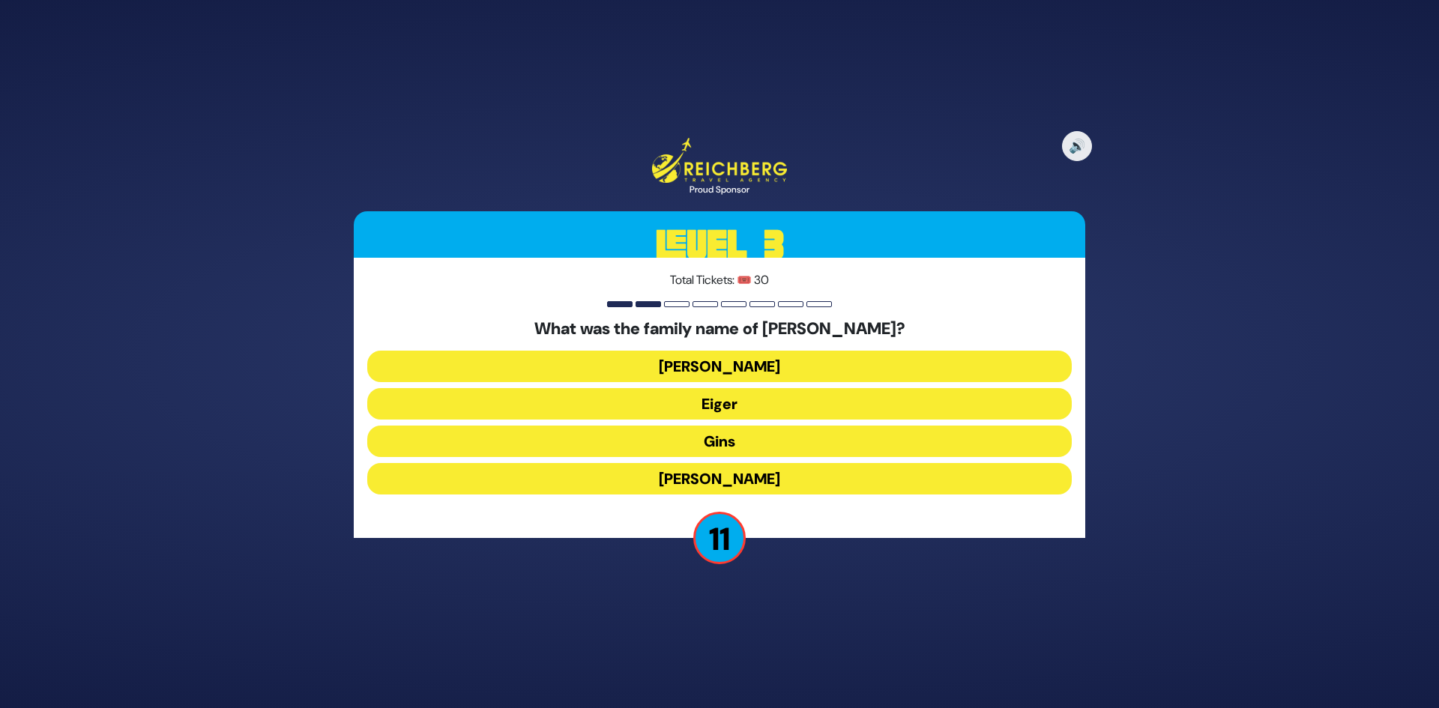
click at [768, 370] on button "Schreiber" at bounding box center [719, 366] width 705 height 31
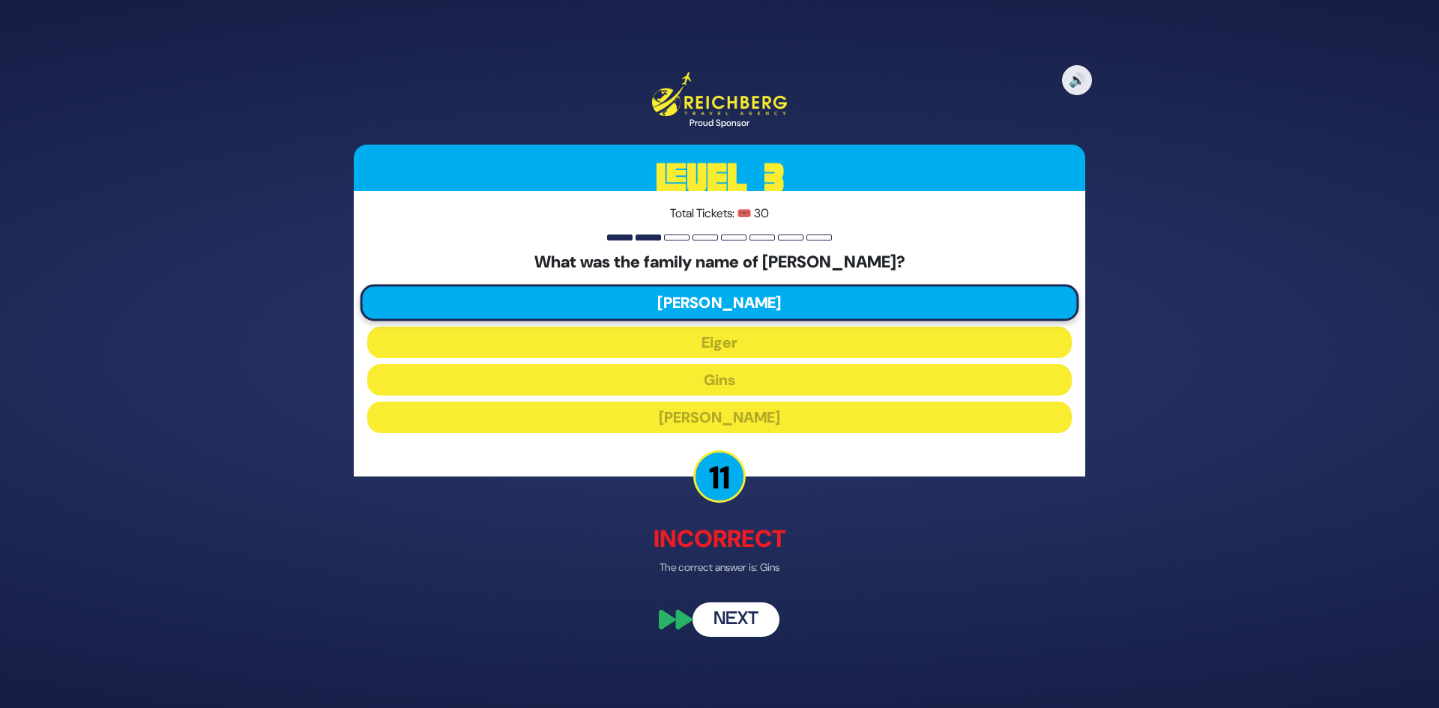
click at [736, 625] on button "Next" at bounding box center [736, 619] width 87 height 34
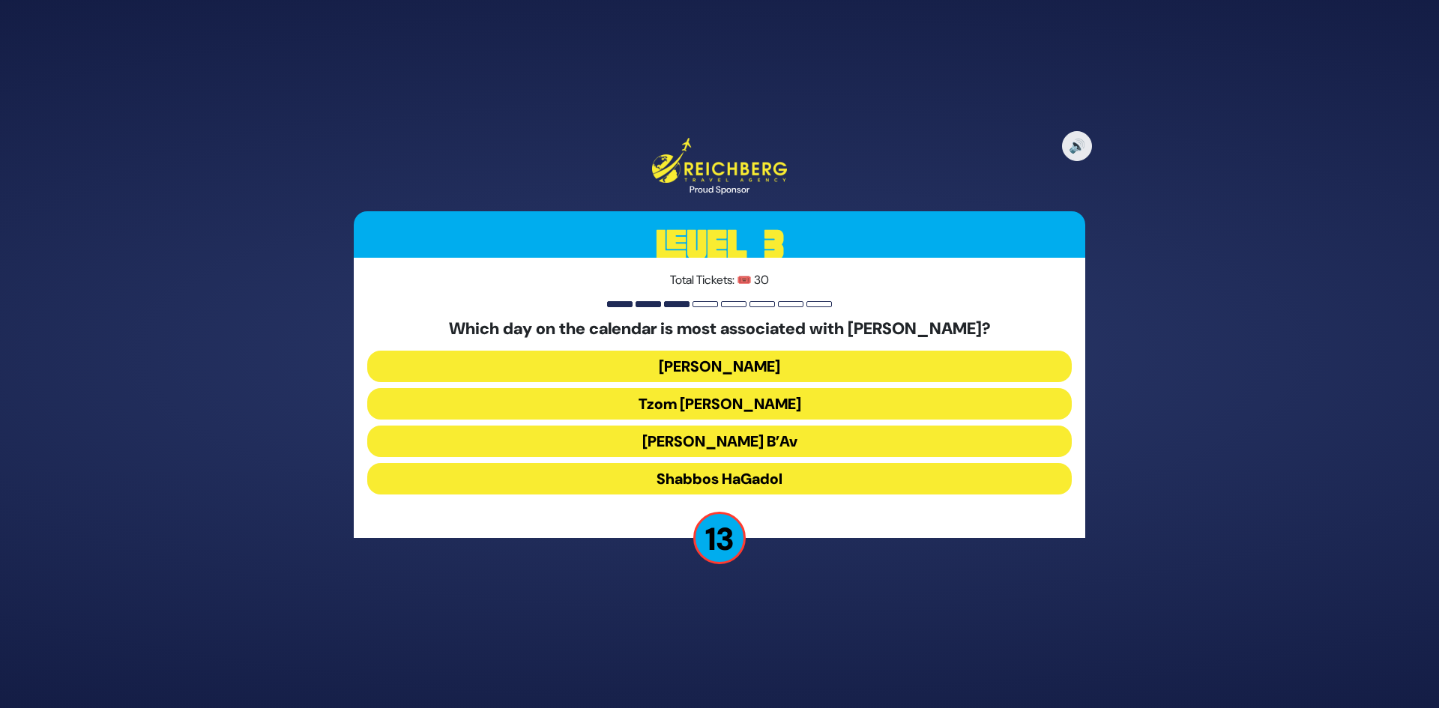
click at [778, 430] on button "Tisha B’Av" at bounding box center [719, 441] width 705 height 31
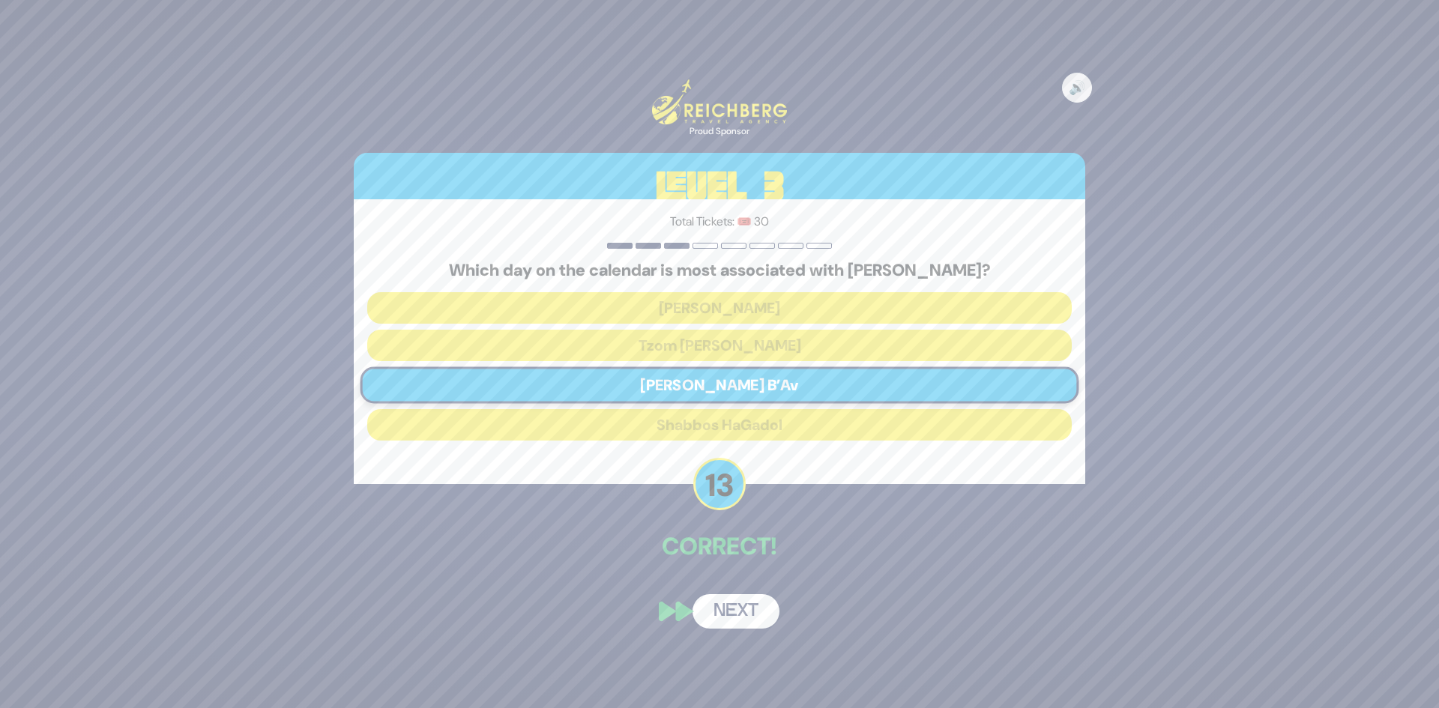
click at [759, 606] on button "Next" at bounding box center [736, 612] width 87 height 34
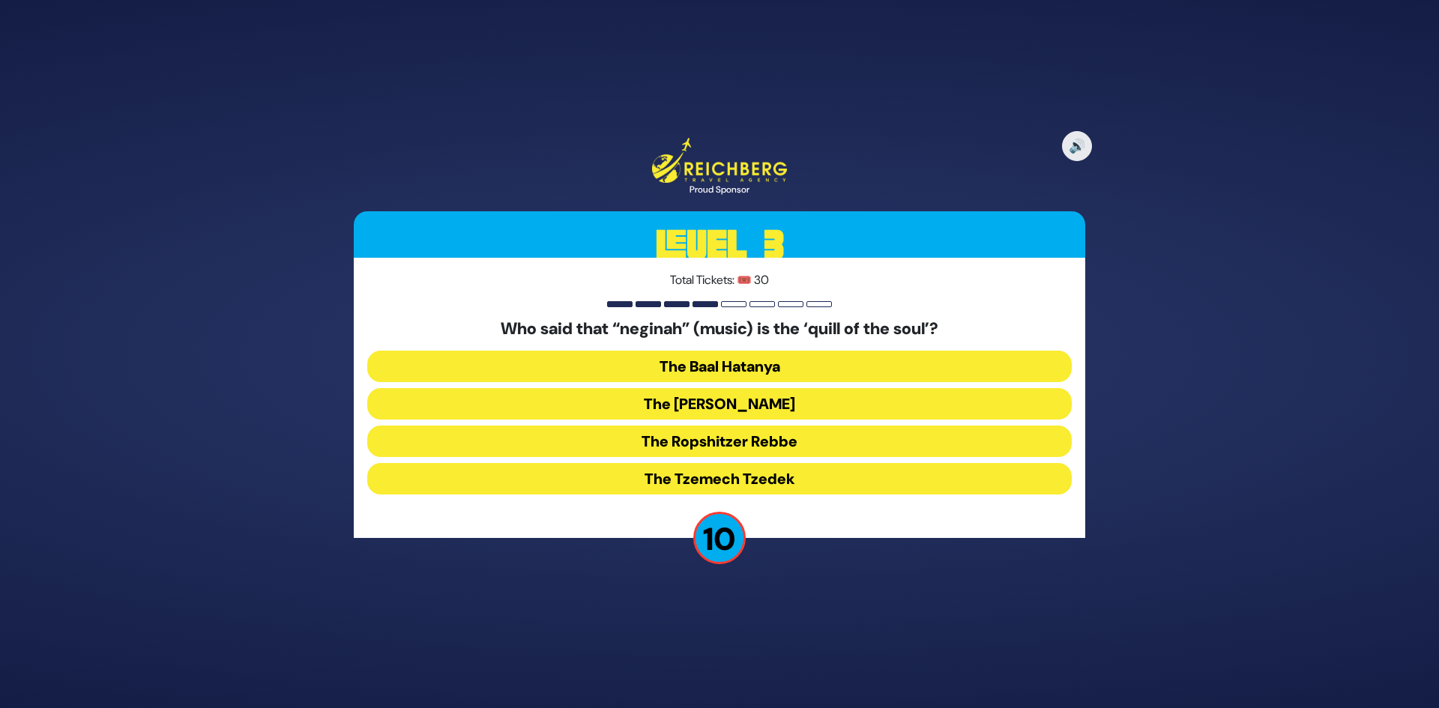
click at [762, 409] on button "The Noam Elimelech" at bounding box center [719, 403] width 705 height 31
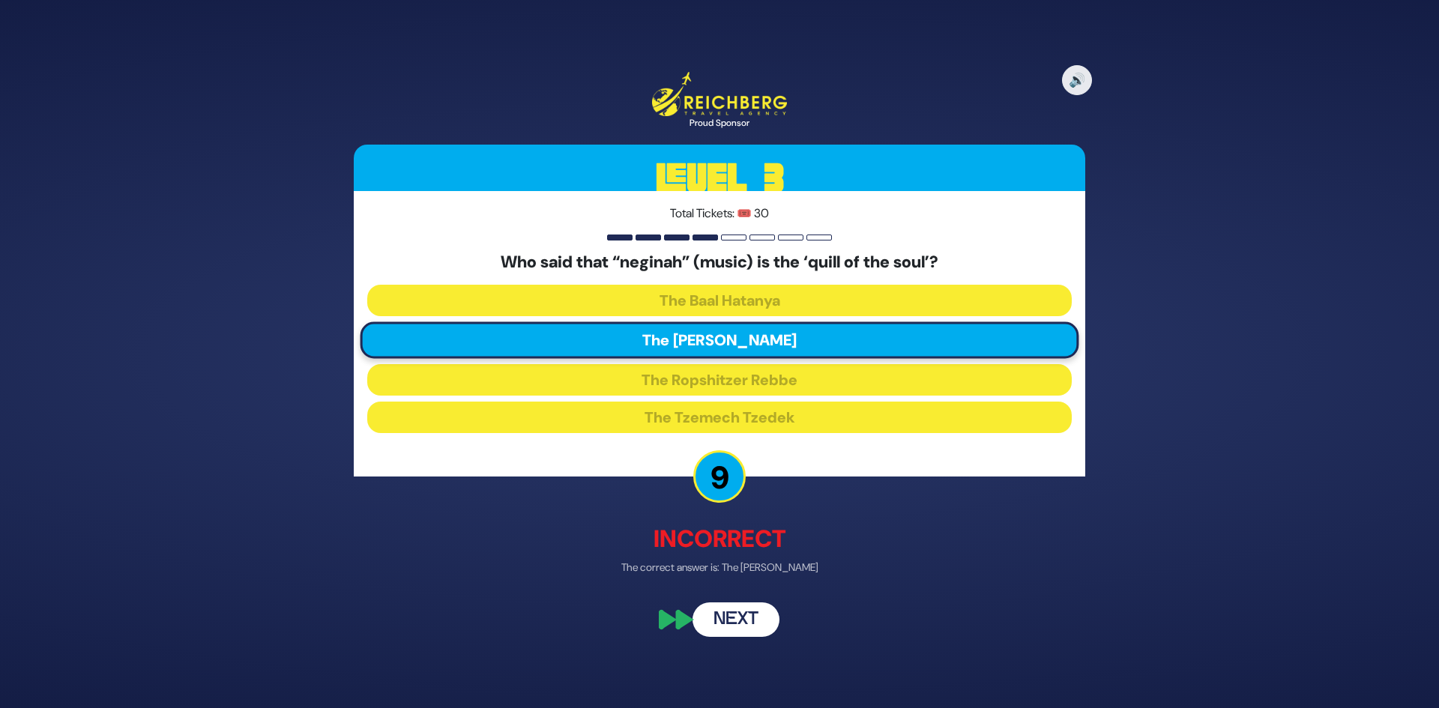
click at [744, 622] on button "Next" at bounding box center [736, 619] width 87 height 34
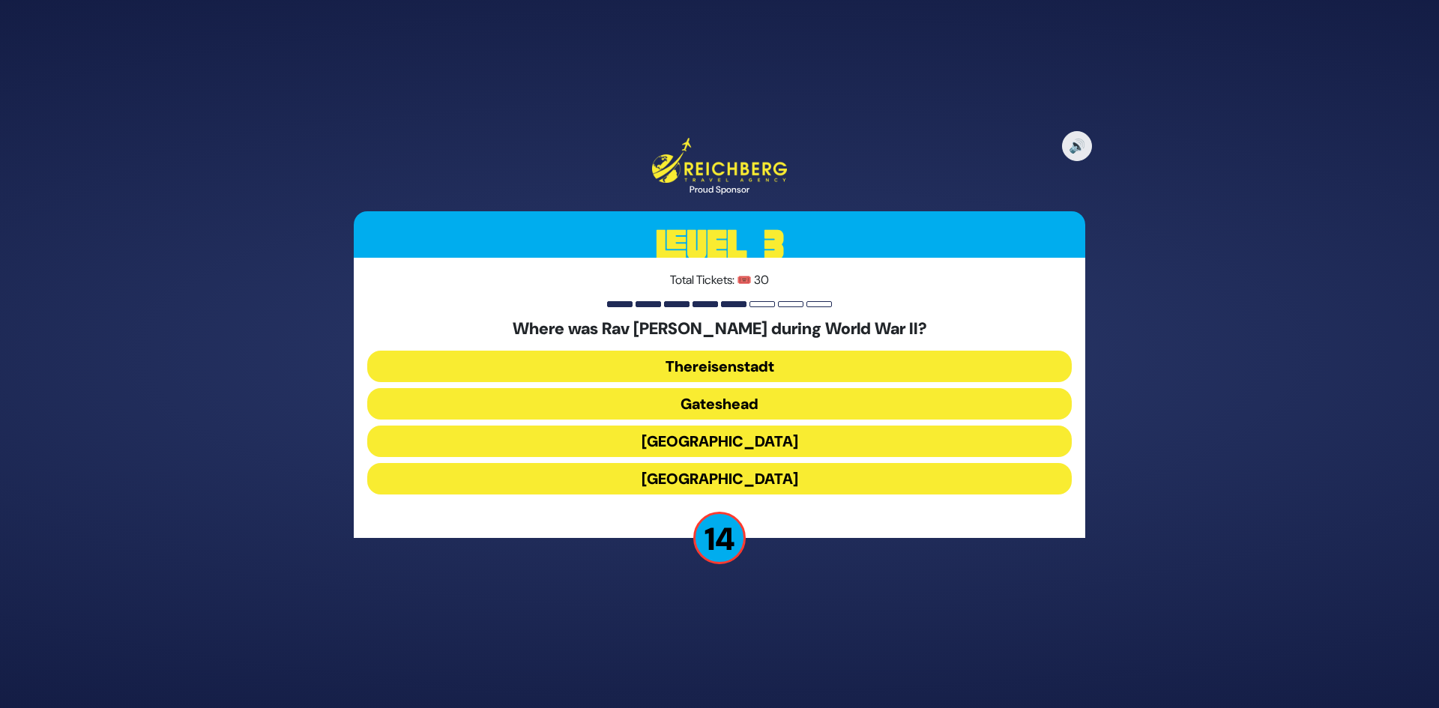
click at [744, 403] on button "Gateshead" at bounding box center [719, 403] width 705 height 31
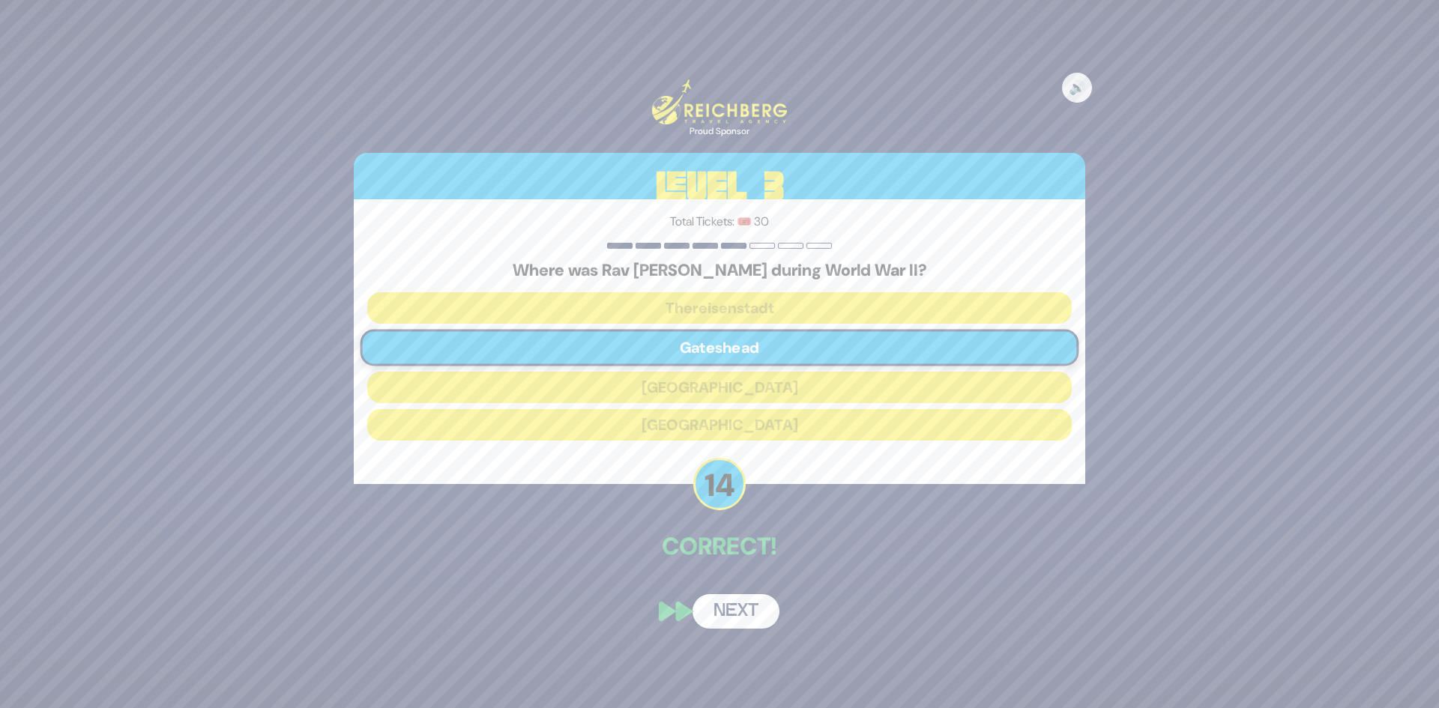
click at [746, 610] on button "Next" at bounding box center [736, 612] width 87 height 34
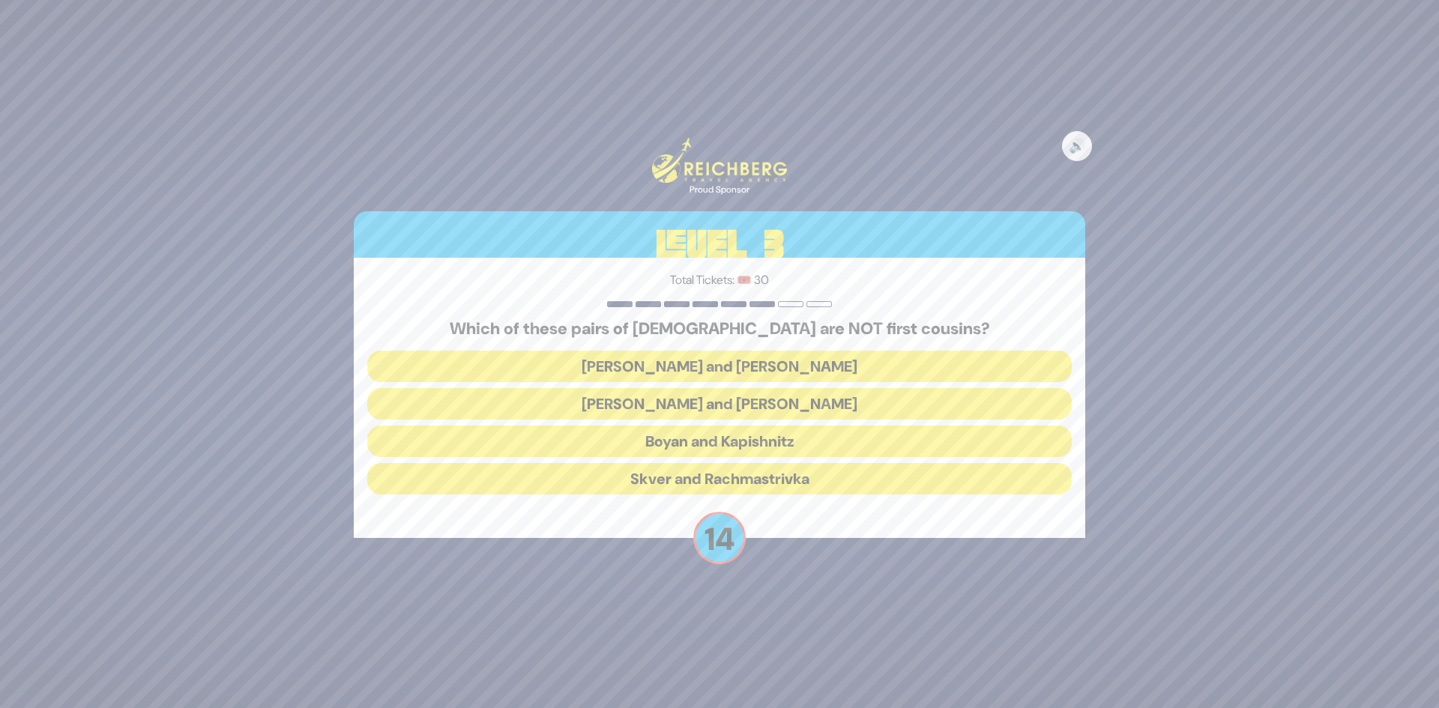
click at [777, 406] on button "Satmar and Klausenberg" at bounding box center [719, 403] width 705 height 31
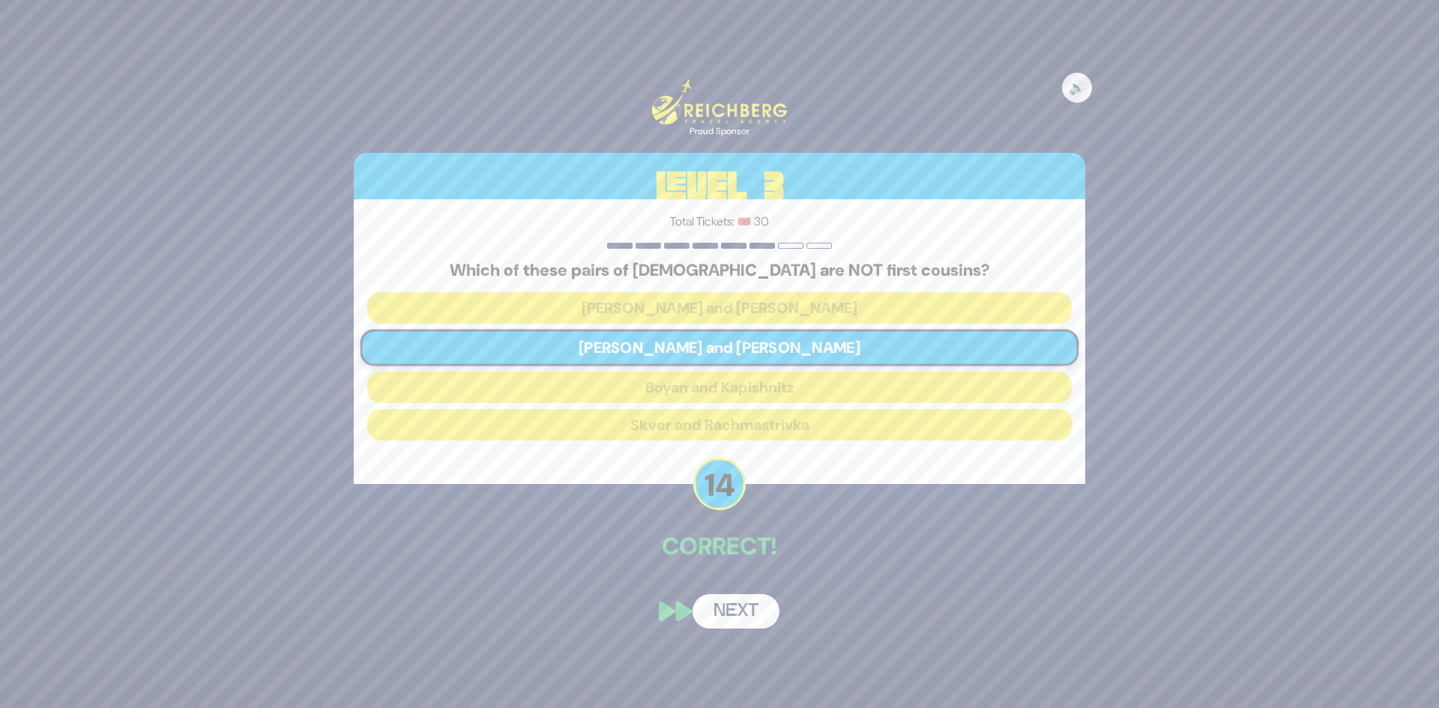
click at [733, 619] on button "Next" at bounding box center [736, 612] width 87 height 34
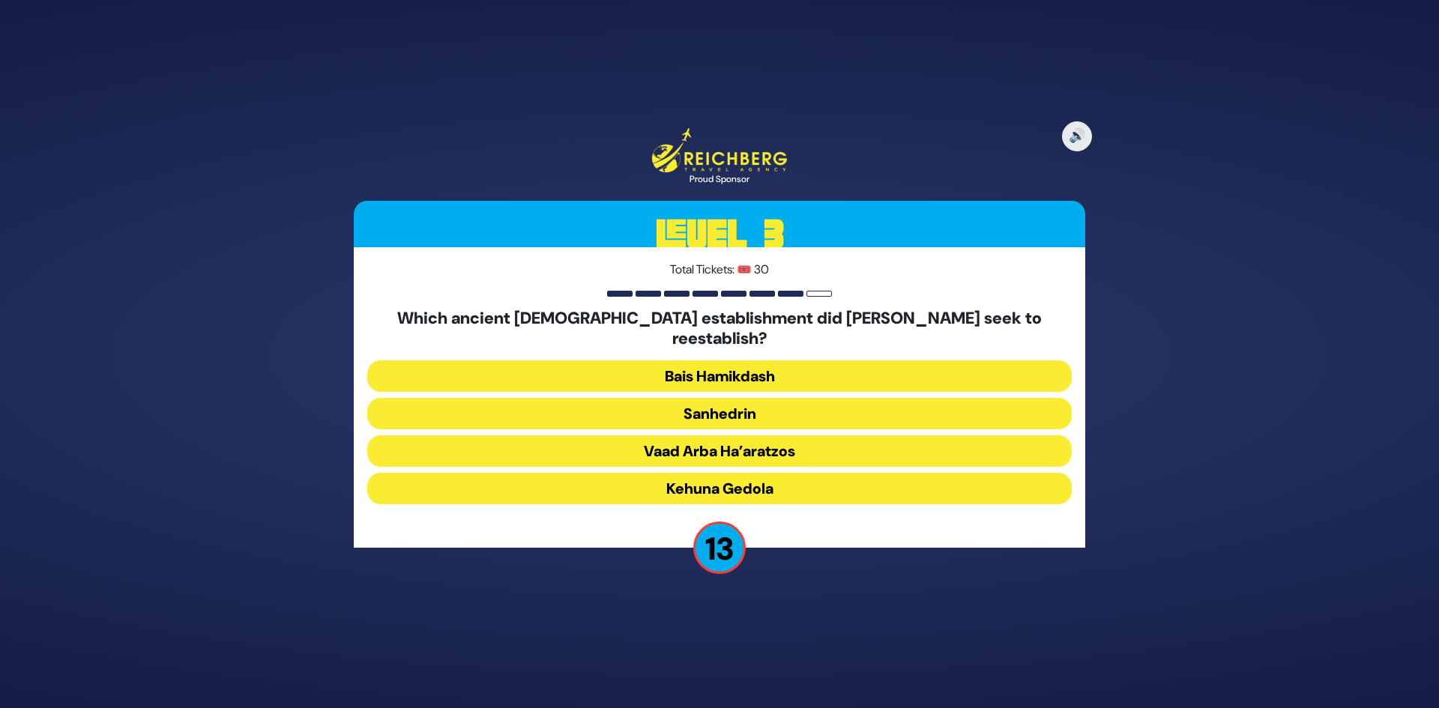
click at [753, 407] on button "Sanhedrin" at bounding box center [719, 413] width 705 height 31
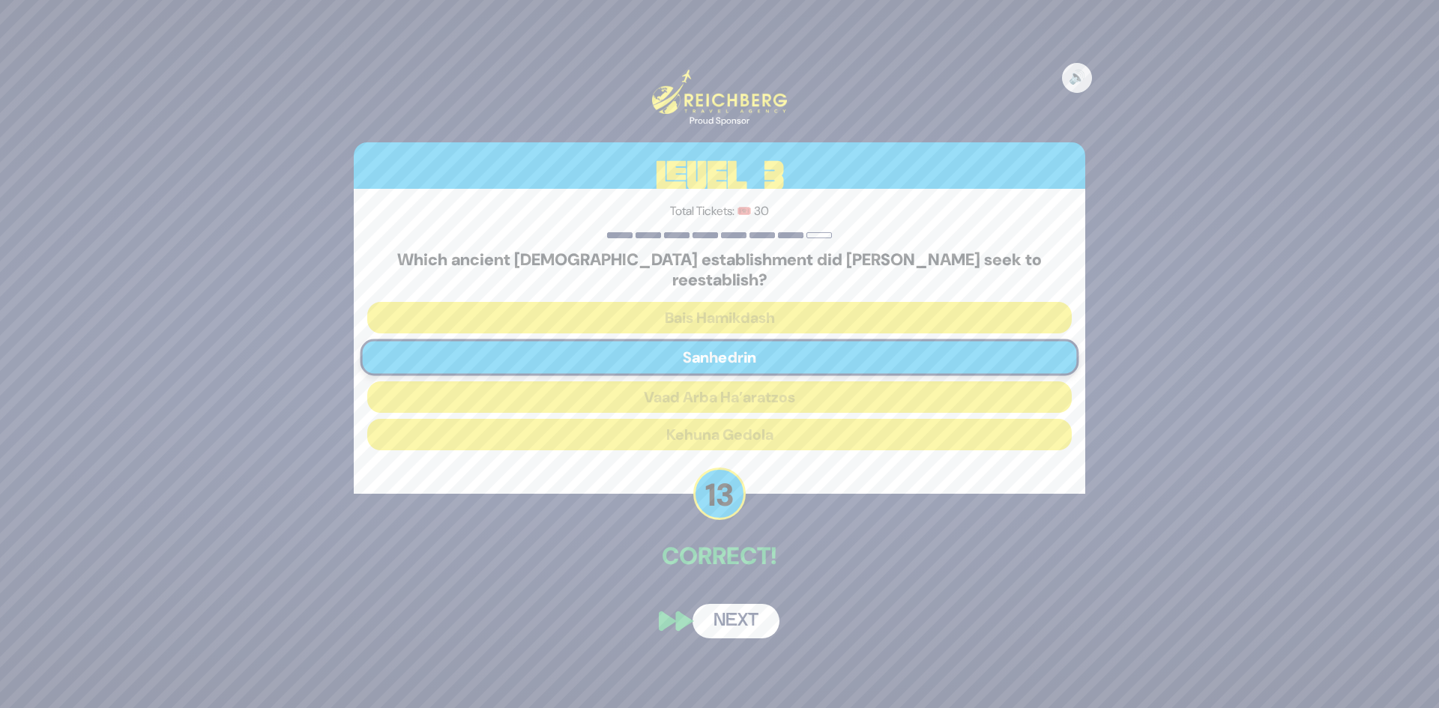
click at [741, 604] on button "Next" at bounding box center [736, 621] width 87 height 34
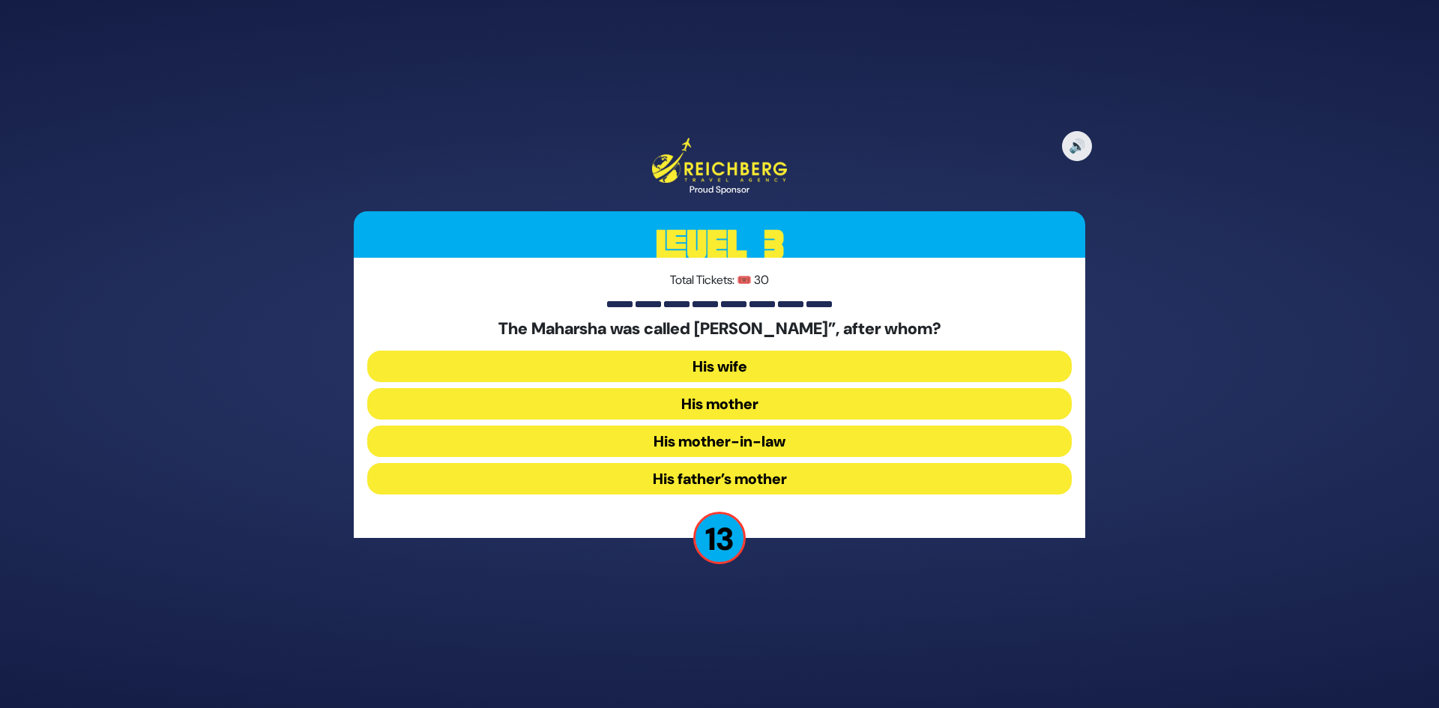
click at [765, 432] on button "His mother-in-law" at bounding box center [719, 441] width 705 height 31
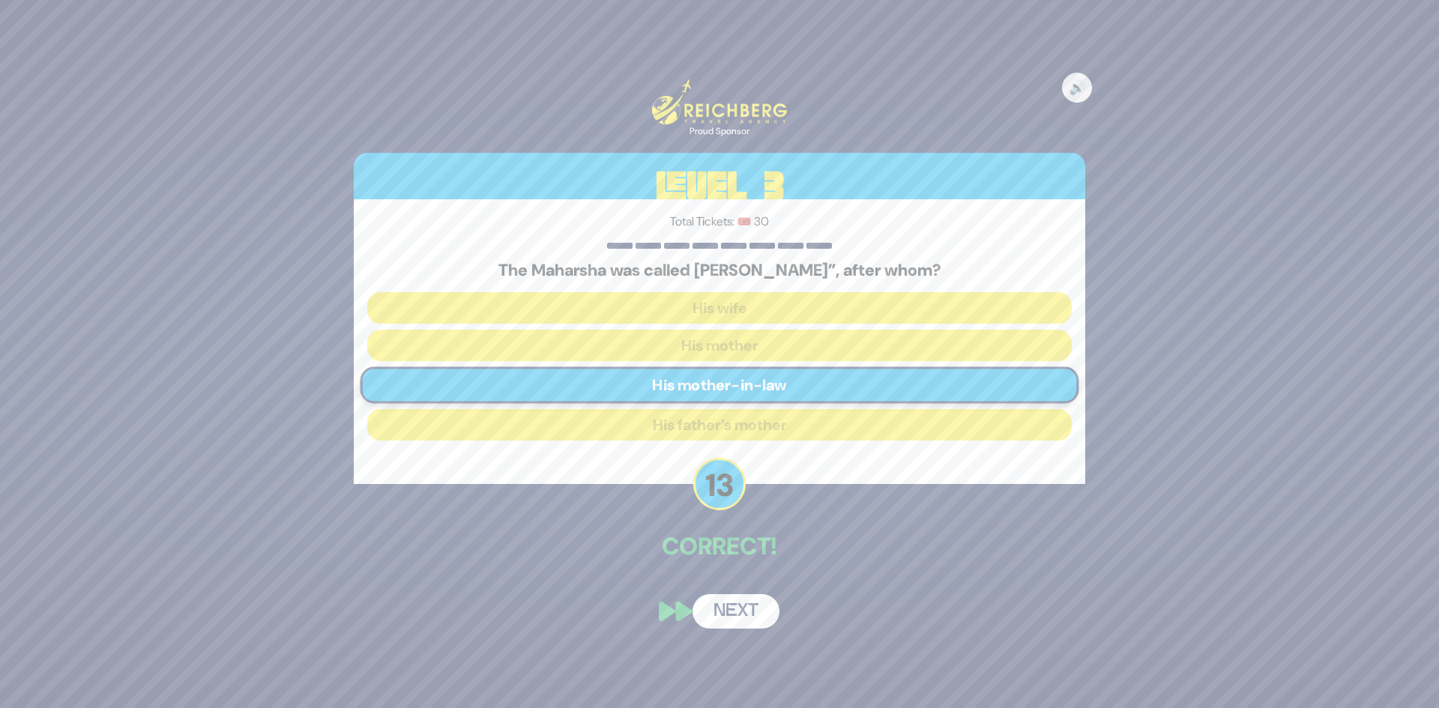
click at [739, 622] on button "Next" at bounding box center [736, 612] width 87 height 34
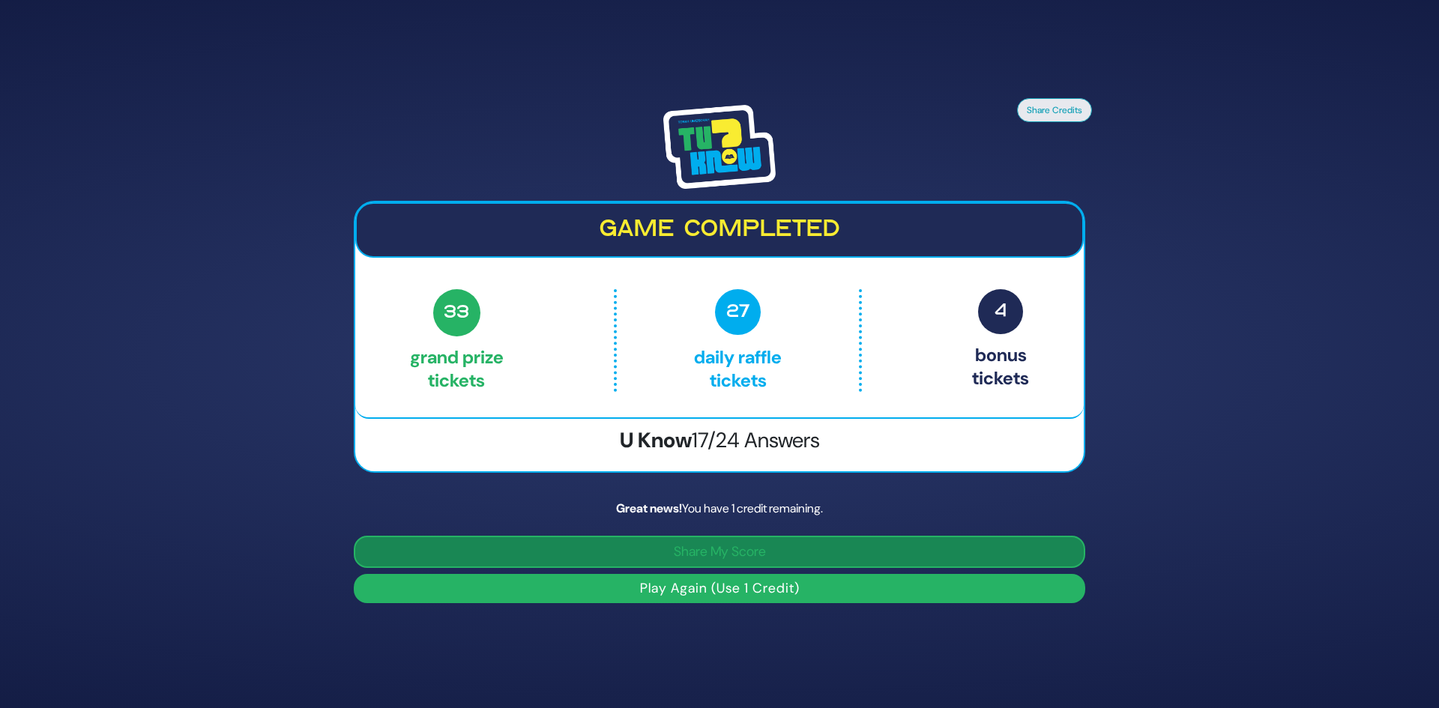
click at [723, 553] on button "Share My Score" at bounding box center [720, 552] width 732 height 32
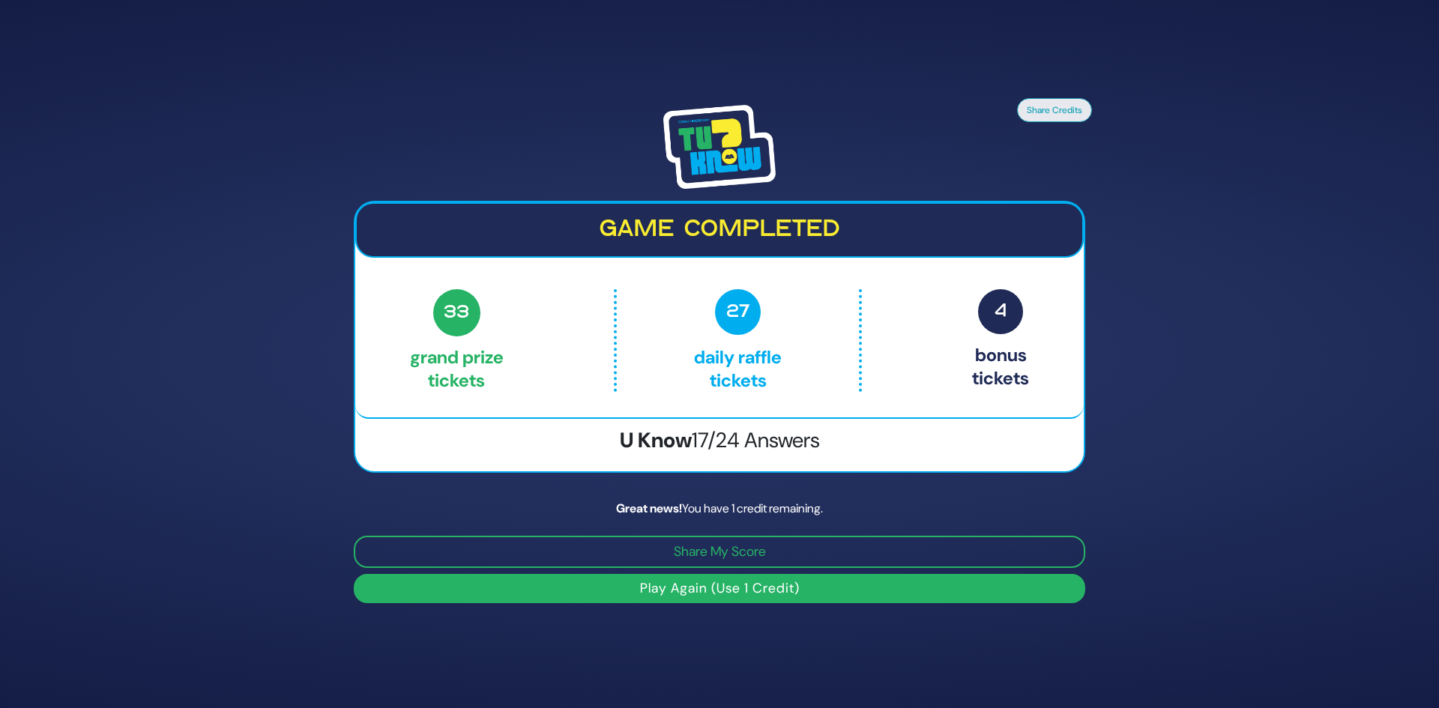
click at [680, 589] on button "Play Again (Use 1 Credit)" at bounding box center [720, 588] width 732 height 29
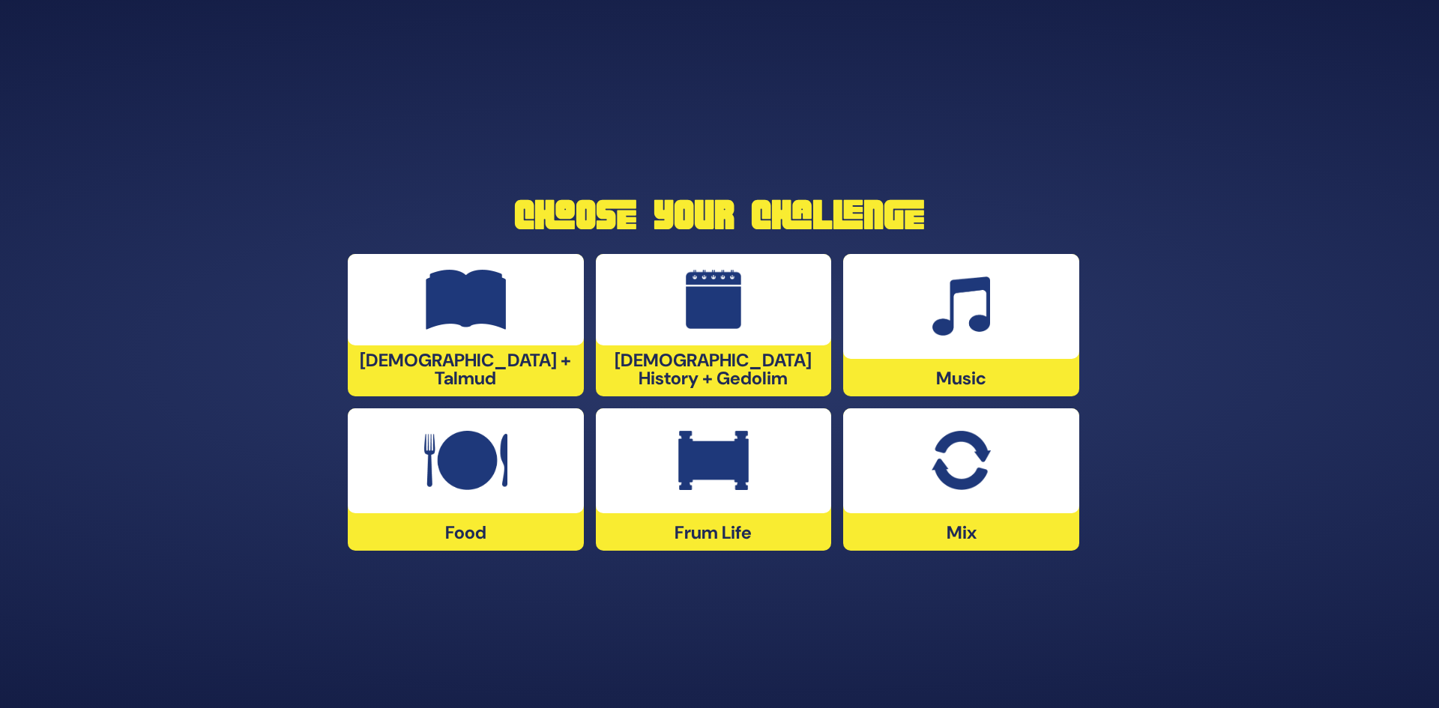
click at [498, 319] on img at bounding box center [466, 300] width 81 height 60
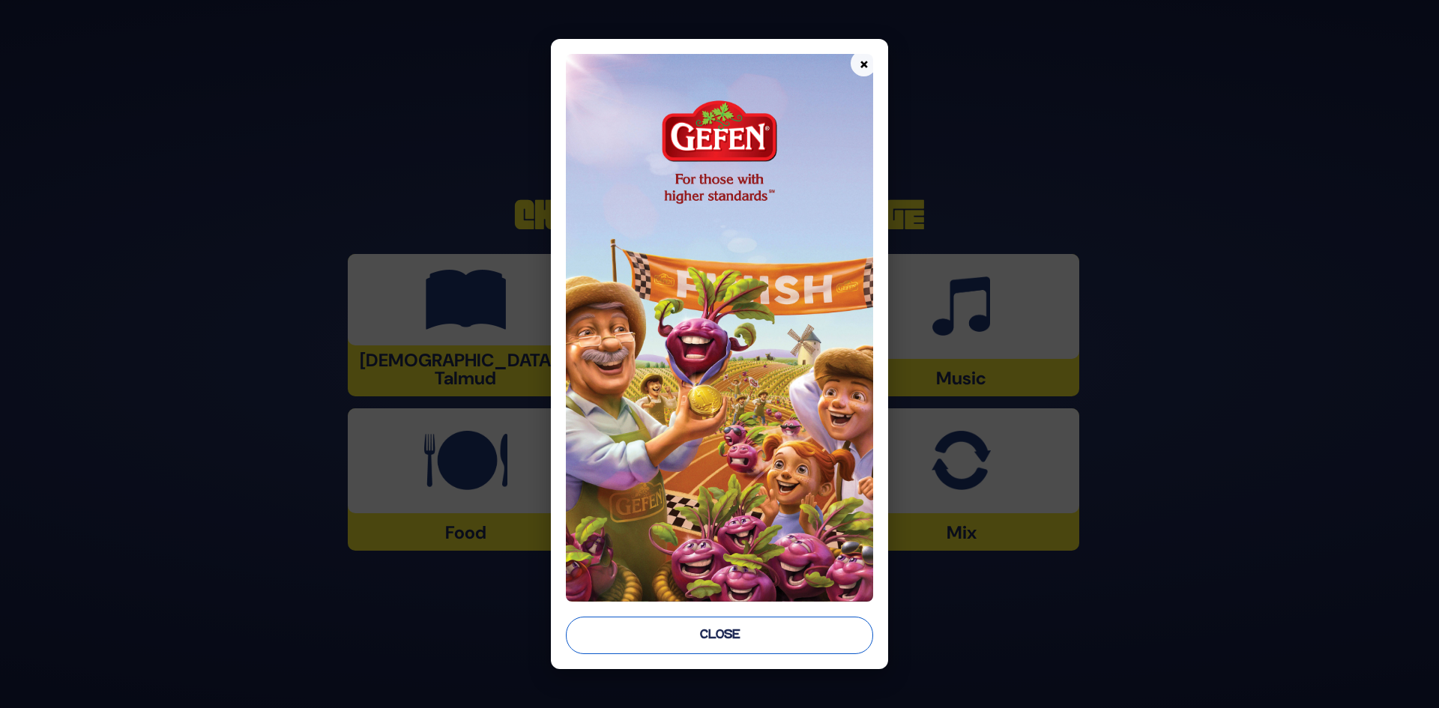
click at [733, 636] on button "Close" at bounding box center [720, 635] width 308 height 37
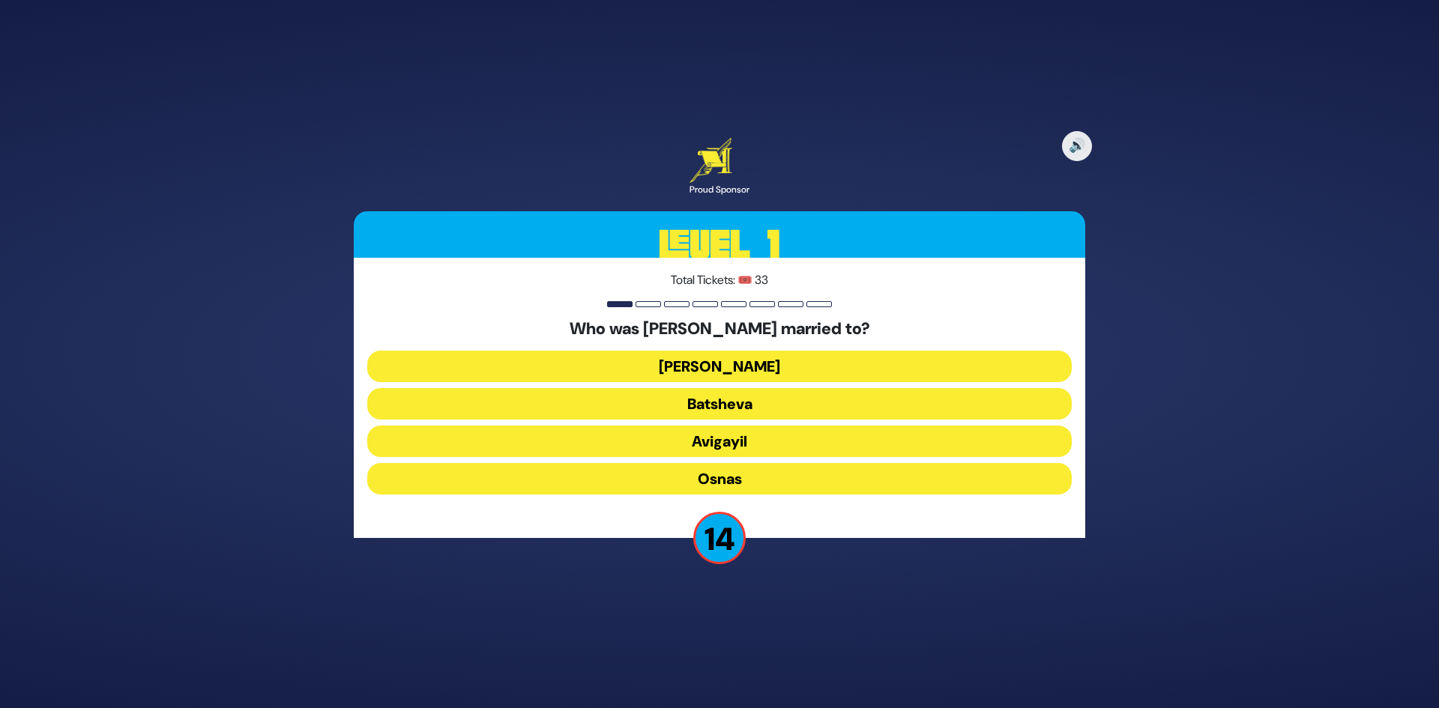
click at [718, 369] on button "[PERSON_NAME]" at bounding box center [719, 366] width 705 height 31
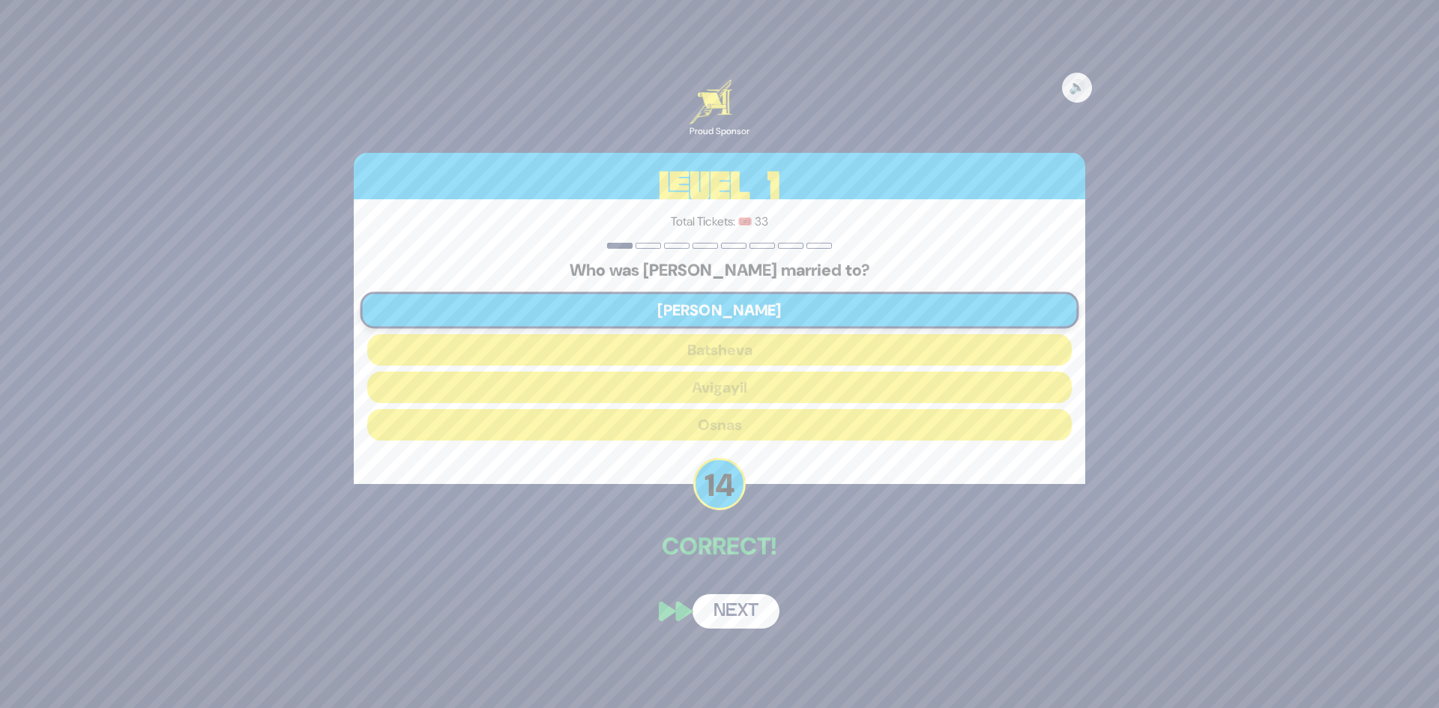
click at [745, 619] on button "Next" at bounding box center [736, 612] width 87 height 34
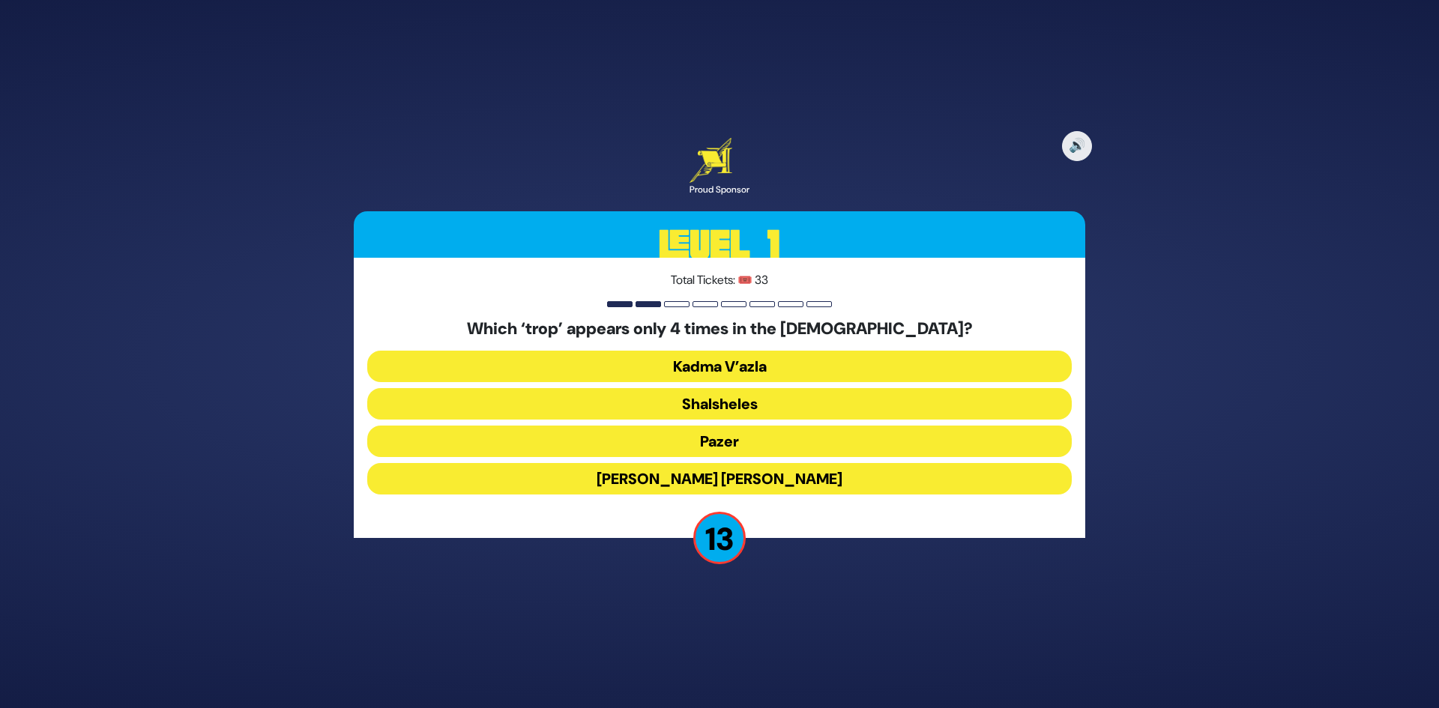
click at [756, 473] on button "[PERSON_NAME] [PERSON_NAME]" at bounding box center [719, 478] width 705 height 31
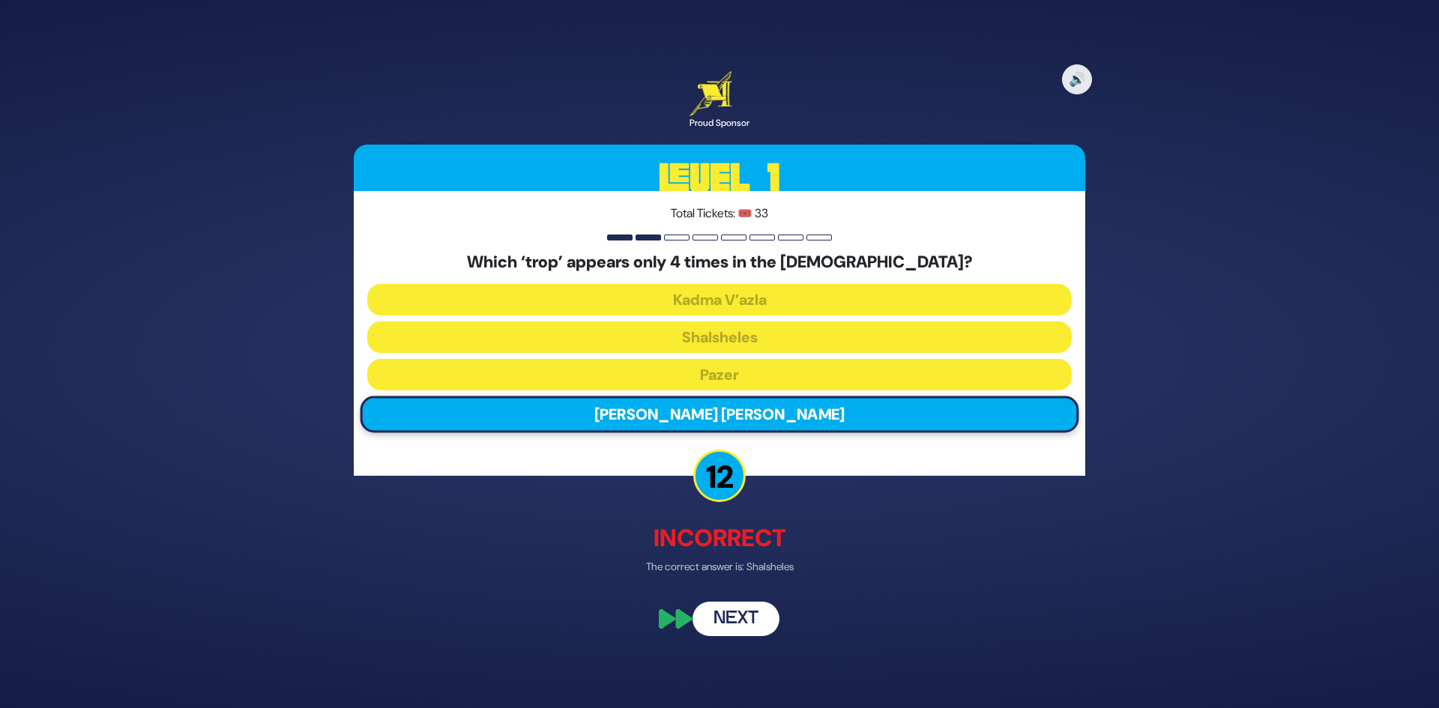
click at [753, 621] on button "Next" at bounding box center [736, 620] width 87 height 34
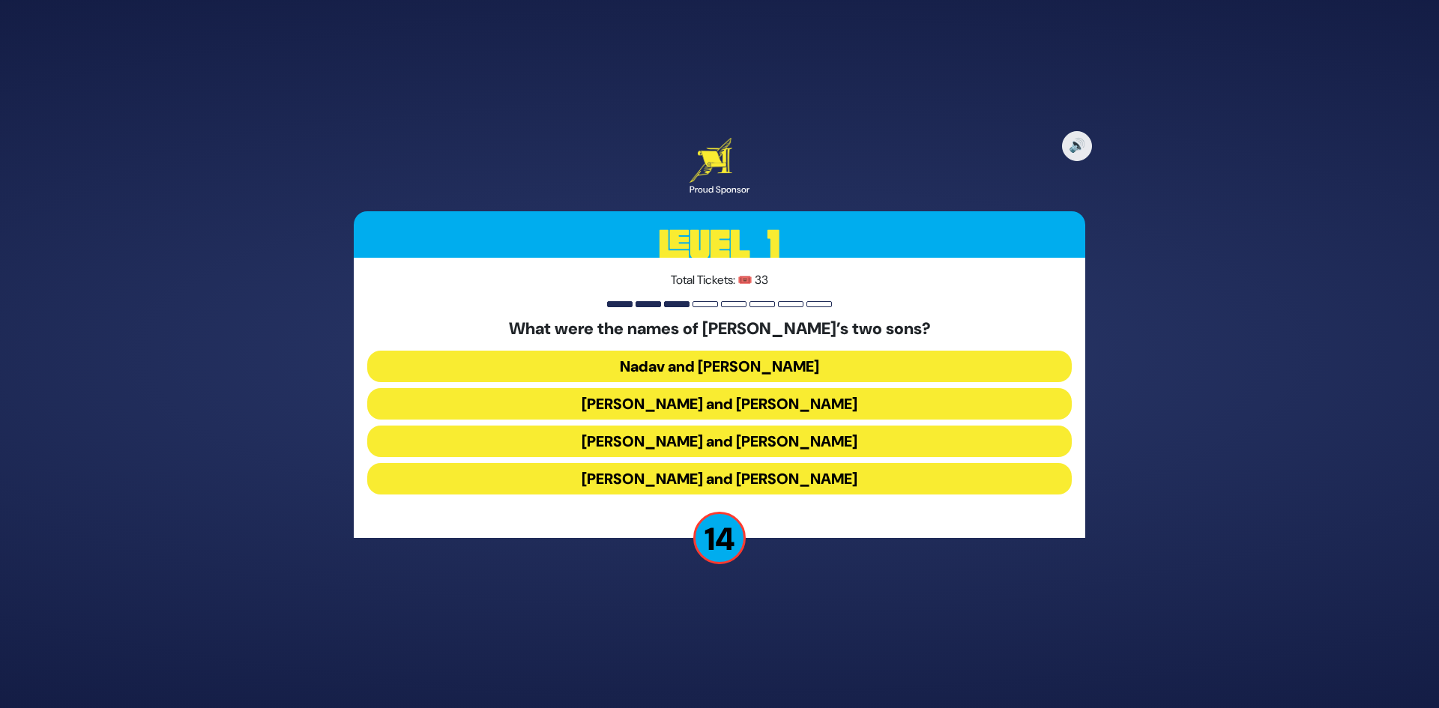
click at [735, 481] on button "[PERSON_NAME] and [PERSON_NAME]" at bounding box center [719, 478] width 705 height 31
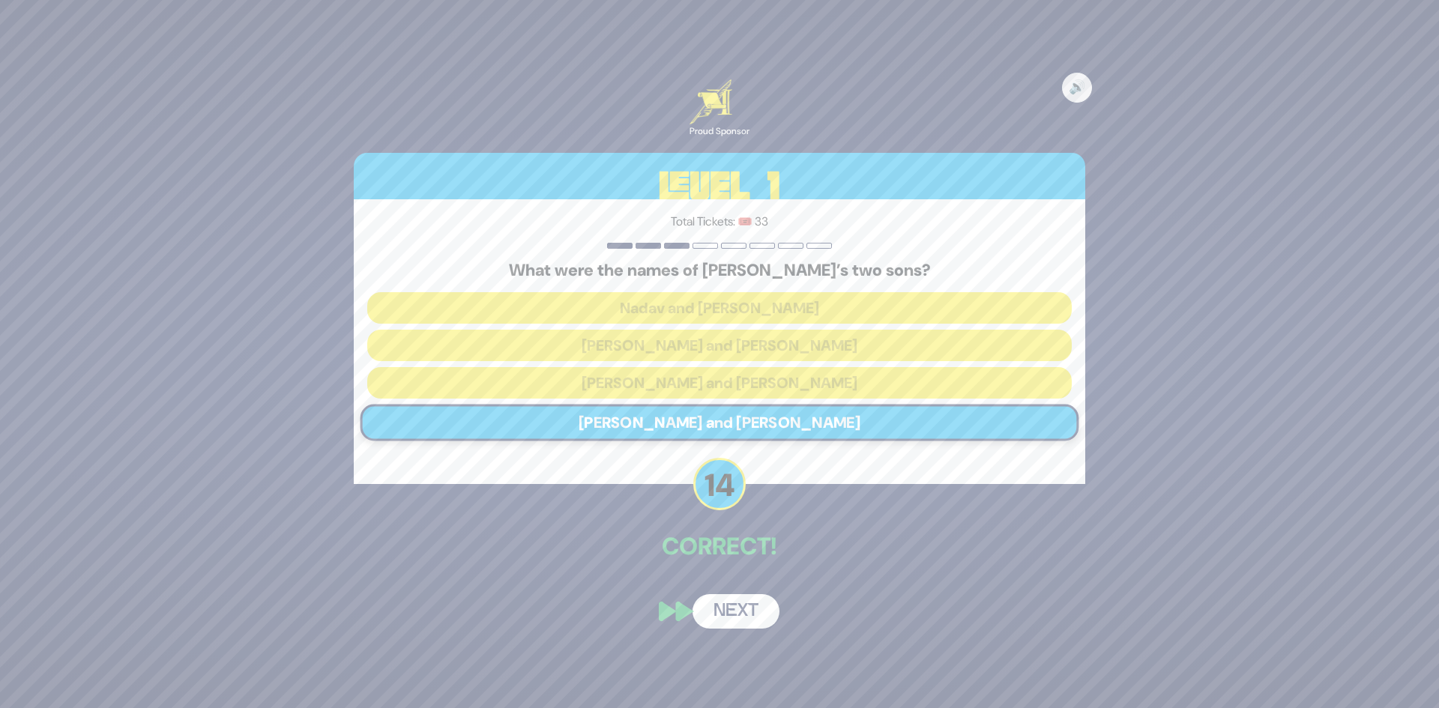
click at [753, 601] on button "Next" at bounding box center [736, 612] width 87 height 34
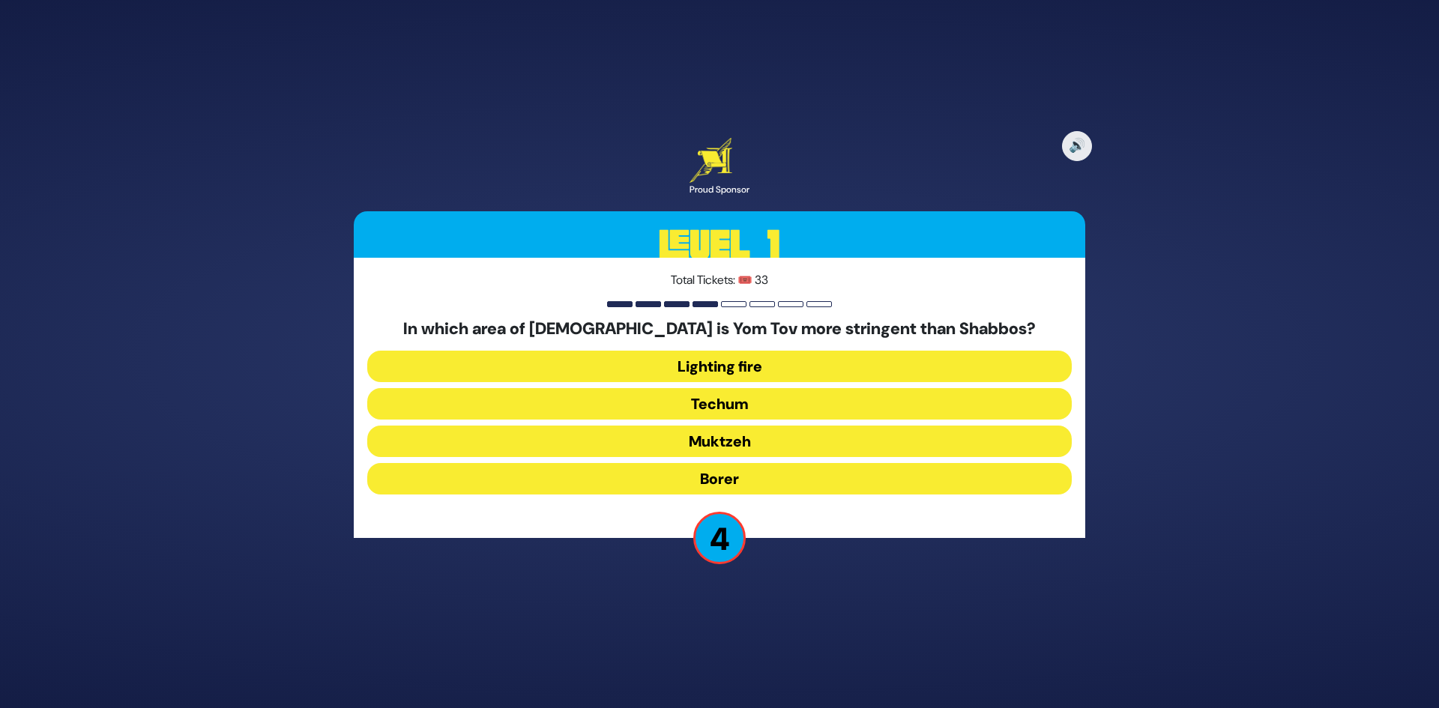
click at [747, 402] on button "Techum" at bounding box center [719, 403] width 705 height 31
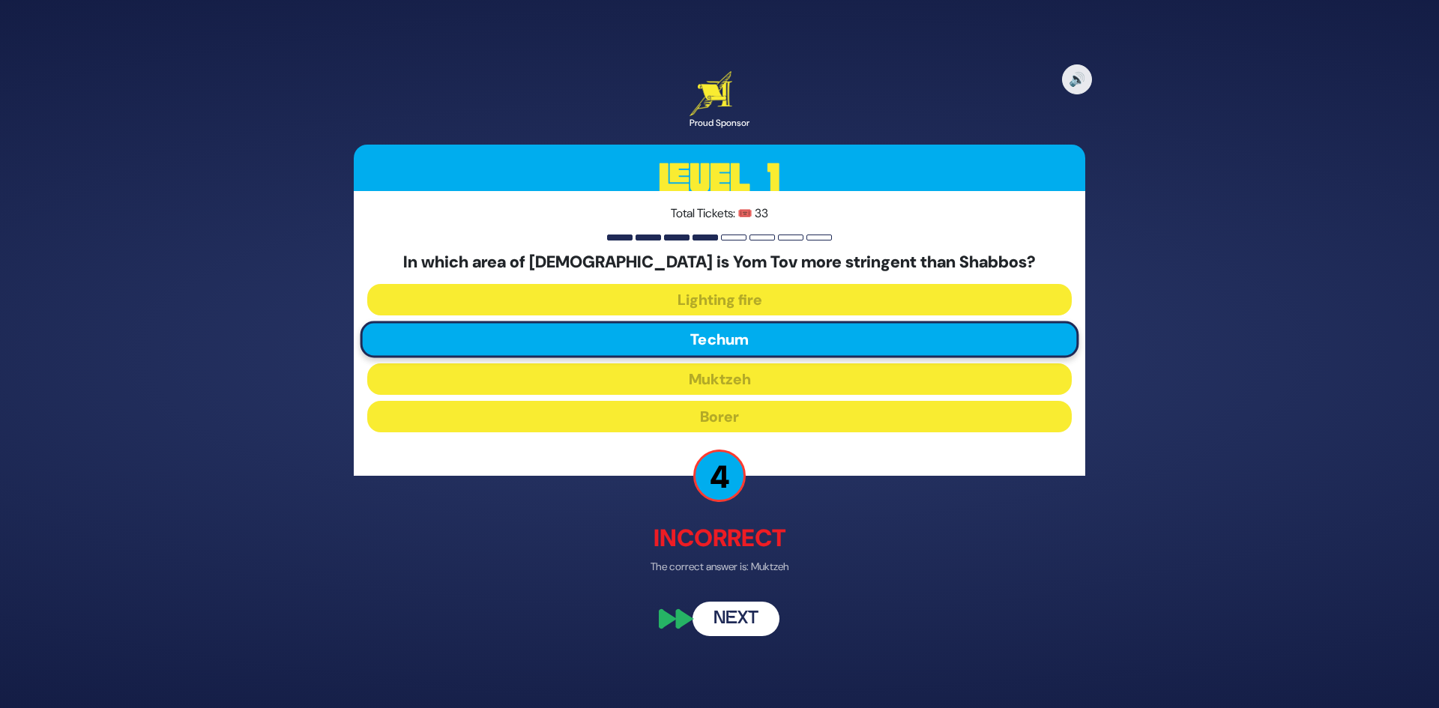
click at [747, 619] on button "Next" at bounding box center [736, 620] width 87 height 34
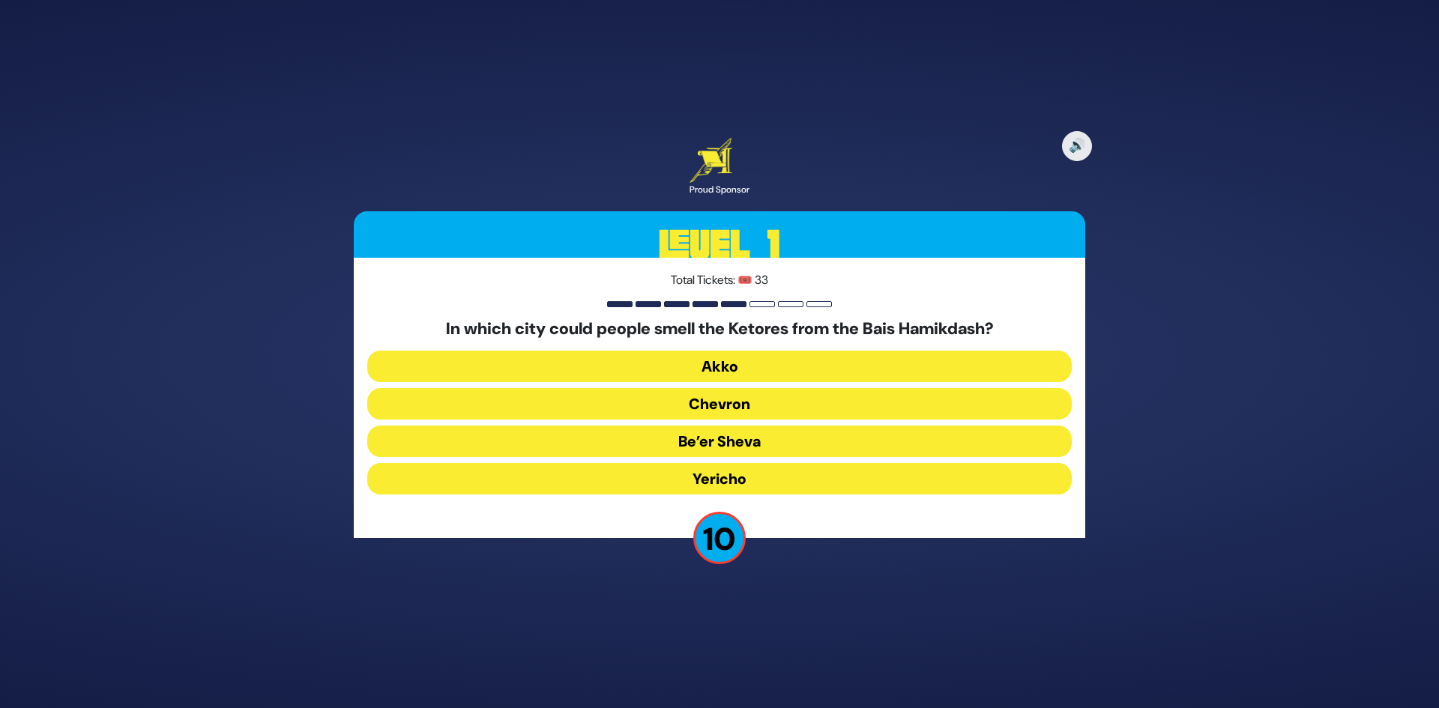
click at [759, 369] on button "Akko" at bounding box center [719, 366] width 705 height 31
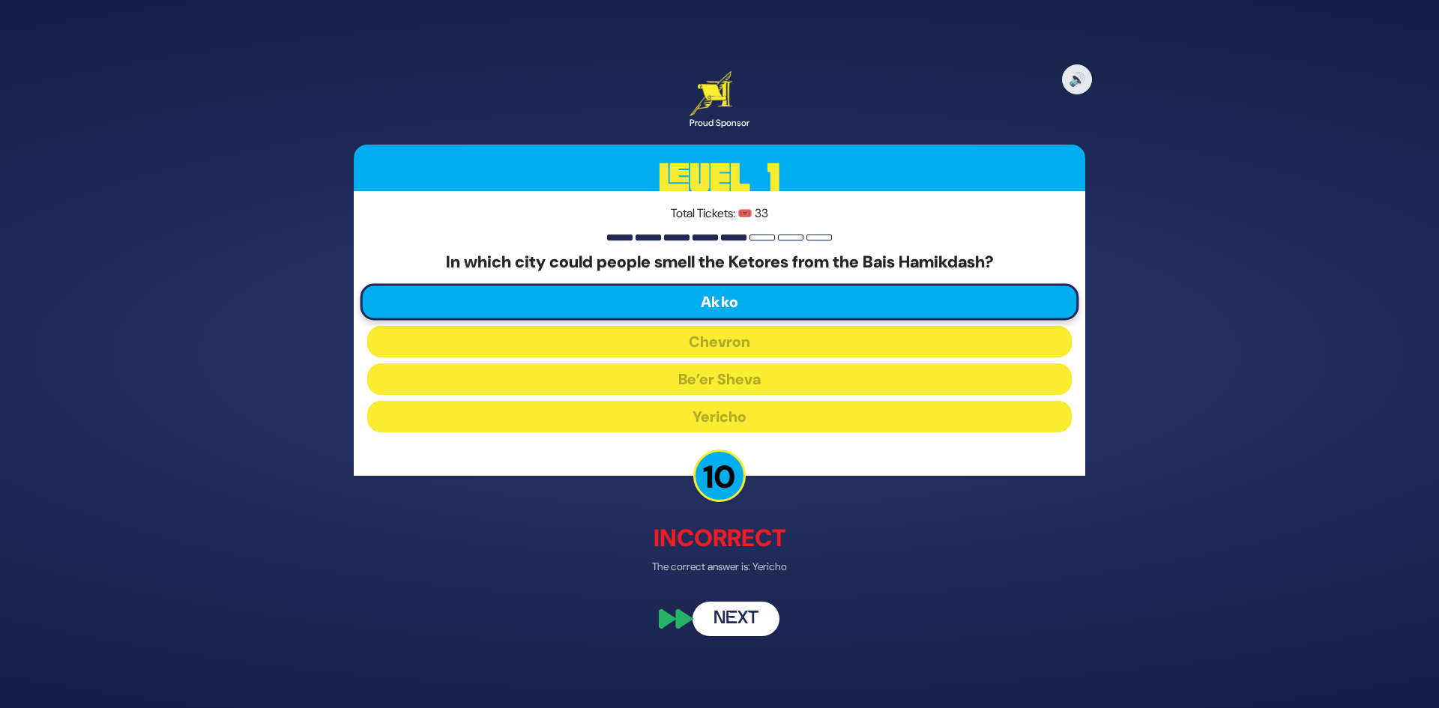
click at [752, 611] on button "Next" at bounding box center [736, 620] width 87 height 34
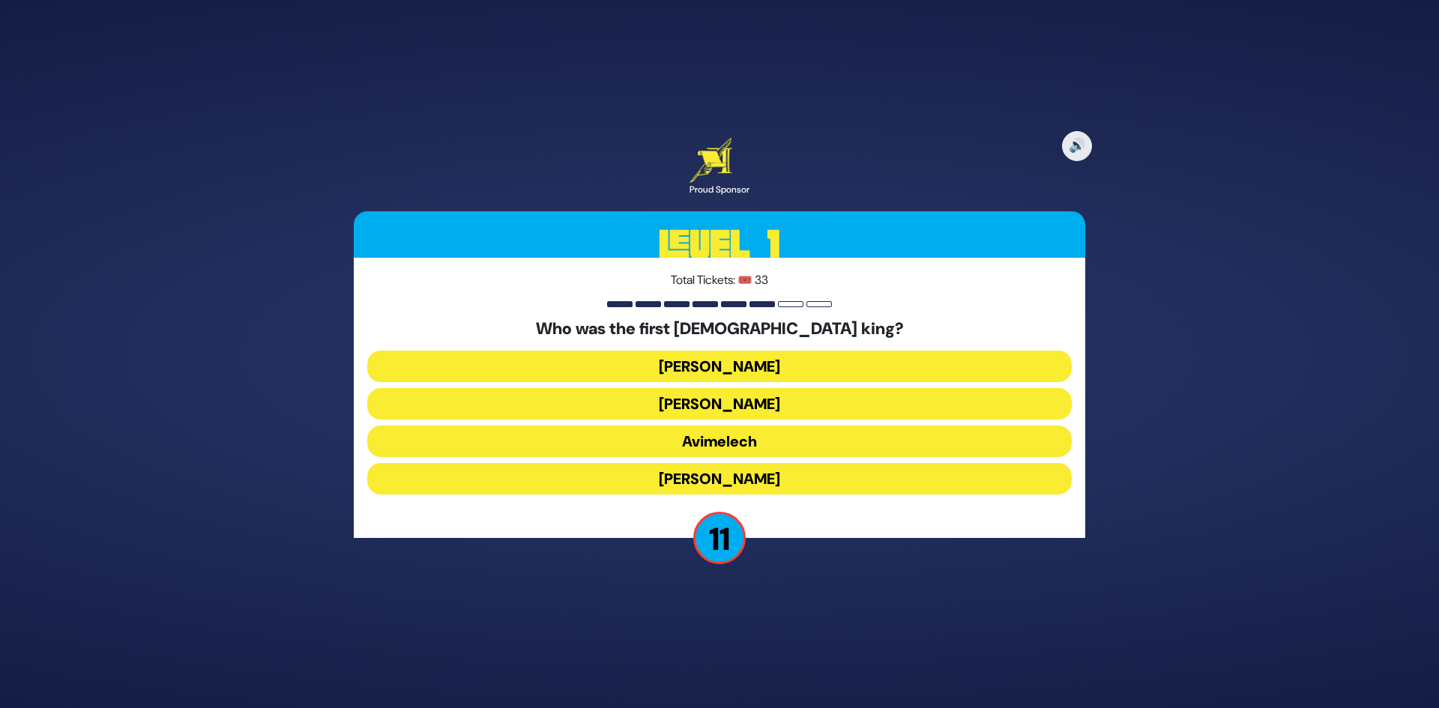
click at [747, 361] on button "[PERSON_NAME]" at bounding box center [719, 366] width 705 height 31
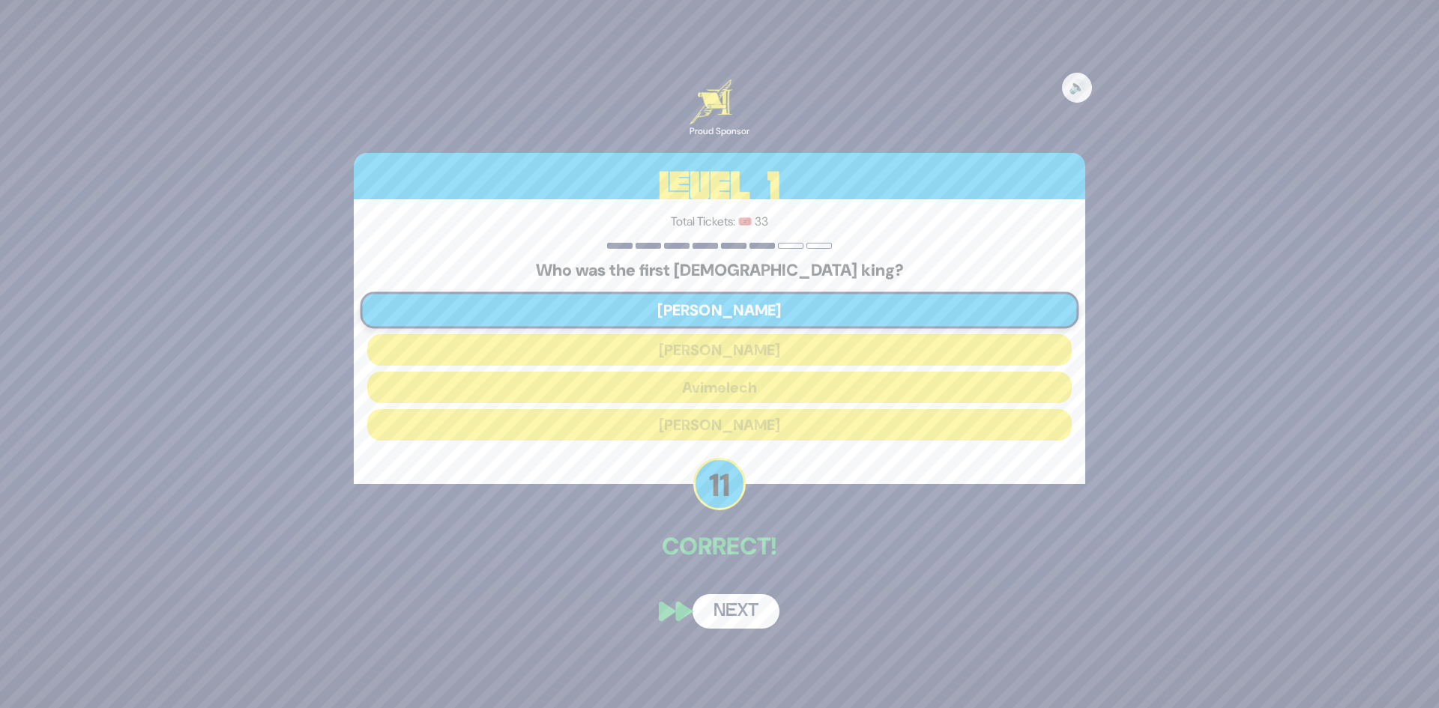
click at [753, 600] on button "Next" at bounding box center [736, 612] width 87 height 34
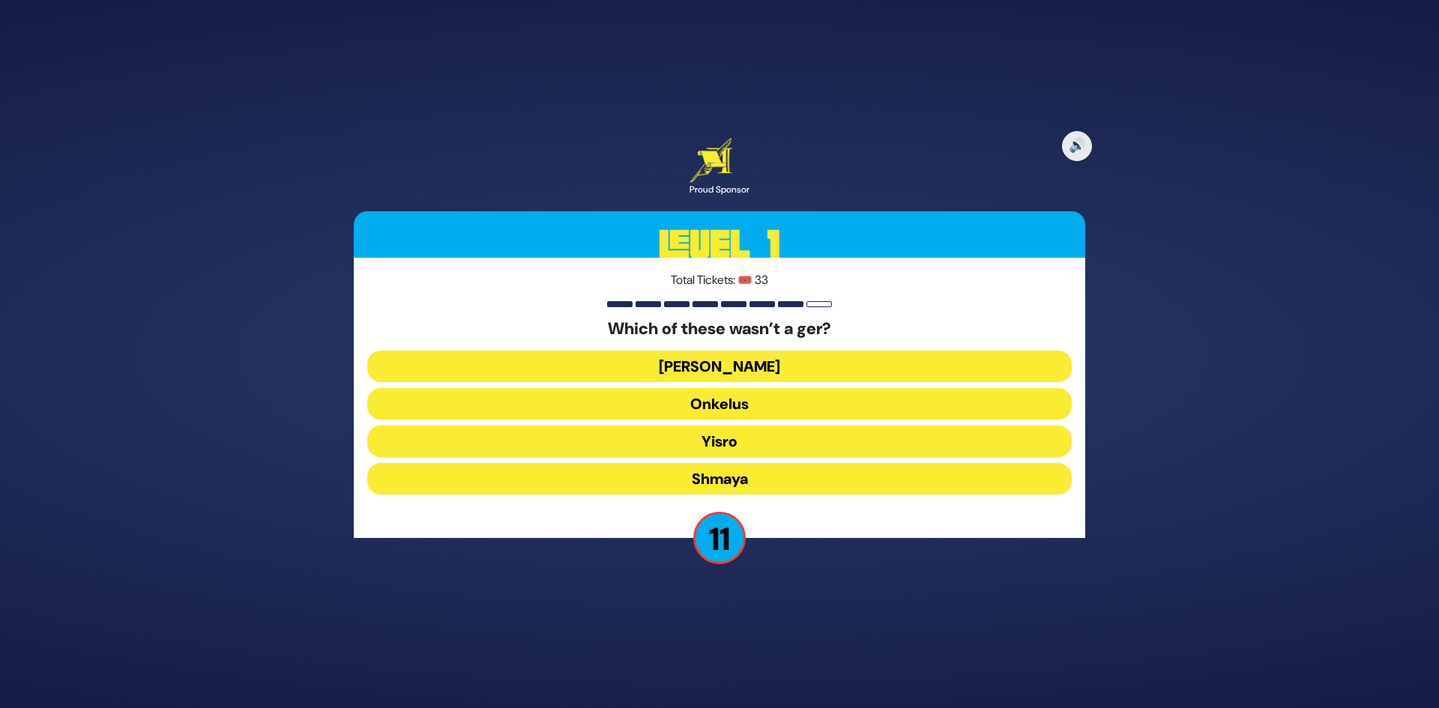
click at [772, 373] on button "[PERSON_NAME]" at bounding box center [719, 366] width 705 height 31
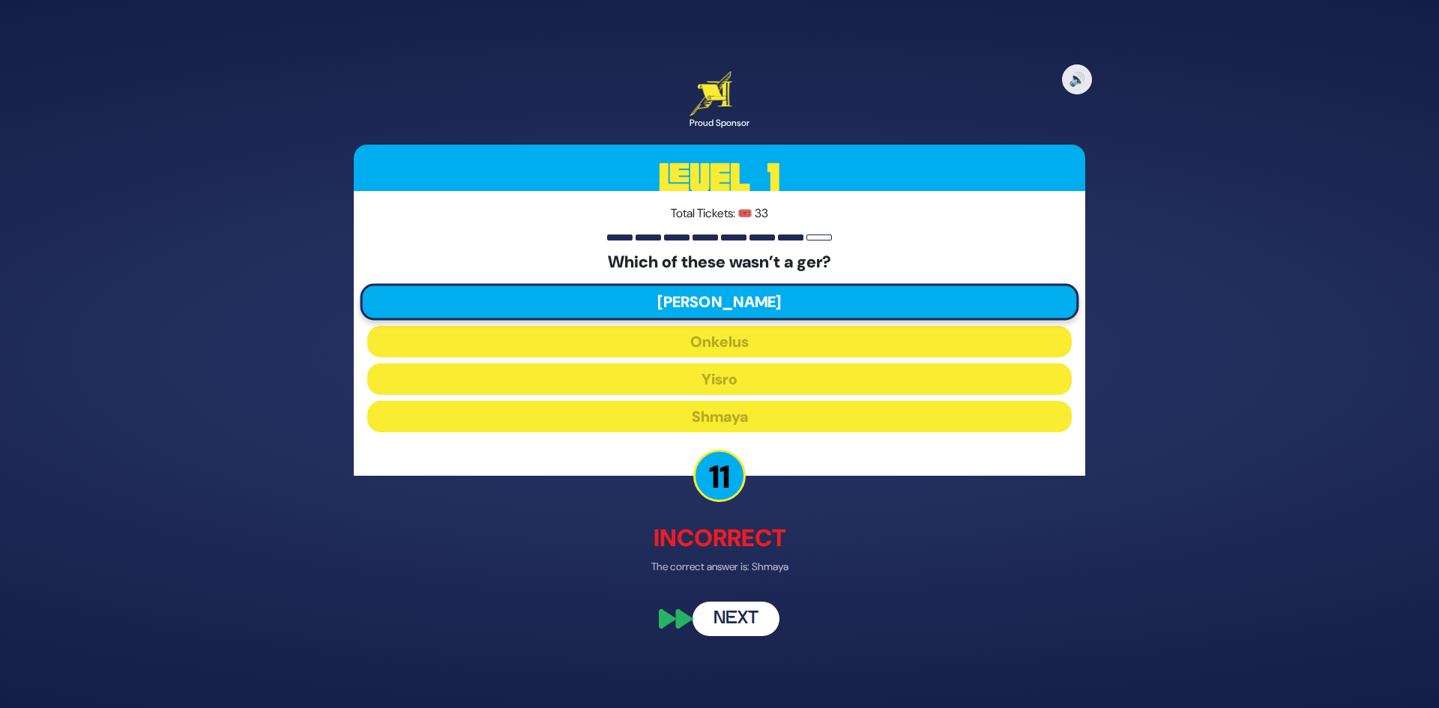
click at [750, 624] on button "Next" at bounding box center [736, 620] width 87 height 34
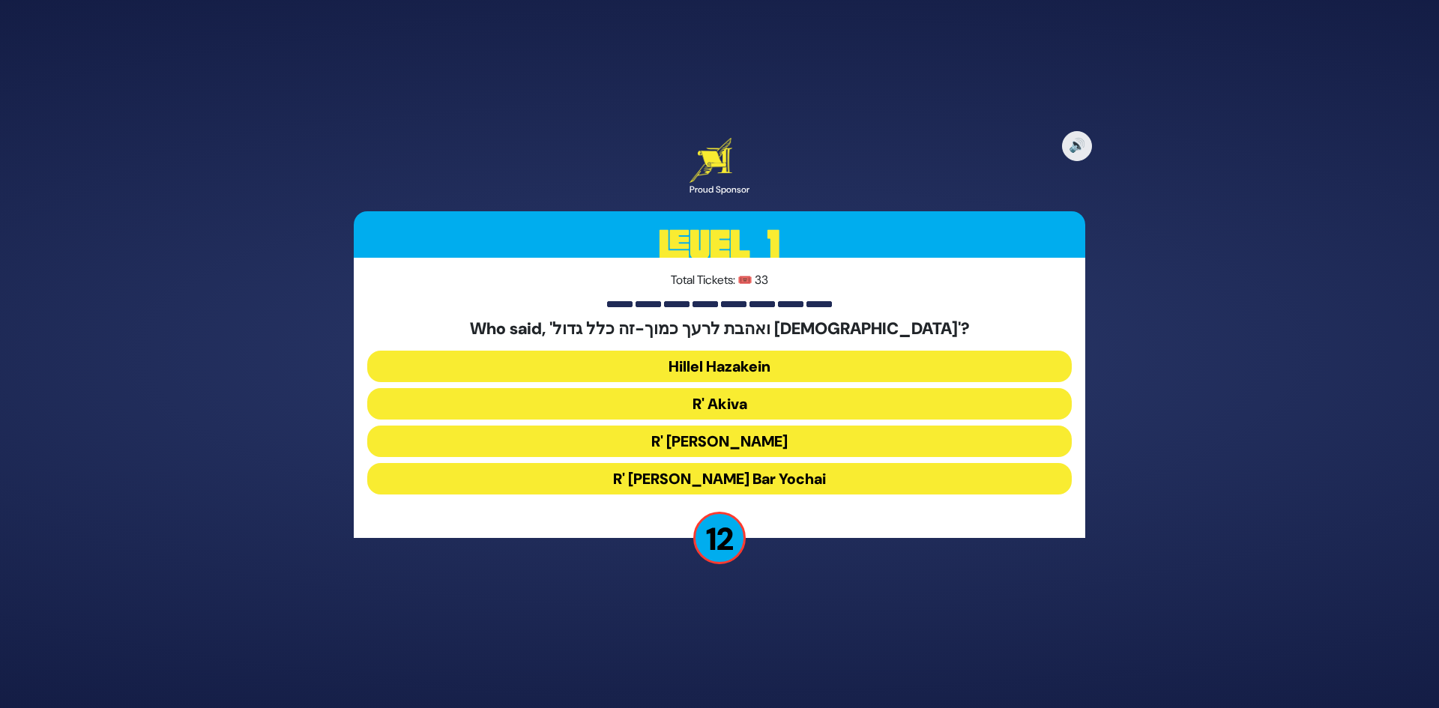
click at [769, 367] on button "Hillel Hazakein" at bounding box center [719, 366] width 705 height 31
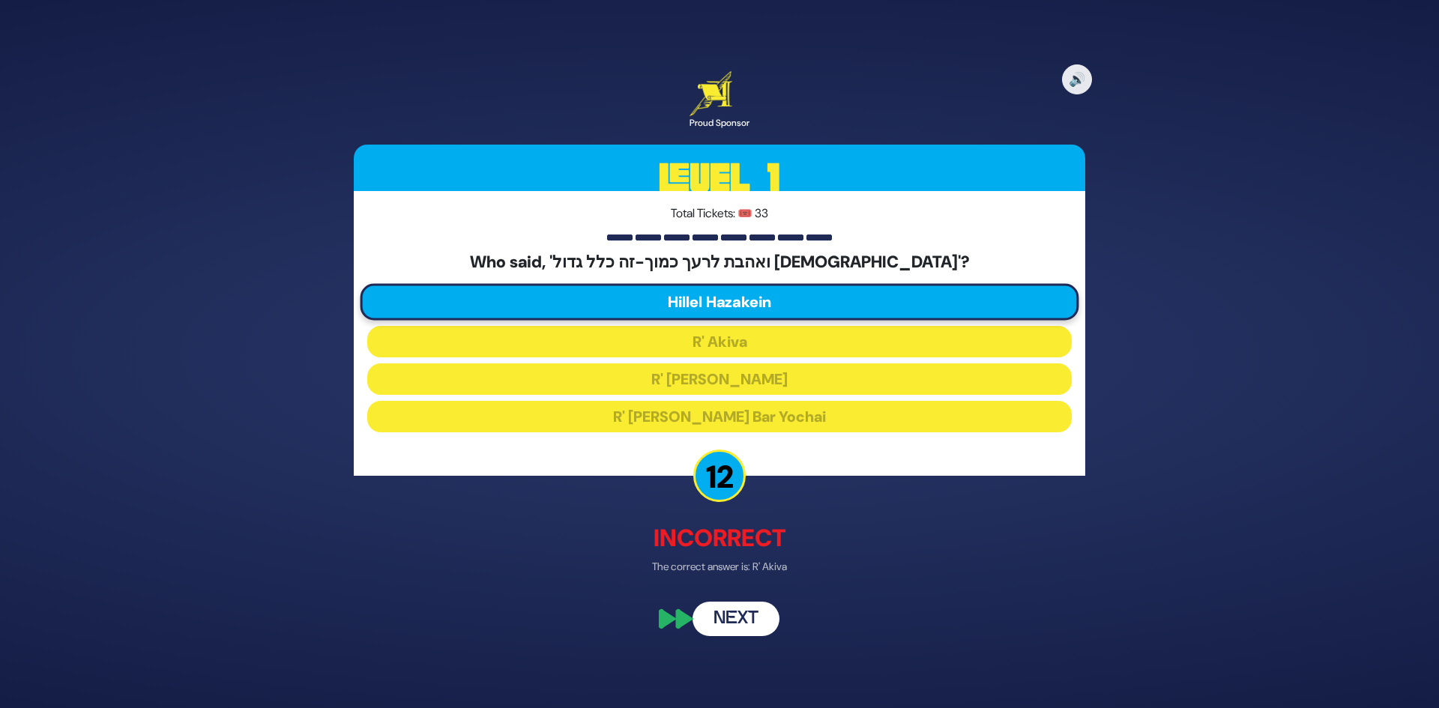
click at [744, 624] on button "Next" at bounding box center [736, 620] width 87 height 34
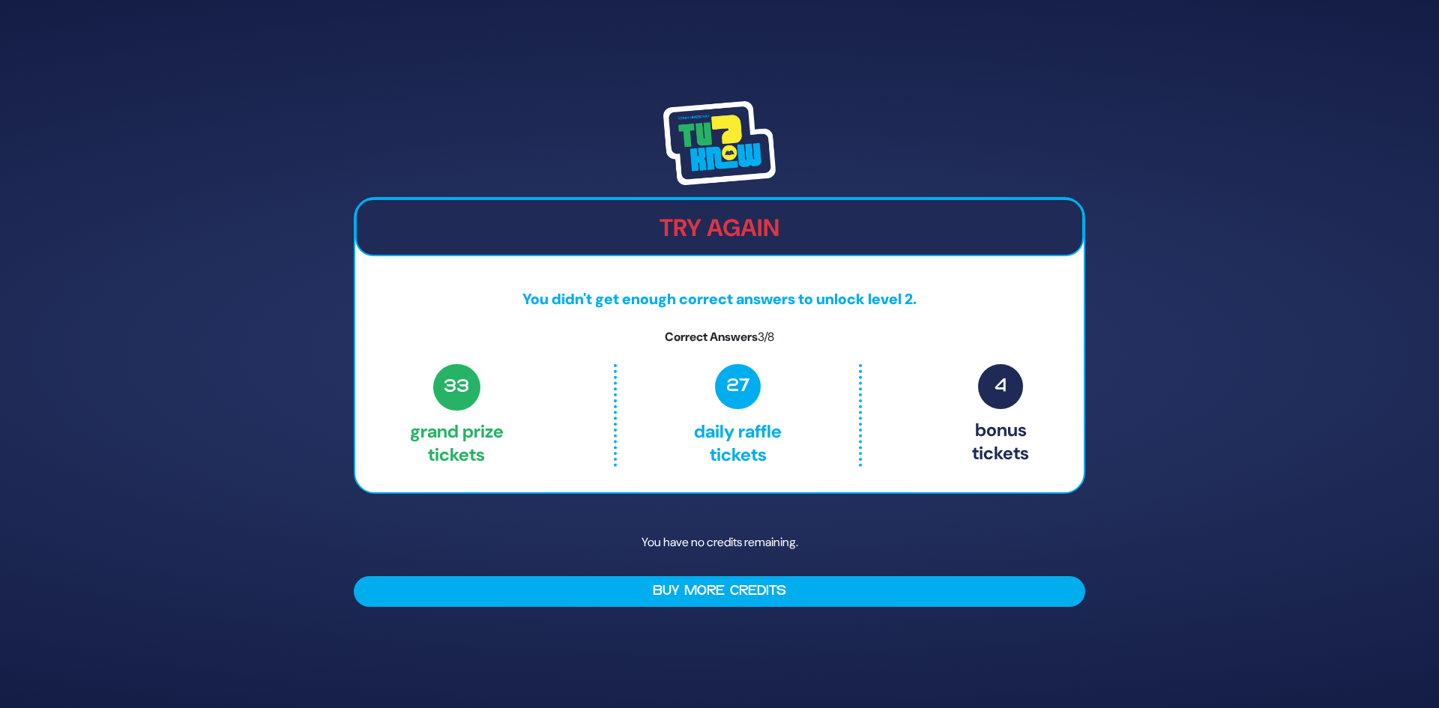
click at [817, 500] on div "Try Again You didn't get enough correct answers to unlock level 2. Correct Answ…" at bounding box center [720, 353] width 768 height 541
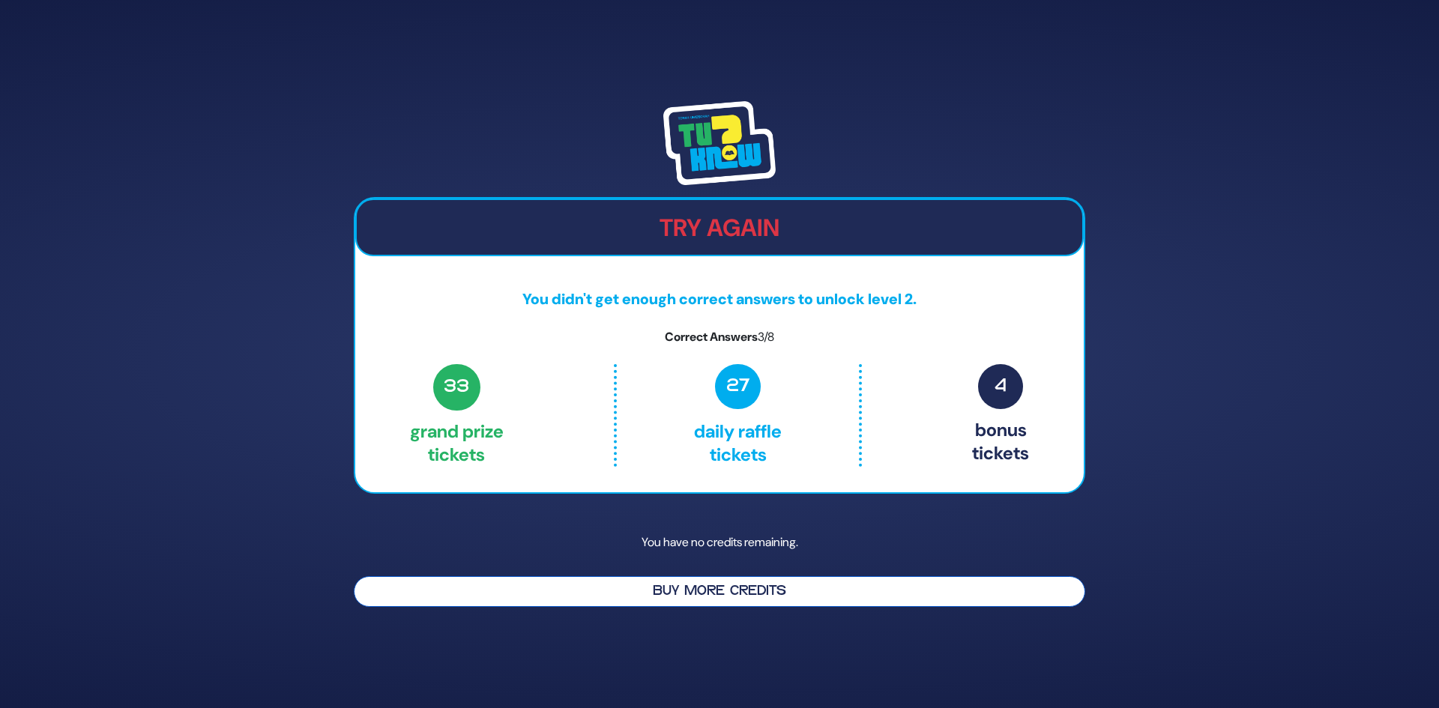
click at [744, 589] on button "Buy More Credits" at bounding box center [720, 592] width 732 height 31
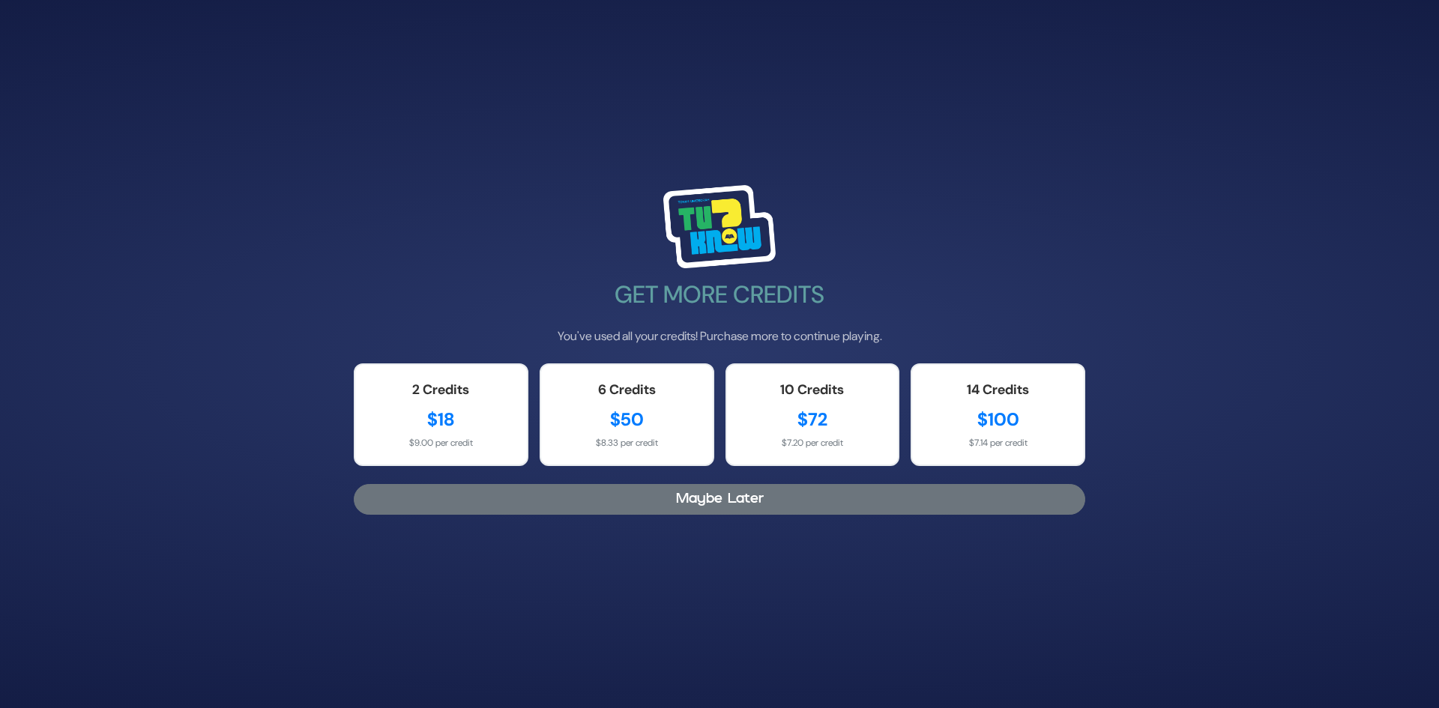
click at [711, 508] on button "Maybe Later" at bounding box center [720, 499] width 732 height 31
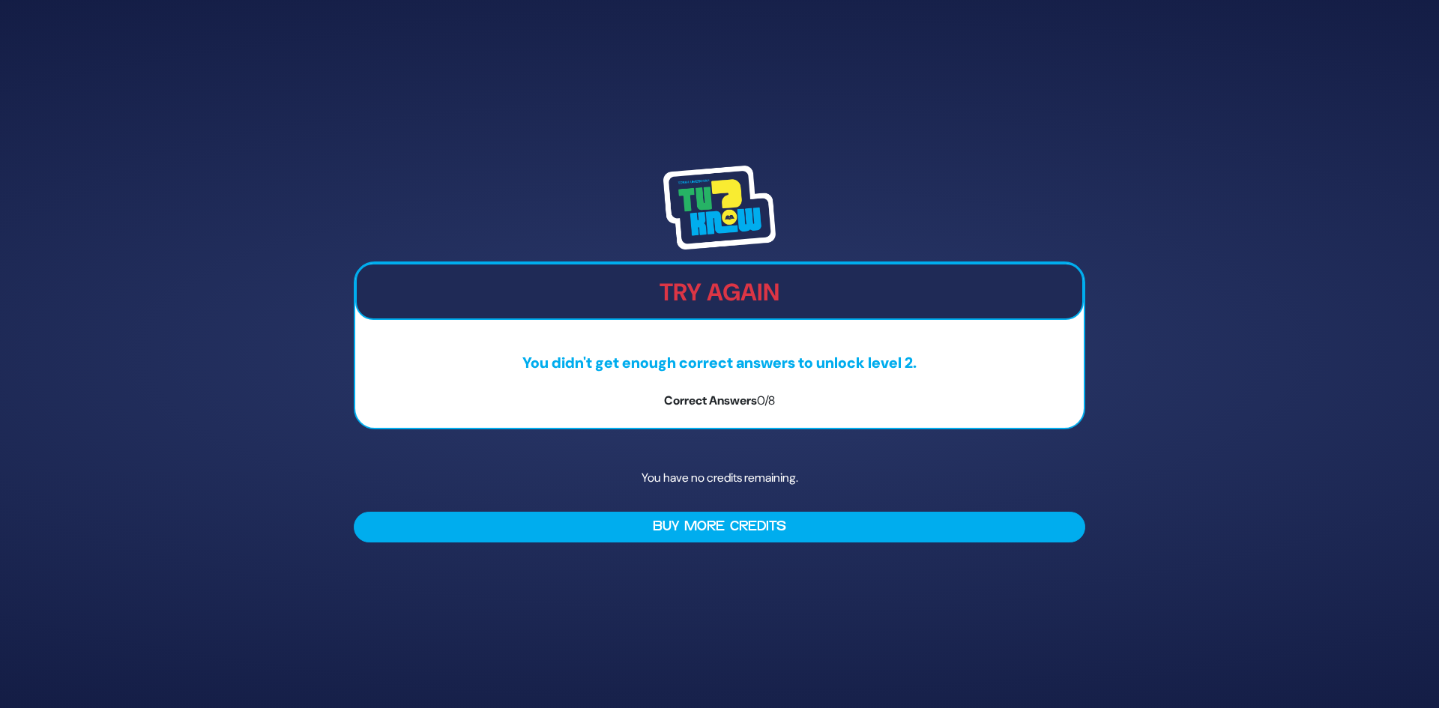
click at [787, 468] on p "You have no credits remaining." at bounding box center [720, 478] width 732 height 43
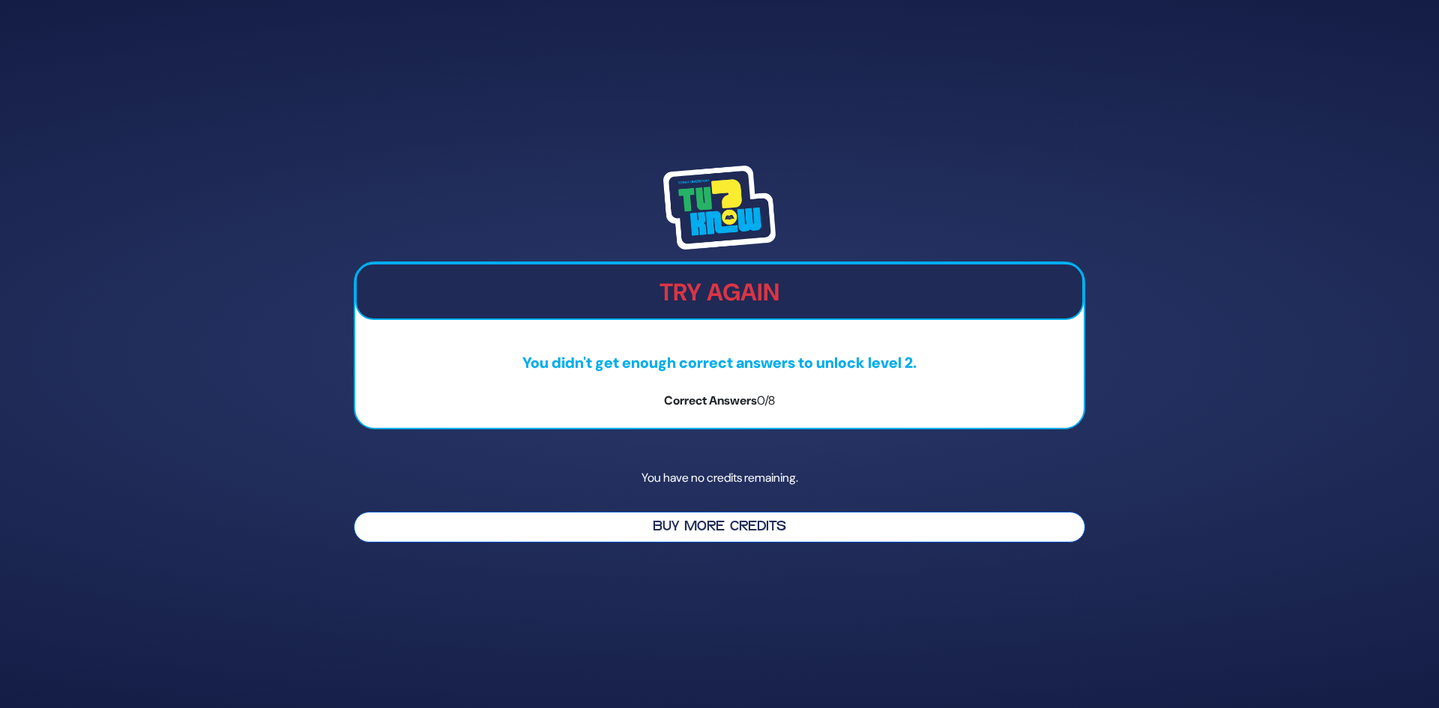
click at [768, 522] on button "Buy More Credits" at bounding box center [720, 527] width 732 height 31
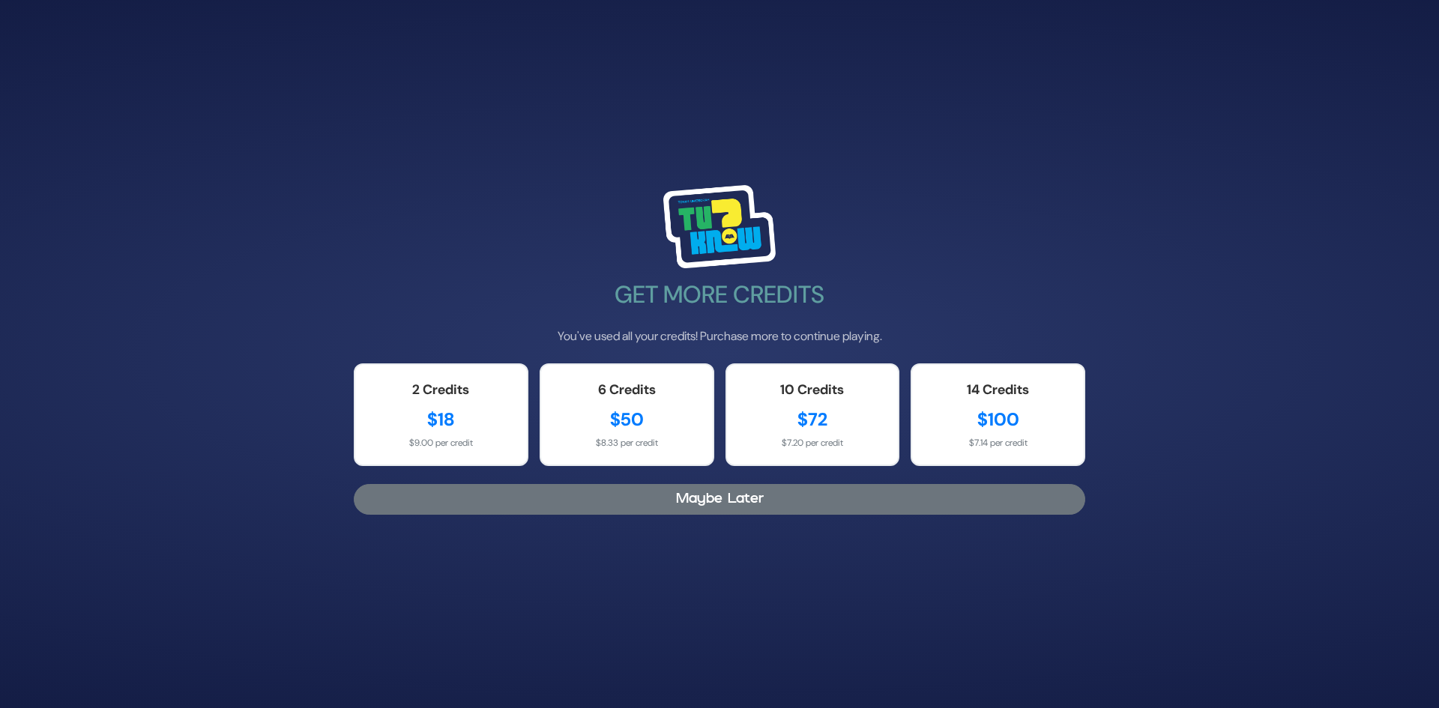
click at [613, 504] on button "Maybe Later" at bounding box center [720, 499] width 732 height 31
